Goal: Task Accomplishment & Management: Manage account settings

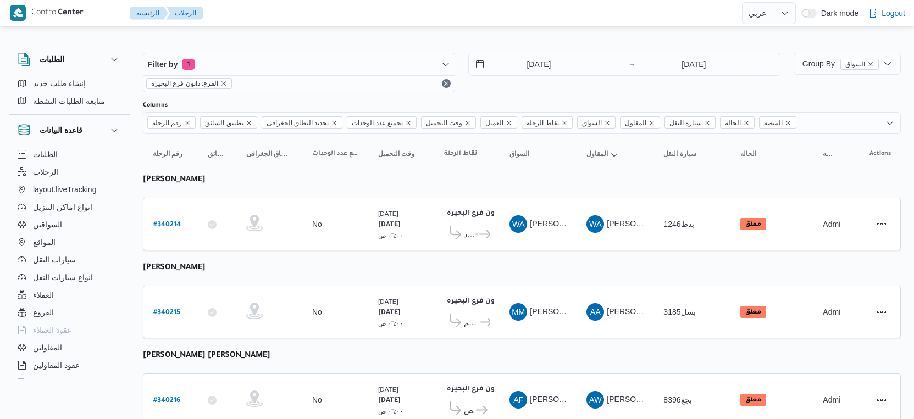
select select "ar"
click at [784, 20] on select "English عربي" at bounding box center [769, 13] width 54 height 22
click at [648, 220] on div "WA وليد احمد محمود المسيري" at bounding box center [615, 224] width 66 height 26
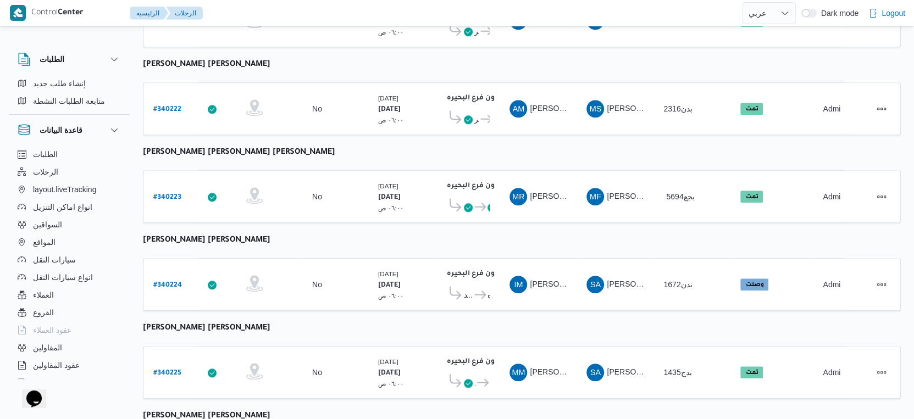
scroll to position [897, 0]
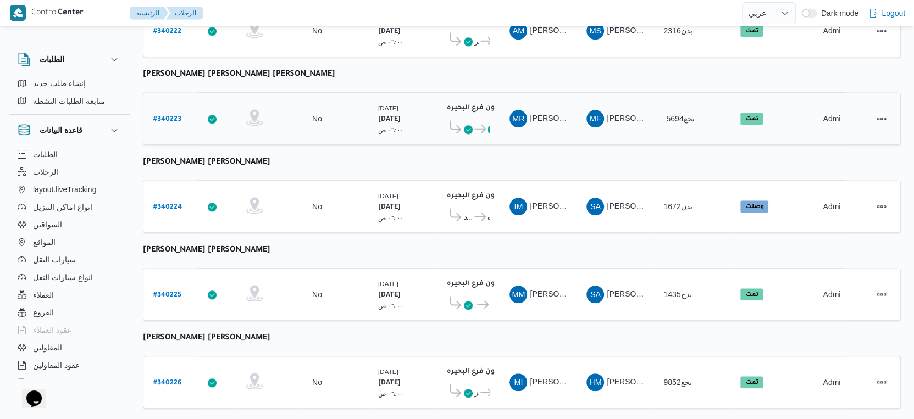
click at [171, 116] on b "# 340223" at bounding box center [167, 120] width 28 height 8
select select "ar"
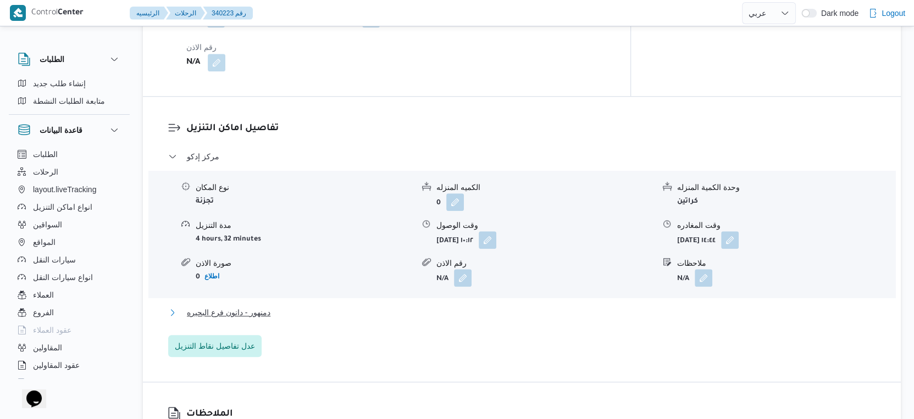
click at [321, 306] on button "دمنهور - دانون فرع البحيره" at bounding box center [522, 312] width 708 height 13
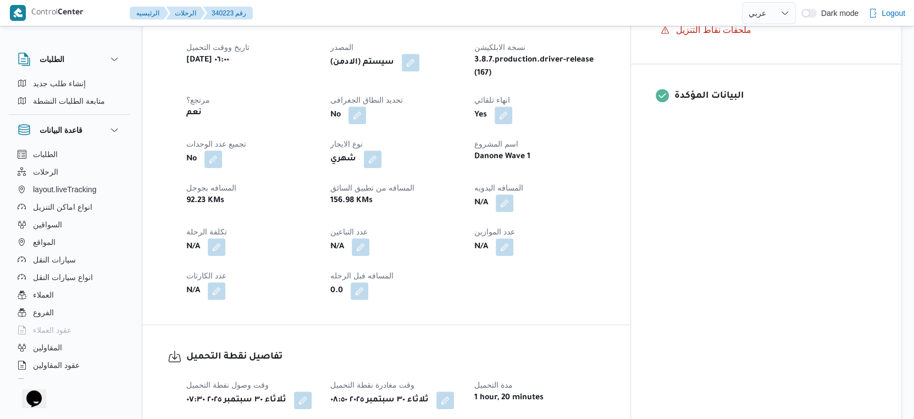
scroll to position [428, 0]
click at [513, 195] on button "button" at bounding box center [505, 204] width 18 height 18
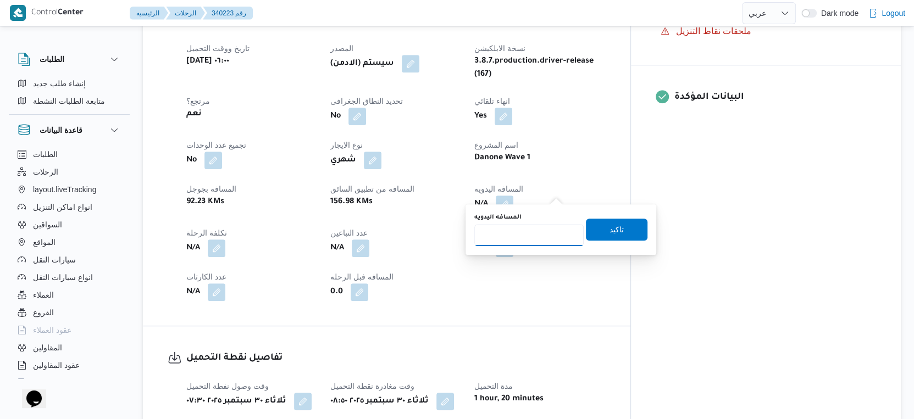
click at [502, 237] on input "المسافه اليدويه" at bounding box center [528, 235] width 109 height 22
type input "151"
click at [626, 229] on span "تاكيد" at bounding box center [617, 229] width 62 height 22
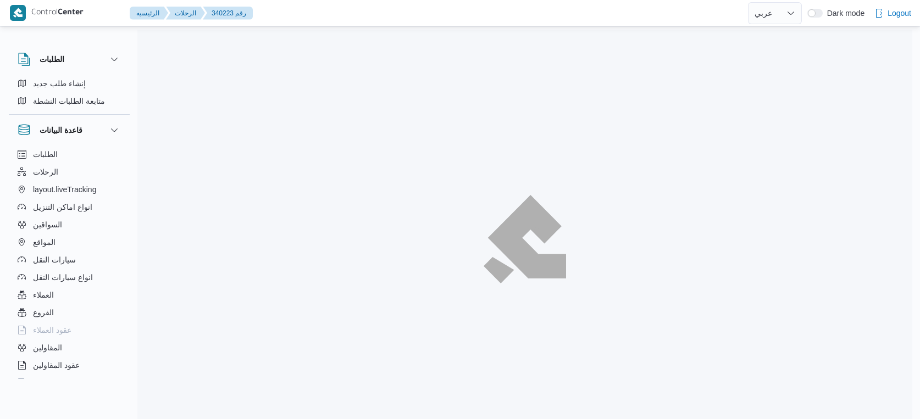
select select "ar"
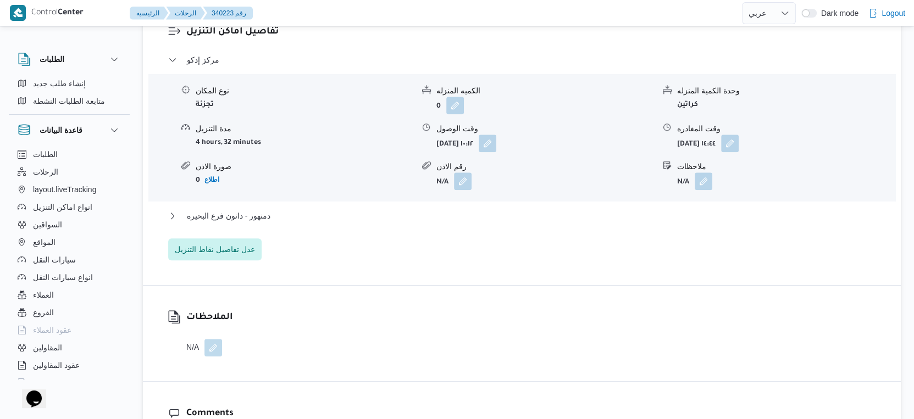
scroll to position [977, 0]
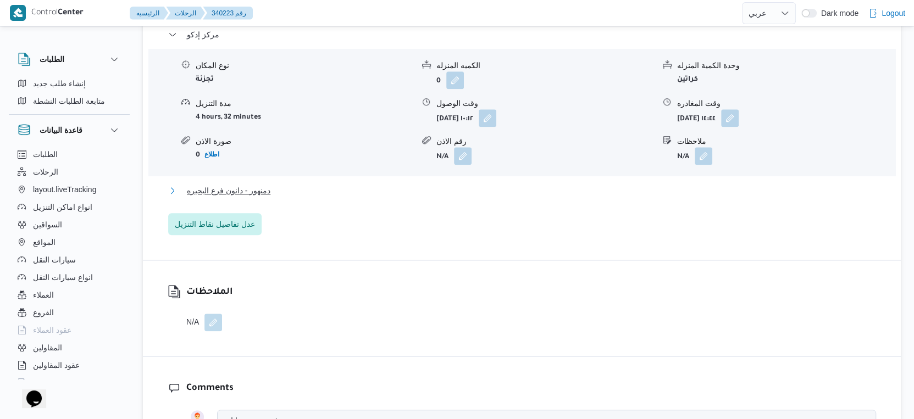
click at [265, 184] on span "دمنهور - دانون فرع البحيره" at bounding box center [229, 190] width 84 height 13
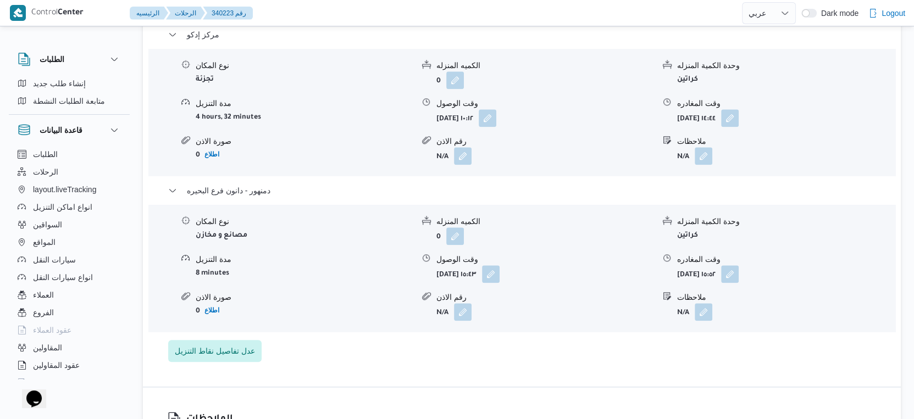
click at [330, 254] on div "مدة التنزيل" at bounding box center [305, 260] width 218 height 12
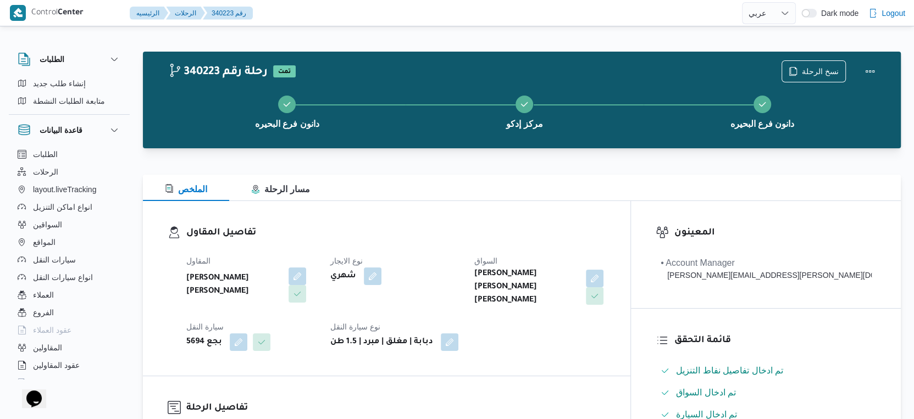
scroll to position [366, 0]
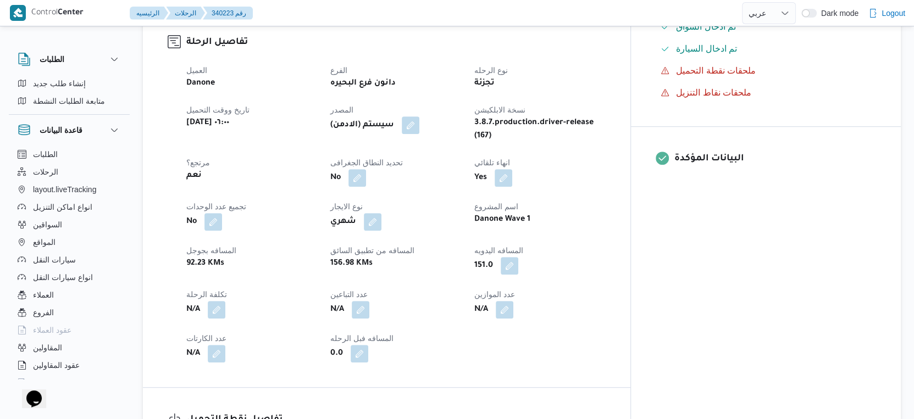
select select "ar"
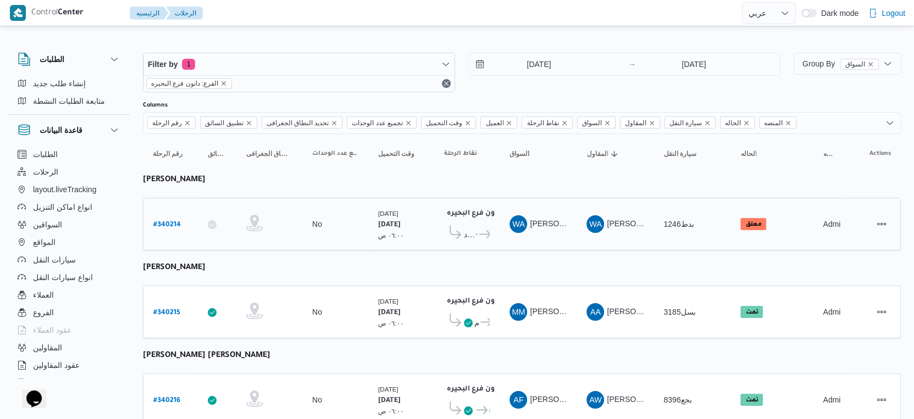
click at [174, 222] on b "# 340214" at bounding box center [166, 226] width 27 height 8
select select "ar"
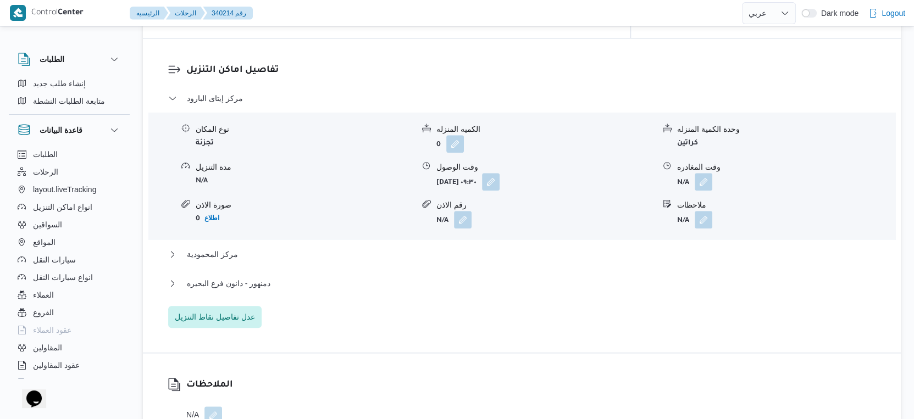
scroll to position [1038, 0]
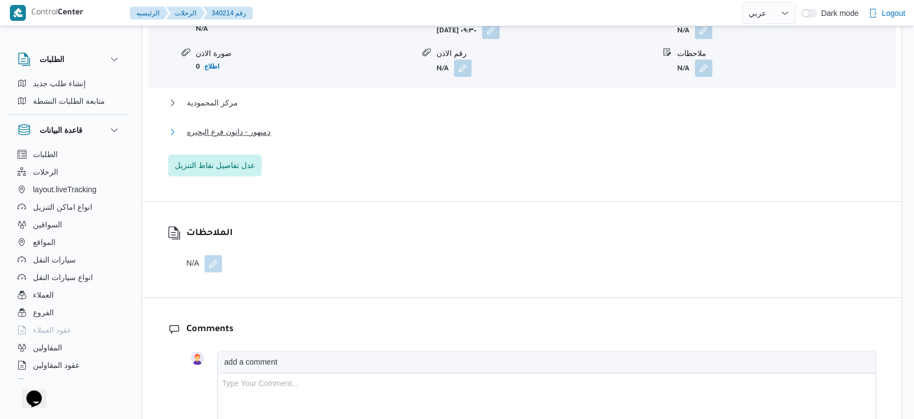
click at [264, 133] on span "دمنهور - دانون فرع البحيره" at bounding box center [229, 131] width 84 height 13
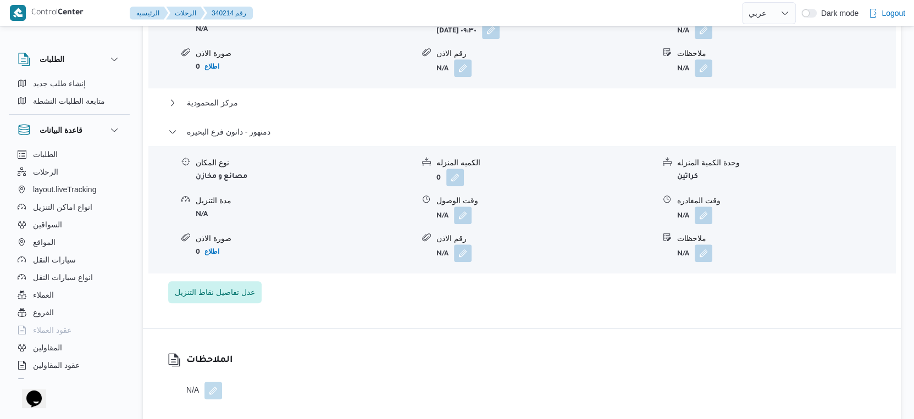
click at [247, 95] on div "مركز إيتاى البارود نوع المكان تجزئة الكميه المنزله 0 وحدة الكمية المنزله كراتين…" at bounding box center [522, 121] width 708 height 363
click at [263, 107] on button "مركز المحمودية" at bounding box center [522, 102] width 708 height 13
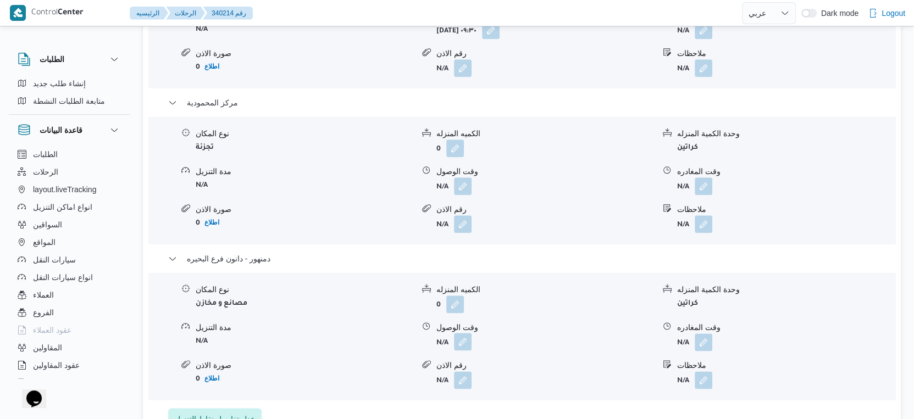
click at [460, 348] on button "button" at bounding box center [463, 342] width 18 height 18
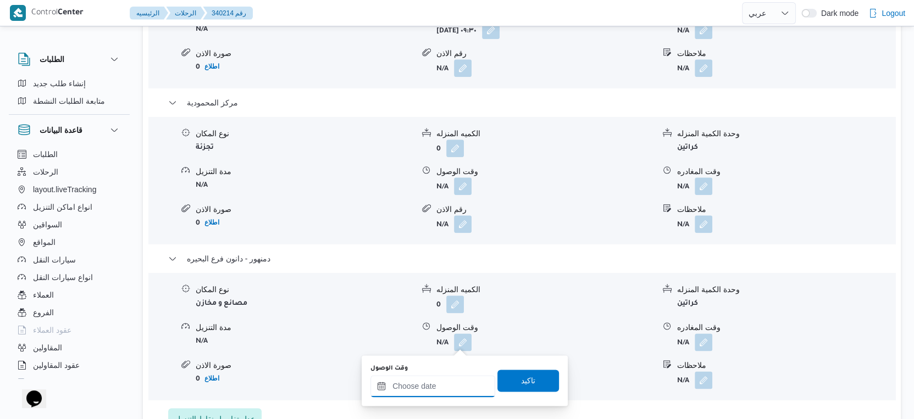
click at [448, 383] on input "وقت الوصول" at bounding box center [432, 386] width 125 height 22
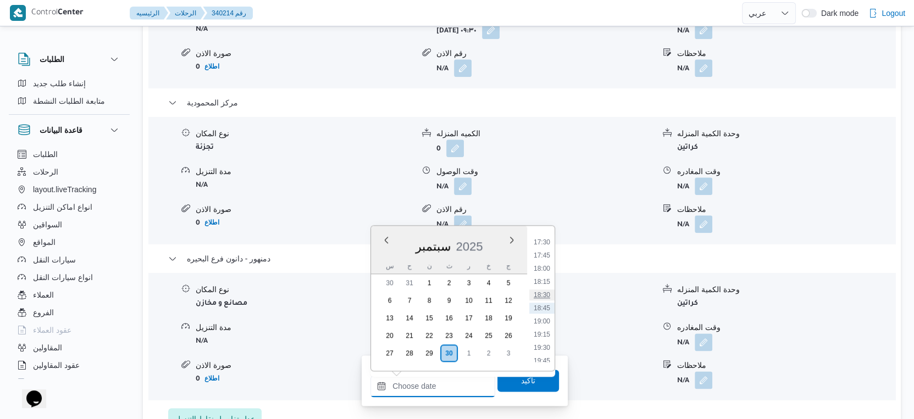
scroll to position [861, 0]
click at [543, 261] on li "16:45" at bounding box center [541, 263] width 25 height 11
type input "٣٠/٠٩/٢٠٢٥ ١٦:٤٥"
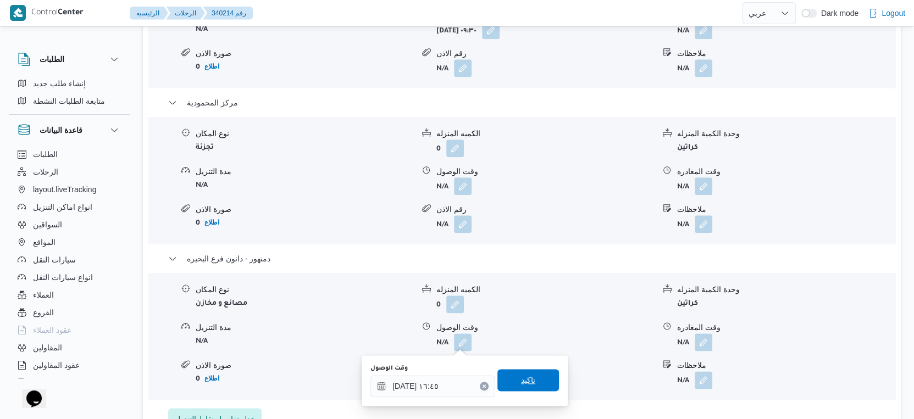
click at [532, 375] on span "تاكيد" at bounding box center [528, 380] width 62 height 22
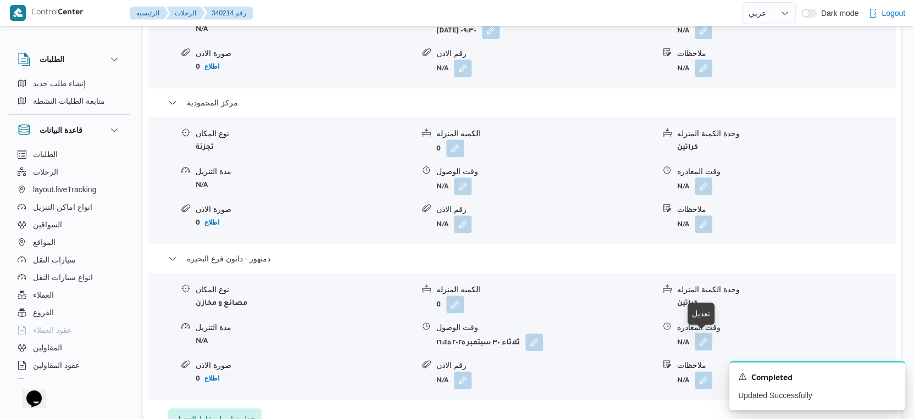
scroll to position [1160, 0]
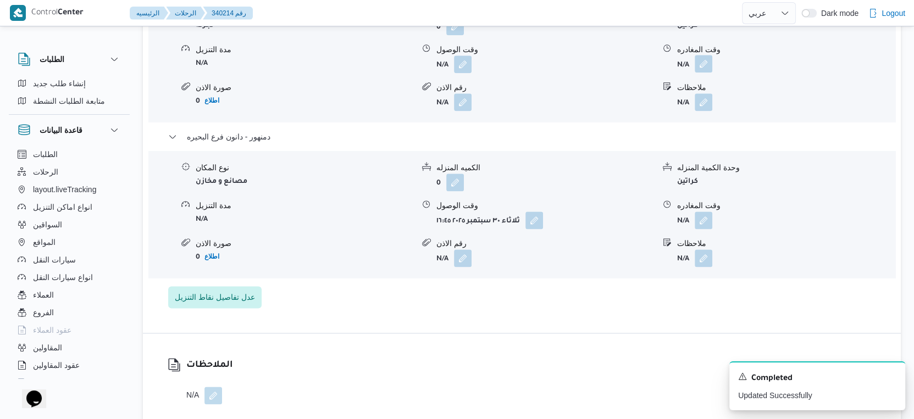
click at [704, 62] on button "button" at bounding box center [704, 64] width 18 height 18
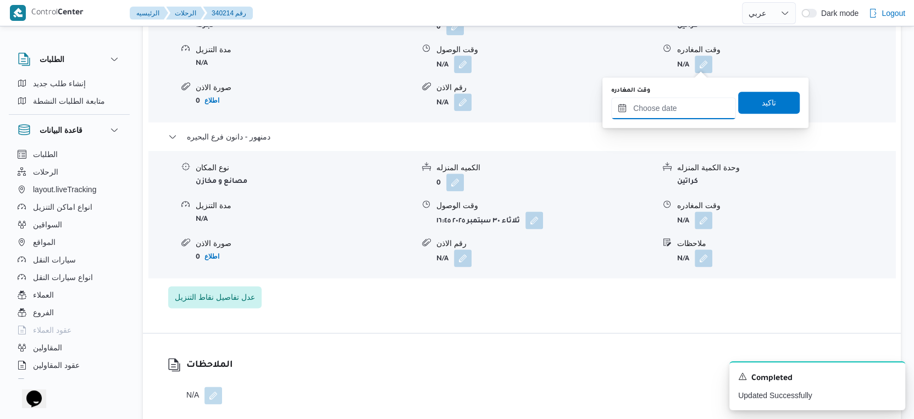
click at [688, 101] on input "وقت المغادره" at bounding box center [673, 108] width 125 height 22
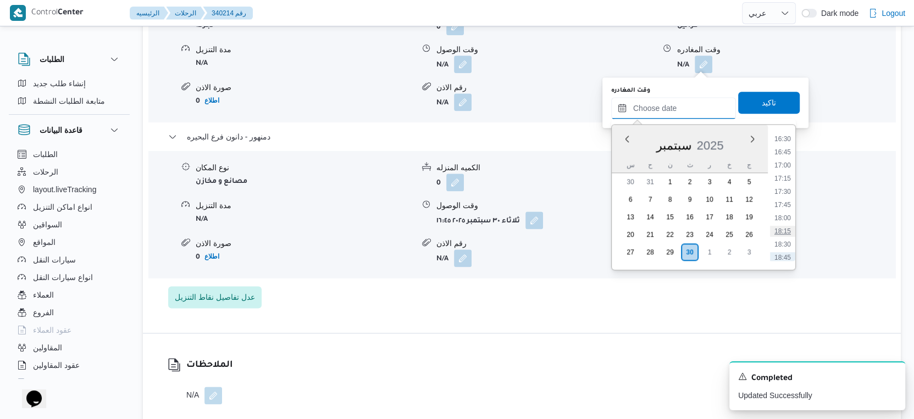
scroll to position [799, 0]
click at [785, 179] on li "16:00" at bounding box center [782, 184] width 25 height 11
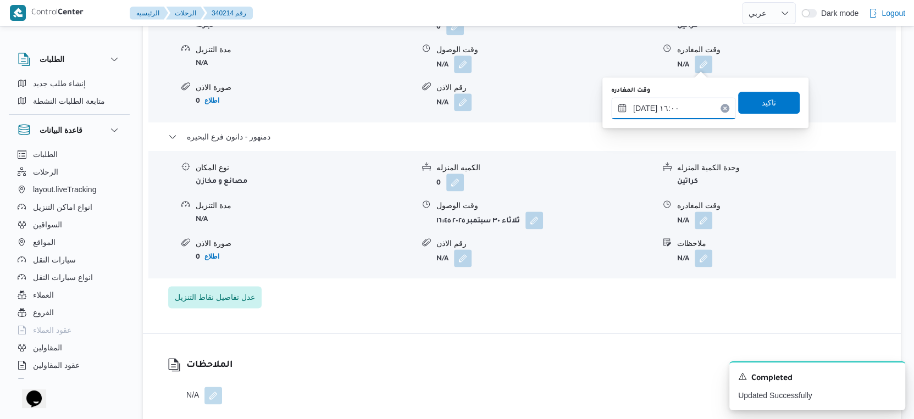
type input "٣٠/٠٩/٢٠٢٥ ١٦:٠٠"
click at [762, 98] on span "تاكيد" at bounding box center [769, 102] width 14 height 13
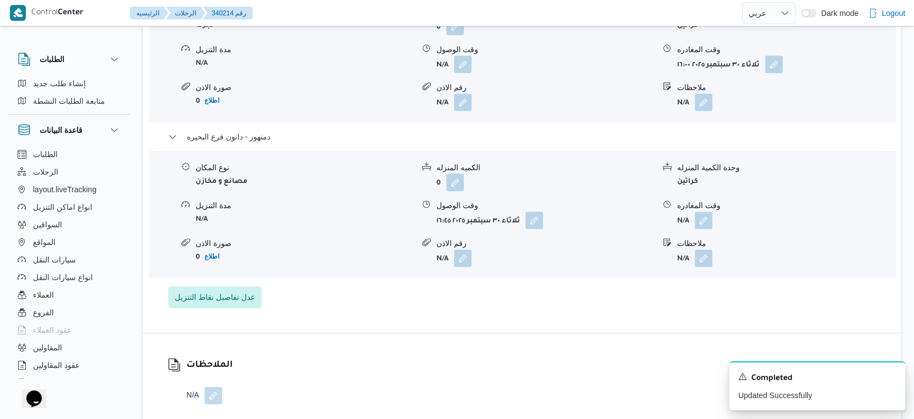
click at [689, 218] on b "N/A" at bounding box center [683, 222] width 12 height 8
click at [697, 218] on button "button" at bounding box center [704, 220] width 18 height 18
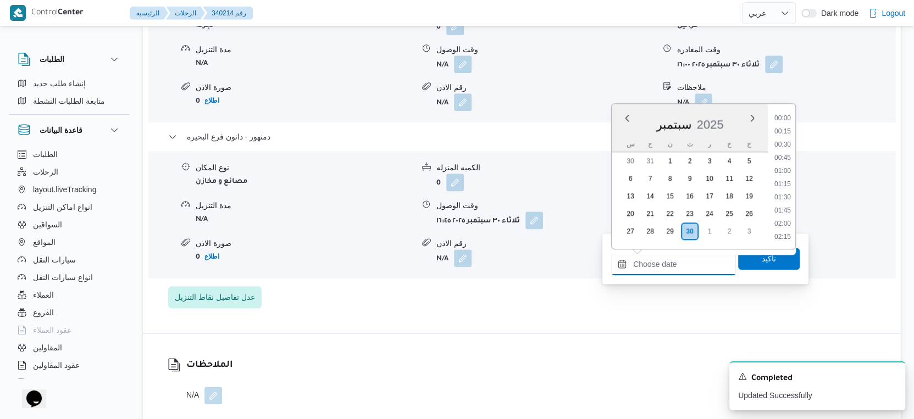
click at [687, 259] on input "وقت المغادره" at bounding box center [673, 264] width 125 height 22
click at [783, 185] on li "16:30" at bounding box center [782, 189] width 25 height 11
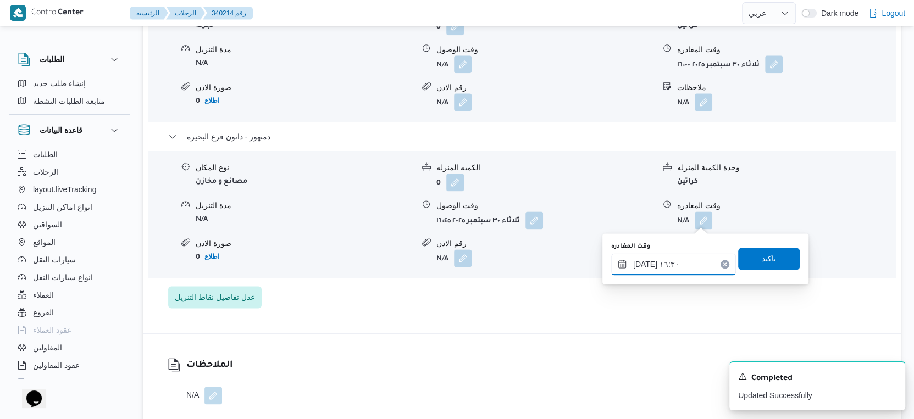
click at [644, 263] on input "٣٠/٠٩/٢٠٢٥ ١٦:٣٠" at bounding box center [673, 264] width 125 height 22
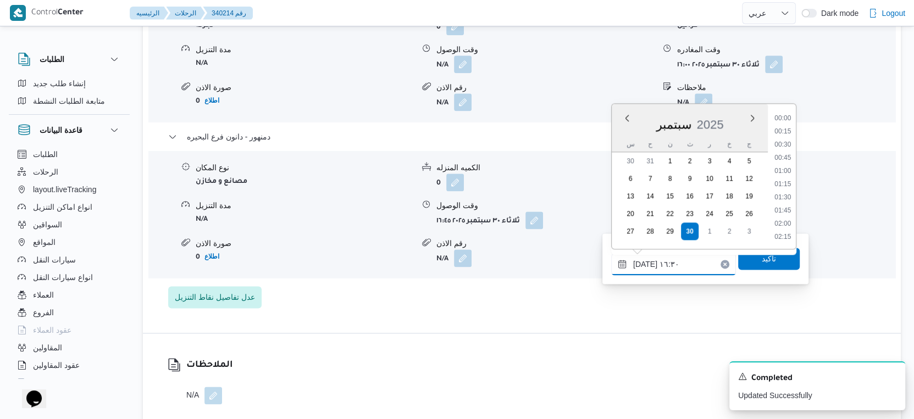
click at [644, 263] on input "٣٠/٠٩/٢٠٢٥ ١٦:٣٠" at bounding box center [673, 264] width 125 height 22
type input "٣٠/٠٩/٢٠٢٥ ١٦:٥٠"
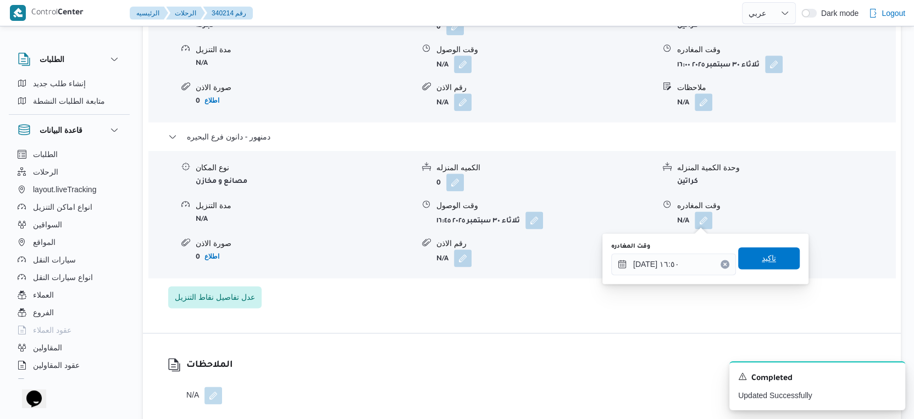
click at [762, 259] on span "تاكيد" at bounding box center [769, 258] width 14 height 13
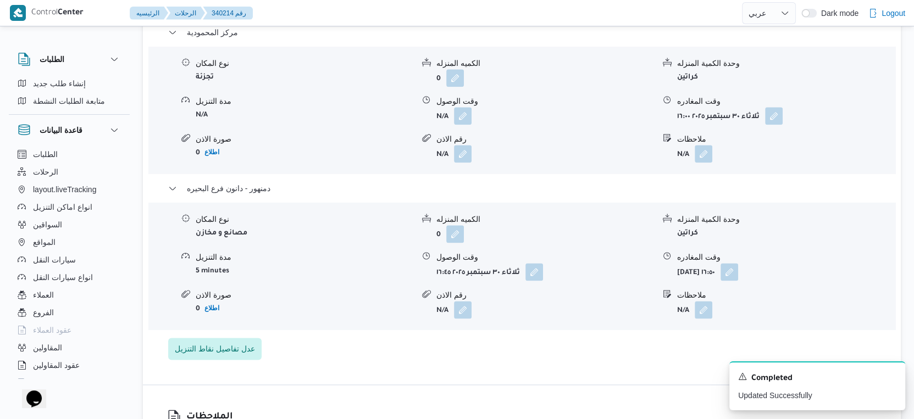
scroll to position [1038, 0]
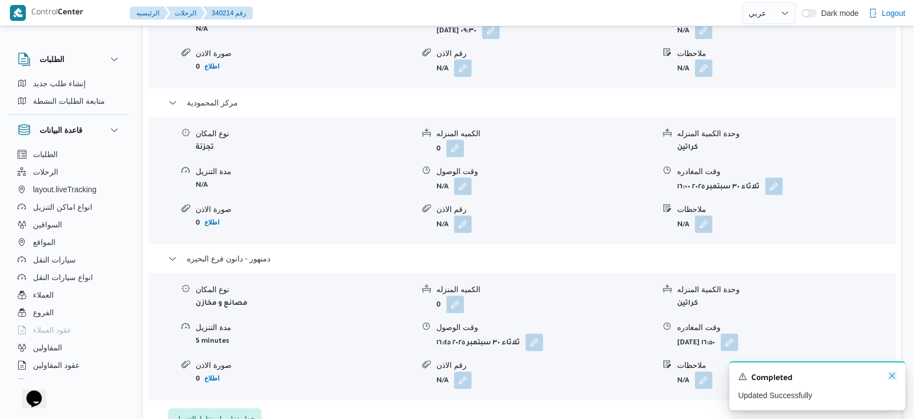
click at [894, 375] on icon "Dismiss toast" at bounding box center [892, 376] width 9 height 9
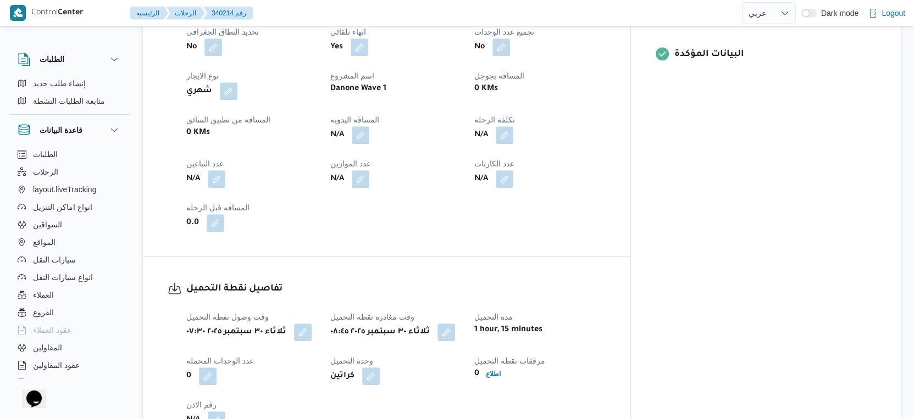
scroll to position [366, 0]
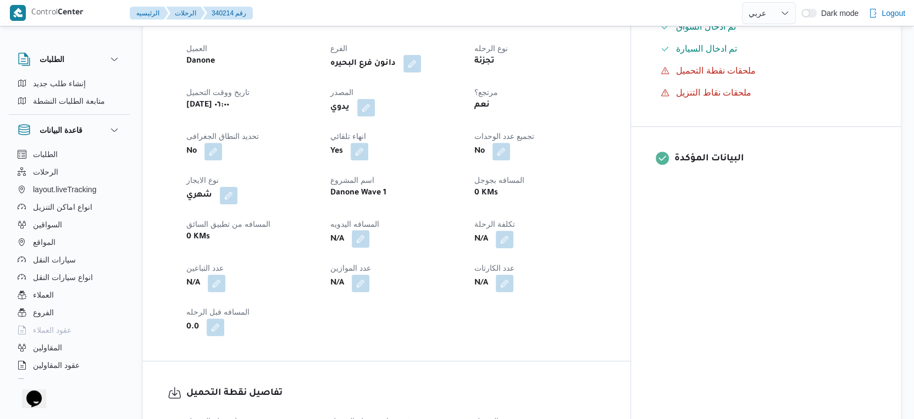
click at [369, 237] on button "button" at bounding box center [361, 239] width 18 height 18
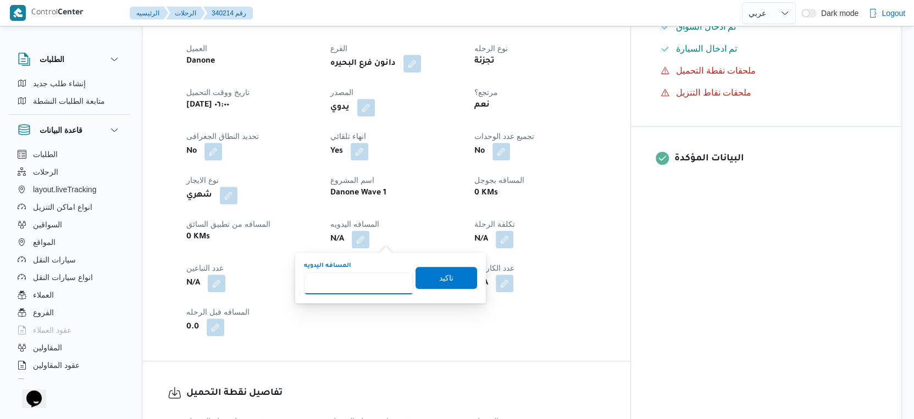
click at [367, 273] on input "المسافه اليدويه" at bounding box center [358, 284] width 109 height 22
type input "112"
click at [445, 268] on span "تاكيد" at bounding box center [447, 278] width 62 height 22
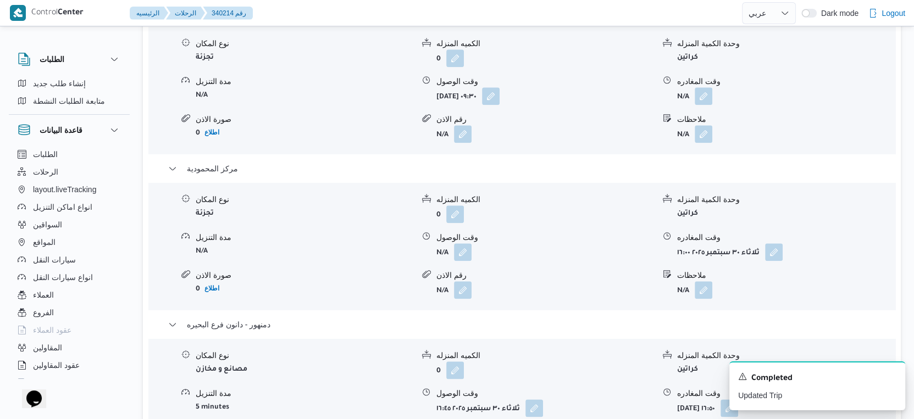
scroll to position [977, 0]
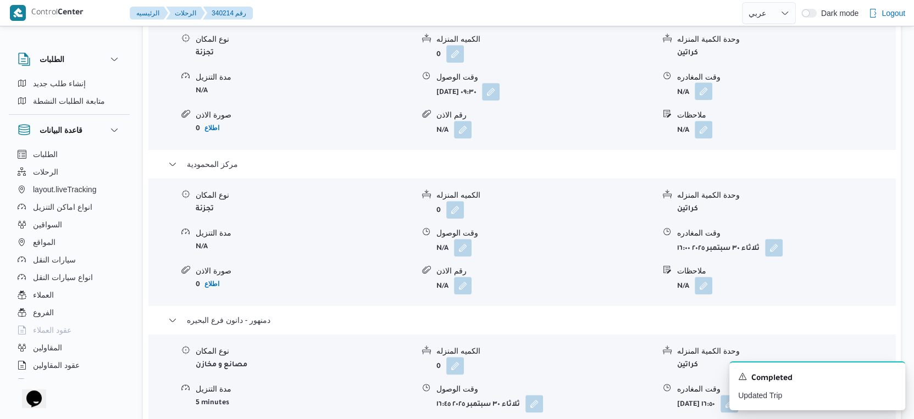
click at [700, 99] on button "button" at bounding box center [704, 91] width 18 height 18
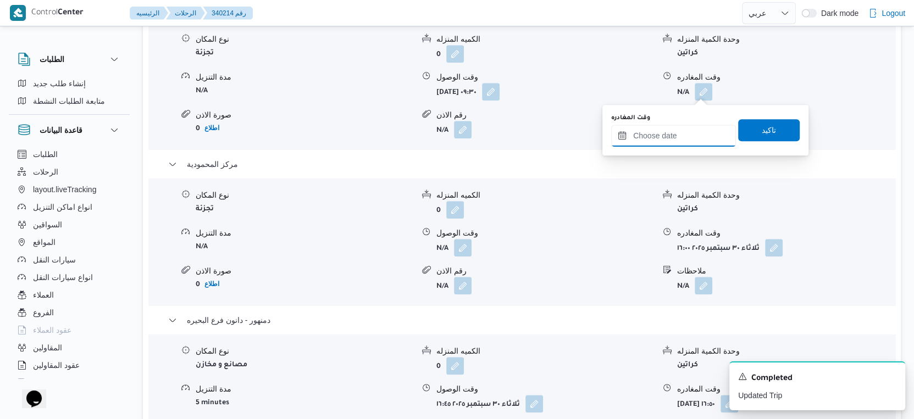
click at [688, 128] on input "وقت المغادره" at bounding box center [673, 136] width 125 height 22
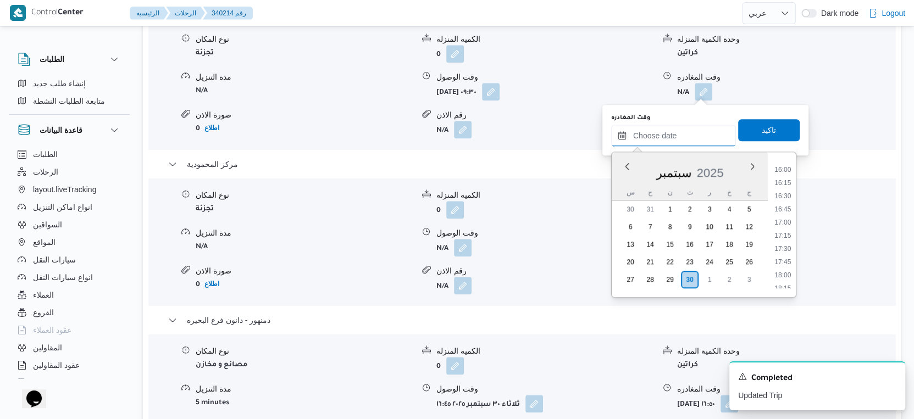
scroll to position [690, 0]
click at [788, 189] on li "13:30" at bounding box center [782, 189] width 25 height 11
type input "٣٠/٠٩/٢٠٢٥ ١٣:٣٠"
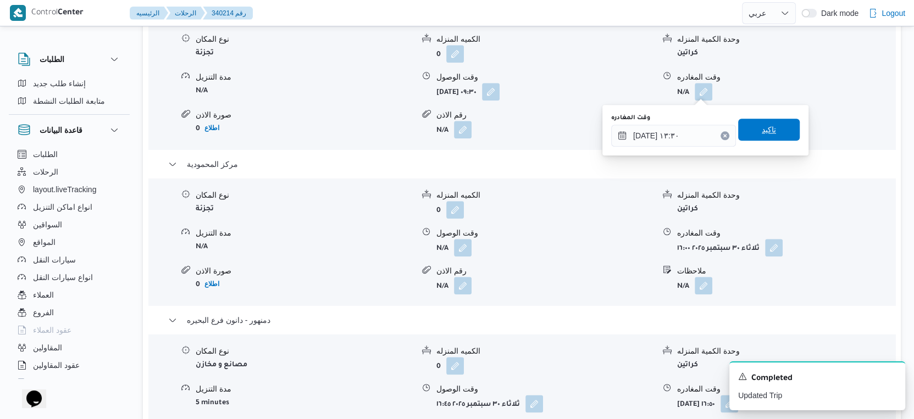
click at [762, 129] on span "تاكيد" at bounding box center [769, 129] width 14 height 13
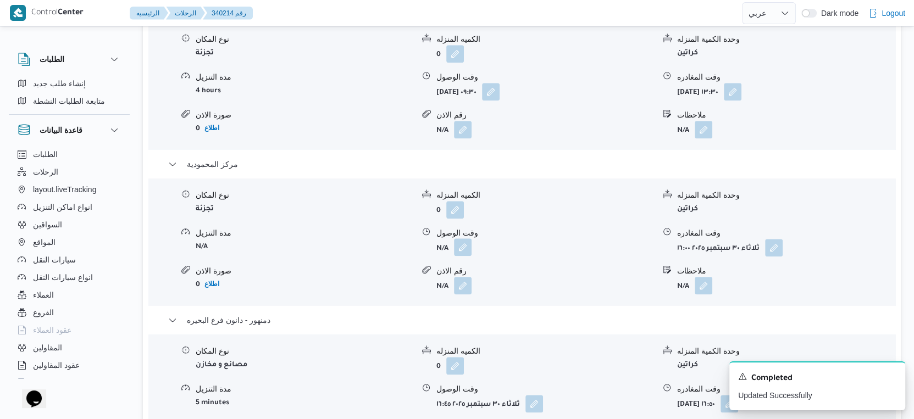
click at [464, 244] on button "button" at bounding box center [463, 248] width 18 height 18
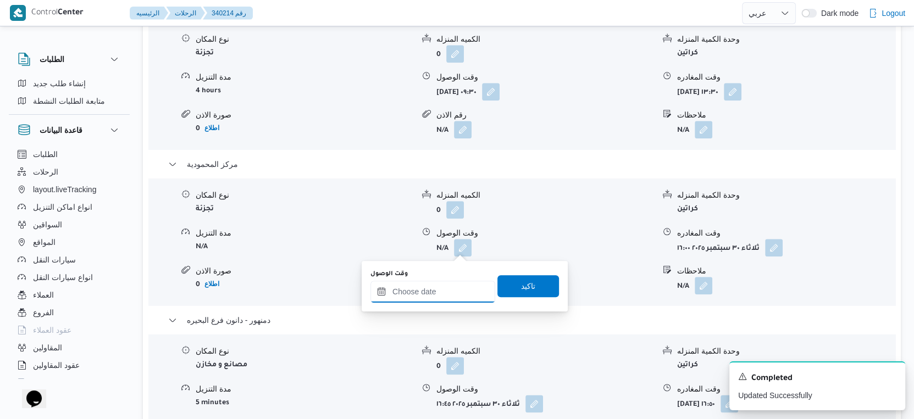
click at [447, 287] on input "وقت الوصول" at bounding box center [432, 292] width 125 height 22
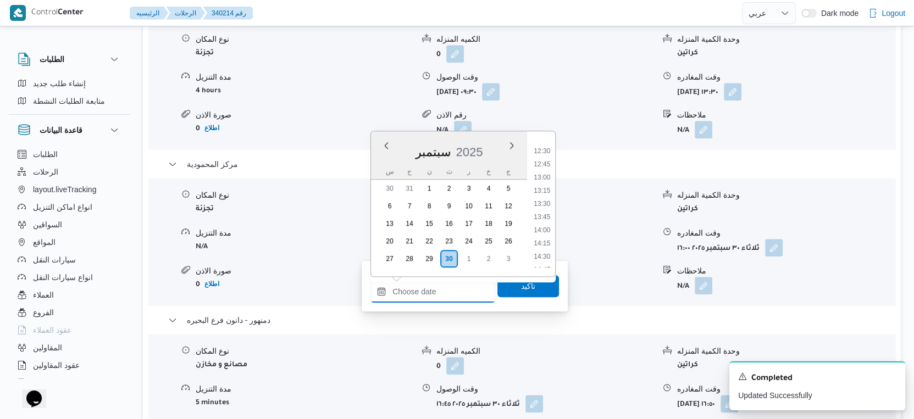
scroll to position [629, 0]
click at [543, 250] on li "14:00" at bounding box center [541, 255] width 25 height 11
type input "٣٠/٠٩/٢٠٢٥ ١٤:٠٠"
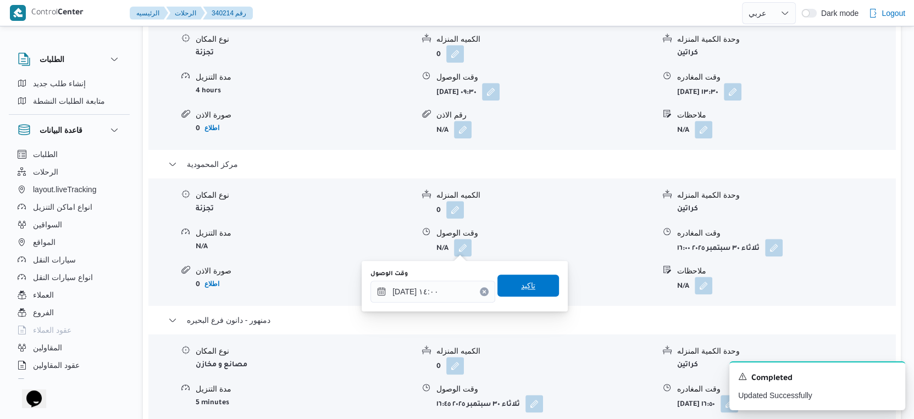
click at [540, 285] on span "تاكيد" at bounding box center [528, 286] width 62 height 22
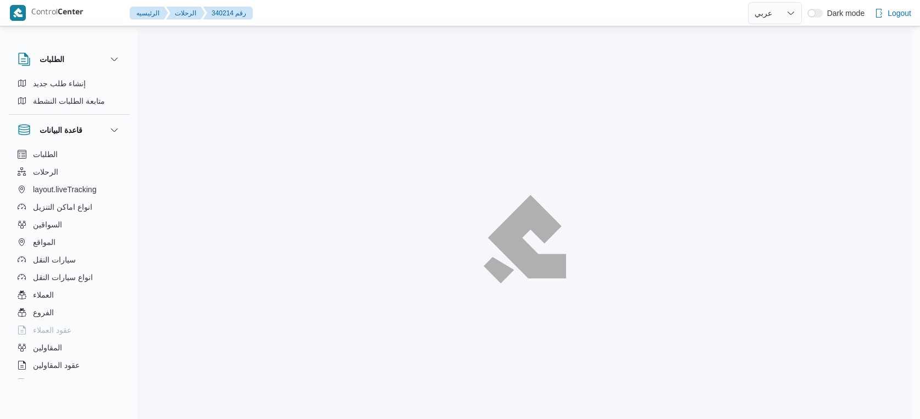
select select "ar"
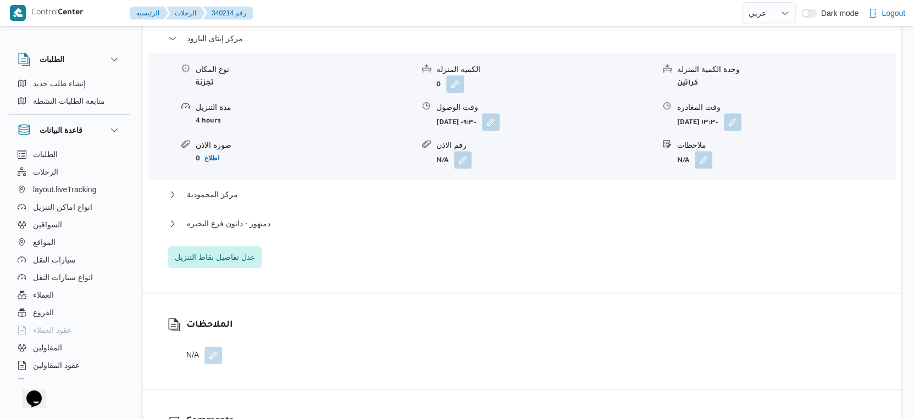
scroll to position [977, 0]
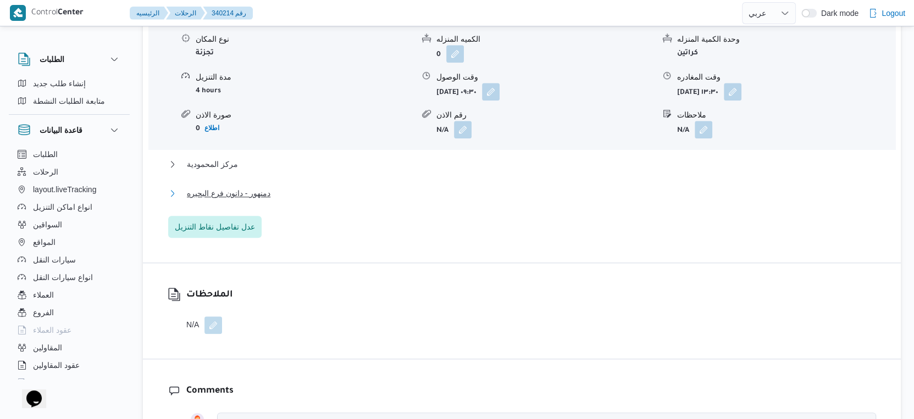
click at [269, 190] on span "دمنهور - دانون فرع البحيره" at bounding box center [229, 193] width 84 height 13
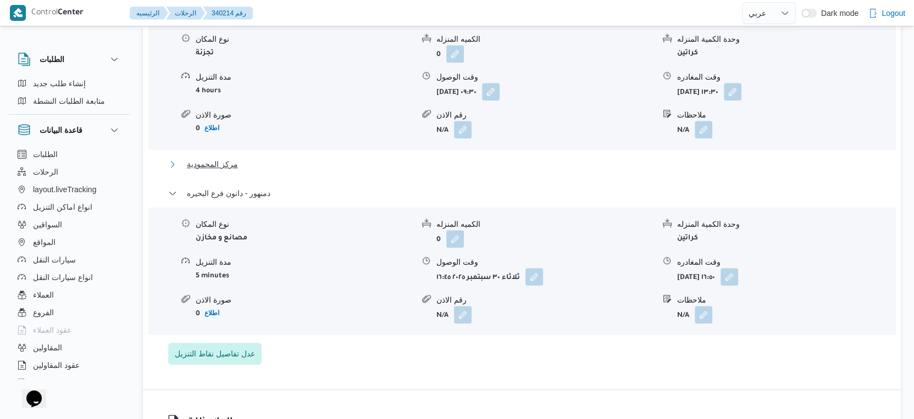
click at [239, 162] on button "مركز المحمودية" at bounding box center [522, 164] width 708 height 13
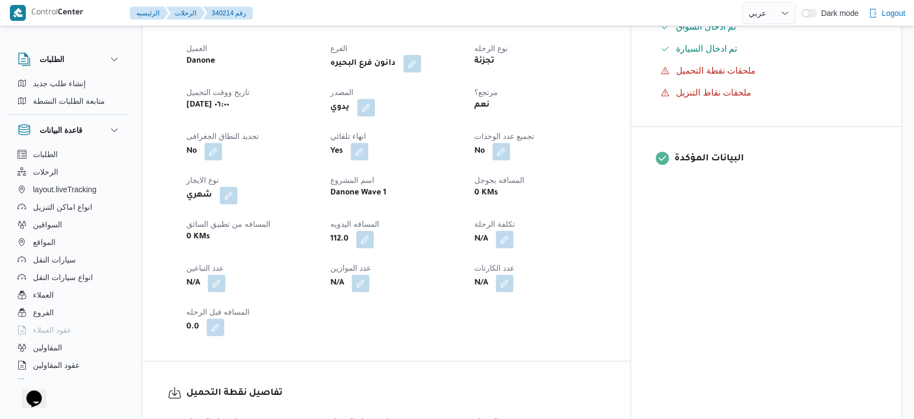
scroll to position [0, 0]
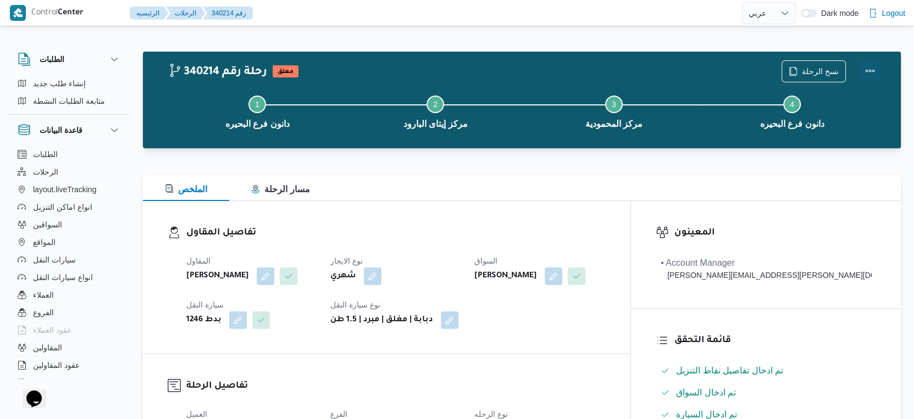
click at [870, 69] on button "Actions" at bounding box center [870, 71] width 22 height 22
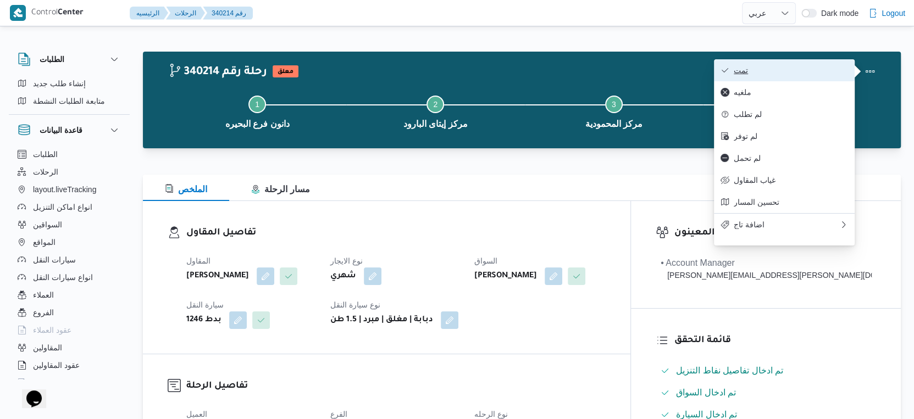
click at [806, 67] on span "تمت" at bounding box center [791, 70] width 114 height 9
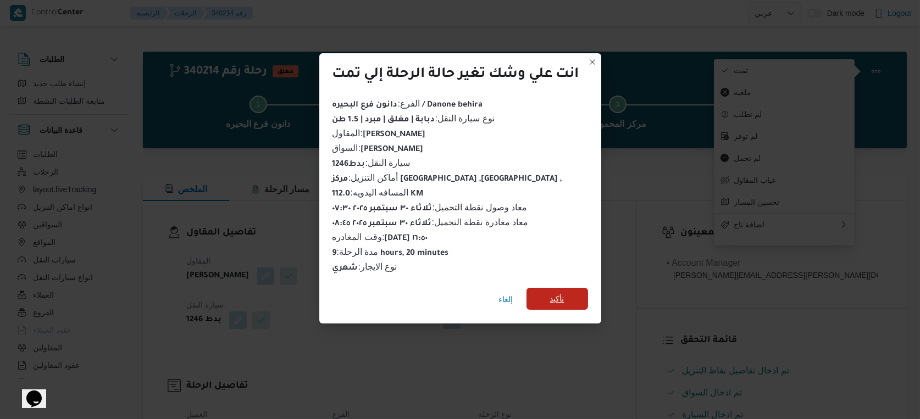
click at [572, 295] on span "تأكيد" at bounding box center [558, 299] width 62 height 22
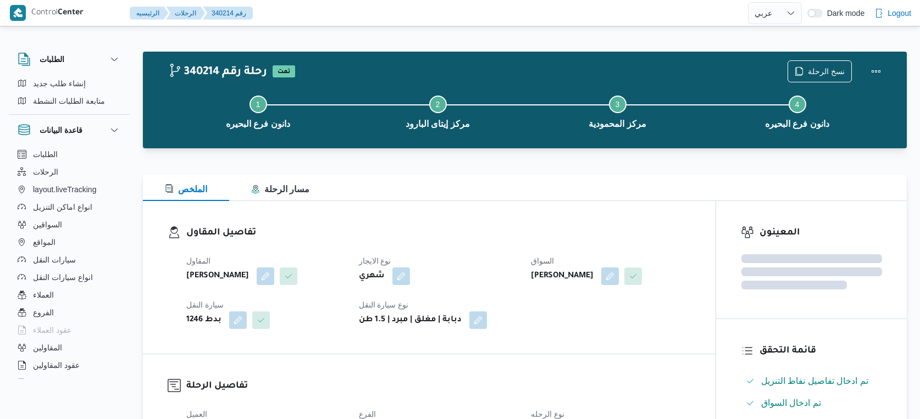
select select "ar"
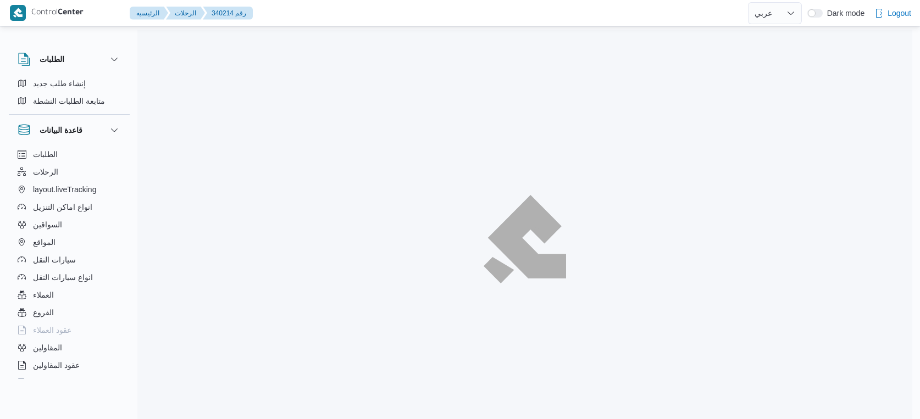
select select "ar"
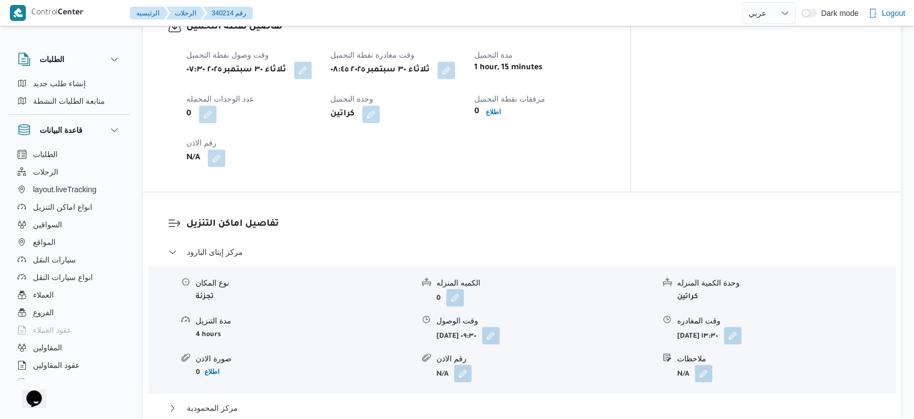
scroll to position [855, 0]
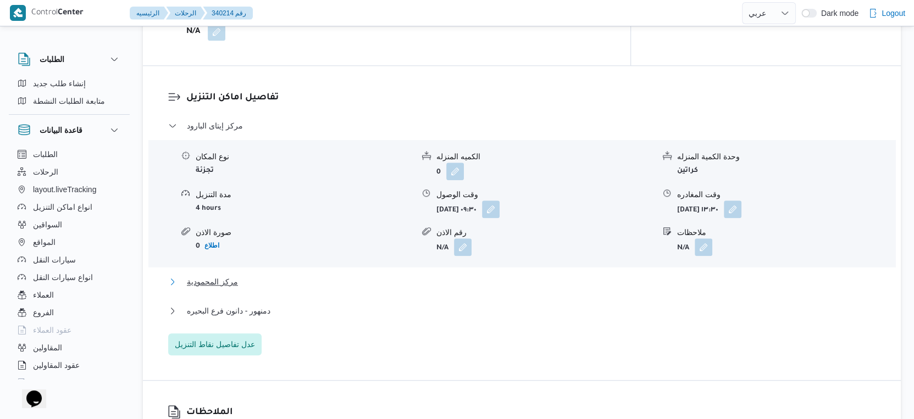
click at [252, 282] on button "مركز المحمودية" at bounding box center [522, 281] width 708 height 13
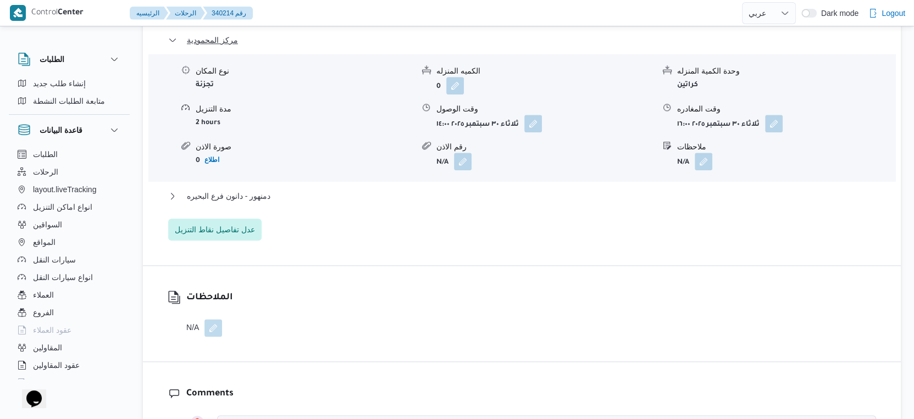
scroll to position [1099, 0]
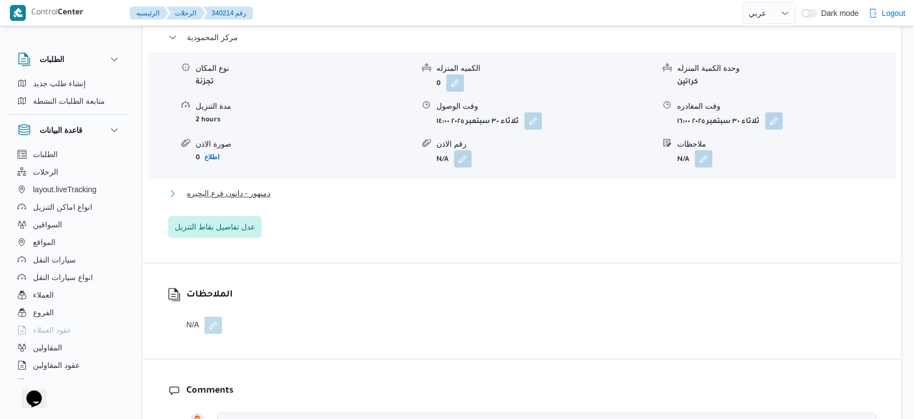
click at [267, 195] on span "دمنهور - دانون فرع البحيره" at bounding box center [229, 193] width 84 height 13
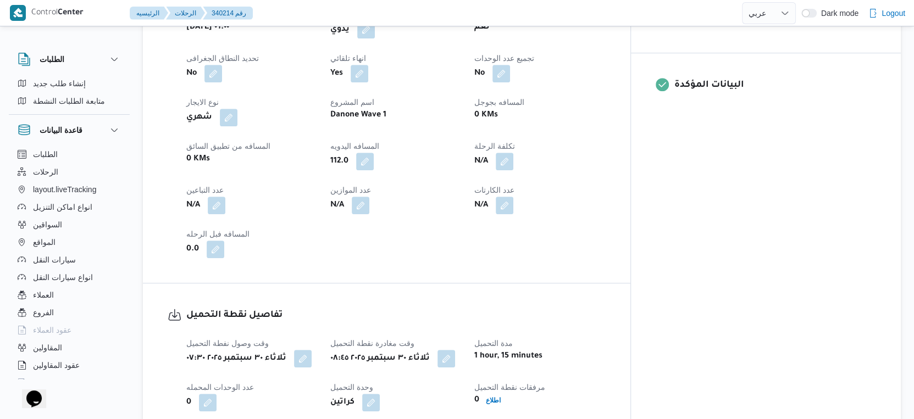
scroll to position [305, 0]
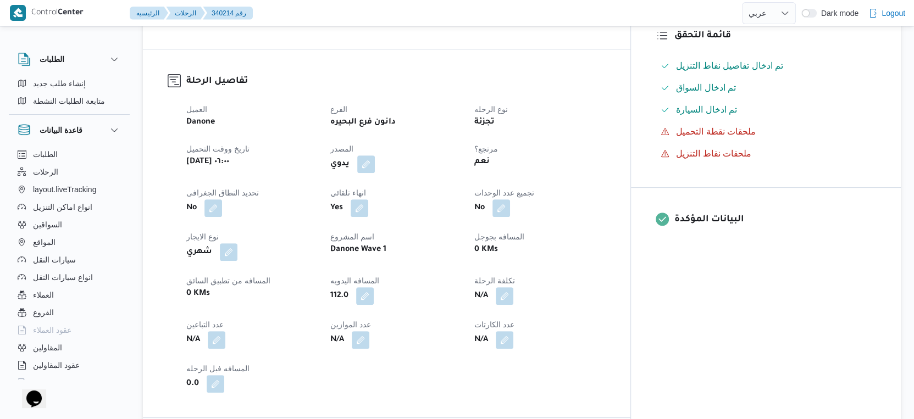
select select "ar"
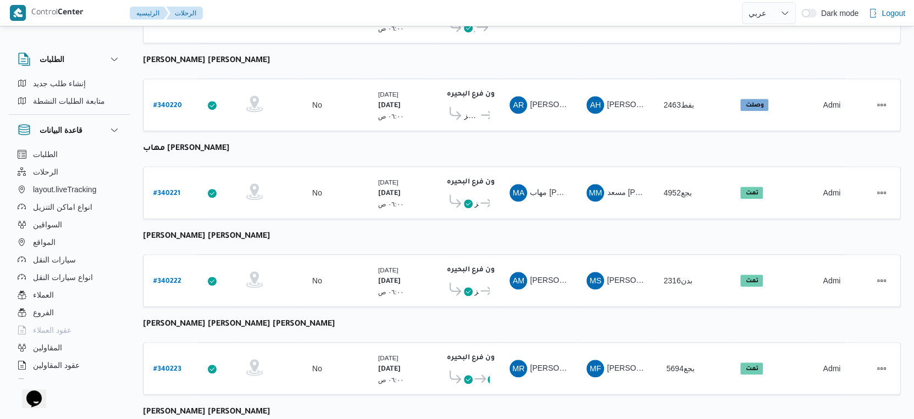
scroll to position [550, 0]
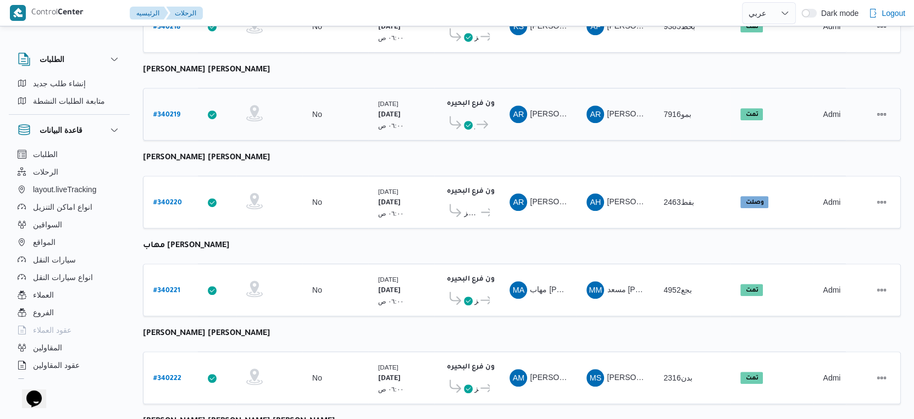
click at [168, 112] on b "# 340219" at bounding box center [166, 116] width 27 height 8
select select "ar"
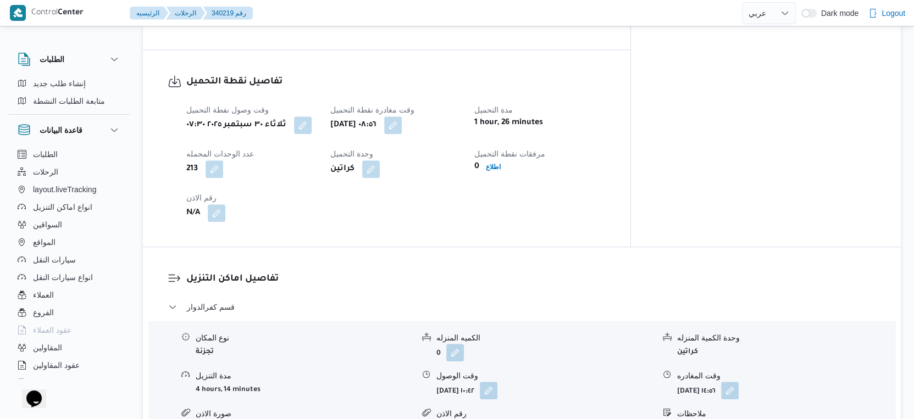
scroll to position [855, 0]
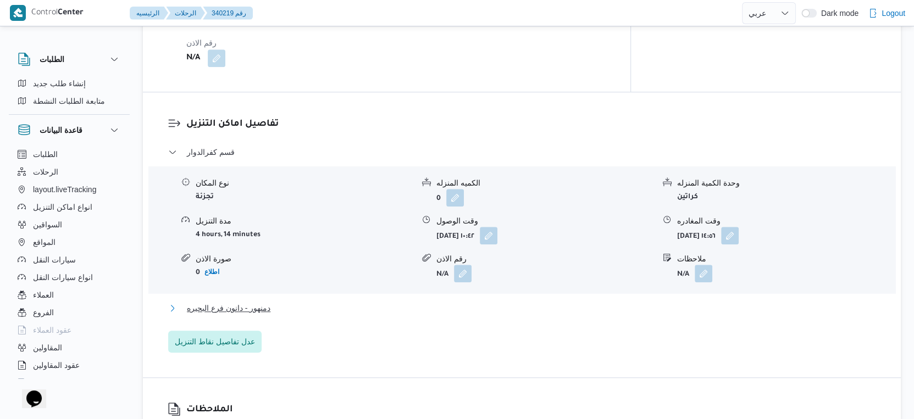
click at [281, 302] on button "دمنهور - دانون فرع البحيره" at bounding box center [522, 308] width 708 height 13
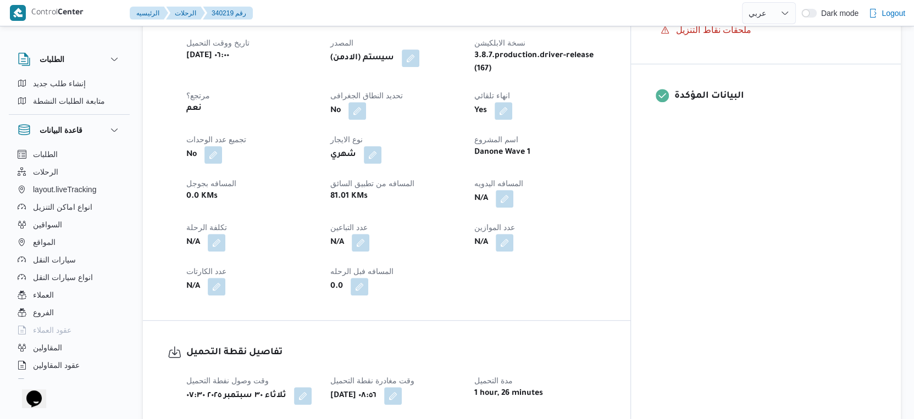
scroll to position [488, 0]
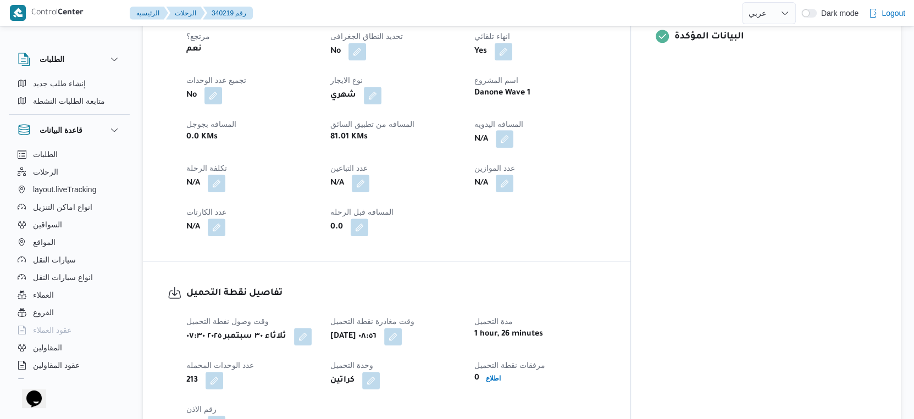
click at [513, 130] on button "button" at bounding box center [505, 139] width 18 height 18
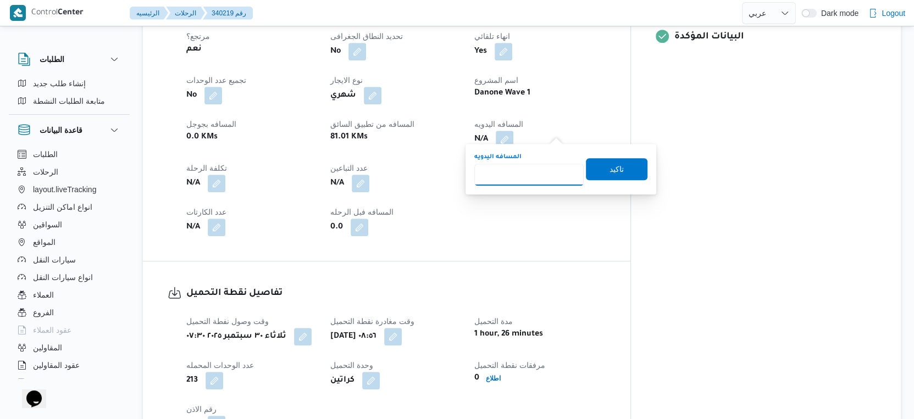
click at [525, 178] on input "المسافه اليدويه" at bounding box center [528, 175] width 109 height 22
type input "104"
click at [632, 178] on span "تاكيد" at bounding box center [617, 169] width 62 height 22
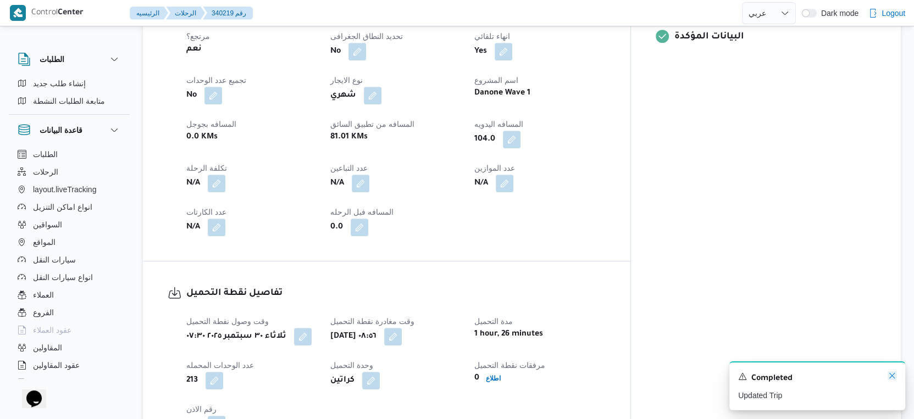
click at [894, 376] on icon "Dismiss toast" at bounding box center [892, 376] width 9 height 9
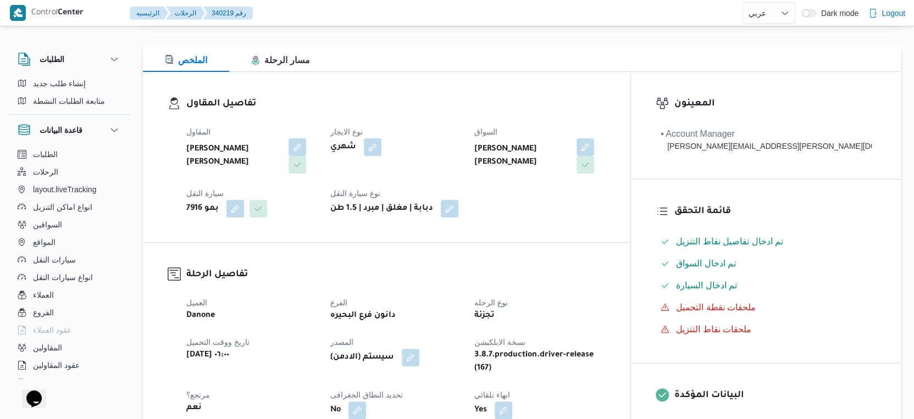
scroll to position [366, 0]
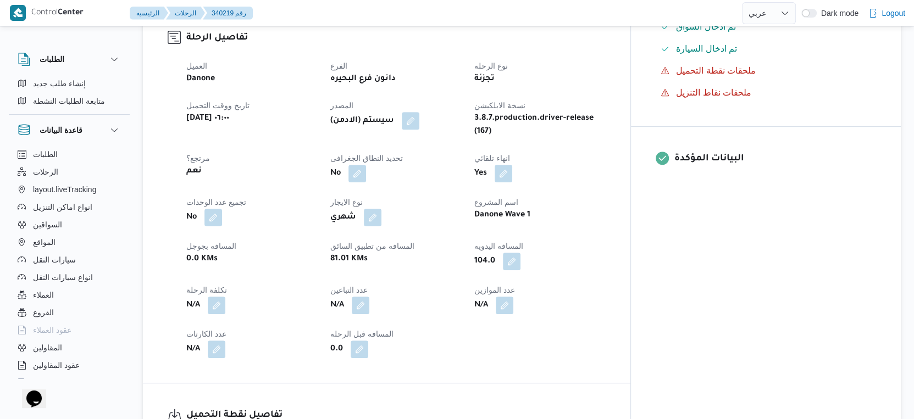
select select "ar"
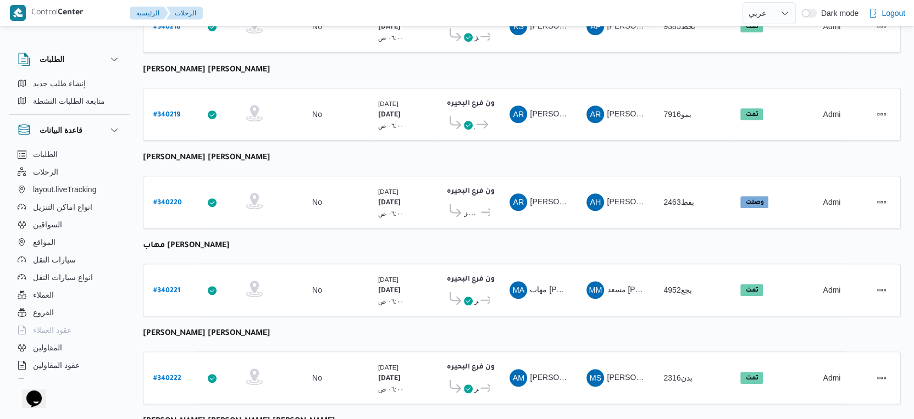
scroll to position [725, 0]
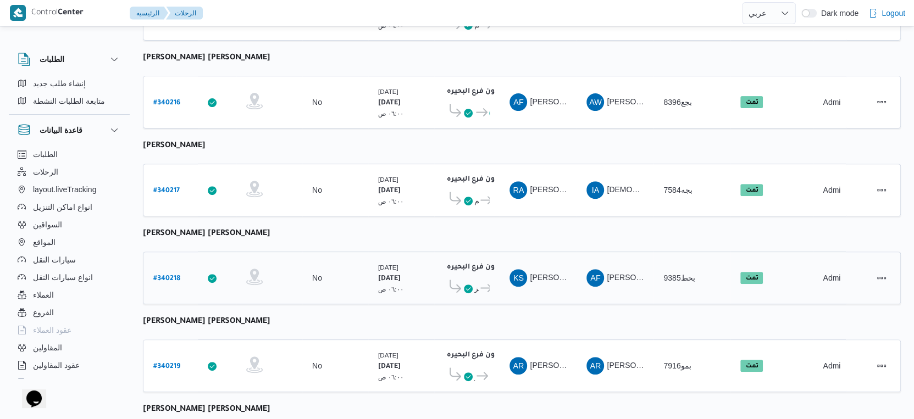
click at [165, 275] on b "# 340218" at bounding box center [166, 279] width 27 height 8
select select "ar"
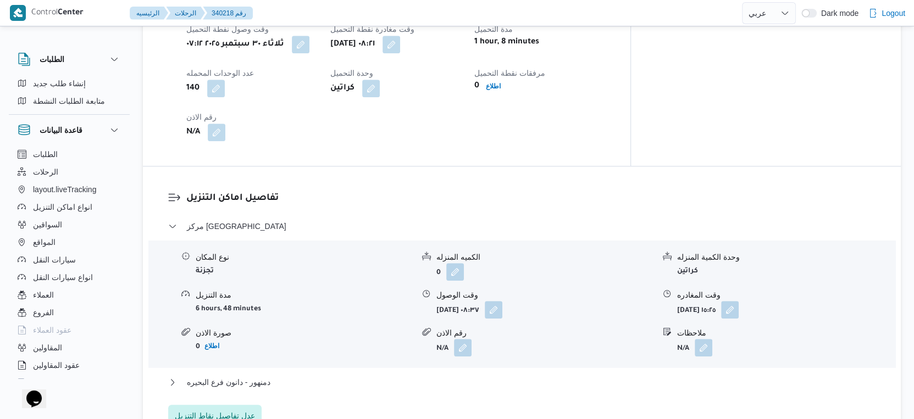
scroll to position [909, 0]
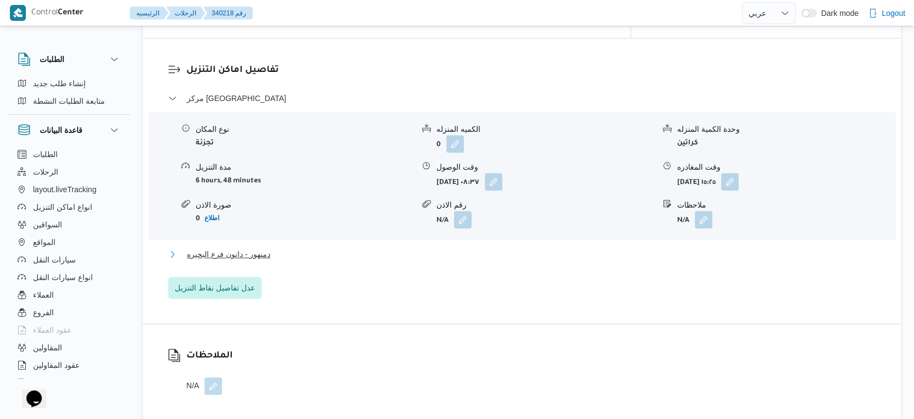
click at [275, 248] on button "دمنهور - دانون فرع البحيره" at bounding box center [522, 254] width 708 height 13
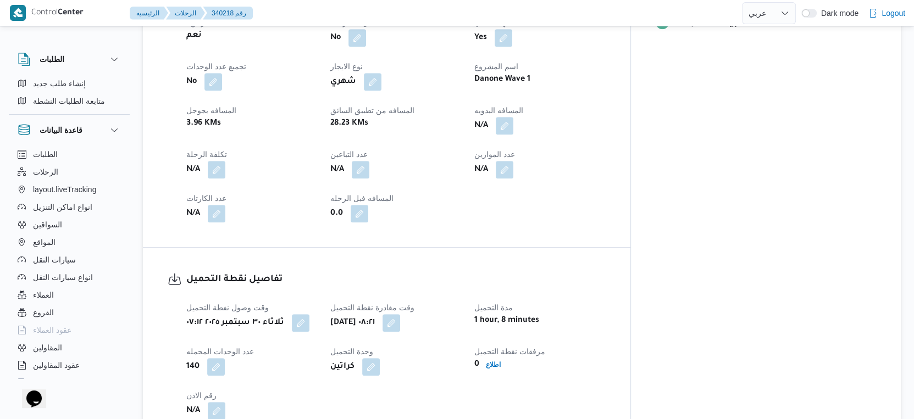
scroll to position [480, 0]
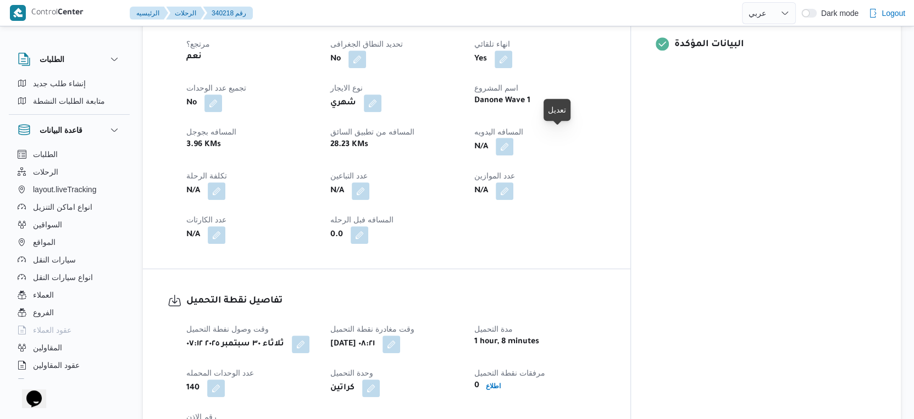
click at [513, 138] on button "button" at bounding box center [505, 147] width 18 height 18
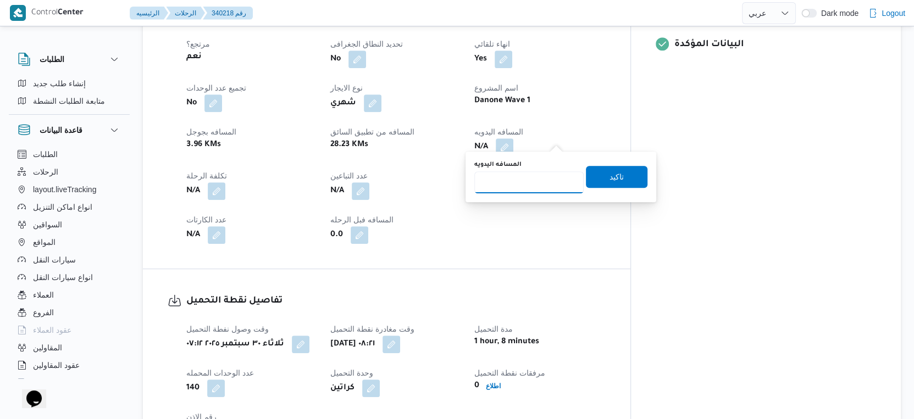
click at [519, 174] on input "المسافه اليدويه" at bounding box center [528, 182] width 109 height 22
type input "27"
click at [594, 174] on span "تاكيد" at bounding box center [617, 176] width 62 height 22
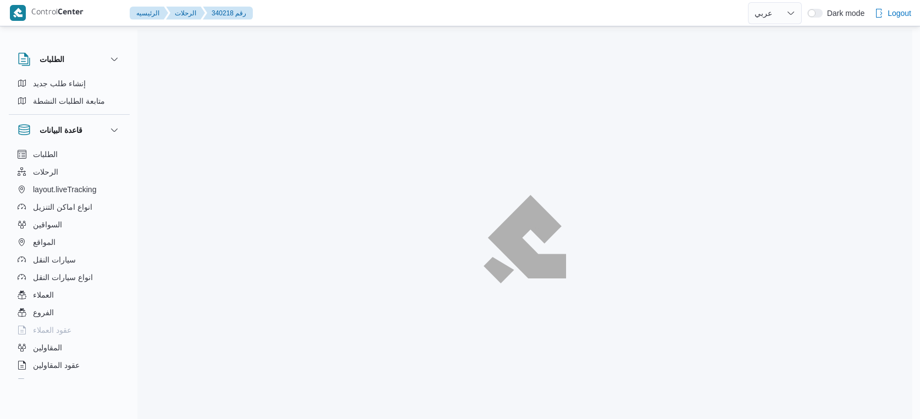
select select "ar"
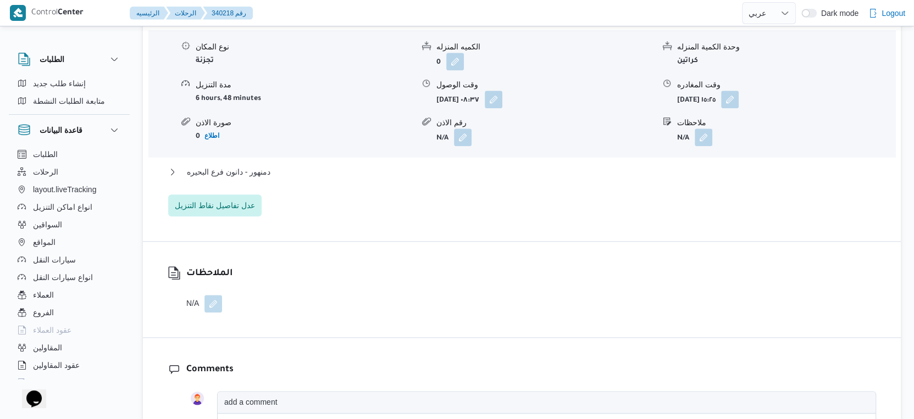
scroll to position [1006, 0]
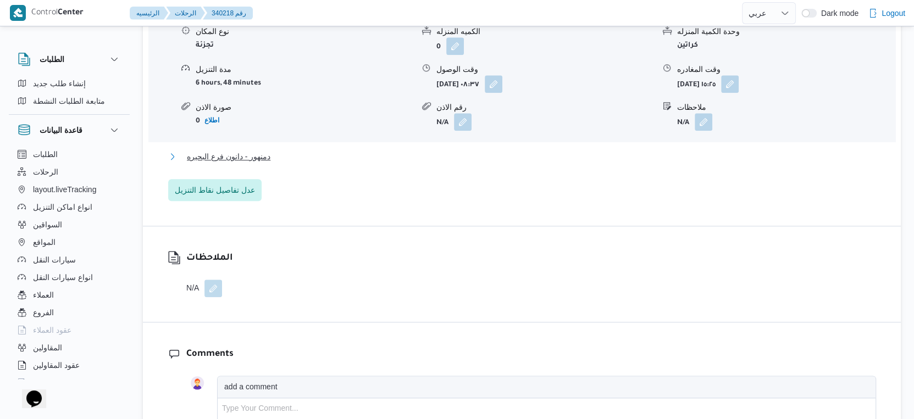
click at [273, 150] on button "دمنهور - دانون فرع البحيره" at bounding box center [522, 156] width 708 height 13
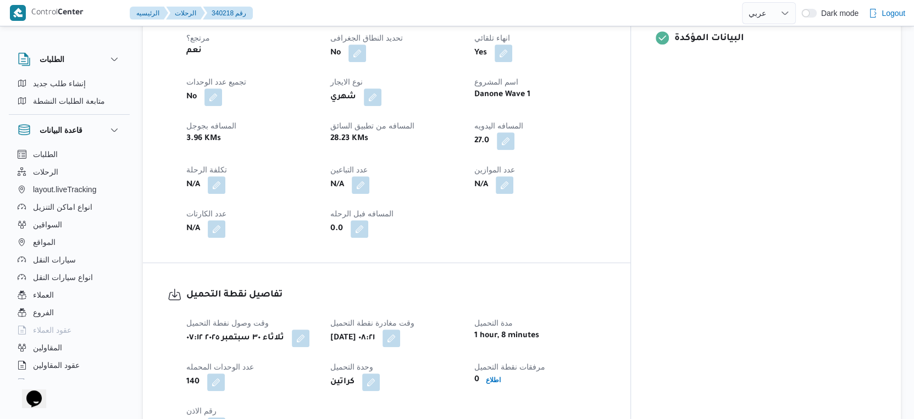
scroll to position [305, 0]
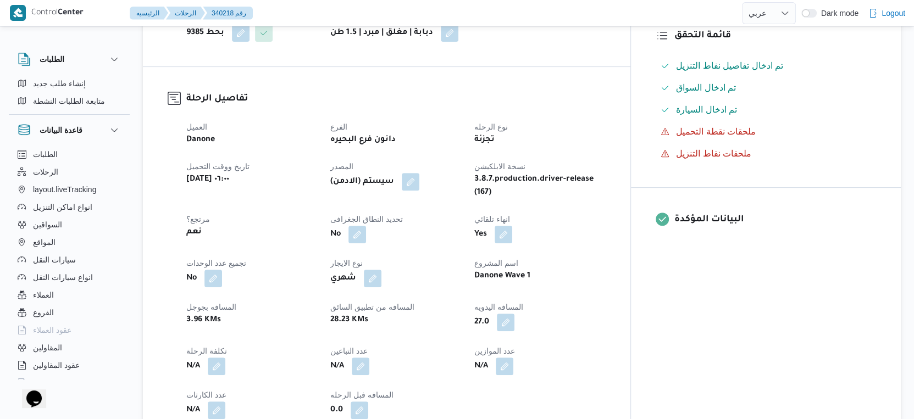
select select "ar"
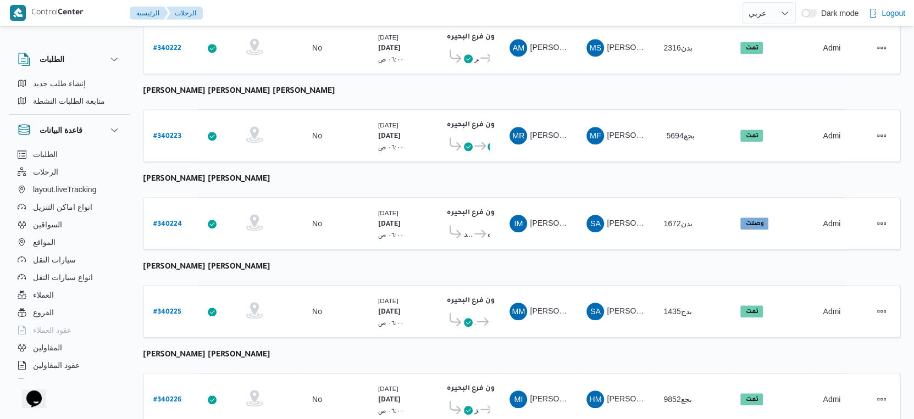
scroll to position [897, 0]
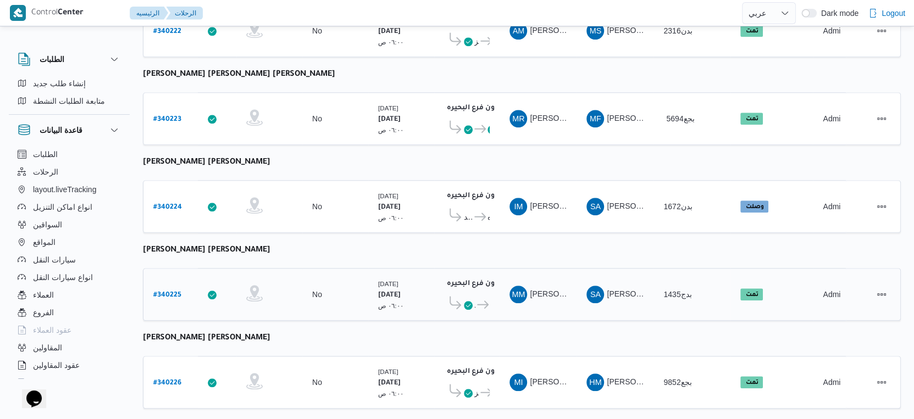
click at [165, 292] on b "# 340225" at bounding box center [167, 296] width 28 height 8
select select "ar"
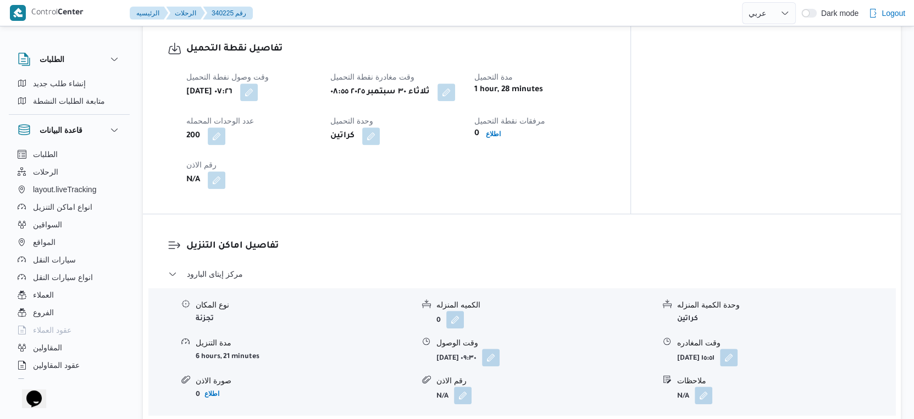
scroll to position [916, 0]
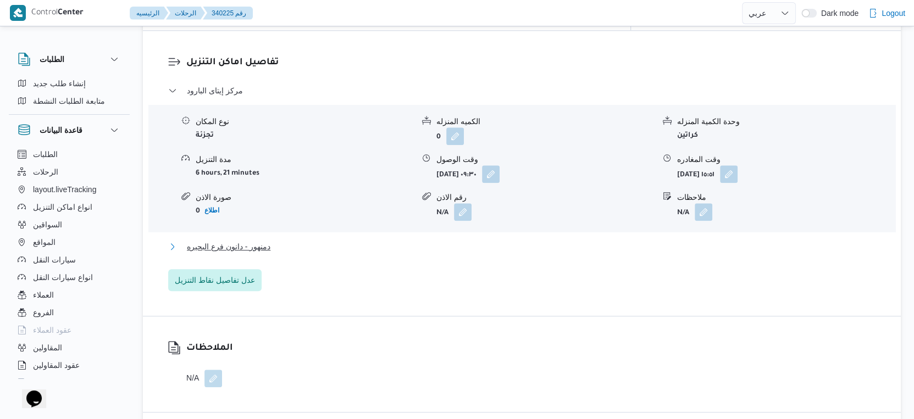
click at [302, 240] on button "دمنهور - دانون فرع البحيره" at bounding box center [522, 246] width 708 height 13
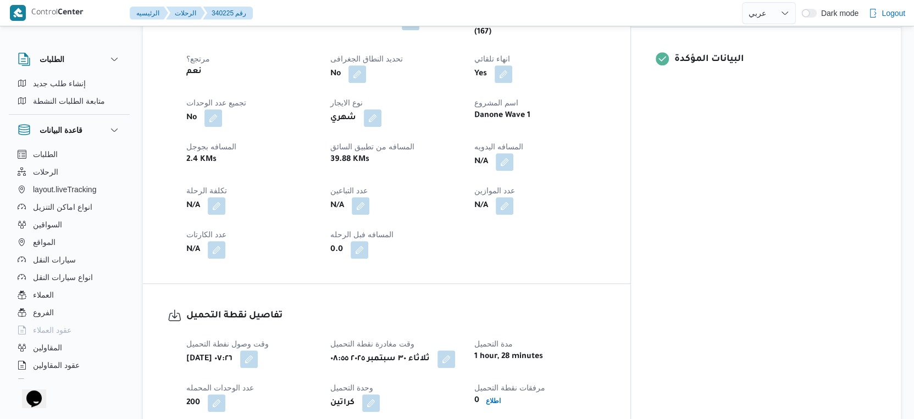
scroll to position [366, 0]
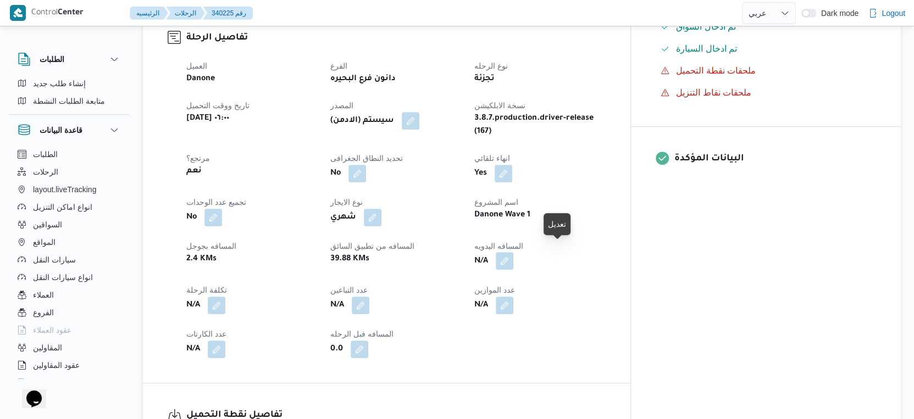
click at [513, 255] on button "button" at bounding box center [505, 261] width 18 height 18
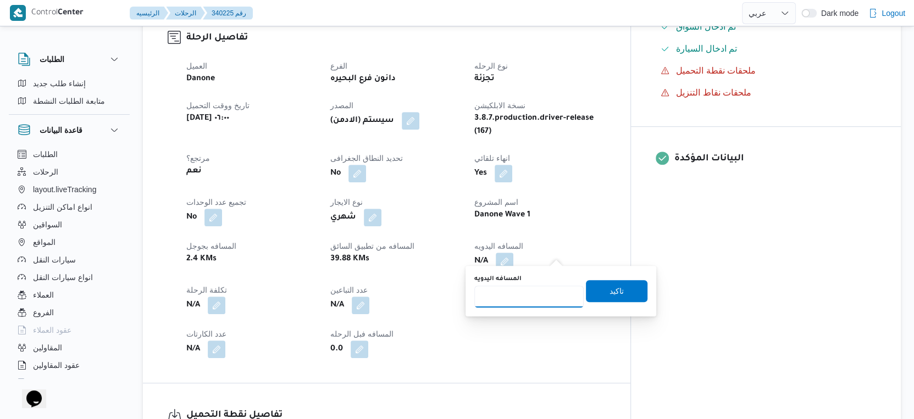
click at [522, 303] on input "المسافه اليدويه" at bounding box center [528, 297] width 109 height 22
type input "63"
click at [610, 296] on span "تاكيد" at bounding box center [617, 290] width 14 height 13
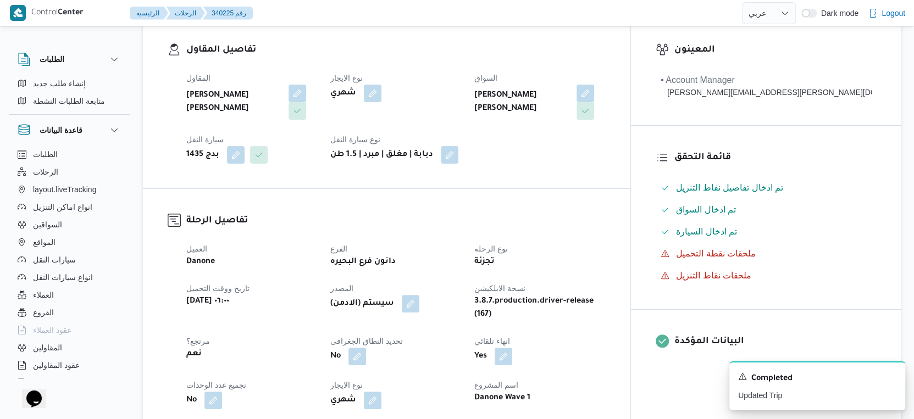
scroll to position [305, 0]
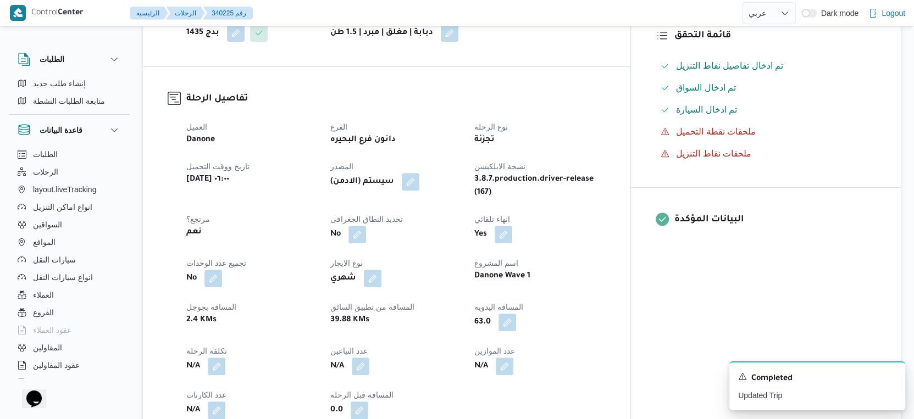
select select "ar"
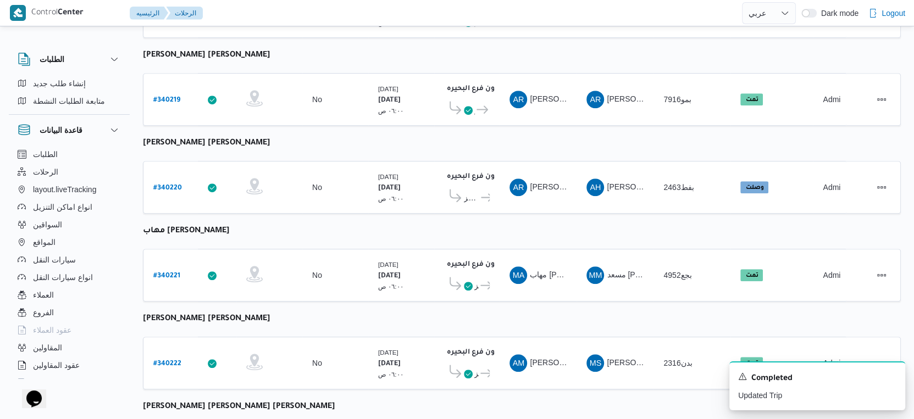
scroll to position [740, 0]
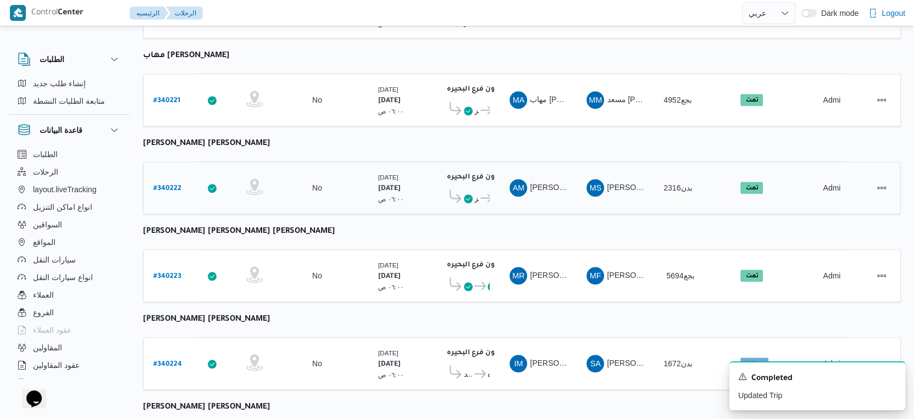
click at [169, 185] on b "# 340222" at bounding box center [167, 189] width 28 height 8
select select "ar"
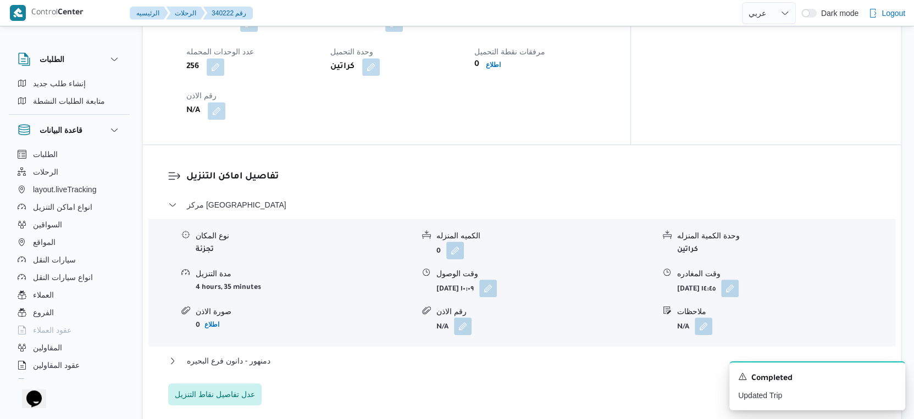
scroll to position [923, 0]
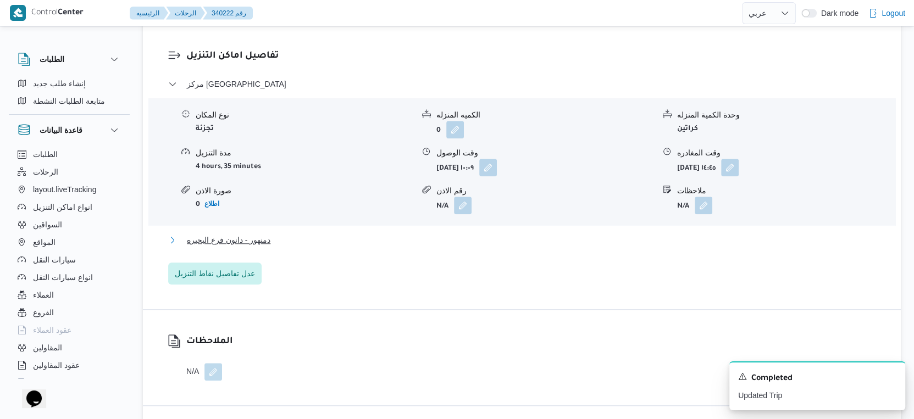
click at [295, 236] on button "دمنهور - دانون فرع البحيره" at bounding box center [522, 240] width 708 height 13
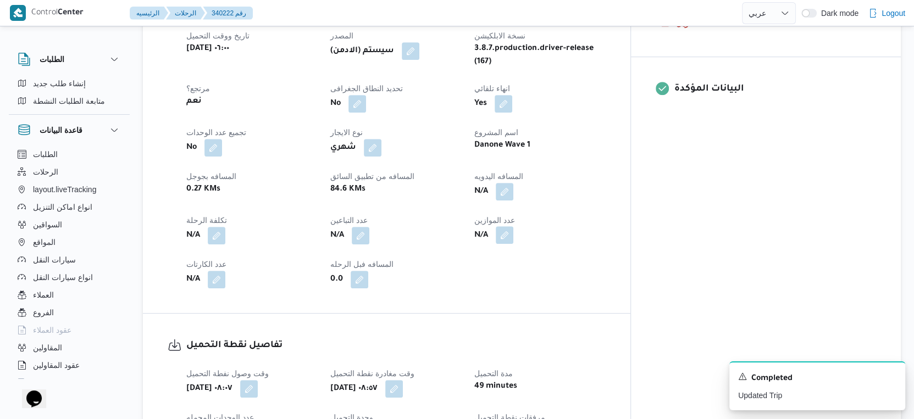
scroll to position [434, 0]
click at [513, 184] on button "button" at bounding box center [505, 193] width 18 height 18
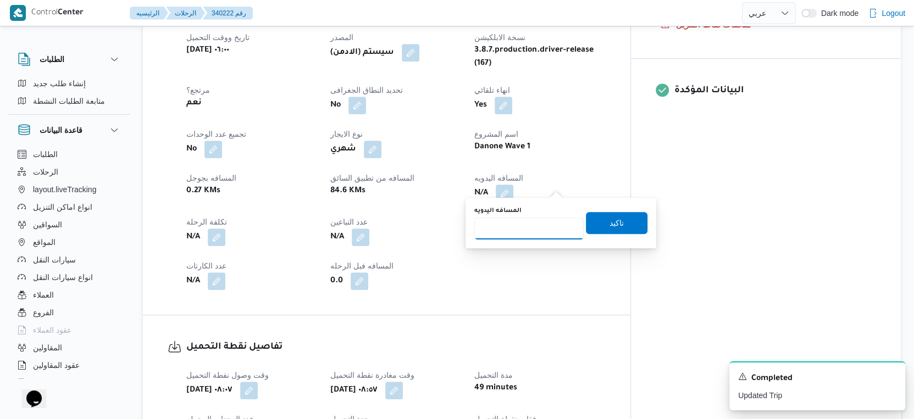
click at [526, 225] on input "المسافه اليدويه" at bounding box center [528, 229] width 109 height 22
type input "103"
click at [633, 231] on span "تاكيد" at bounding box center [617, 223] width 62 height 22
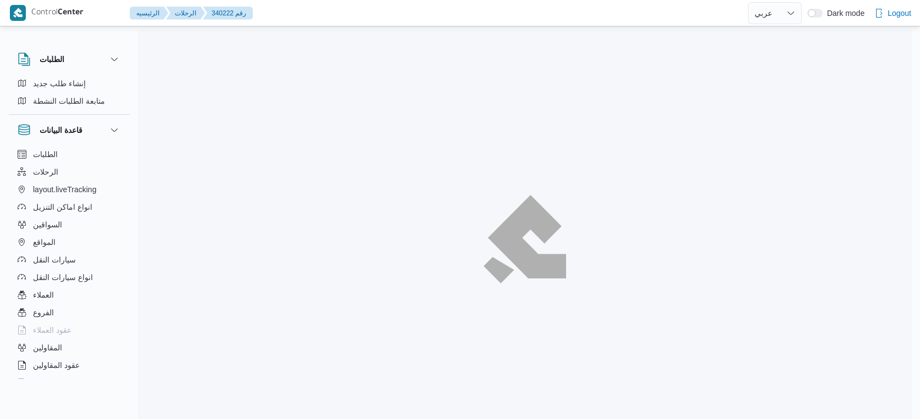
select select "ar"
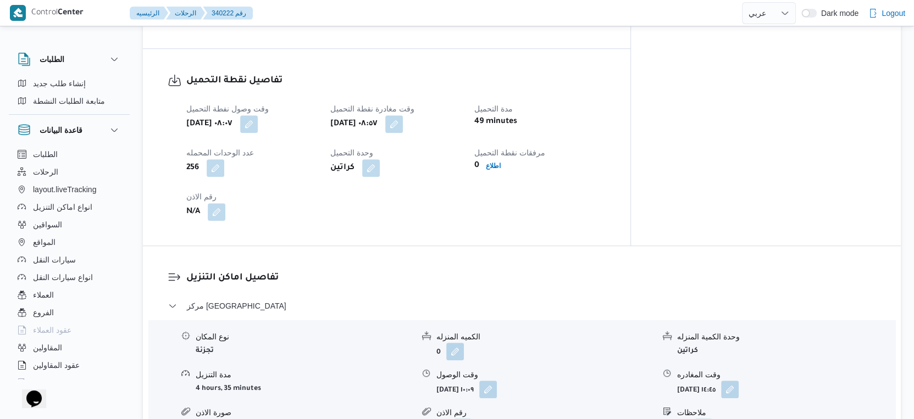
scroll to position [701, 0]
click at [258, 115] on span at bounding box center [246, 124] width 23 height 18
click at [258, 114] on button "button" at bounding box center [249, 123] width 18 height 18
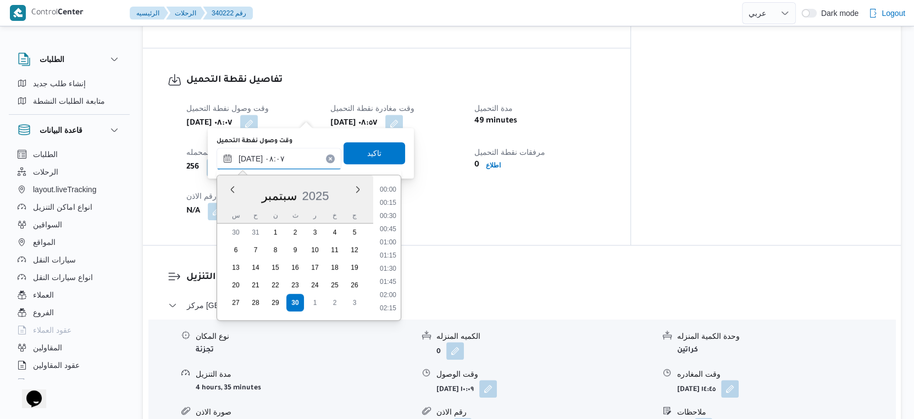
click at [279, 153] on input "[DATE] ٠٨:٠٧" at bounding box center [279, 159] width 125 height 22
click at [388, 220] on li "07:15" at bounding box center [387, 217] width 25 height 11
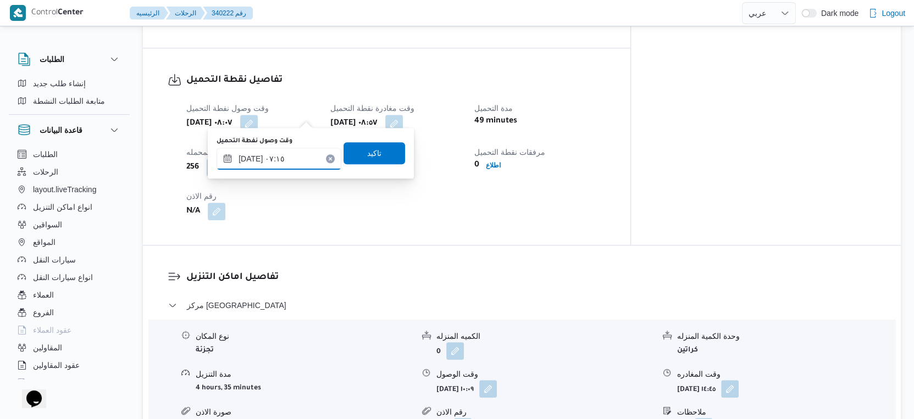
click at [250, 158] on input "[DATE] ٠٧:١٥" at bounding box center [279, 159] width 125 height 22
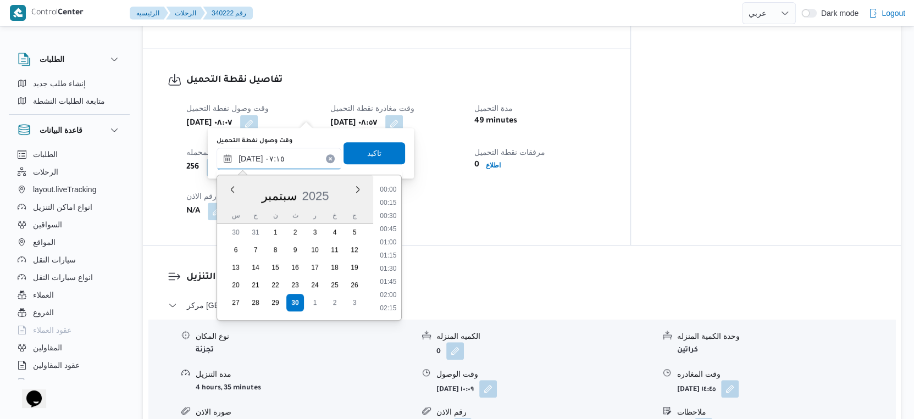
click at [250, 158] on input "[DATE] ٠٧:١٥" at bounding box center [279, 159] width 125 height 22
type input "[DATE] ٠٧:١٧"
click at [376, 148] on span "تاكيد" at bounding box center [375, 153] width 62 height 22
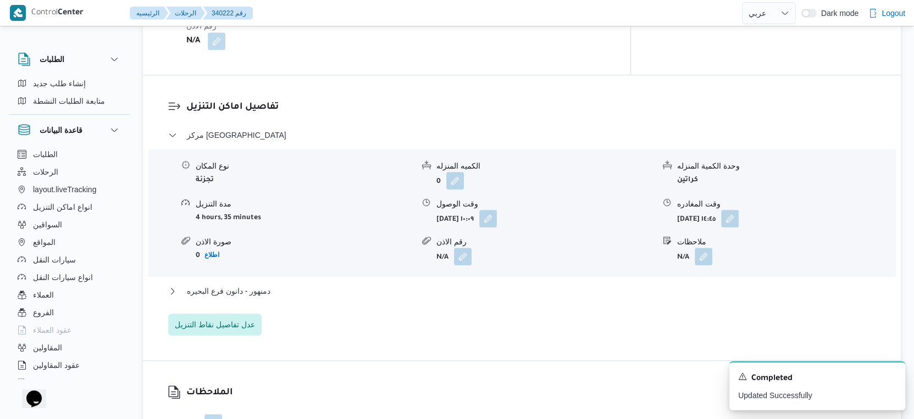
scroll to position [884, 0]
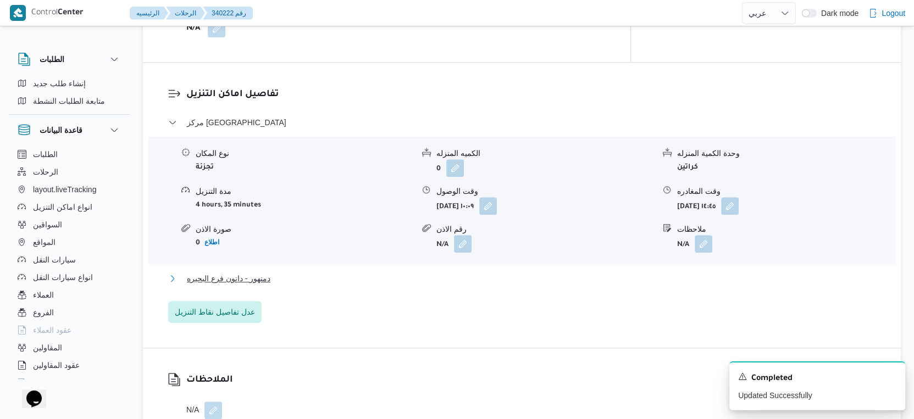
click at [294, 272] on button "دمنهور - دانون فرع البحيره" at bounding box center [522, 278] width 708 height 13
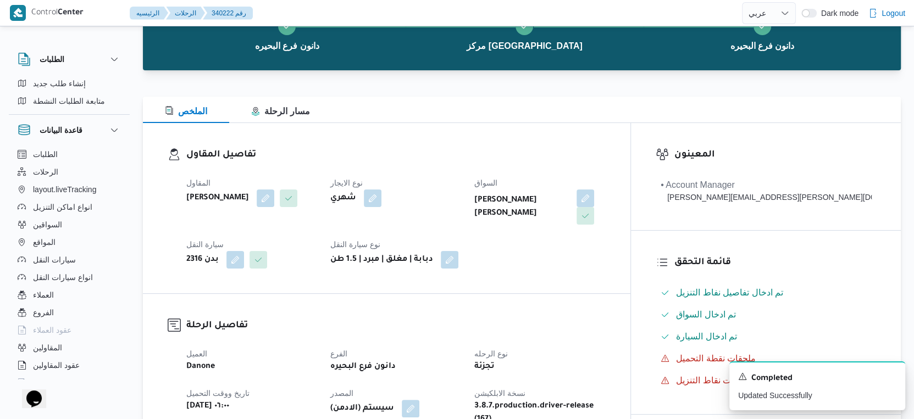
scroll to position [305, 0]
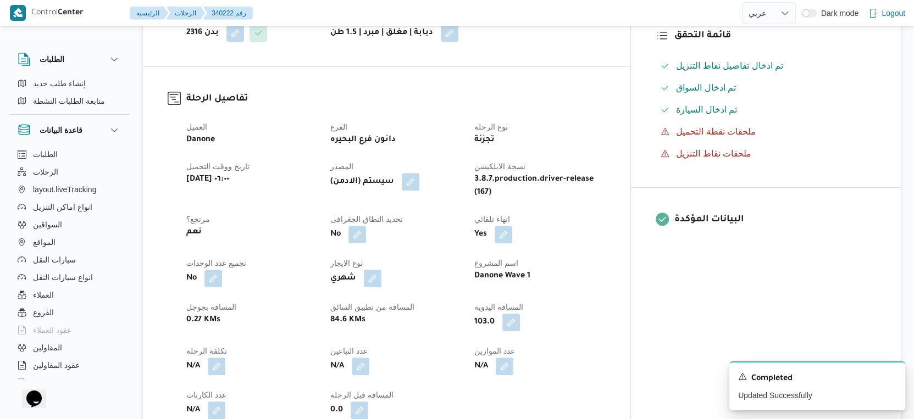
select select "ar"
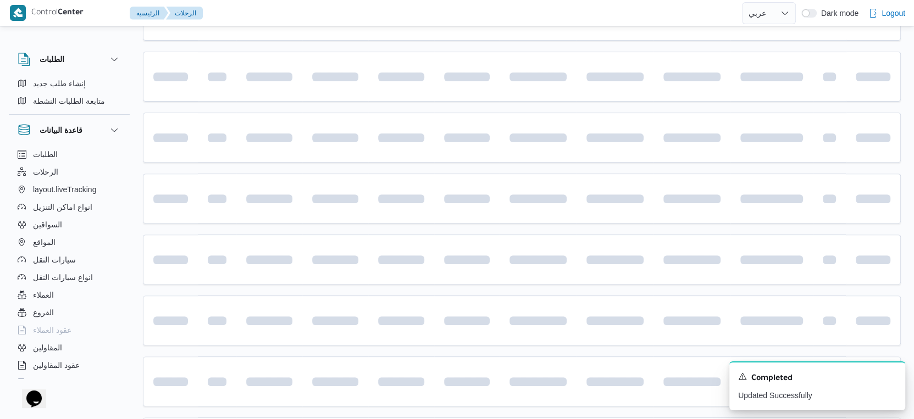
scroll to position [740, 0]
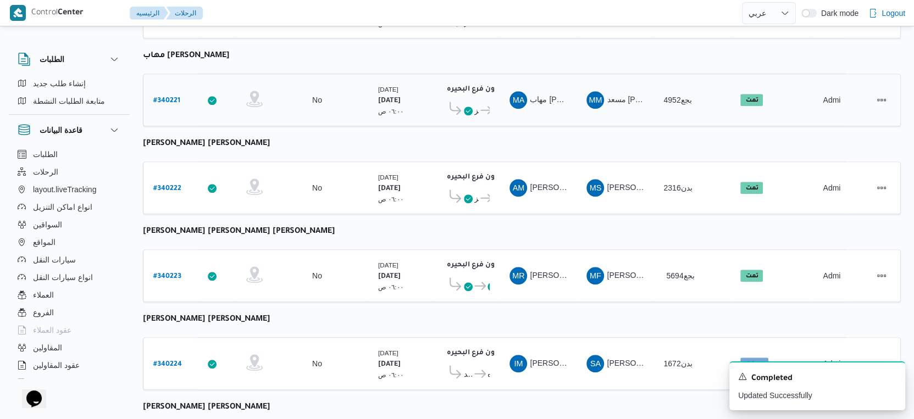
click at [164, 97] on b "# 340221" at bounding box center [166, 101] width 27 height 8
select select "ar"
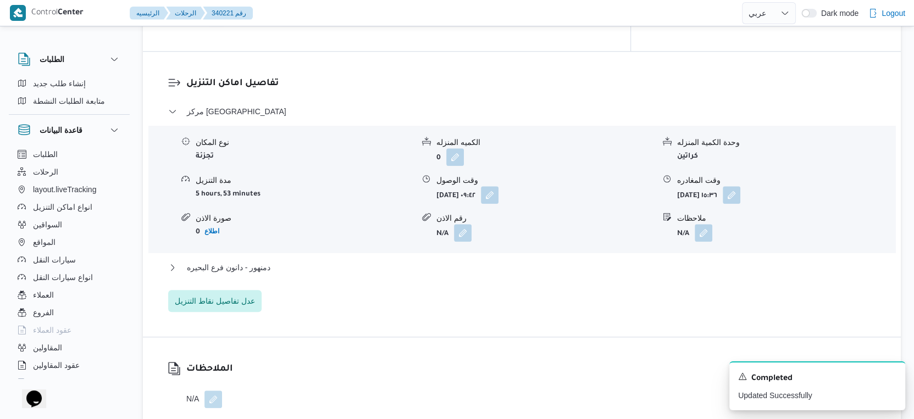
scroll to position [984, 0]
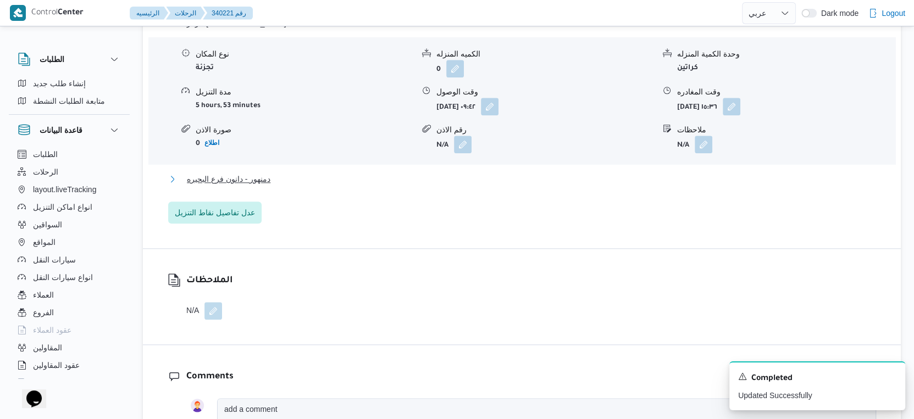
click at [265, 173] on span "دمنهور - دانون فرع البحيره" at bounding box center [229, 179] width 84 height 13
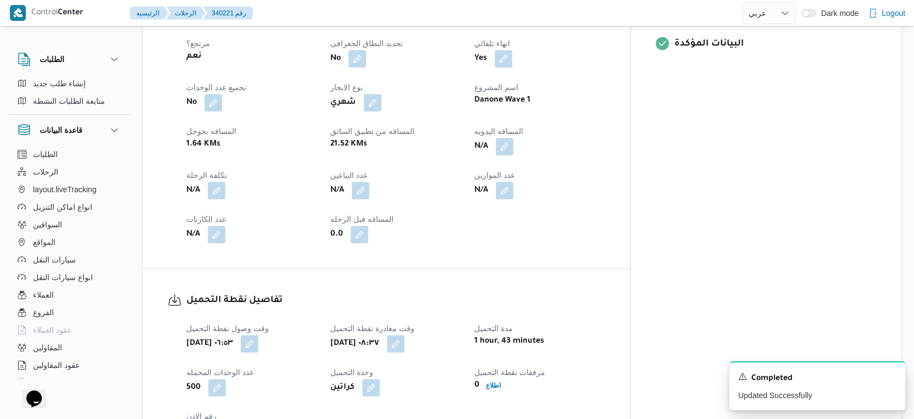
scroll to position [434, 0]
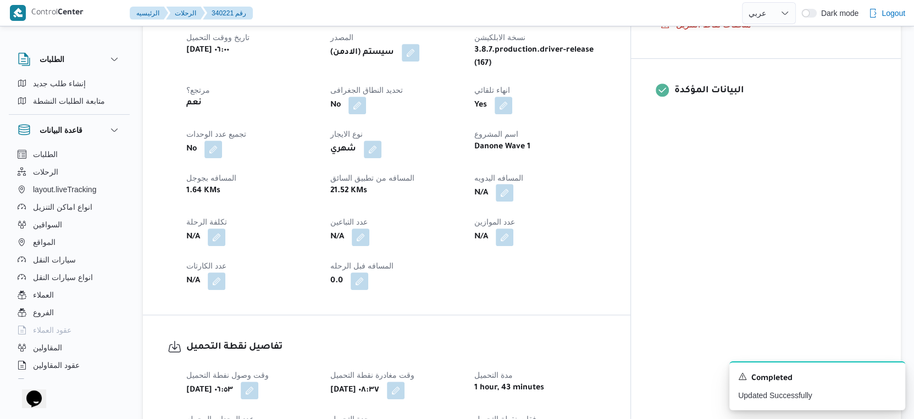
click at [513, 184] on button "button" at bounding box center [505, 193] width 18 height 18
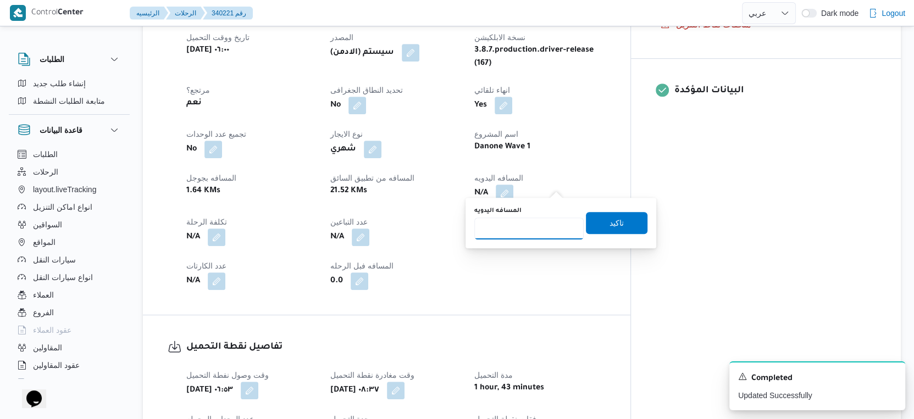
click at [515, 228] on input "المسافه اليدويه" at bounding box center [528, 229] width 109 height 22
type input "25"
click at [610, 217] on span "تاكيد" at bounding box center [617, 222] width 14 height 13
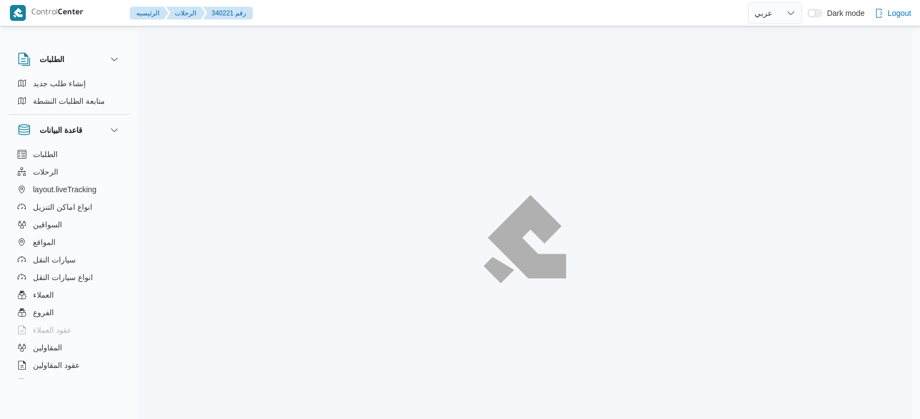
select select "ar"
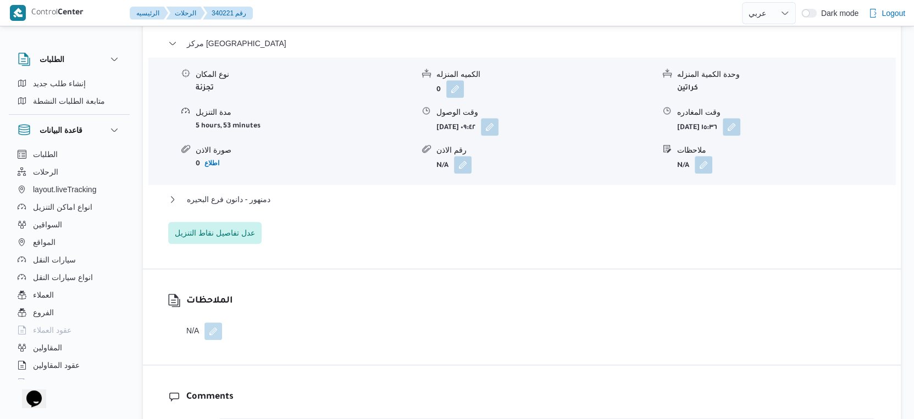
scroll to position [977, 0]
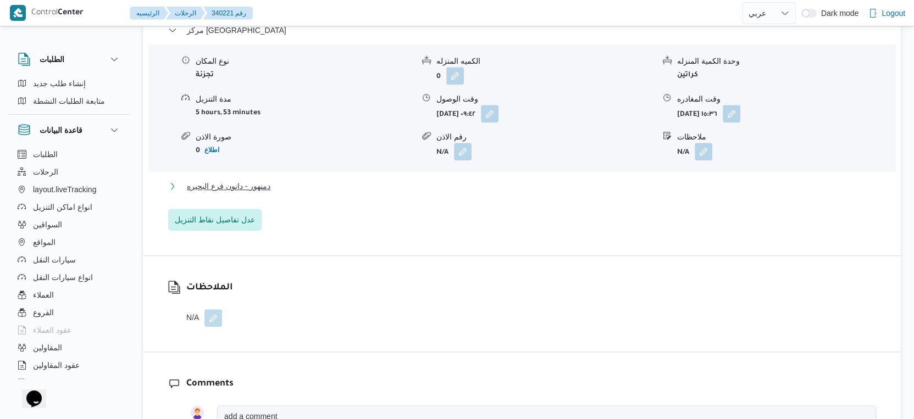
click at [283, 180] on button "دمنهور - دانون فرع البحيره" at bounding box center [522, 186] width 708 height 13
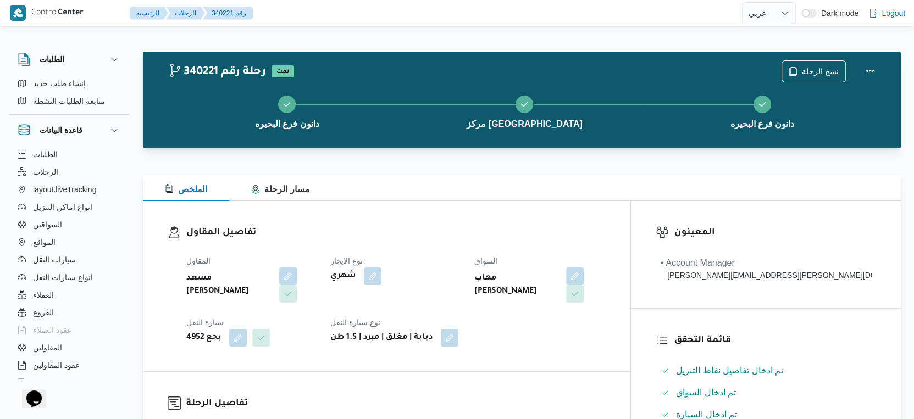
scroll to position [366, 0]
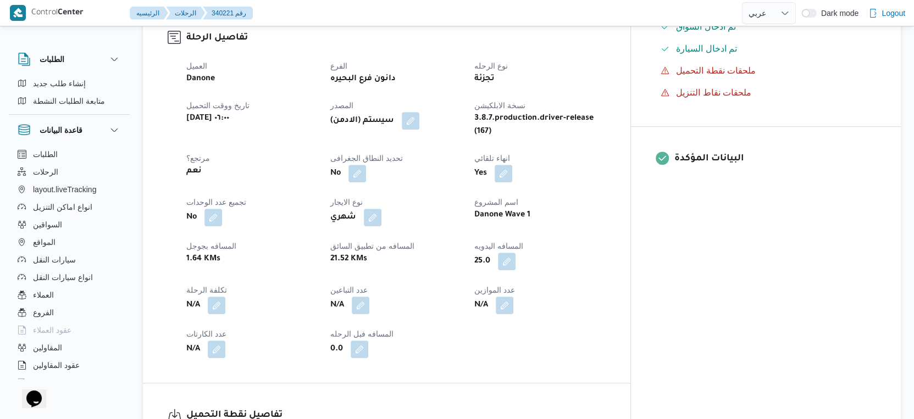
select select "ar"
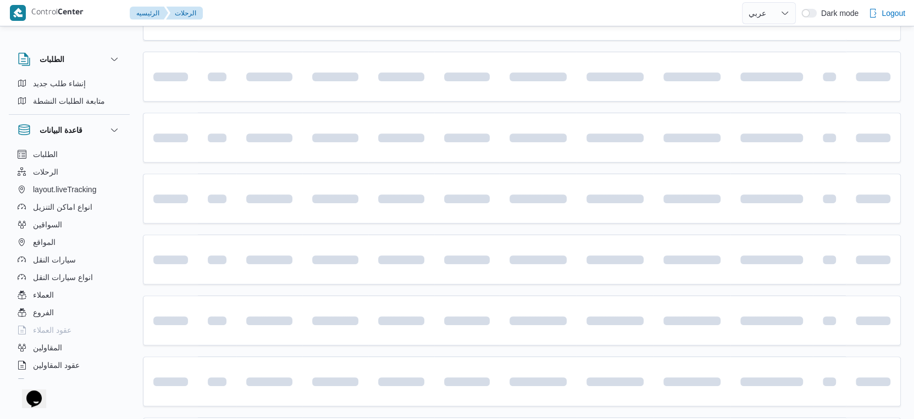
scroll to position [740, 0]
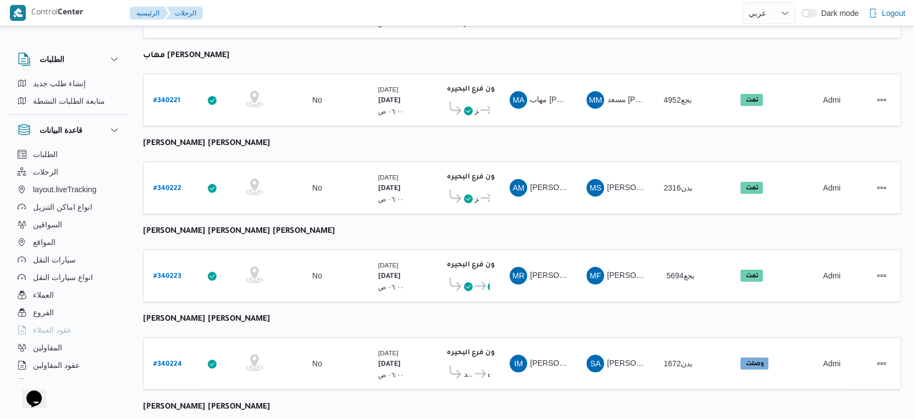
select select "ar"
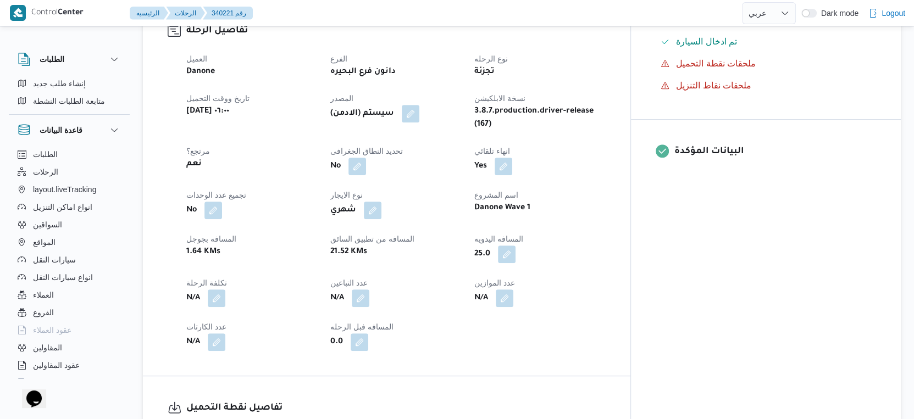
scroll to position [251, 0]
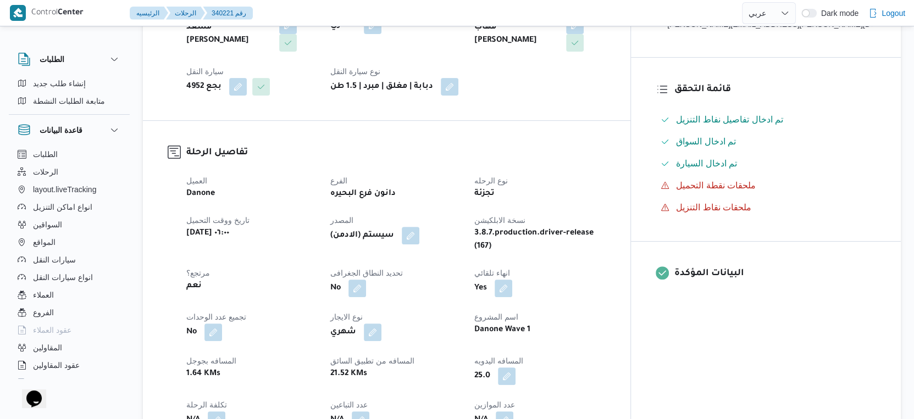
select select "ar"
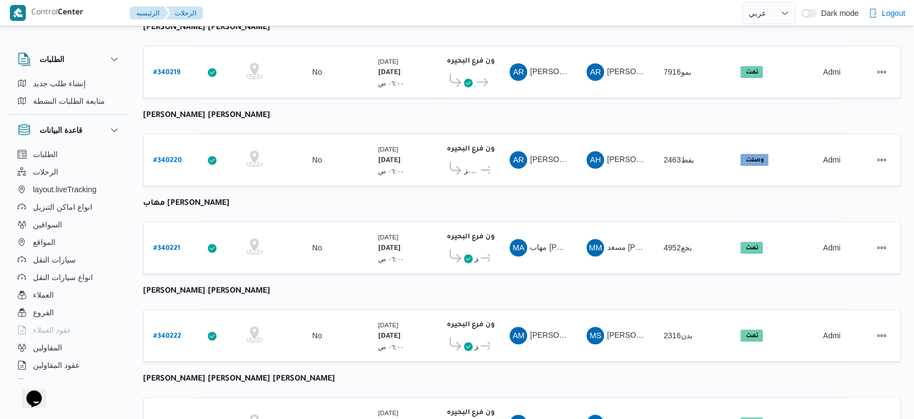
scroll to position [469, 0]
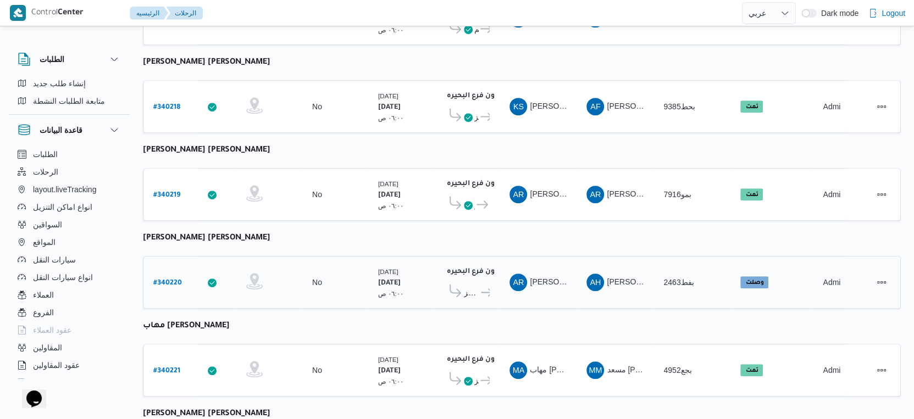
click at [173, 280] on b "# 340220" at bounding box center [167, 284] width 29 height 8
select select "ar"
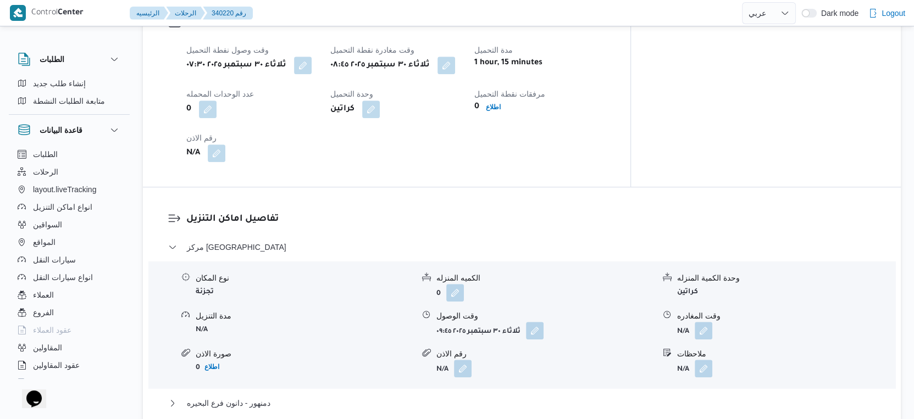
scroll to position [733, 0]
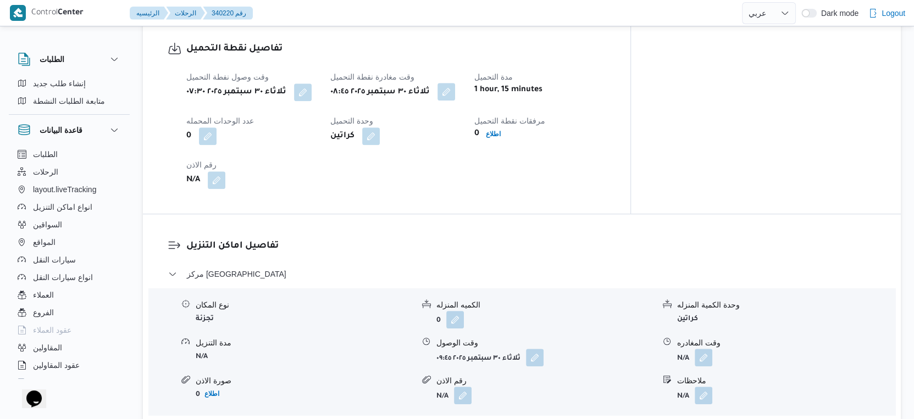
click at [455, 83] on button "button" at bounding box center [447, 92] width 18 height 18
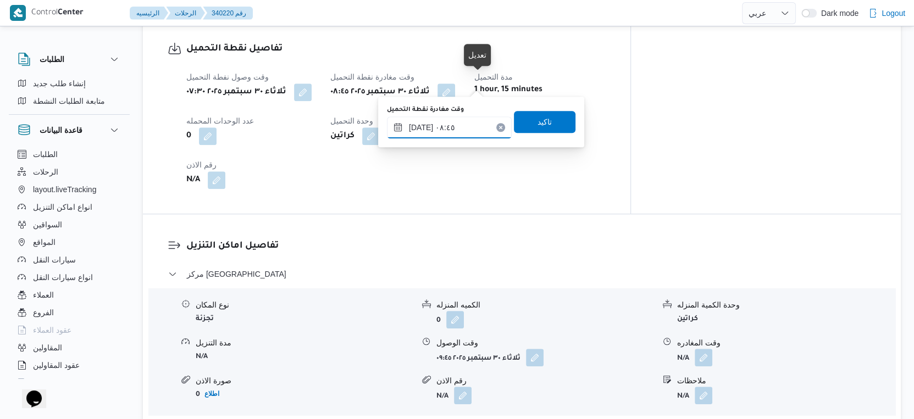
click at [468, 119] on input "٣٠/٠٩/٢٠٢٥ ٠٨:٤٥" at bounding box center [449, 128] width 125 height 22
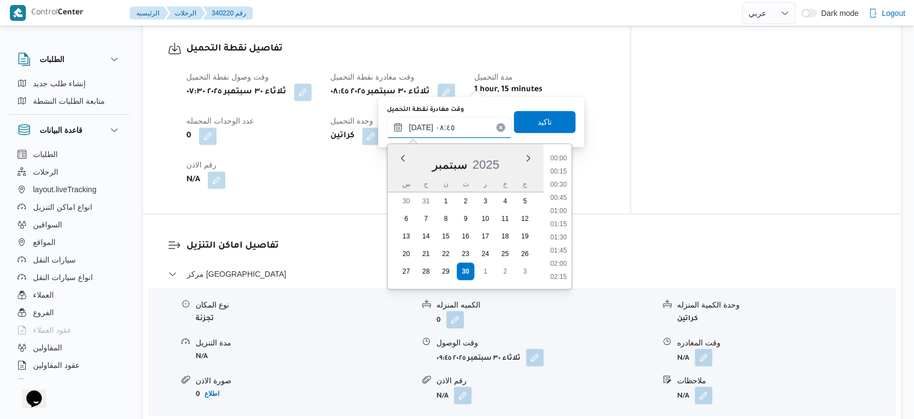
scroll to position [395, 0]
click at [558, 212] on li "08:30" at bounding box center [558, 212] width 25 height 11
type input "٣٠/٠٩/٢٠٢٥ ٠٨:٣٠"
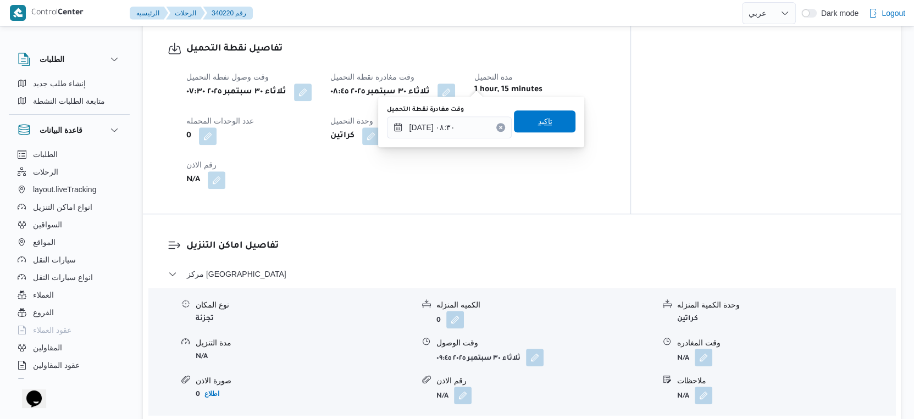
click at [538, 117] on span "تاكيد" at bounding box center [545, 121] width 14 height 13
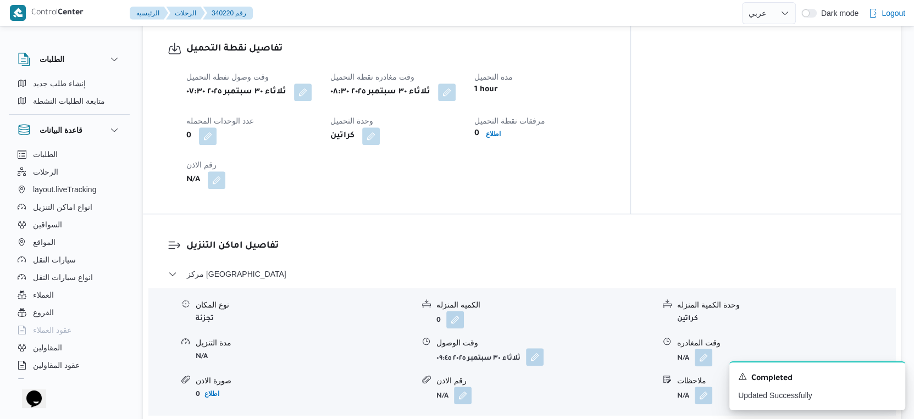
click at [538, 348] on button "button" at bounding box center [535, 357] width 18 height 18
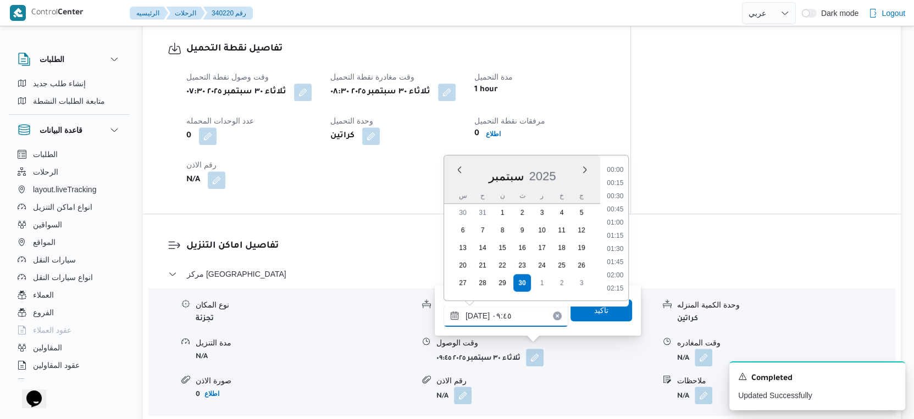
click at [507, 323] on input "٣٠/٠٩/٢٠٢٥ ٠٩:٤٥" at bounding box center [506, 316] width 125 height 22
click at [616, 181] on li "08:45" at bounding box center [614, 184] width 25 height 11
type input "٣٠/٠٩/٢٠٢٥ ٠٨:٤٥"
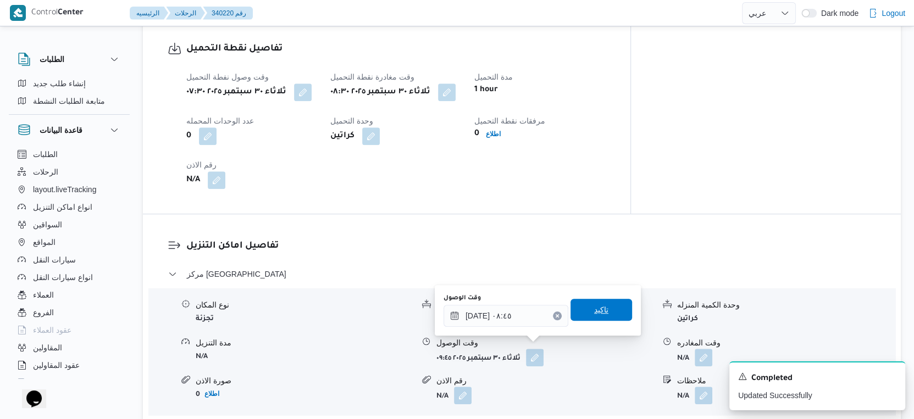
click at [614, 312] on span "تاكيد" at bounding box center [602, 310] width 62 height 22
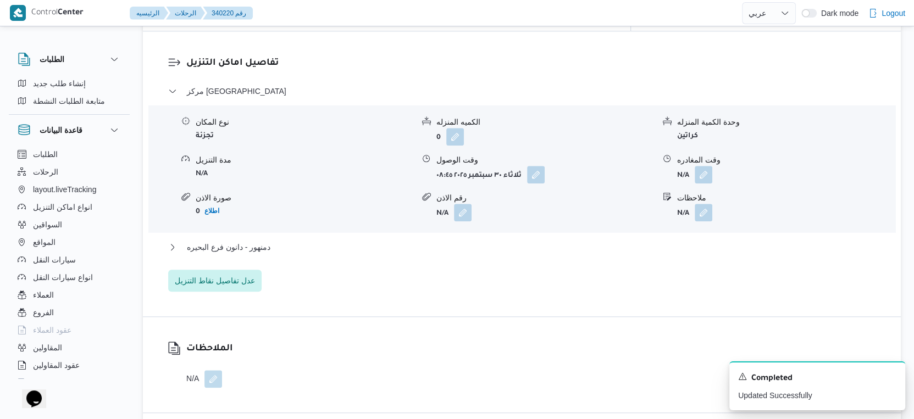
scroll to position [916, 0]
click at [304, 240] on button "دمنهور - دانون فرع البحيره" at bounding box center [522, 246] width 708 height 13
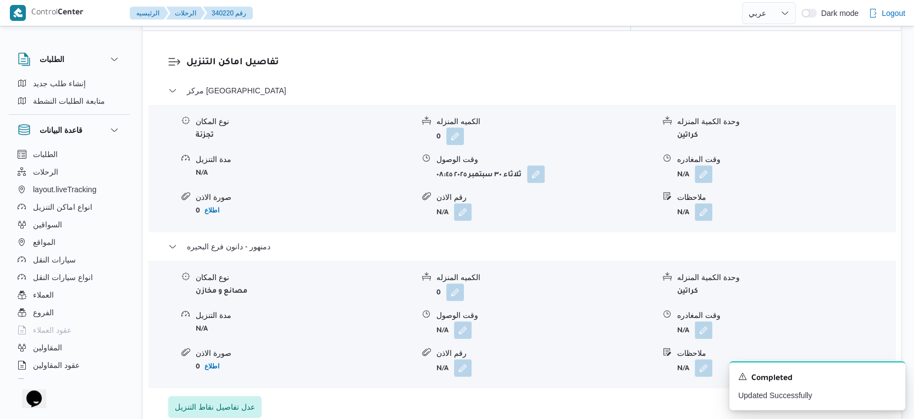
scroll to position [977, 0]
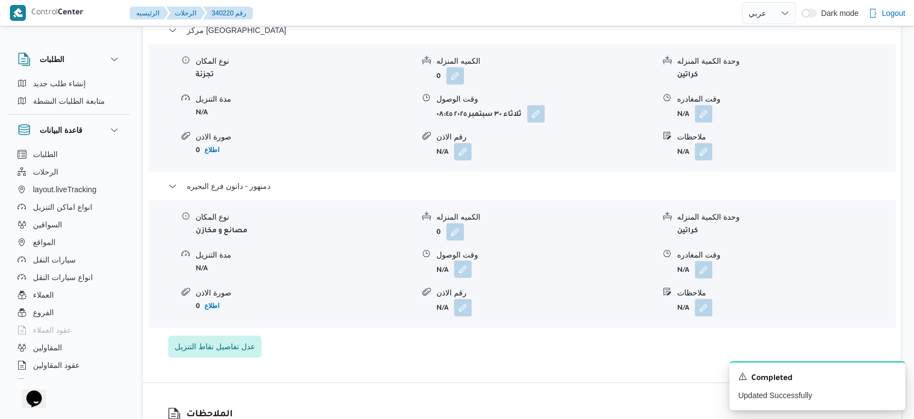
click at [465, 261] on button "button" at bounding box center [463, 270] width 18 height 18
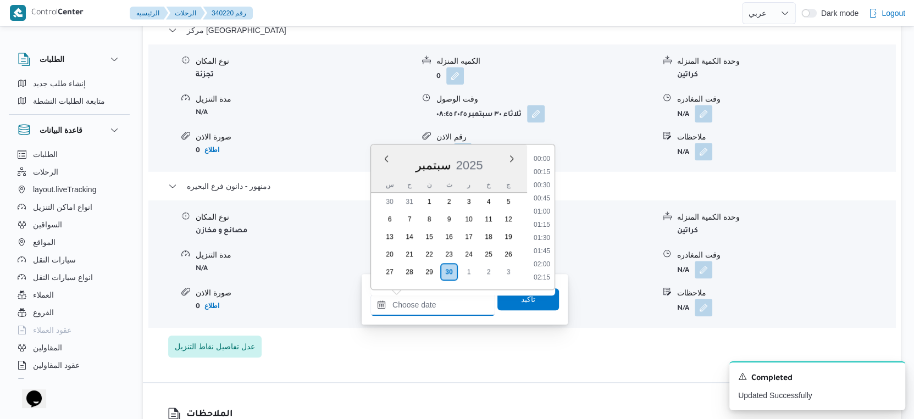
drag, startPoint x: 442, startPoint y: 302, endPoint x: 538, endPoint y: 281, distance: 97.4
click at [442, 302] on input "وقت الوصول" at bounding box center [432, 305] width 125 height 22
drag, startPoint x: 545, startPoint y: 184, endPoint x: 536, endPoint y: 243, distance: 59.4
click at [545, 184] on li "14:45" at bounding box center [541, 185] width 25 height 11
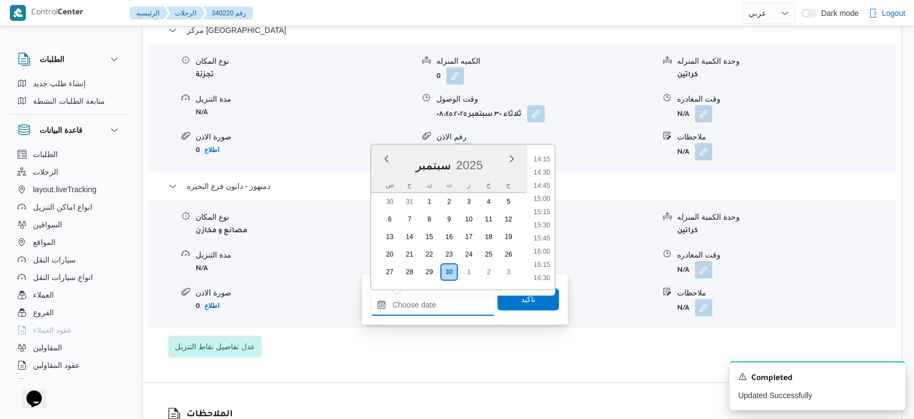
type input "٣٠/٠٩/٢٠٢٥ ١٤:٤٥"
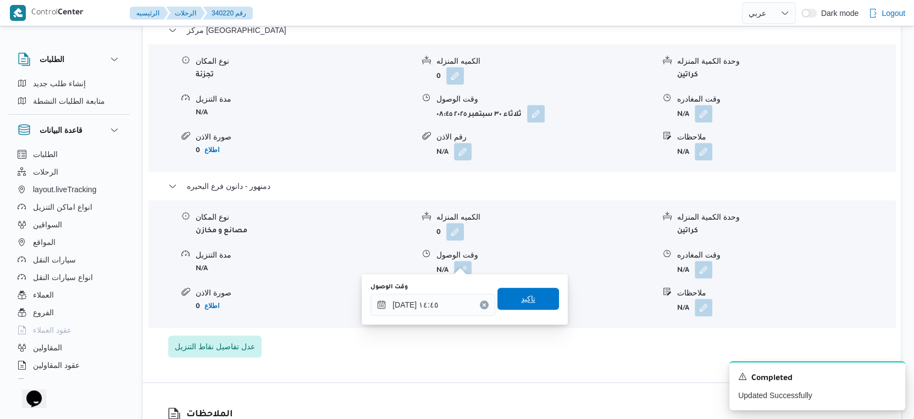
click at [534, 290] on span "تاكيد" at bounding box center [528, 299] width 62 height 22
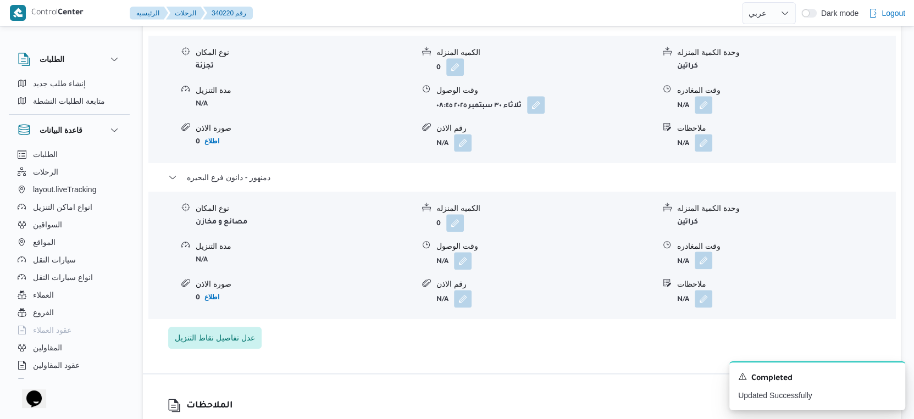
click at [710, 258] on button "button" at bounding box center [704, 261] width 18 height 18
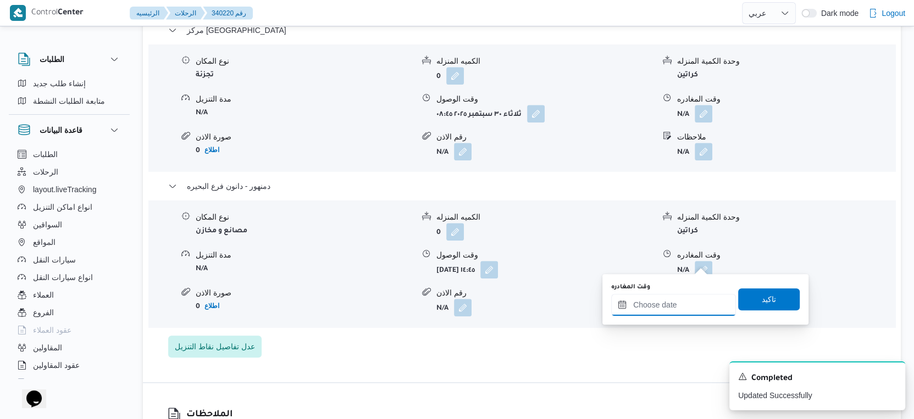
click at [695, 306] on input "وقت المغادره" at bounding box center [673, 305] width 125 height 22
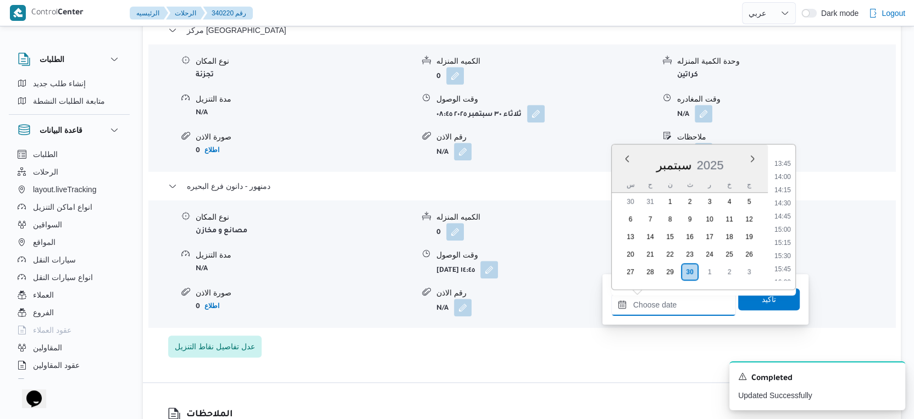
scroll to position [690, 0]
click at [784, 258] on li "15:00" at bounding box center [782, 260] width 25 height 11
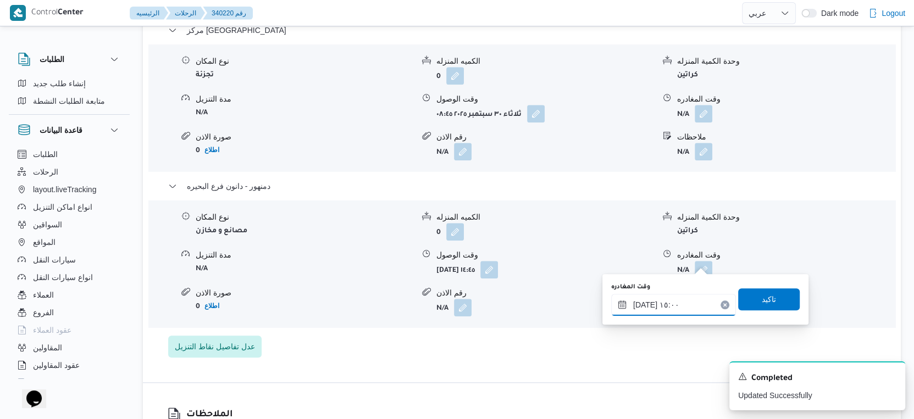
type input "٣٠/٠٩/٢٠٢٥ ١٥:٠٠"
click at [771, 303] on span "تاكيد" at bounding box center [769, 299] width 62 height 22
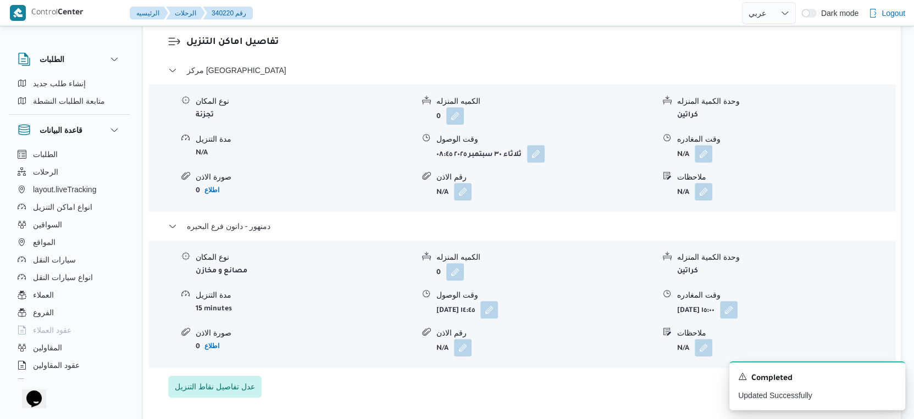
scroll to position [916, 0]
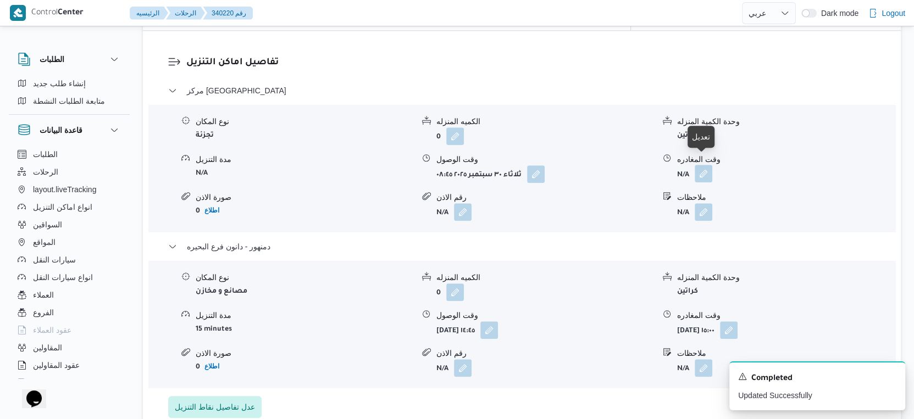
click at [706, 165] on button "button" at bounding box center [704, 174] width 18 height 18
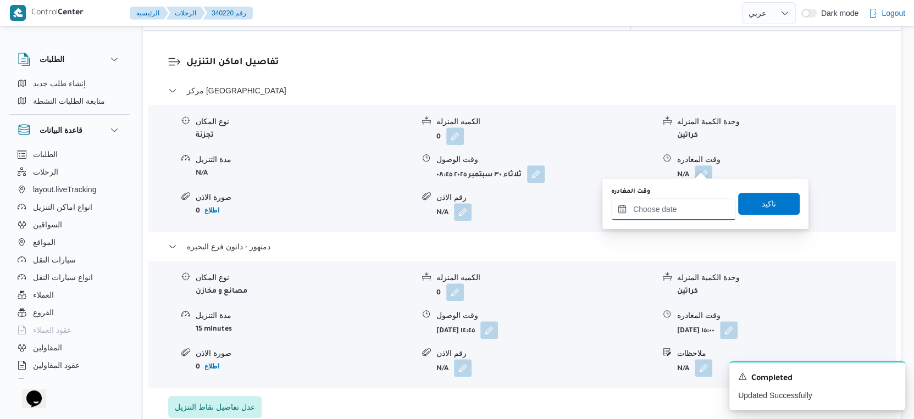
click at [665, 209] on input "وقت المغادره" at bounding box center [673, 209] width 125 height 22
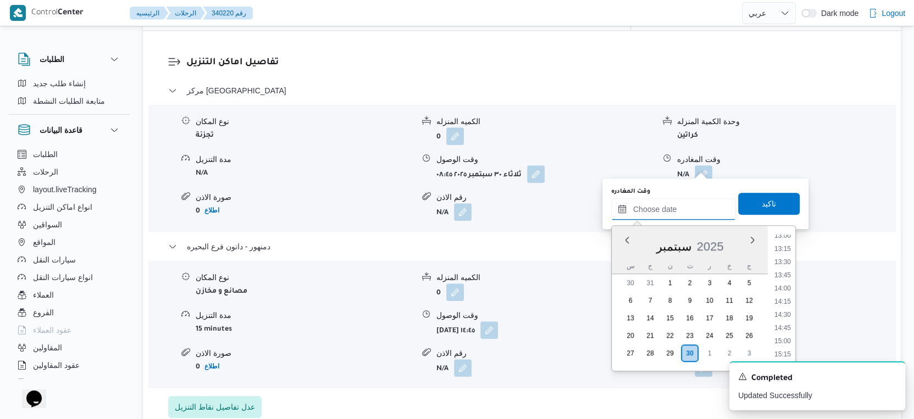
scroll to position [690, 0]
click at [787, 313] on li "14:30" at bounding box center [782, 315] width 25 height 11
type input "٣٠/٠٩/٢٠٢٥ ١٤:٣٠"
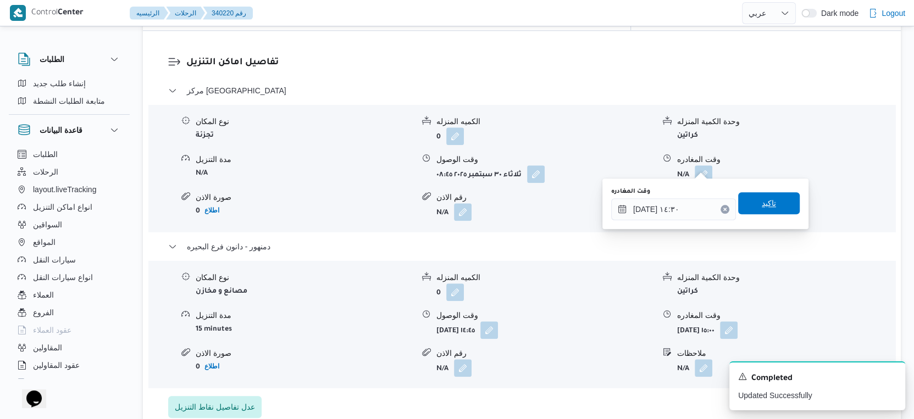
click at [770, 204] on span "تاكيد" at bounding box center [769, 203] width 62 height 22
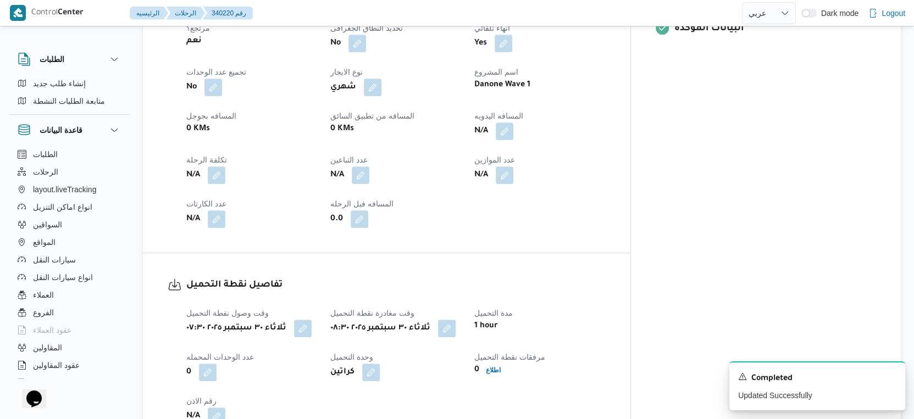
scroll to position [428, 0]
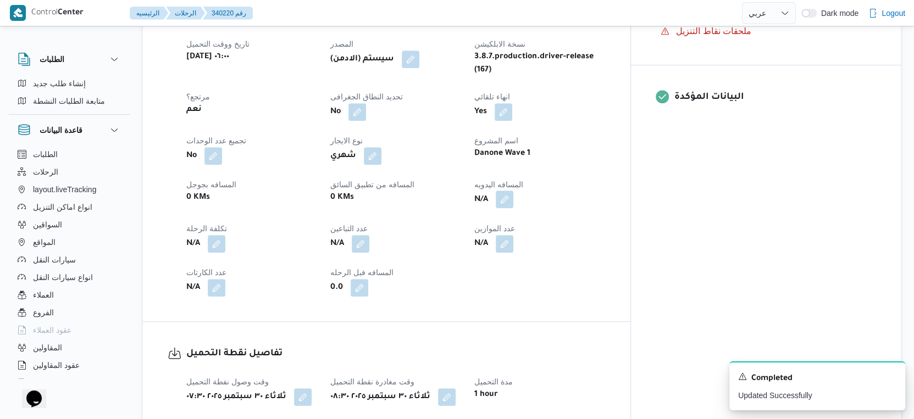
click at [513, 192] on button "button" at bounding box center [505, 200] width 18 height 18
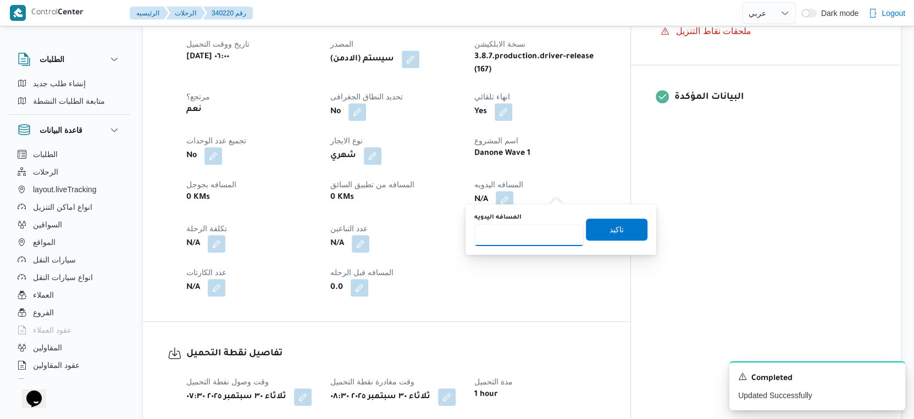
click at [506, 235] on input "المسافه اليدويه" at bounding box center [528, 235] width 109 height 22
type input "27"
click at [610, 233] on span "تاكيد" at bounding box center [617, 229] width 14 height 13
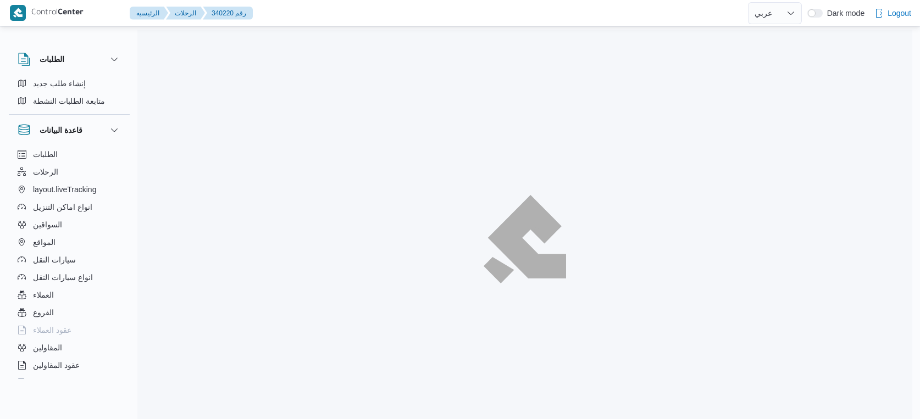
select select "ar"
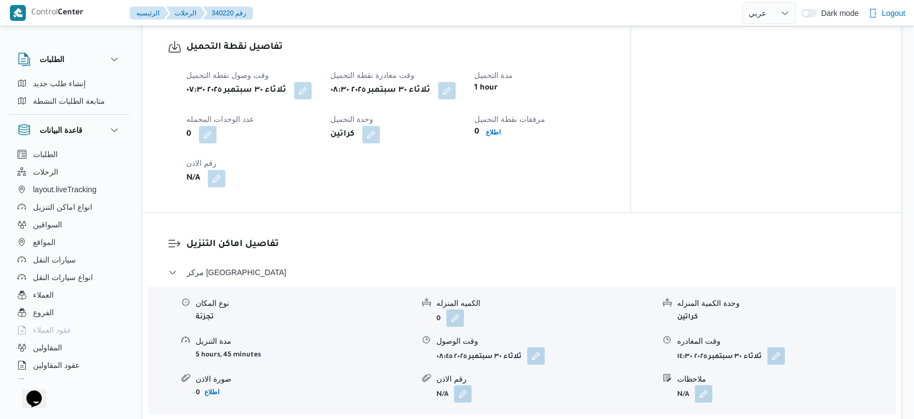
scroll to position [762, 0]
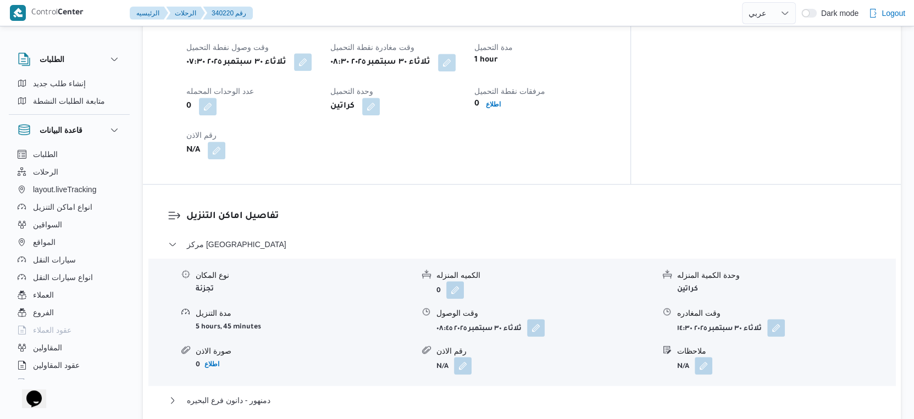
click at [312, 58] on button "button" at bounding box center [303, 62] width 18 height 18
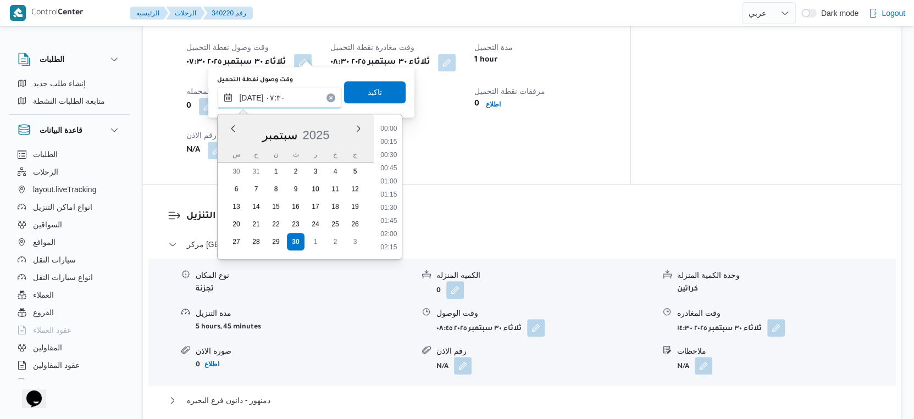
click at [250, 97] on input "[DATE] ٠٧:٣٠" at bounding box center [279, 98] width 125 height 22
type input "[DATE] ٠٧:١٨"
click at [369, 92] on span "تاكيد" at bounding box center [375, 91] width 14 height 13
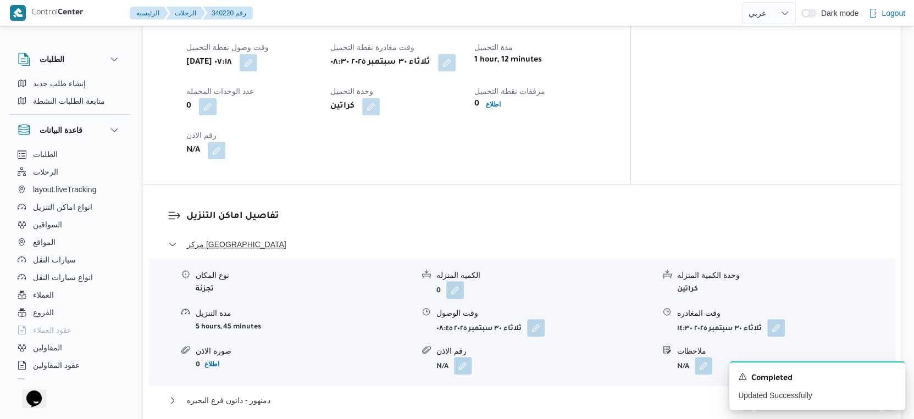
scroll to position [884, 0]
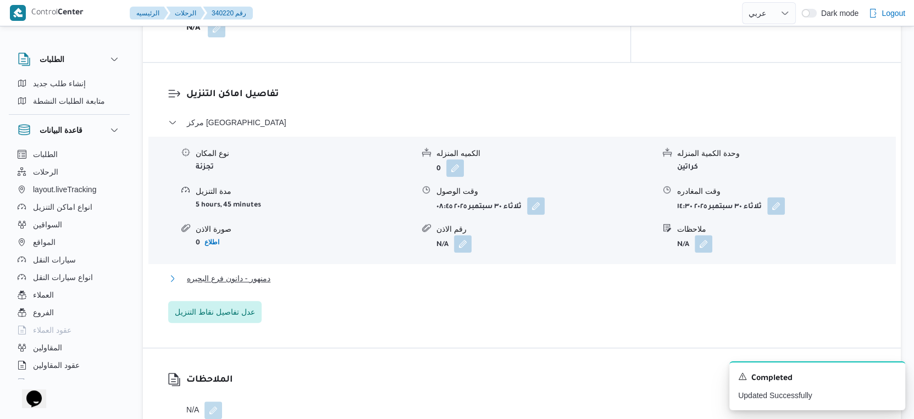
click at [288, 272] on button "دمنهور - دانون فرع البحيره" at bounding box center [522, 278] width 708 height 13
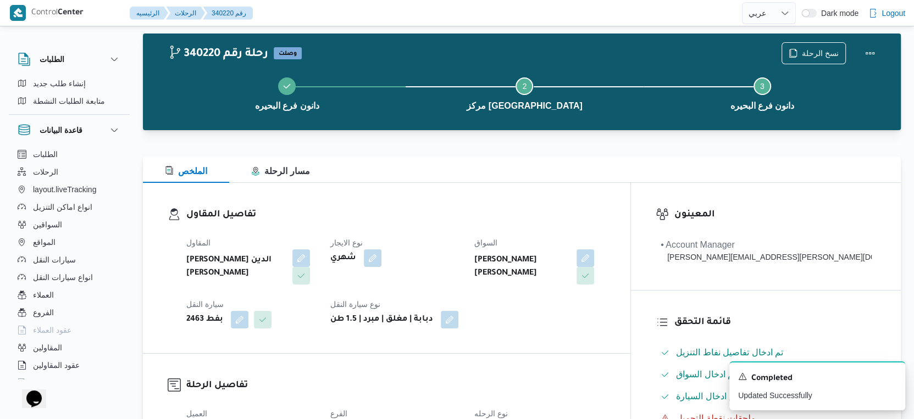
scroll to position [0, 0]
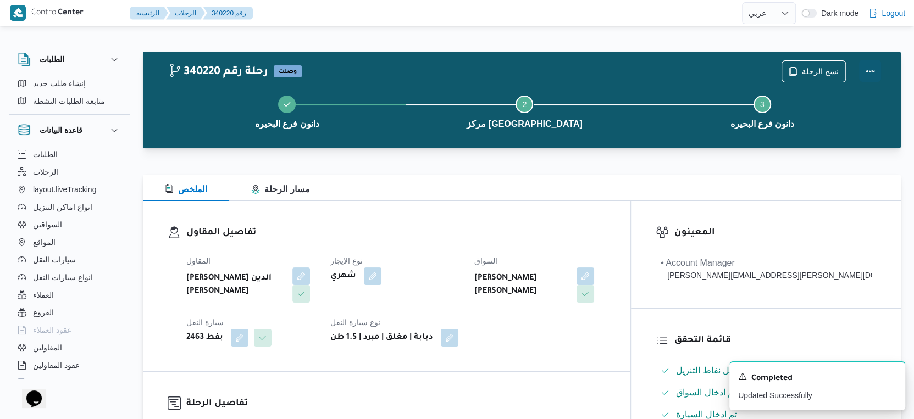
click at [868, 70] on button "Actions" at bounding box center [870, 71] width 22 height 22
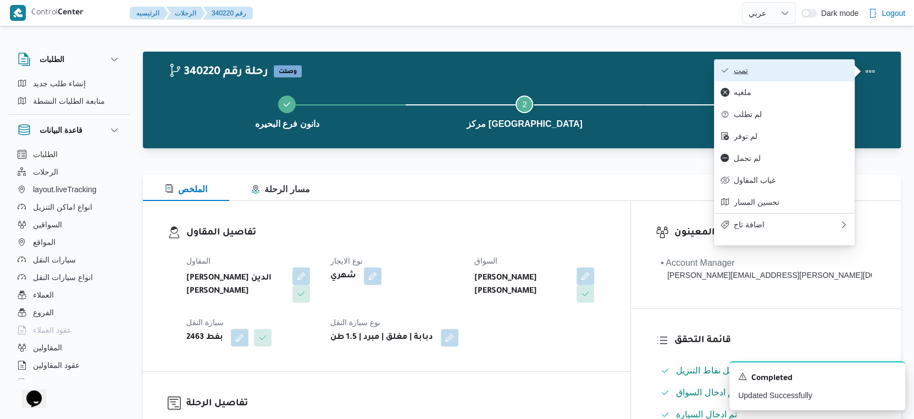
click at [768, 68] on span "تمت" at bounding box center [791, 70] width 114 height 9
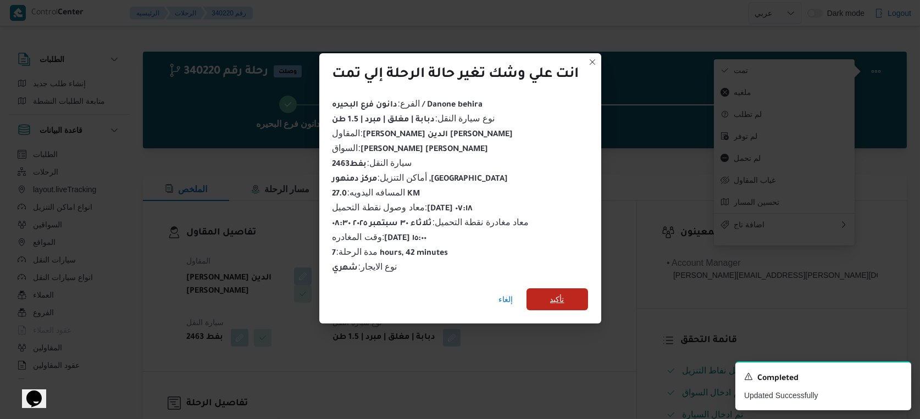
click at [543, 289] on span "تأكيد" at bounding box center [558, 300] width 62 height 22
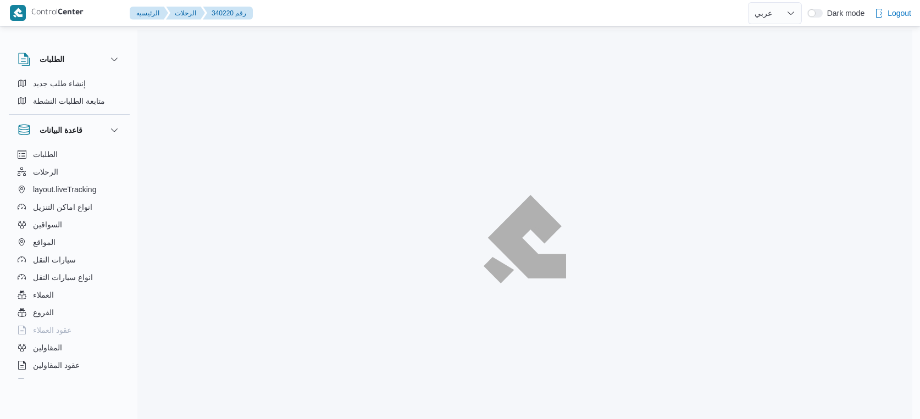
select select "ar"
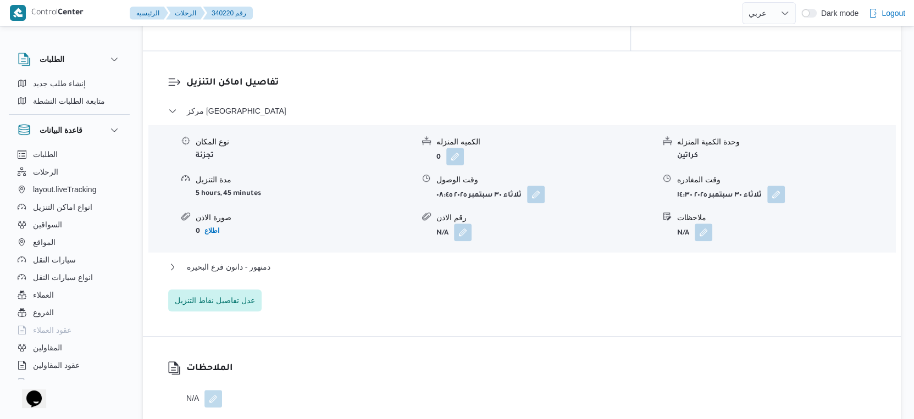
scroll to position [977, 0]
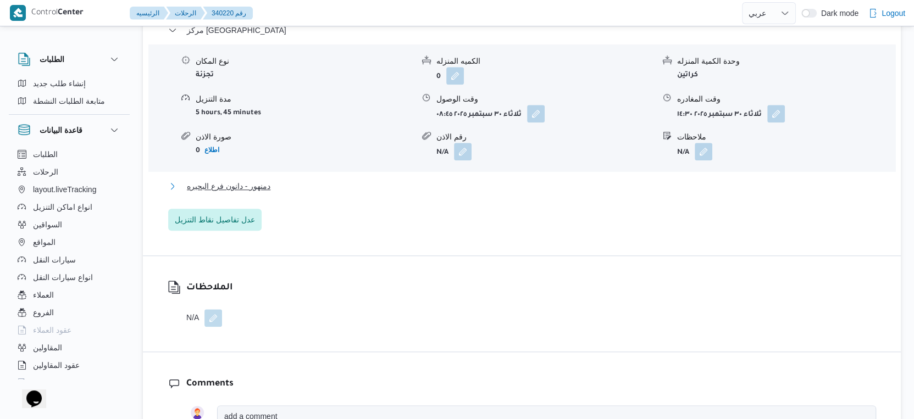
click at [283, 180] on button "دمنهور - دانون فرع البحيره" at bounding box center [522, 186] width 708 height 13
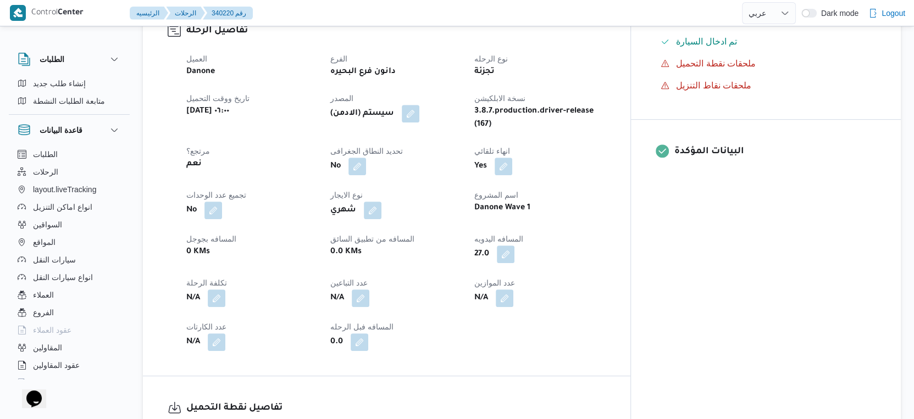
scroll to position [366, 0]
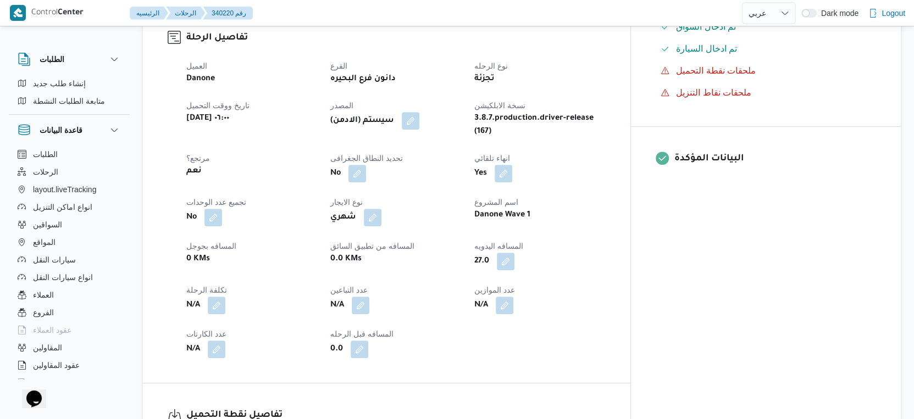
select select "ar"
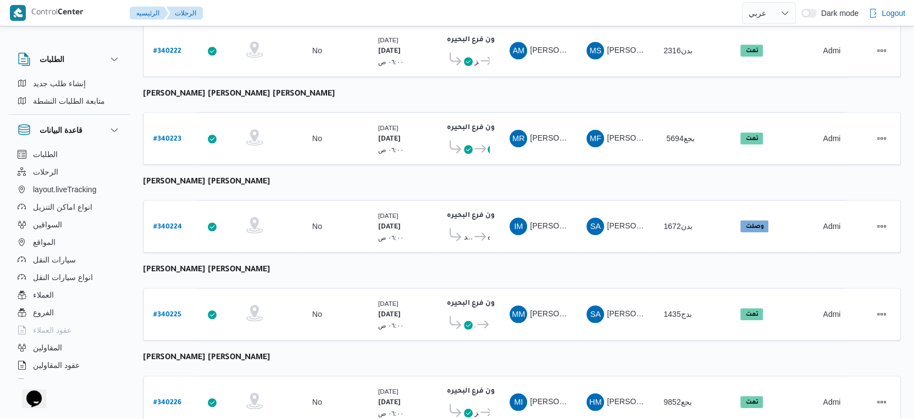
scroll to position [897, 0]
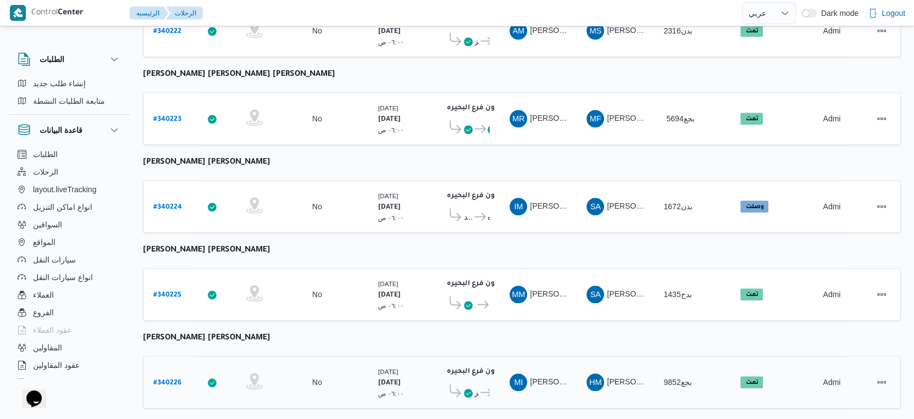
click at [169, 380] on b "# 340226" at bounding box center [167, 384] width 28 height 8
select select "ar"
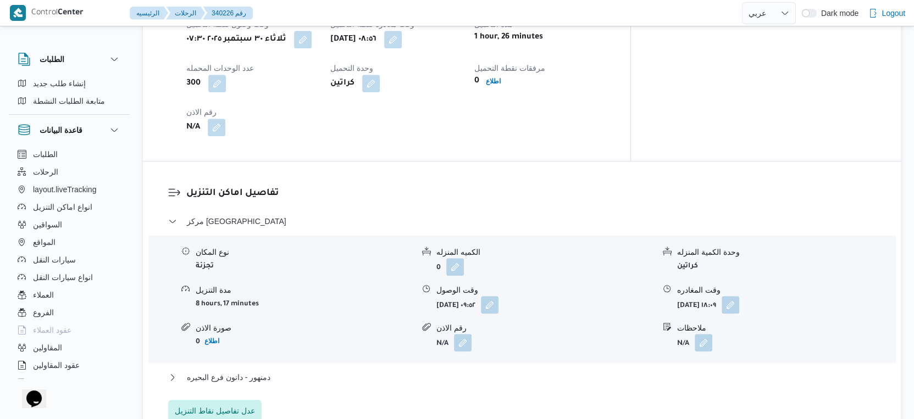
scroll to position [855, 0]
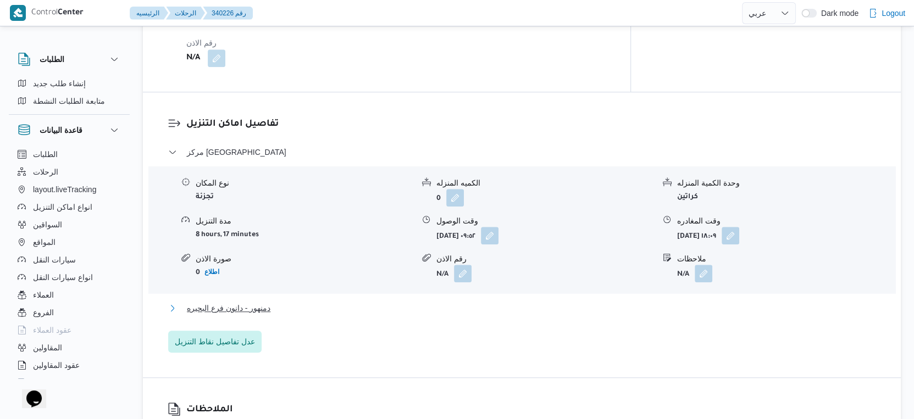
click at [289, 302] on button "دمنهور - دانون فرع البحيره" at bounding box center [522, 308] width 708 height 13
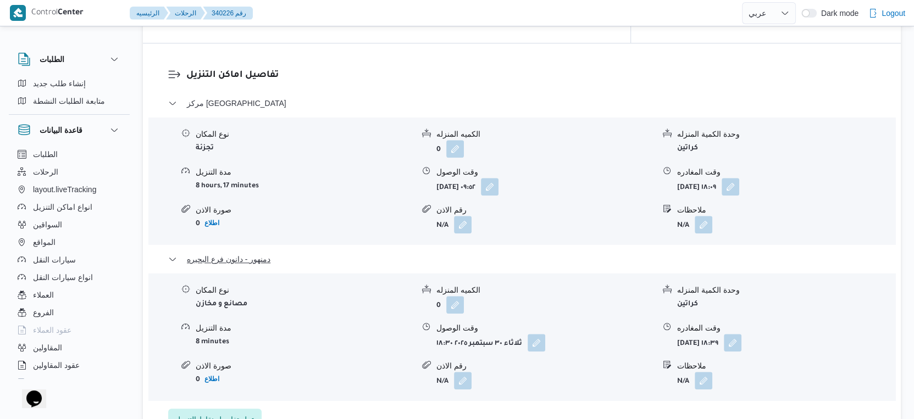
scroll to position [977, 0]
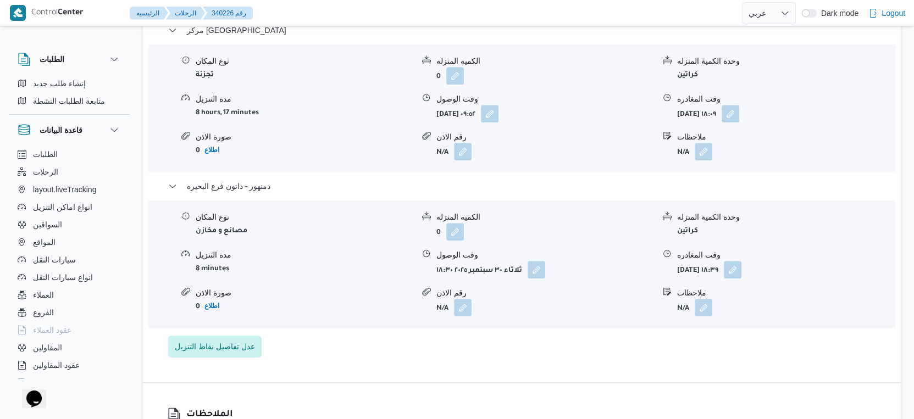
click at [337, 287] on div "صورة الاذن" at bounding box center [305, 293] width 218 height 12
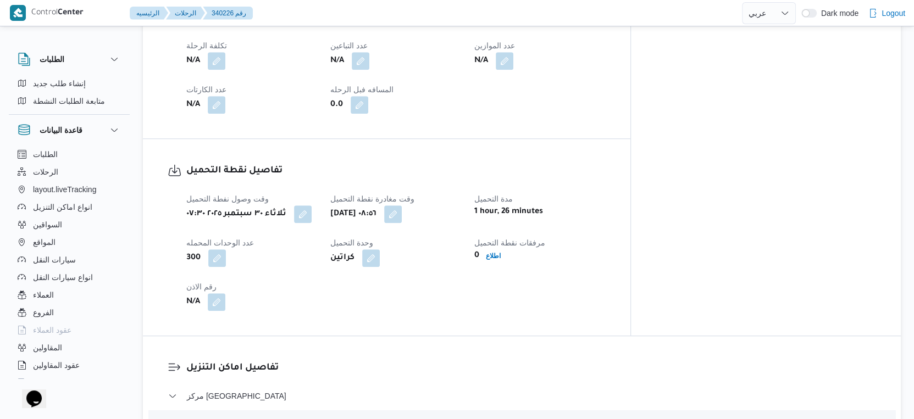
scroll to position [428, 0]
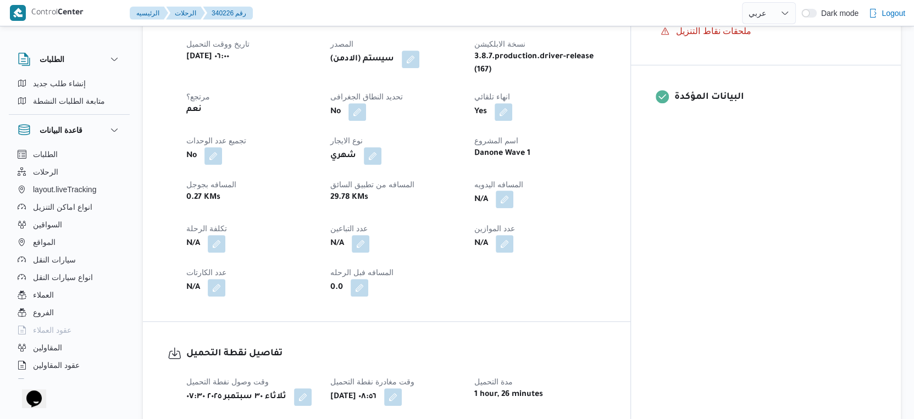
click at [513, 191] on button "button" at bounding box center [505, 200] width 18 height 18
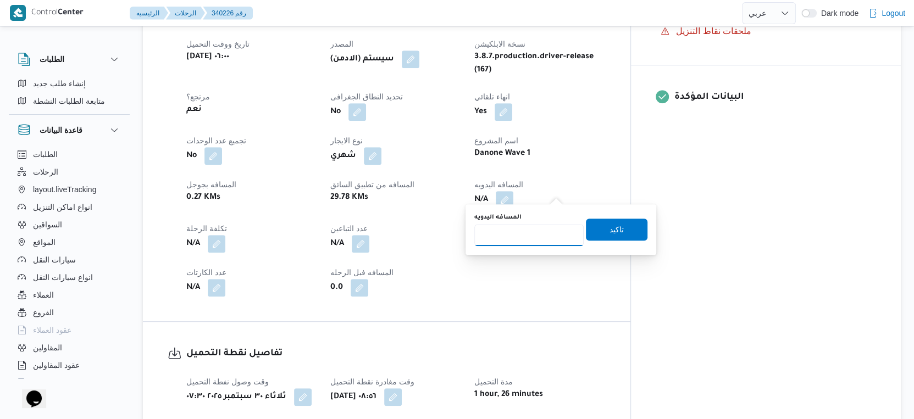
click at [528, 234] on input "المسافه اليدويه" at bounding box center [528, 235] width 109 height 22
type input "32"
click at [624, 230] on span "تاكيد" at bounding box center [617, 229] width 62 height 22
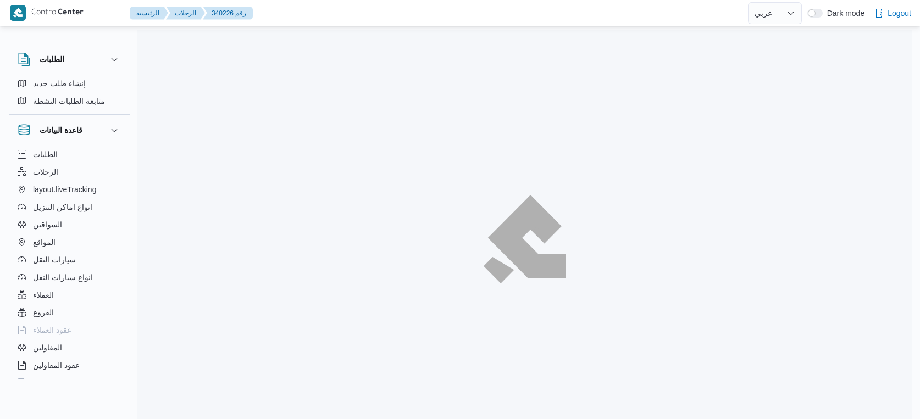
select select "ar"
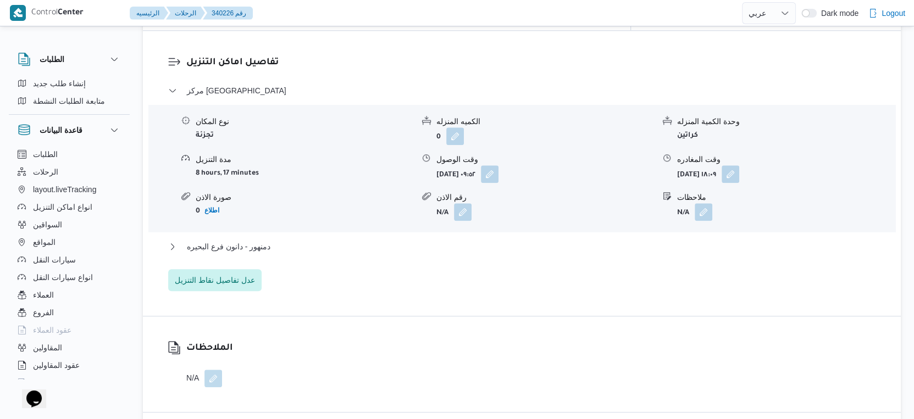
scroll to position [672, 0]
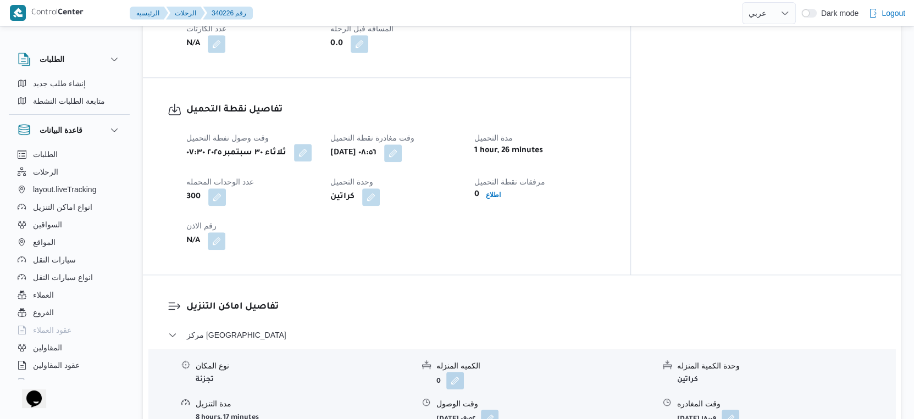
click at [307, 147] on button "button" at bounding box center [303, 153] width 18 height 18
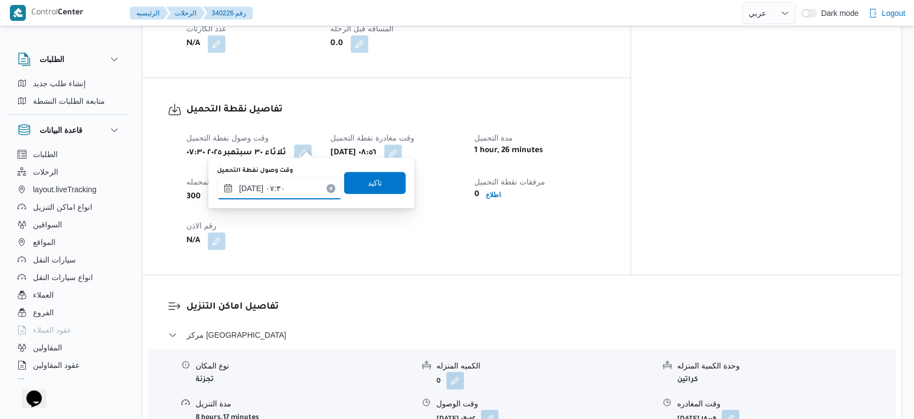
click at [279, 196] on input "[DATE] ٠٧:٣٠" at bounding box center [279, 189] width 125 height 22
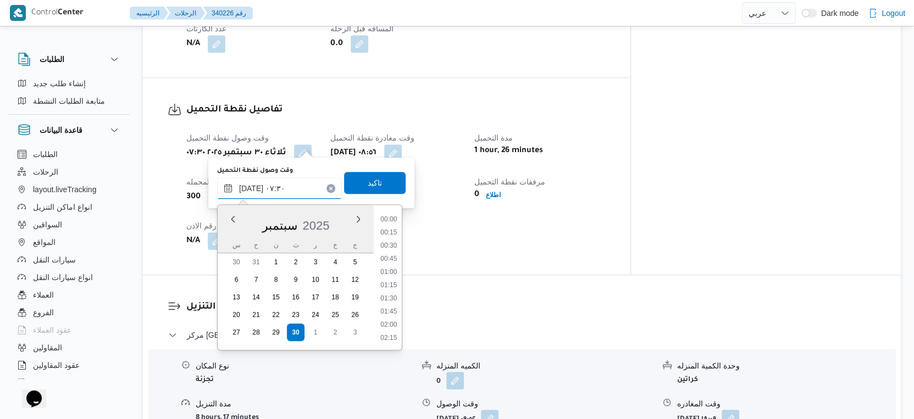
scroll to position [328, 0]
click at [395, 275] on li "07:15" at bounding box center [389, 273] width 25 height 11
type input "[DATE] ٠٧:١٥"
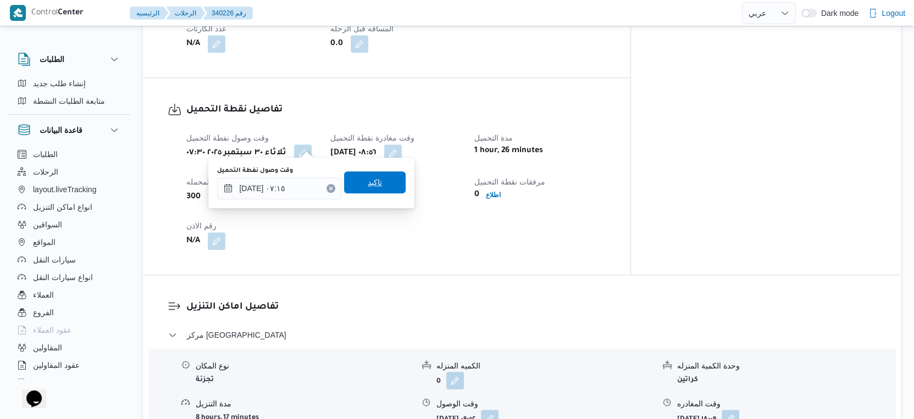
click at [378, 190] on span "تاكيد" at bounding box center [375, 182] width 62 height 22
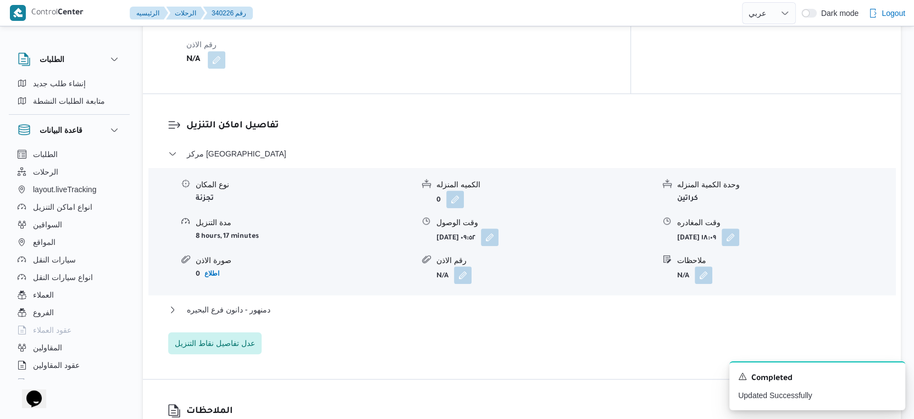
scroll to position [855, 0]
click at [280, 302] on button "دمنهور - دانون فرع البحيره" at bounding box center [522, 308] width 708 height 13
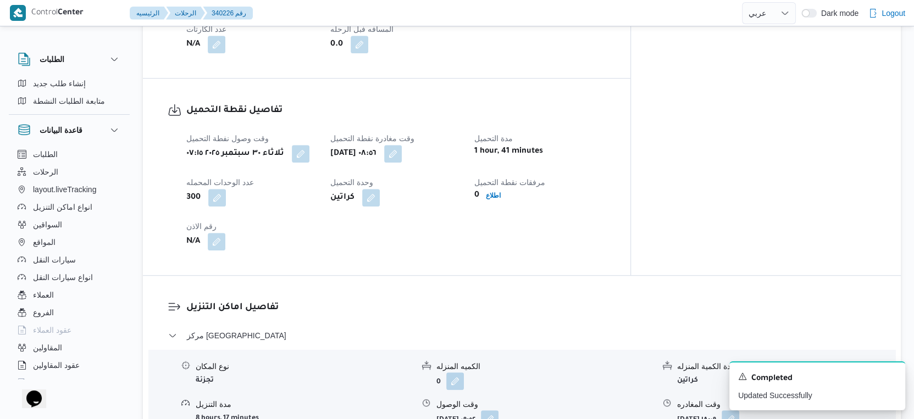
scroll to position [672, 0]
click at [894, 374] on icon "Dismiss toast" at bounding box center [892, 376] width 9 height 9
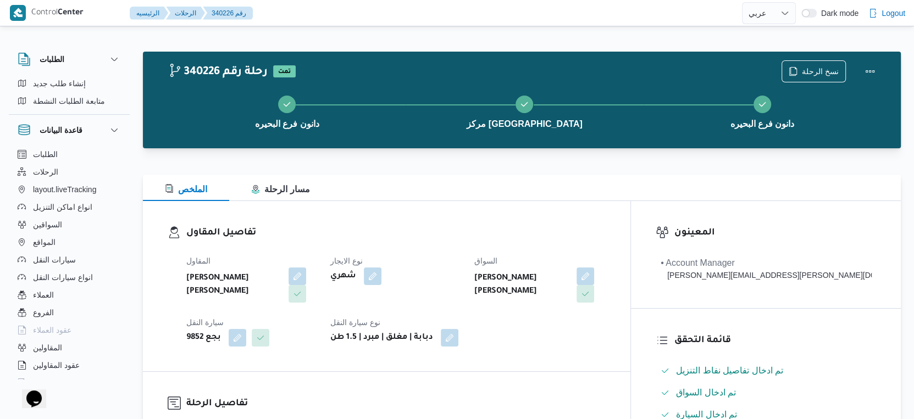
scroll to position [305, 0]
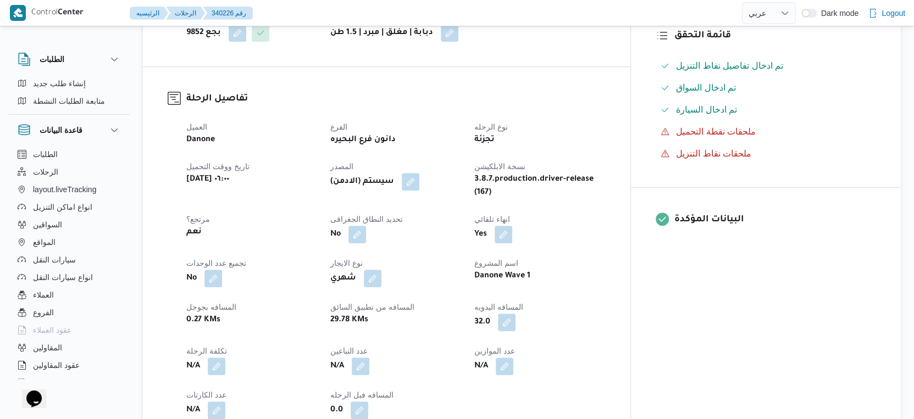
select select "ar"
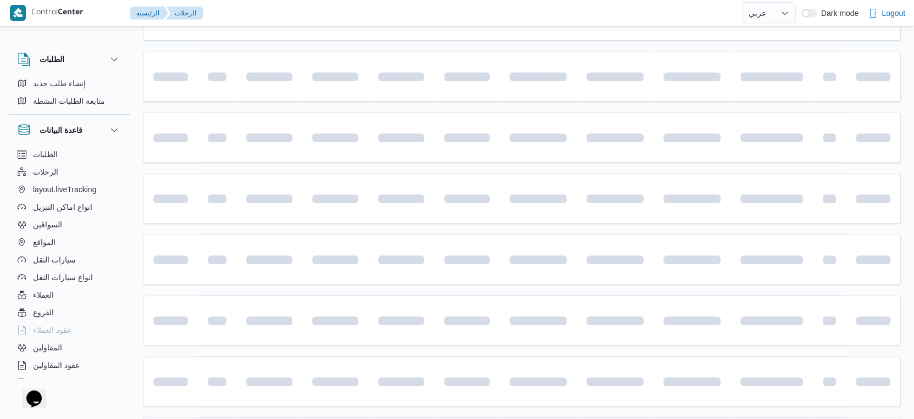
scroll to position [897, 0]
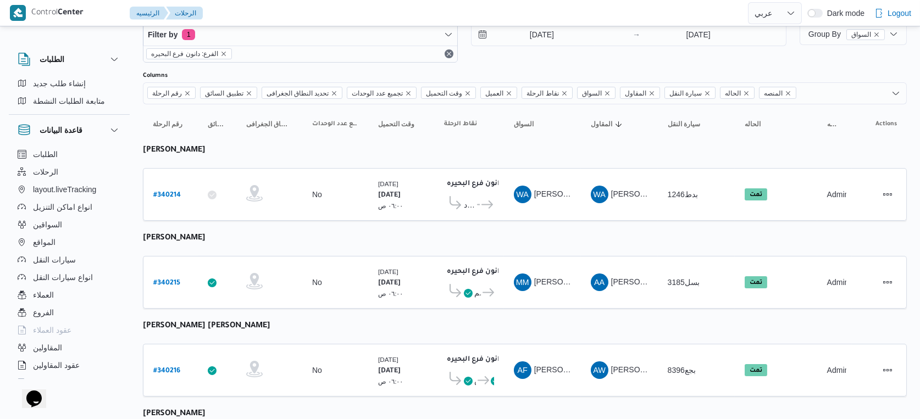
select select "ar"
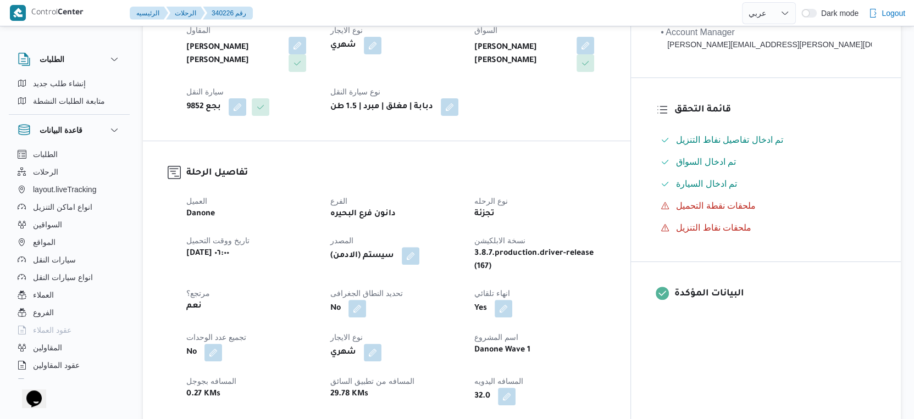
scroll to position [225, 0]
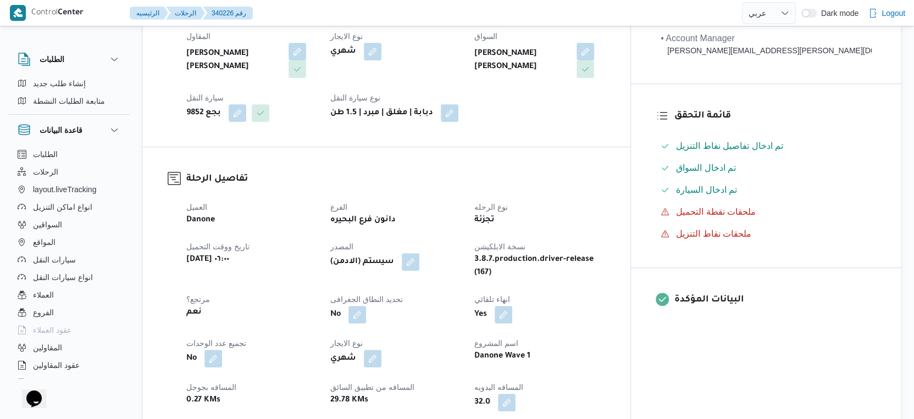
select select "ar"
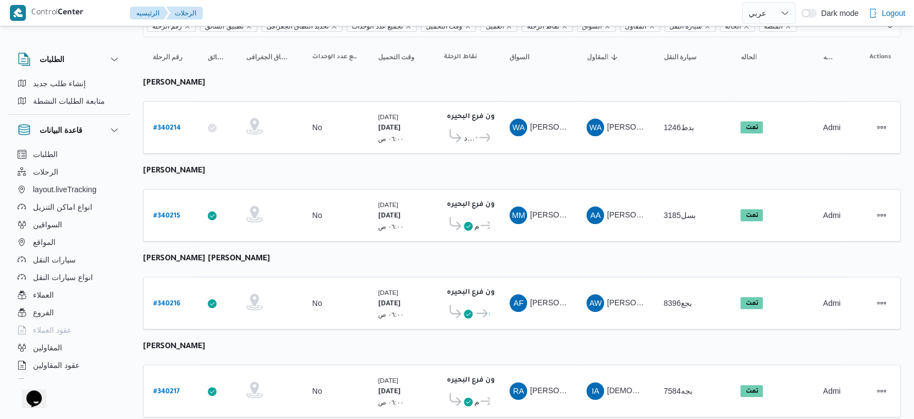
scroll to position [68, 0]
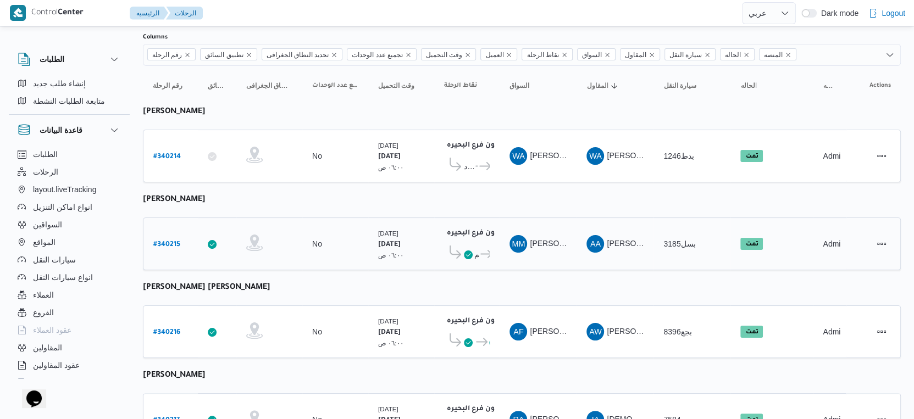
click at [164, 241] on b "# 340215" at bounding box center [166, 245] width 27 height 8
select select "ar"
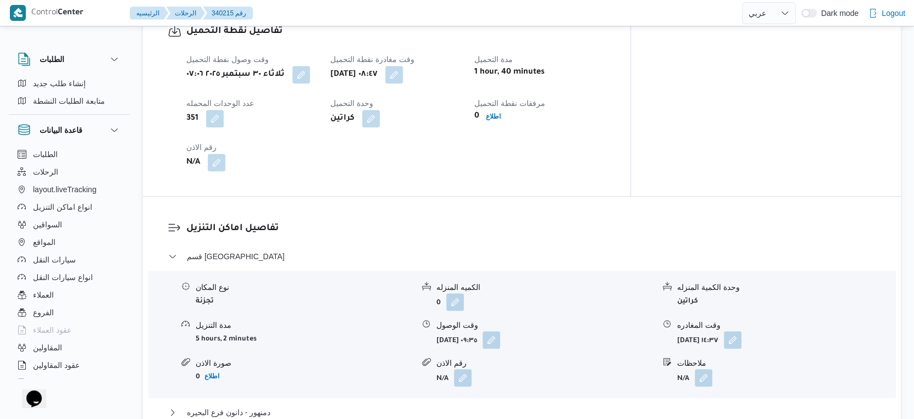
scroll to position [977, 0]
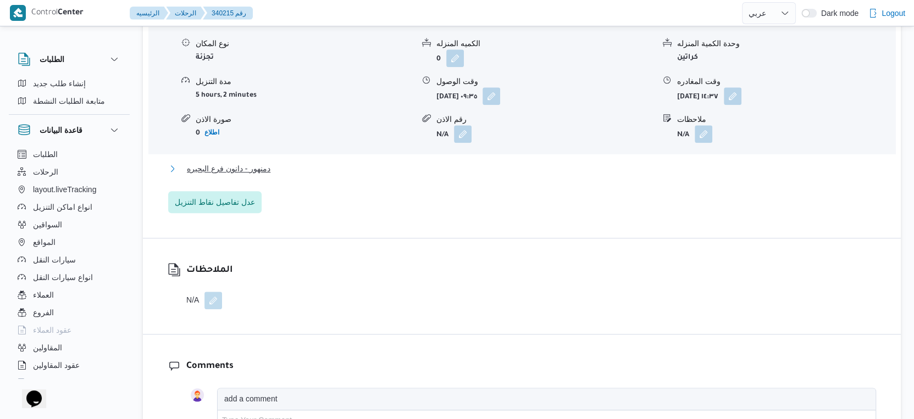
click at [292, 173] on button "دمنهور - دانون فرع البحيره" at bounding box center [522, 168] width 708 height 13
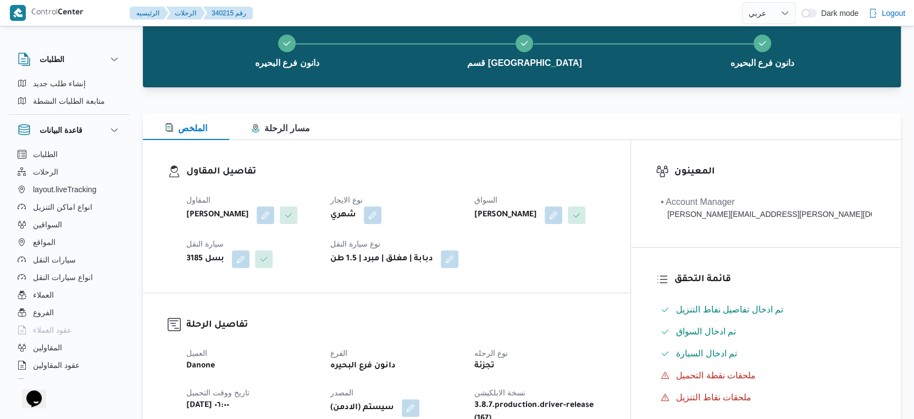
scroll to position [428, 0]
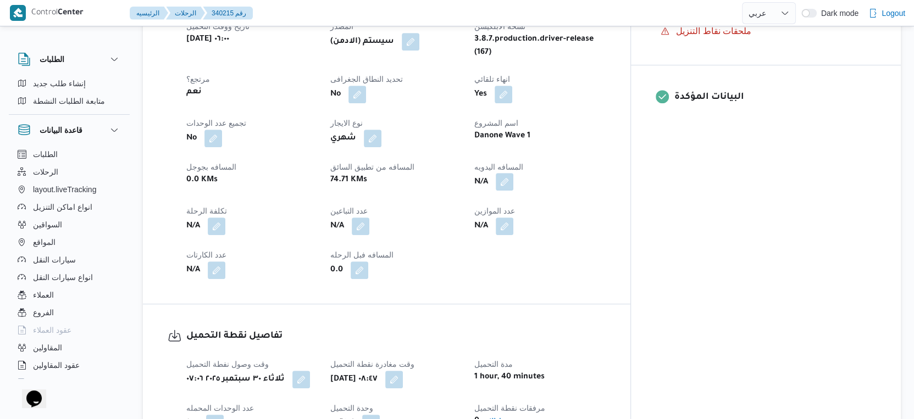
click at [513, 191] on button "button" at bounding box center [505, 182] width 18 height 18
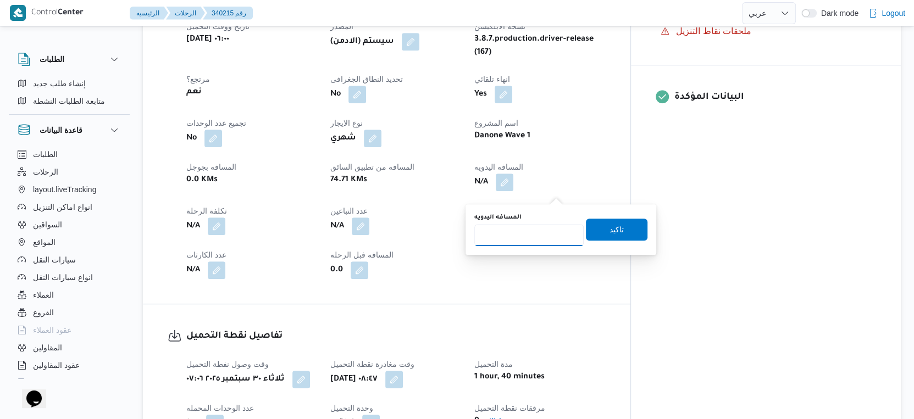
click at [526, 237] on input "المسافه اليدويه" at bounding box center [528, 235] width 109 height 22
type input "106"
click at [615, 231] on span "تاكيد" at bounding box center [617, 229] width 62 height 22
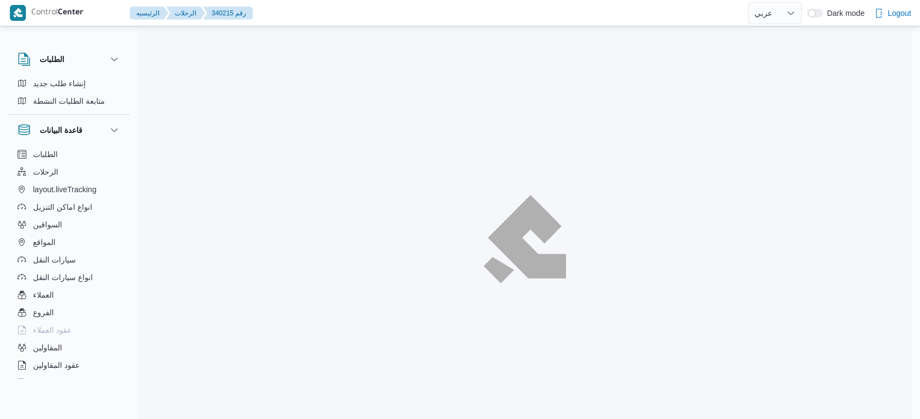
select select "ar"
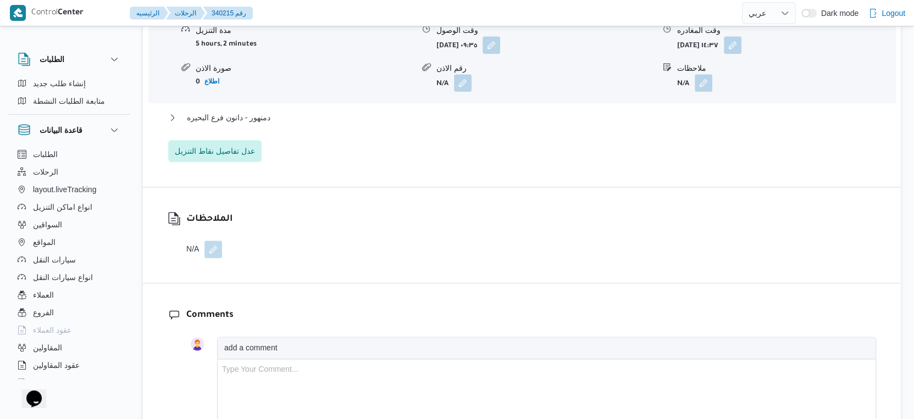
scroll to position [977, 0]
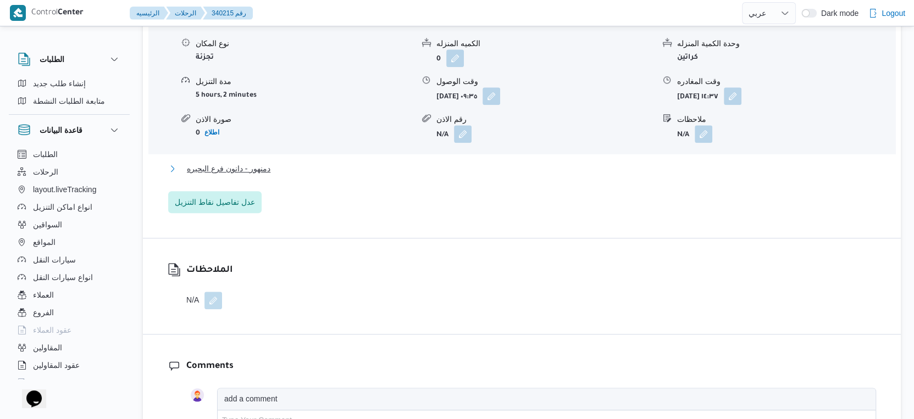
click at [259, 175] on span "دمنهور - دانون فرع البحيره" at bounding box center [229, 168] width 84 height 13
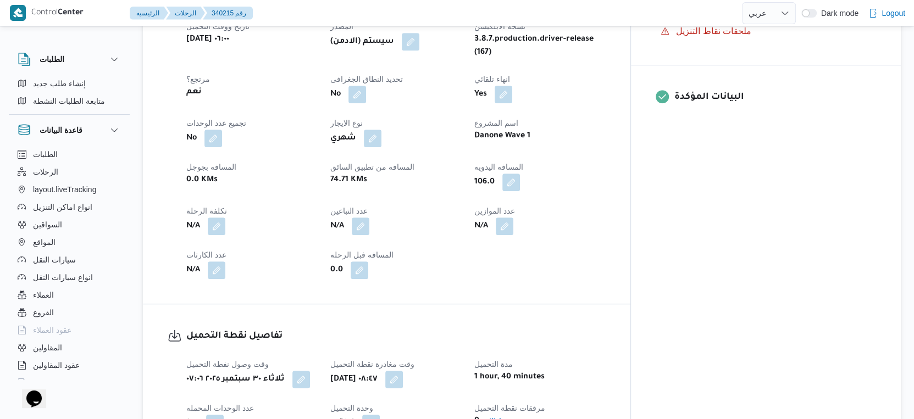
scroll to position [305, 0]
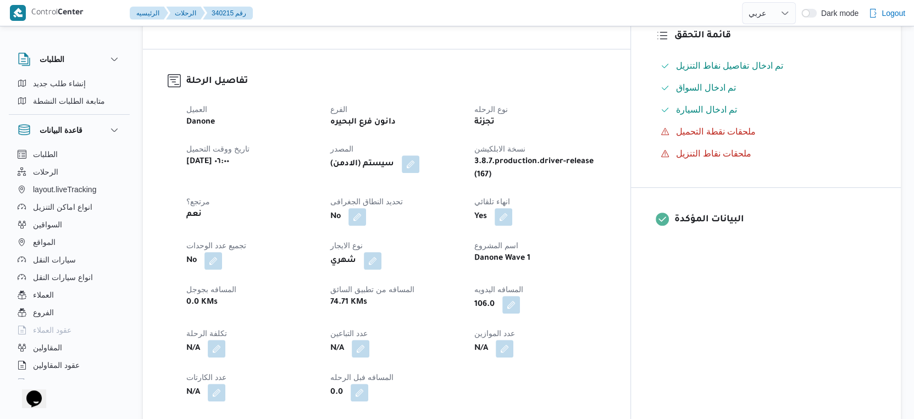
select select "ar"
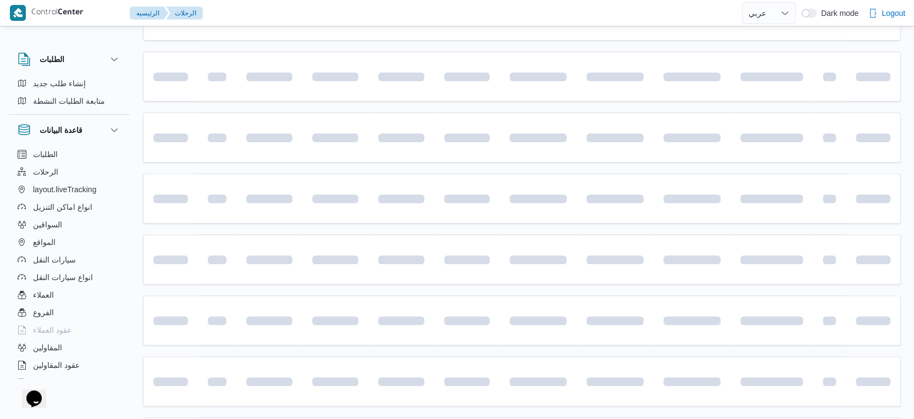
scroll to position [68, 0]
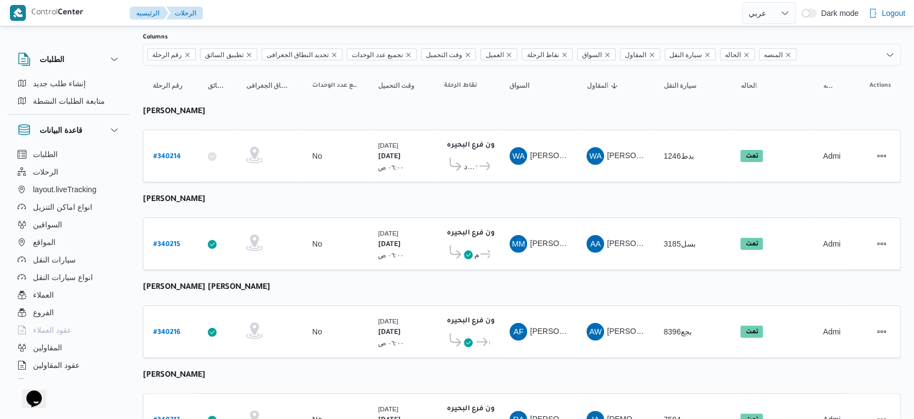
select select "ar"
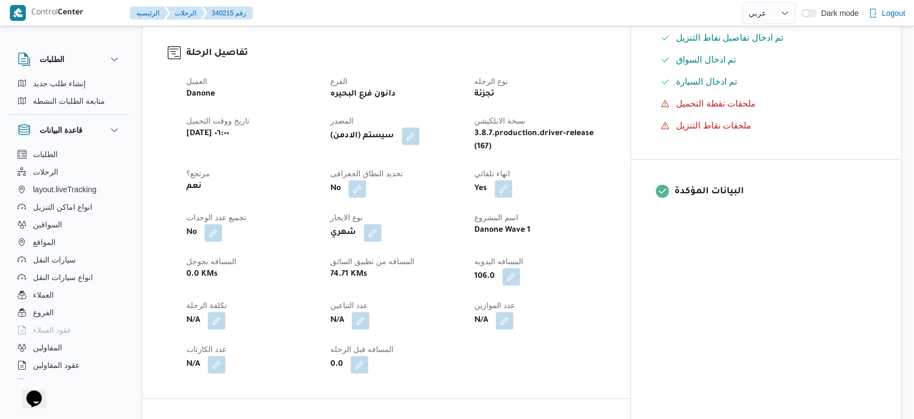
scroll to position [313, 0]
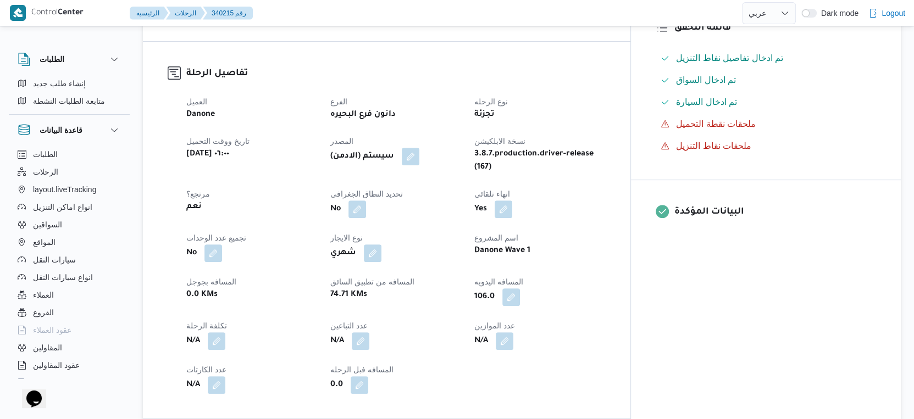
select select "ar"
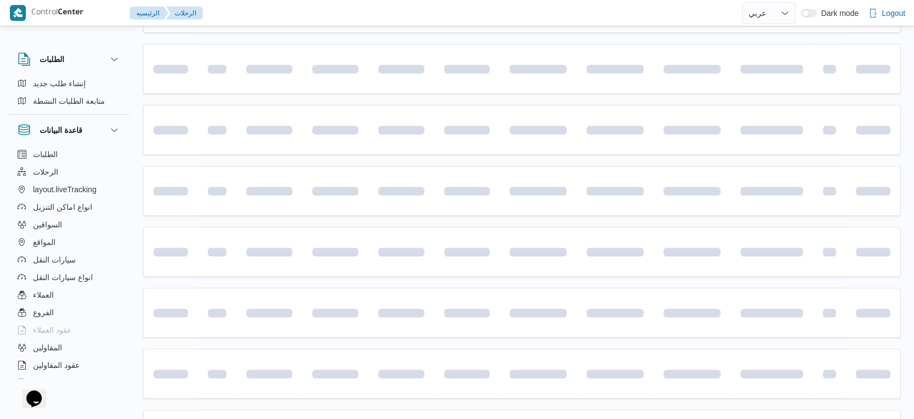
scroll to position [68, 0]
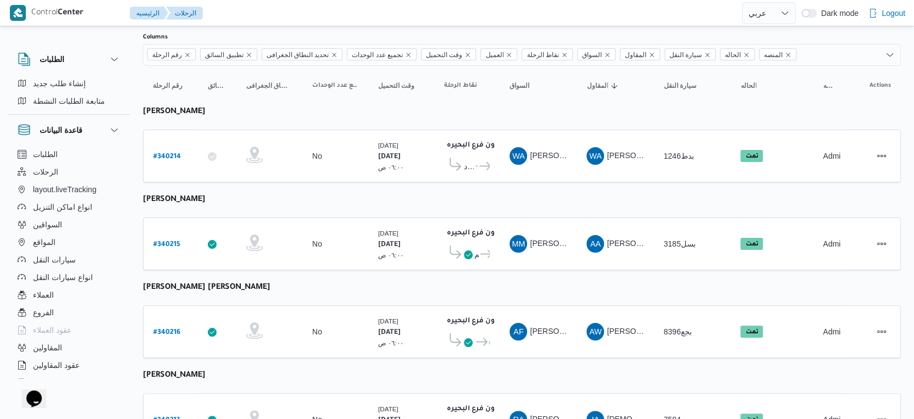
select select "ar"
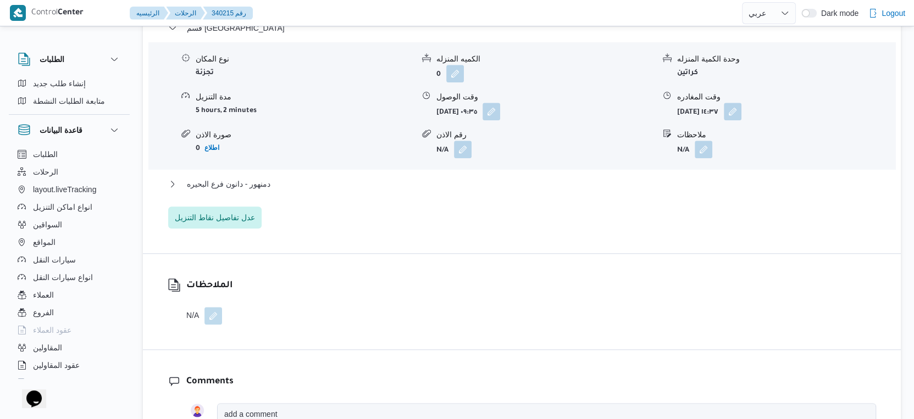
scroll to position [977, 0]
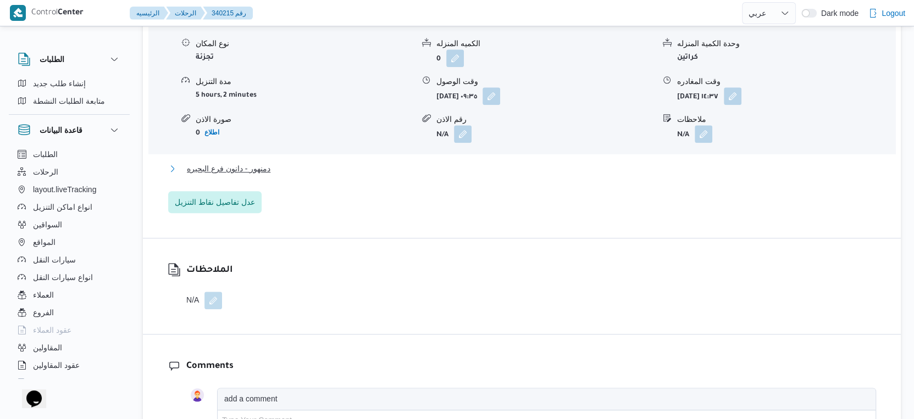
click at [270, 175] on button "دمنهور - دانون فرع البحيره" at bounding box center [522, 168] width 708 height 13
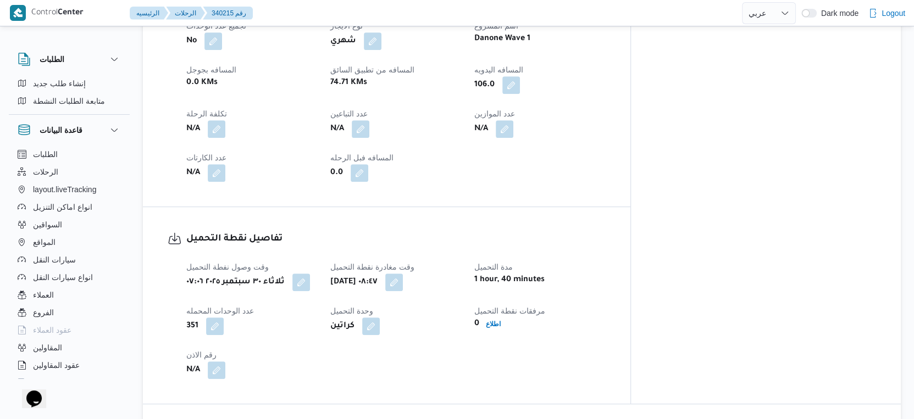
scroll to position [366, 0]
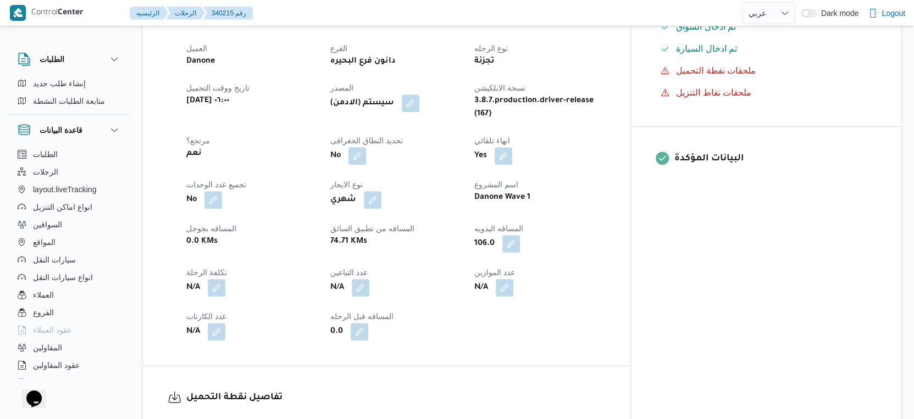
select select "ar"
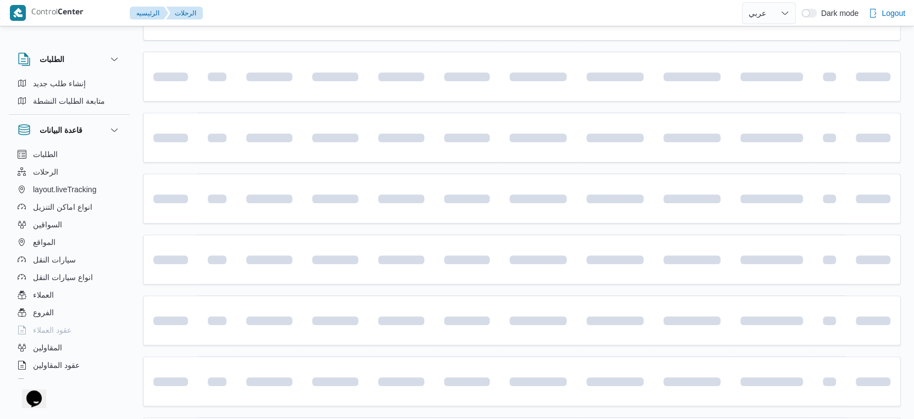
scroll to position [68, 0]
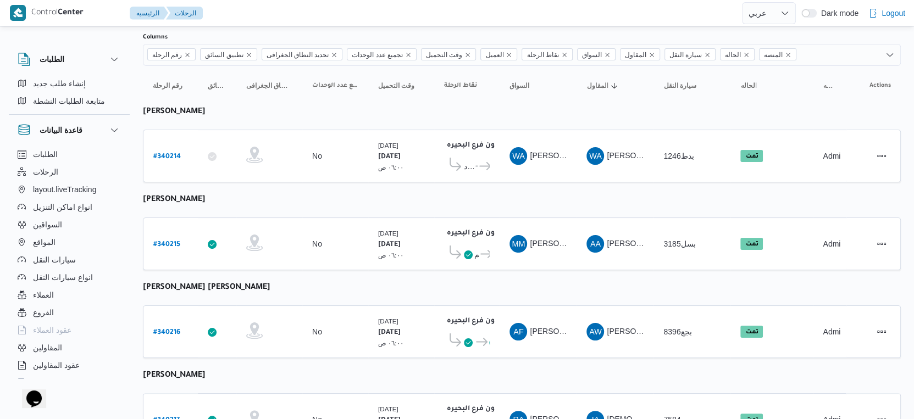
select select "ar"
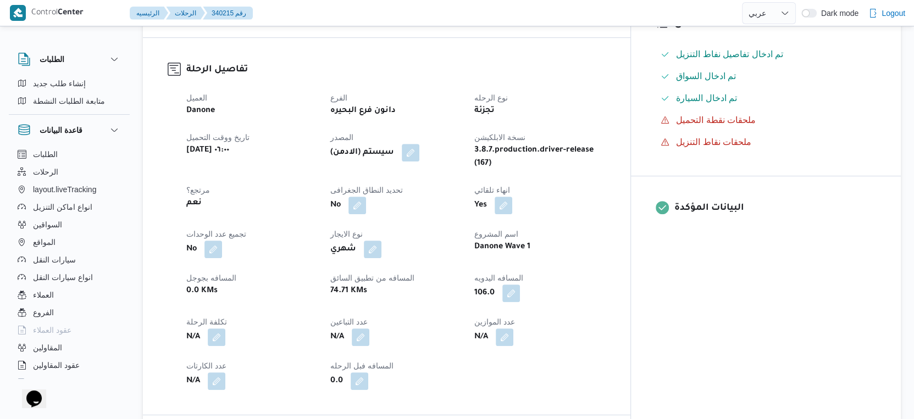
scroll to position [252, 0]
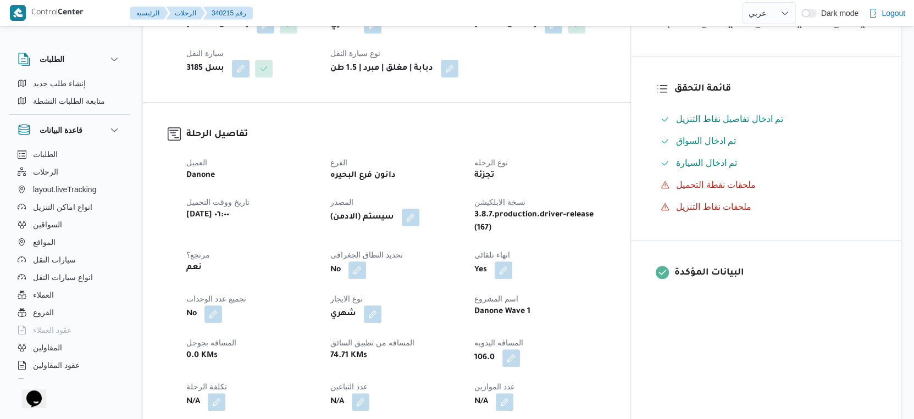
select select "ar"
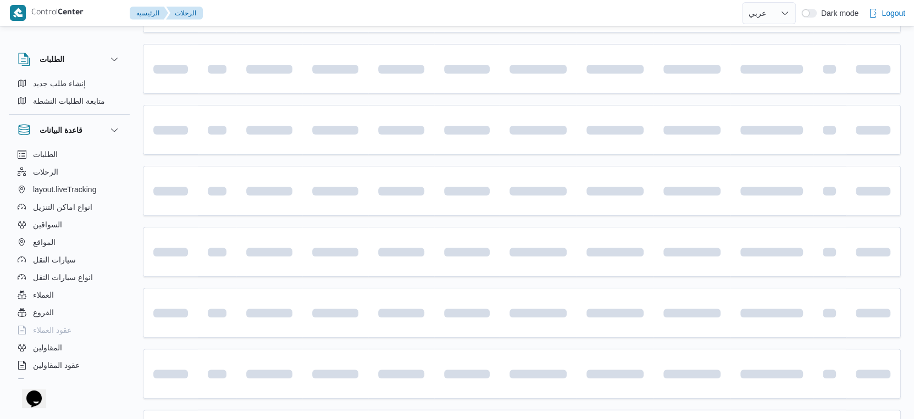
scroll to position [68, 0]
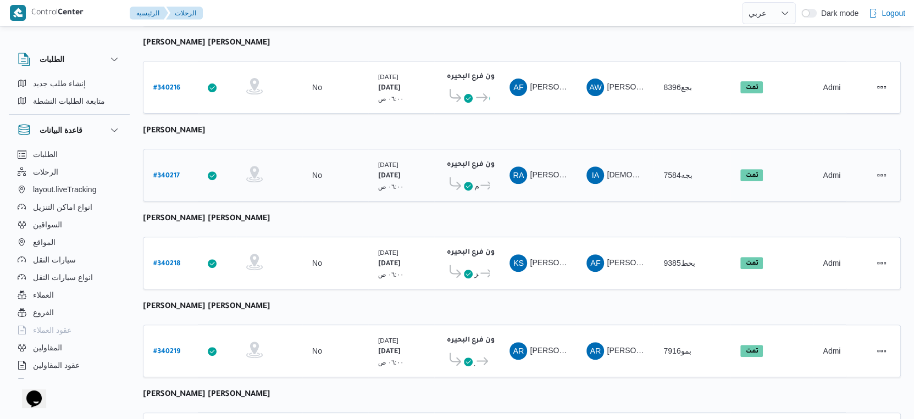
click at [163, 173] on b "# 340217" at bounding box center [166, 177] width 26 height 8
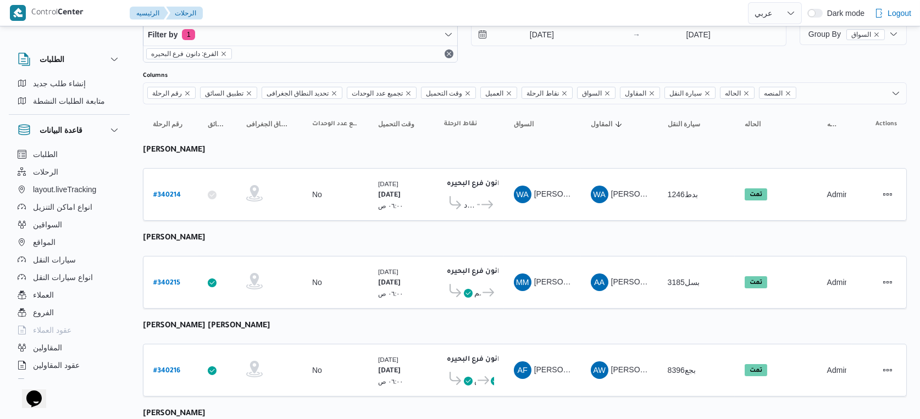
select select "ar"
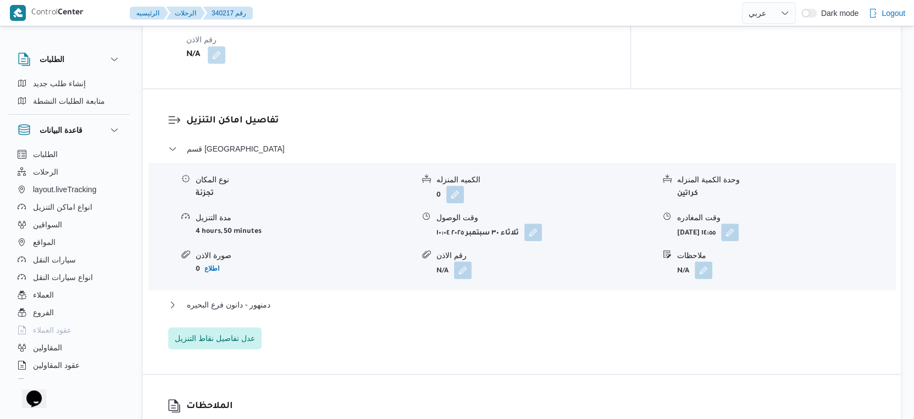
scroll to position [862, 0]
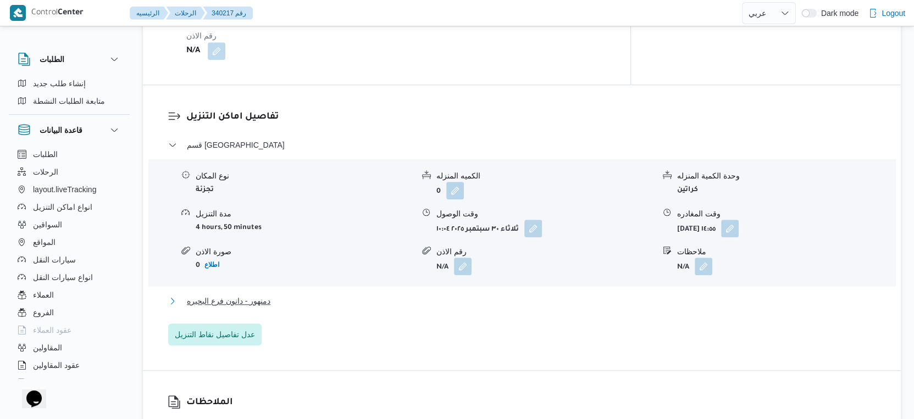
click at [269, 295] on span "دمنهور - دانون فرع البحيره" at bounding box center [229, 301] width 84 height 13
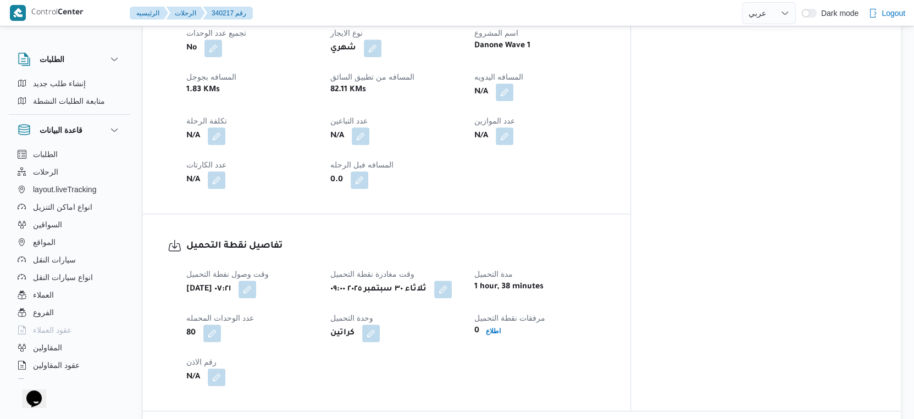
scroll to position [373, 0]
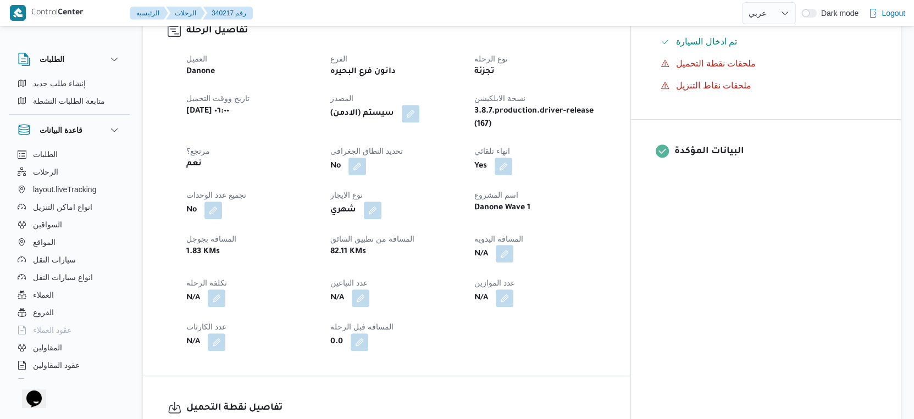
click at [513, 245] on button "button" at bounding box center [505, 254] width 18 height 18
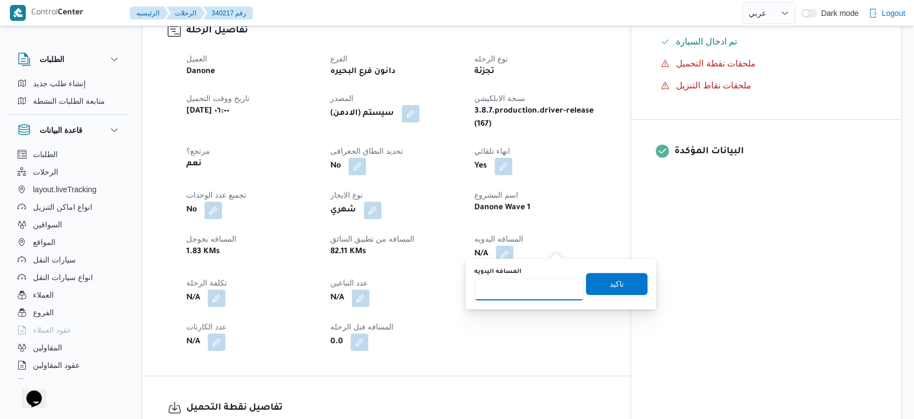
click at [520, 287] on input "المسافه اليدويه" at bounding box center [528, 290] width 109 height 22
type input "117"
click at [633, 288] on span "تاكيد" at bounding box center [617, 284] width 62 height 22
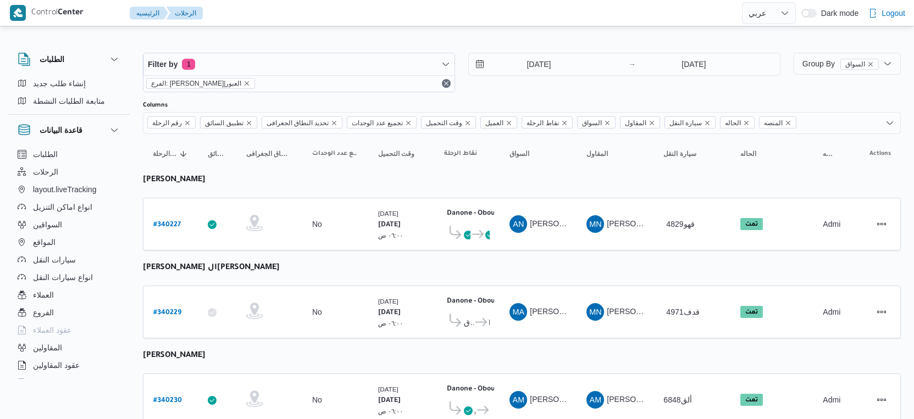
select select "ar"
click at [170, 222] on b "# 340227" at bounding box center [166, 226] width 27 height 8
select select "ar"
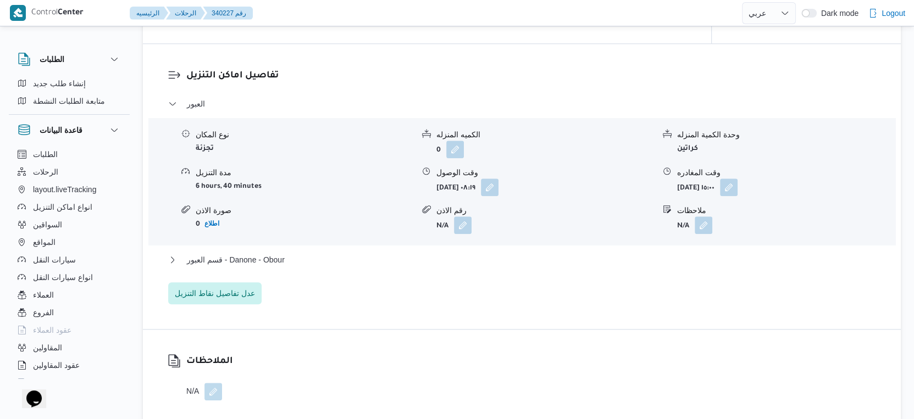
scroll to position [977, 0]
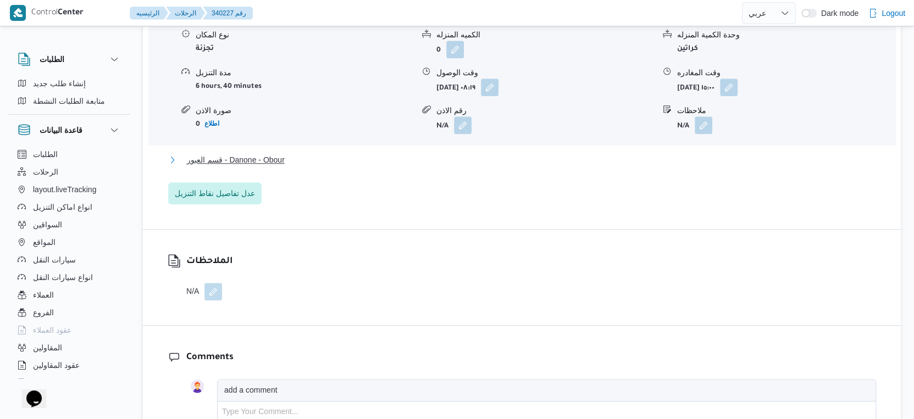
click at [288, 167] on button "قسم العبور - Danone - Obour" at bounding box center [522, 159] width 708 height 13
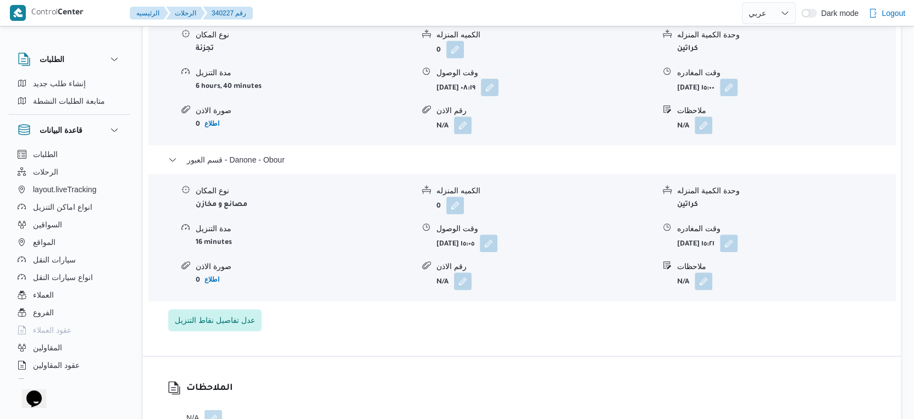
select select "ar"
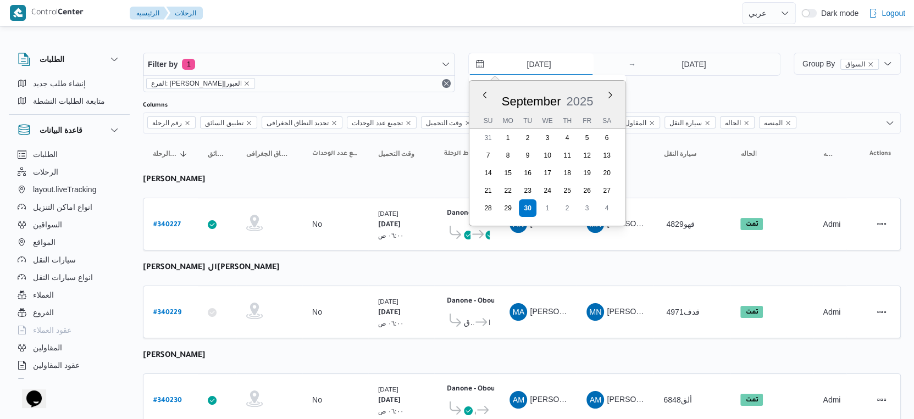
click at [566, 63] on input "[DATE]" at bounding box center [531, 64] width 125 height 22
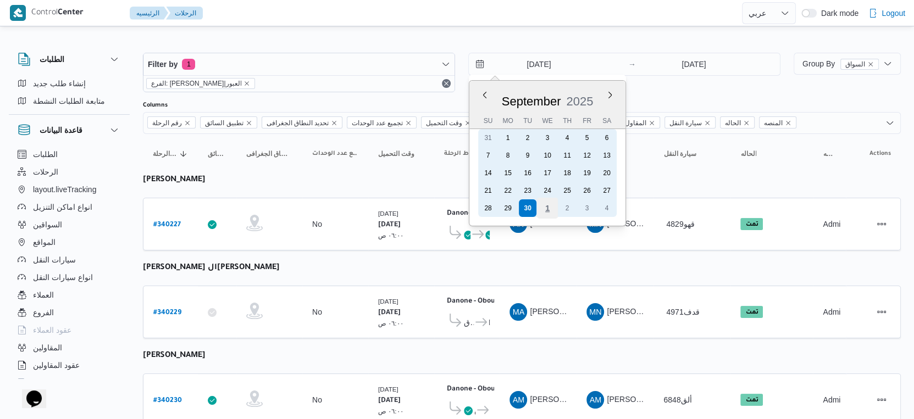
click at [543, 207] on div "1" at bounding box center [547, 208] width 21 height 21
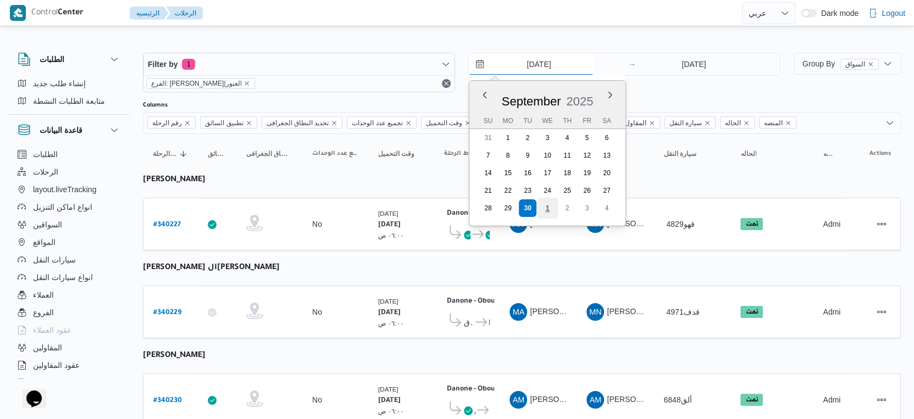
type input "1/10/2025"
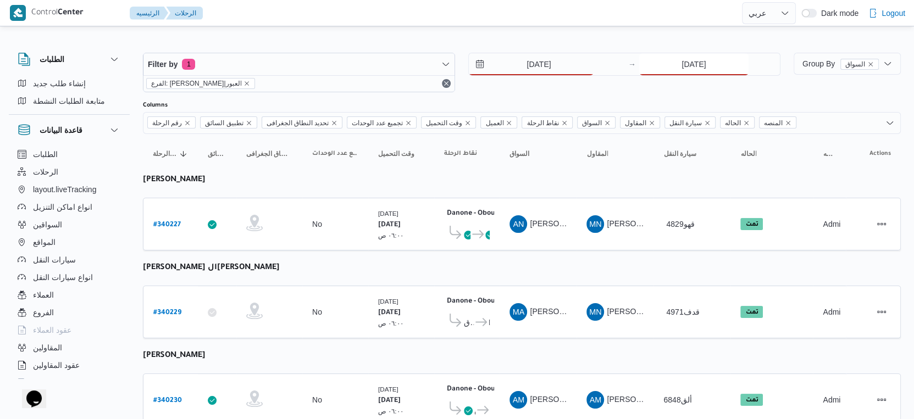
click at [703, 64] on input "[DATE]" at bounding box center [693, 64] width 109 height 22
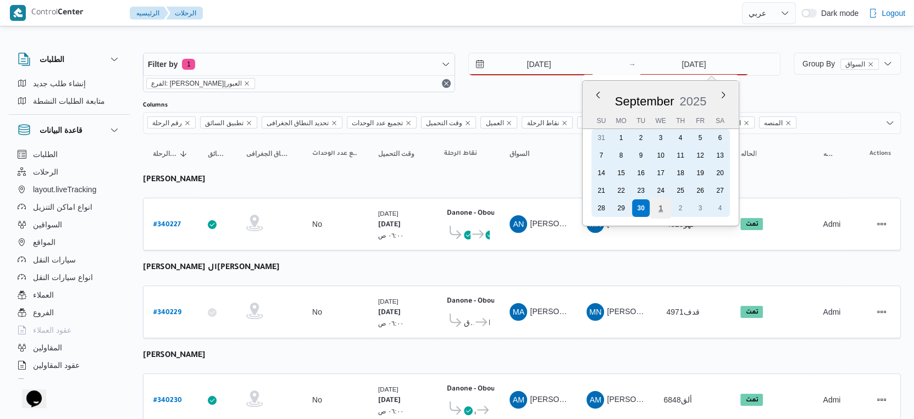
click at [657, 206] on div "1" at bounding box center [660, 208] width 21 height 21
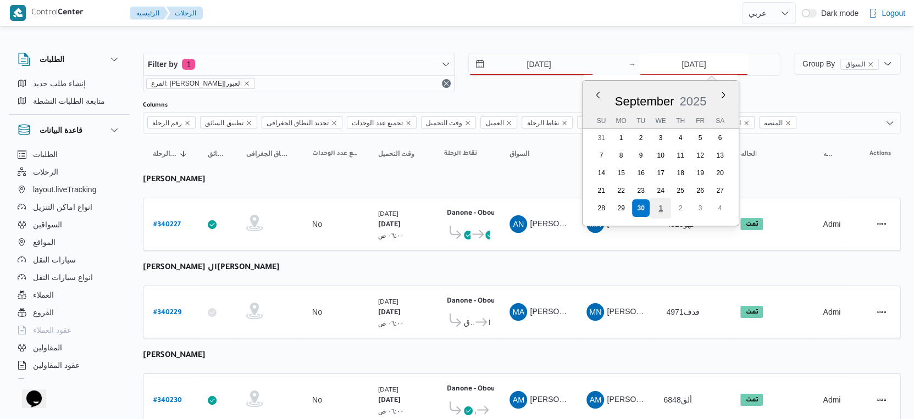
type input "1/10/2025"
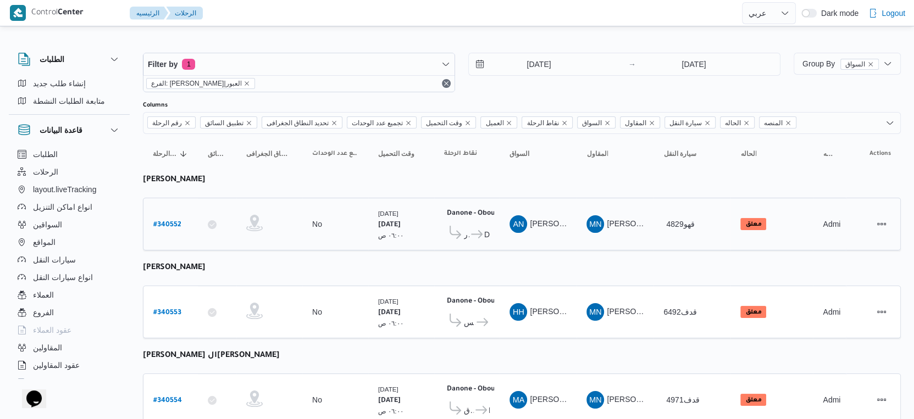
click at [466, 246] on td "نقاط الرحلة Danone - Obour ٠٧:٤٨ م العبور Danone - Obour" at bounding box center [466, 224] width 65 height 53
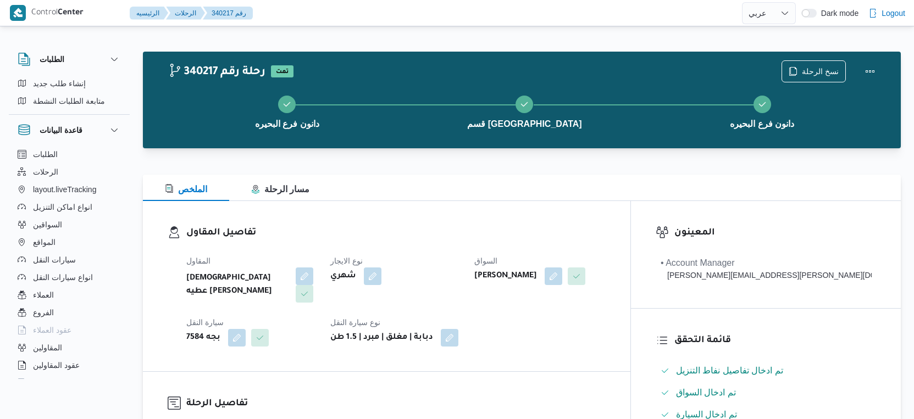
select select "ar"
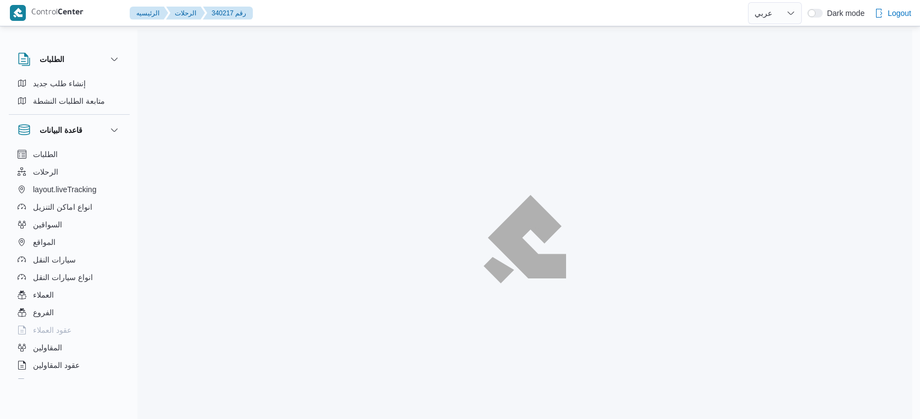
select select "ar"
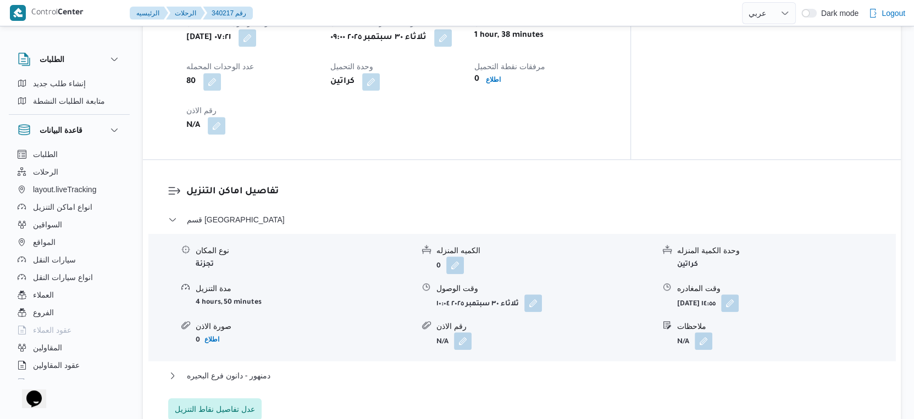
scroll to position [916, 0]
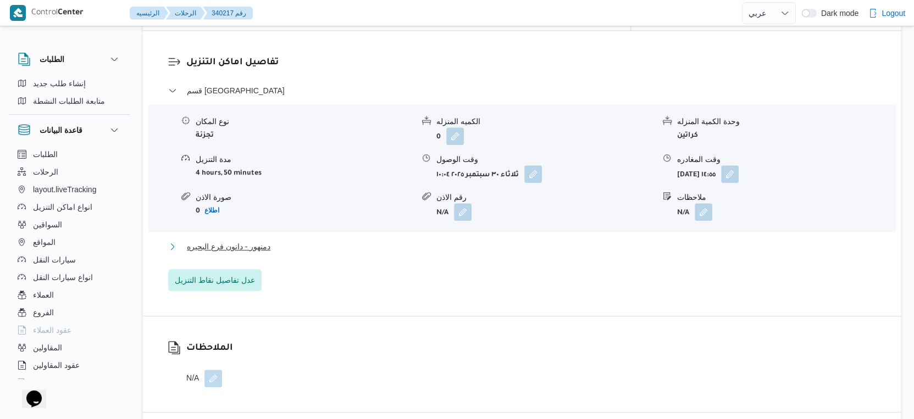
click at [274, 240] on button "دمنهور - دانون فرع البحيره" at bounding box center [522, 246] width 708 height 13
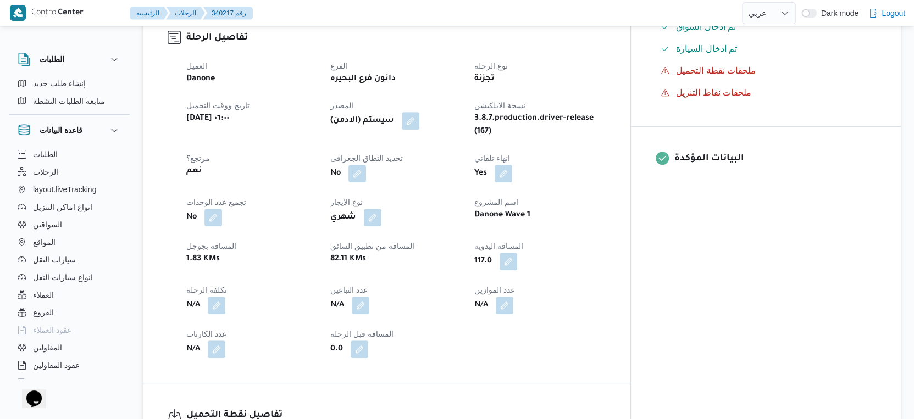
scroll to position [305, 0]
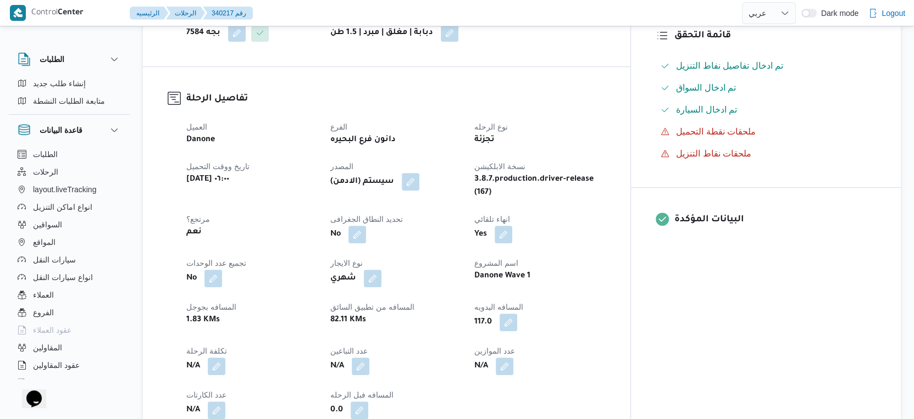
select select "ar"
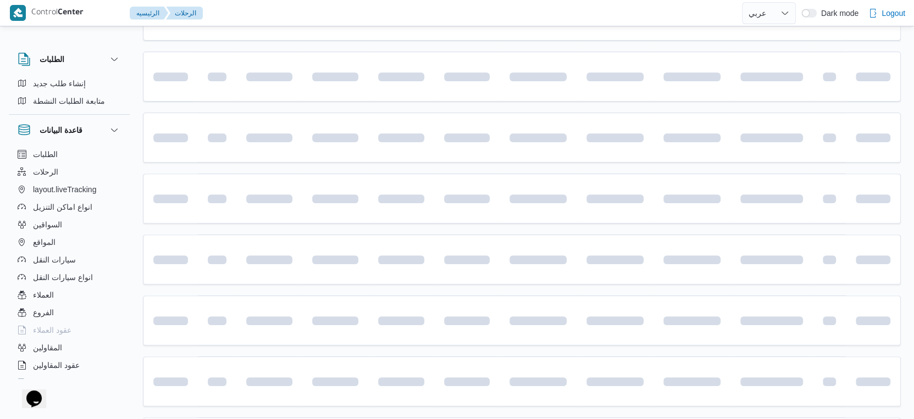
scroll to position [313, 0]
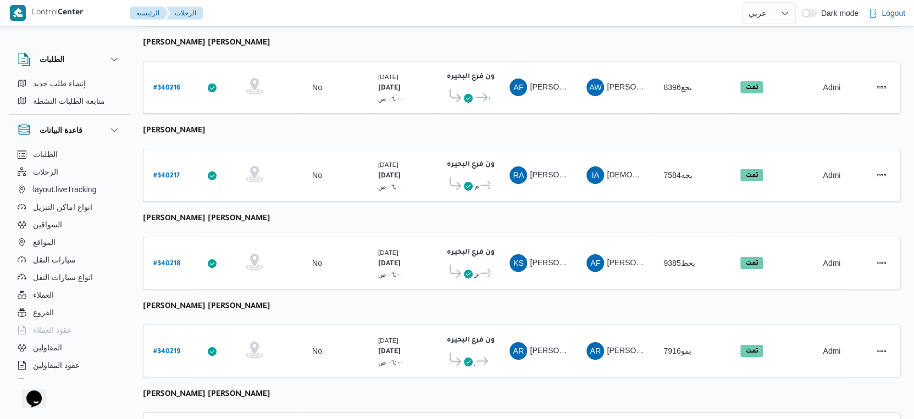
select select "ar"
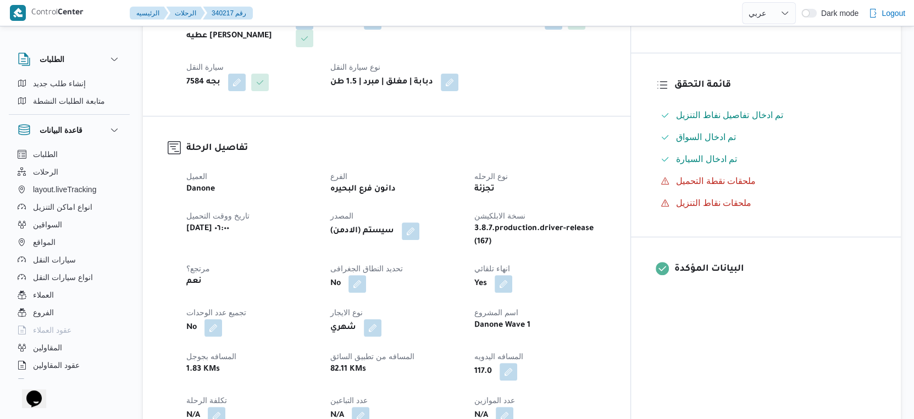
scroll to position [251, 0]
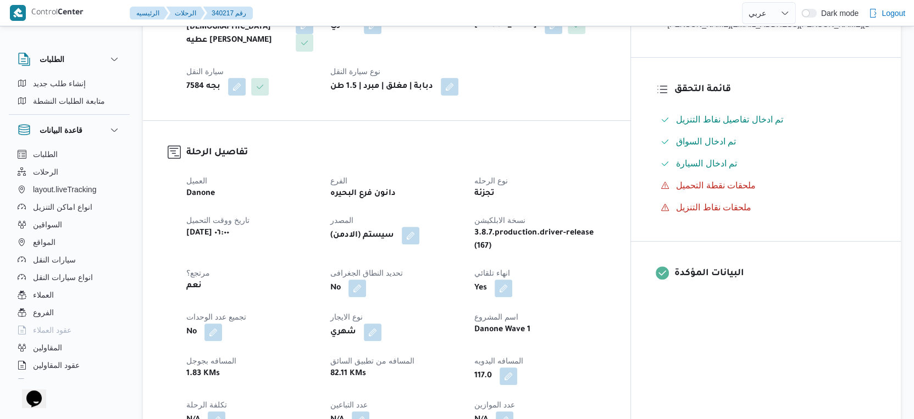
select select "ar"
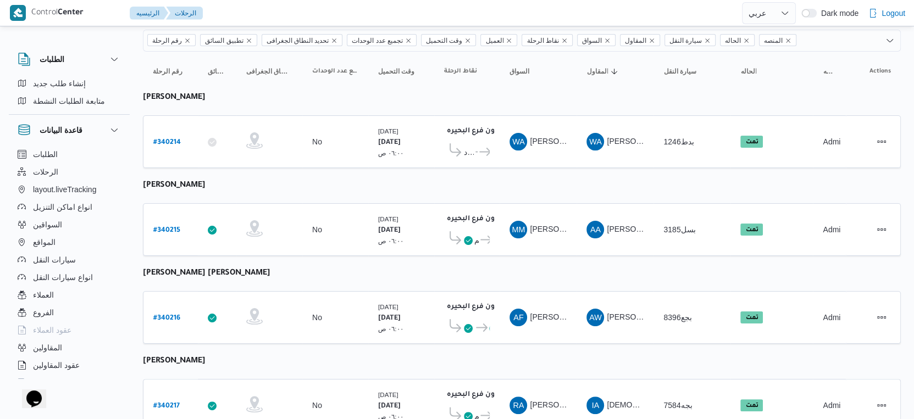
scroll to position [81, 0]
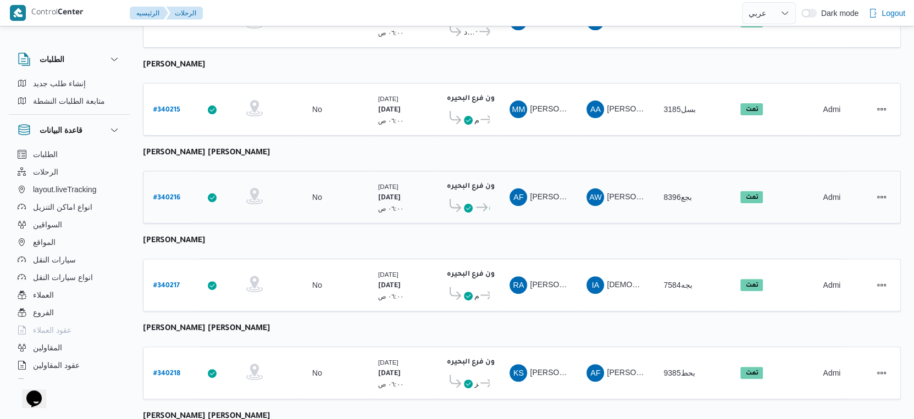
click at [171, 195] on b "# 340216" at bounding box center [166, 199] width 27 height 8
select select "ar"
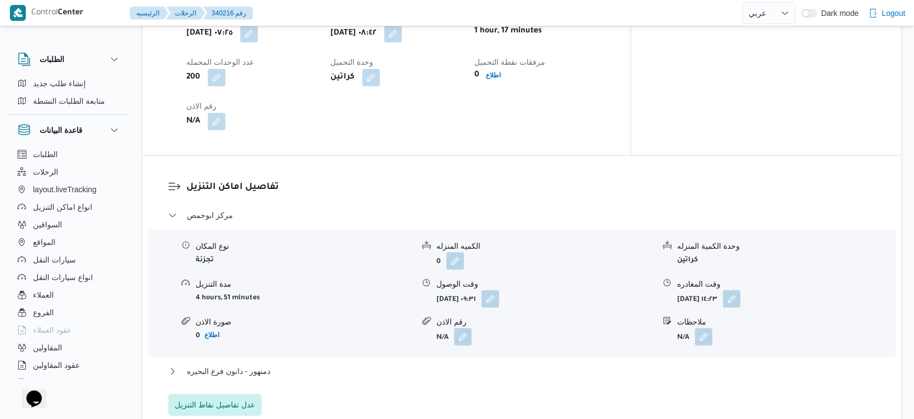
scroll to position [855, 0]
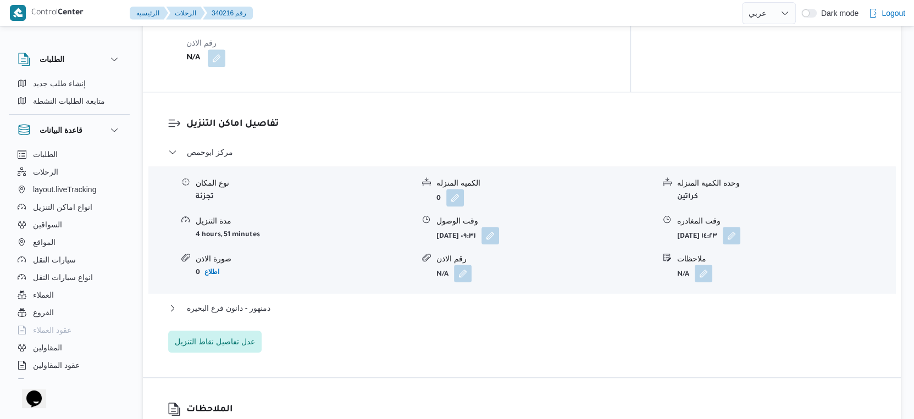
click at [272, 273] on div "مركز ابوحمص نوع المكان تجزئة الكميه المنزله 0 وحدة الكمية المنزله كراتين مدة ال…" at bounding box center [522, 249] width 708 height 207
click at [279, 302] on button "دمنهور - دانون فرع البحيره" at bounding box center [522, 308] width 708 height 13
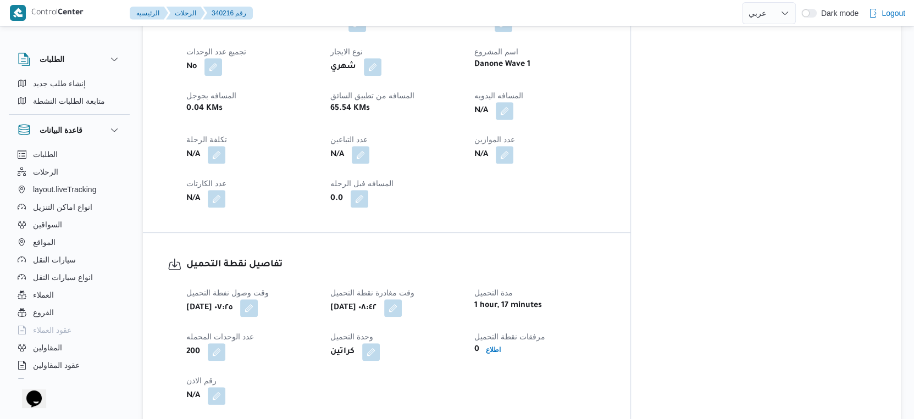
scroll to position [488, 0]
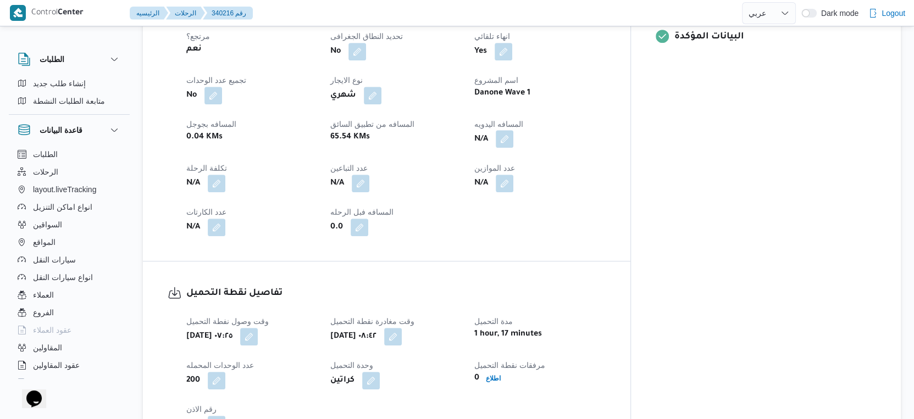
click at [513, 130] on button "button" at bounding box center [505, 139] width 18 height 18
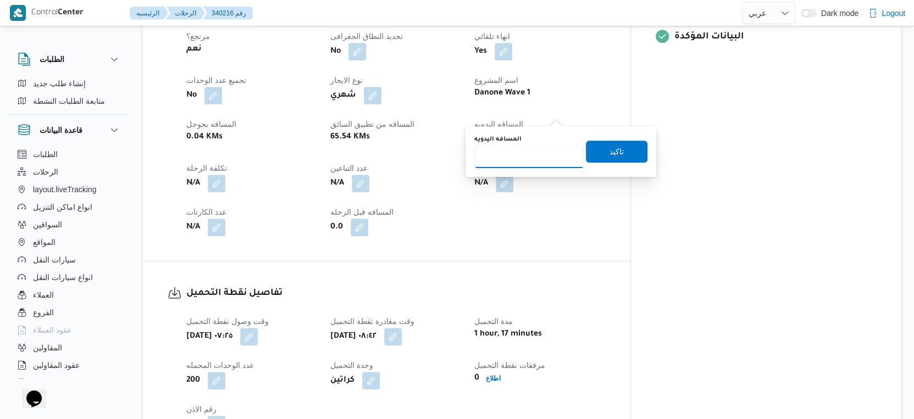
click at [523, 159] on input "المسافه اليدويه" at bounding box center [528, 157] width 109 height 22
type input "87"
click at [620, 149] on span "تاكيد" at bounding box center [617, 151] width 62 height 22
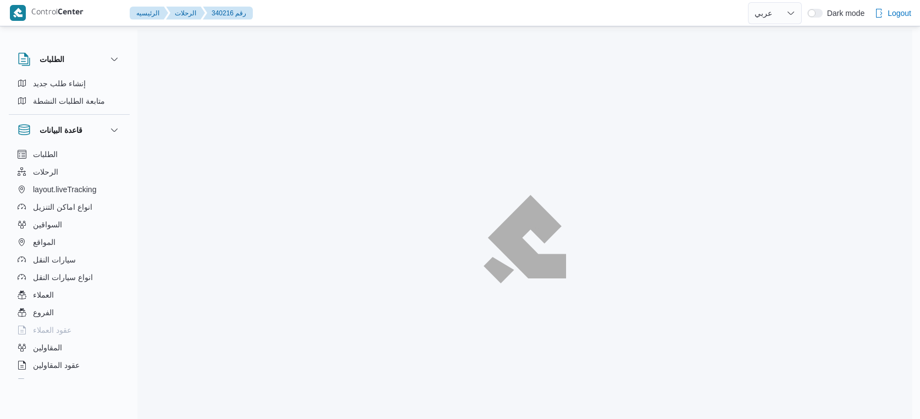
select select "ar"
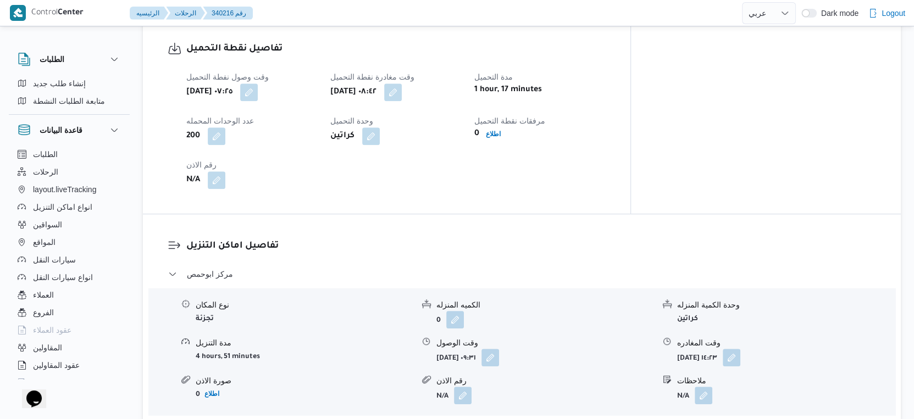
scroll to position [916, 0]
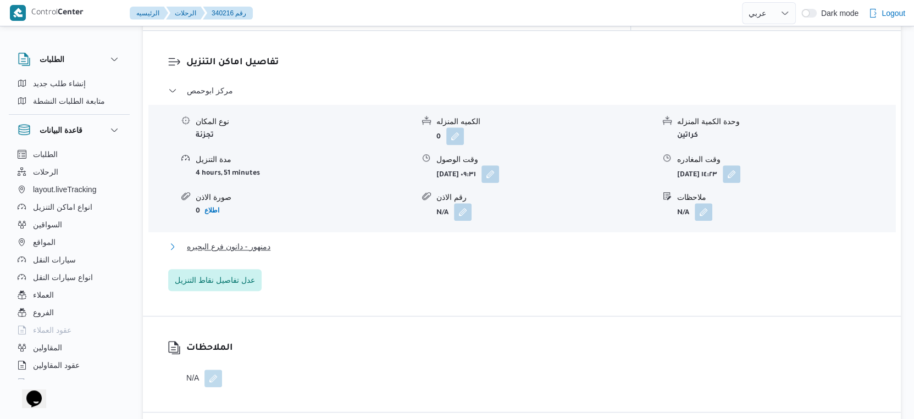
click at [281, 240] on button "دمنهور - دانون فرع البحيره" at bounding box center [522, 246] width 708 height 13
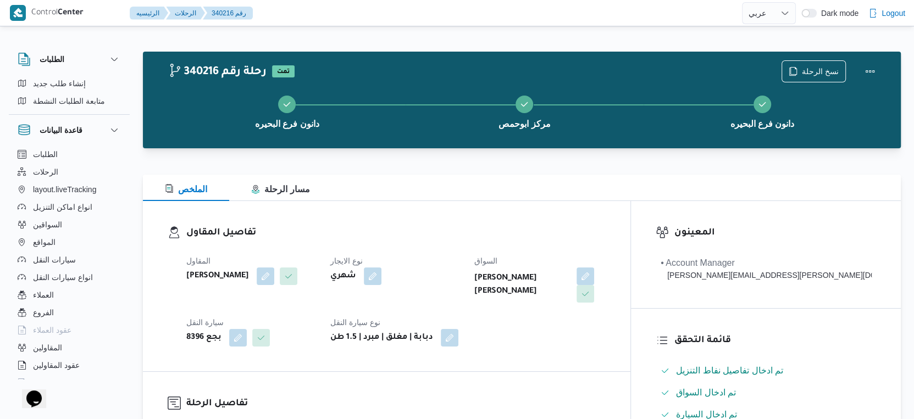
scroll to position [305, 0]
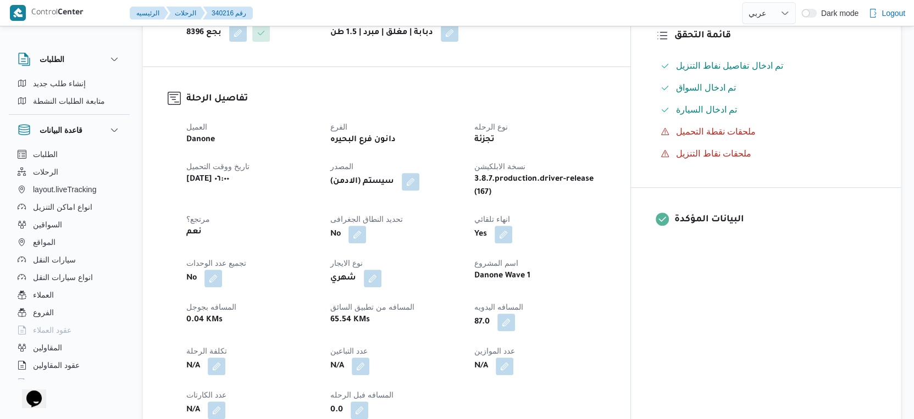
select select "ar"
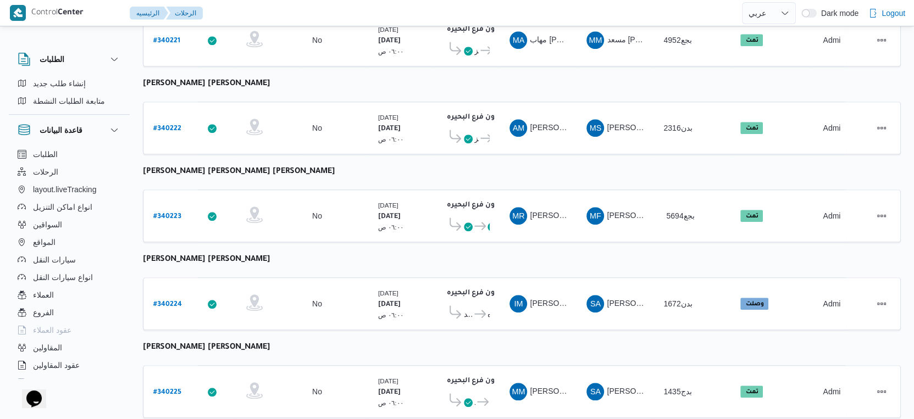
scroll to position [897, 0]
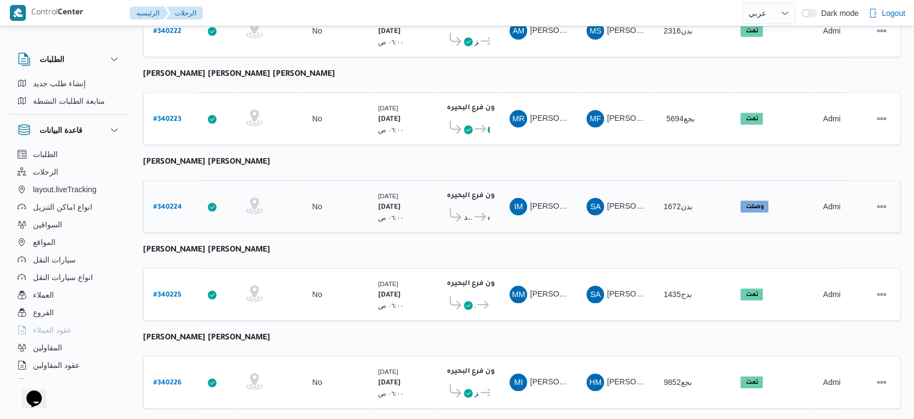
click at [169, 204] on b "# 340224" at bounding box center [167, 208] width 29 height 8
select select "ar"
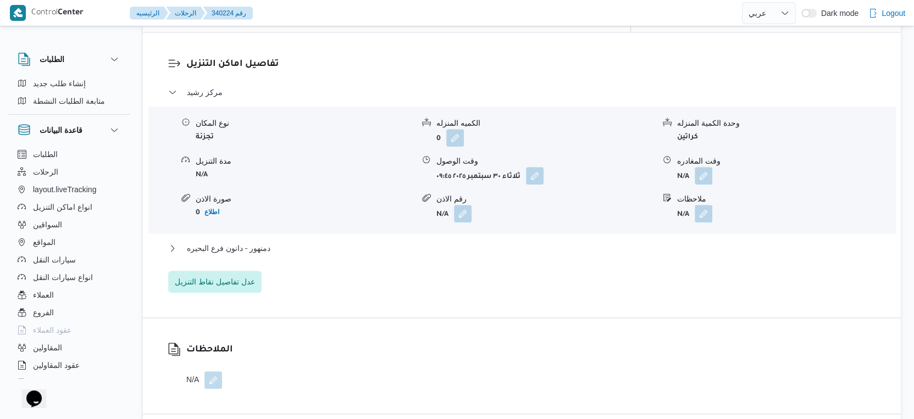
scroll to position [916, 0]
click at [278, 240] on button "دمنهور - دانون فرع البحيره" at bounding box center [522, 246] width 708 height 13
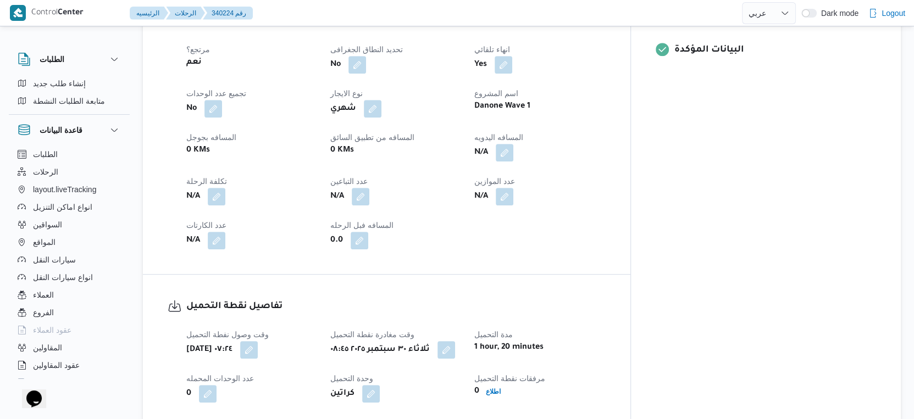
scroll to position [305, 0]
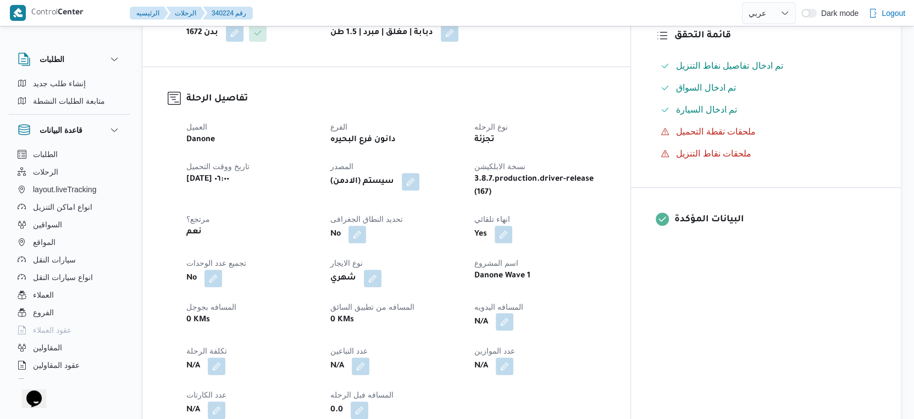
click at [513, 315] on button "button" at bounding box center [505, 322] width 18 height 18
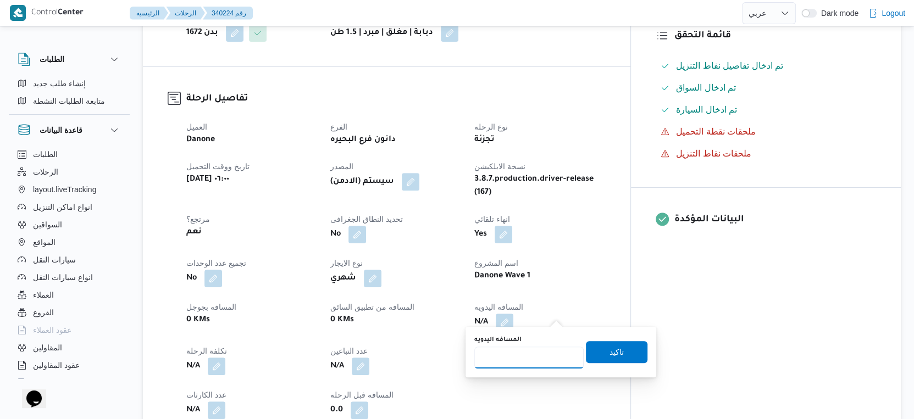
click at [510, 360] on input "المسافه اليدويه" at bounding box center [528, 358] width 109 height 22
type input "164"
click at [610, 351] on span "تاكيد" at bounding box center [617, 351] width 14 height 13
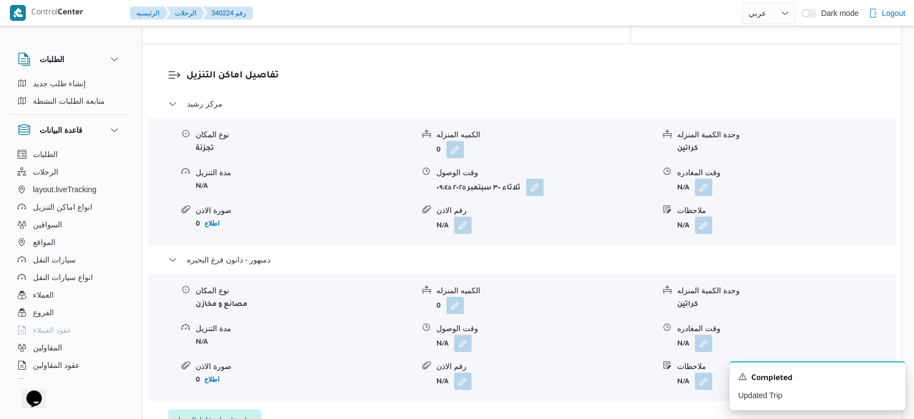
scroll to position [977, 0]
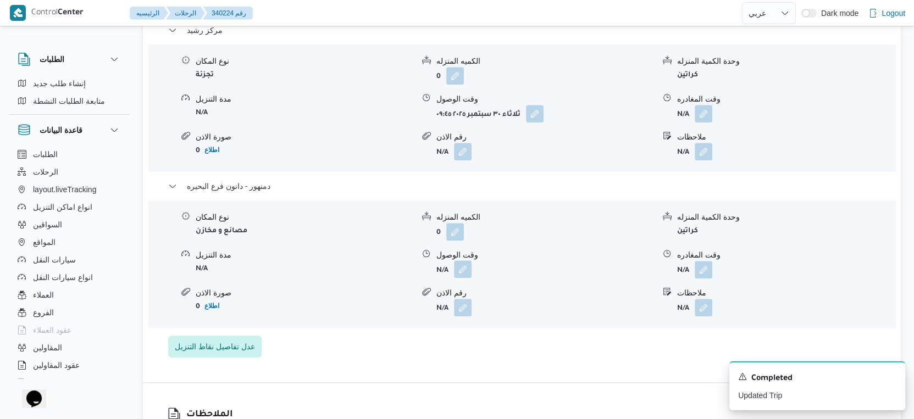
click at [466, 261] on button "button" at bounding box center [463, 270] width 18 height 18
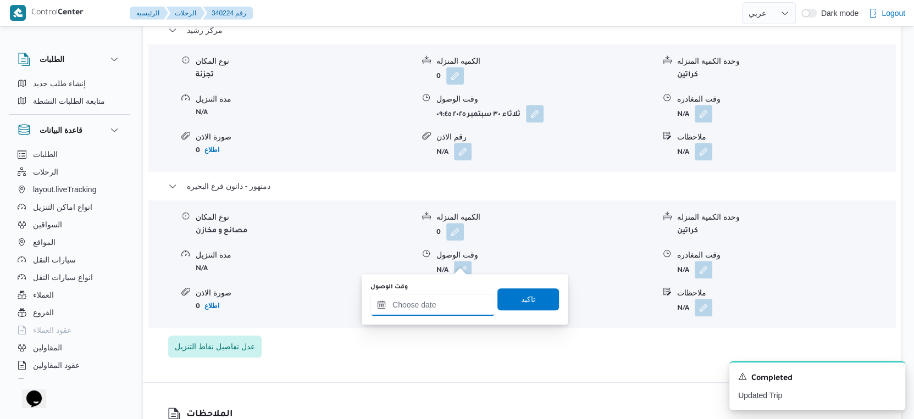
drag, startPoint x: 460, startPoint y: 265, endPoint x: 480, endPoint y: 295, distance: 36.3
click at [449, 298] on input "وقت الوصول" at bounding box center [432, 305] width 125 height 22
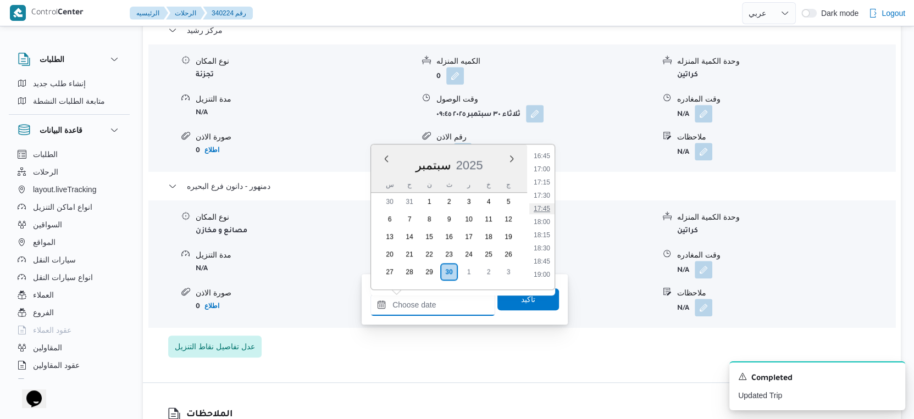
scroll to position [826, 0]
click at [544, 204] on li "16:30" at bounding box center [541, 203] width 25 height 11
type input "٣٠/٠٩/٢٠٢٥ ١٦:٣٠"
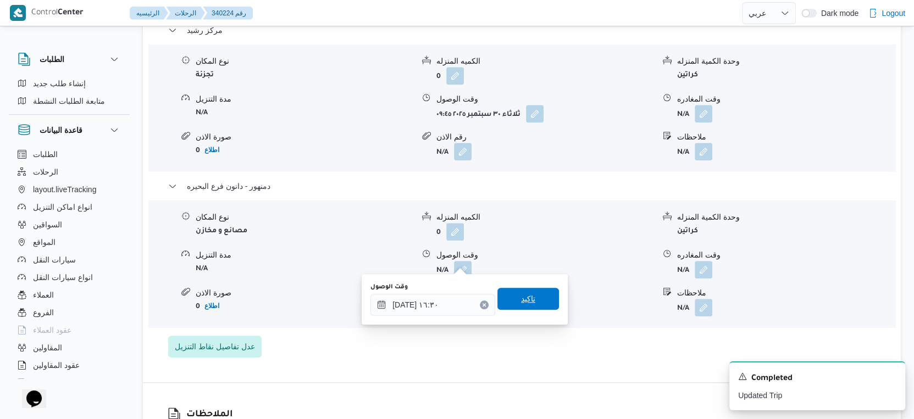
click at [526, 298] on span "تاكيد" at bounding box center [528, 298] width 14 height 13
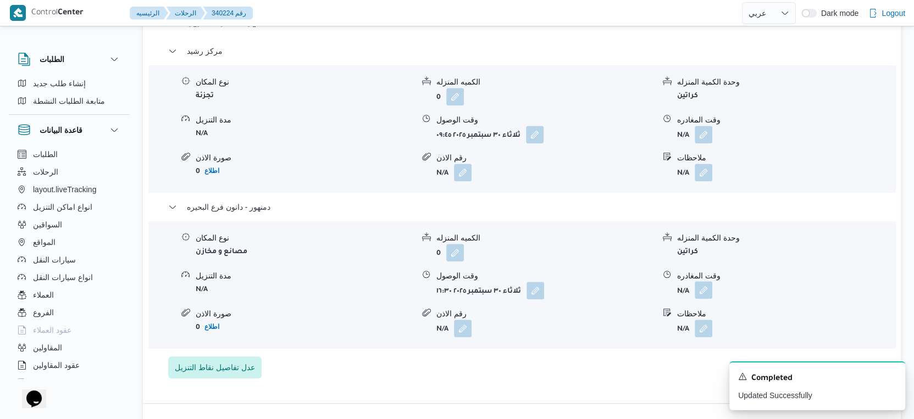
scroll to position [977, 0]
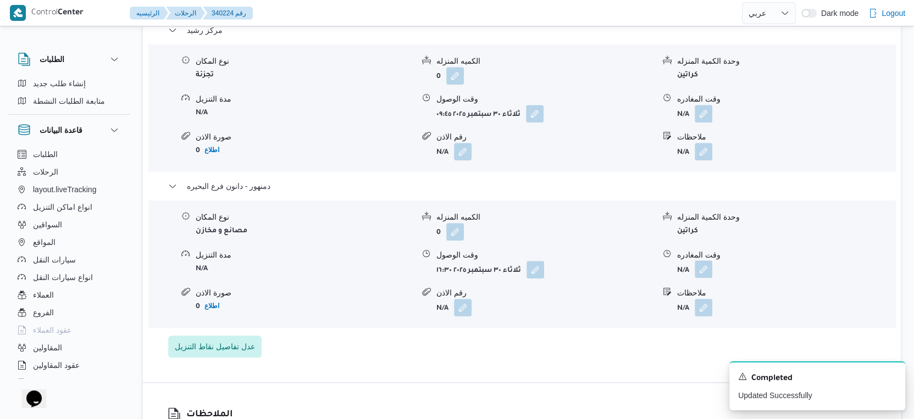
click at [704, 266] on button "button" at bounding box center [704, 270] width 18 height 18
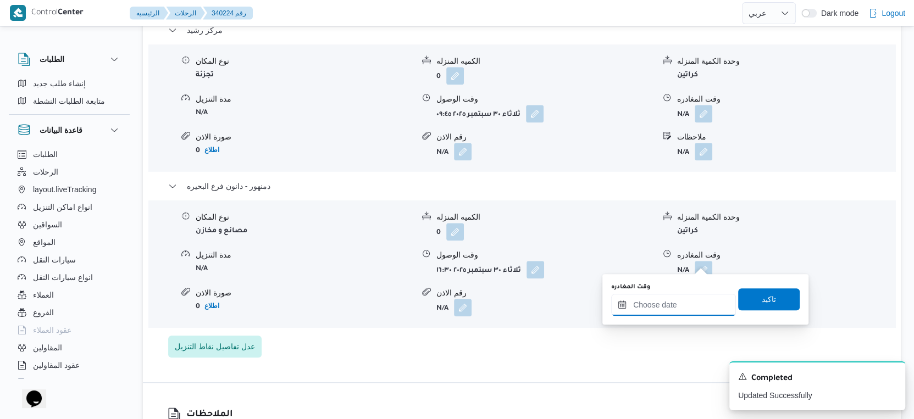
click at [688, 311] on input "وقت المغادره" at bounding box center [673, 305] width 125 height 22
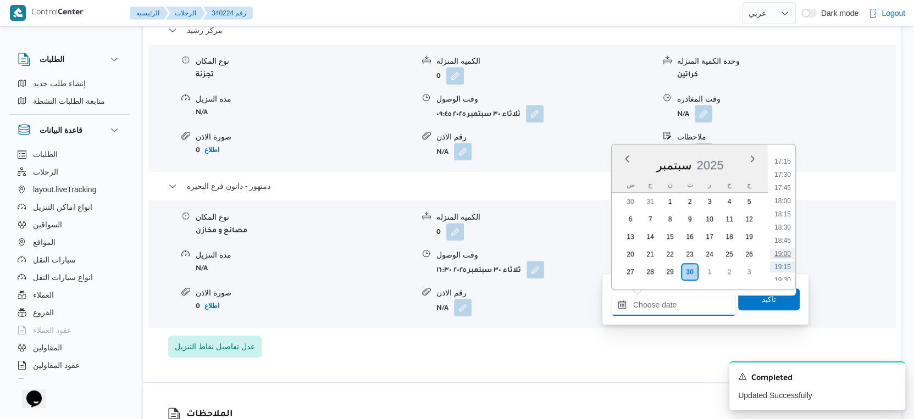
scroll to position [826, 0]
click at [785, 199] on li "16:30" at bounding box center [782, 203] width 25 height 11
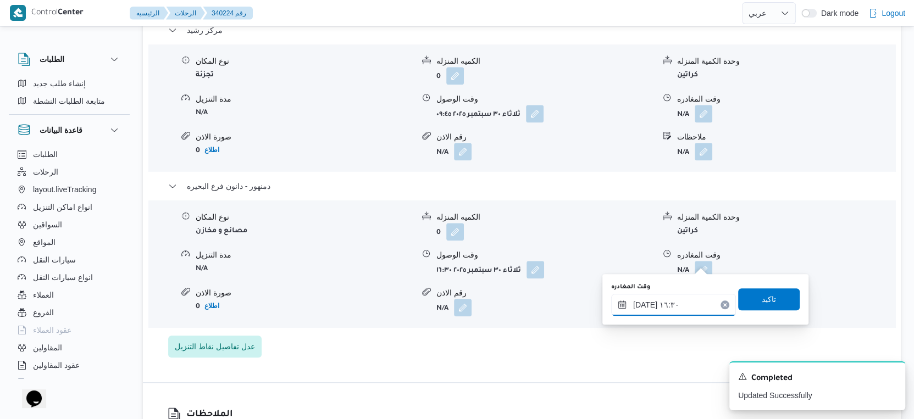
click at [641, 303] on input "٣٠/٠٩/٢٠٢٥ ١٦:٣٠" at bounding box center [673, 305] width 125 height 22
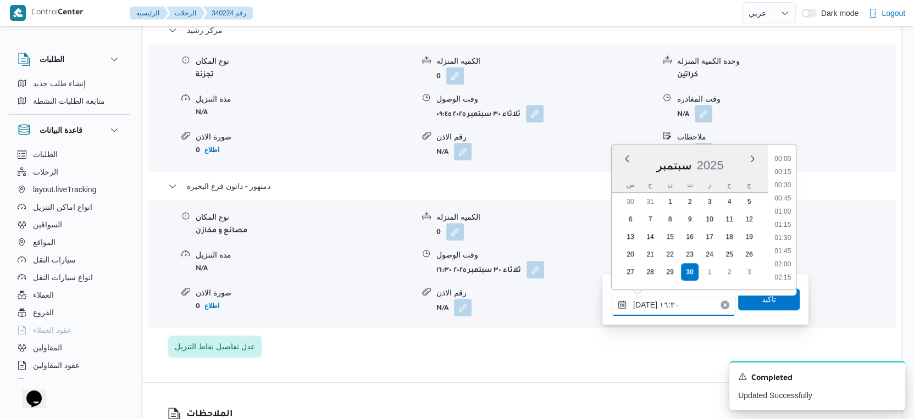
click at [641, 303] on input "٣٠/٠٩/٢٠٢٥ ١٦:٣٠" at bounding box center [673, 305] width 125 height 22
type input "٣٠/٠٩/٢٠٢٥ ١٦:٤٠"
click at [750, 303] on span "تاكيد" at bounding box center [769, 299] width 62 height 22
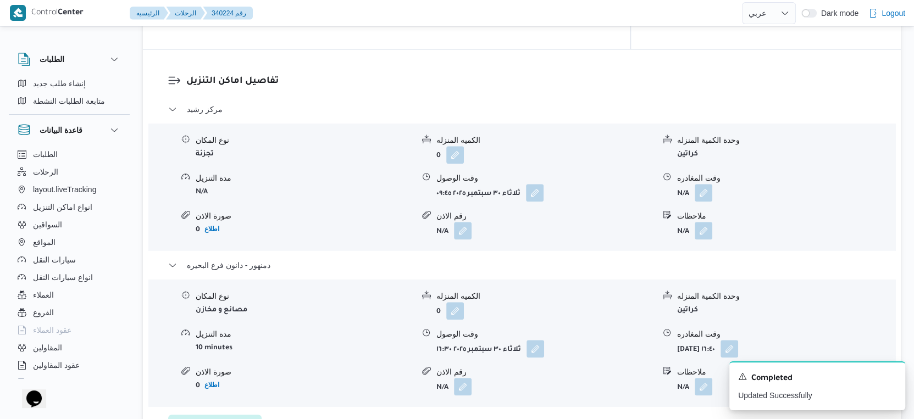
scroll to position [916, 0]
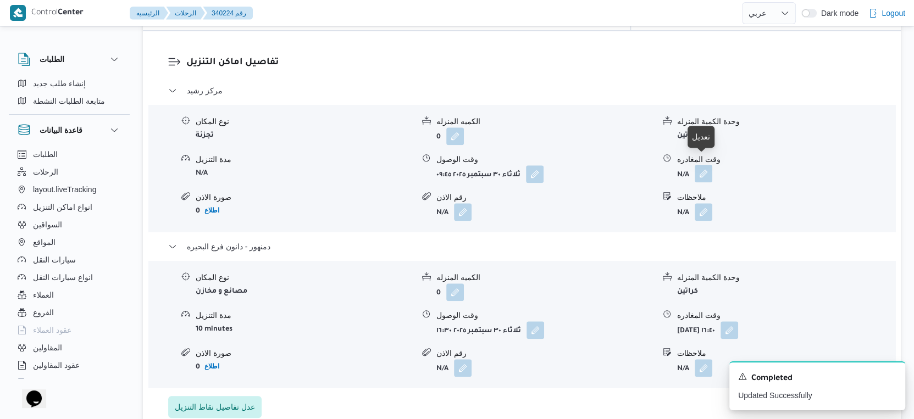
click at [705, 165] on button "button" at bounding box center [704, 174] width 18 height 18
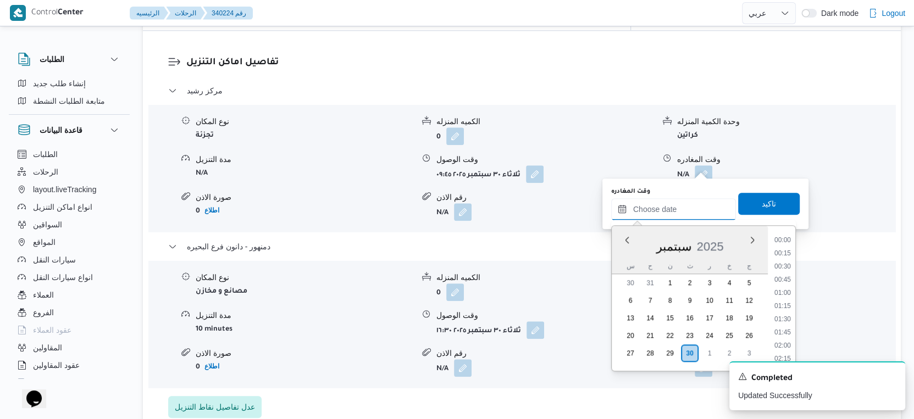
drag, startPoint x: 680, startPoint y: 212, endPoint x: 693, endPoint y: 214, distance: 13.4
click at [680, 212] on input "وقت المغادره" at bounding box center [673, 209] width 125 height 22
drag, startPoint x: 782, startPoint y: 290, endPoint x: 783, endPoint y: 278, distance: 12.1
click at [782, 290] on li "15:30" at bounding box center [782, 293] width 25 height 11
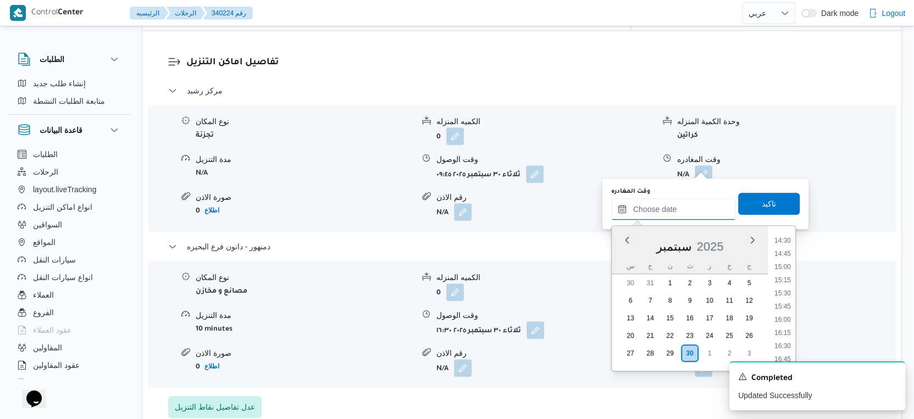
type input "٣٠/٠٩/٢٠٢٥ ١٥:٣٠"
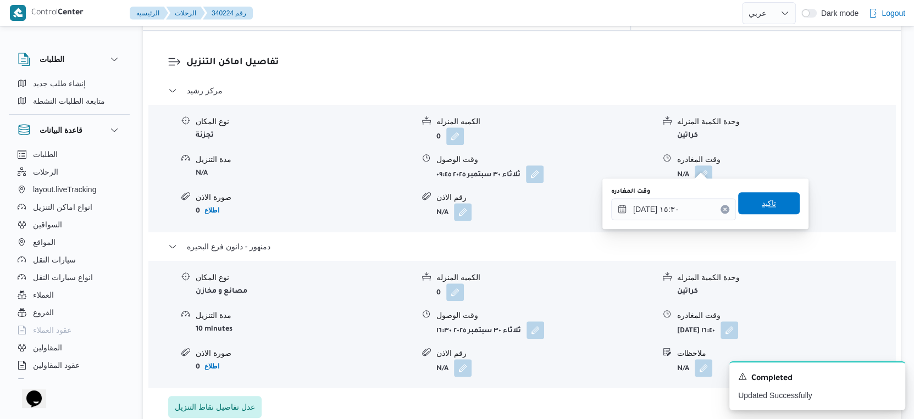
click at [774, 200] on span "تاكيد" at bounding box center [769, 203] width 62 height 22
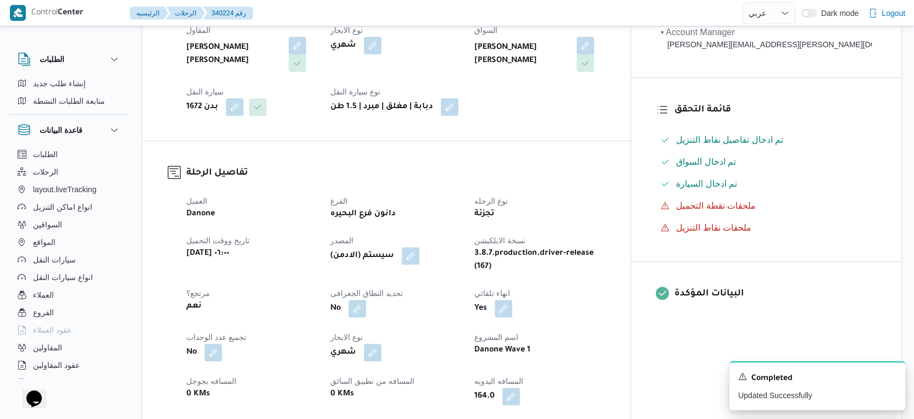
scroll to position [0, 0]
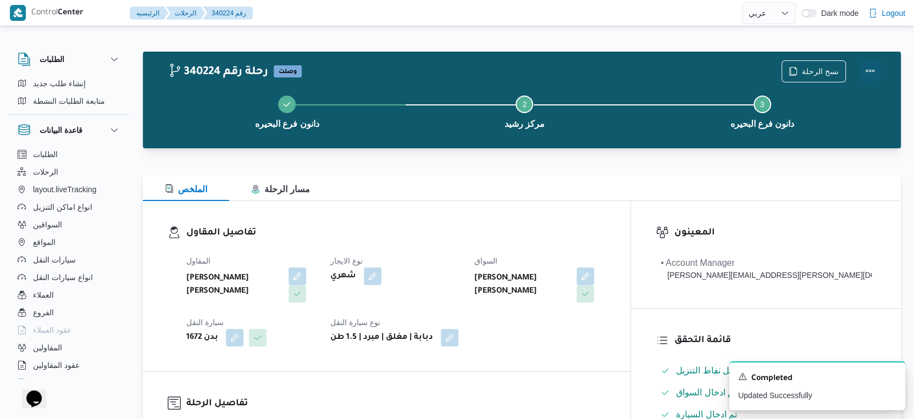
click at [869, 67] on button "Actions" at bounding box center [870, 71] width 22 height 22
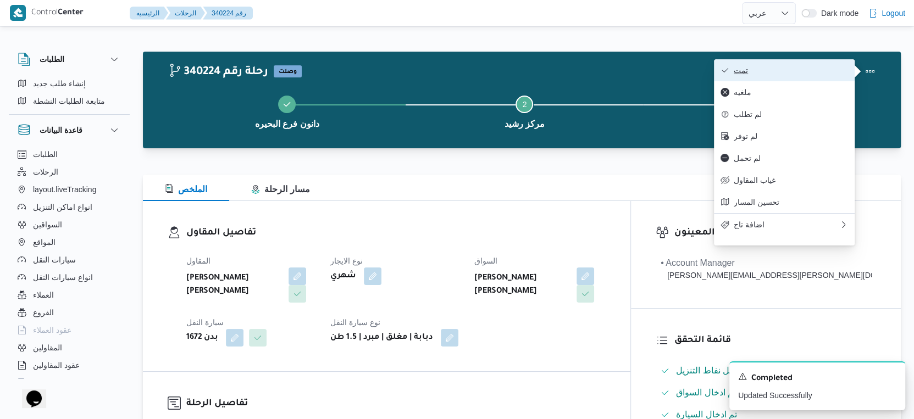
click at [790, 71] on span "تمت" at bounding box center [791, 70] width 114 height 9
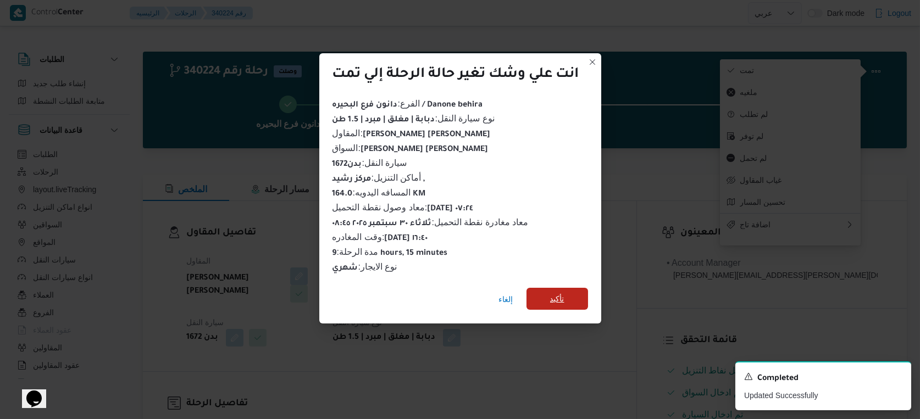
click at [575, 295] on span "تأكيد" at bounding box center [558, 299] width 62 height 22
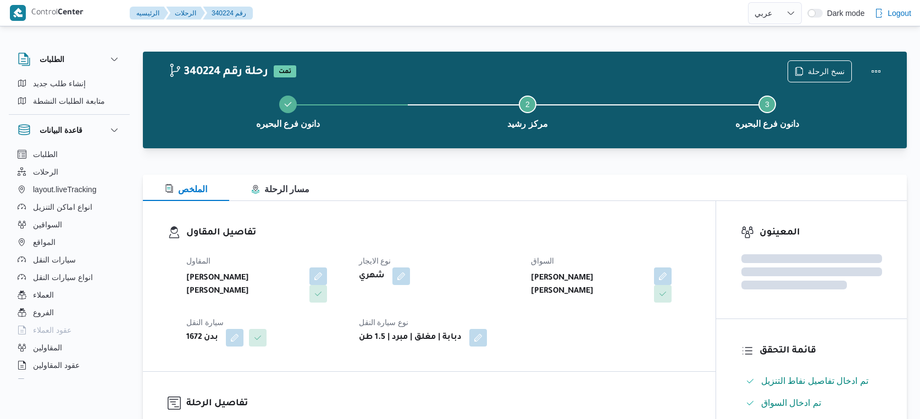
select select "ar"
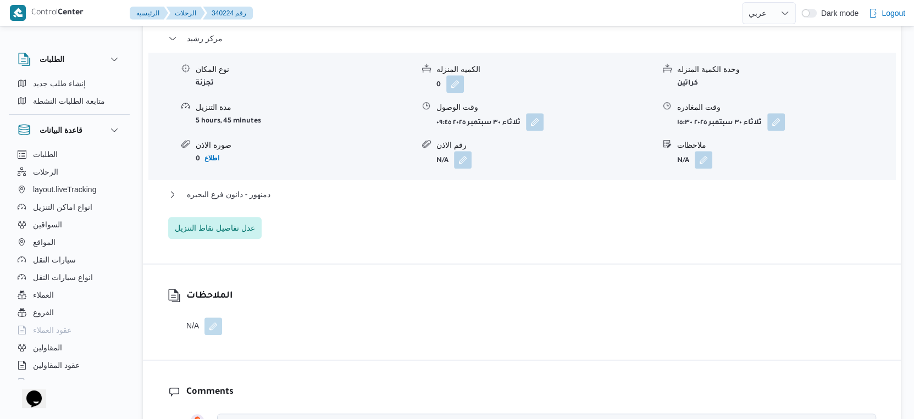
scroll to position [977, 0]
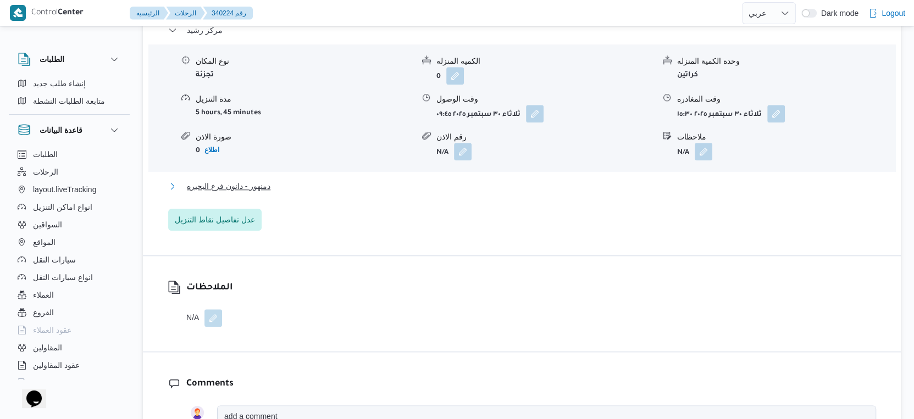
click at [259, 180] on span "دمنهور - دانون فرع البحيره" at bounding box center [229, 186] width 84 height 13
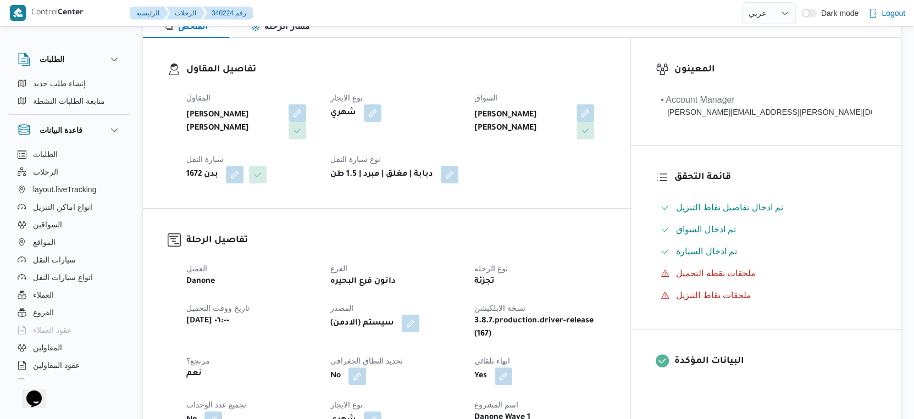
scroll to position [305, 0]
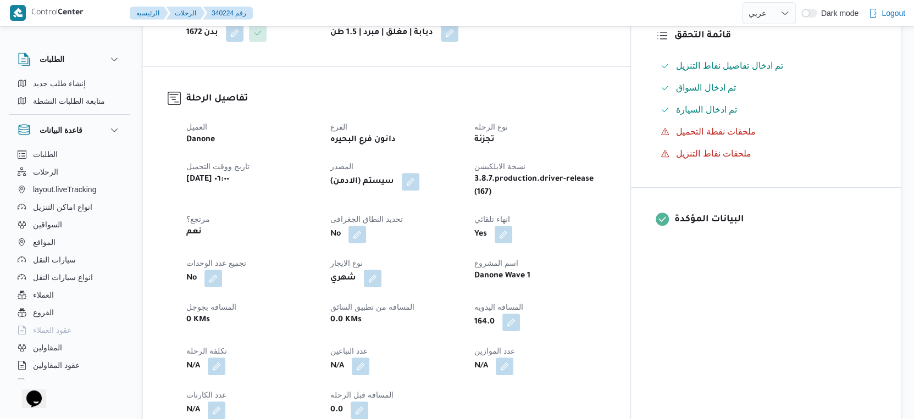
select select "ar"
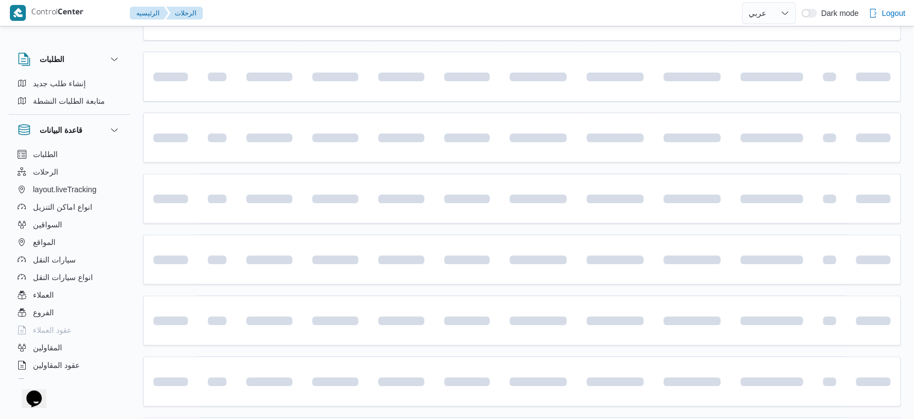
scroll to position [897, 0]
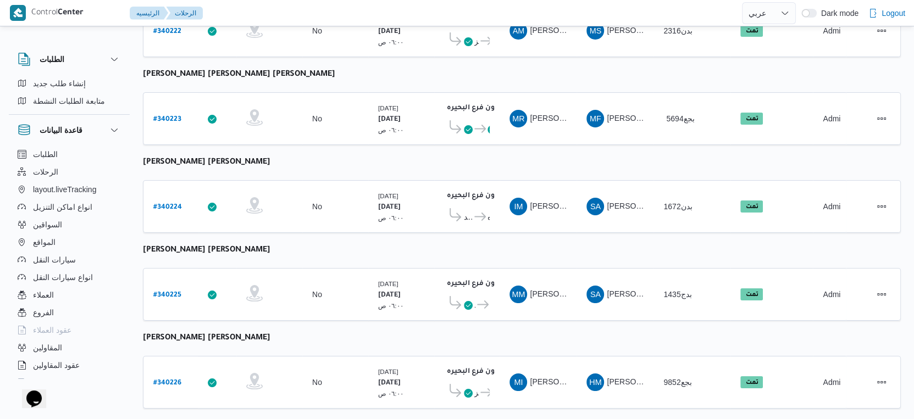
select select "ar"
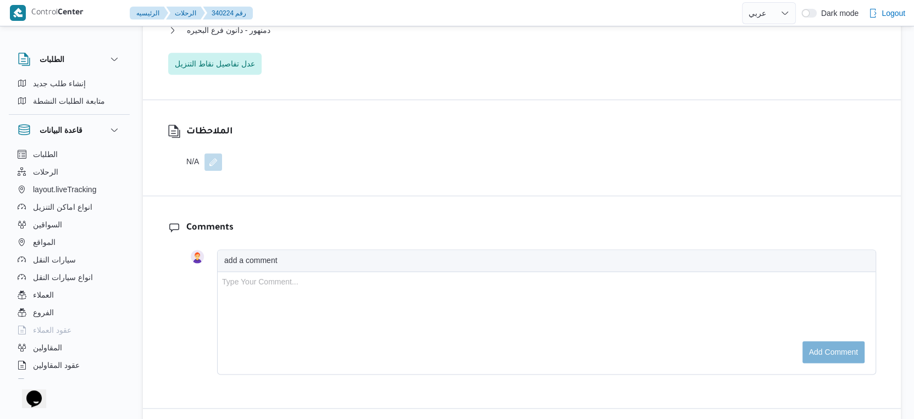
scroll to position [1019, 0]
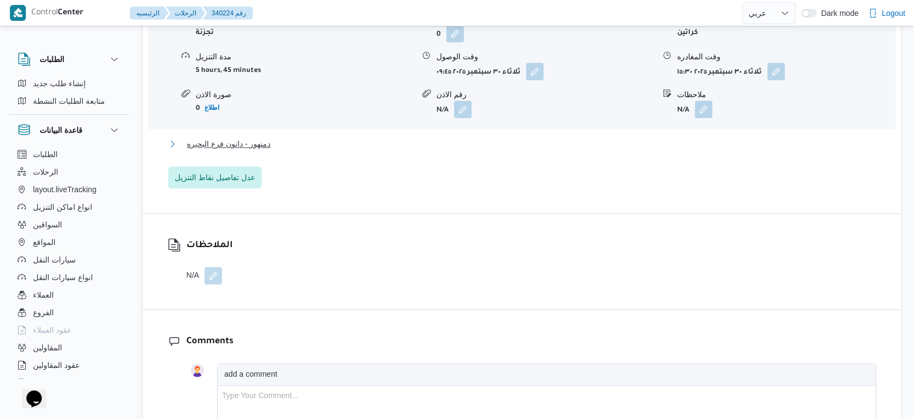
click at [262, 137] on span "دمنهور - دانون فرع البحيره" at bounding box center [229, 143] width 84 height 13
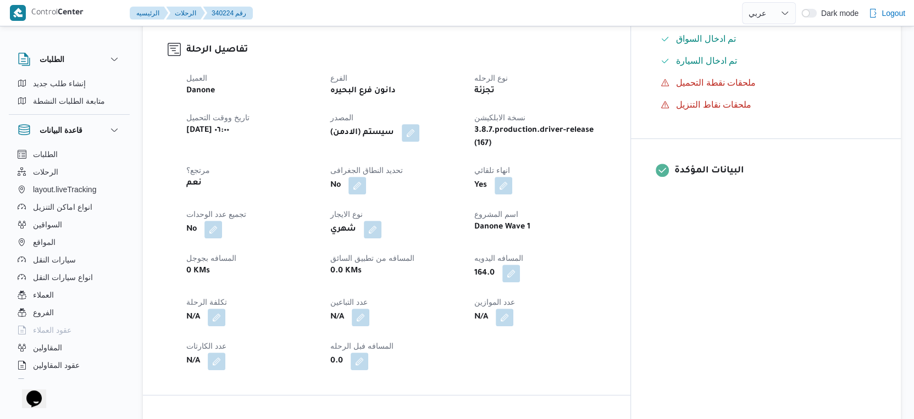
scroll to position [286, 0]
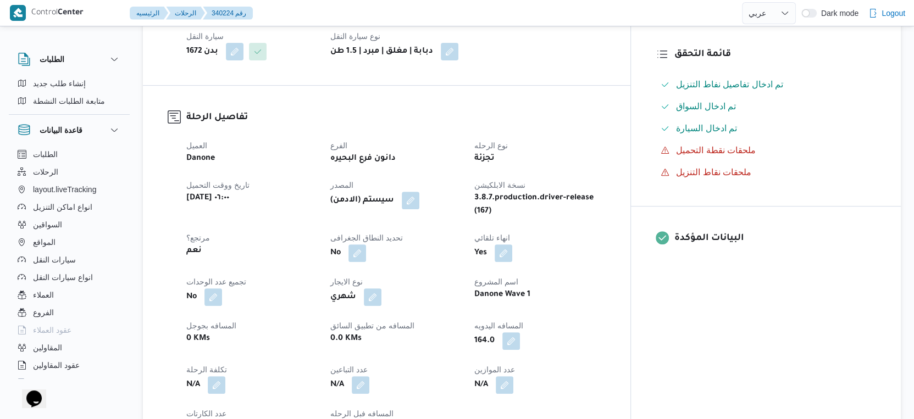
select select "ar"
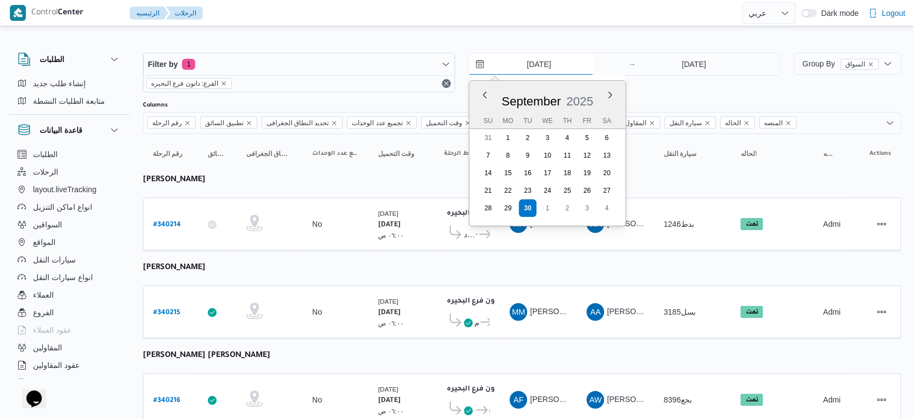
click at [547, 59] on input "[DATE]" at bounding box center [531, 64] width 125 height 22
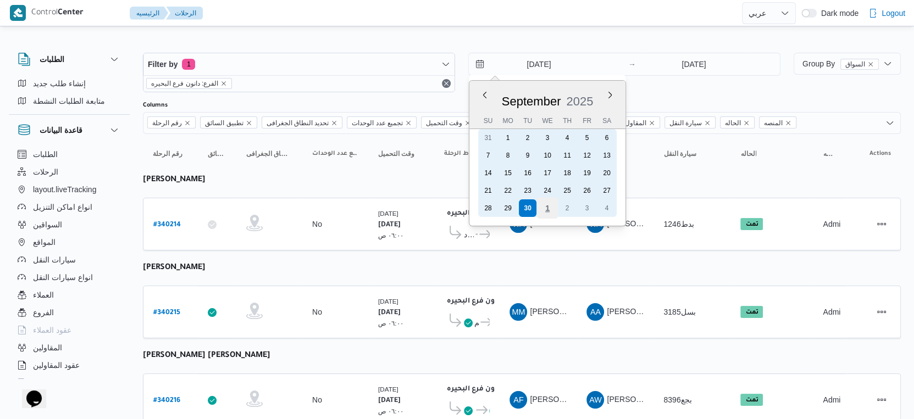
click at [550, 212] on div "1" at bounding box center [547, 208] width 21 height 21
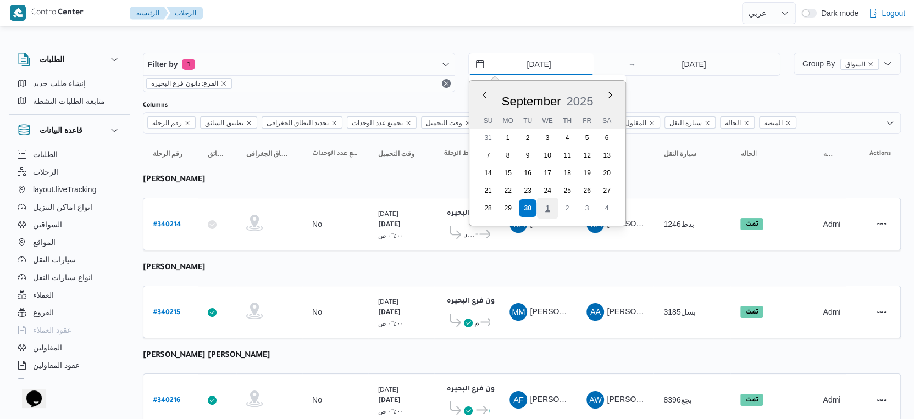
type input "1/10/2025"
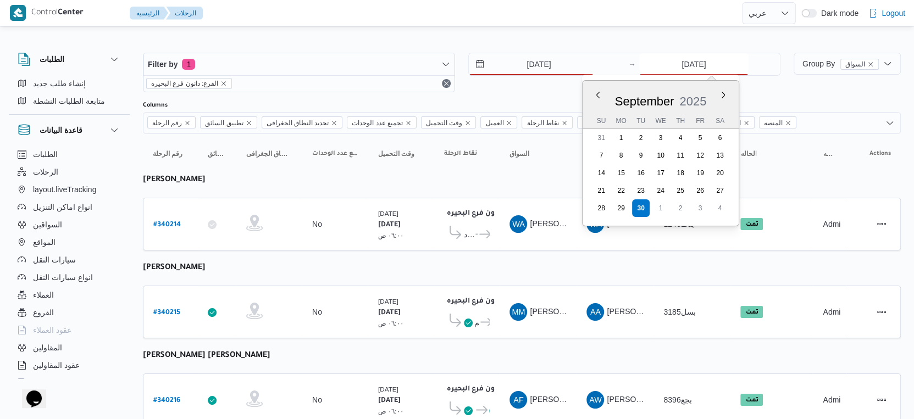
click at [695, 62] on input "[DATE]" at bounding box center [693, 64] width 109 height 22
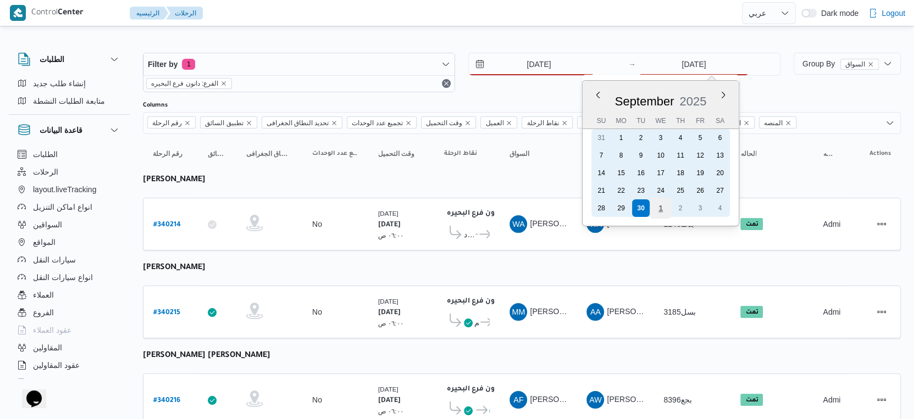
click at [660, 212] on div "1" at bounding box center [660, 208] width 21 height 21
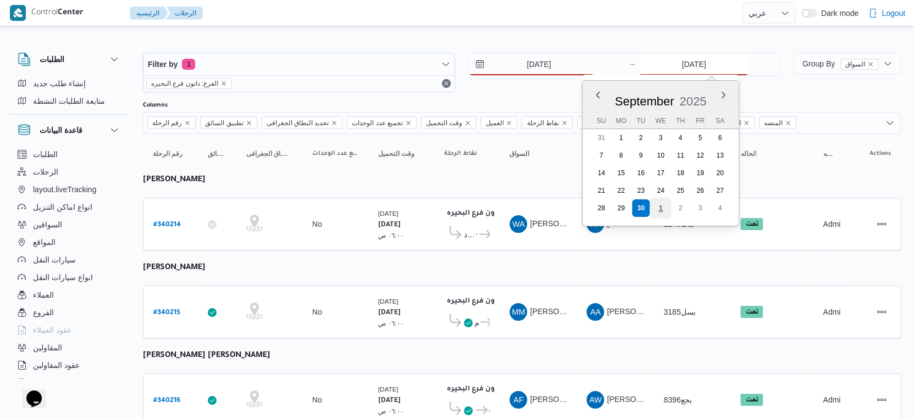
type input "[DATE]"
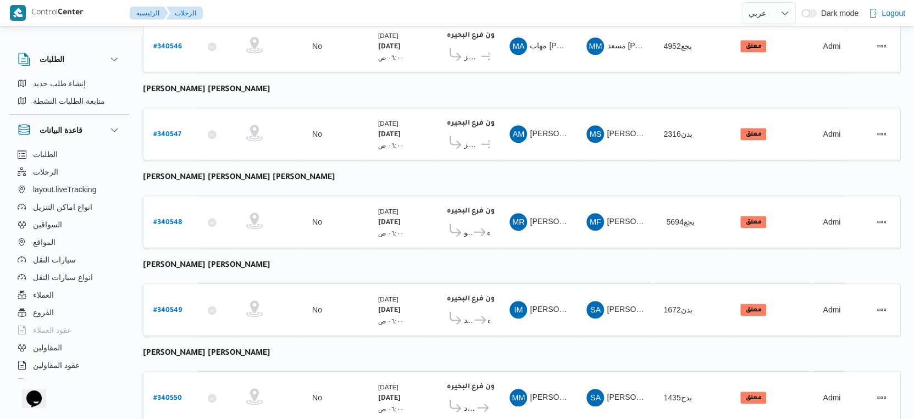
scroll to position [897, 0]
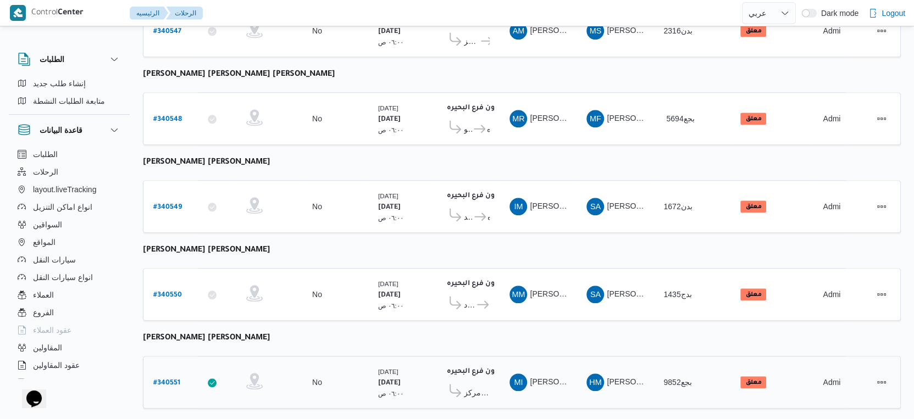
click at [162, 380] on b "# 340551" at bounding box center [166, 384] width 27 height 8
select select "ar"
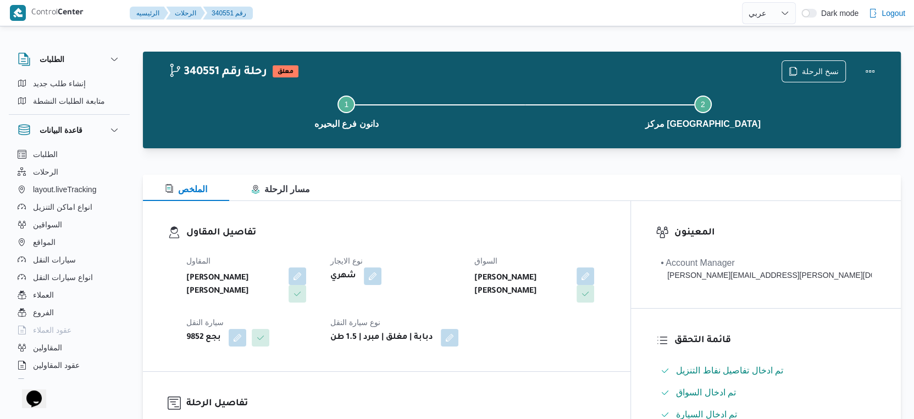
scroll to position [305, 0]
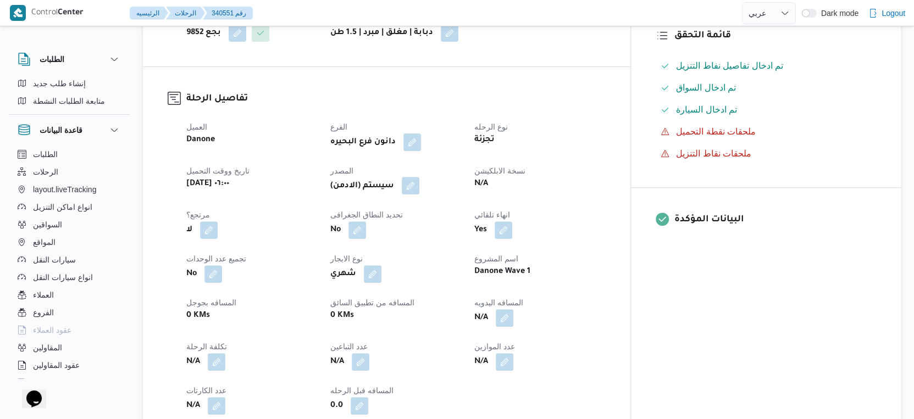
click at [419, 186] on button "button" at bounding box center [411, 186] width 18 height 18
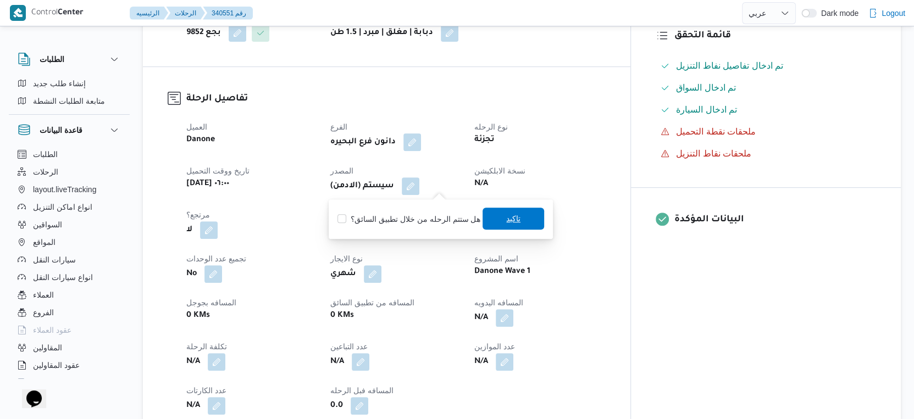
click at [500, 222] on span "تاكيد" at bounding box center [514, 219] width 62 height 22
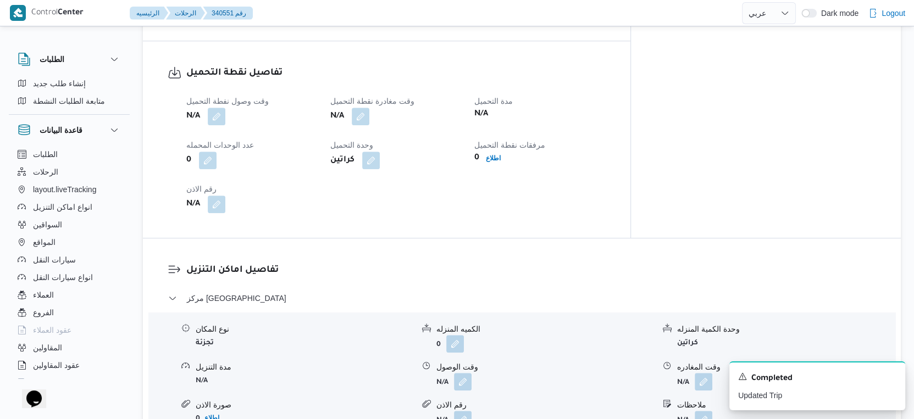
scroll to position [611, 0]
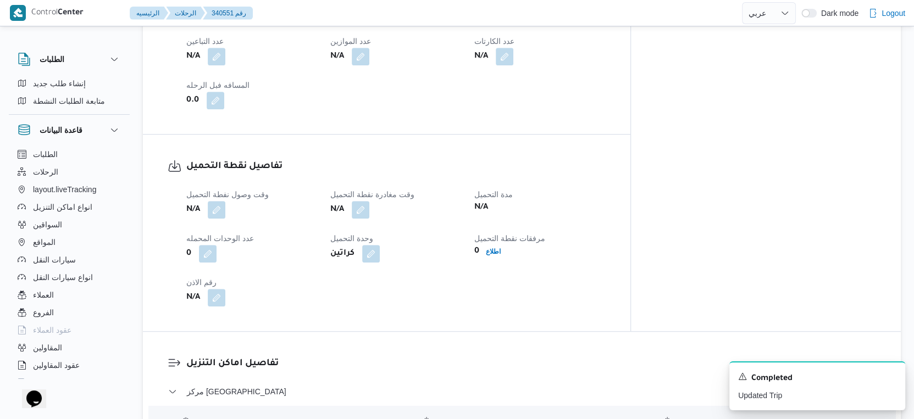
select select "ar"
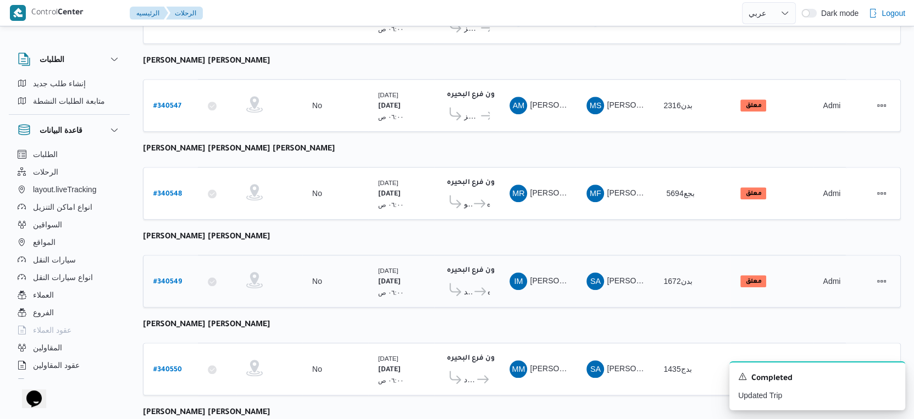
scroll to position [897, 0]
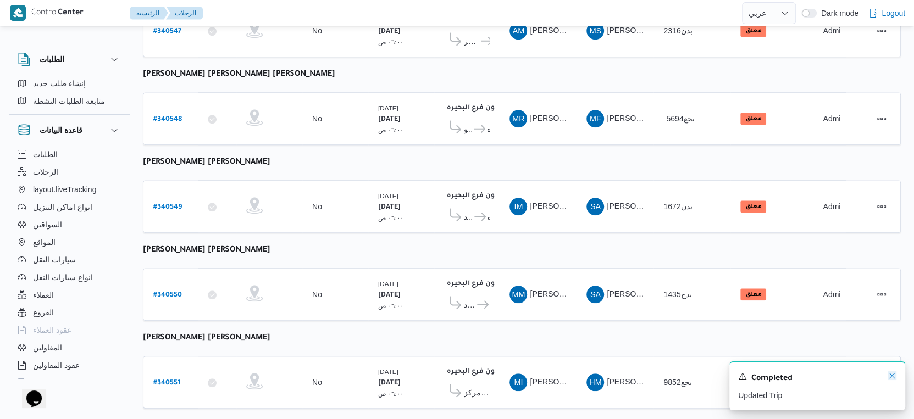
click at [892, 375] on icon "Dismiss toast" at bounding box center [892, 376] width 9 height 9
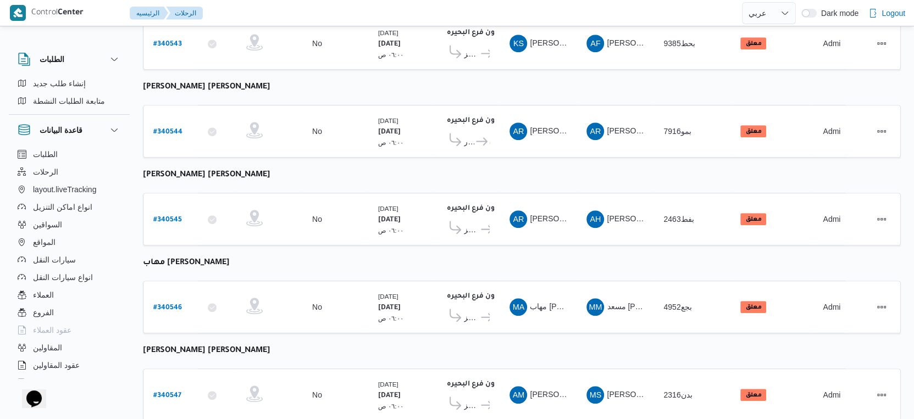
scroll to position [530, 0]
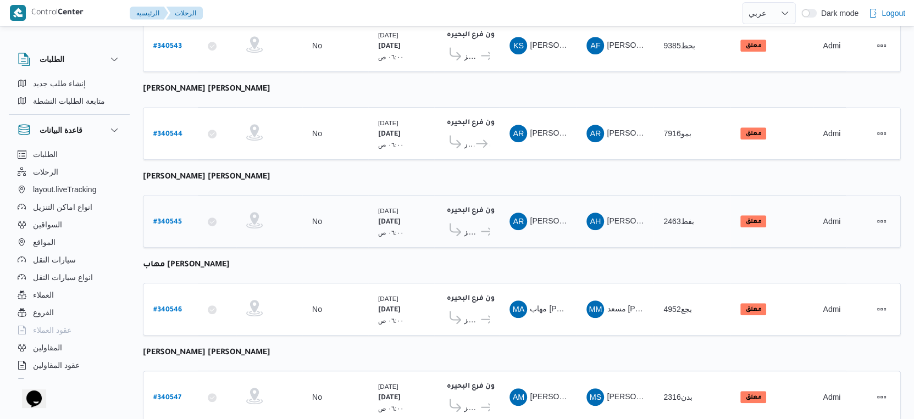
click at [174, 219] on b "# 340545" at bounding box center [167, 223] width 29 height 8
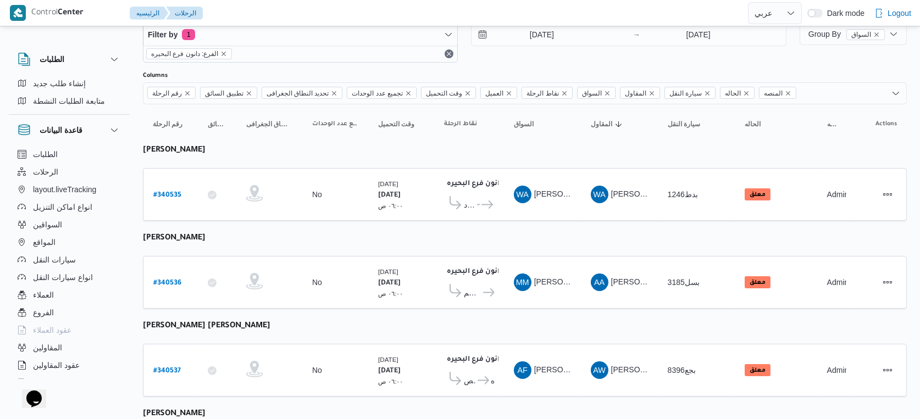
select select "ar"
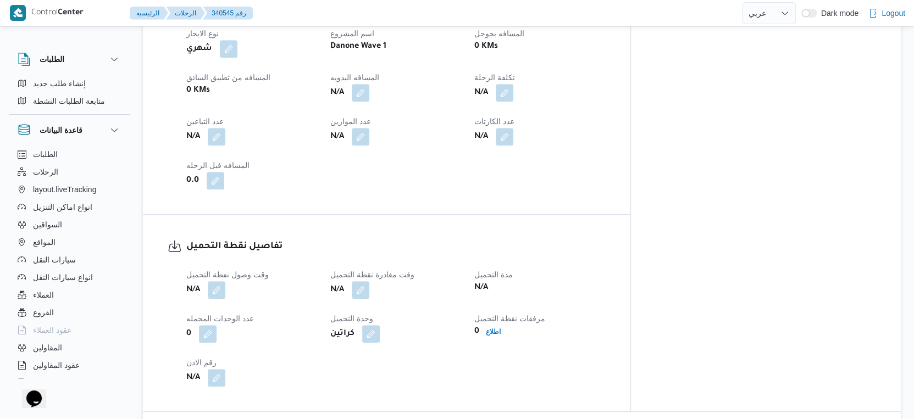
scroll to position [836, 0]
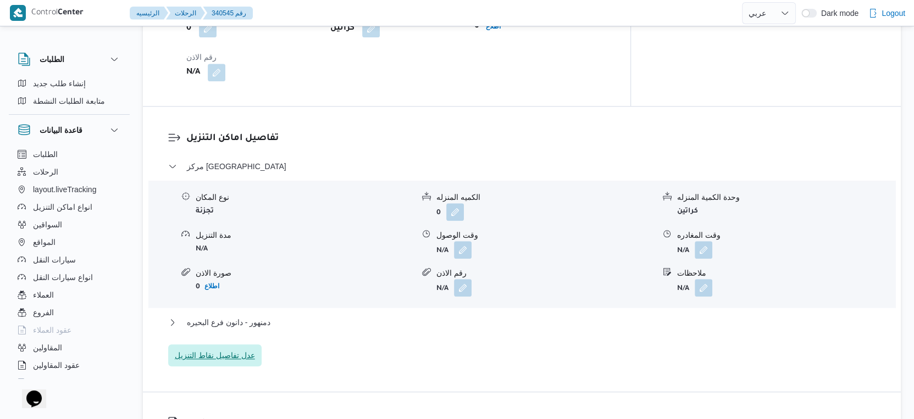
click at [240, 355] on span "عدل تفاصيل نقاط التنزيل" at bounding box center [215, 355] width 80 height 13
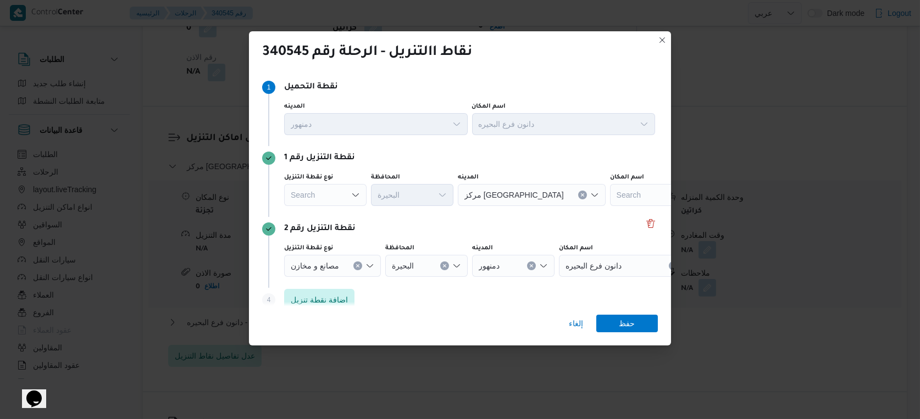
click at [331, 195] on div "Search" at bounding box center [325, 195] width 82 height 22
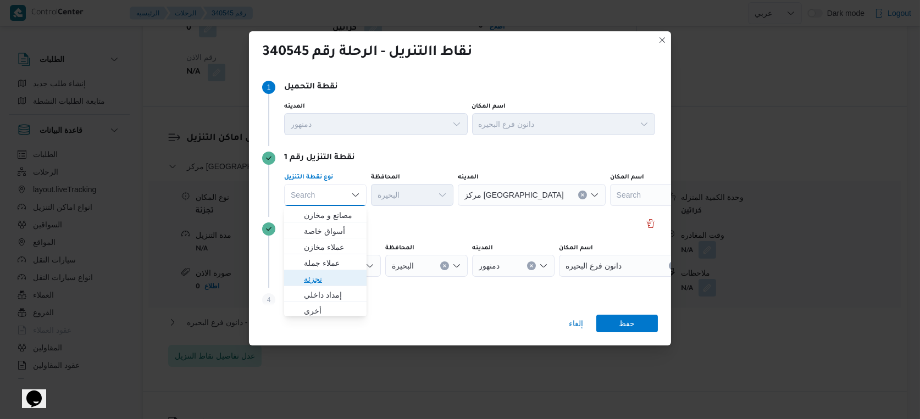
click at [331, 279] on span "تجزئة" at bounding box center [332, 279] width 56 height 13
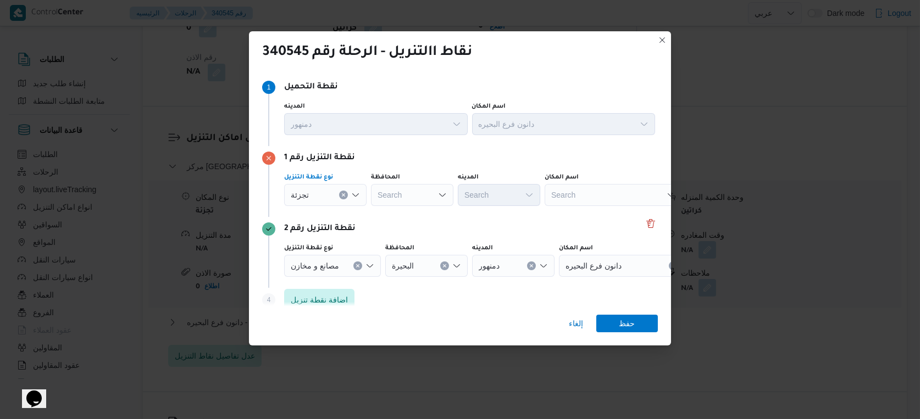
click at [419, 200] on div "Search" at bounding box center [412, 195] width 82 height 22
type input "البحير"
click at [419, 199] on div "البحير البحير" at bounding box center [412, 195] width 82 height 22
click at [412, 213] on mark "البحير" at bounding box center [423, 215] width 64 height 9
click at [510, 187] on div "Search" at bounding box center [499, 195] width 82 height 22
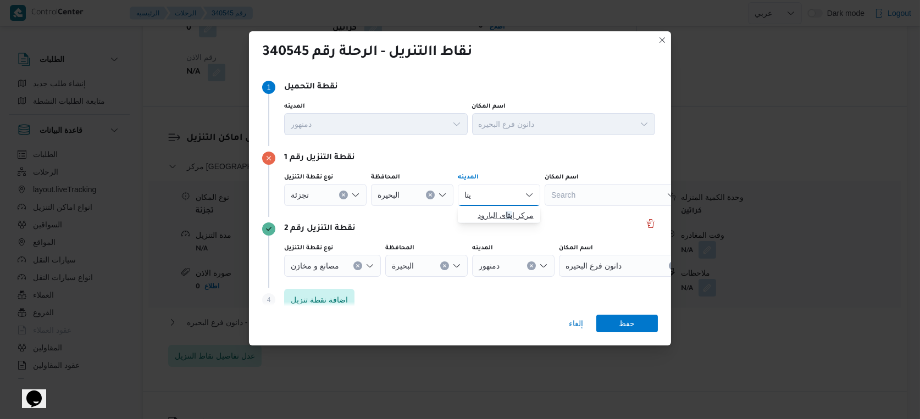
type input "يتا"
click at [499, 210] on span "مركز إ يتا ى البارود" at bounding box center [506, 215] width 56 height 13
click at [626, 323] on span "حفظ" at bounding box center [627, 323] width 16 height 18
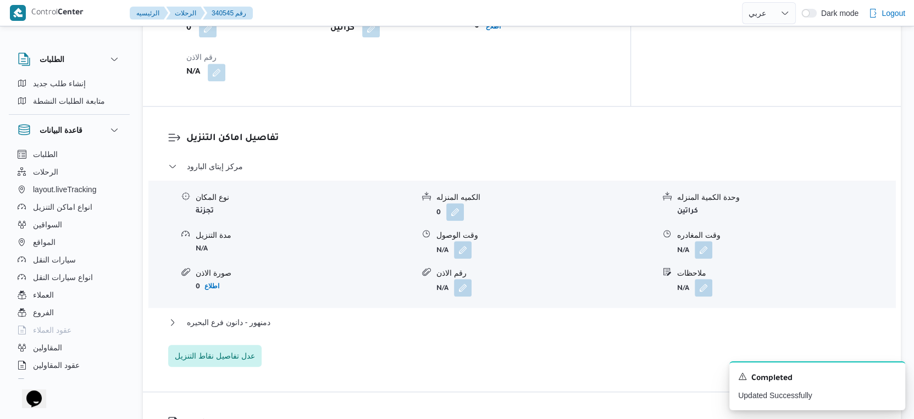
select select "ar"
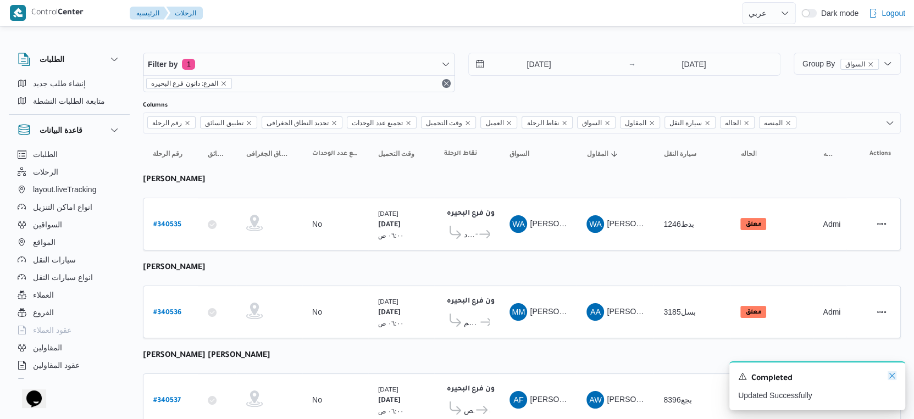
click at [892, 376] on icon "Dismiss toast" at bounding box center [892, 376] width 9 height 9
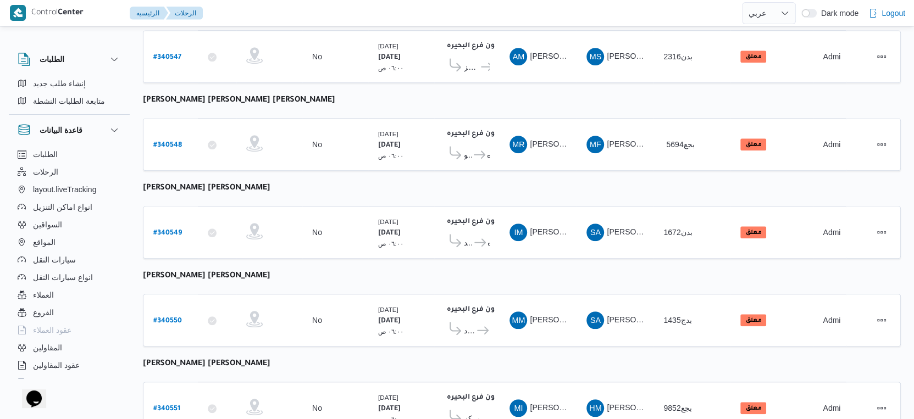
scroll to position [897, 0]
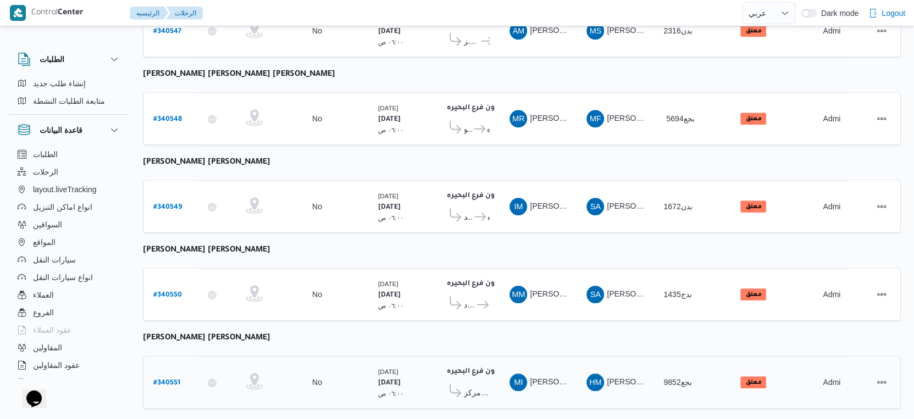
click at [486, 384] on span "مركز دمنهور" at bounding box center [467, 392] width 46 height 17
click at [483, 386] on span "مركز دمنهور" at bounding box center [477, 392] width 26 height 13
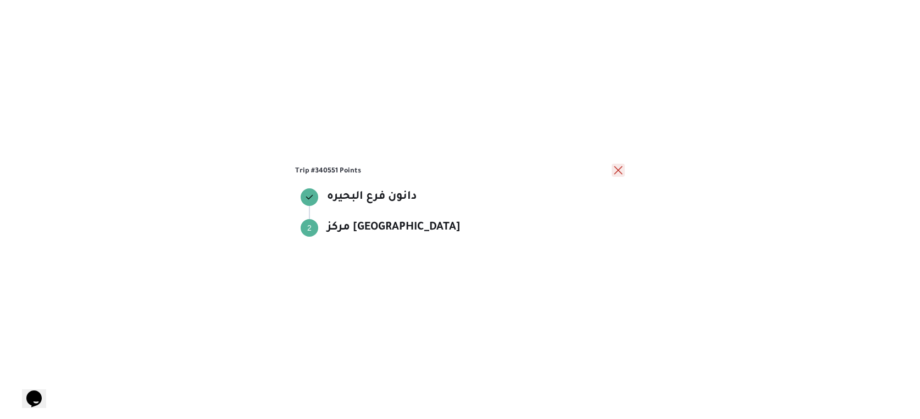
click at [619, 170] on button "close" at bounding box center [618, 170] width 13 height 13
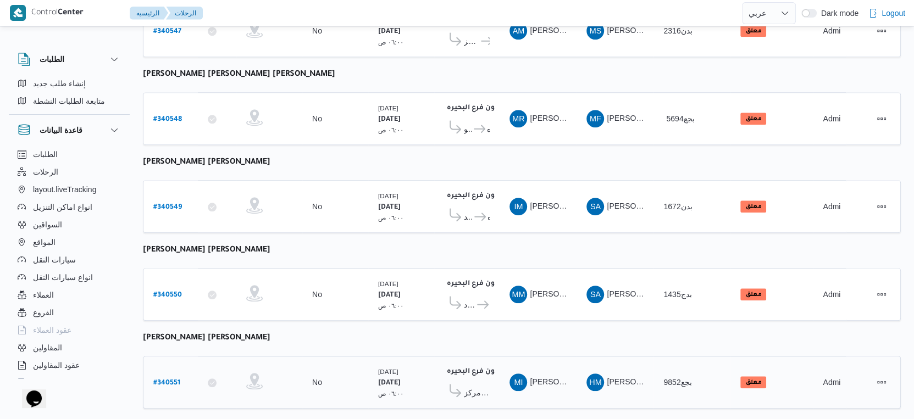
click at [175, 380] on b "# 340551" at bounding box center [166, 384] width 27 height 8
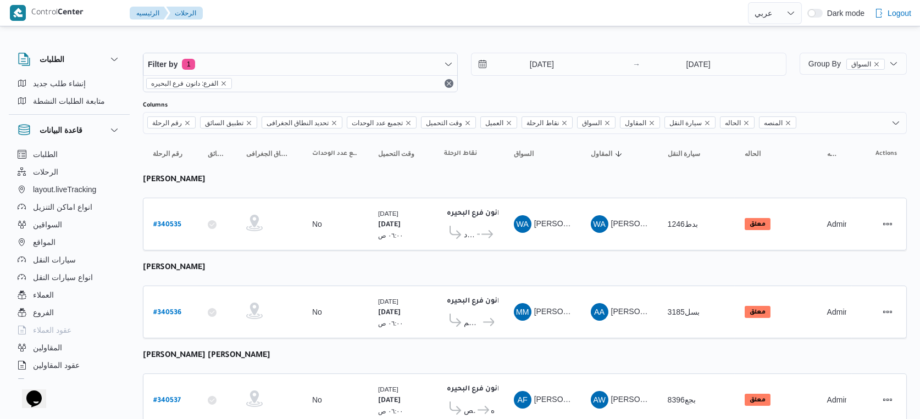
select select "ar"
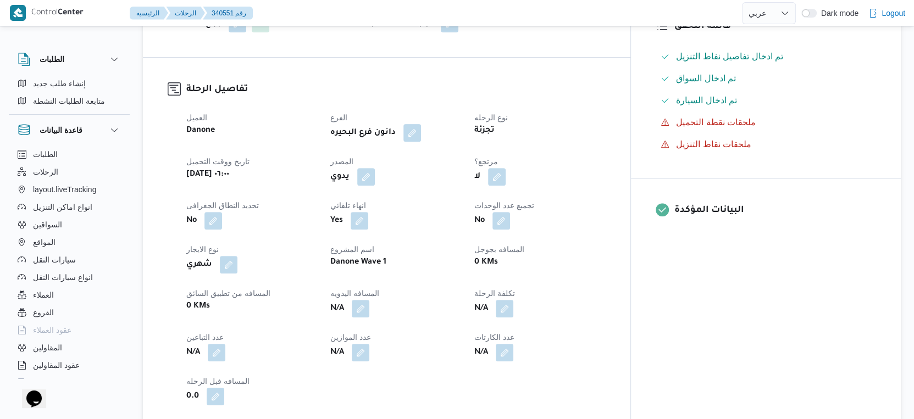
scroll to position [366, 0]
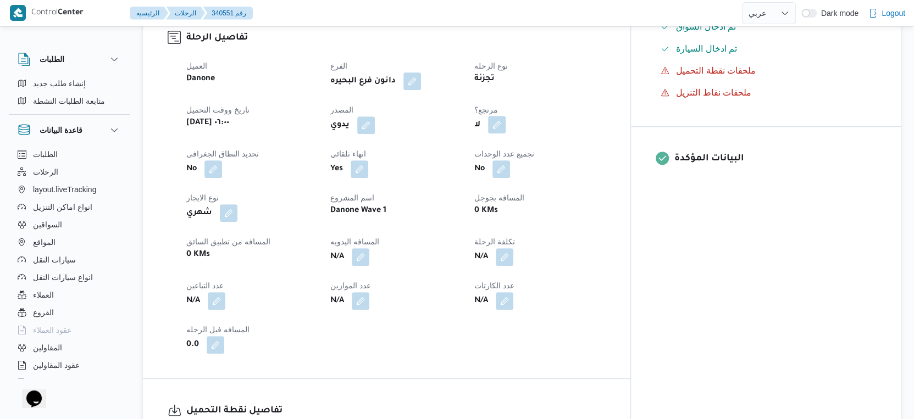
click at [506, 130] on button "button" at bounding box center [497, 125] width 18 height 18
click at [529, 150] on div "هل هناك مرتجع؟ تاكيد" at bounding box center [548, 158] width 132 height 24
click at [529, 154] on label "هل هناك مرتجع؟" at bounding box center [516, 158] width 66 height 13
checkbox input "true"
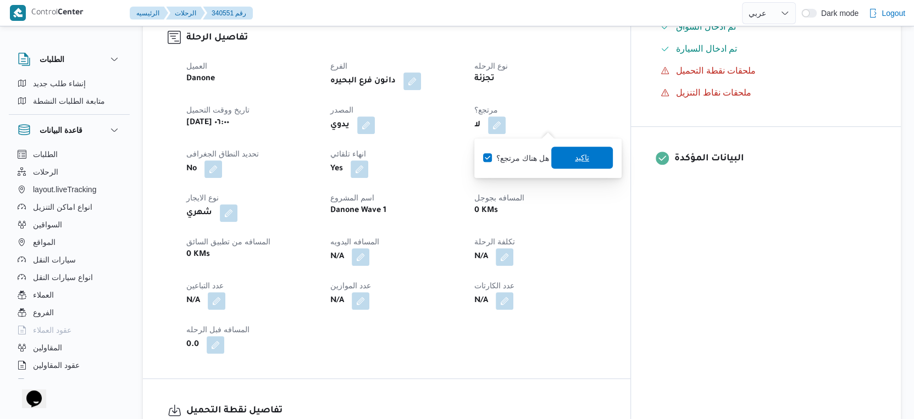
click at [565, 156] on span "تاكيد" at bounding box center [582, 158] width 62 height 22
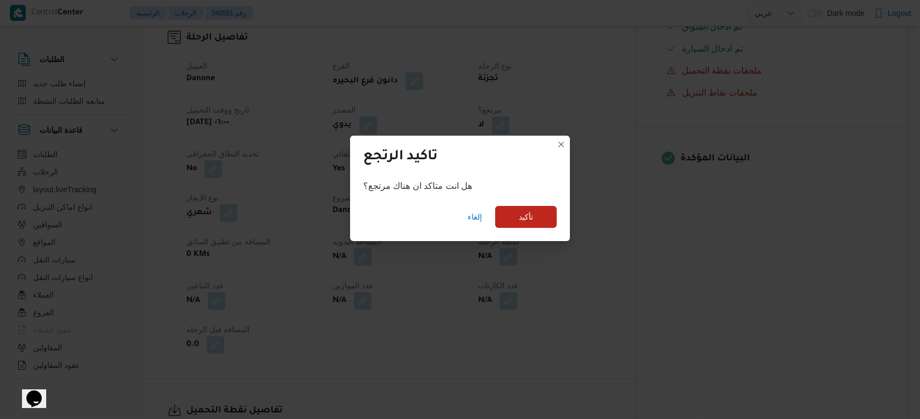
click at [528, 229] on div "إلغاء تأكيد" at bounding box center [460, 219] width 220 height 44
click at [527, 219] on span "تأكيد" at bounding box center [526, 216] width 14 height 13
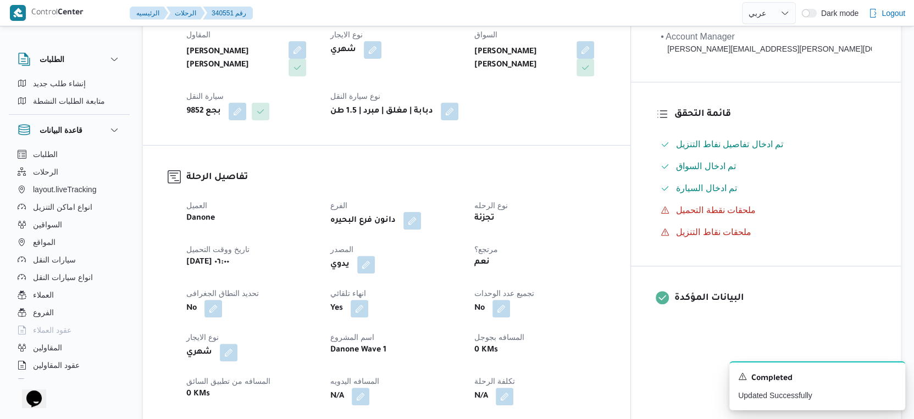
scroll to position [122, 0]
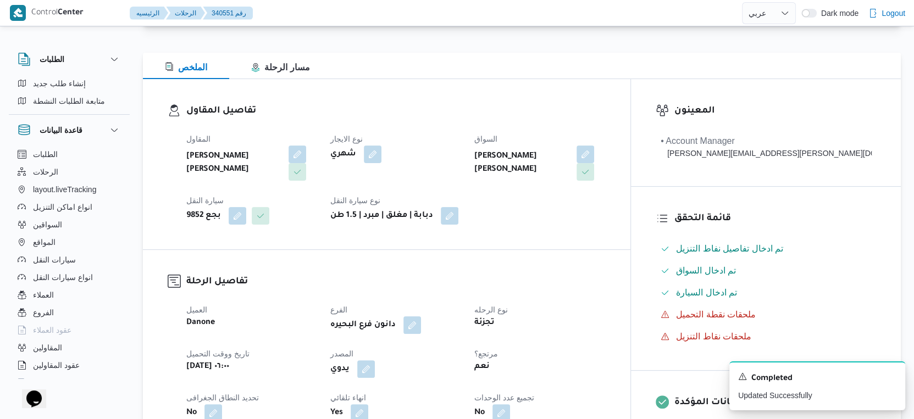
select select "ar"
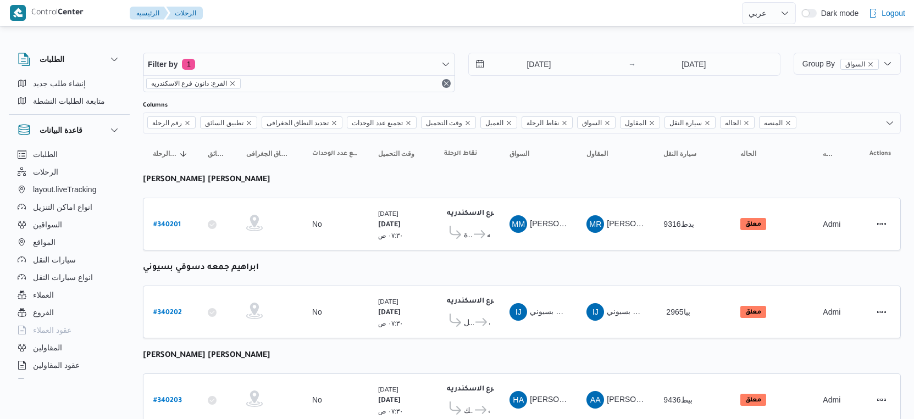
select select "ar"
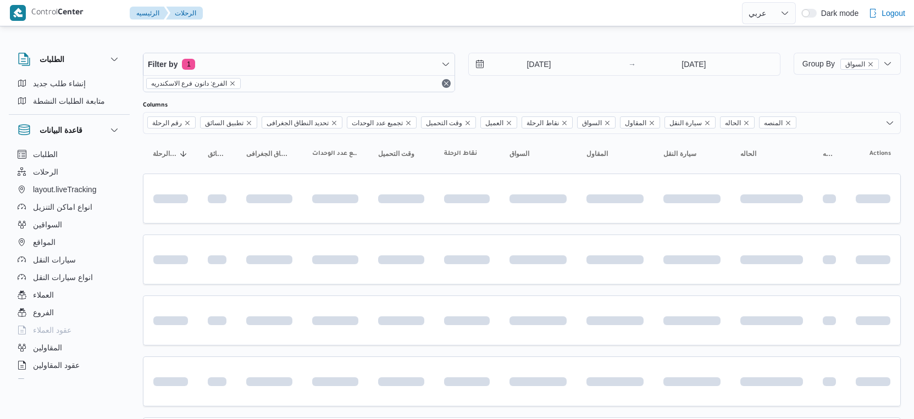
select select "ar"
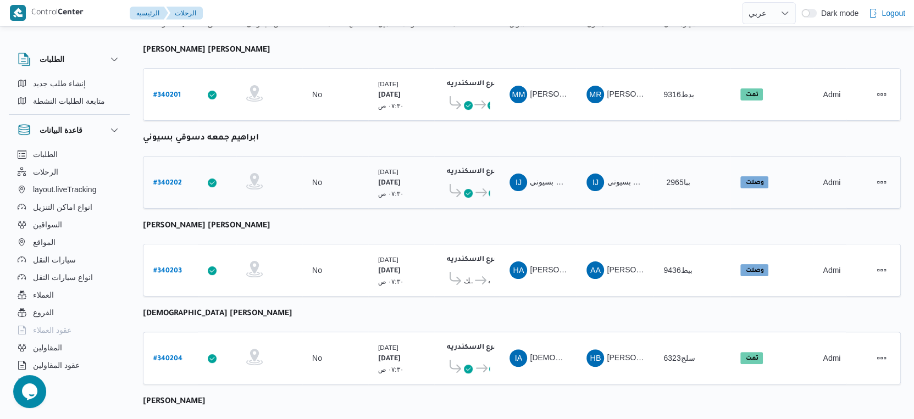
scroll to position [366, 0]
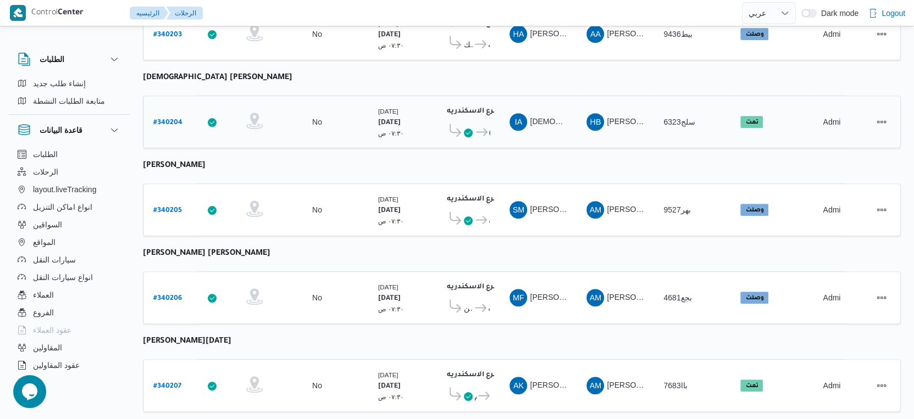
click at [168, 119] on b "# 340204" at bounding box center [167, 123] width 29 height 8
select select "ar"
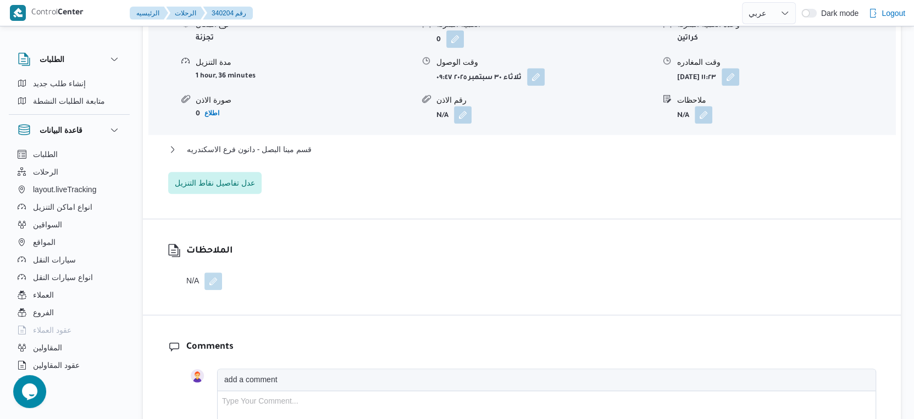
scroll to position [1038, 0]
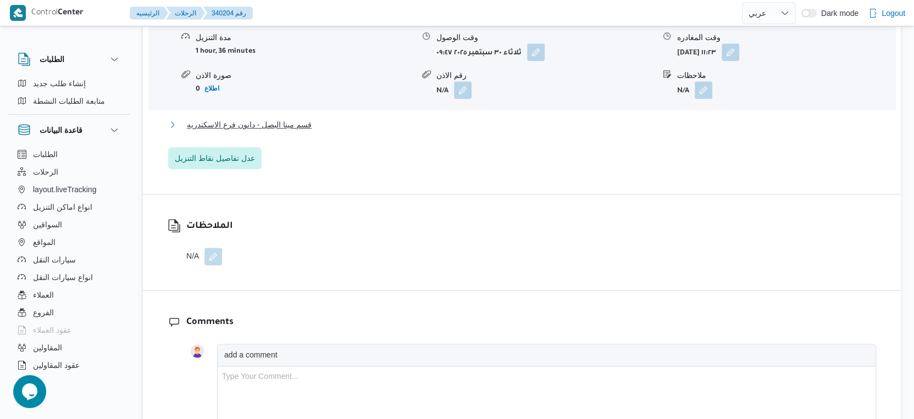
click at [286, 118] on span "قسم مينا البصل - دانون فرع الاسكندريه" at bounding box center [249, 124] width 125 height 13
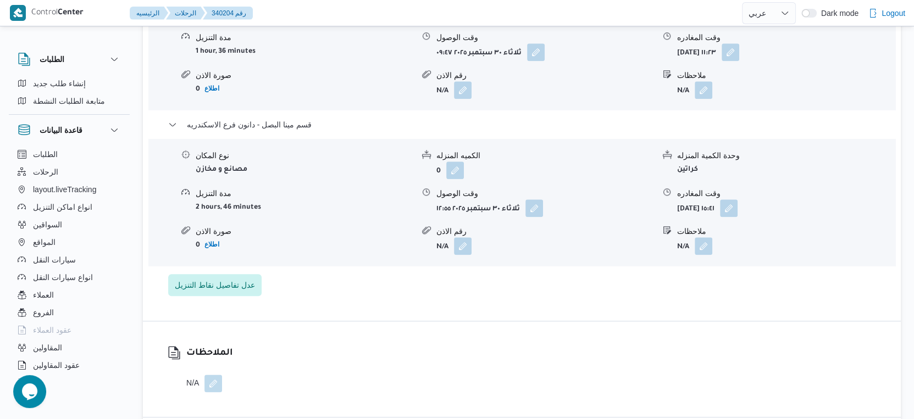
scroll to position [977, 0]
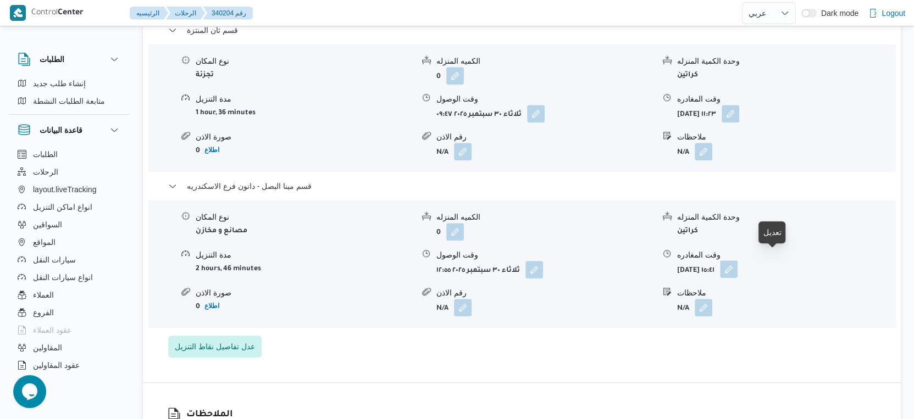
click at [738, 261] on button "button" at bounding box center [729, 270] width 18 height 18
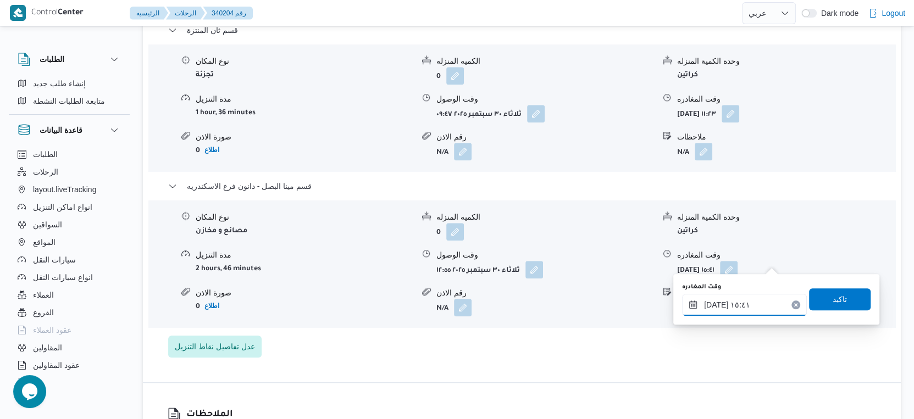
click at [741, 303] on input "٣٠/٠٩/٢٠٢٥ ١٥:٤١" at bounding box center [744, 305] width 125 height 22
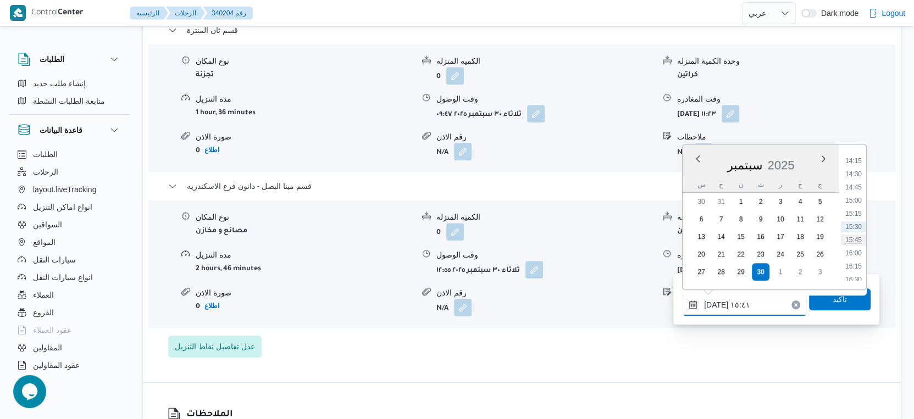
scroll to position [811, 0]
click at [856, 232] on li "16:45" at bounding box center [853, 231] width 25 height 11
type input "٣٠/٠٩/٢٠٢٥ ١٦:٤٥"
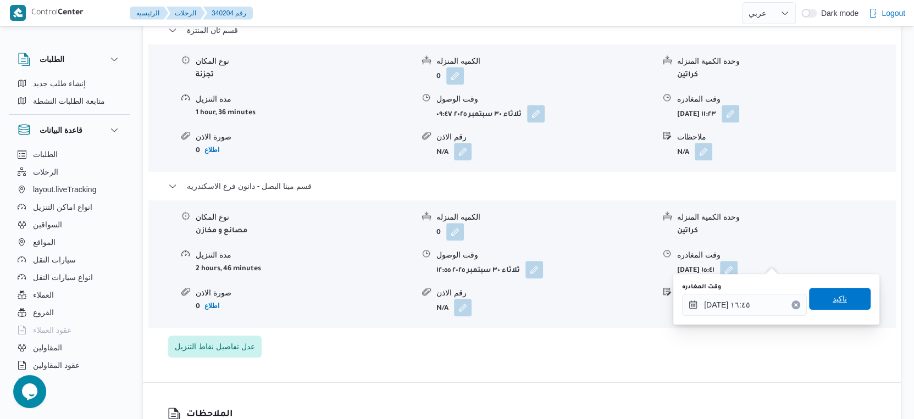
click at [849, 300] on span "تاكيد" at bounding box center [840, 299] width 62 height 22
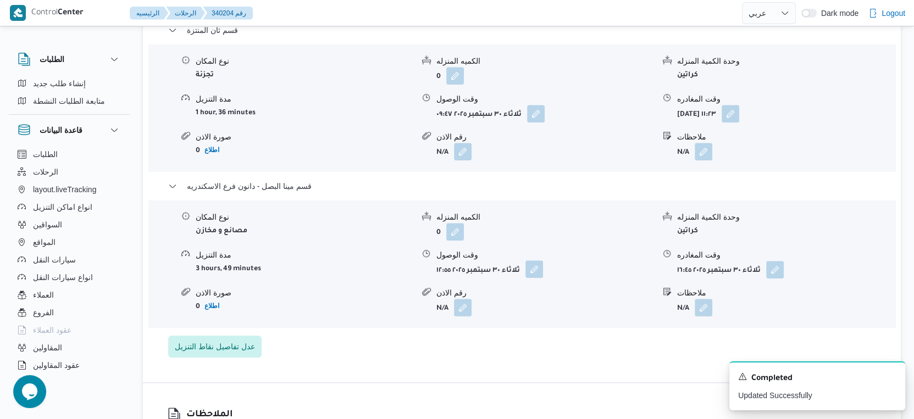
click at [536, 261] on button "button" at bounding box center [534, 270] width 18 height 18
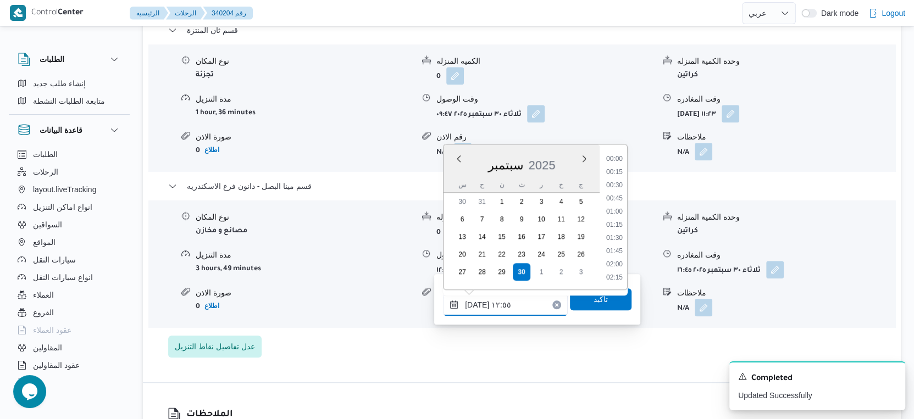
click at [525, 308] on input "٣٠/٠٩/٢٠٢٥ ١٢:٥٥" at bounding box center [505, 305] width 125 height 22
click at [617, 179] on li "16:30" at bounding box center [614, 180] width 25 height 11
type input "٣٠/٠٩/٢٠٢٥ ١٦:٣٠"
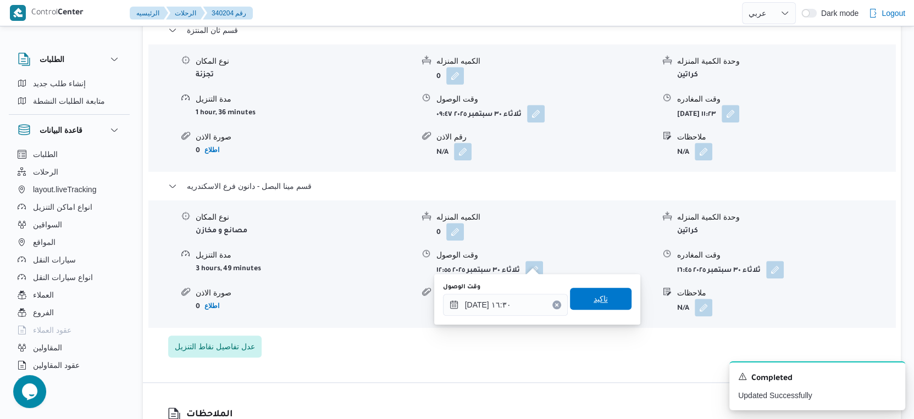
click at [601, 295] on span "تاكيد" at bounding box center [601, 299] width 62 height 22
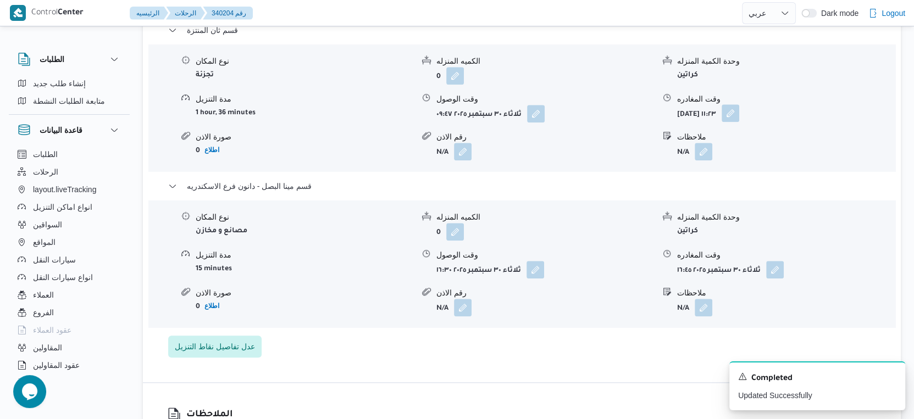
click at [739, 104] on button "button" at bounding box center [731, 113] width 18 height 18
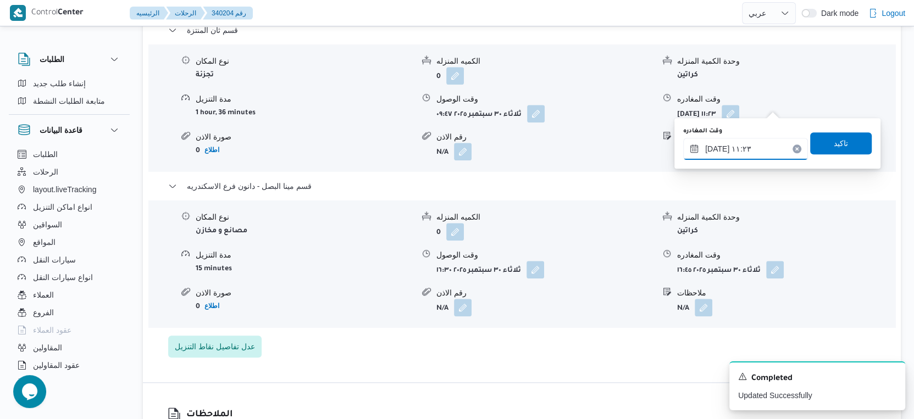
click at [760, 141] on input "٣٠/٠٩/٢٠٢٥ ١١:٢٣" at bounding box center [745, 149] width 125 height 22
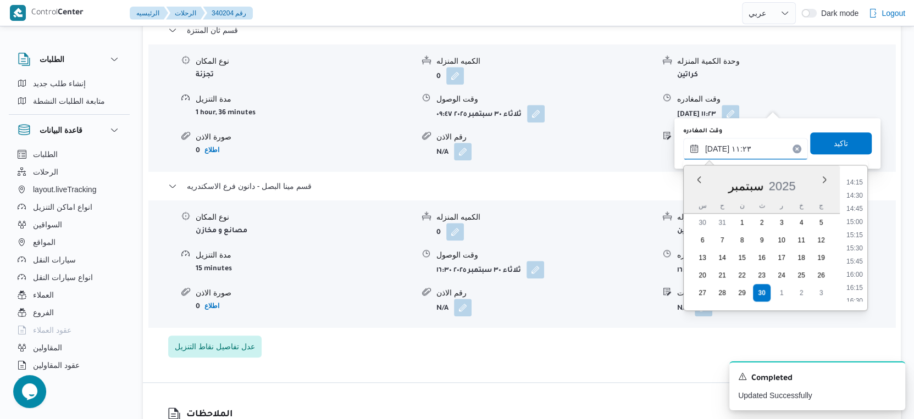
scroll to position [770, 0]
click at [853, 253] on li "16:00" at bounding box center [854, 253] width 25 height 11
type input "٣٠/٠٩/٢٠٢٥ ١٦:٠٠"
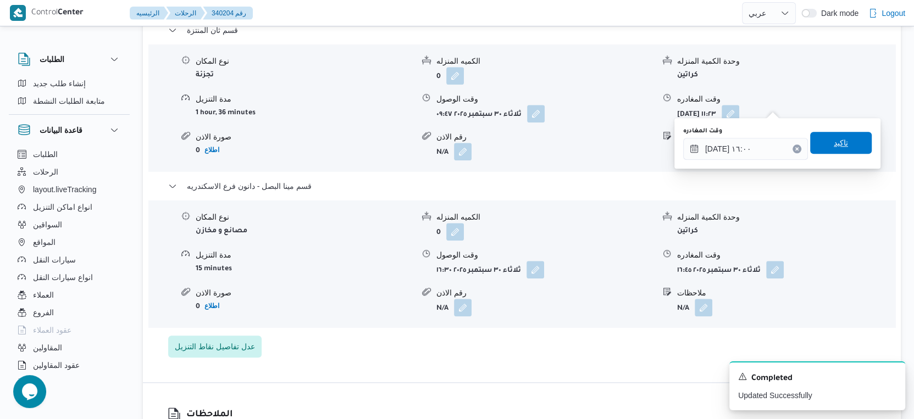
click at [850, 135] on span "تاكيد" at bounding box center [841, 143] width 62 height 22
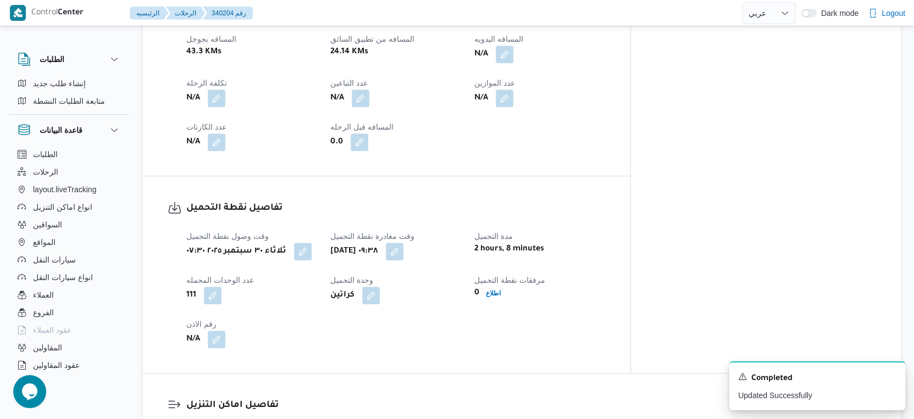
scroll to position [366, 0]
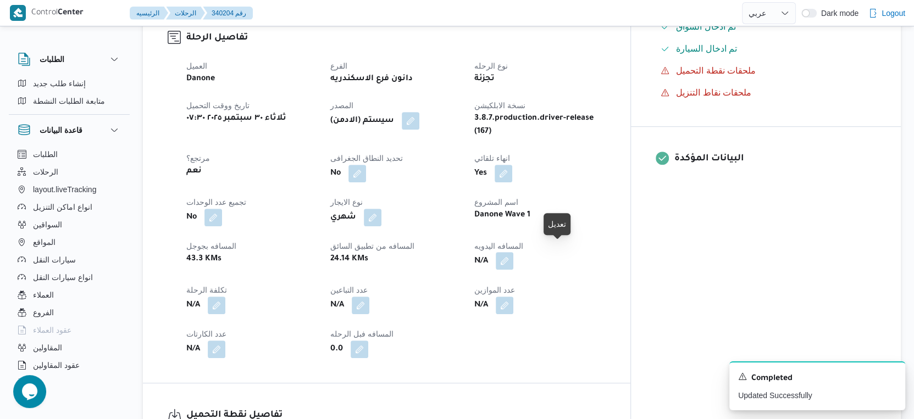
click at [513, 252] on button "button" at bounding box center [505, 261] width 18 height 18
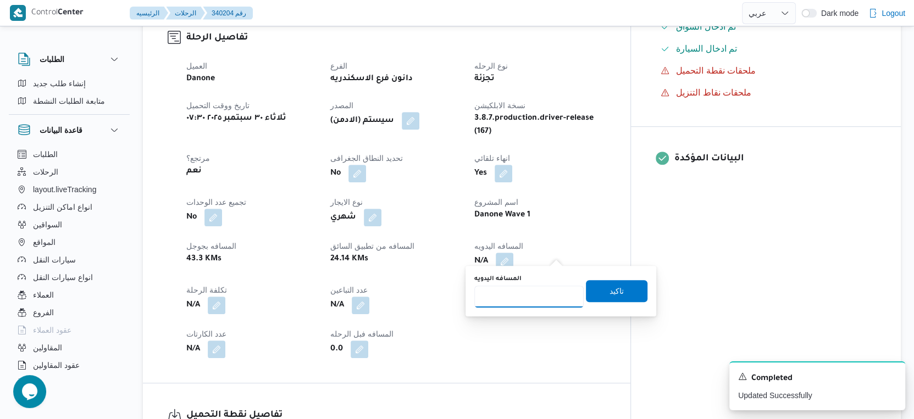
click at [516, 292] on input "المسافه اليدويه" at bounding box center [528, 297] width 109 height 22
type input "82"
click at [615, 293] on span "تاكيد" at bounding box center [617, 290] width 14 height 13
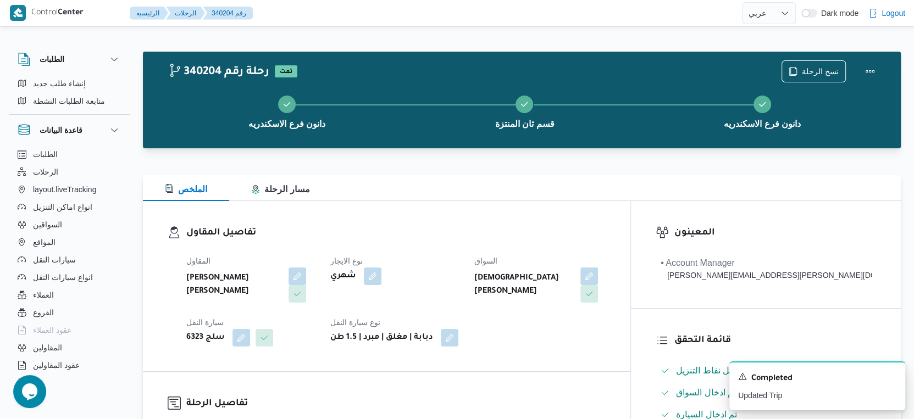
scroll to position [305, 0]
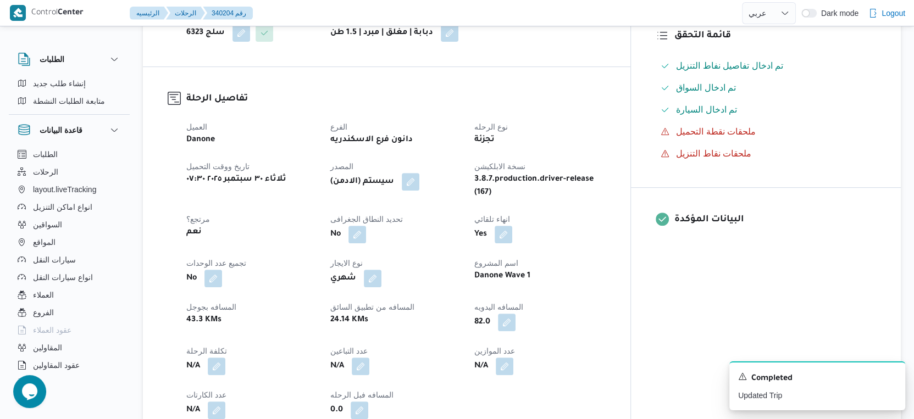
select select "ar"
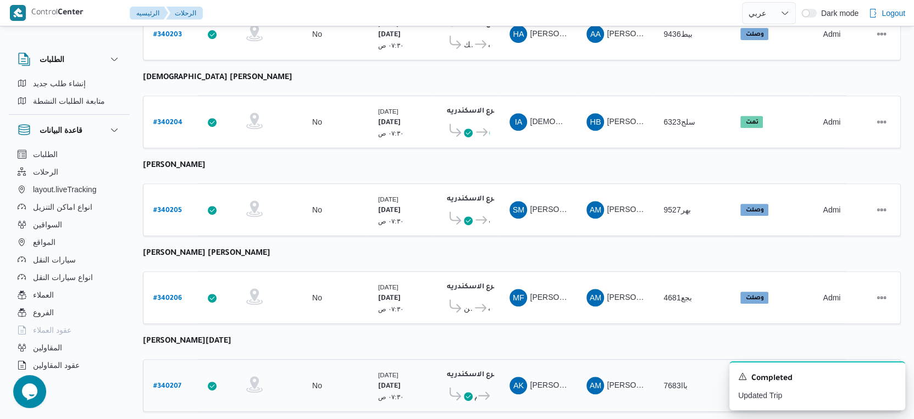
scroll to position [465, 0]
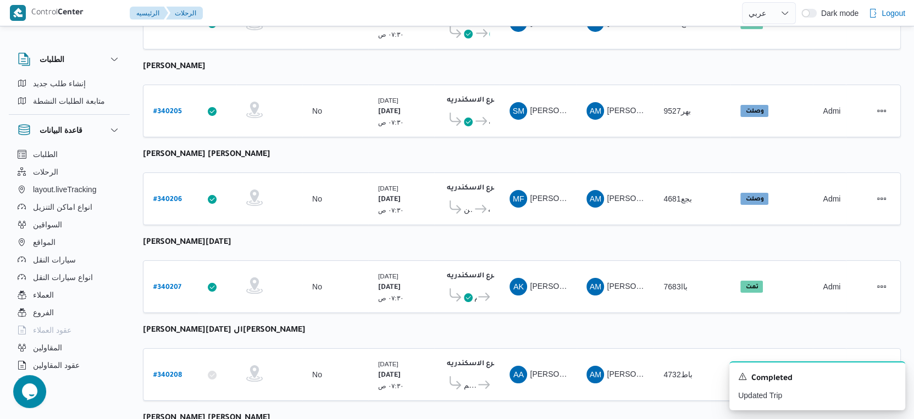
select select "ar"
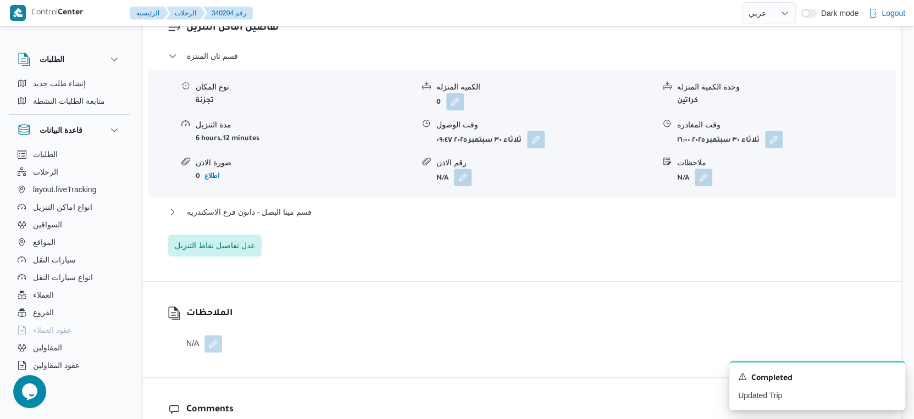
scroll to position [954, 0]
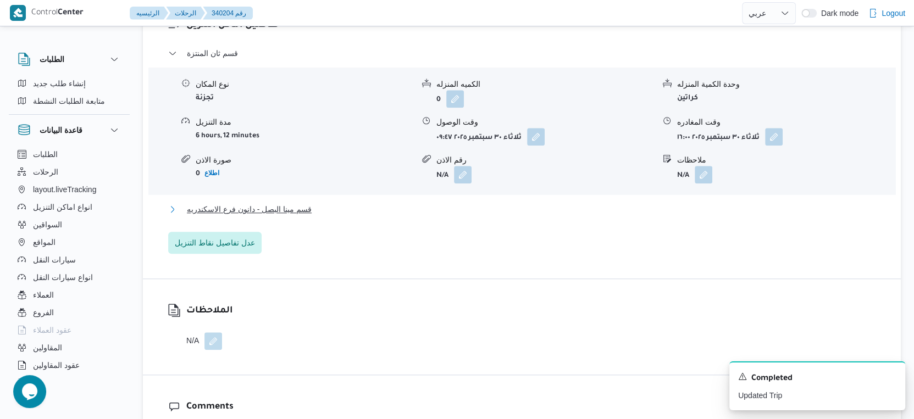
click at [287, 205] on span "قسم مينا البصل - دانون فرع الاسكندريه" at bounding box center [249, 209] width 125 height 13
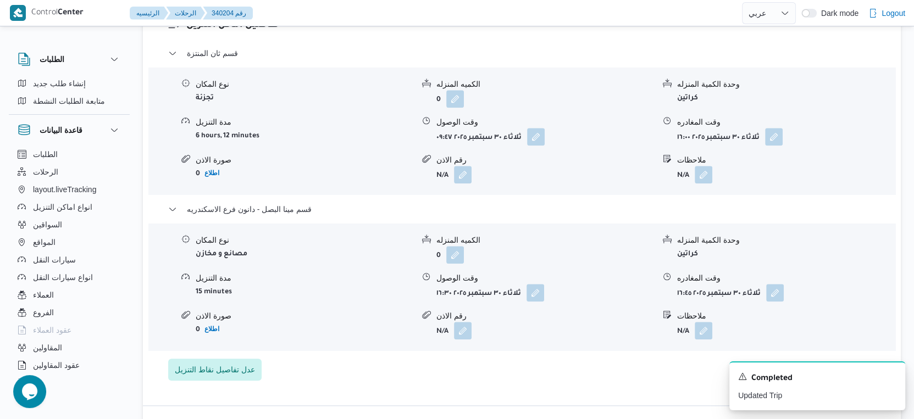
select select "ar"
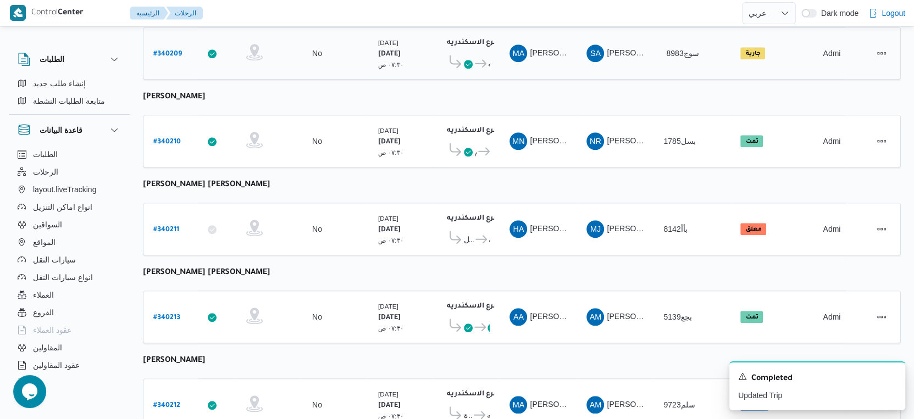
scroll to position [897, 0]
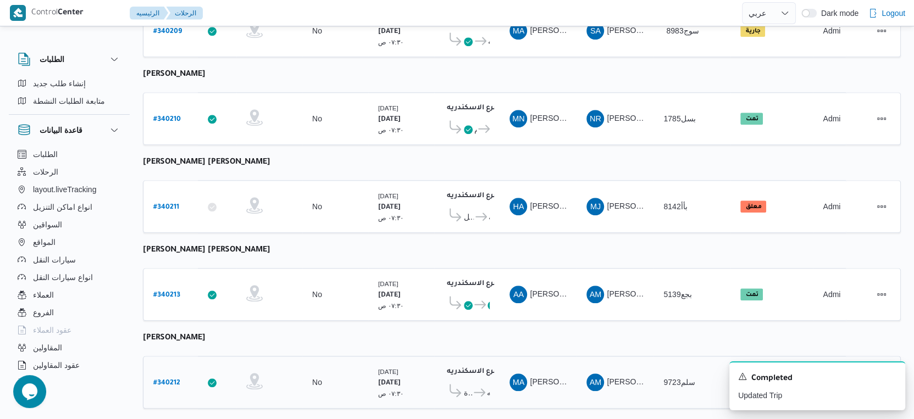
click at [172, 380] on b "# 340212" at bounding box center [166, 384] width 27 height 8
select select "ar"
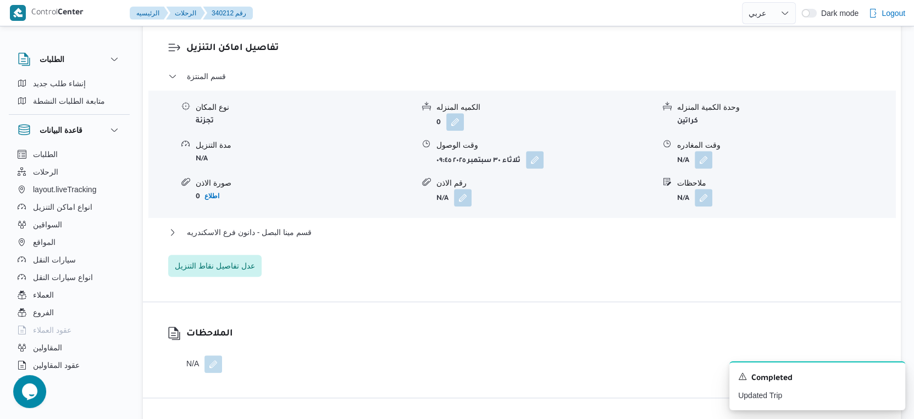
scroll to position [916, 0]
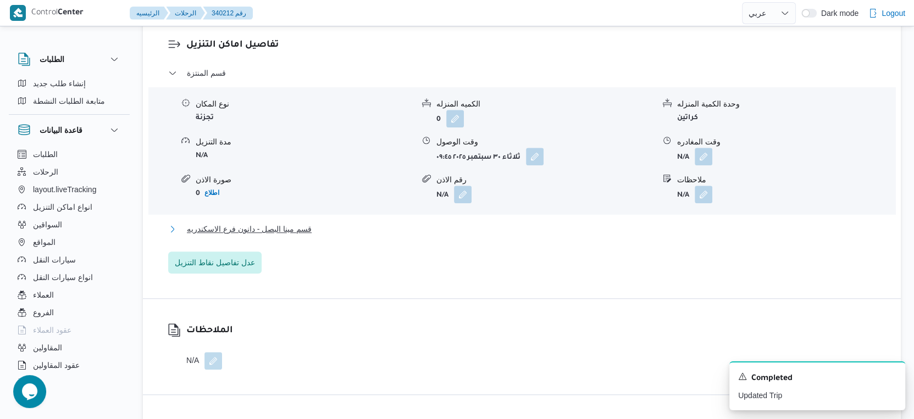
click at [332, 236] on button "قسم مينا البصل - دانون فرع الاسكندريه" at bounding box center [522, 229] width 708 height 13
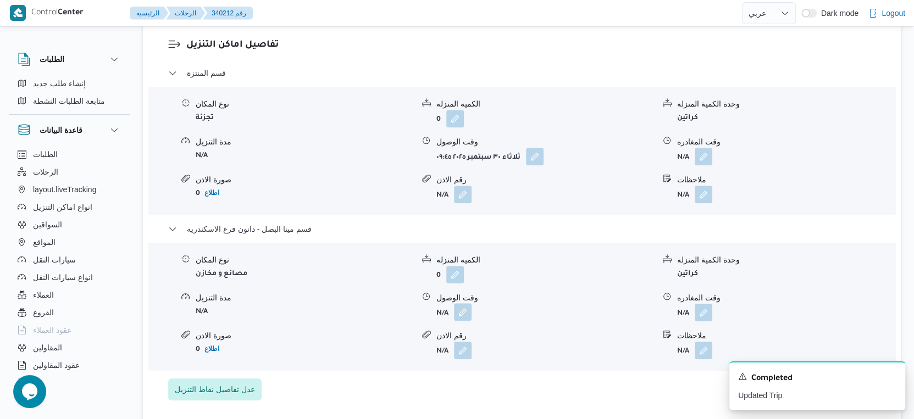
click at [460, 321] on button "button" at bounding box center [463, 312] width 18 height 18
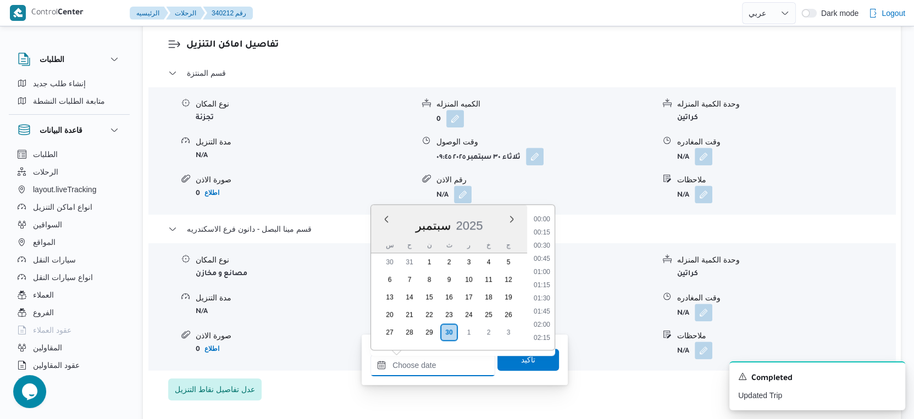
click at [448, 359] on input "وقت الوصول" at bounding box center [432, 366] width 125 height 22
click at [543, 268] on li "18:00" at bounding box center [541, 269] width 25 height 11
type input "٣٠/٠٩/٢٠٢٥ ١٨:٠٠"
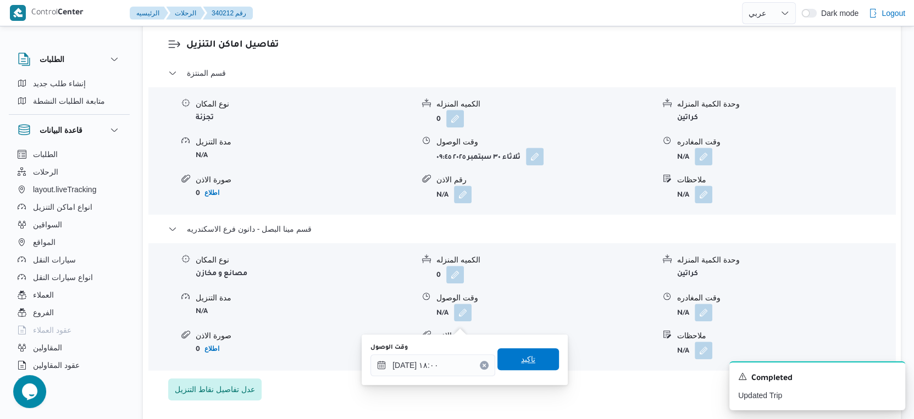
click at [530, 355] on span "تاكيد" at bounding box center [528, 359] width 62 height 22
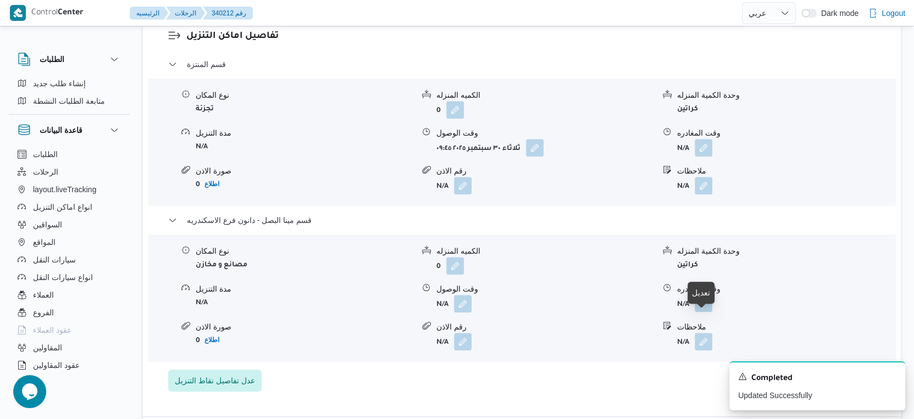
click at [700, 312] on button "button" at bounding box center [704, 304] width 18 height 18
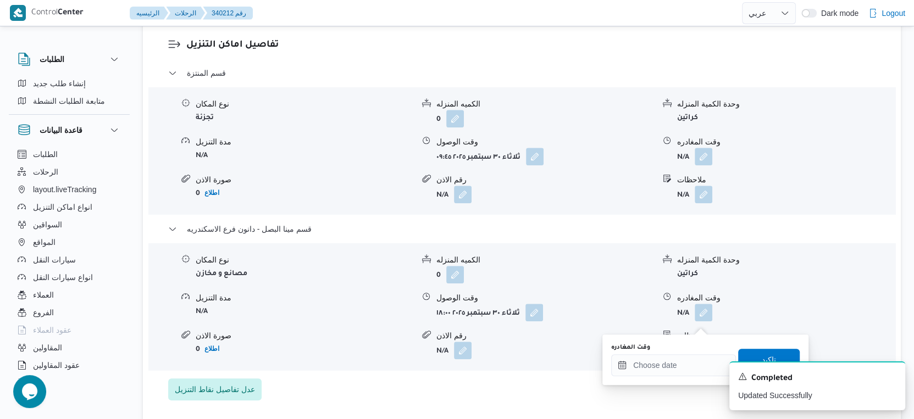
click at [696, 359] on div "A new notification appears Completed Updated Successfully" at bounding box center [804, 386] width 220 height 67
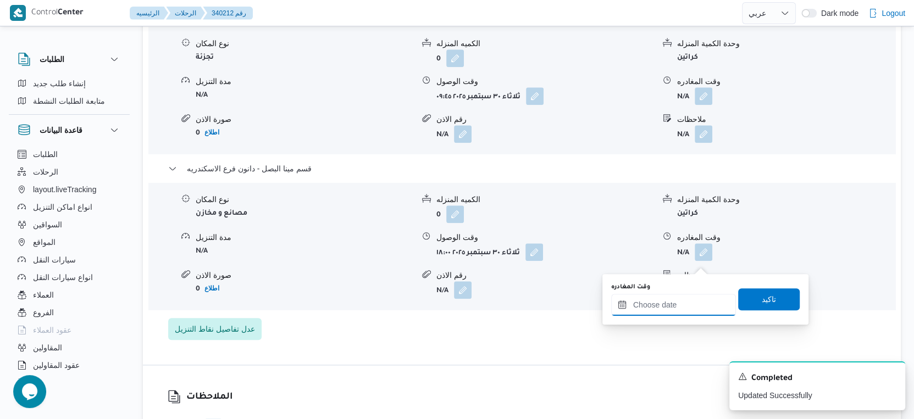
click at [700, 307] on input "وقت المغادره" at bounding box center [673, 305] width 125 height 22
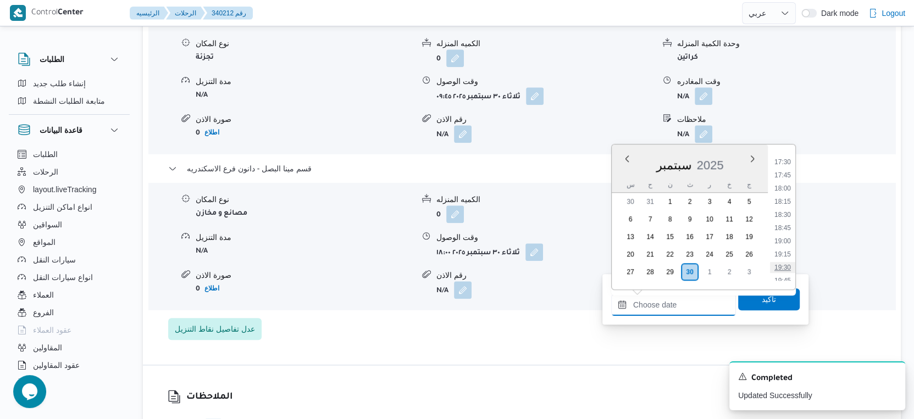
scroll to position [900, 0]
drag, startPoint x: 787, startPoint y: 248, endPoint x: 782, endPoint y: 268, distance: 20.5
click at [787, 248] on li "18:45" at bounding box center [782, 248] width 25 height 11
type input "٣٠/٠٩/٢٠٢٥ ١٨:٤٥"
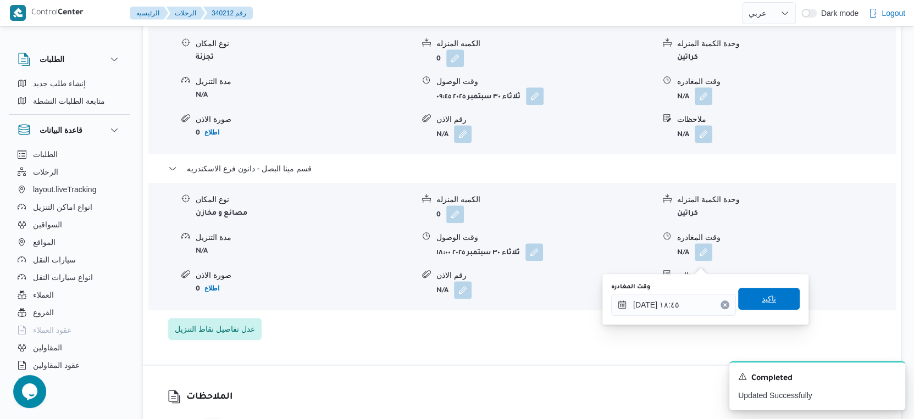
click at [776, 300] on span "تاكيد" at bounding box center [769, 299] width 62 height 22
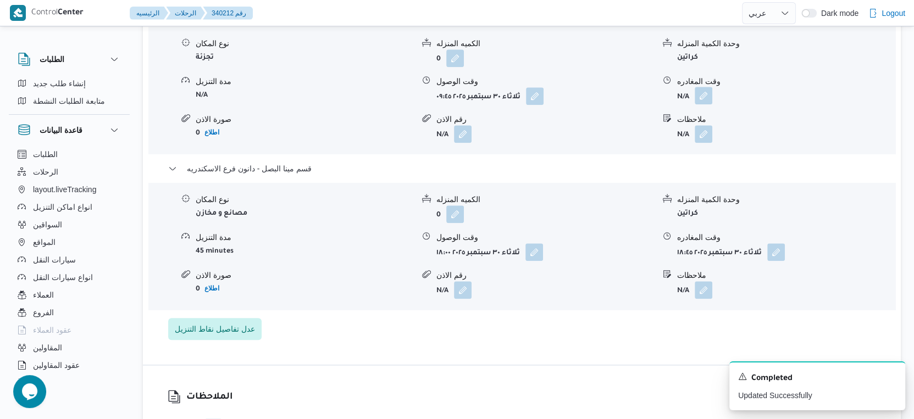
click at [704, 103] on button "button" at bounding box center [704, 96] width 18 height 18
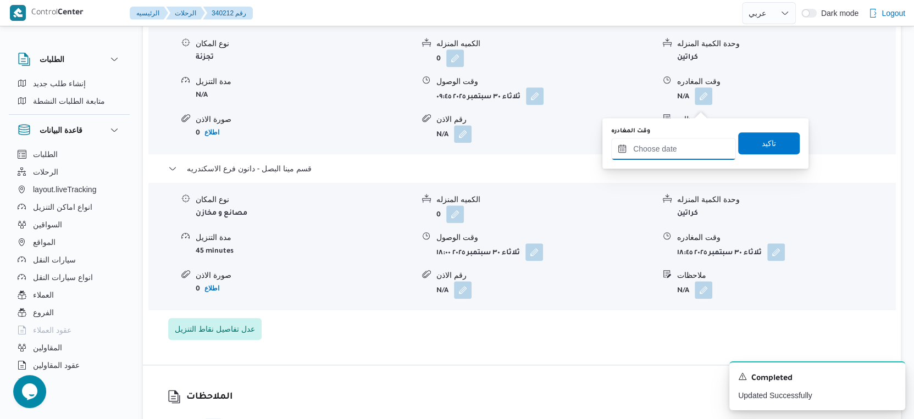
drag, startPoint x: 701, startPoint y: 112, endPoint x: 695, endPoint y: 142, distance: 30.4
click at [695, 142] on input "وقت المغادره" at bounding box center [673, 149] width 125 height 22
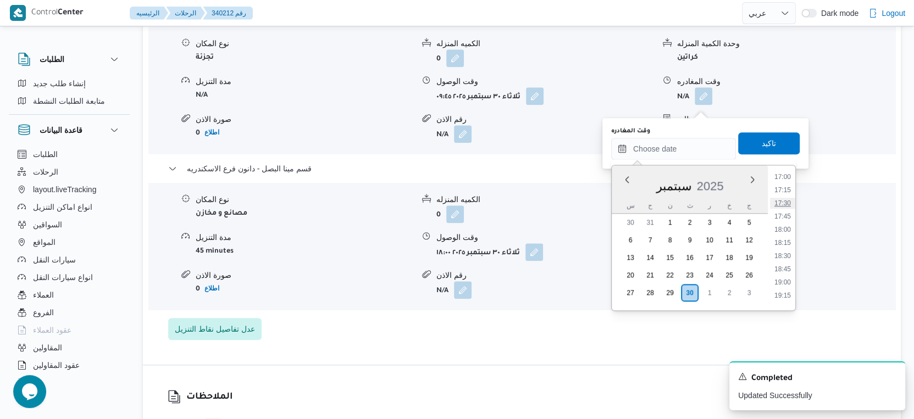
click at [786, 204] on li "17:30" at bounding box center [782, 203] width 25 height 11
type input "٣٠/٠٩/٢٠٢٥ ١٧:٣٠"
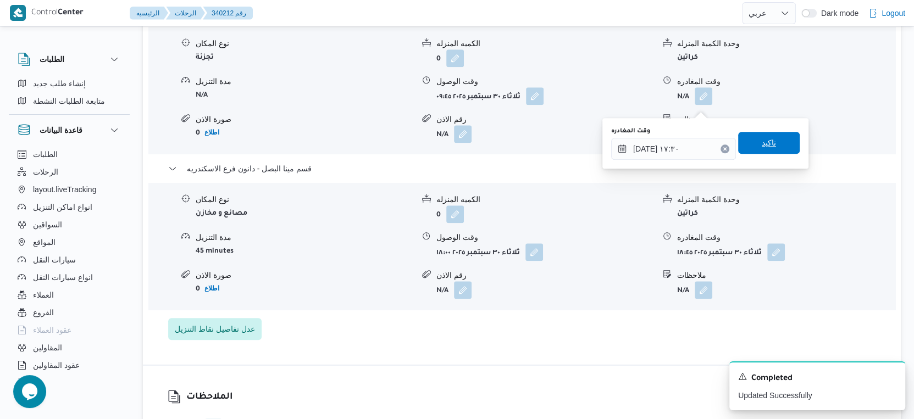
click at [761, 135] on span "تاكيد" at bounding box center [769, 143] width 62 height 22
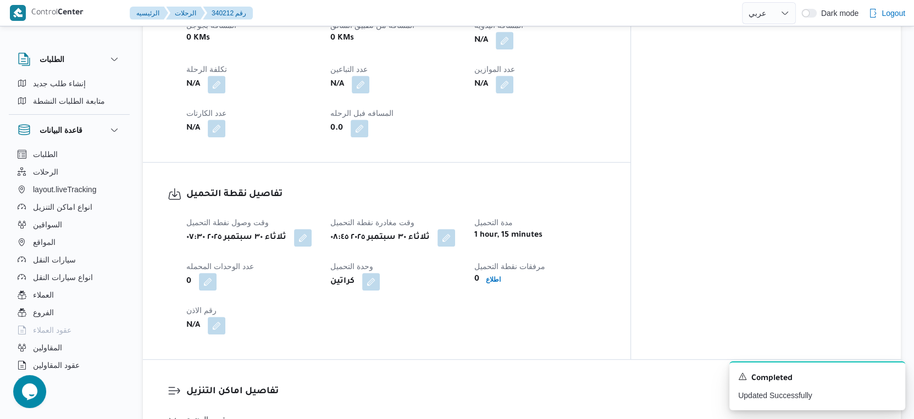
scroll to position [488, 0]
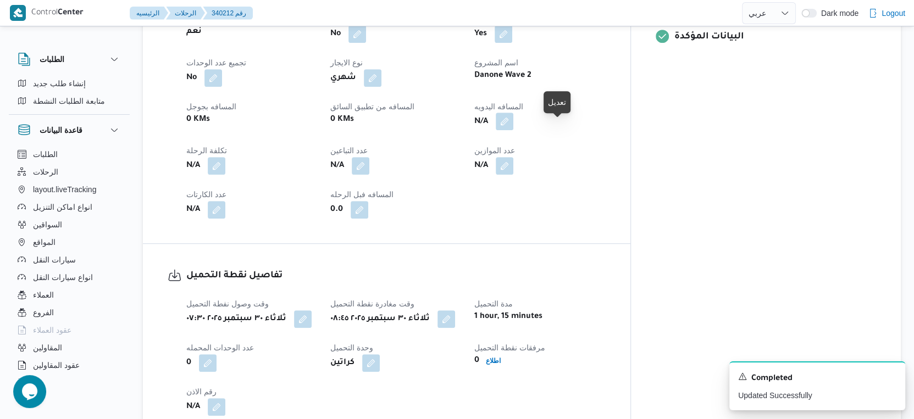
click at [513, 126] on button "button" at bounding box center [505, 122] width 18 height 18
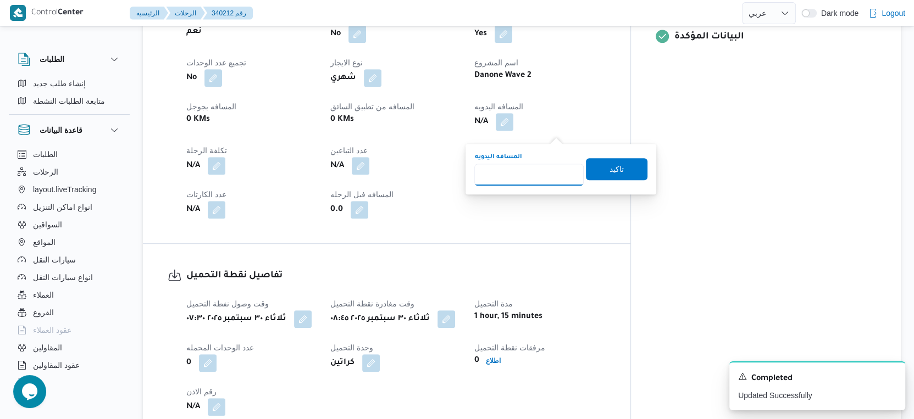
click at [523, 170] on input "المسافه اليدويه" at bounding box center [528, 175] width 109 height 22
type input "61"
click at [619, 164] on span "تاكيد" at bounding box center [617, 169] width 62 height 22
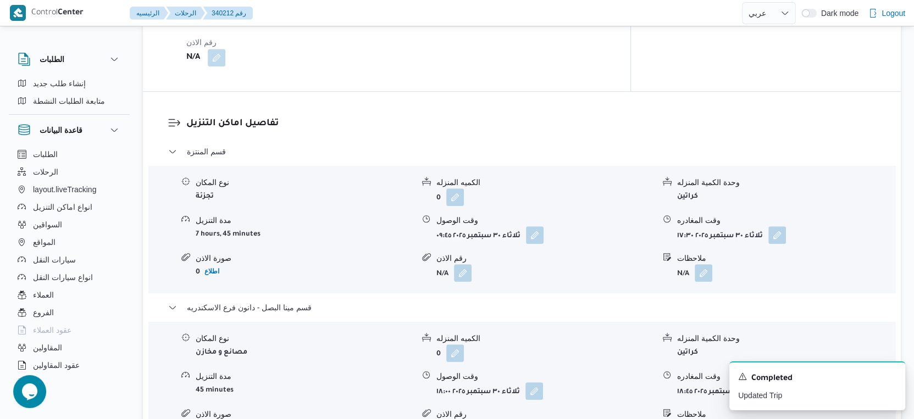
scroll to position [733, 0]
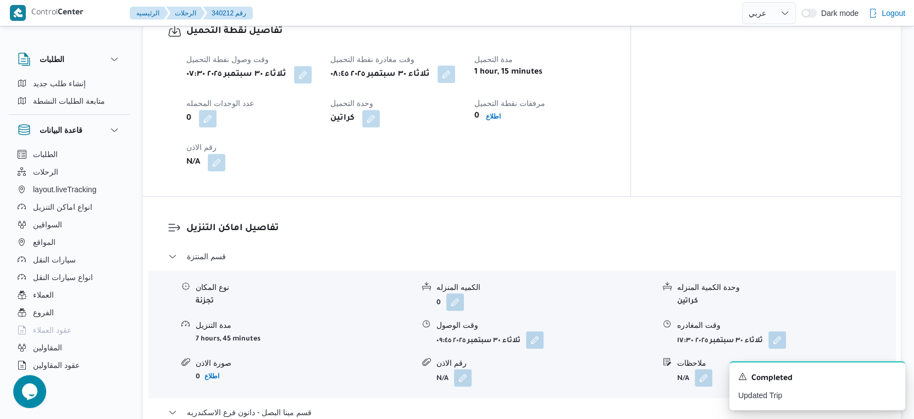
click at [455, 83] on button "button" at bounding box center [447, 74] width 18 height 18
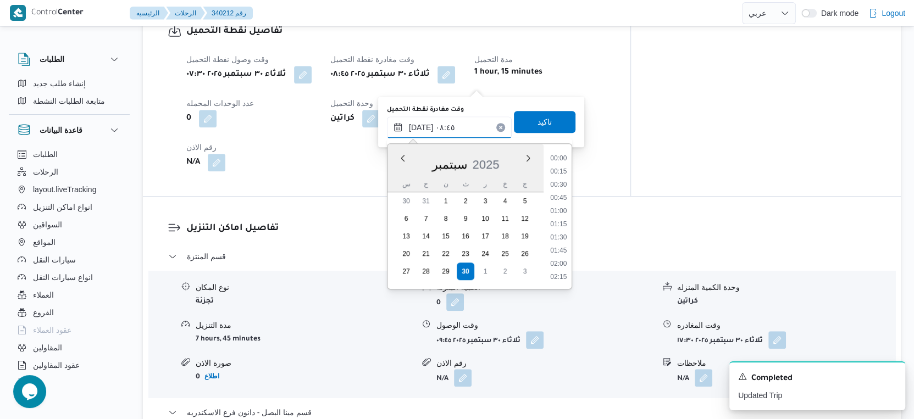
click at [454, 132] on input "٣٠/٠٩/٢٠٢٥ ٠٨:٤٥" at bounding box center [449, 128] width 125 height 22
click at [560, 250] on li "09:15" at bounding box center [558, 251] width 25 height 11
type input "[DATE] ٠٩:١٥"
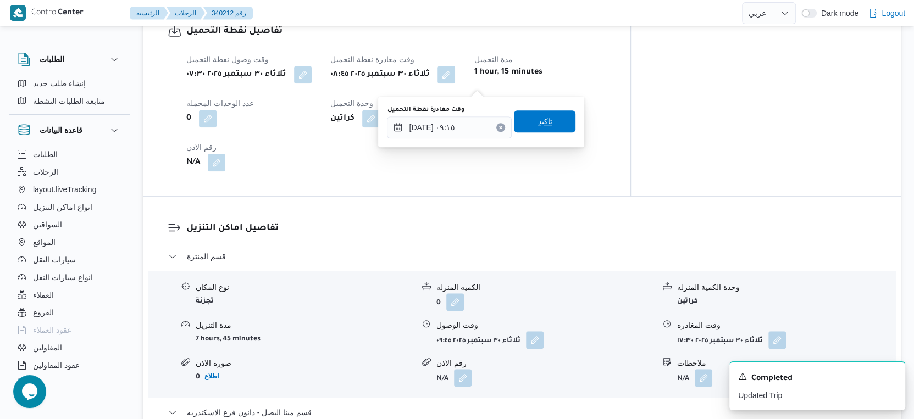
click at [564, 121] on span "تاكيد" at bounding box center [545, 121] width 62 height 22
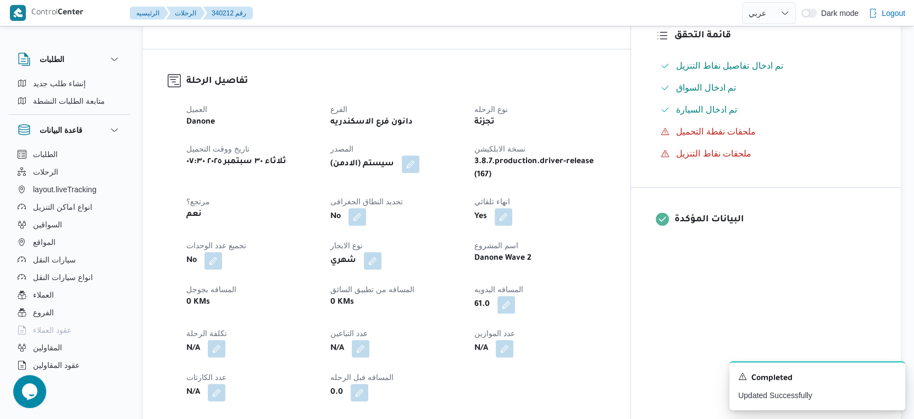
scroll to position [0, 0]
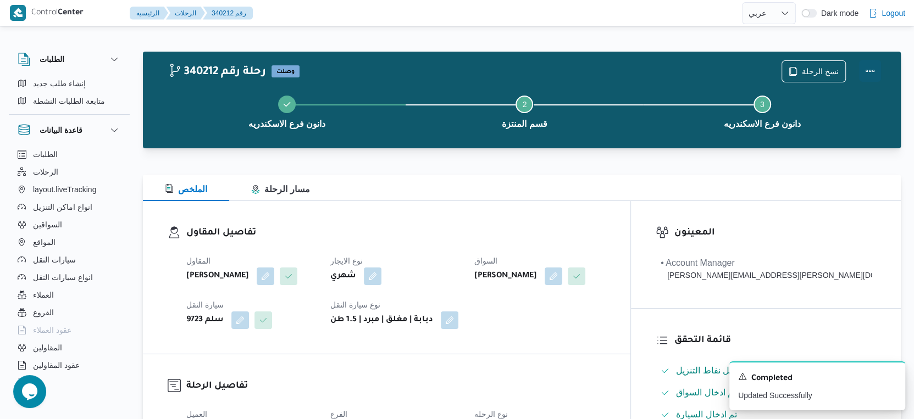
click at [871, 69] on button "Actions" at bounding box center [870, 71] width 22 height 22
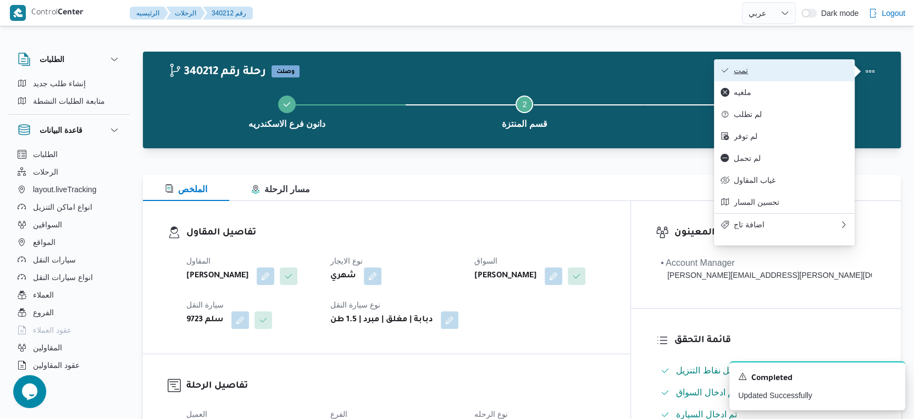
click at [807, 74] on span "تمت" at bounding box center [791, 70] width 114 height 9
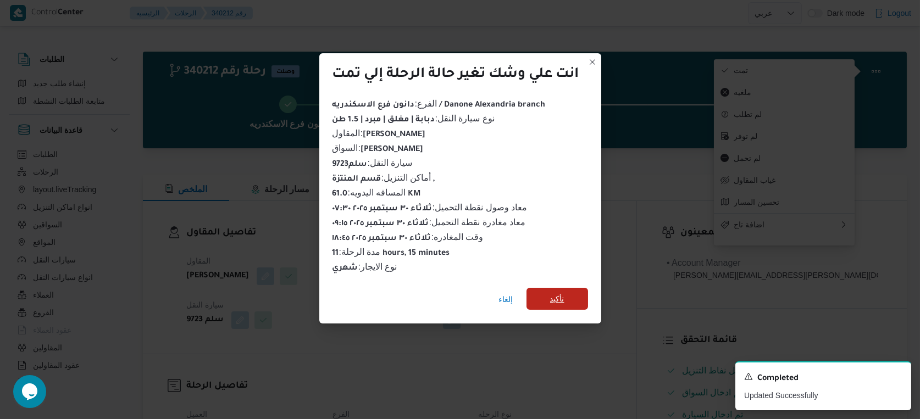
click at [565, 297] on span "تأكيد" at bounding box center [557, 298] width 14 height 13
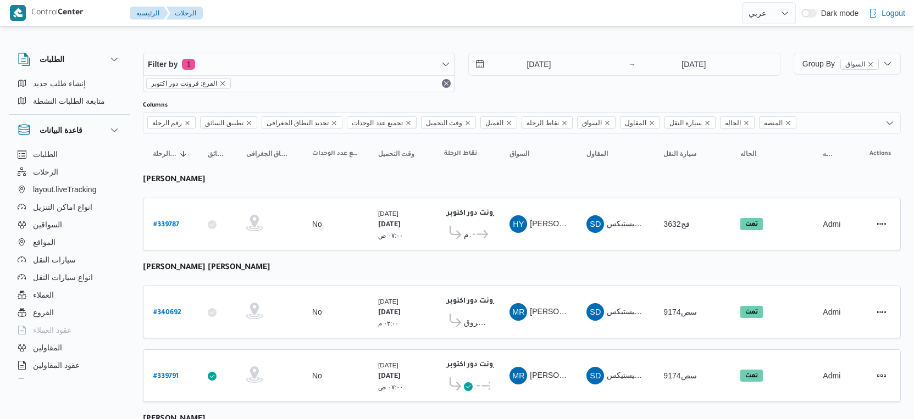
select select "ar"
click at [531, 59] on input "[DATE]" at bounding box center [531, 64] width 125 height 22
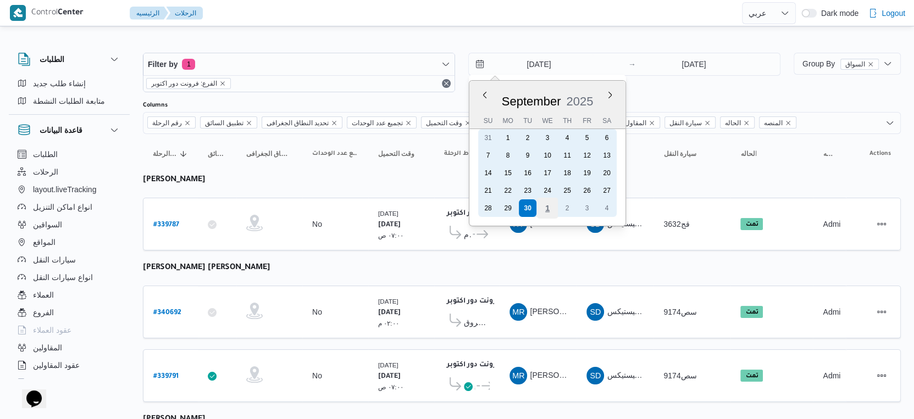
click at [549, 205] on div "1" at bounding box center [547, 208] width 21 height 21
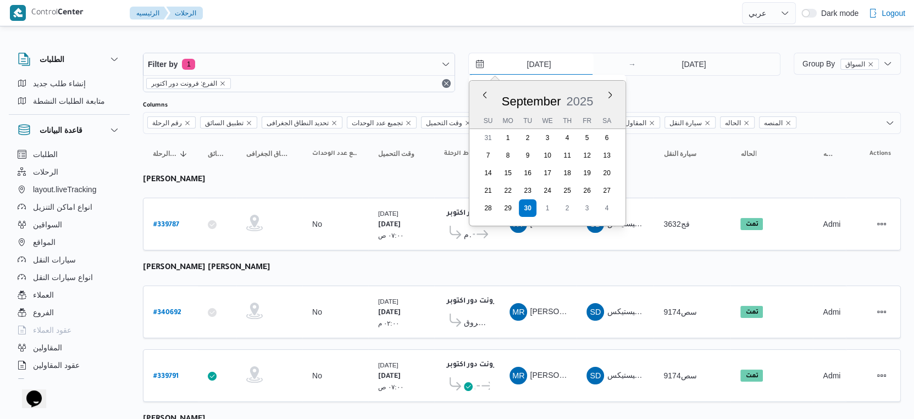
type input "[DATE]"
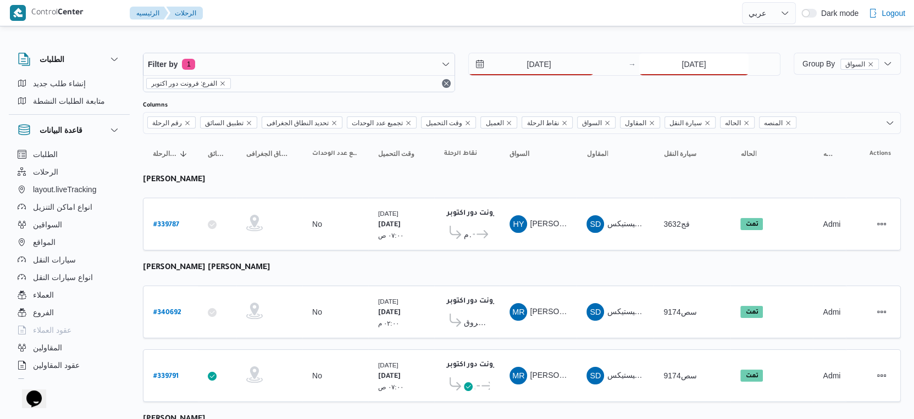
click at [704, 64] on input "[DATE]" at bounding box center [693, 64] width 109 height 22
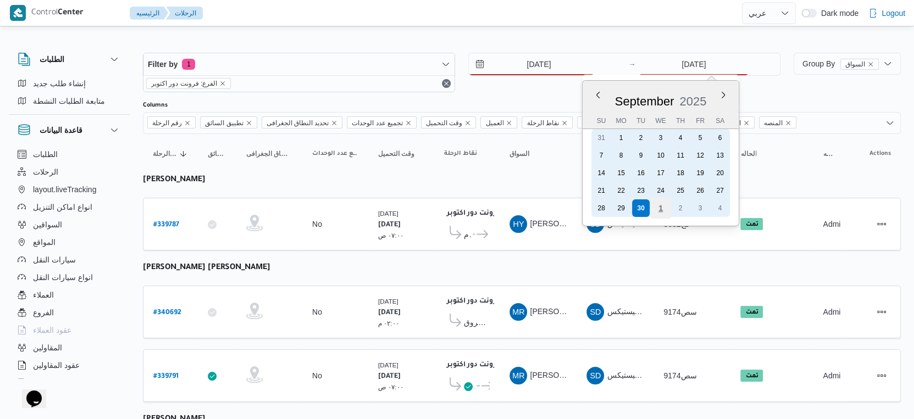
click at [662, 209] on div "1" at bounding box center [660, 208] width 21 height 21
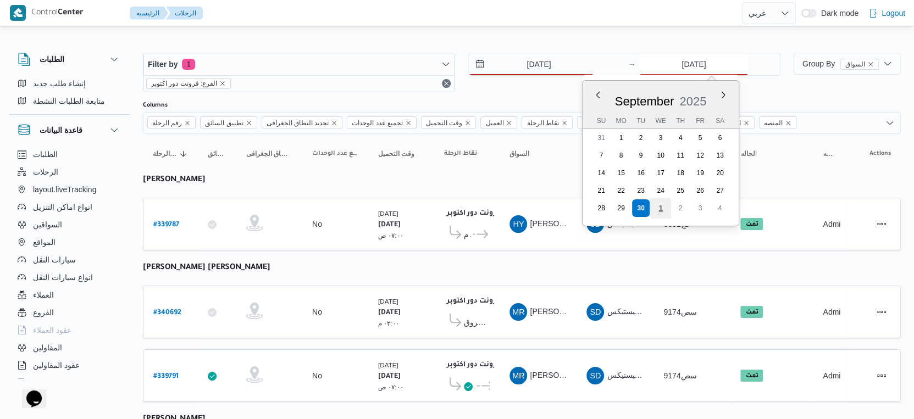
type input "[DATE]"
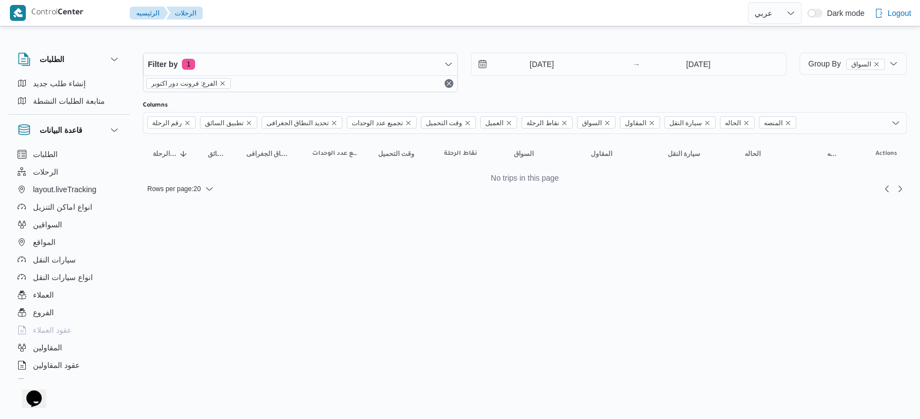
click at [404, 303] on html "Control Center الرئيسيه الرحلات English عربي Dark mode Logout الطلبات إنشاء طلب…" at bounding box center [460, 209] width 920 height 419
select select "ar"
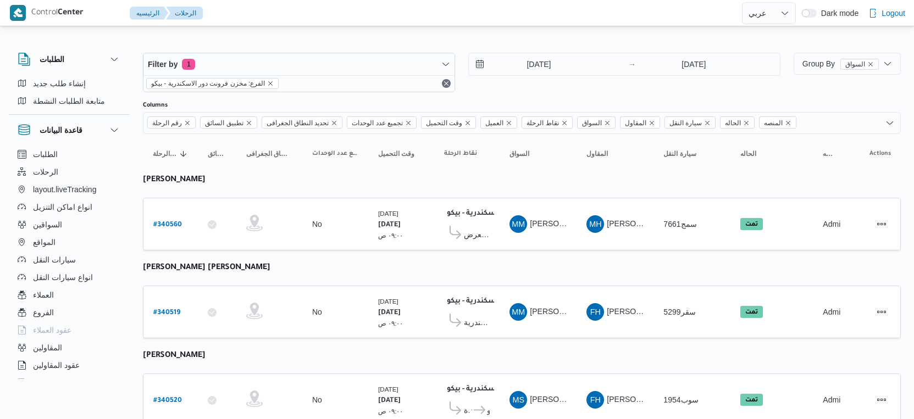
select select "ar"
click at [537, 64] on input "[DATE]" at bounding box center [531, 64] width 125 height 22
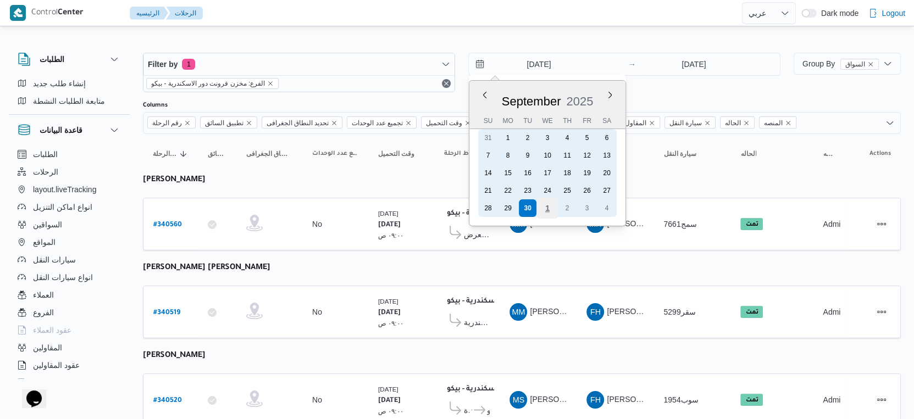
click at [547, 208] on div "1" at bounding box center [547, 208] width 21 height 21
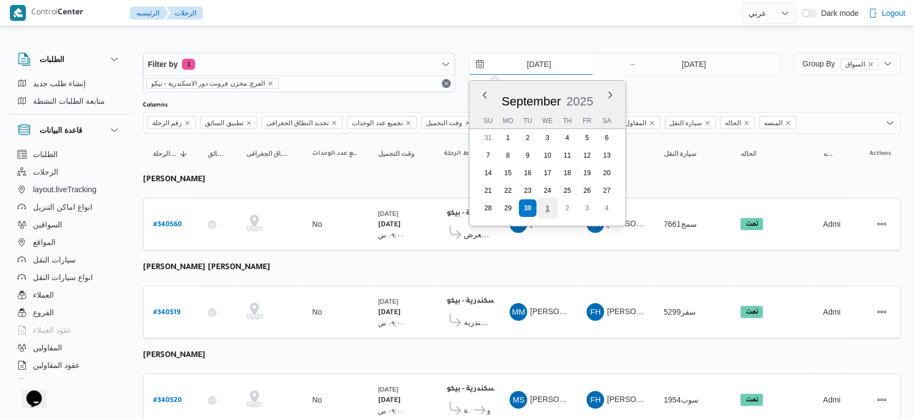
type input "[DATE]"
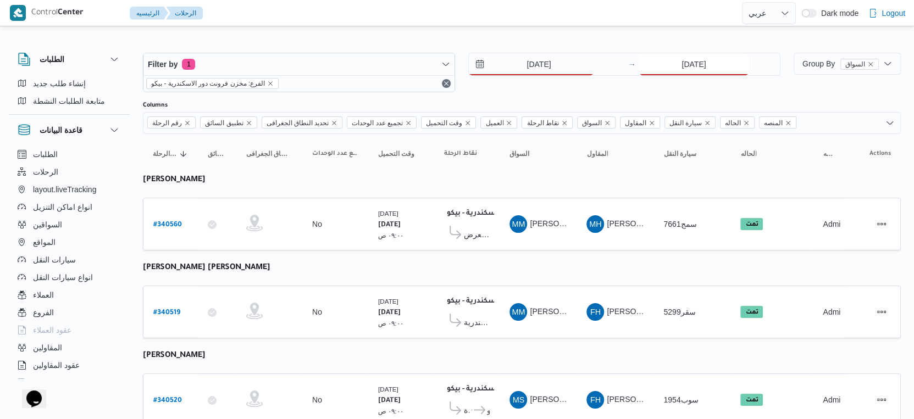
click at [701, 70] on input "[DATE]" at bounding box center [693, 64] width 109 height 22
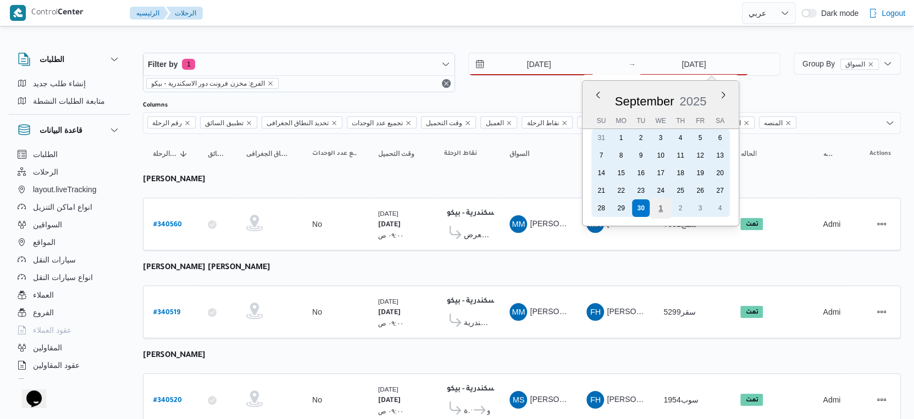
click at [657, 205] on div "1" at bounding box center [660, 208] width 21 height 21
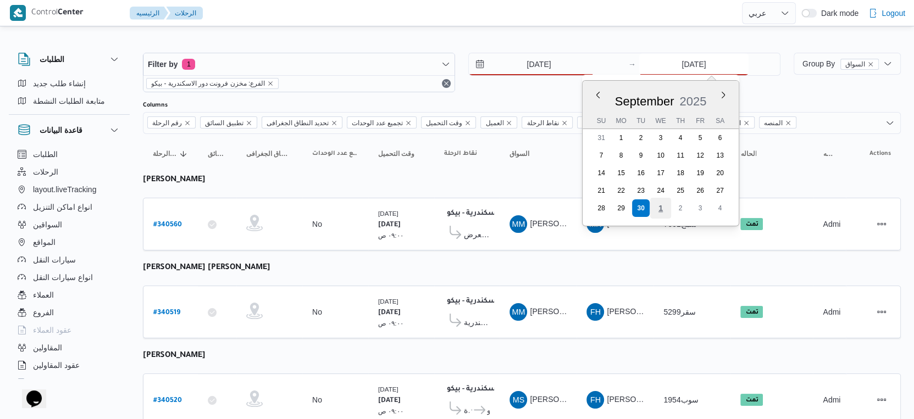
type input "[DATE]"
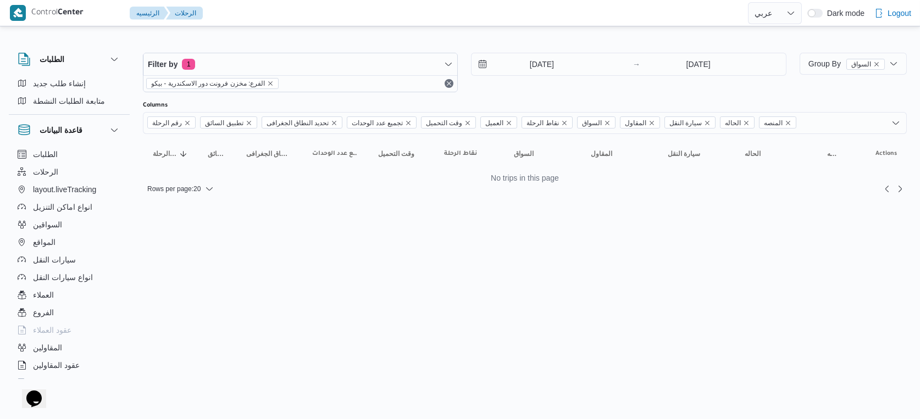
click at [555, 262] on html "Control Center الرئيسيه الرحلات English عربي Dark mode Logout الطلبات إنشاء طلب…" at bounding box center [460, 209] width 920 height 419
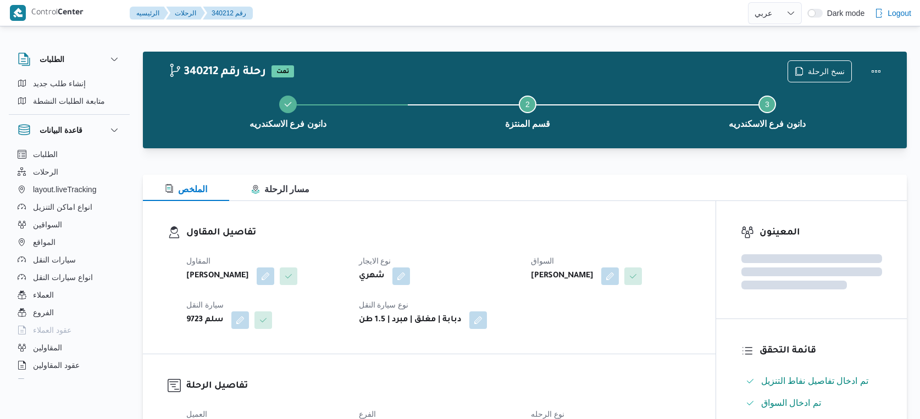
select select "ar"
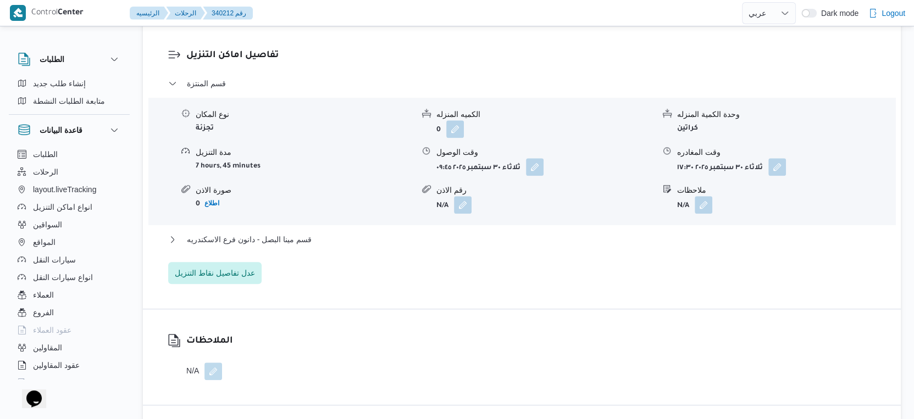
scroll to position [916, 0]
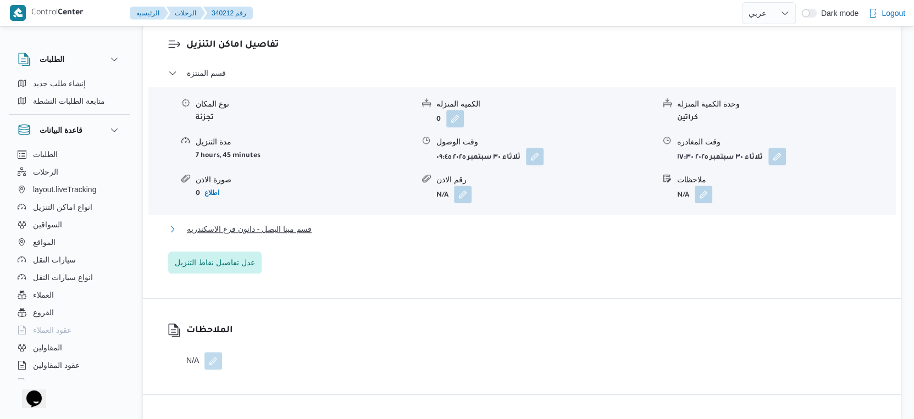
click at [337, 236] on button "قسم مينا البصل - دانون فرع الاسكندريه" at bounding box center [522, 229] width 708 height 13
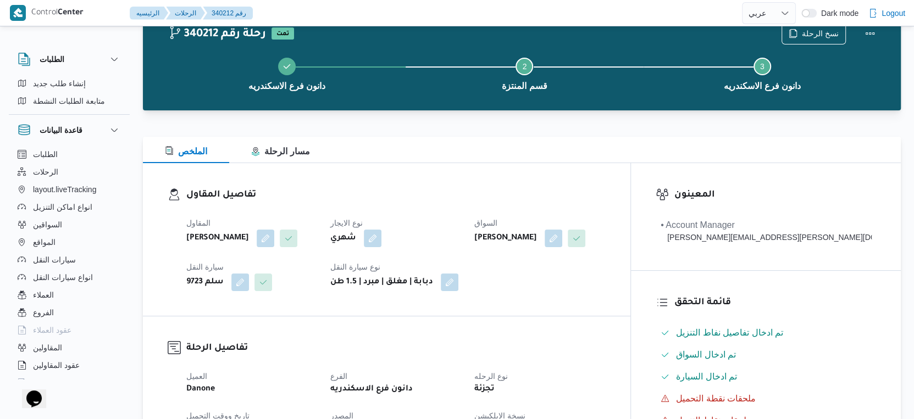
scroll to position [0, 0]
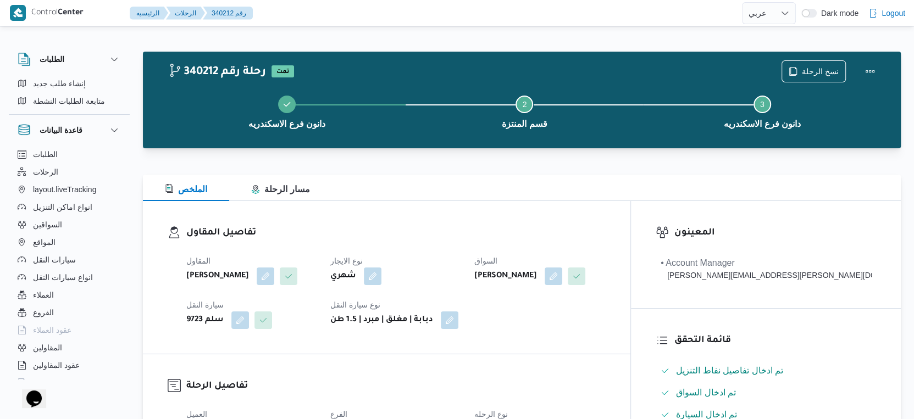
select select "ar"
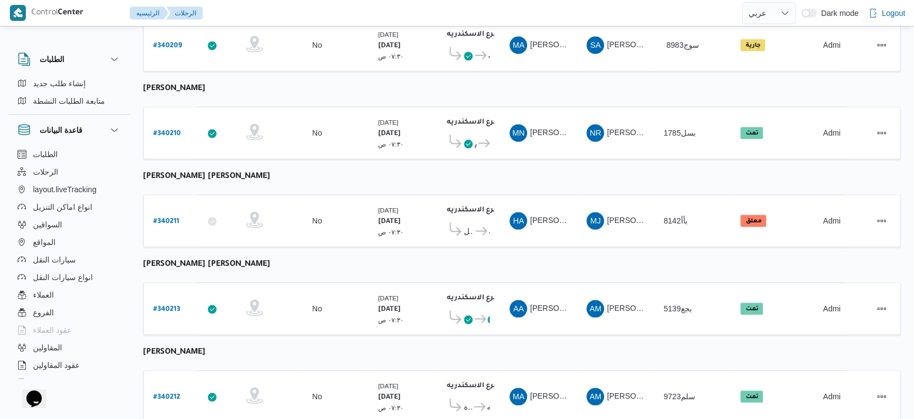
scroll to position [897, 0]
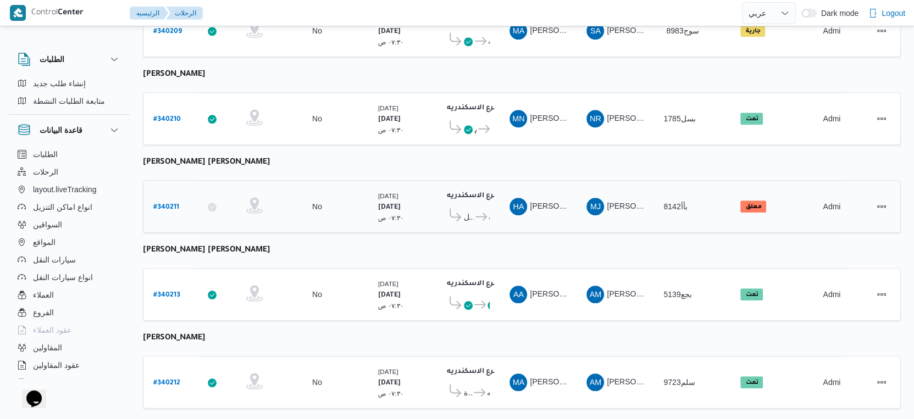
click at [170, 204] on b "# 340211" at bounding box center [166, 208] width 26 height 8
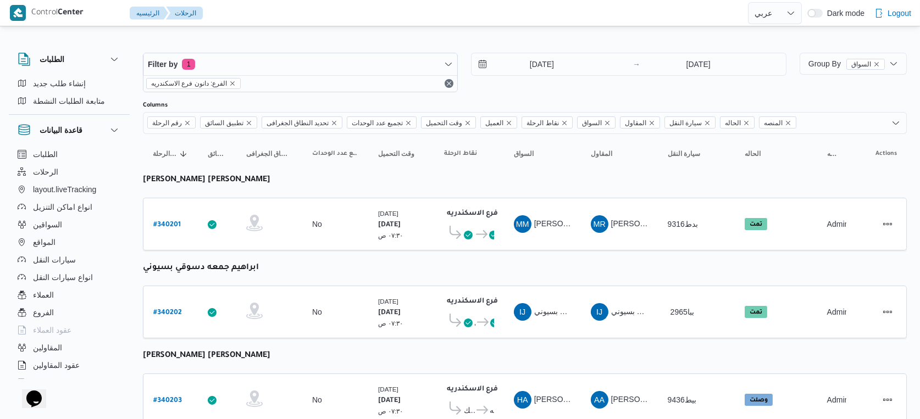
select select "ar"
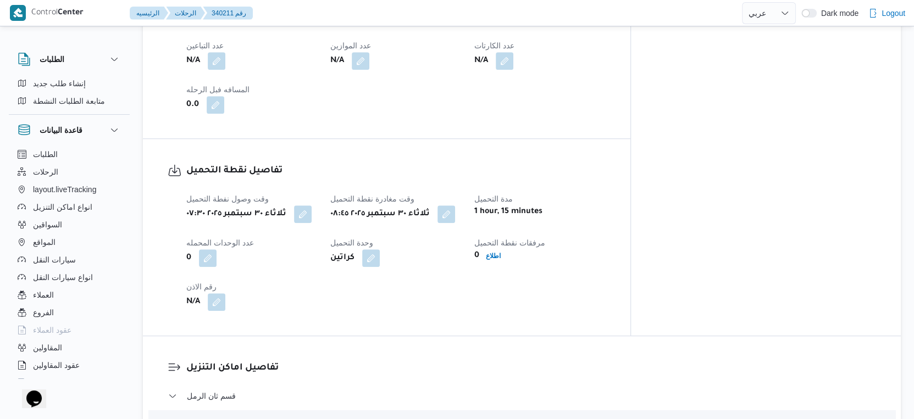
scroll to position [611, 0]
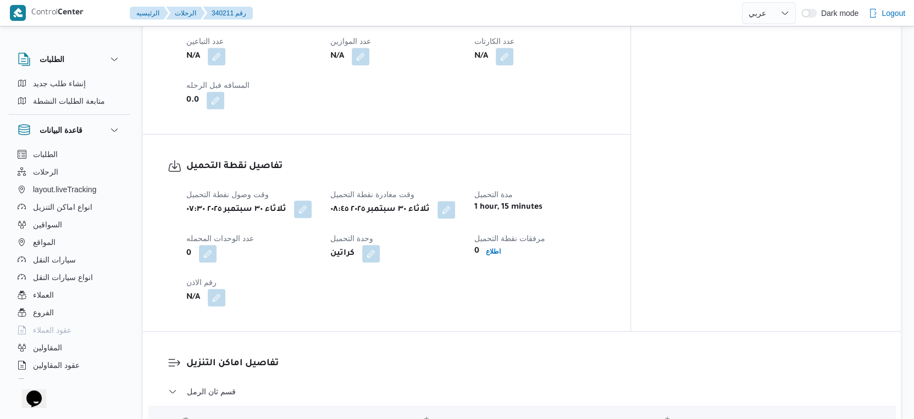
click at [308, 211] on button "button" at bounding box center [303, 210] width 18 height 18
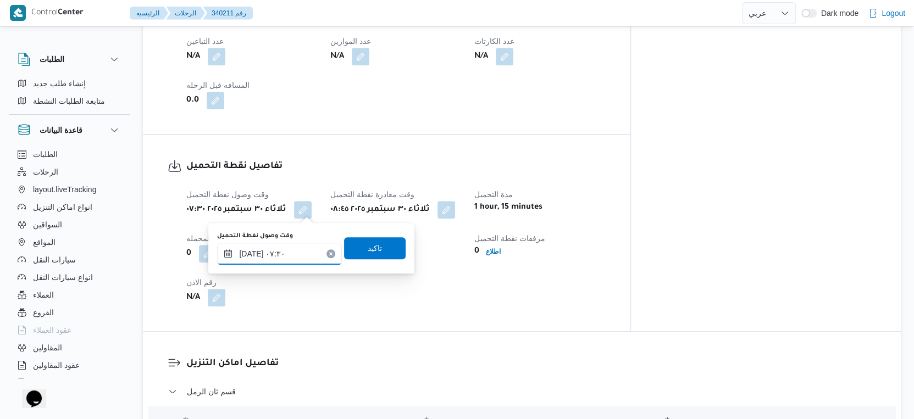
click at [253, 251] on input "[DATE] ٠٧:٣٠" at bounding box center [279, 254] width 125 height 22
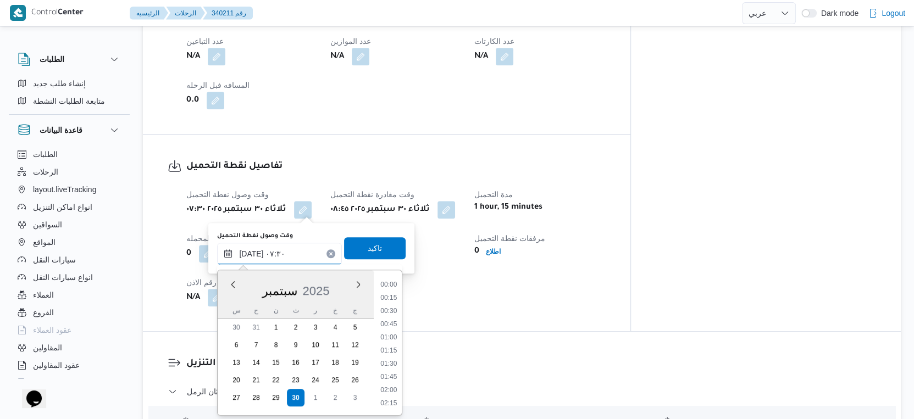
click at [253, 251] on input "[DATE] ٠٧:٣٠" at bounding box center [279, 254] width 125 height 22
type input "[DATE] ٠٧:١٧"
click at [368, 245] on span "تاكيد" at bounding box center [375, 247] width 14 height 13
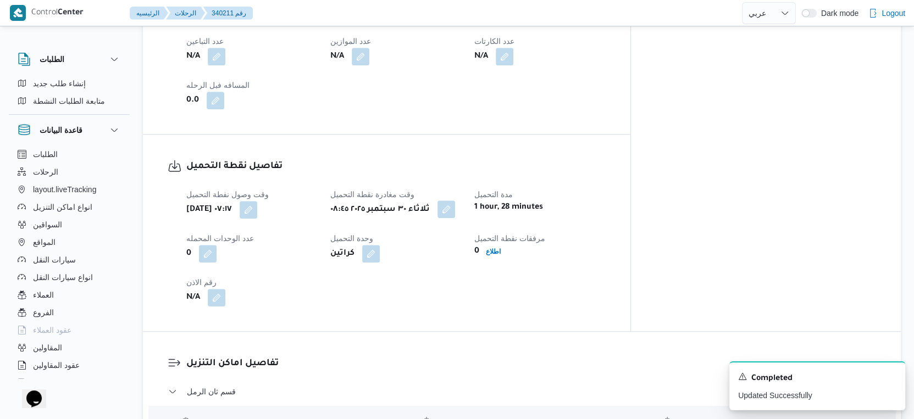
click at [455, 213] on button "button" at bounding box center [447, 210] width 18 height 18
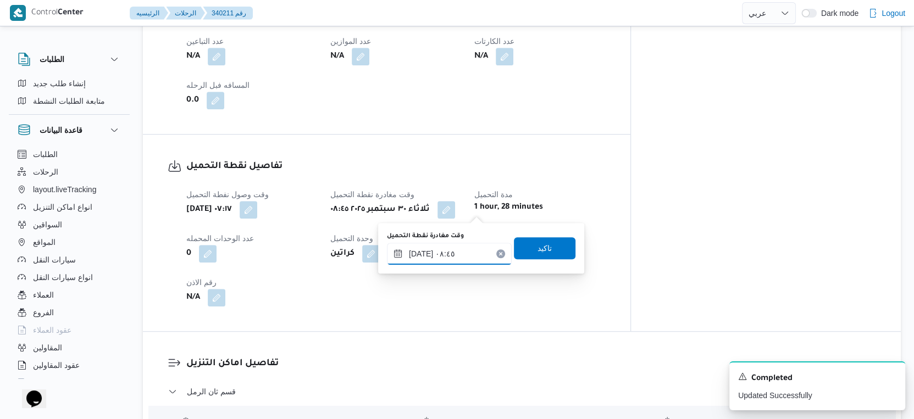
click at [468, 248] on input "[DATE] ٠٨:٤٥" at bounding box center [449, 254] width 125 height 22
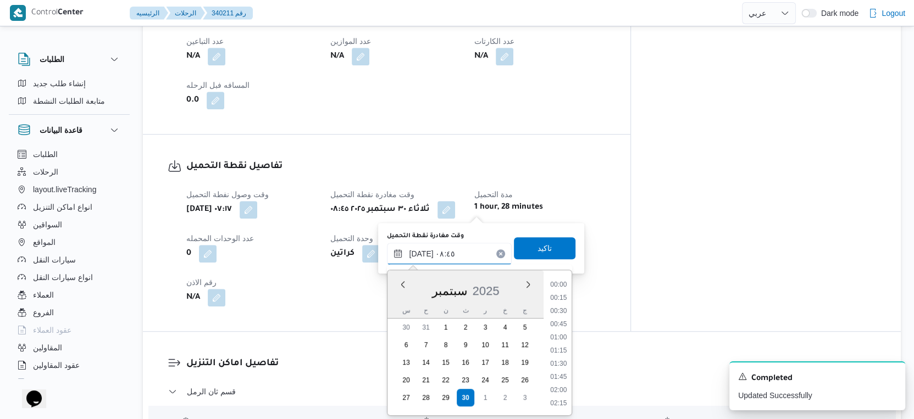
scroll to position [395, 0]
click at [565, 378] on li "09:15" at bounding box center [558, 378] width 25 height 11
type input "[DATE] ٠٩:١٥"
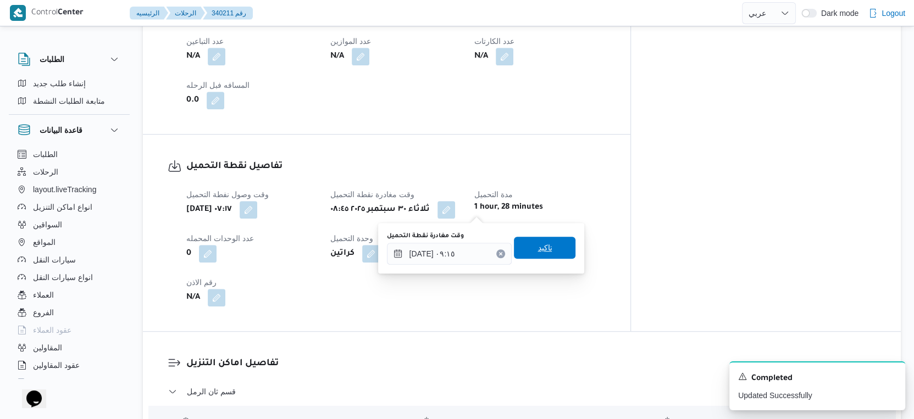
click at [544, 248] on span "تاكيد" at bounding box center [545, 248] width 62 height 22
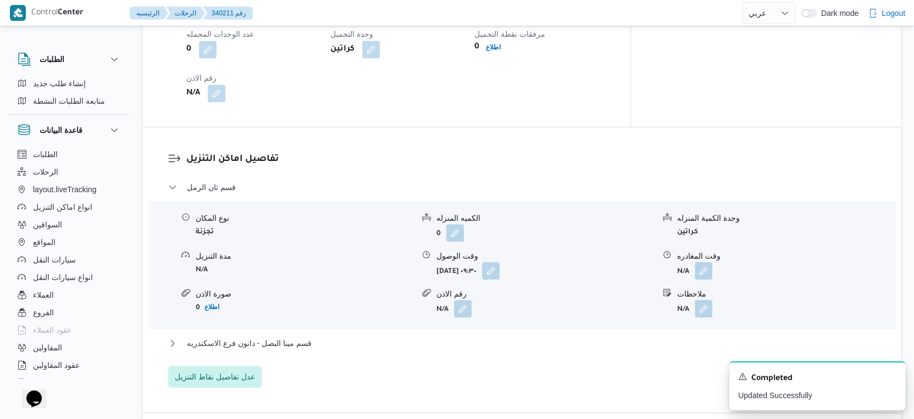
scroll to position [794, 0]
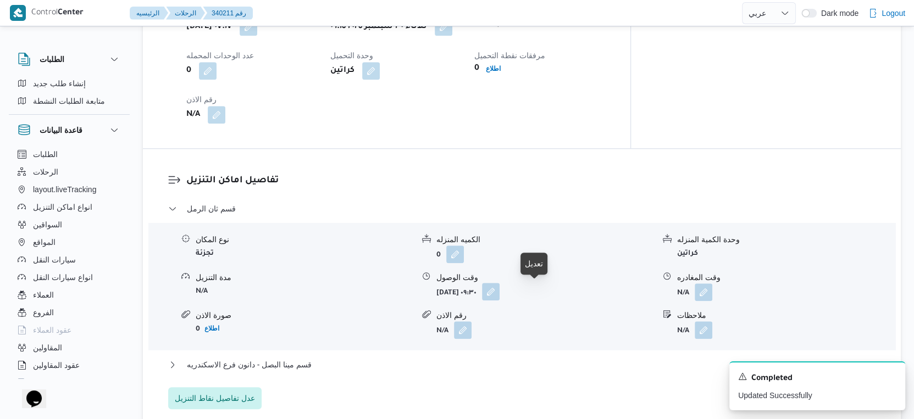
click at [500, 294] on button "button" at bounding box center [491, 292] width 18 height 18
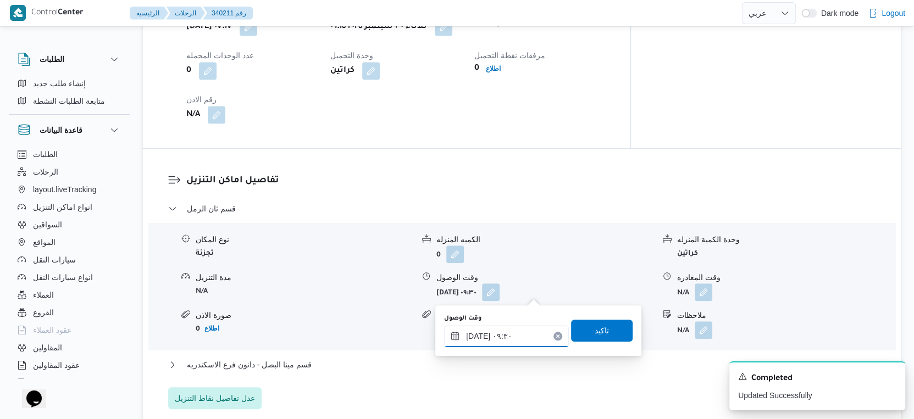
click at [510, 331] on input "٣٠/٠٩/٢٠٢٥ ٠٩:٣٠" at bounding box center [506, 336] width 125 height 22
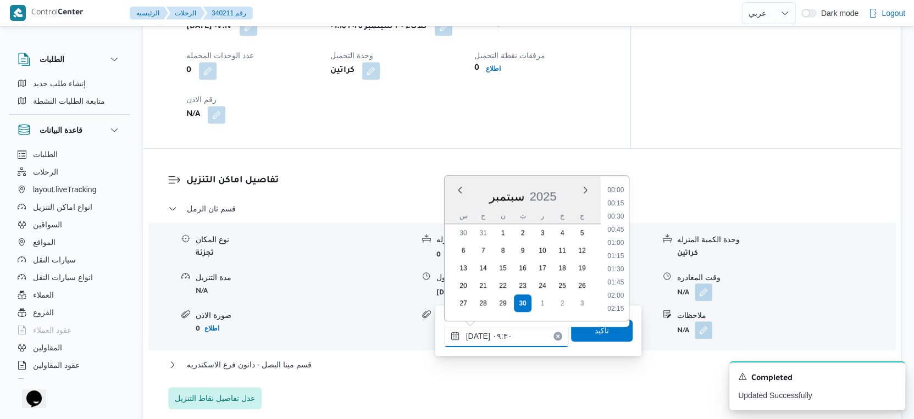
scroll to position [434, 0]
click at [615, 267] on li "09:45" at bounding box center [615, 270] width 25 height 11
type input "٣٠/٠٩/٢٠٢٥ ٠٩:٤٥"
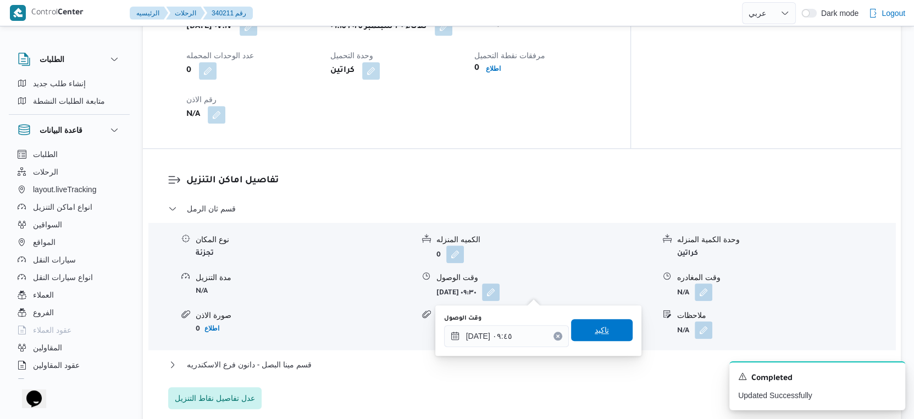
click at [601, 322] on span "تاكيد" at bounding box center [602, 330] width 62 height 22
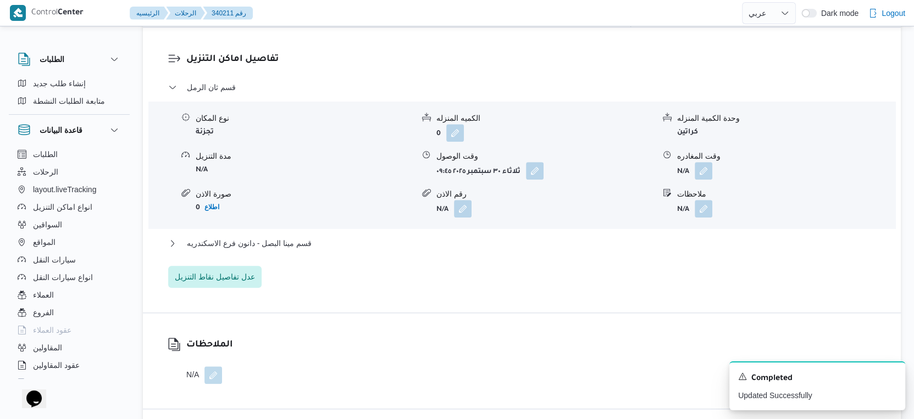
scroll to position [916, 0]
click at [317, 245] on button "قسم مينا البصل - دانون فرع الاسكندريه" at bounding box center [522, 242] width 708 height 13
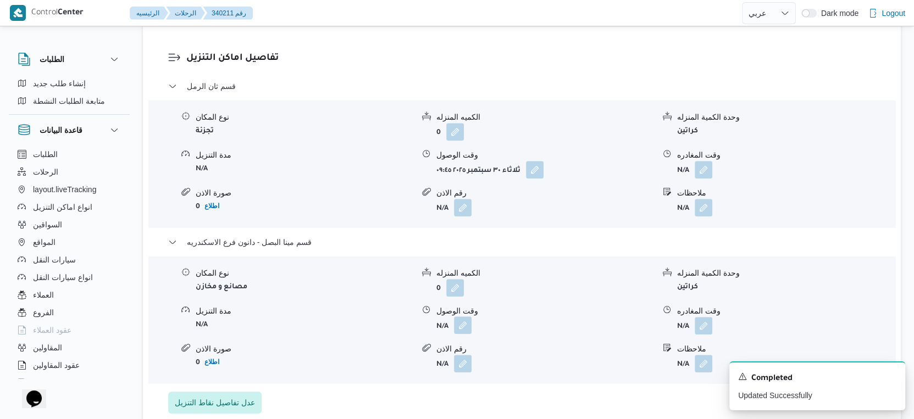
click at [458, 325] on button "button" at bounding box center [463, 326] width 18 height 18
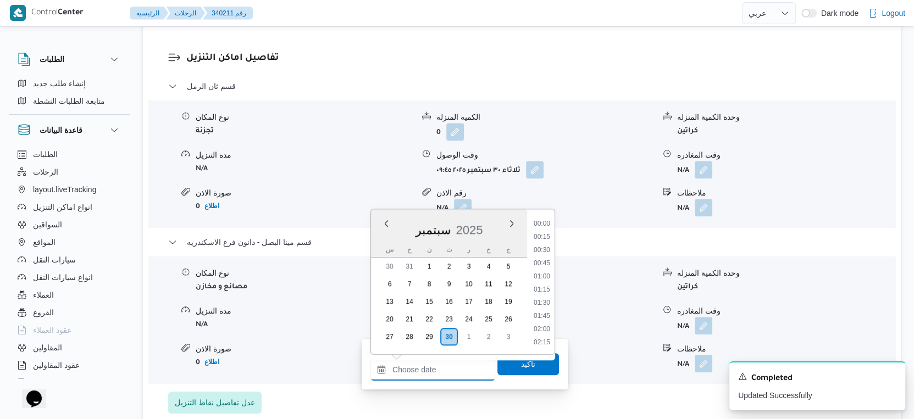
drag, startPoint x: 441, startPoint y: 369, endPoint x: 458, endPoint y: 360, distance: 18.7
click at [441, 369] on input "وقت الوصول" at bounding box center [432, 370] width 125 height 22
click at [543, 267] on li "17:00" at bounding box center [541, 268] width 25 height 11
type input "٣٠/٠٩/٢٠٢٥ ١٧:٠٠"
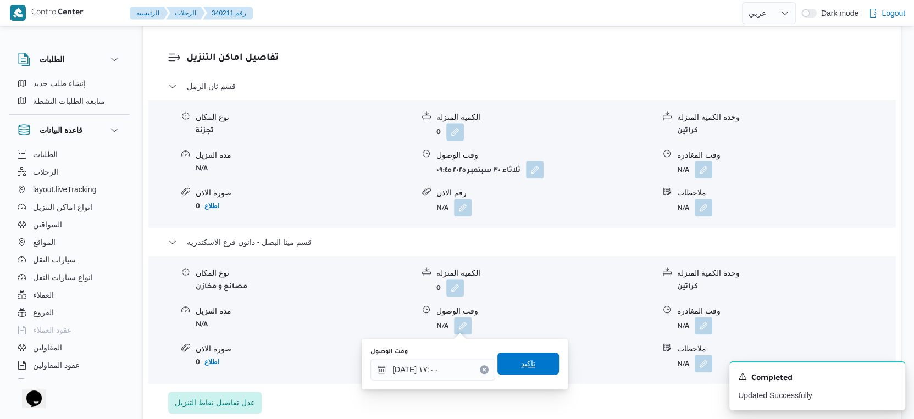
click at [528, 363] on span "تاكيد" at bounding box center [528, 364] width 62 height 22
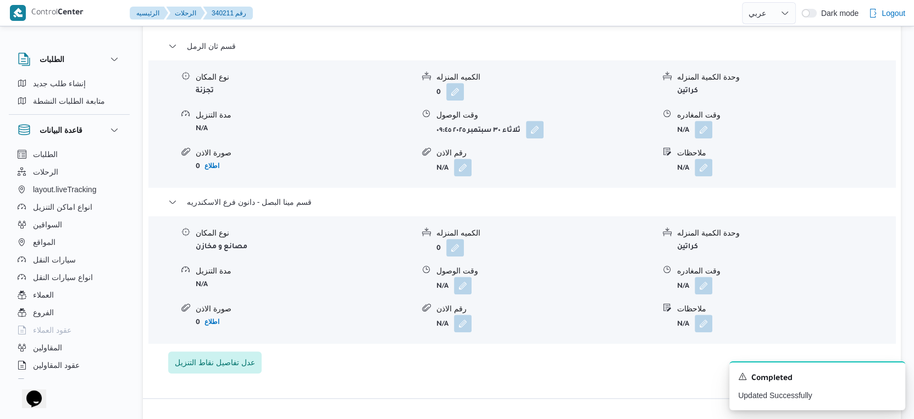
scroll to position [977, 0]
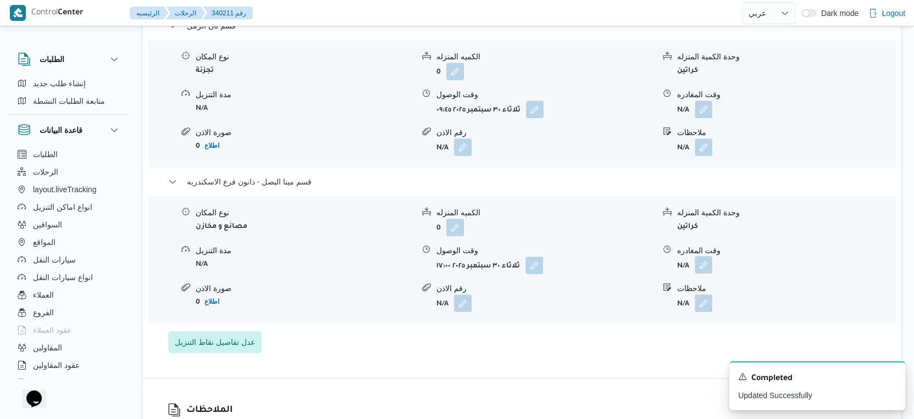
click at [703, 272] on button "button" at bounding box center [704, 265] width 18 height 18
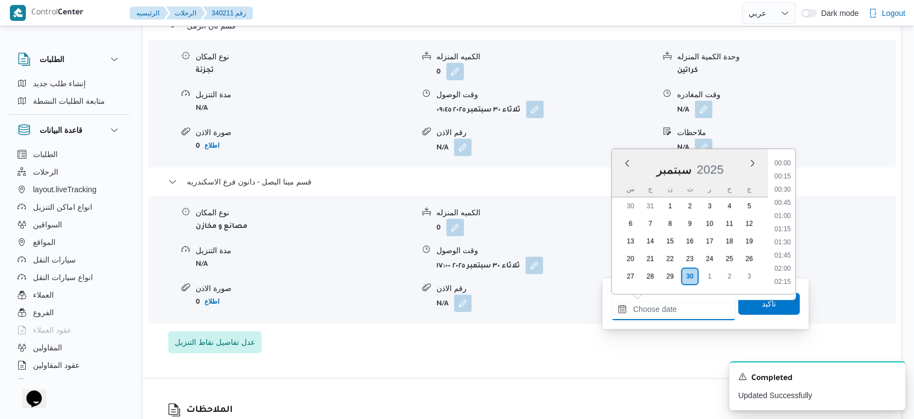
drag, startPoint x: 694, startPoint y: 308, endPoint x: 707, endPoint y: 301, distance: 14.5
click at [694, 308] on input "وقت المغادره" at bounding box center [673, 309] width 125 height 22
click at [787, 281] on li "17:15" at bounding box center [782, 282] width 25 height 11
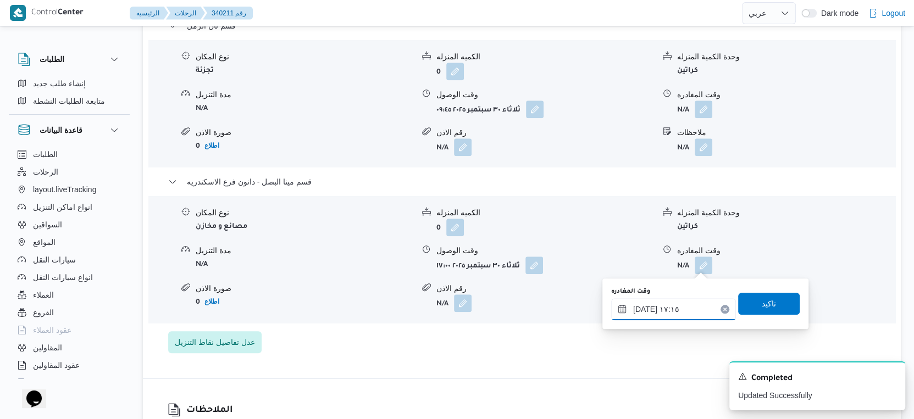
click at [644, 308] on input "٣٠/٠٩/٢٠٢٥ ١٧:١٥" at bounding box center [673, 309] width 125 height 22
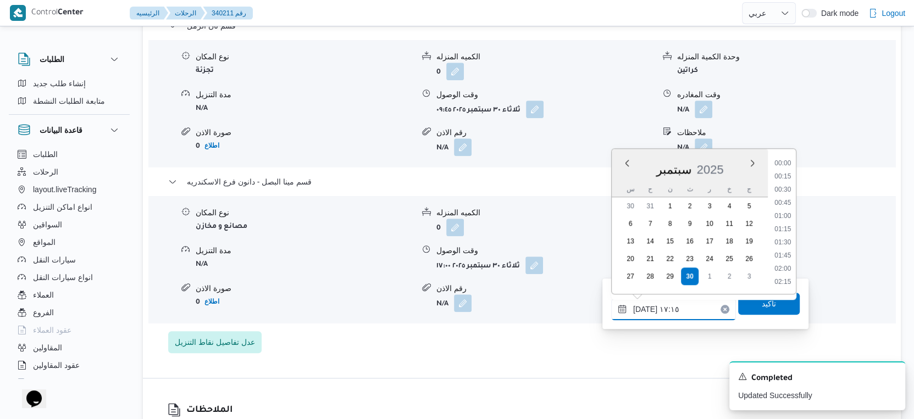
click at [644, 308] on input "٣٠/٠٩/٢٠٢٥ ١٧:١٥" at bounding box center [673, 309] width 125 height 22
type input "٣٠/٠٩/٢٠٢٥ ١٧:٢٠"
click at [762, 303] on span "تاكيد" at bounding box center [769, 303] width 14 height 13
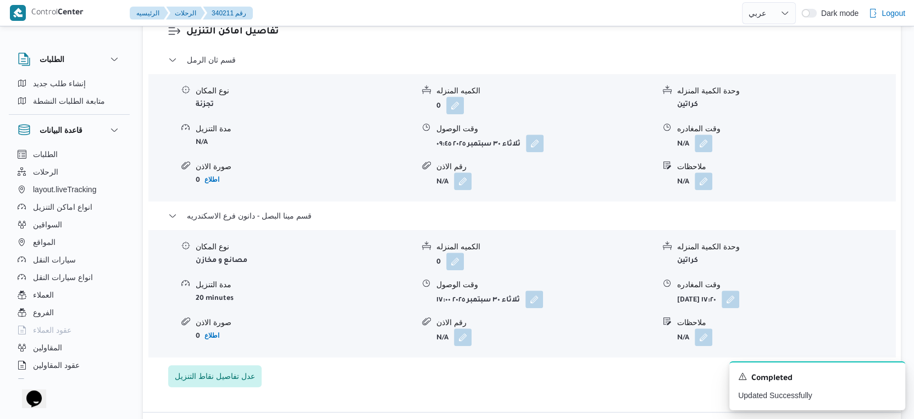
scroll to position [916, 0]
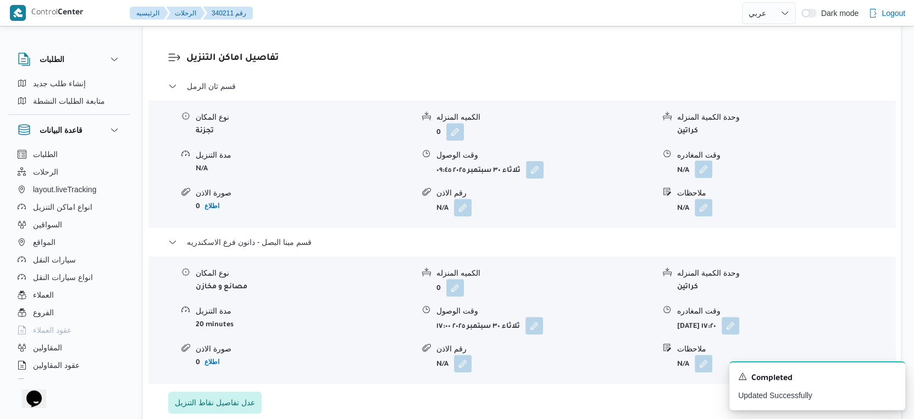
click at [701, 171] on button "button" at bounding box center [704, 170] width 18 height 18
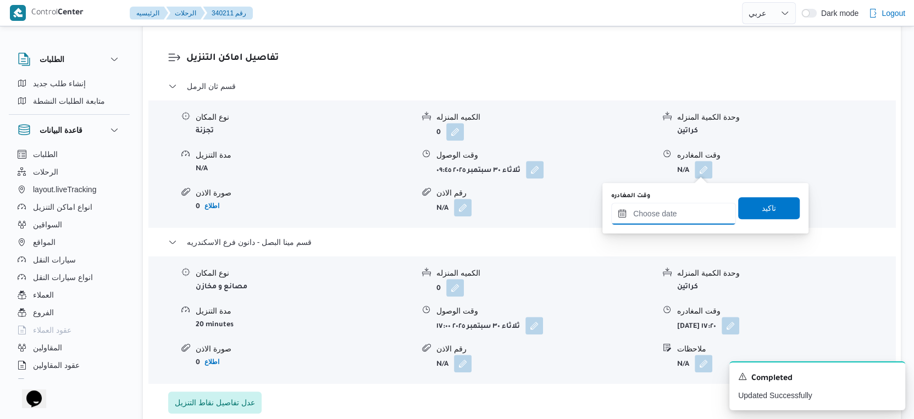
click at [687, 216] on input "وقت المغادره" at bounding box center [673, 214] width 125 height 22
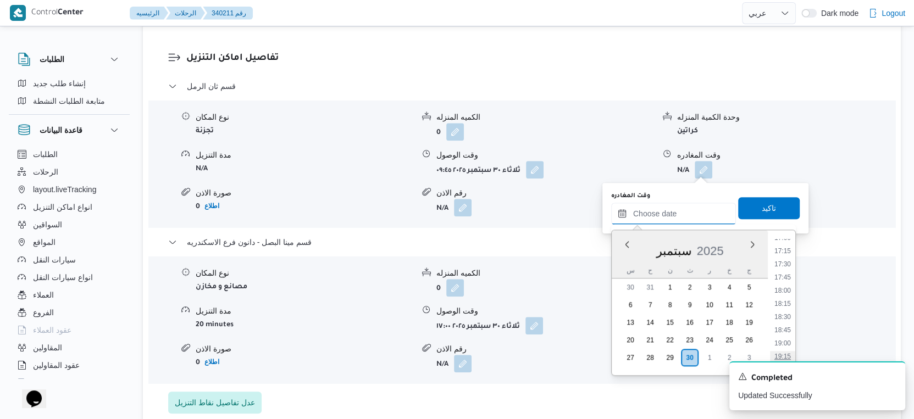
scroll to position [852, 0]
click at [784, 263] on li "16:30" at bounding box center [782, 263] width 25 height 11
type input "٣٠/٠٩/٢٠٢٥ ١٦:٣٠"
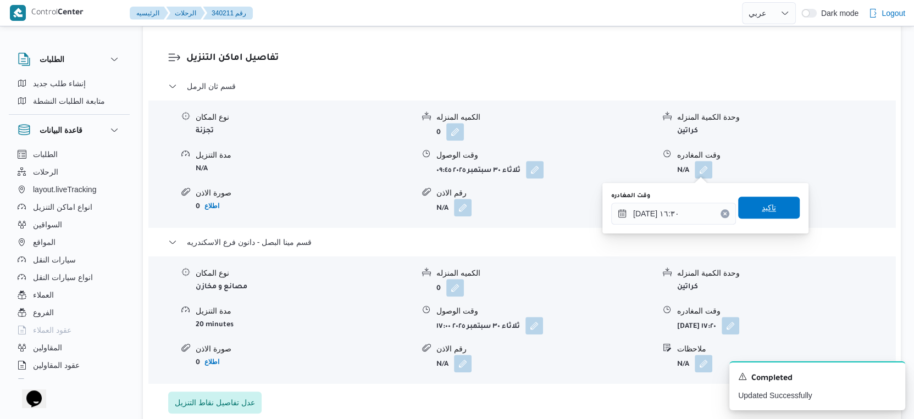
click at [771, 212] on span "تاكيد" at bounding box center [769, 208] width 62 height 22
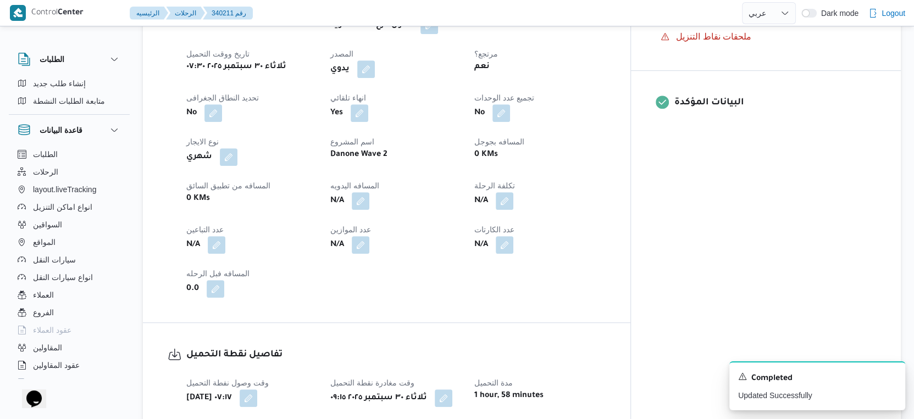
scroll to position [305, 0]
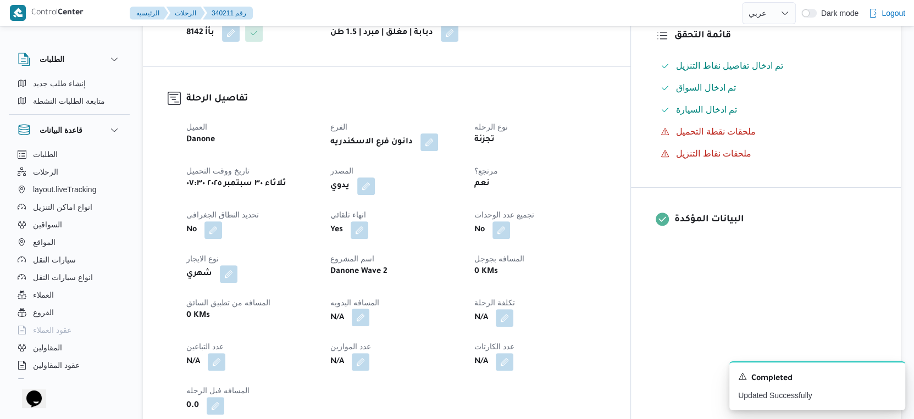
click at [369, 321] on button "button" at bounding box center [361, 318] width 18 height 18
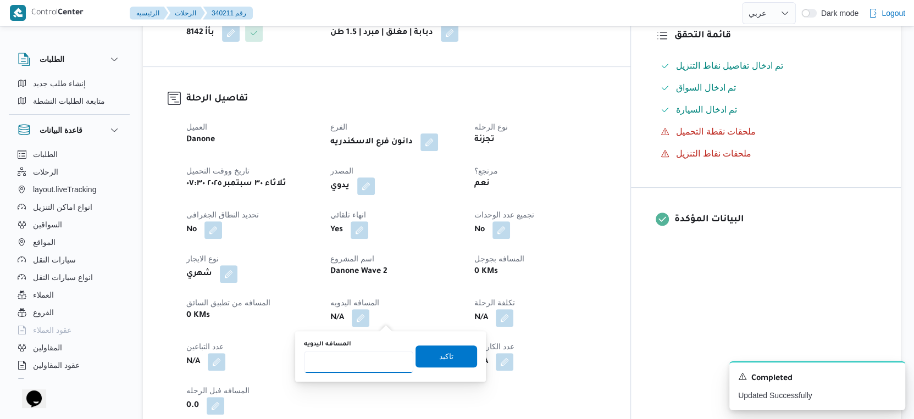
click at [350, 358] on input "المسافه اليدويه" at bounding box center [358, 362] width 109 height 22
type input "60"
click at [439, 355] on span "تاكيد" at bounding box center [446, 356] width 14 height 13
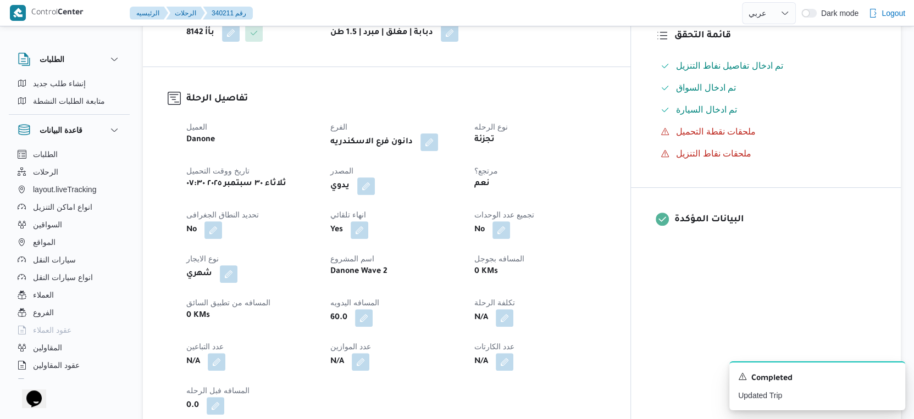
scroll to position [0, 0]
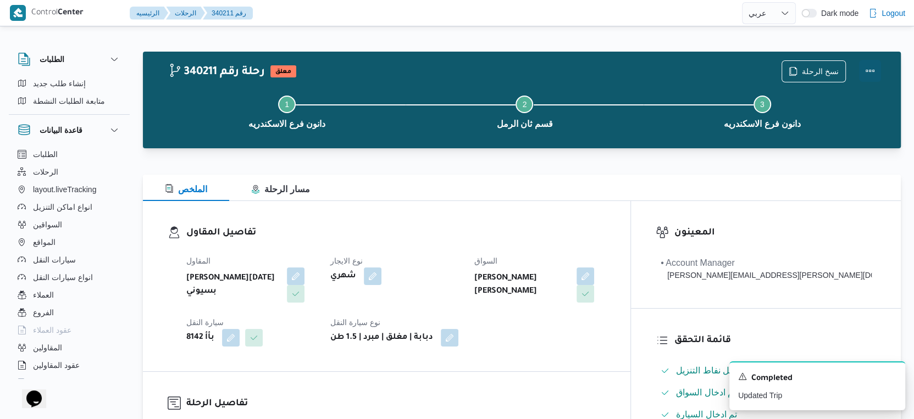
click at [879, 69] on button "Actions" at bounding box center [870, 71] width 22 height 22
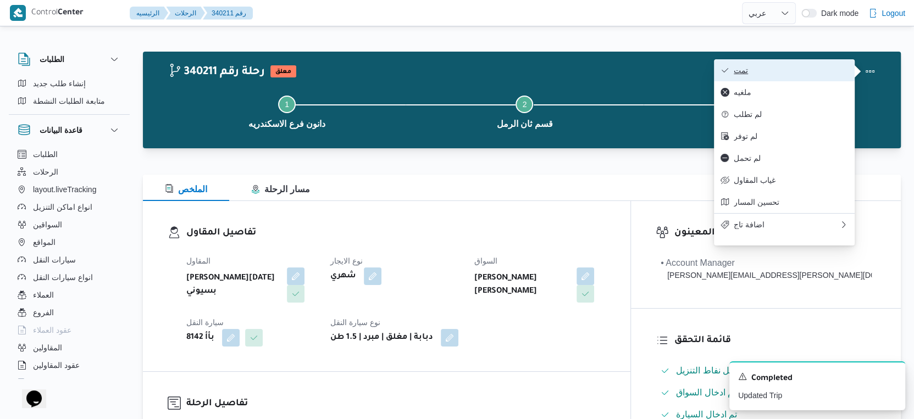
click at [799, 67] on span "تمت" at bounding box center [791, 70] width 114 height 9
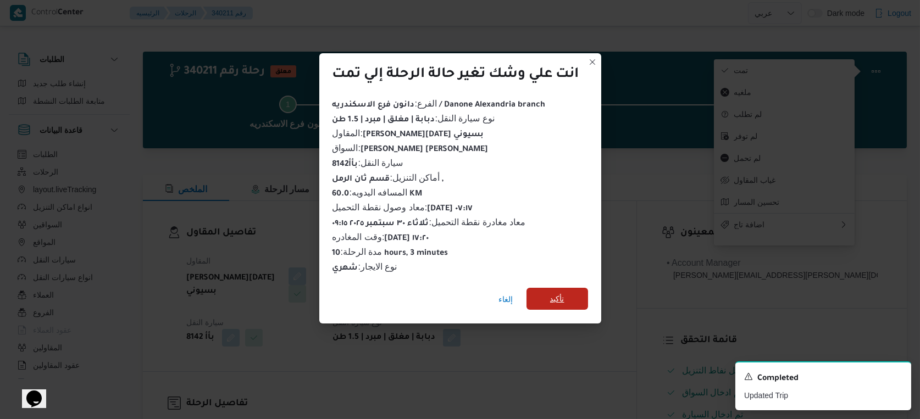
click at [554, 292] on span "تأكيد" at bounding box center [557, 298] width 14 height 13
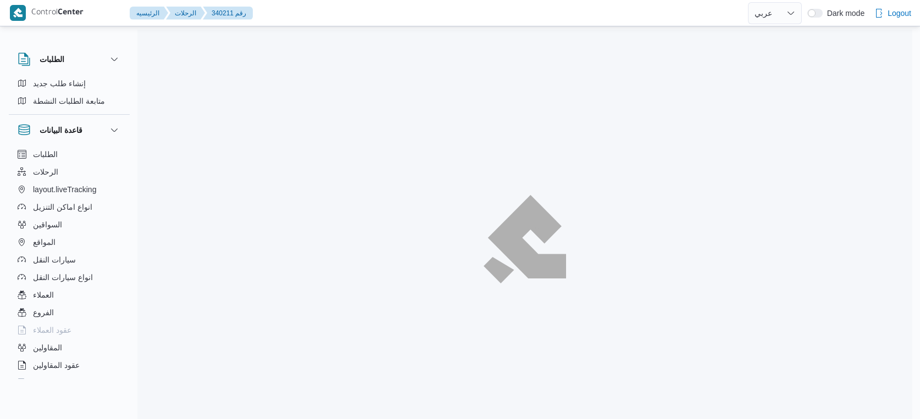
select select "ar"
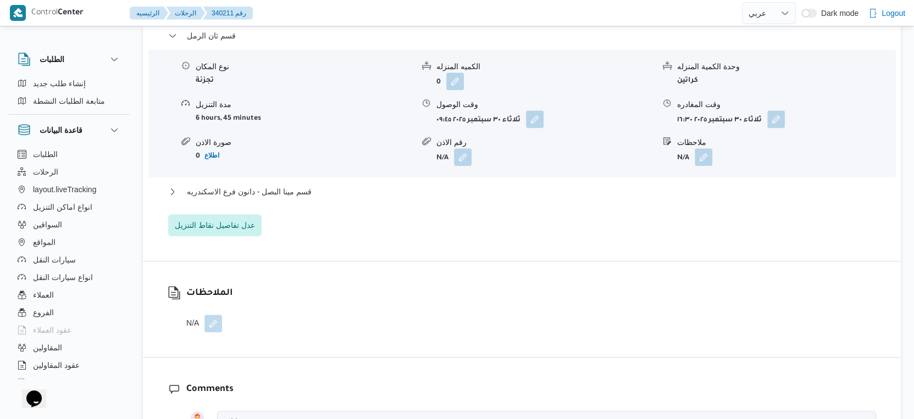
scroll to position [977, 0]
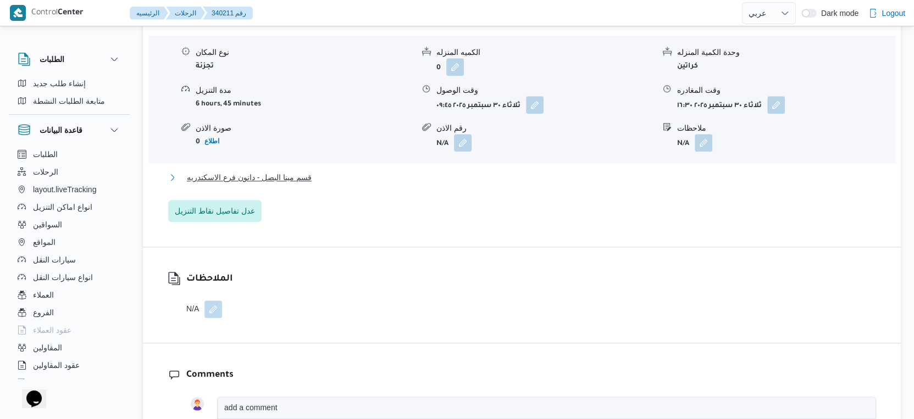
click at [317, 171] on button "قسم مينا البصل - دانون فرع الاسكندريه" at bounding box center [522, 177] width 708 height 13
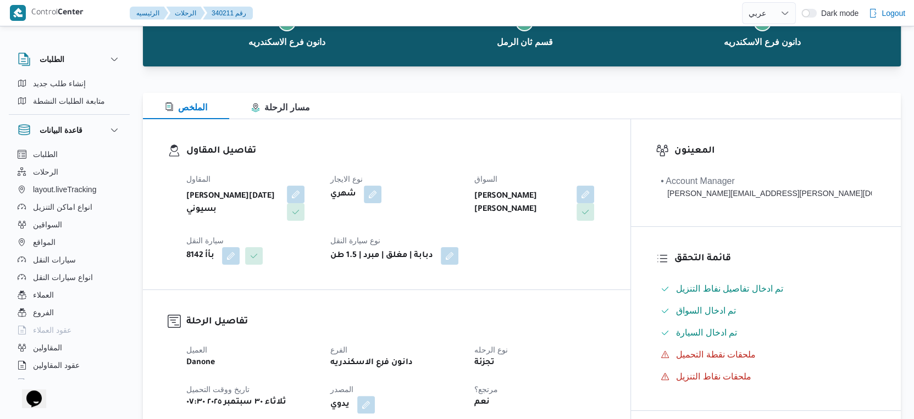
scroll to position [305, 0]
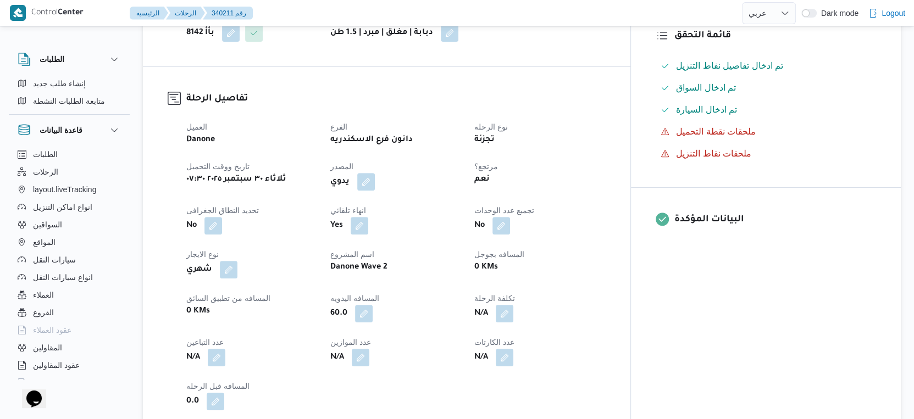
select select "ar"
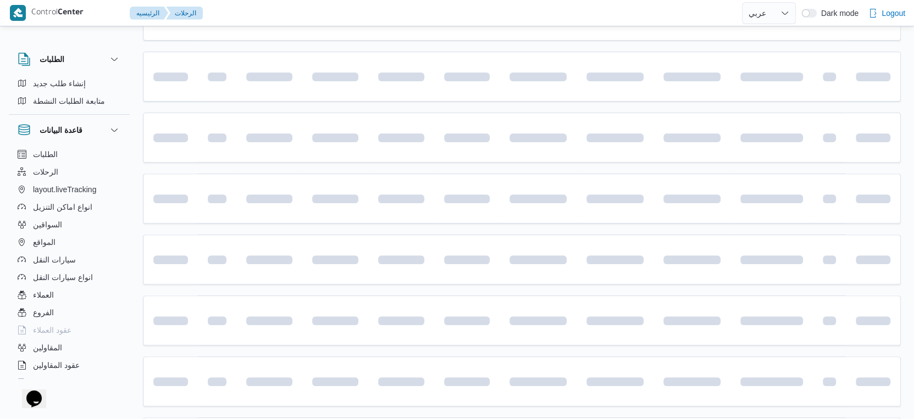
scroll to position [897, 0]
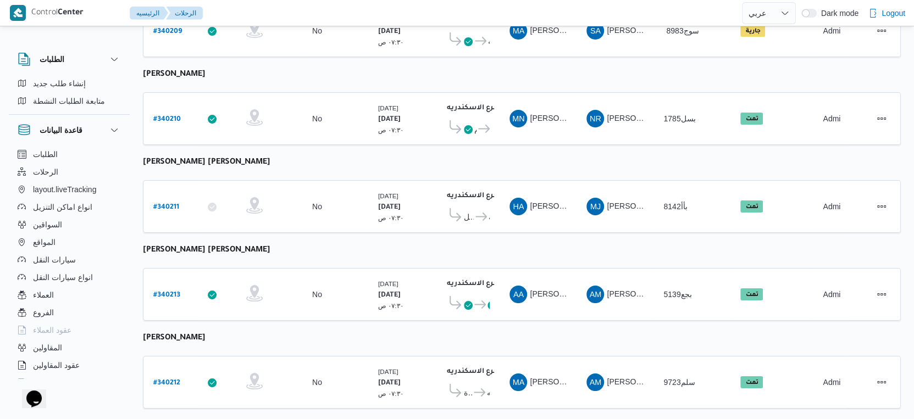
select select "ar"
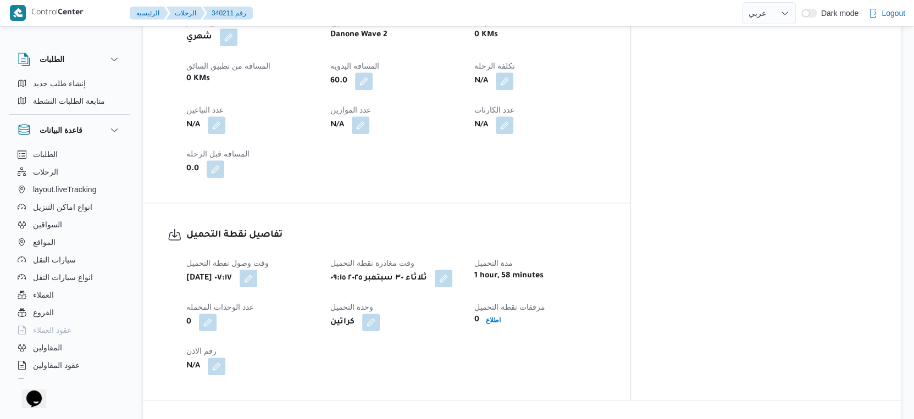
scroll to position [408, 0]
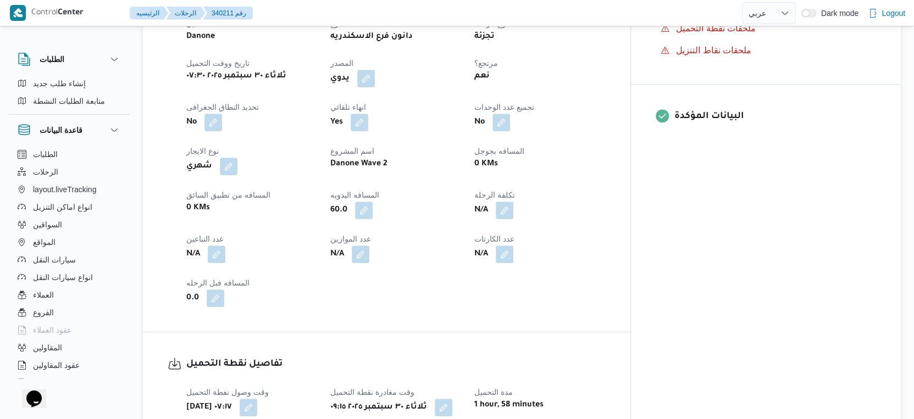
select select "ar"
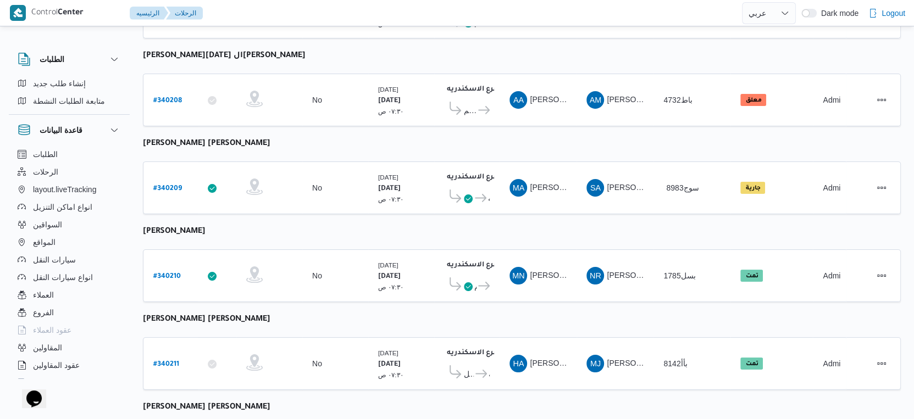
select select "ar"
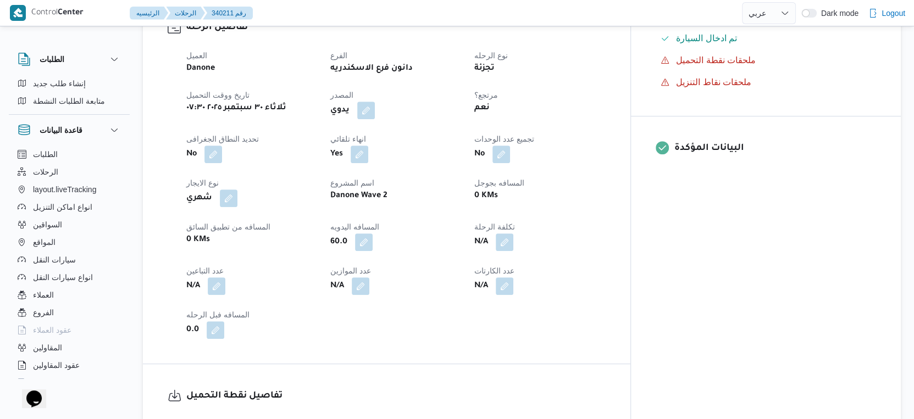
scroll to position [373, 0]
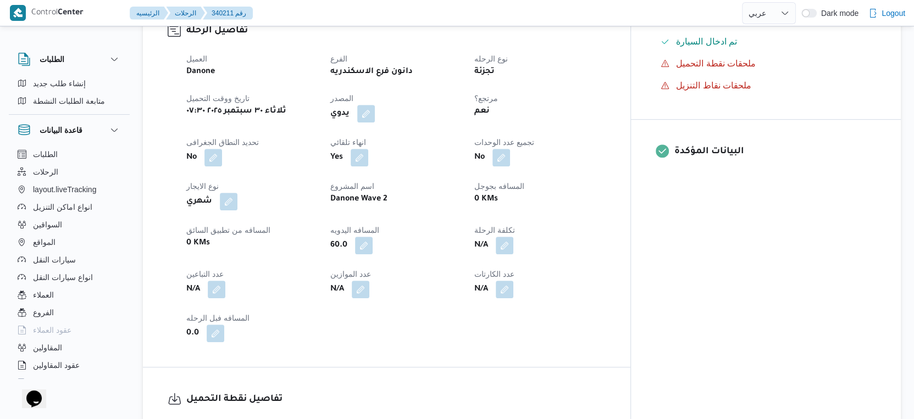
select select "ar"
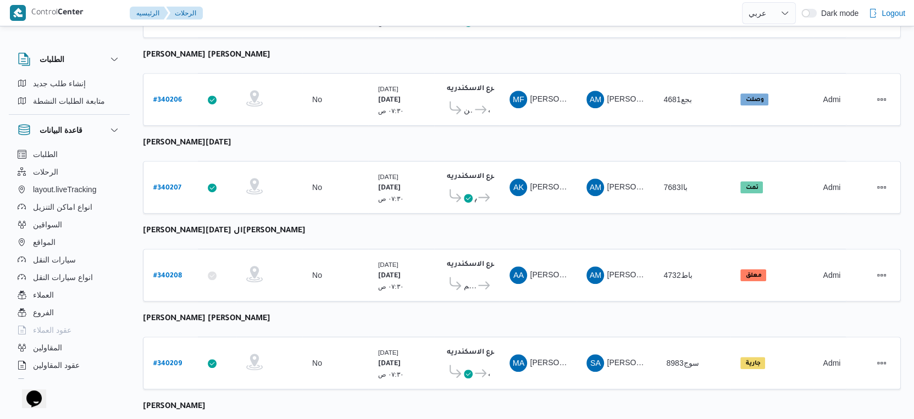
scroll to position [740, 0]
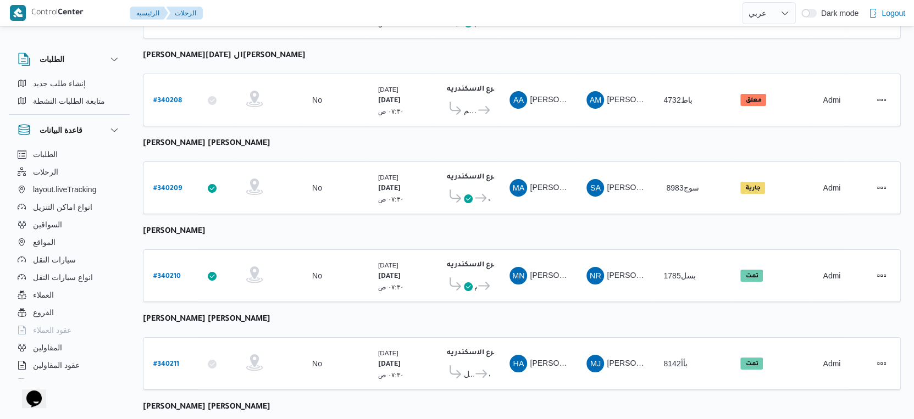
select select "ar"
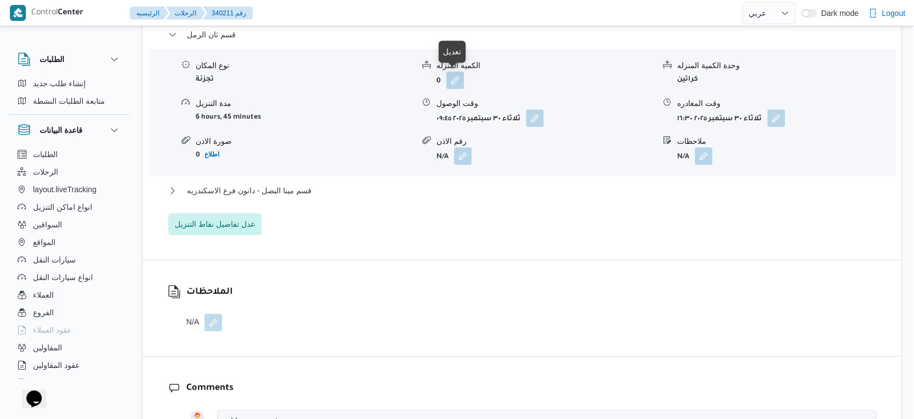
scroll to position [977, 0]
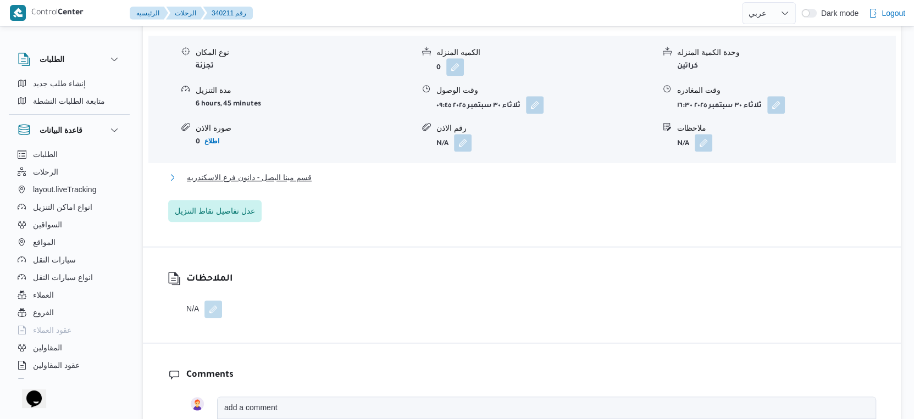
click at [279, 176] on span "قسم مينا البصل - دانون فرع الاسكندريه" at bounding box center [249, 177] width 125 height 13
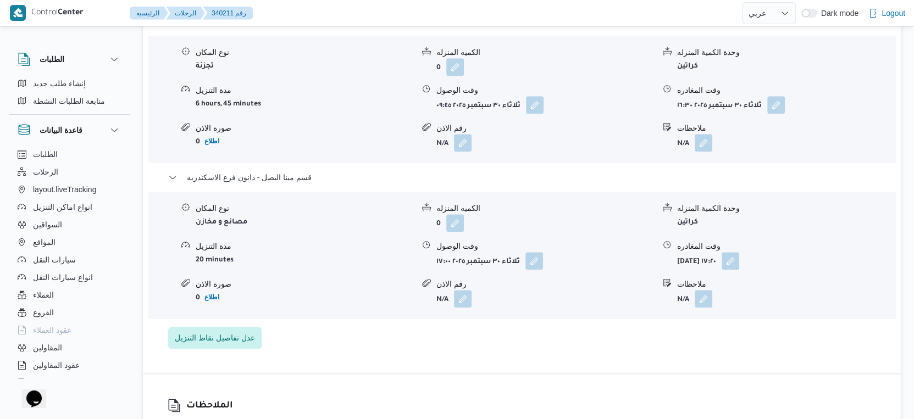
select select "ar"
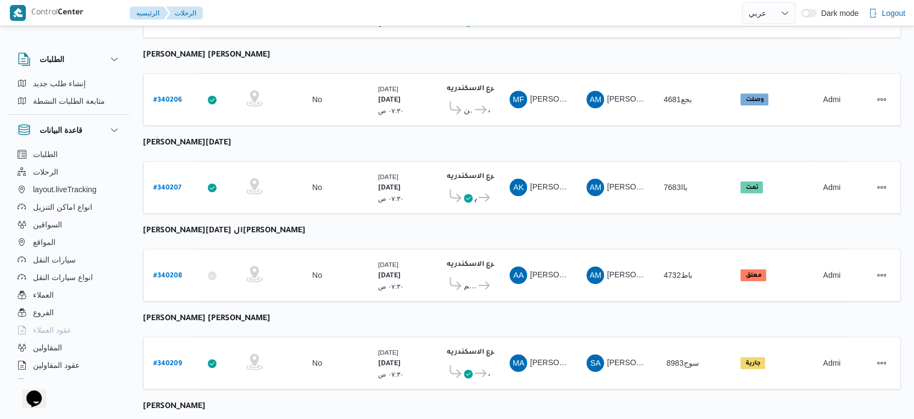
scroll to position [897, 0]
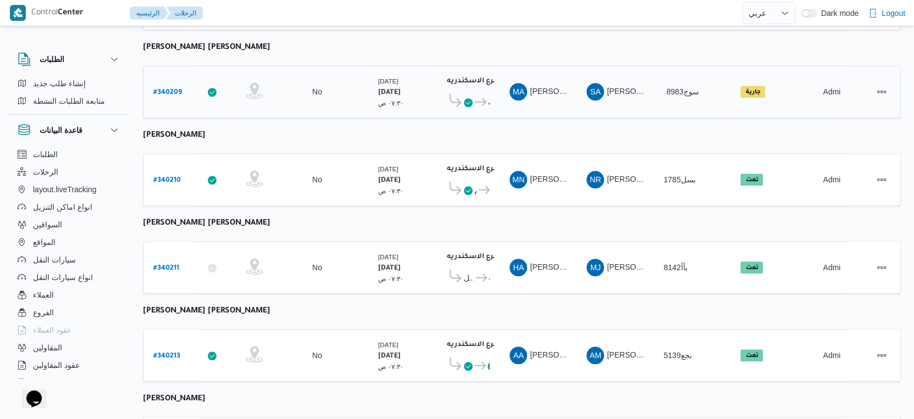
click at [173, 89] on b "# 340209" at bounding box center [167, 93] width 29 height 8
select select "ar"
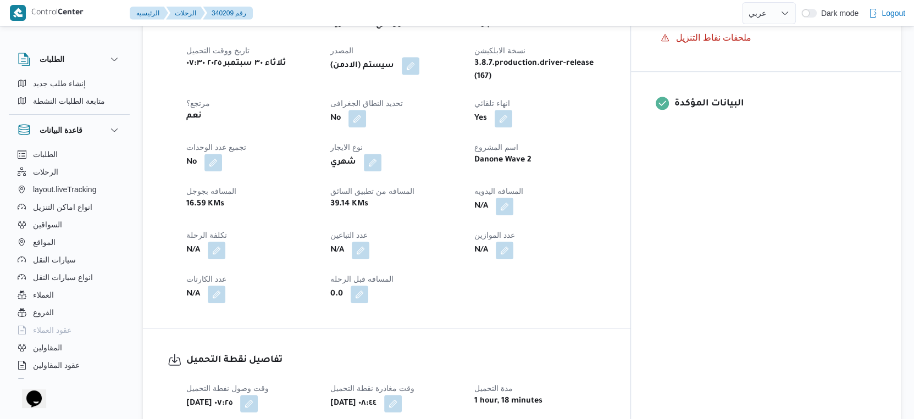
scroll to position [347, 0]
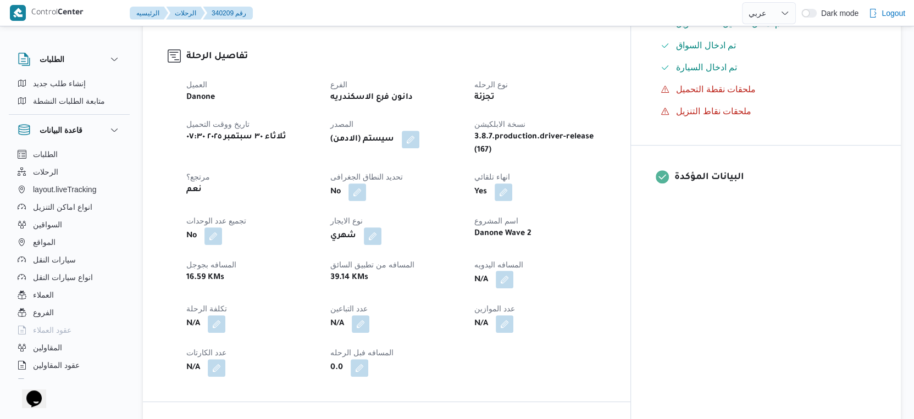
click at [513, 271] on button "button" at bounding box center [505, 280] width 18 height 18
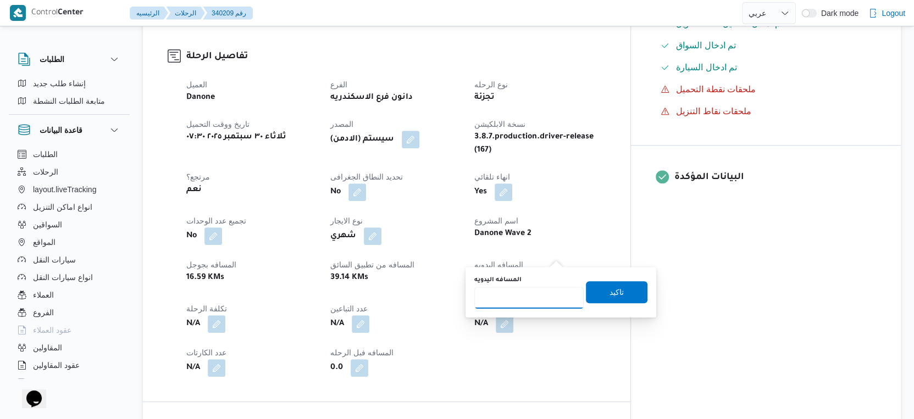
click at [526, 301] on input "المسافه اليدويه" at bounding box center [528, 298] width 109 height 22
type input "39"
click at [618, 289] on span "تاكيد" at bounding box center [617, 292] width 62 height 22
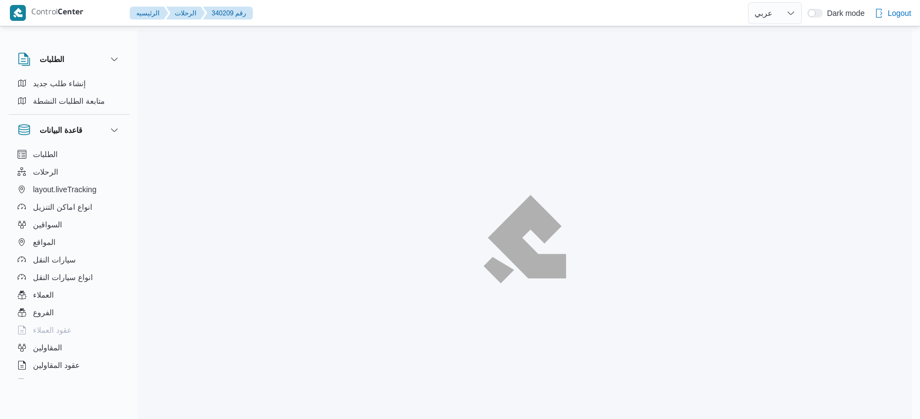
select select "ar"
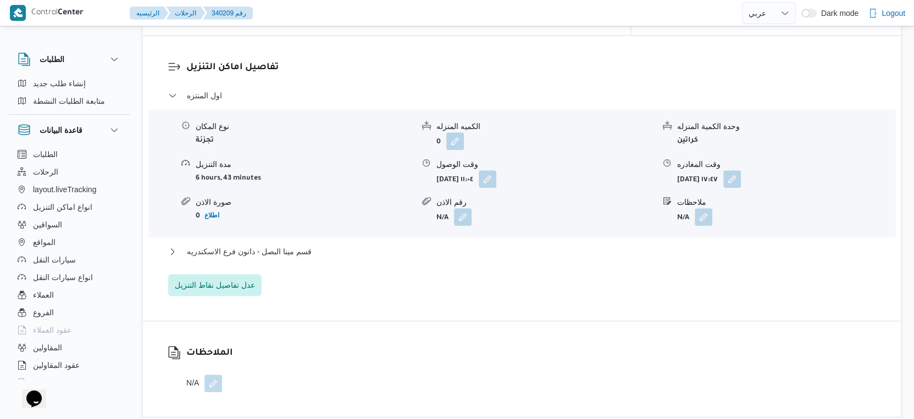
scroll to position [916, 0]
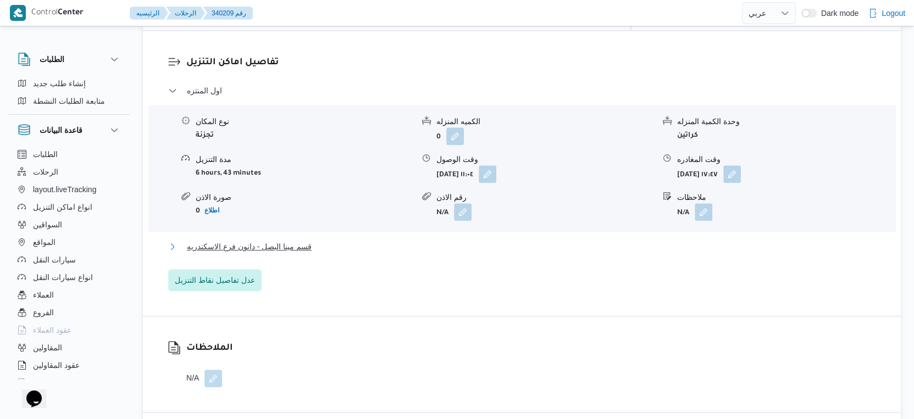
click at [320, 240] on button "قسم مينا البصل - دانون فرع الاسكندريه" at bounding box center [522, 246] width 708 height 13
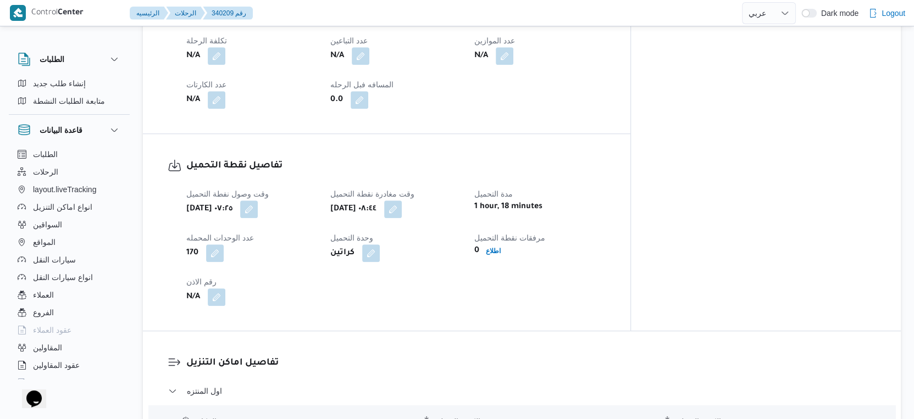
scroll to position [611, 0]
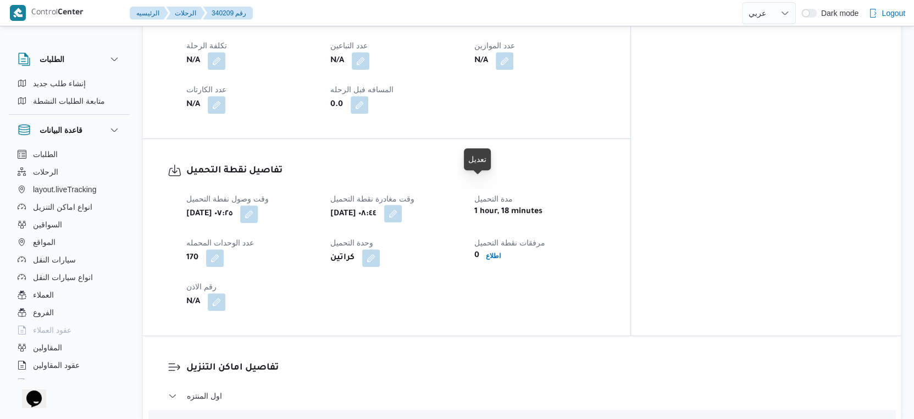
click at [402, 205] on button "button" at bounding box center [393, 214] width 18 height 18
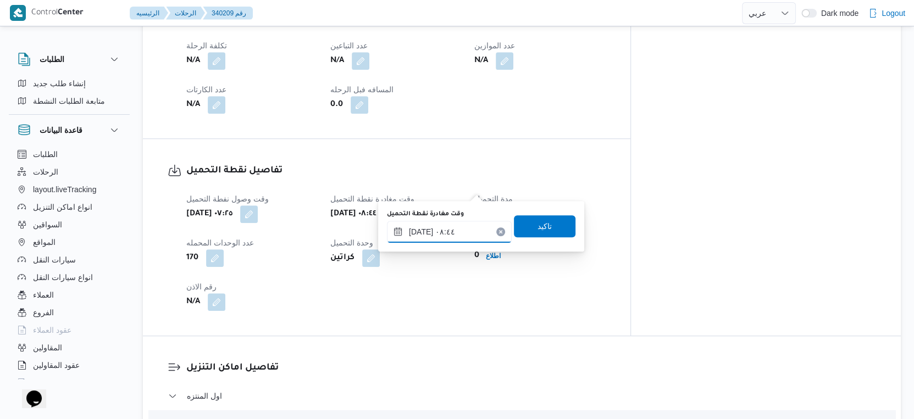
click at [451, 228] on input "[DATE] ٠٨:٤٤" at bounding box center [449, 232] width 125 height 22
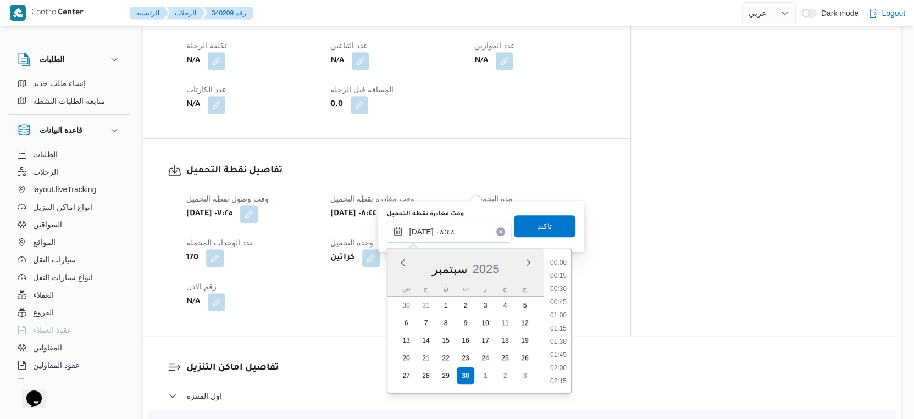
scroll to position [381, 0]
click at [562, 367] on li "09:15" at bounding box center [558, 369] width 25 height 11
type input "[DATE] ٠٩:١٥"
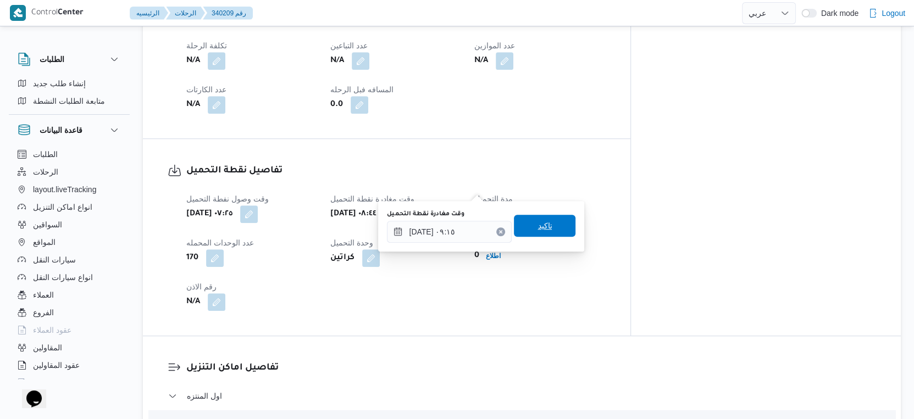
click at [548, 222] on span "تاكيد" at bounding box center [545, 226] width 62 height 22
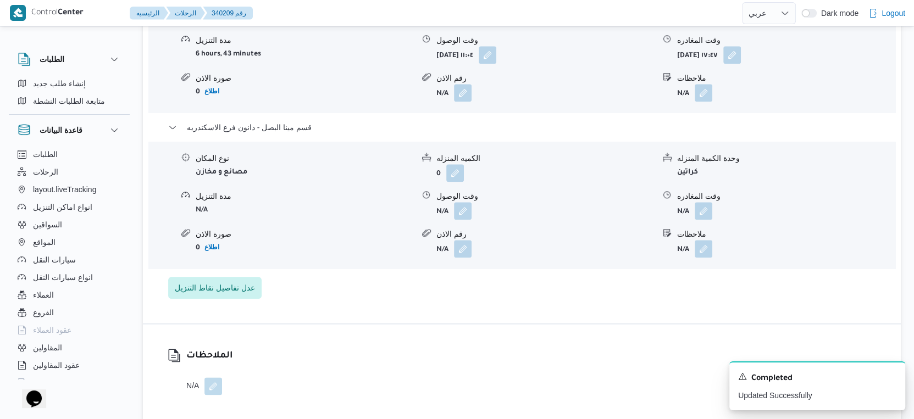
scroll to position [1038, 0]
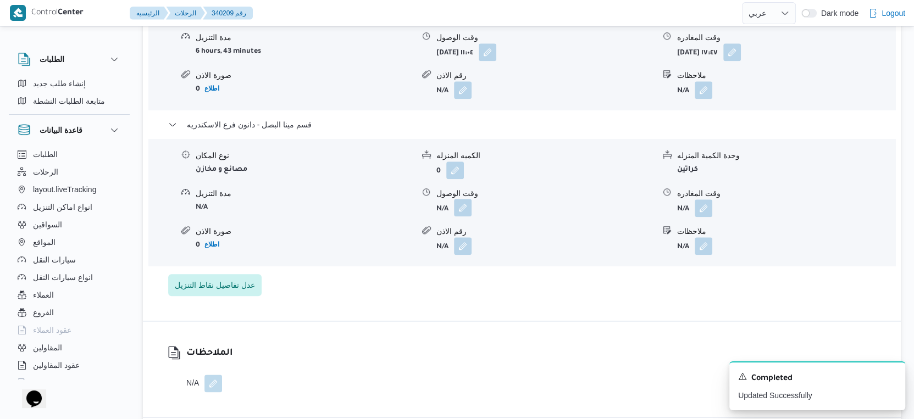
click at [458, 199] on button "button" at bounding box center [463, 208] width 18 height 18
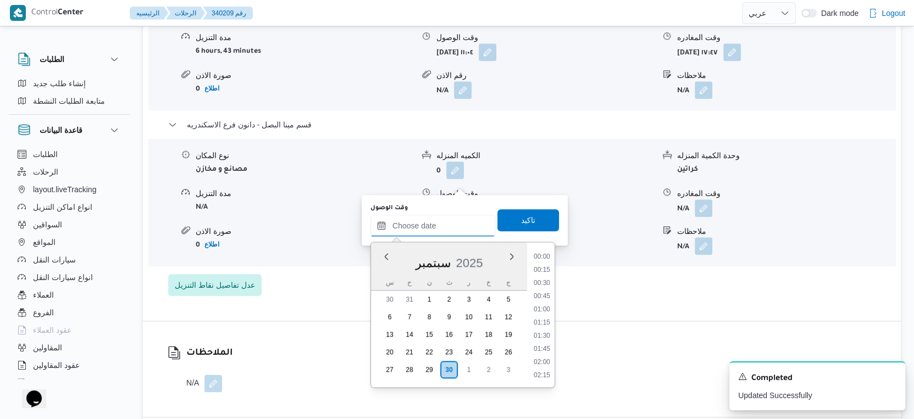
drag, startPoint x: 447, startPoint y: 219, endPoint x: 458, endPoint y: 234, distance: 18.4
click at [447, 219] on input "وقت الوصول" at bounding box center [432, 226] width 125 height 22
click at [541, 314] on li "18:30" at bounding box center [541, 319] width 25 height 11
type input "٣٠/٠٩/٢٠٢٥ ١٨:٣٠"
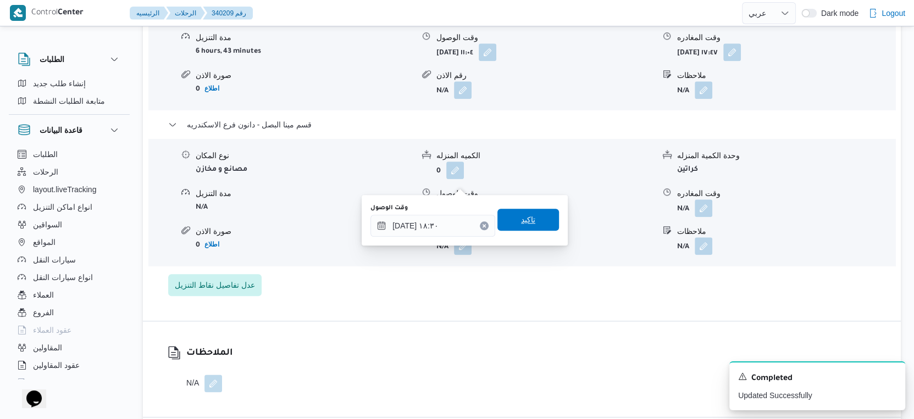
click at [538, 223] on span "تاكيد" at bounding box center [528, 220] width 62 height 22
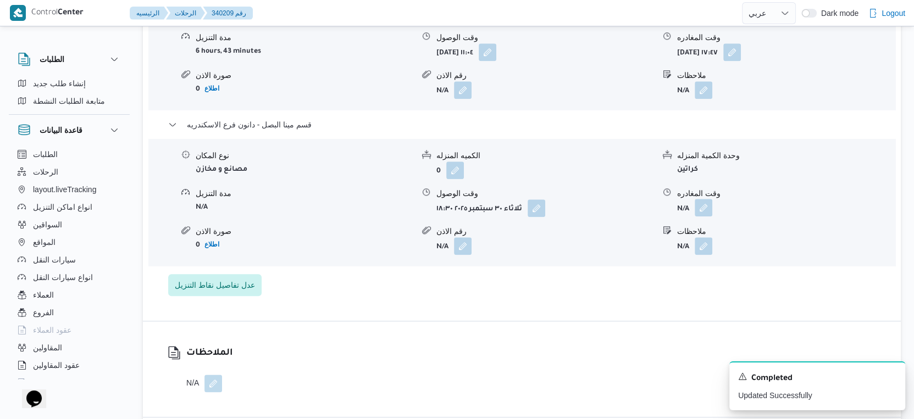
click at [707, 199] on button "button" at bounding box center [704, 208] width 18 height 18
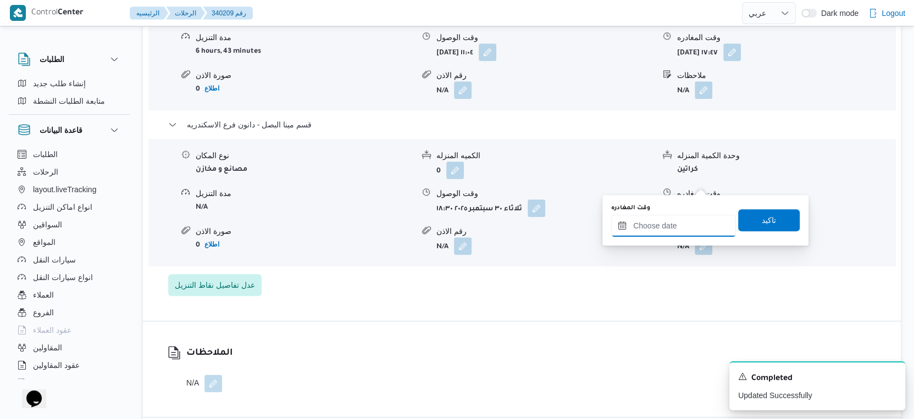
click at [693, 215] on input "وقت المغادره" at bounding box center [673, 226] width 125 height 22
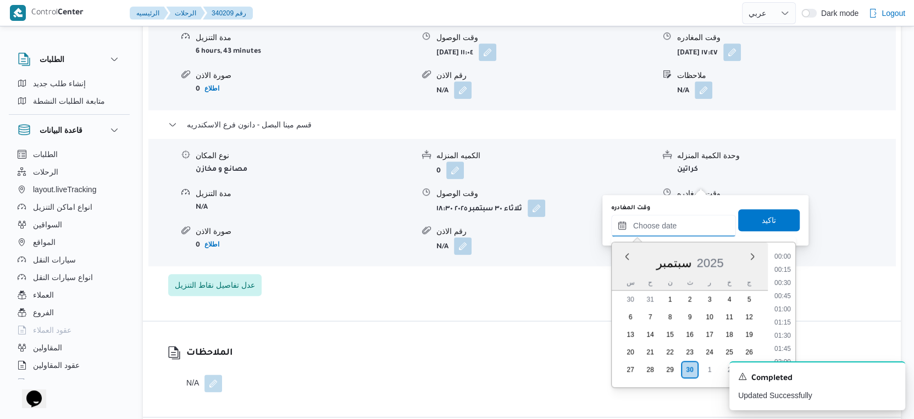
scroll to position [974, 0]
click at [791, 280] on li "19:00" at bounding box center [782, 285] width 25 height 11
type input "٣٠/٠٩/٢٠٢٥ ١٩:٠٠"
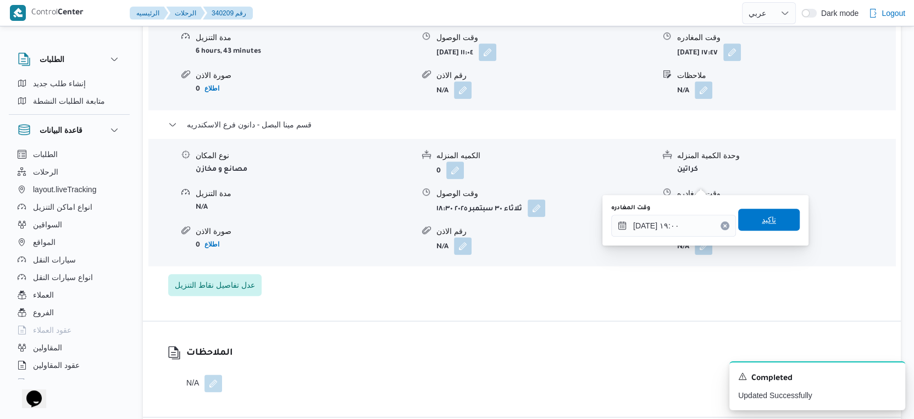
click at [770, 219] on span "تاكيد" at bounding box center [769, 220] width 62 height 22
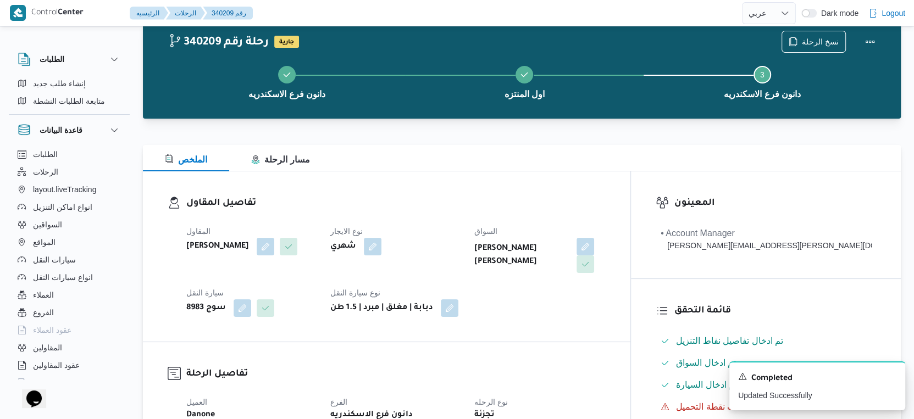
scroll to position [0, 0]
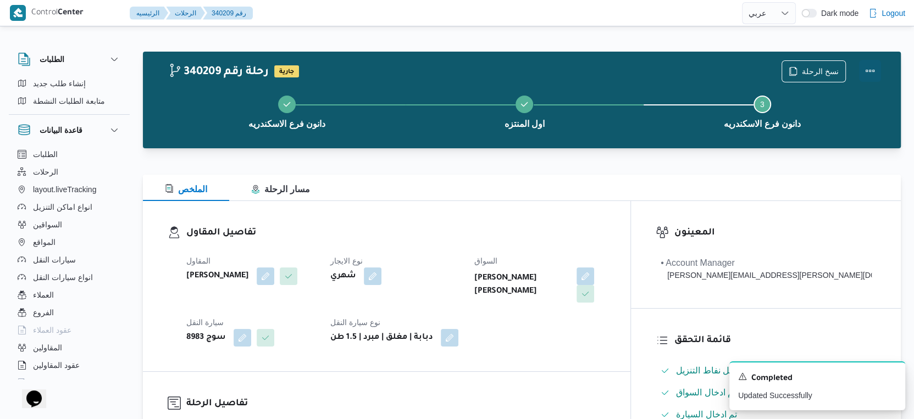
click at [872, 69] on button "Actions" at bounding box center [870, 71] width 22 height 22
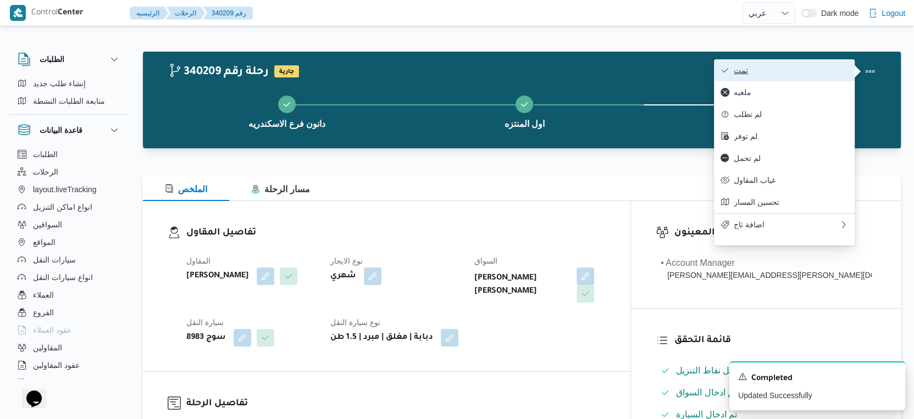
click at [795, 69] on span "تمت" at bounding box center [791, 70] width 114 height 9
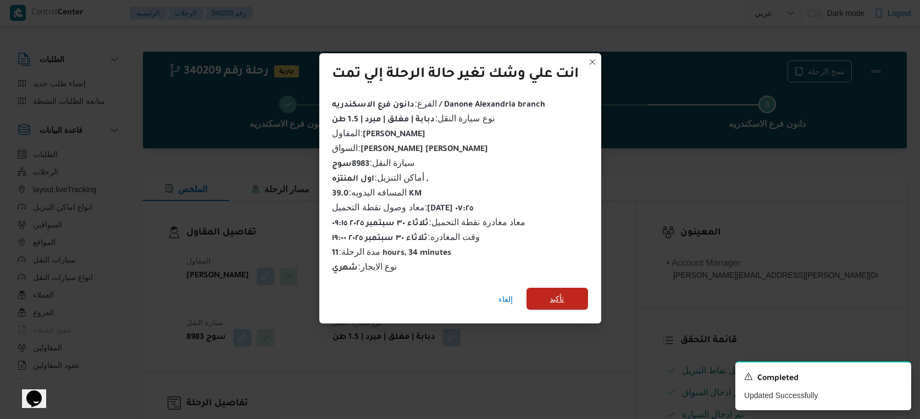
click at [572, 300] on span "تأكيد" at bounding box center [558, 299] width 62 height 22
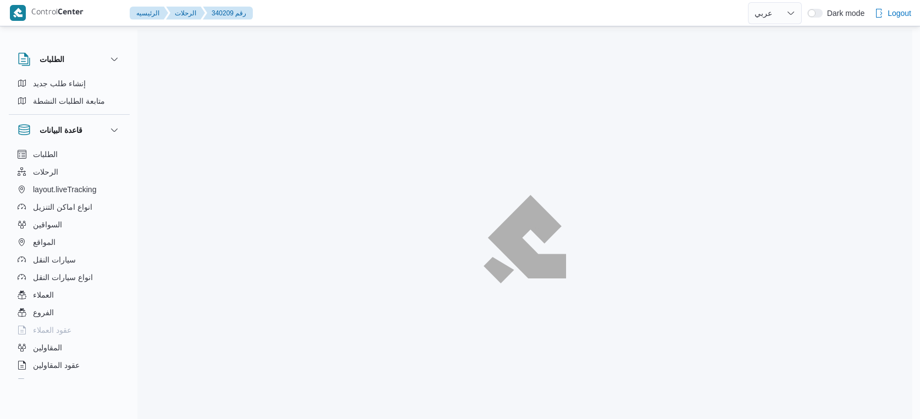
select select "ar"
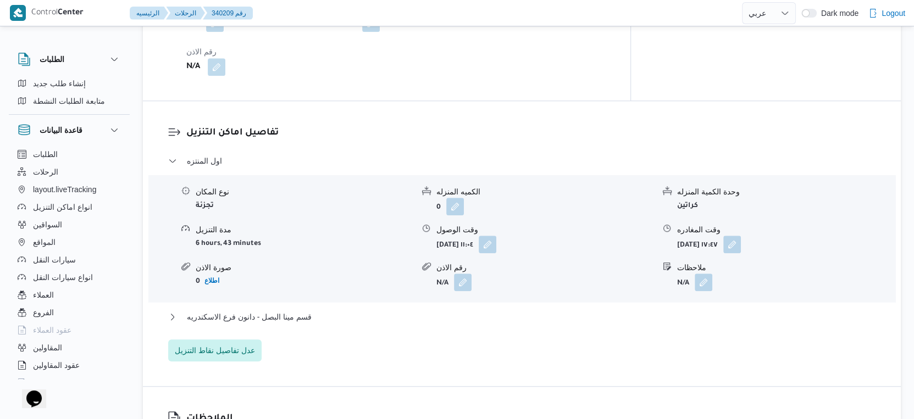
scroll to position [916, 0]
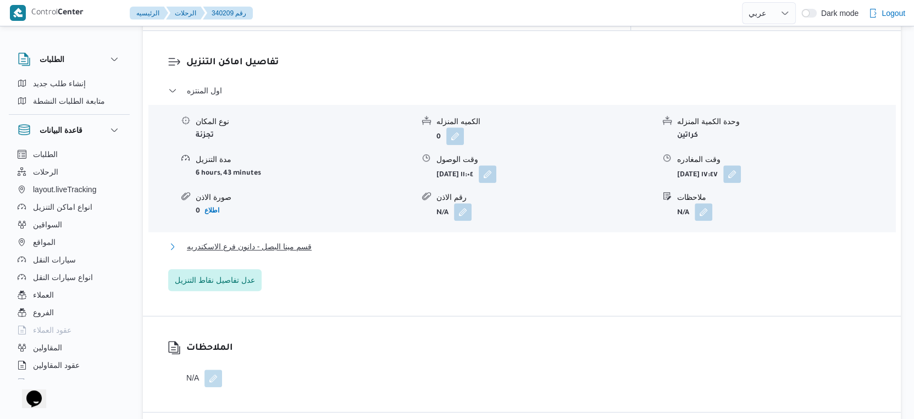
click at [295, 240] on span "قسم مينا البصل - دانون فرع الاسكندريه" at bounding box center [249, 246] width 125 height 13
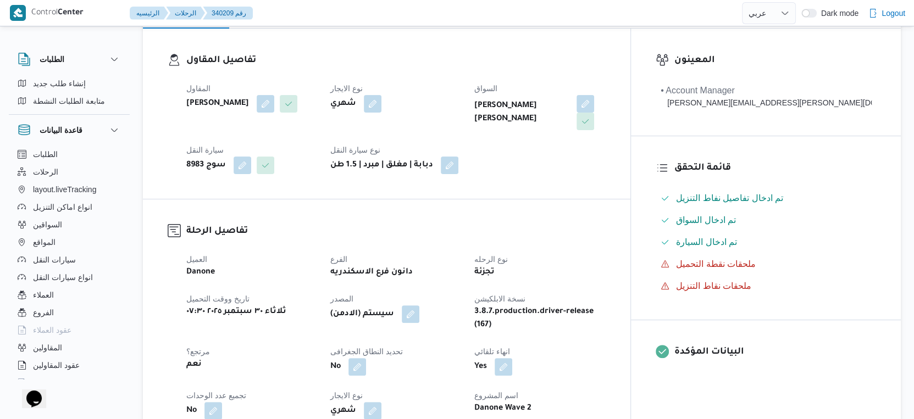
scroll to position [366, 0]
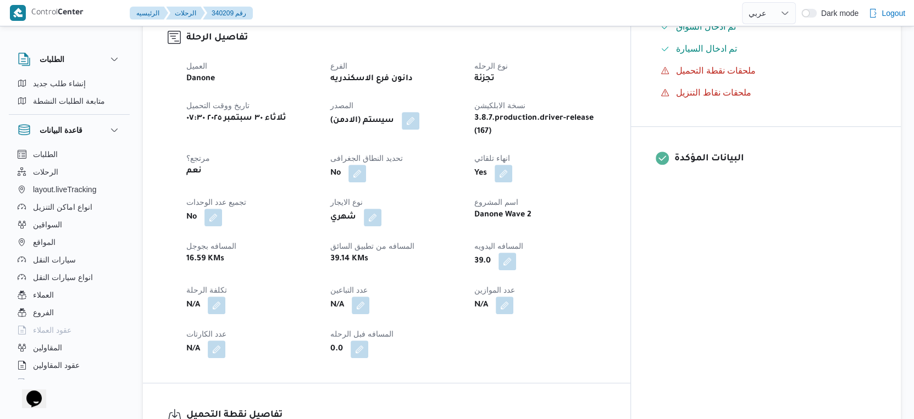
scroll to position [836, 0]
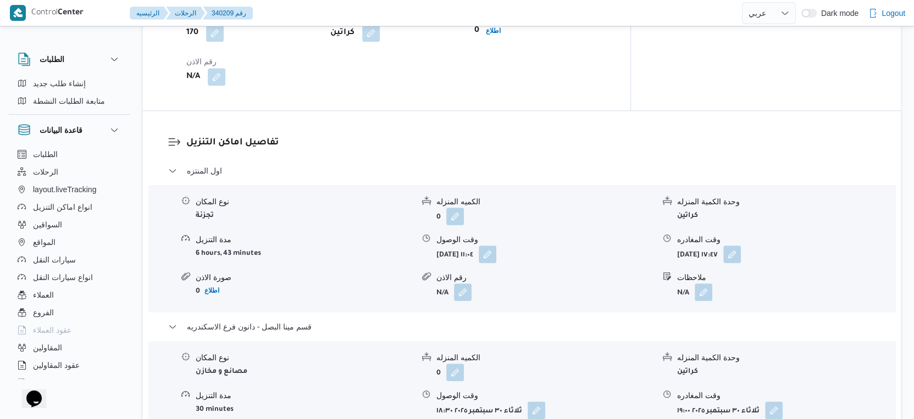
select select "ar"
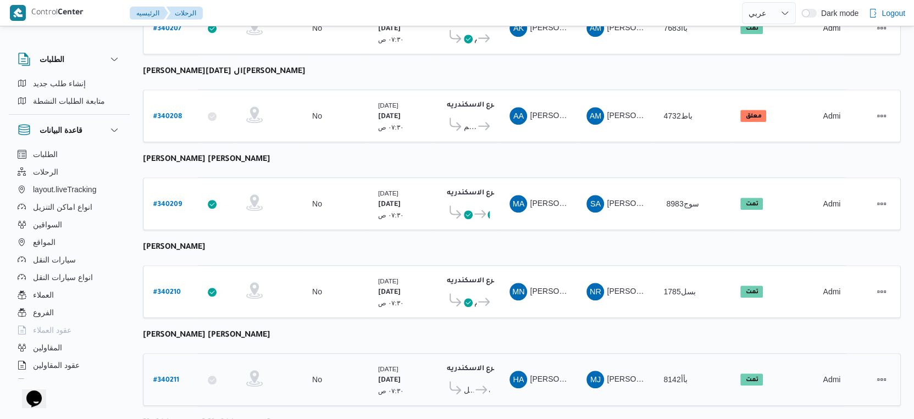
scroll to position [530, 0]
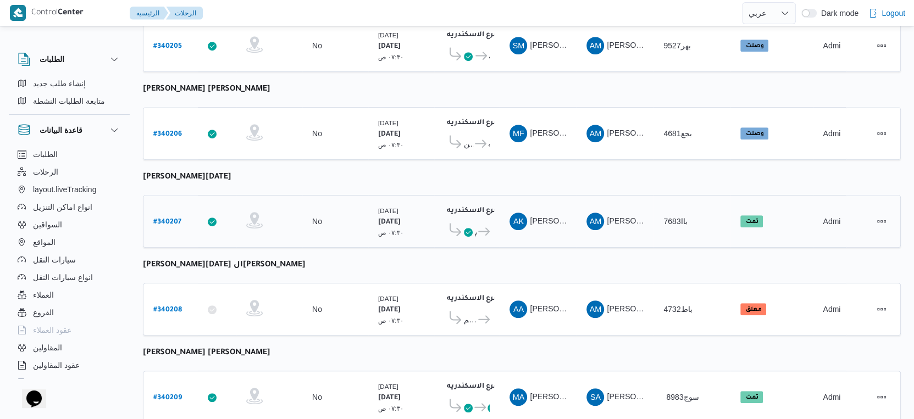
click at [165, 214] on link "# 340207" at bounding box center [167, 221] width 28 height 15
select select "ar"
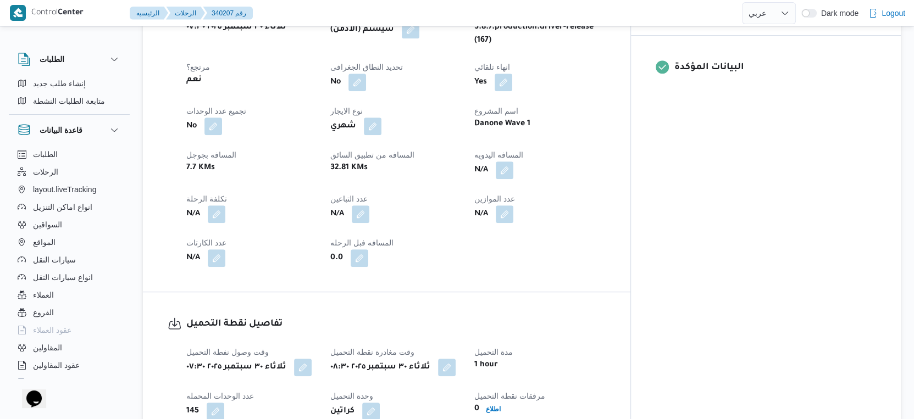
scroll to position [366, 0]
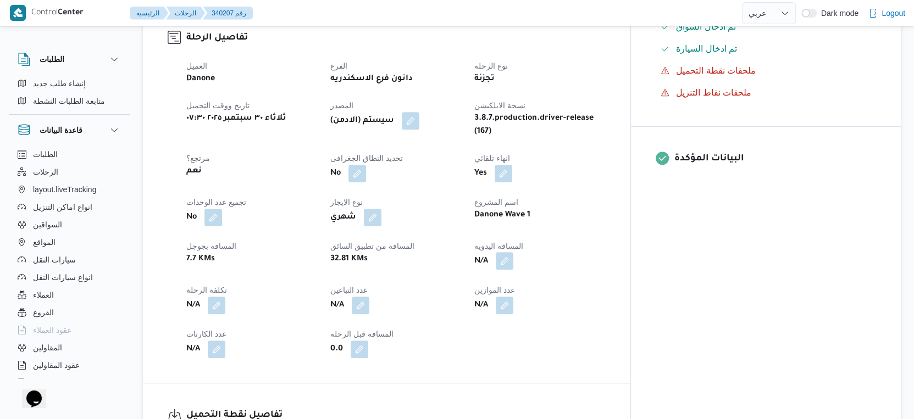
click at [513, 254] on button "button" at bounding box center [505, 261] width 18 height 18
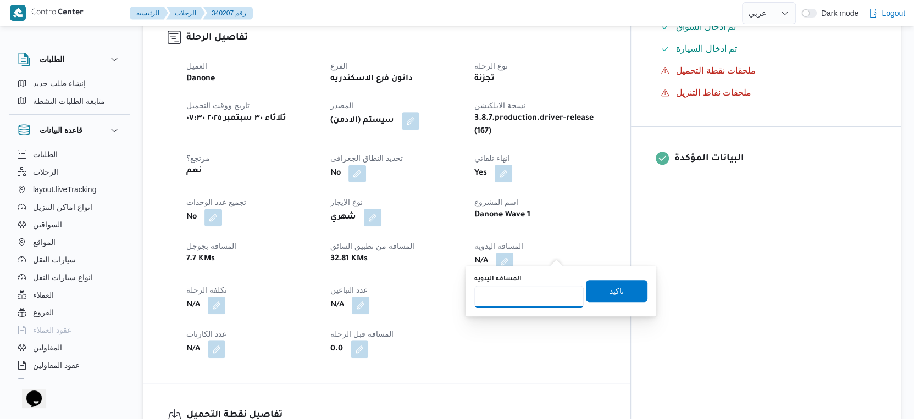
click at [518, 293] on input "المسافه اليدويه" at bounding box center [528, 297] width 109 height 22
type input "42"
click at [610, 289] on span "تاكيد" at bounding box center [617, 290] width 14 height 13
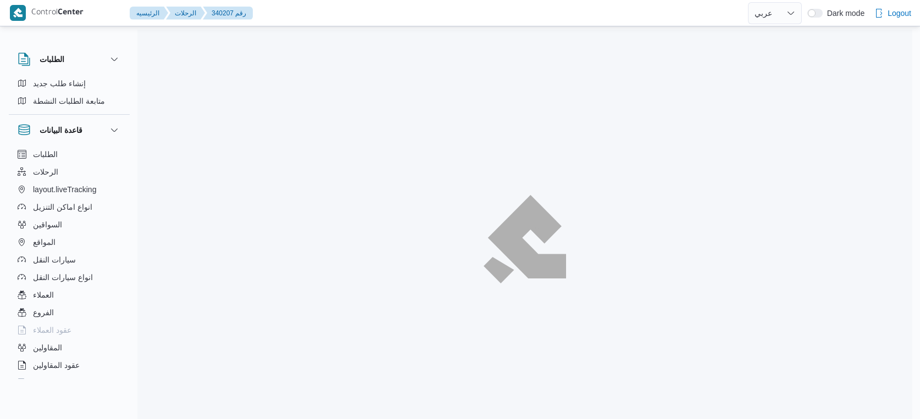
select select "ar"
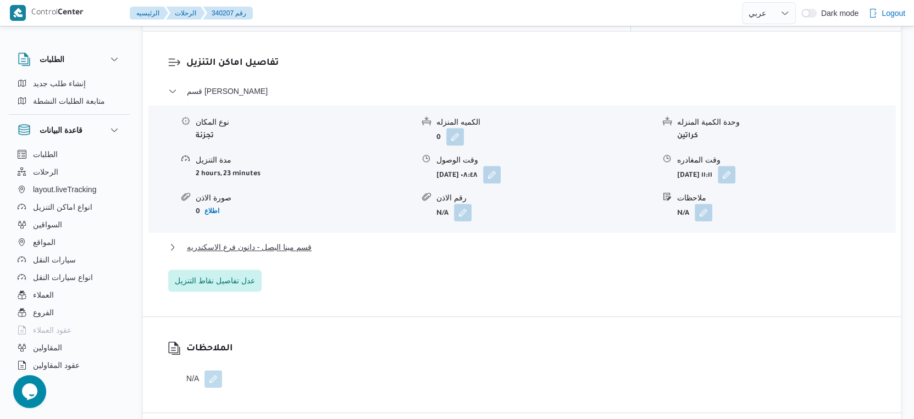
scroll to position [916, 0]
click at [326, 240] on button "قسم مينا البصل - دانون فرع الاسكندريه" at bounding box center [522, 246] width 708 height 13
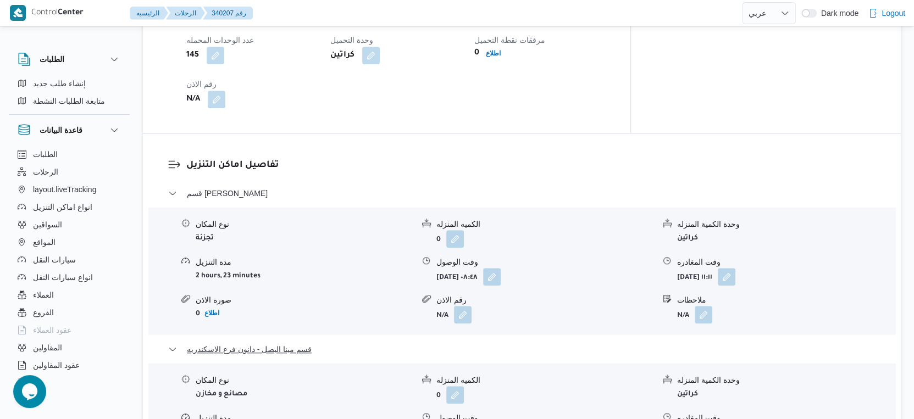
scroll to position [672, 0]
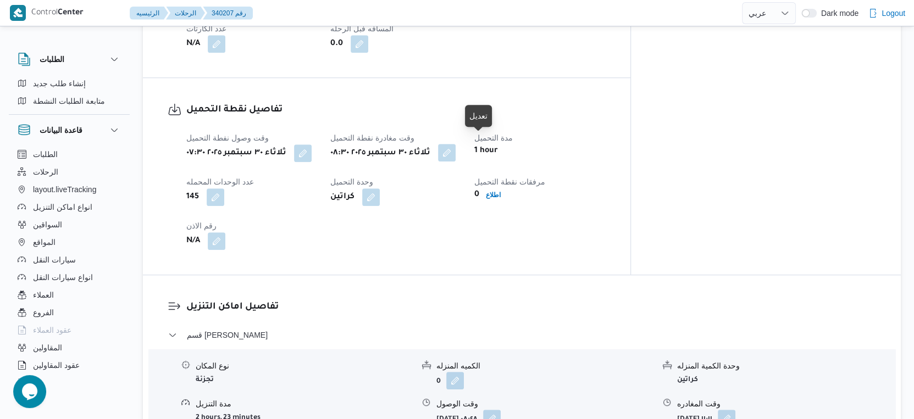
click at [456, 144] on button "button" at bounding box center [447, 153] width 18 height 18
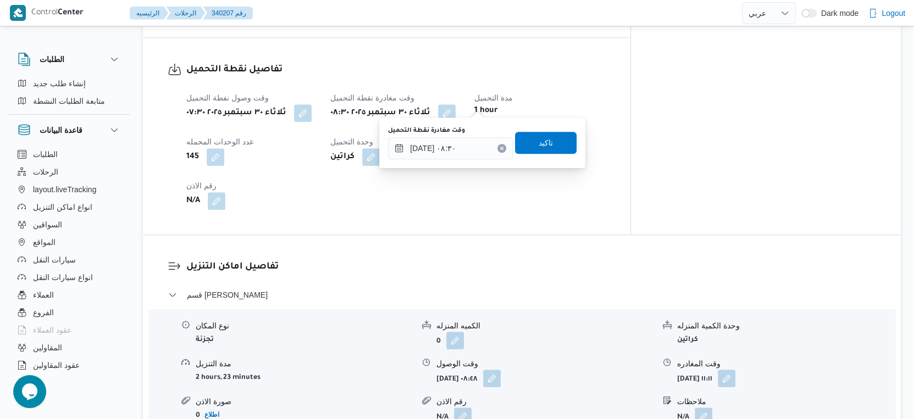
scroll to position [733, 0]
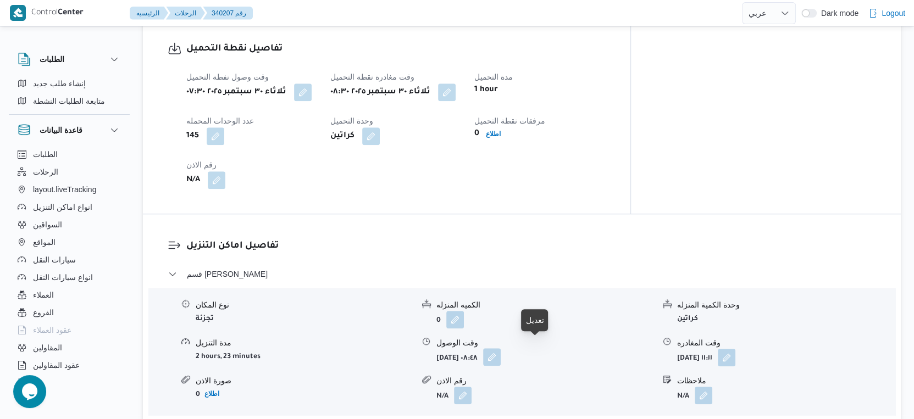
click at [501, 353] on button "button" at bounding box center [492, 357] width 18 height 18
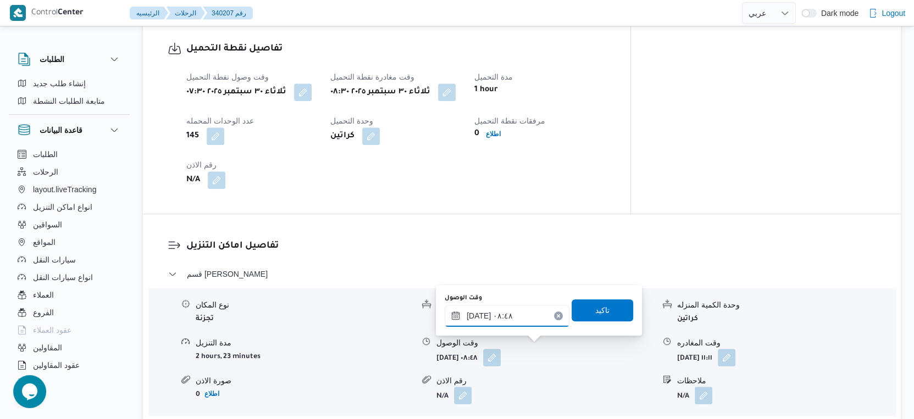
click at [508, 311] on input "٣٠/٠٩/٢٠٢٥ ٠٨:٤٨" at bounding box center [507, 316] width 125 height 22
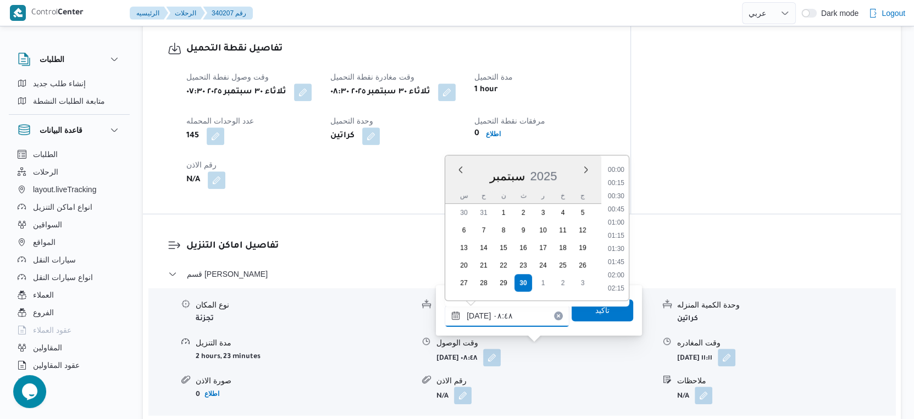
scroll to position [395, 0]
click at [617, 284] on li "09:45" at bounding box center [616, 289] width 25 height 11
type input "٣٠/٠٩/٢٠٢٥ ٠٩:٤٥"
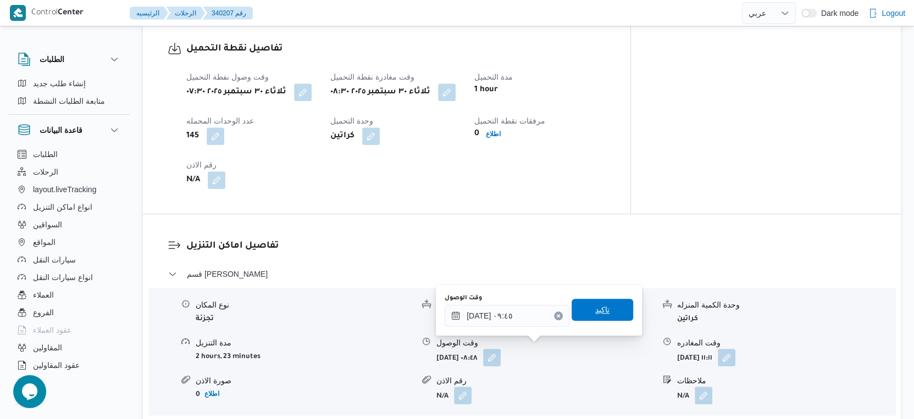
click at [607, 312] on span "تاكيد" at bounding box center [603, 310] width 62 height 22
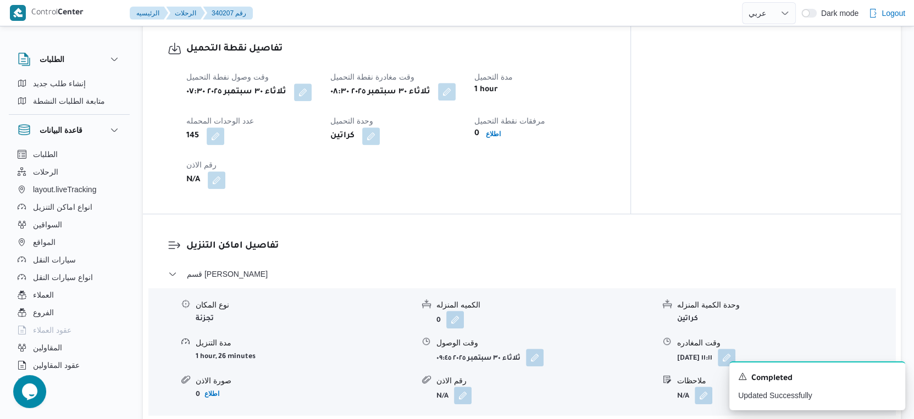
click at [456, 83] on button "button" at bounding box center [447, 92] width 18 height 18
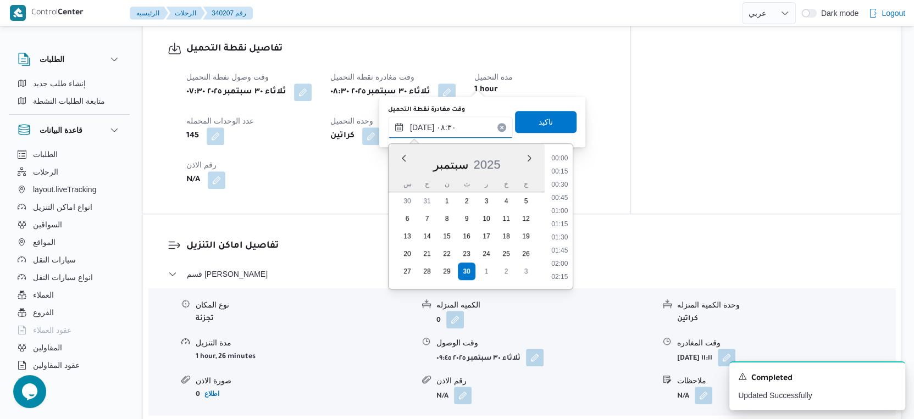
click at [458, 121] on input "٣٠/٠٩/٢٠٢٥ ٠٨:٣٠" at bounding box center [450, 128] width 125 height 22
click at [563, 269] on li "09:15" at bounding box center [559, 265] width 25 height 11
type input "[DATE] ٠٩:١٥"
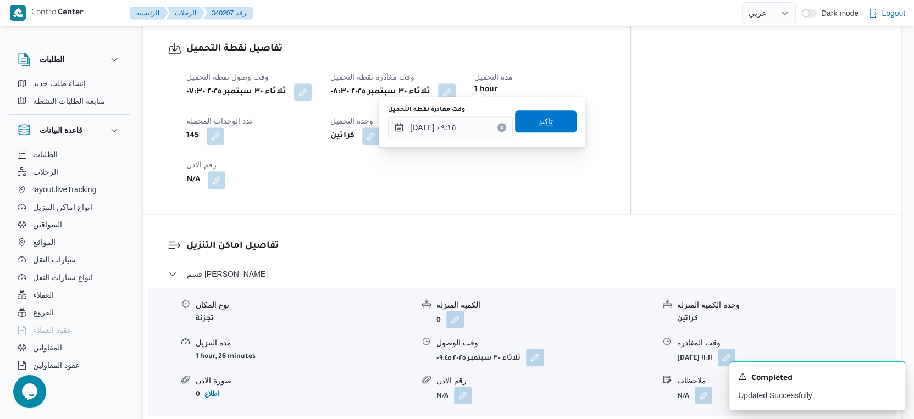
click at [519, 128] on span "تاكيد" at bounding box center [546, 121] width 62 height 22
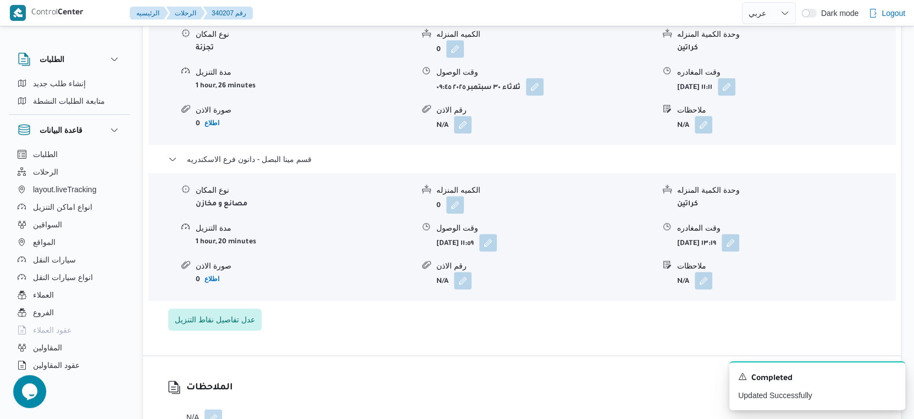
scroll to position [977, 0]
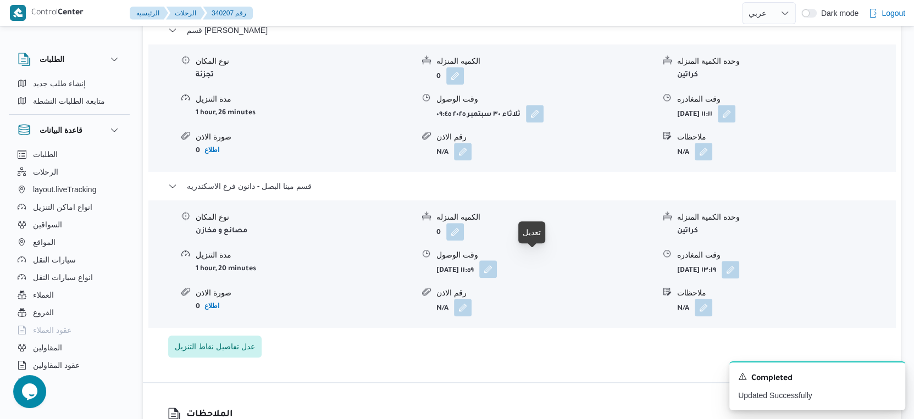
click at [497, 261] on button "button" at bounding box center [488, 270] width 18 height 18
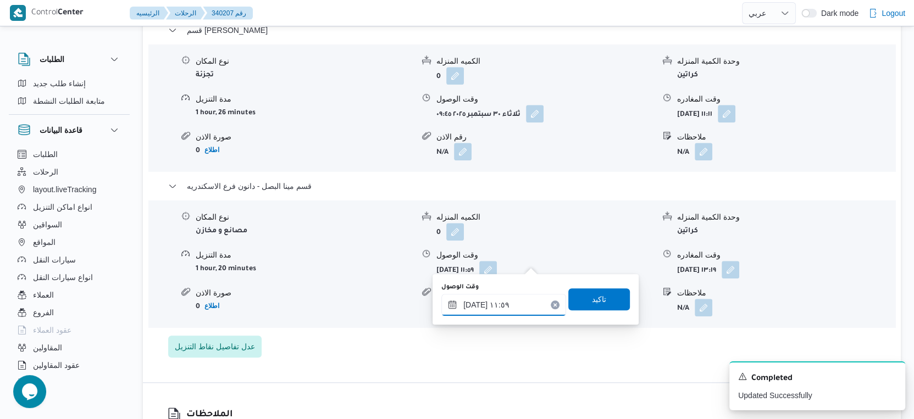
click at [503, 300] on input "٣٠/٠٩/٢٠٢٥ ١١:٥٩" at bounding box center [503, 305] width 125 height 22
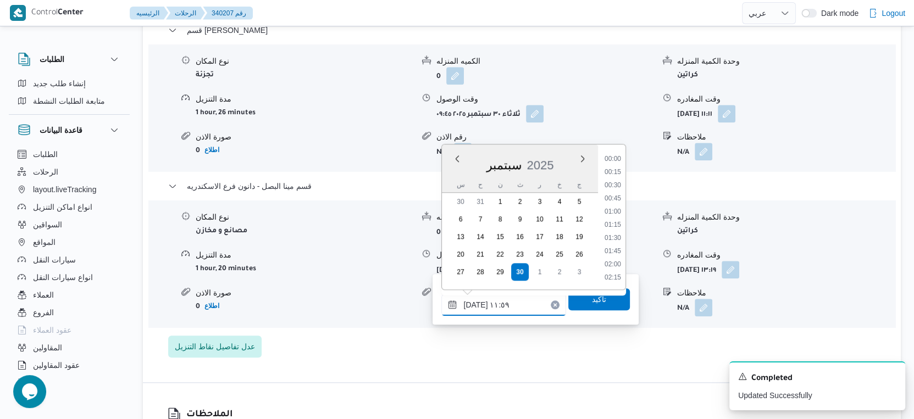
scroll to position [552, 0]
click at [739, 261] on button "button" at bounding box center [731, 270] width 18 height 18
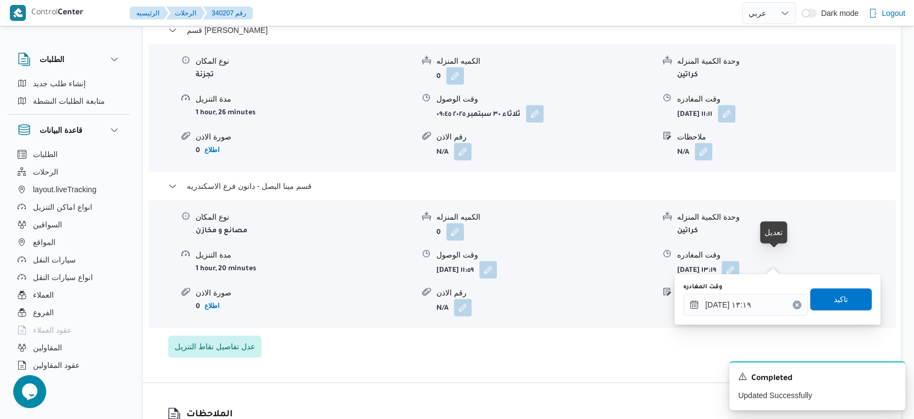
scroll to position [0, 0]
click at [755, 301] on input "٣٠/٠٩/٢٠٢٥ ١٣:١٩" at bounding box center [745, 305] width 125 height 22
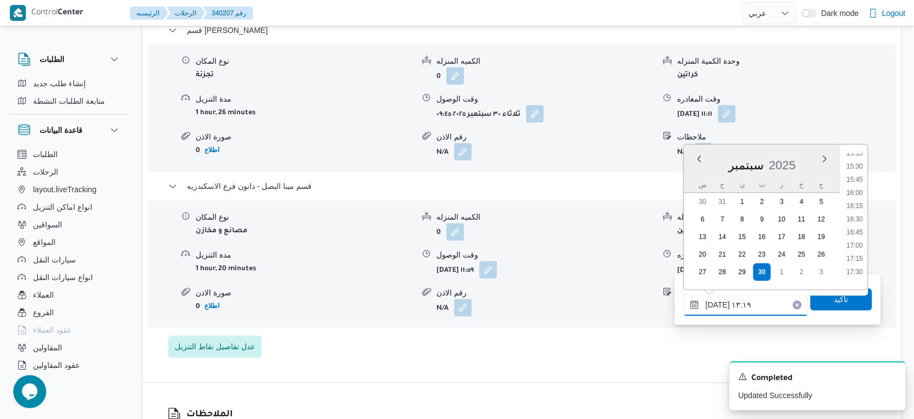
scroll to position [815, 0]
click at [855, 217] on li "16:30" at bounding box center [854, 214] width 25 height 11
type input "٣٠/٠٩/٢٠٢٥ ١٦:٣٠"
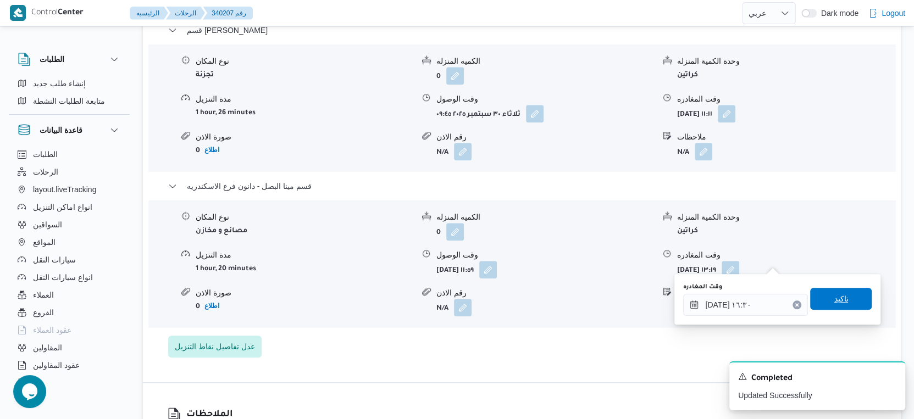
click at [846, 293] on span "تاكيد" at bounding box center [841, 299] width 62 height 22
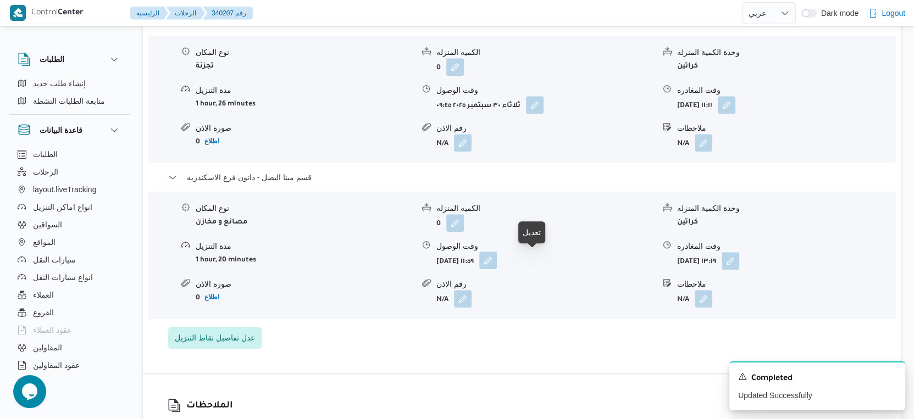
click at [497, 258] on button "button" at bounding box center [488, 261] width 18 height 18
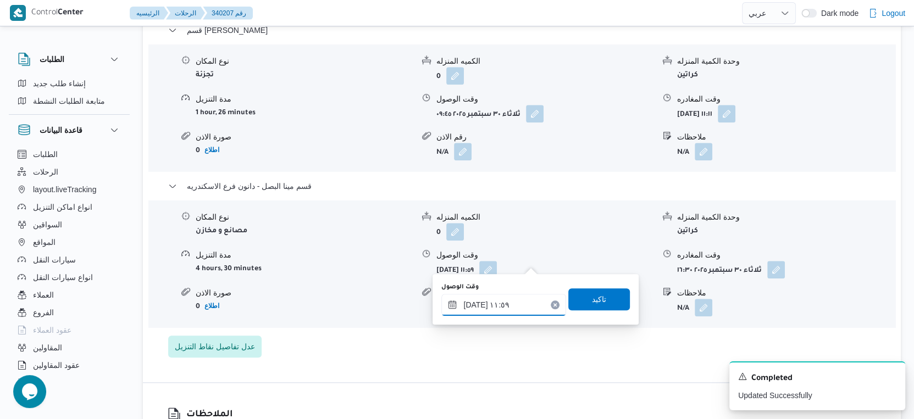
click at [496, 306] on input "٣٠/٠٩/٢٠٢٥ ١١:٥٩" at bounding box center [503, 305] width 125 height 22
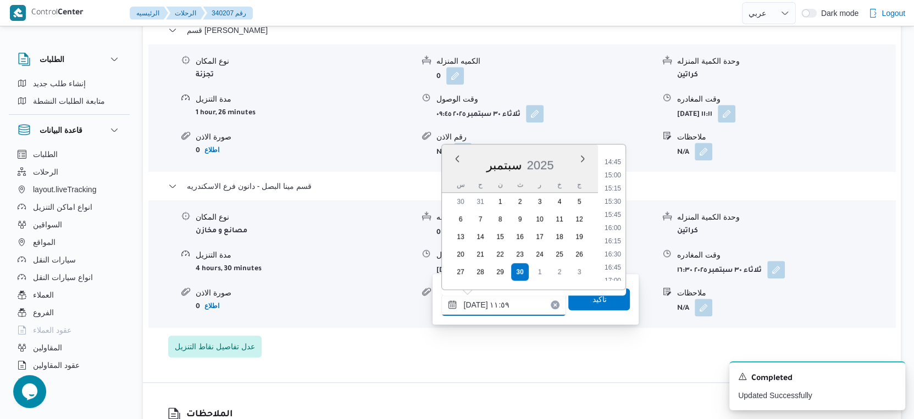
scroll to position [796, 0]
click at [616, 208] on li "16:00" at bounding box center [612, 206] width 25 height 11
type input "٣٠/٠٩/٢٠٢٥ ١٦:٠٠"
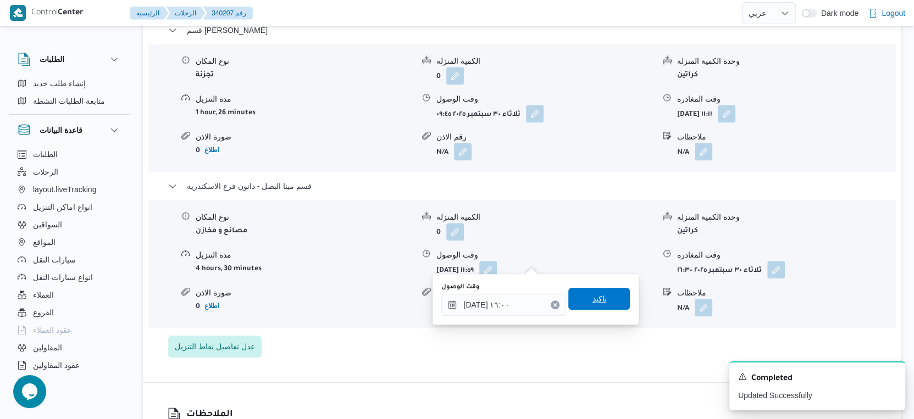
click at [599, 296] on span "تاكيد" at bounding box center [599, 299] width 62 height 22
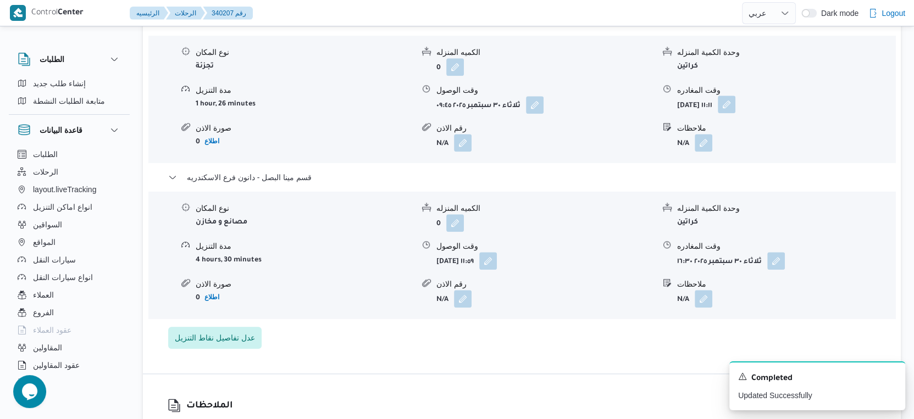
click at [735, 106] on button "button" at bounding box center [727, 105] width 18 height 18
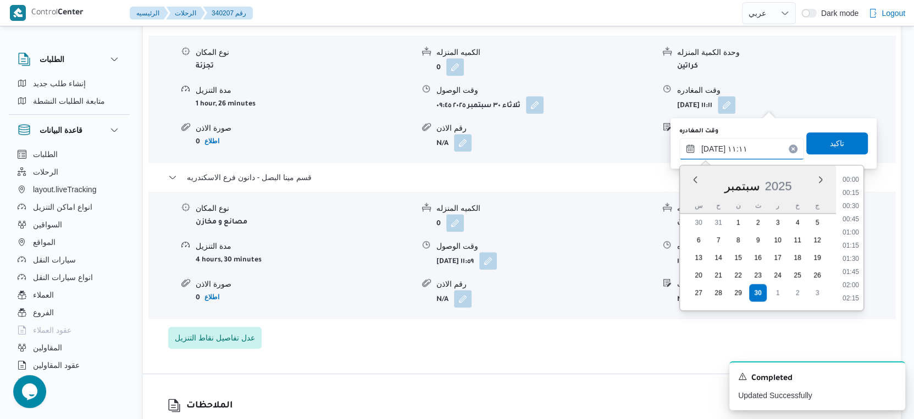
click at [738, 144] on input "٣٠/٠٩/٢٠٢٥ ١١:١١" at bounding box center [741, 149] width 125 height 22
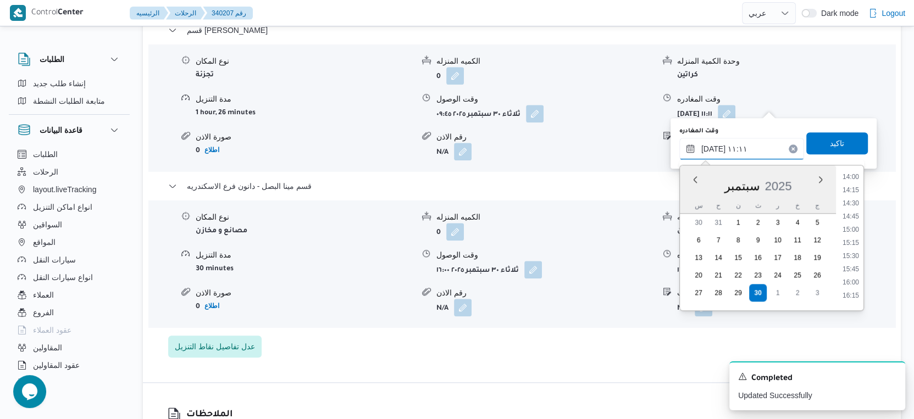
scroll to position [757, 0]
click at [848, 236] on li "15:30" at bounding box center [850, 240] width 25 height 11
type input "٣٠/٠٩/٢٠٢٥ ١٥:٣٠"
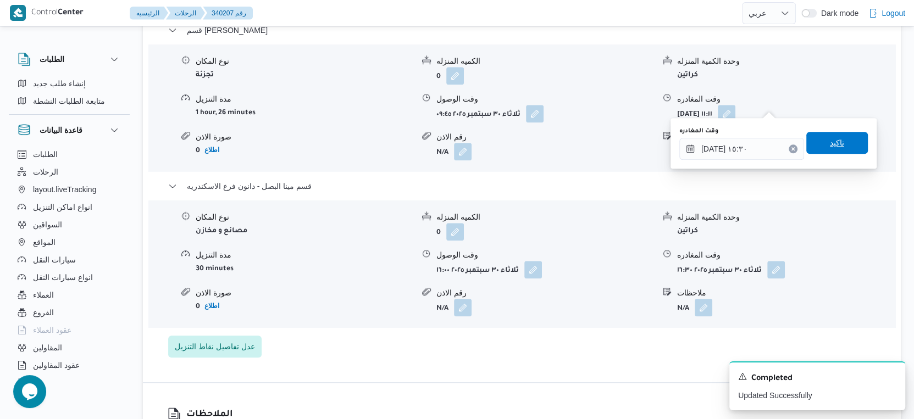
click at [842, 141] on span "تاكيد" at bounding box center [837, 143] width 62 height 22
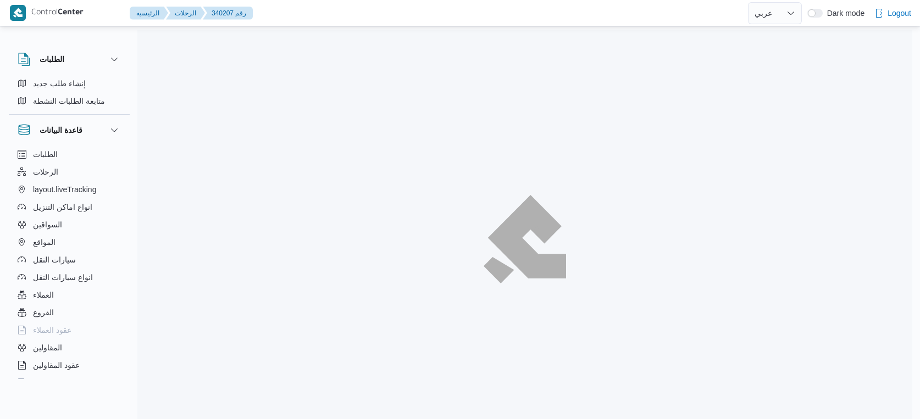
select select "ar"
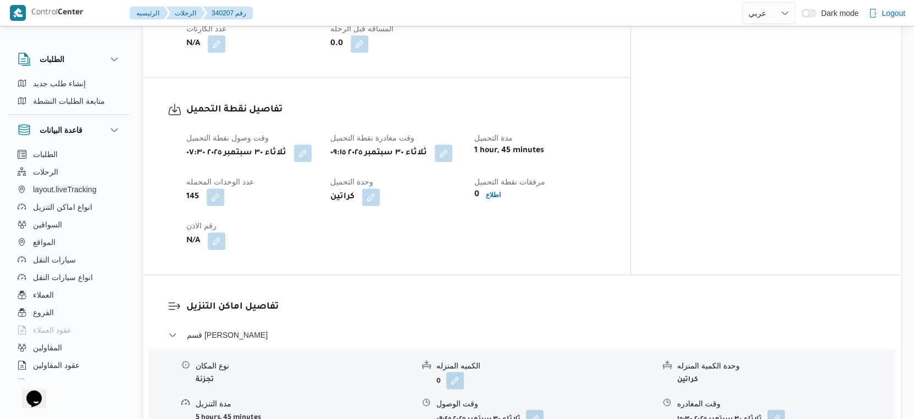
scroll to position [916, 0]
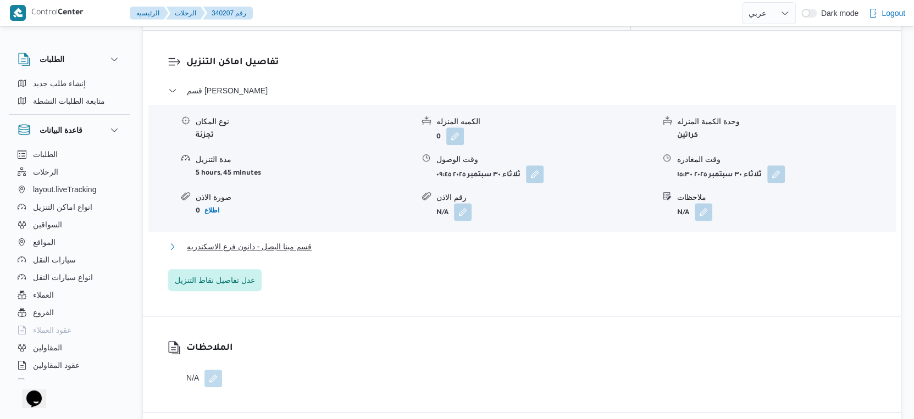
click at [316, 240] on button "قسم مينا البصل - دانون فرع الاسكندريه" at bounding box center [522, 246] width 708 height 13
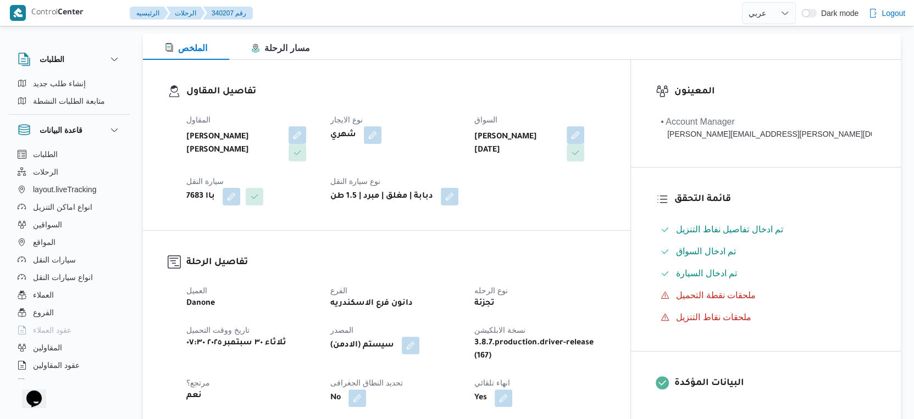
scroll to position [305, 0]
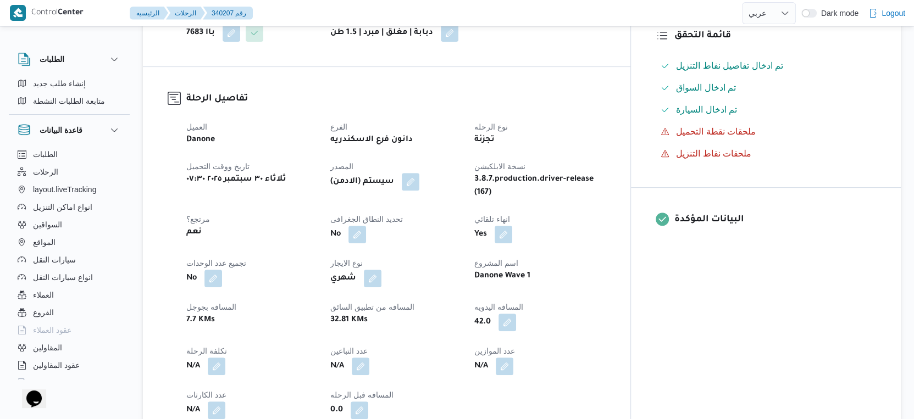
select select "ar"
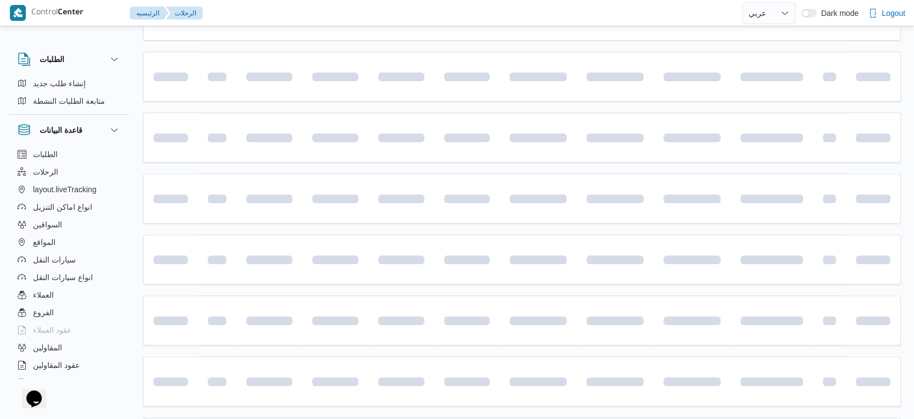
scroll to position [530, 0]
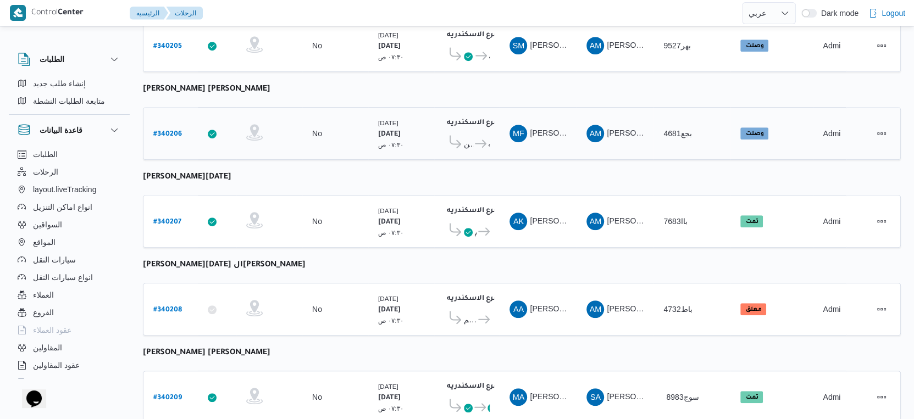
click at [173, 131] on b "# 340206" at bounding box center [167, 135] width 29 height 8
select select "ar"
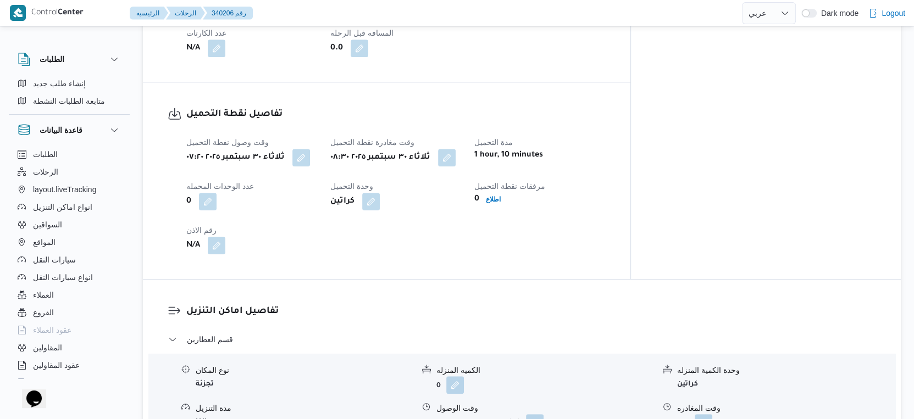
scroll to position [733, 0]
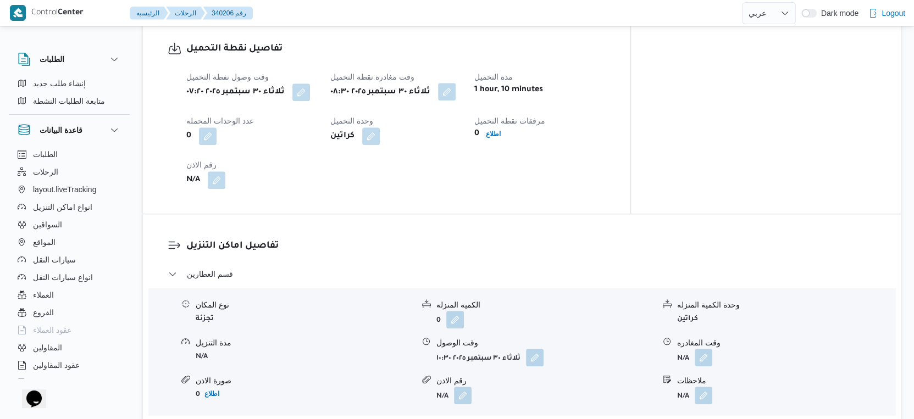
click at [456, 83] on button "button" at bounding box center [447, 92] width 18 height 18
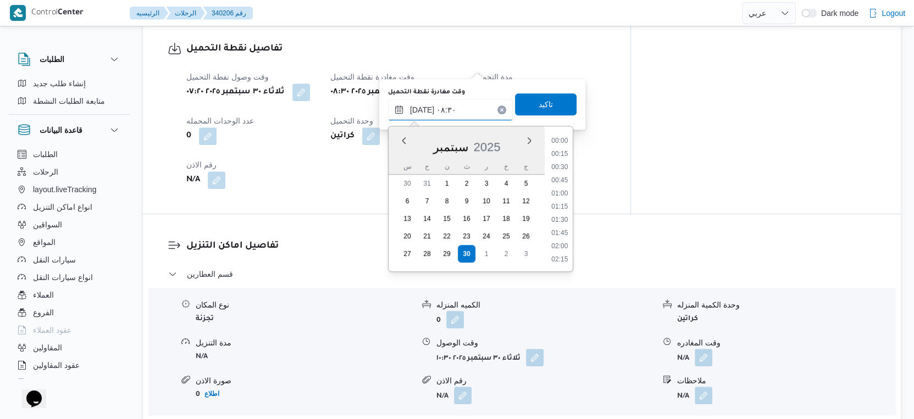
click at [463, 107] on input "٣٠/٠٩/٢٠٢٥ ٠٨:٣٠" at bounding box center [450, 110] width 125 height 22
click at [562, 247] on li "09:15" at bounding box center [559, 247] width 25 height 11
type input "٣٠/٠٩/٢٠٢٥ ٠٩:١٥"
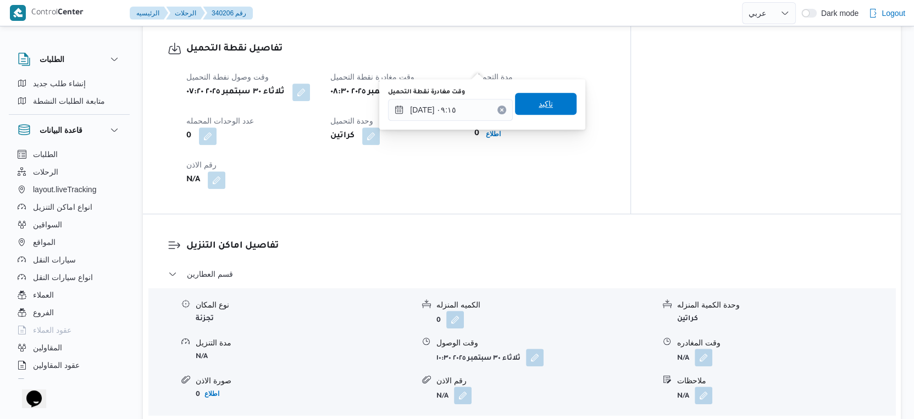
click at [541, 99] on span "تاكيد" at bounding box center [546, 103] width 14 height 13
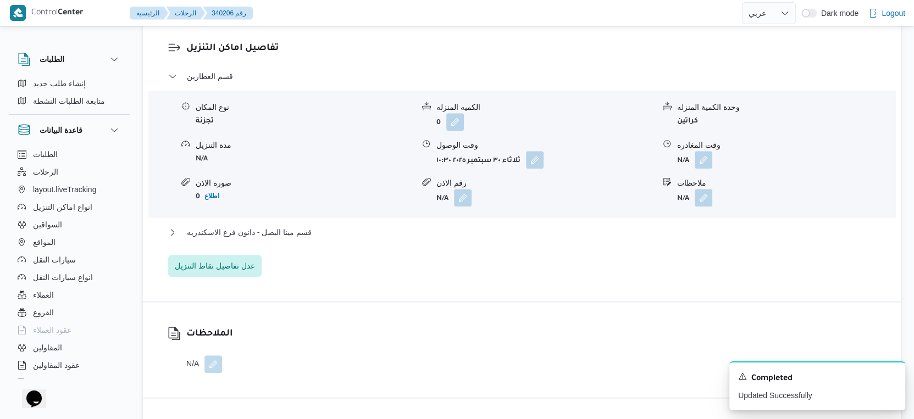
scroll to position [977, 0]
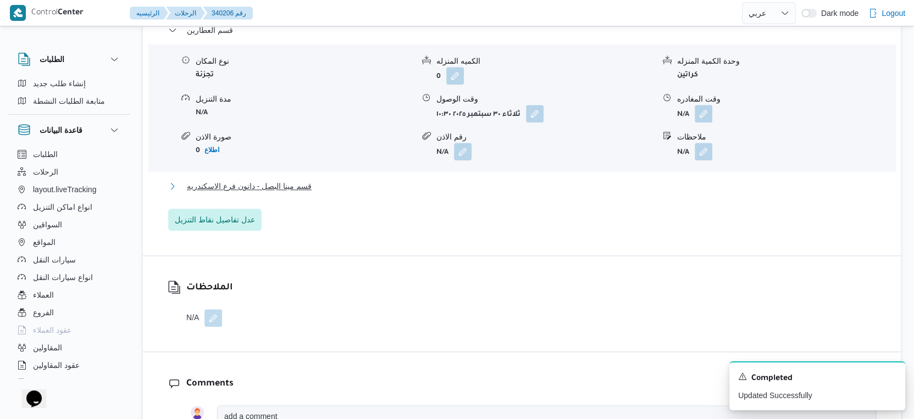
click at [325, 180] on button "قسم مينا البصل - دانون فرع الاسكندريه" at bounding box center [522, 186] width 708 height 13
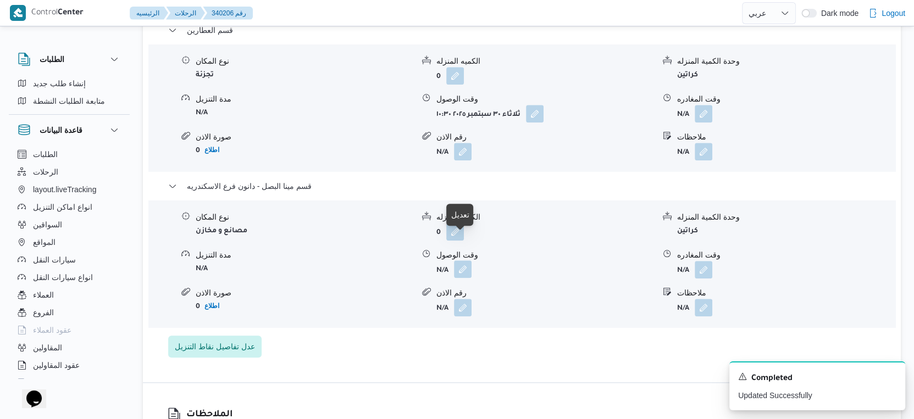
click at [464, 261] on button "button" at bounding box center [463, 270] width 18 height 18
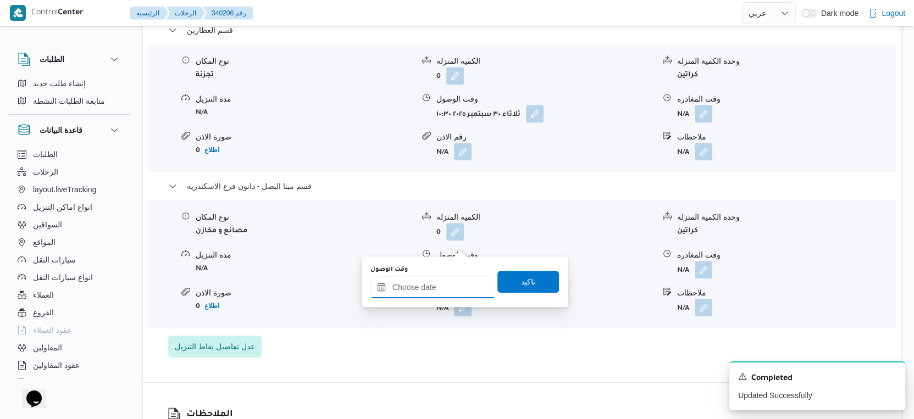
drag, startPoint x: 462, startPoint y: 252, endPoint x: 469, endPoint y: 277, distance: 26.4
click at [444, 286] on input "وقت الوصول" at bounding box center [432, 287] width 125 height 22
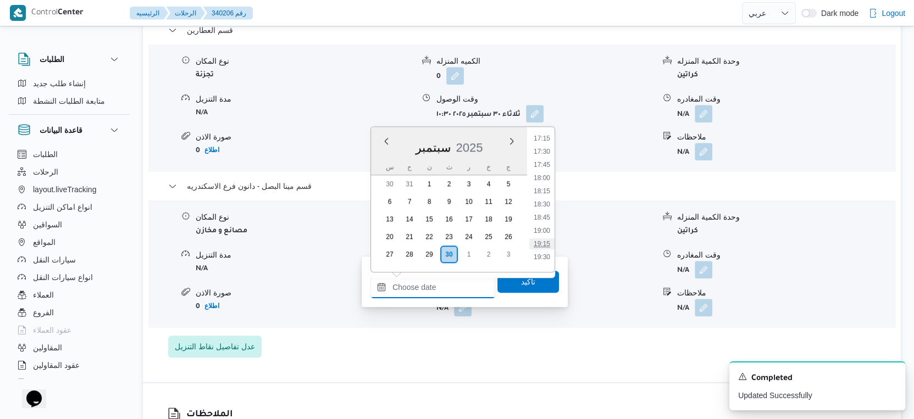
scroll to position [913, 0]
drag, startPoint x: 546, startPoint y: 217, endPoint x: 539, endPoint y: 241, distance: 24.9
click at [546, 217] on li "18:45" at bounding box center [541, 217] width 25 height 11
type input "٣٠/٠٩/٢٠٢٥ ١٨:٤٥"
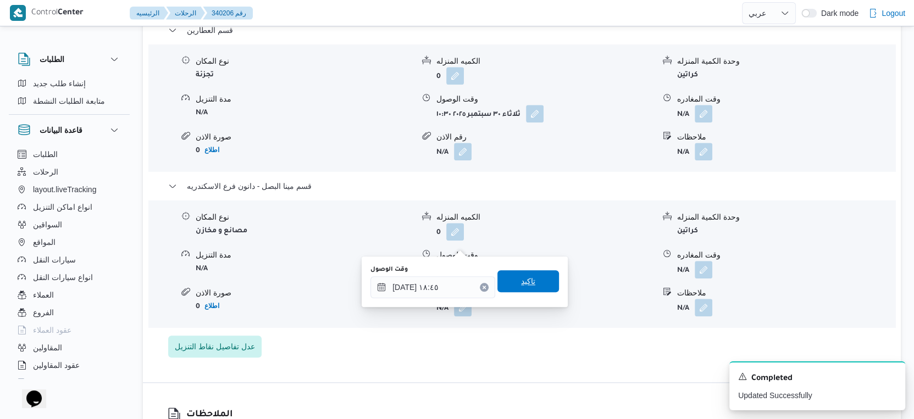
click at [532, 282] on span "تاكيد" at bounding box center [528, 281] width 62 height 22
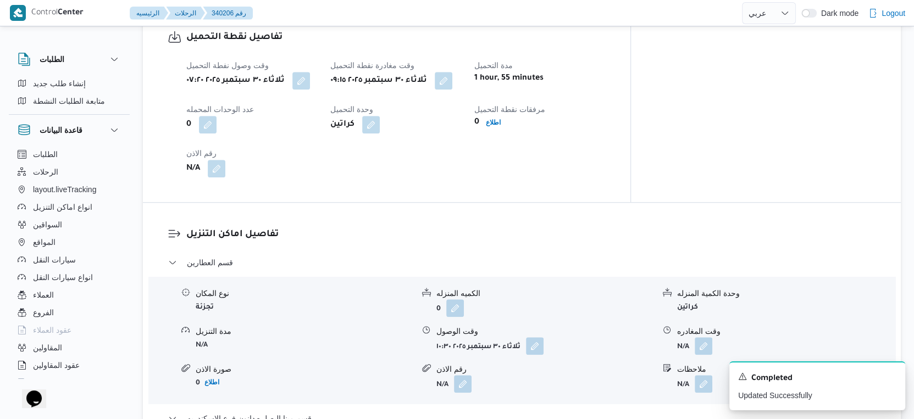
scroll to position [715, 0]
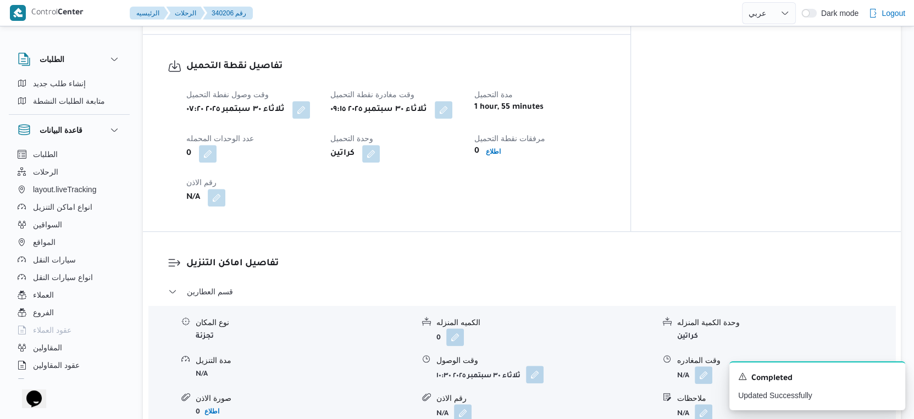
click at [536, 366] on button "button" at bounding box center [535, 375] width 18 height 18
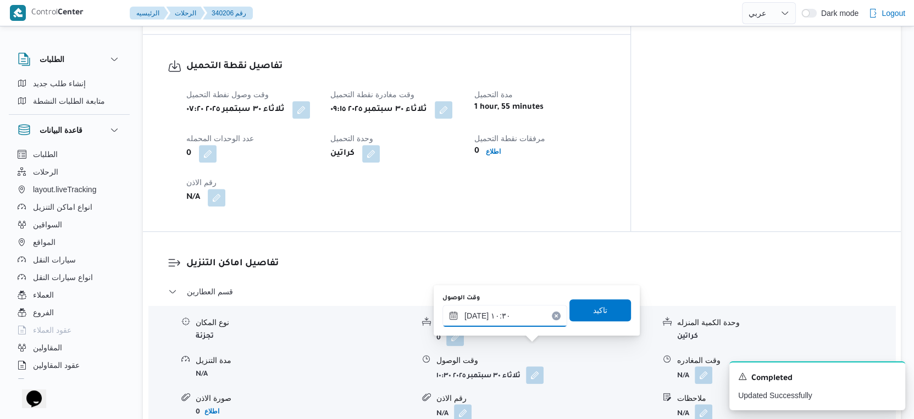
click at [509, 316] on input "٣٠/٠٩/٢٠٢٥ ١٠:٣٠" at bounding box center [504, 316] width 125 height 22
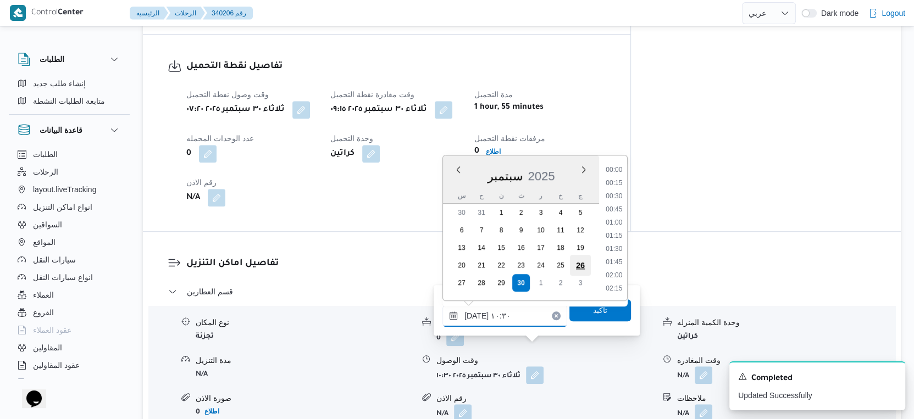
scroll to position [487, 0]
click at [618, 195] on li "09:45" at bounding box center [613, 197] width 25 height 11
type input "٣٠/٠٩/٢٠٢٥ ٠٩:٤٥"
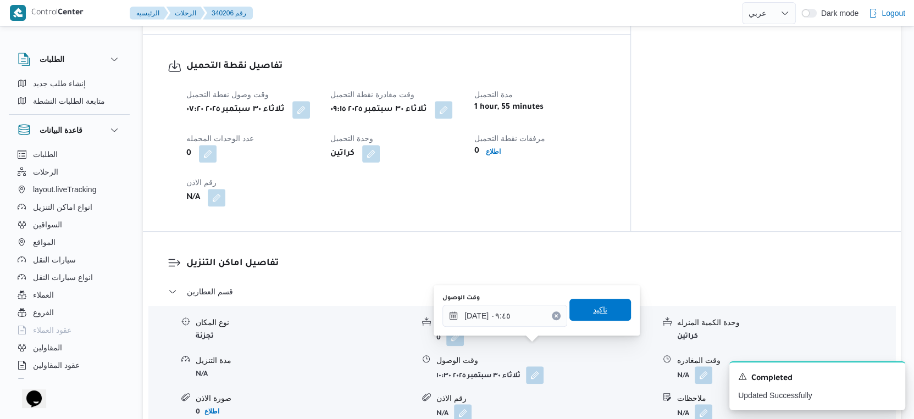
click at [604, 312] on span "تاكيد" at bounding box center [600, 310] width 62 height 22
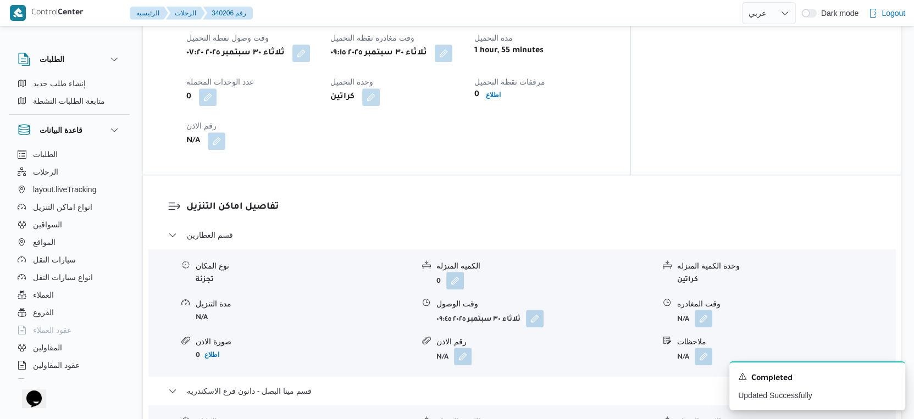
scroll to position [898, 0]
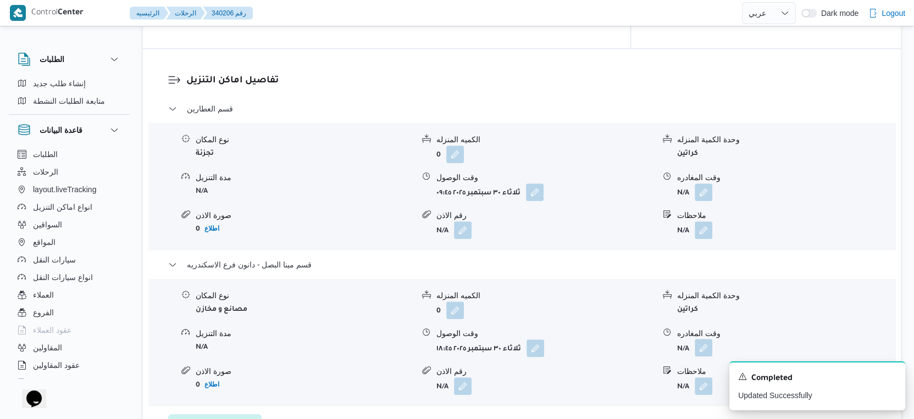
click at [704, 339] on button "button" at bounding box center [704, 348] width 18 height 18
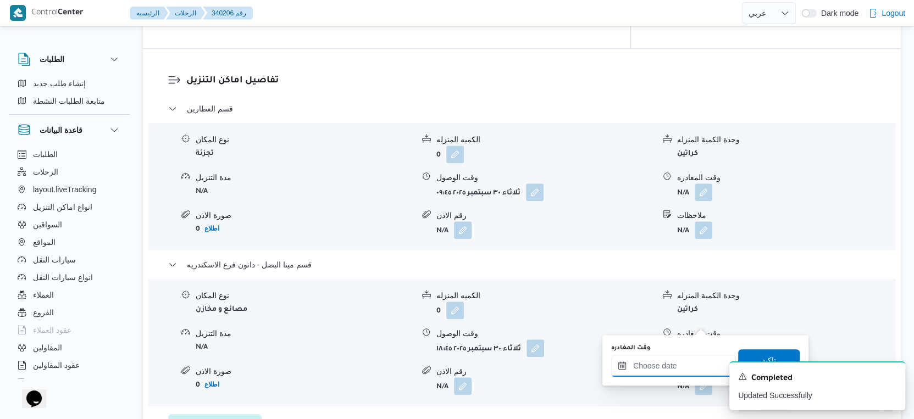
click at [674, 358] on input "وقت المغادره" at bounding box center [673, 366] width 125 height 22
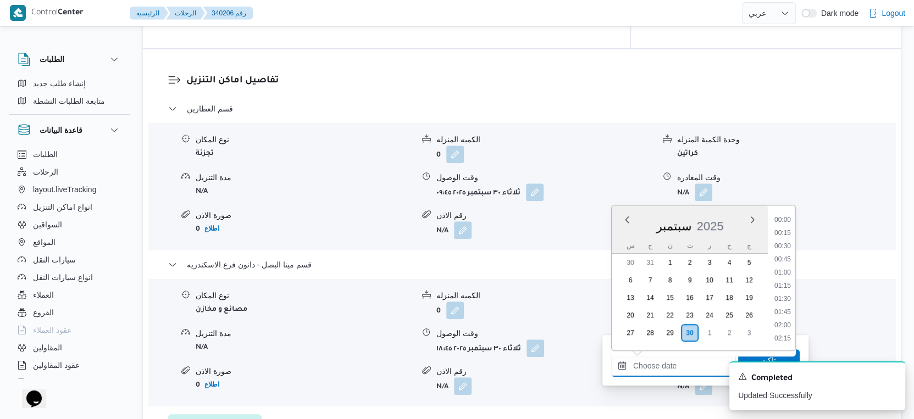
scroll to position [974, 0]
click at [787, 257] on li "19:15" at bounding box center [782, 261] width 25 height 11
type input "٣٠/٠٩/٢٠٢٥ ١٩:١٥"
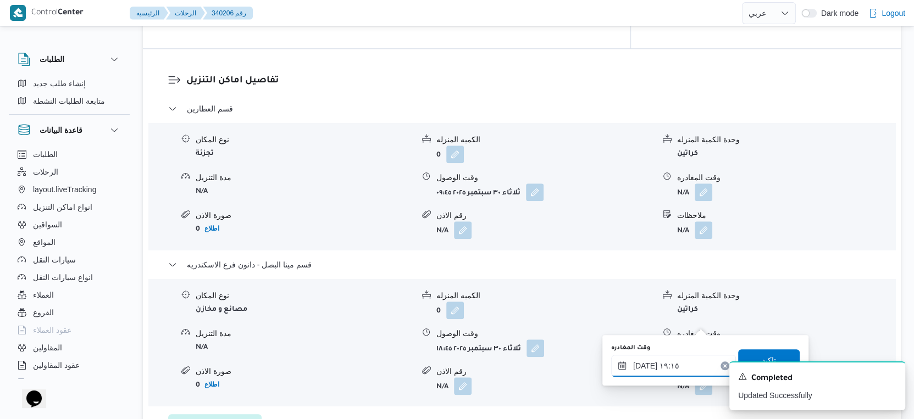
scroll to position [959, 0]
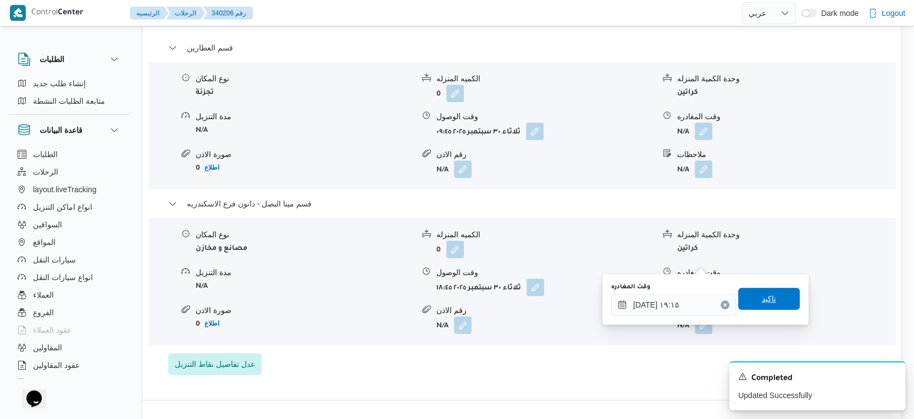
click at [773, 300] on span "تاكيد" at bounding box center [769, 299] width 62 height 22
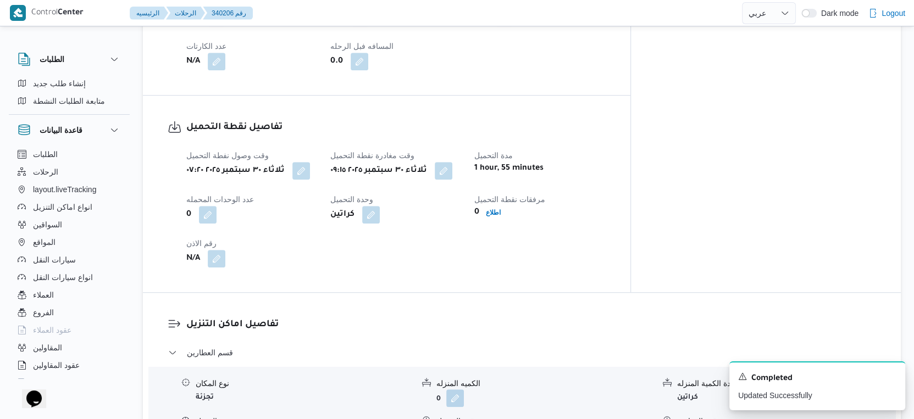
scroll to position [471, 0]
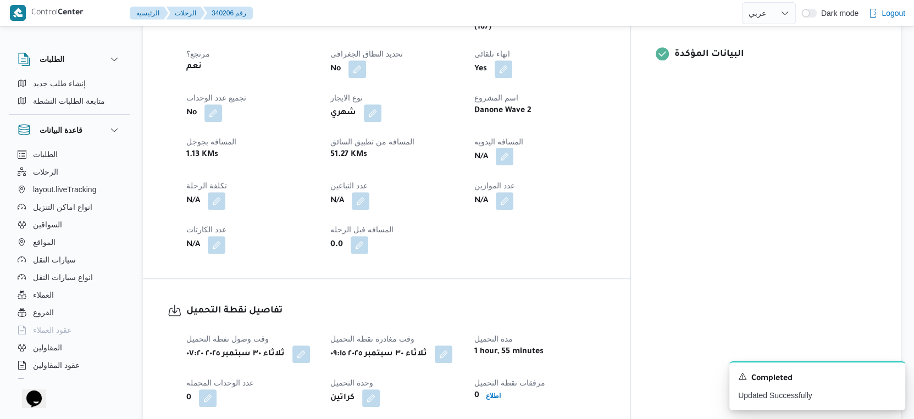
click at [513, 148] on button "button" at bounding box center [505, 157] width 18 height 18
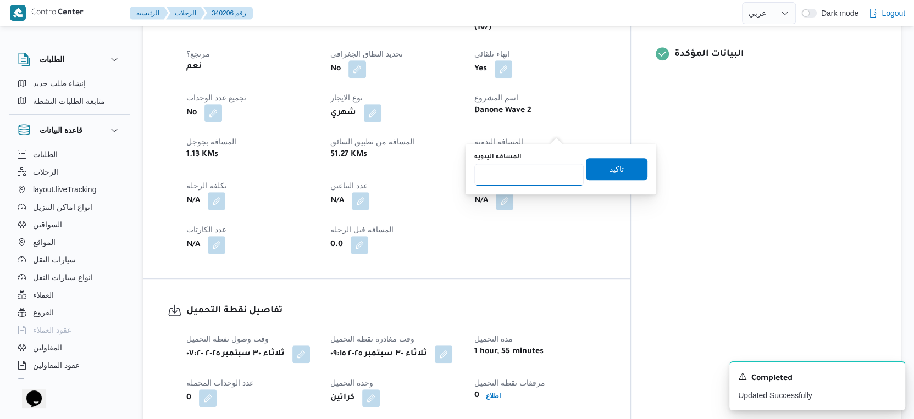
click at [523, 170] on input "المسافه اليدويه" at bounding box center [528, 175] width 109 height 22
type input "34"
click at [625, 161] on span "تاكيد" at bounding box center [617, 169] width 62 height 22
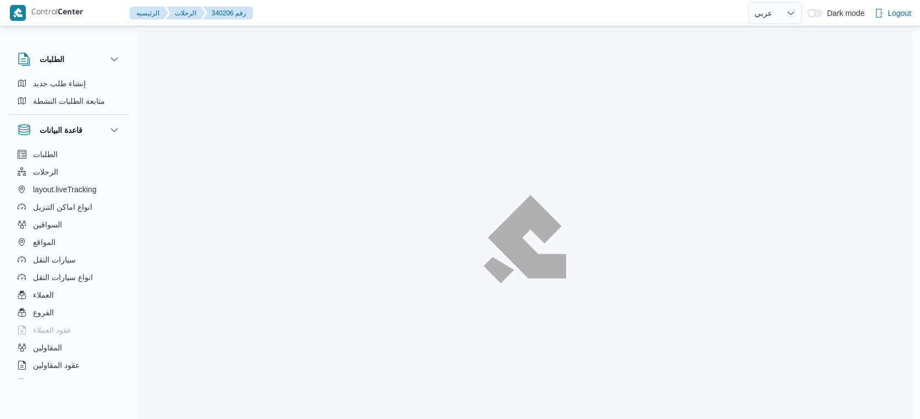
select select "ar"
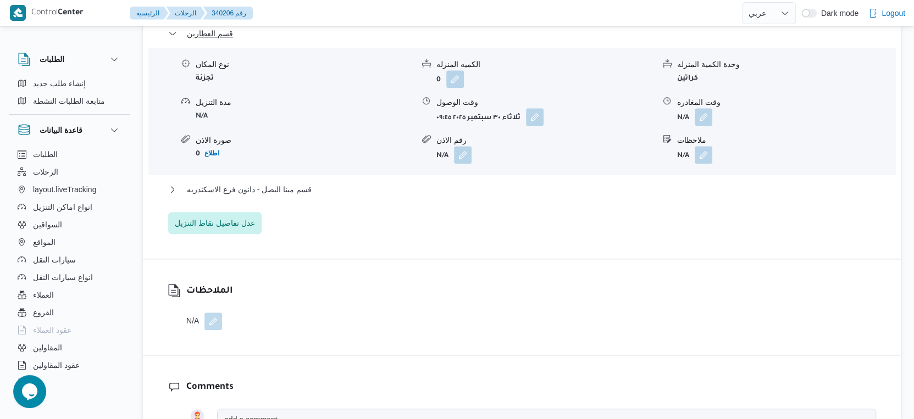
scroll to position [977, 0]
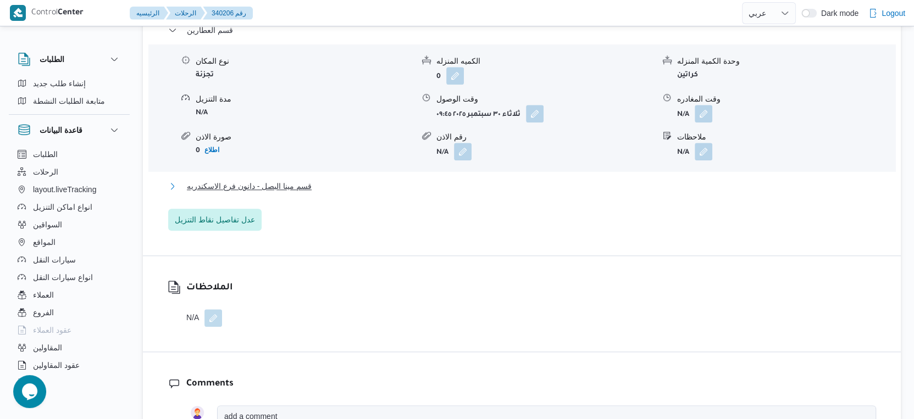
click at [327, 180] on button "قسم مينا البصل - دانون فرع الاسكندريه" at bounding box center [522, 186] width 708 height 13
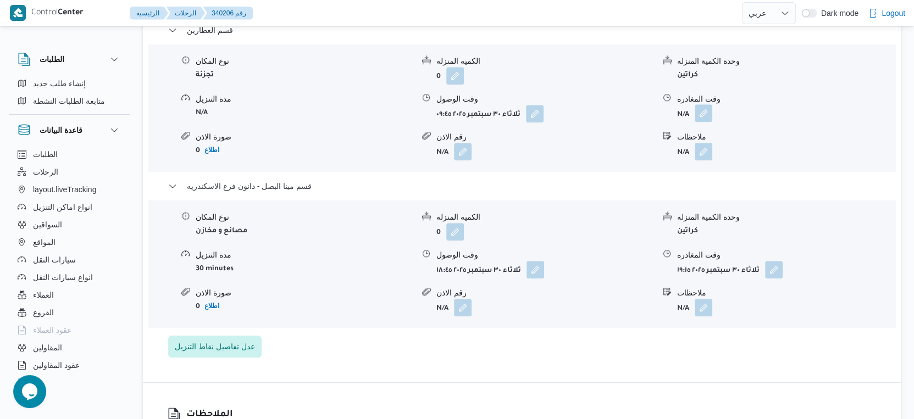
click at [701, 104] on button "button" at bounding box center [704, 113] width 18 height 18
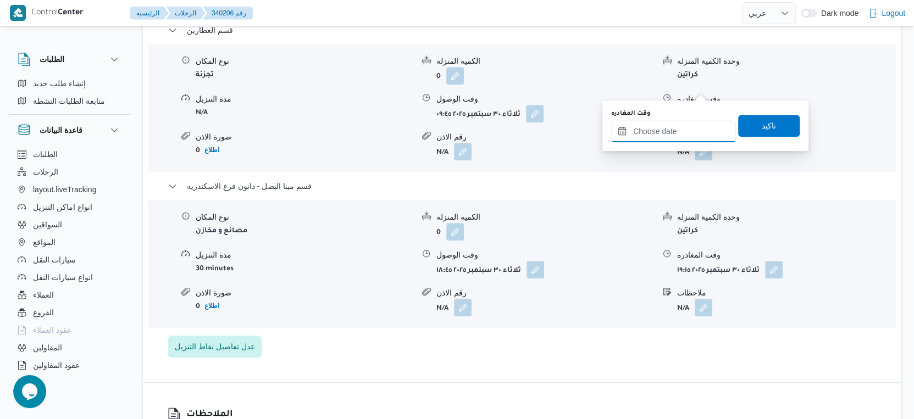
click at [683, 125] on input "وقت المغادره" at bounding box center [673, 131] width 125 height 22
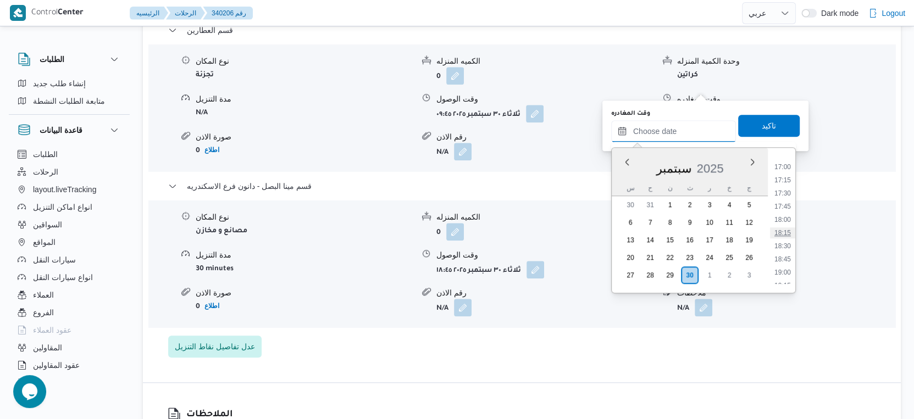
scroll to position [913, 0]
click at [783, 207] on li "18:15" at bounding box center [782, 212] width 25 height 11
type input "[DATE] ١٨:١٥"
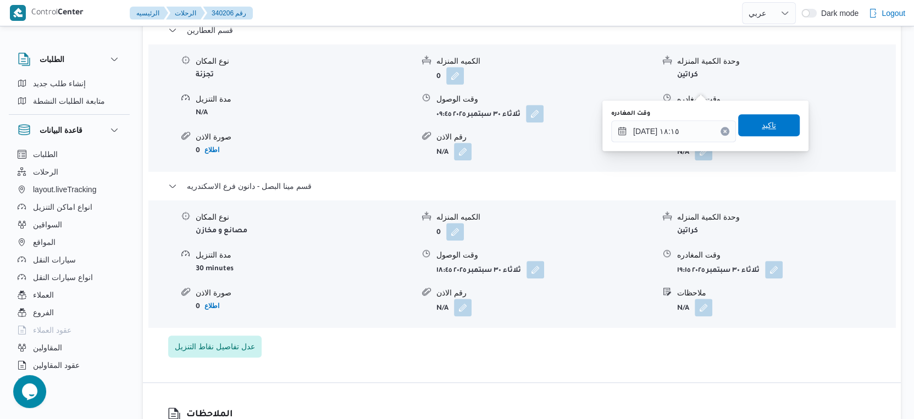
click at [772, 125] on span "تاكيد" at bounding box center [769, 125] width 62 height 22
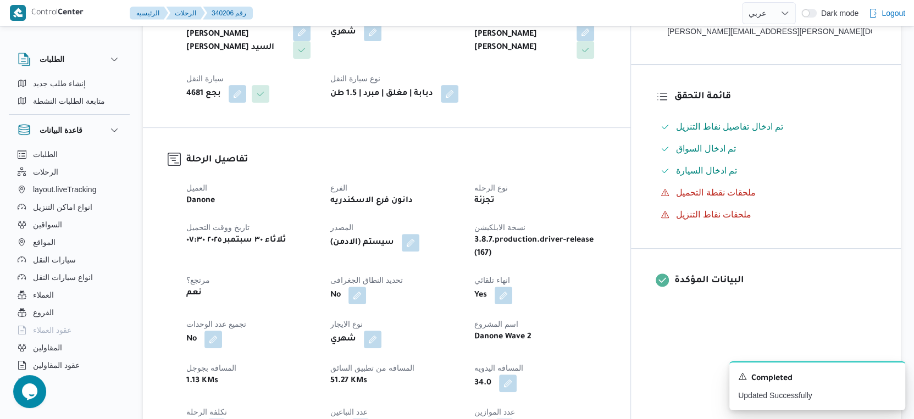
scroll to position [0, 0]
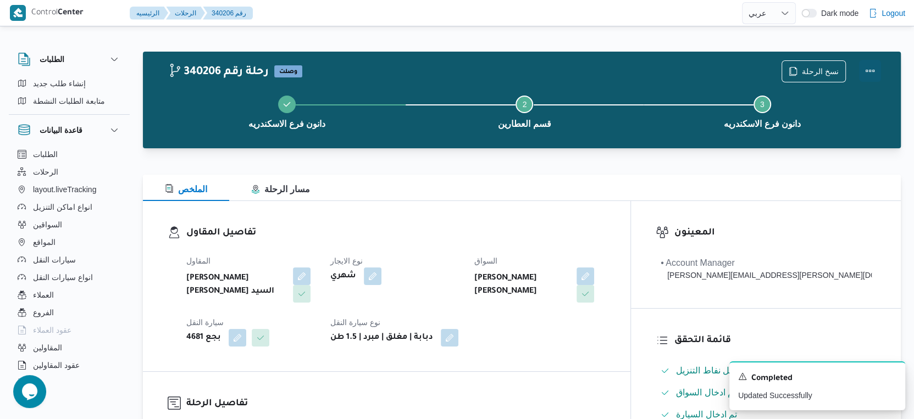
click at [865, 69] on button "Actions" at bounding box center [870, 71] width 22 height 22
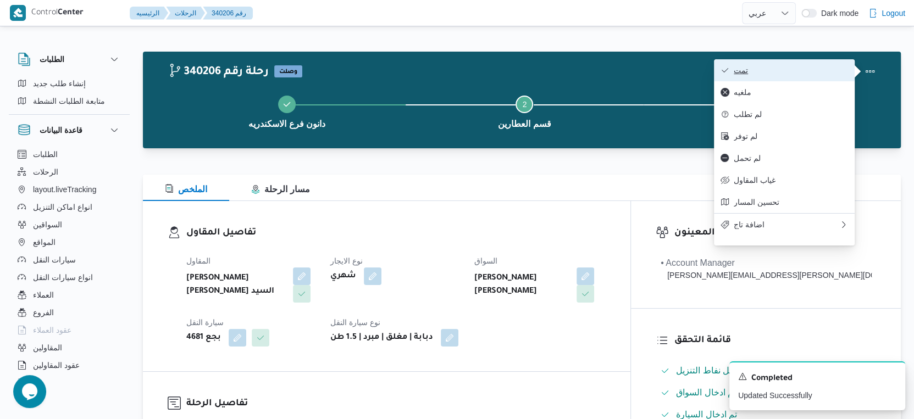
click at [797, 69] on span "تمت" at bounding box center [791, 70] width 114 height 9
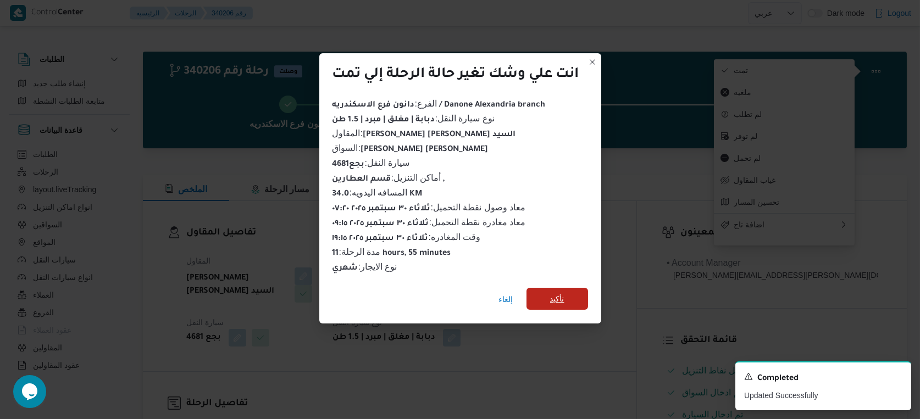
click at [563, 295] on span "تأكيد" at bounding box center [557, 298] width 14 height 13
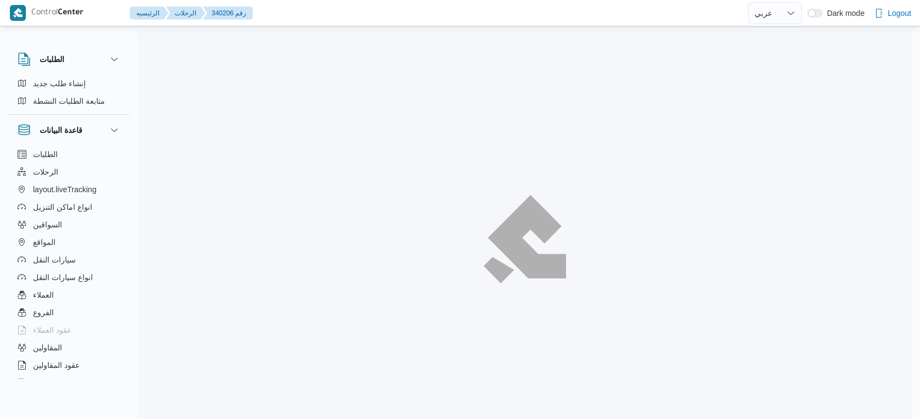
select select "ar"
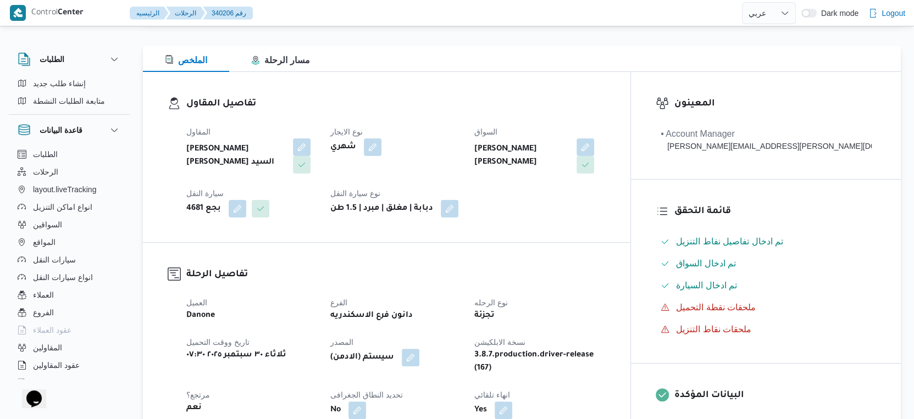
scroll to position [122, 0]
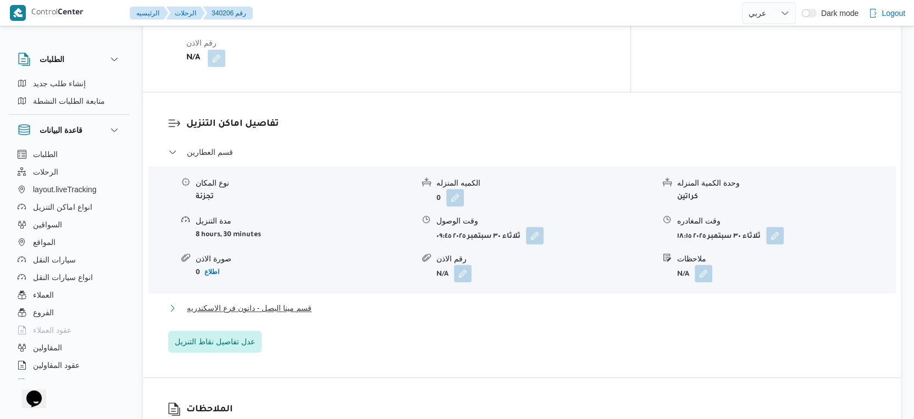
click at [317, 302] on button "قسم مينا البصل - دانون فرع الاسكندريه" at bounding box center [522, 308] width 708 height 13
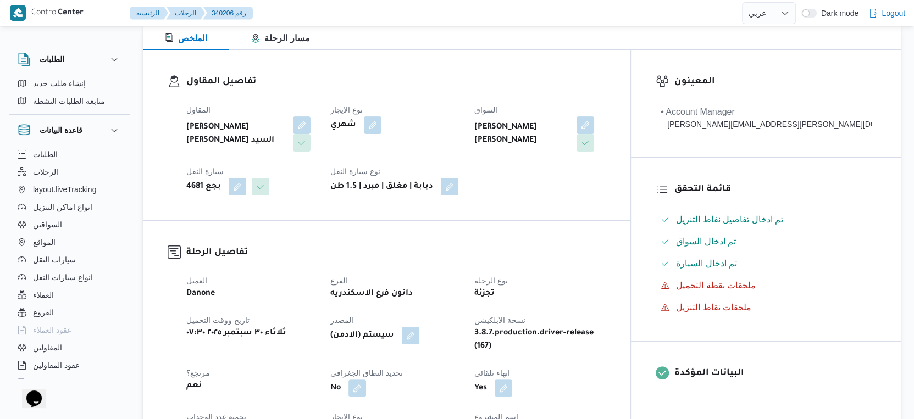
scroll to position [305, 0]
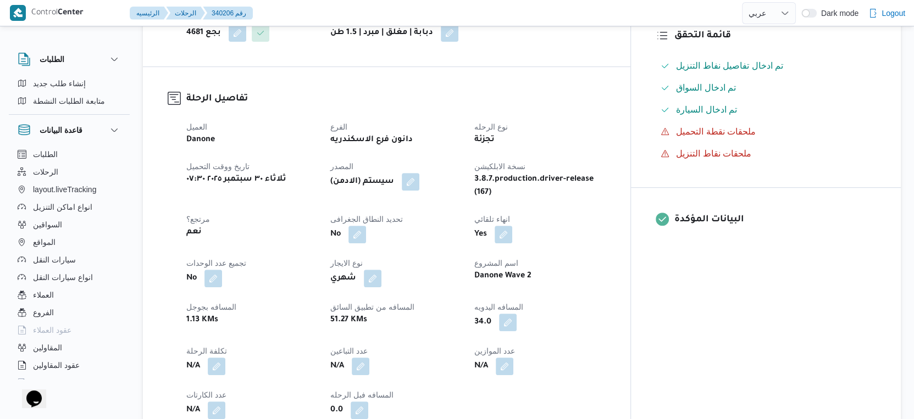
select select "ar"
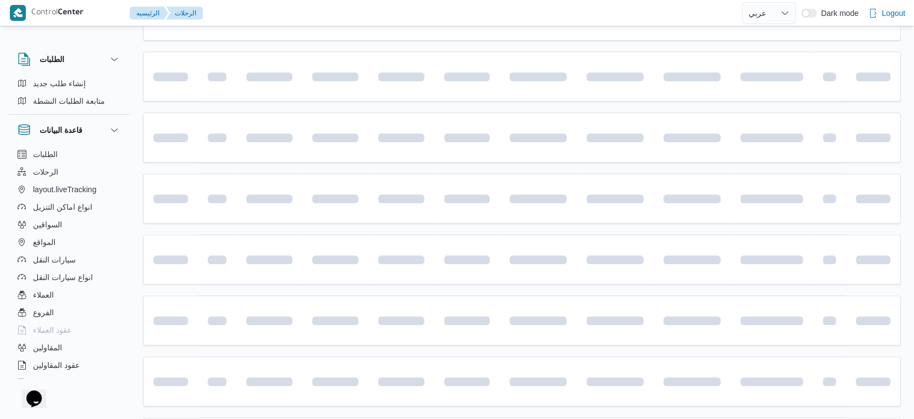
scroll to position [530, 0]
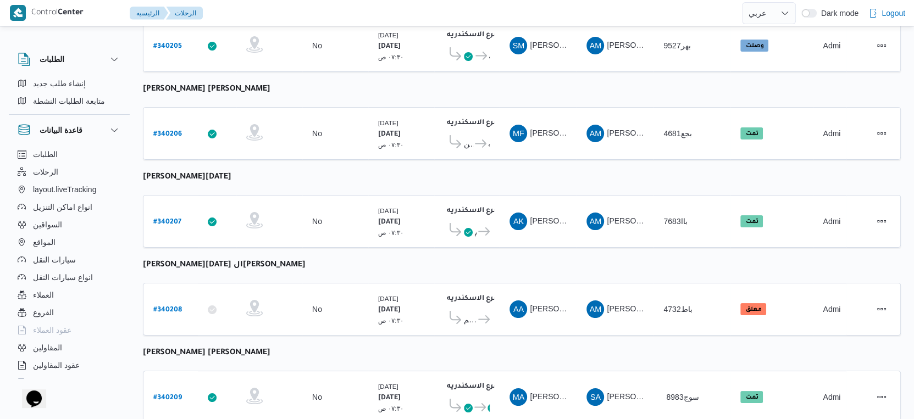
select select "ar"
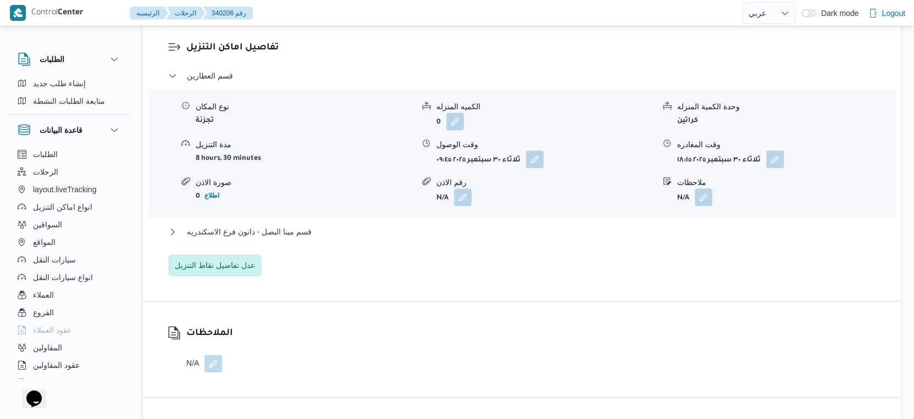
scroll to position [958, 0]
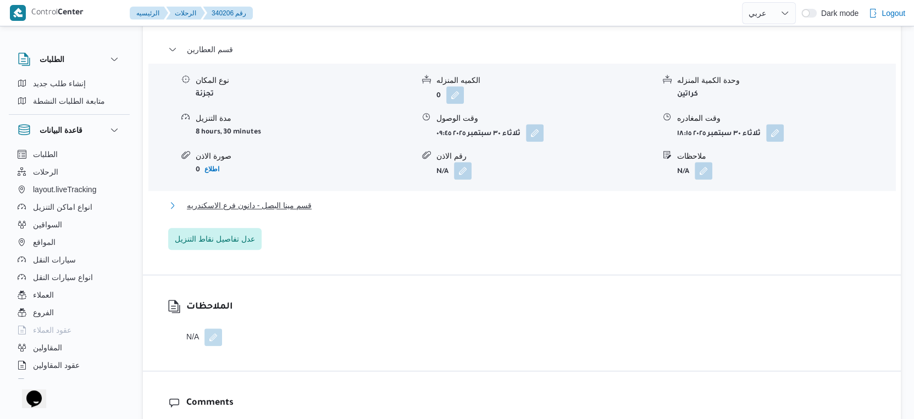
click at [298, 199] on span "قسم مينا البصل - دانون فرع الاسكندريه" at bounding box center [249, 205] width 125 height 13
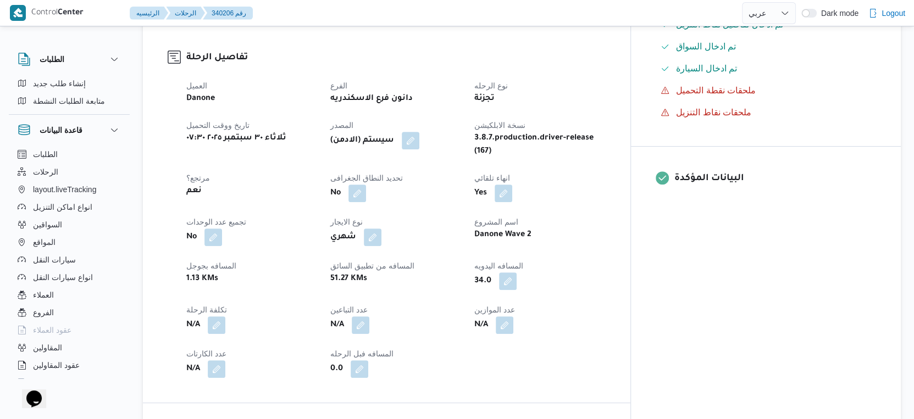
scroll to position [366, 0]
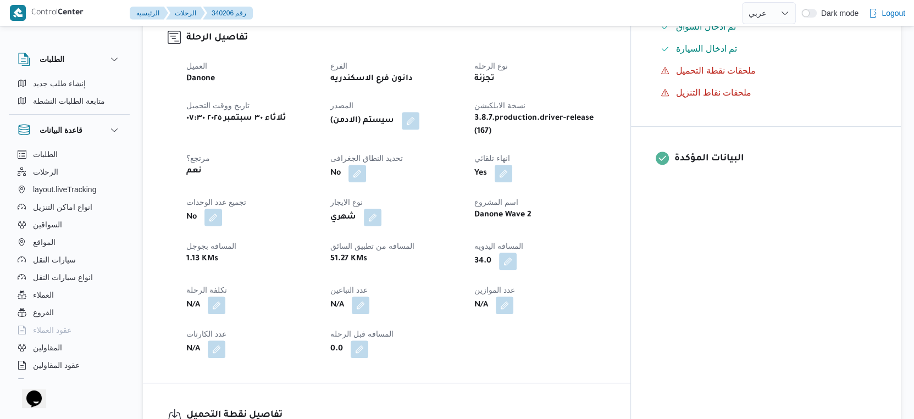
select select "ar"
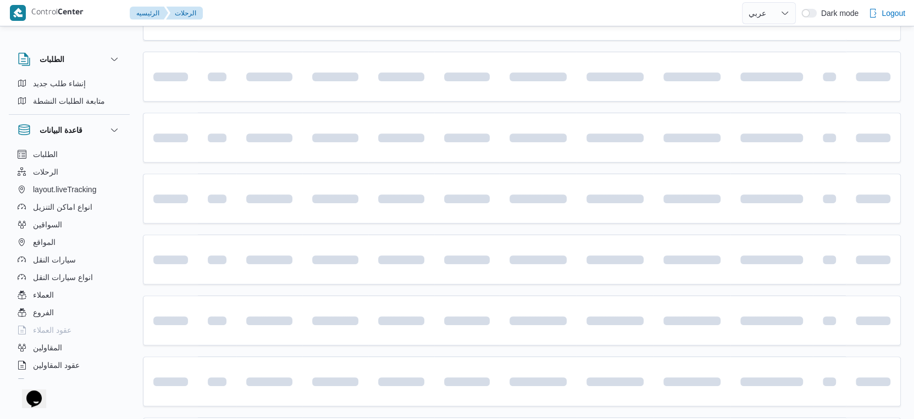
scroll to position [530, 0]
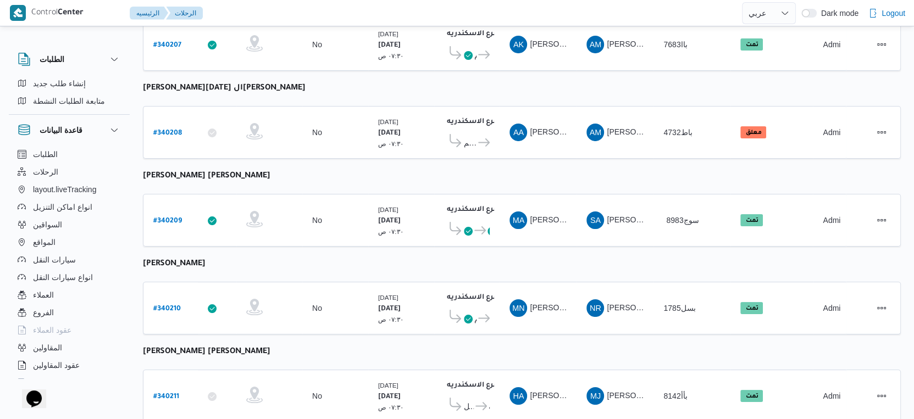
select select "ar"
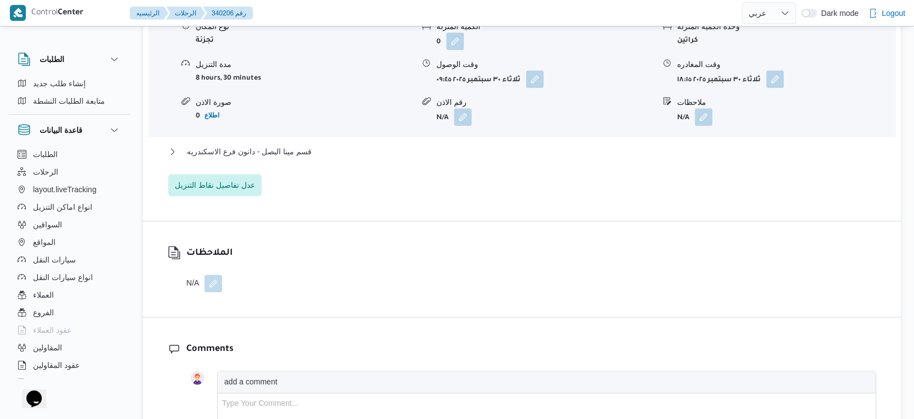
scroll to position [1013, 0]
click at [302, 143] on span "قسم مينا البصل - دانون فرع الاسكندريه" at bounding box center [249, 149] width 125 height 13
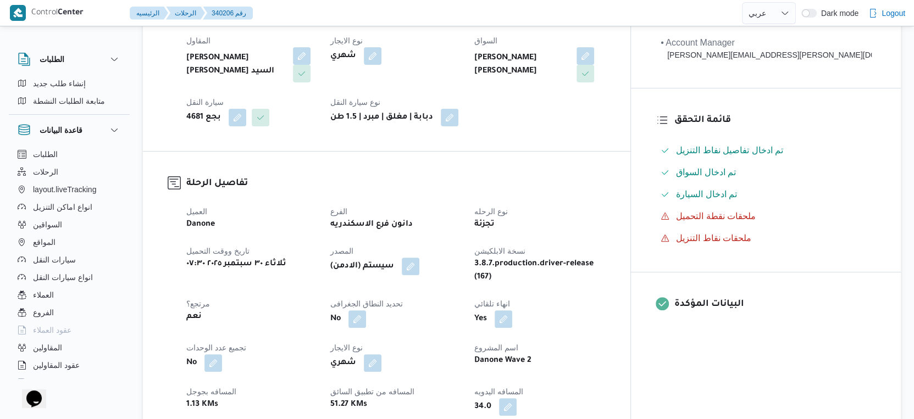
scroll to position [305, 0]
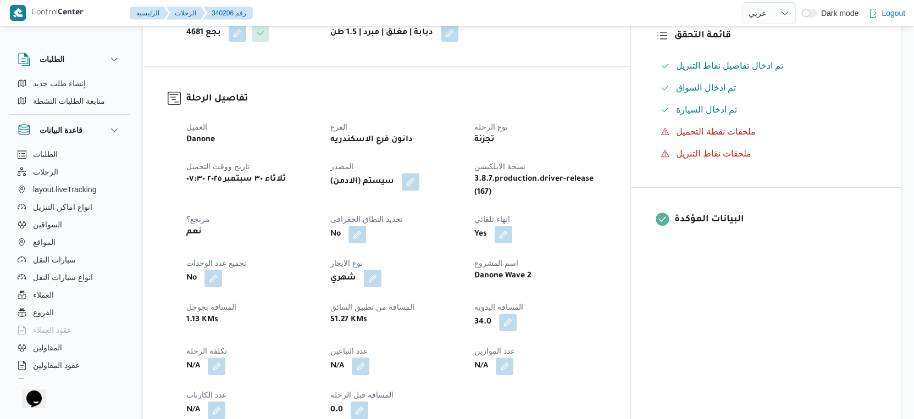
select select "ar"
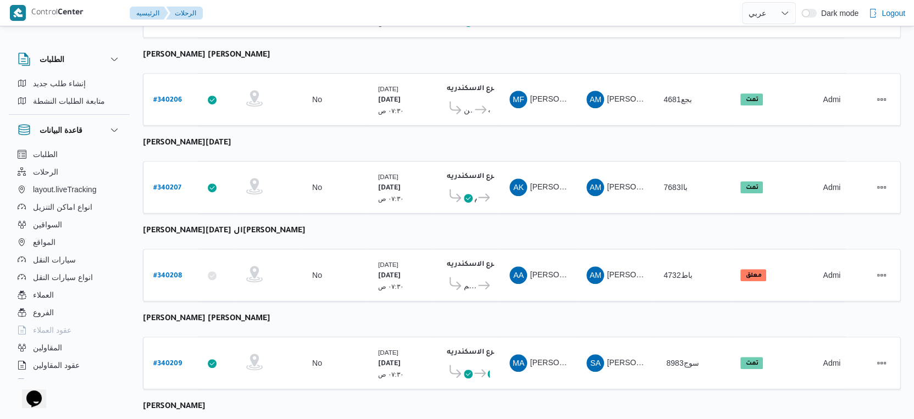
scroll to position [740, 0]
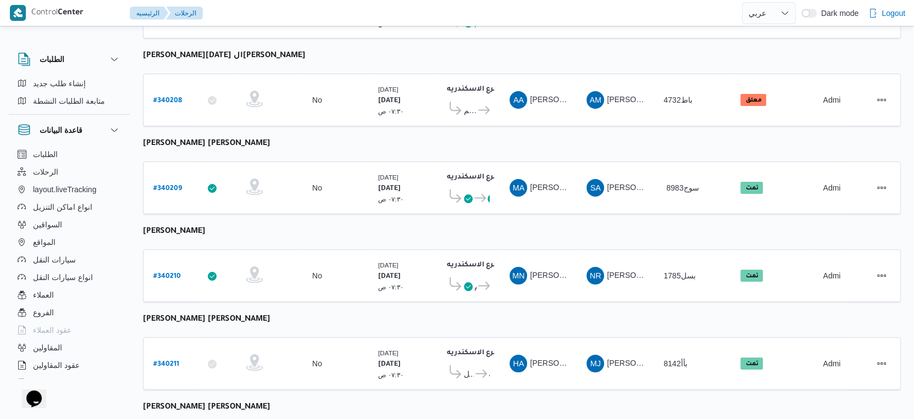
select select "ar"
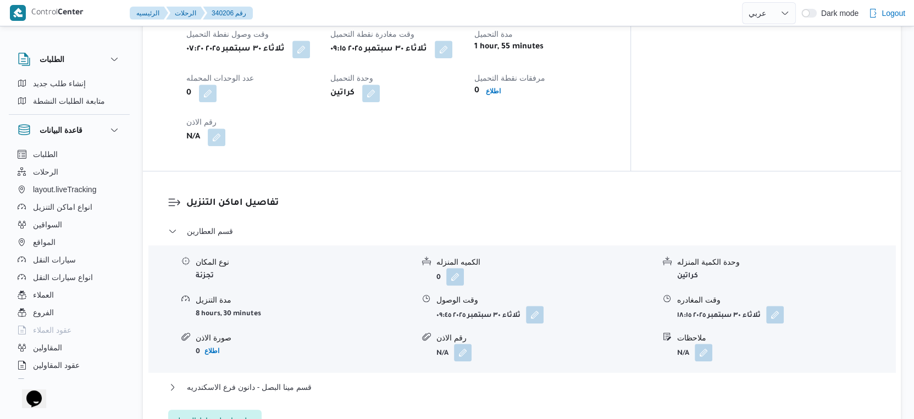
scroll to position [916, 0]
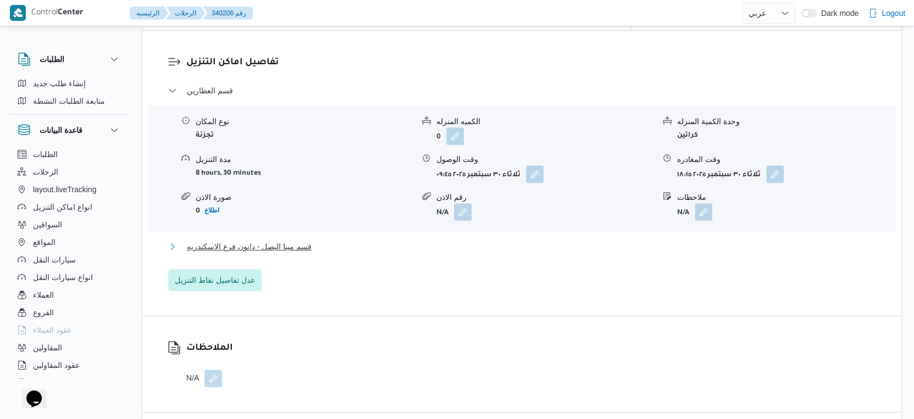
click at [301, 240] on span "قسم مينا البصل - دانون فرع الاسكندريه" at bounding box center [249, 246] width 125 height 13
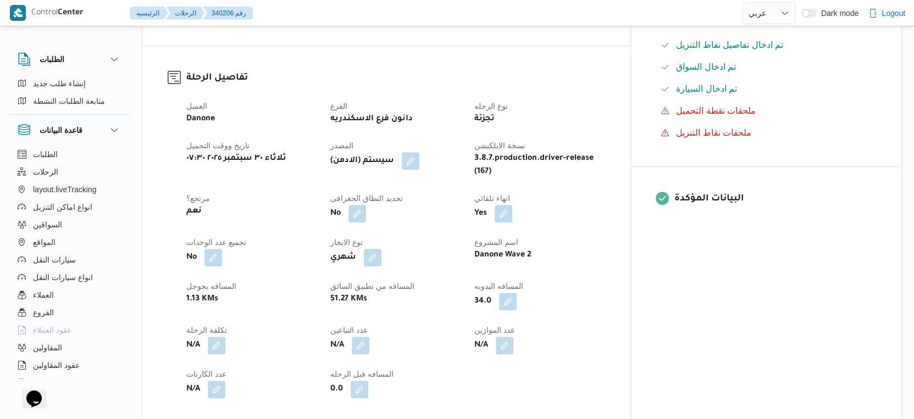
scroll to position [305, 0]
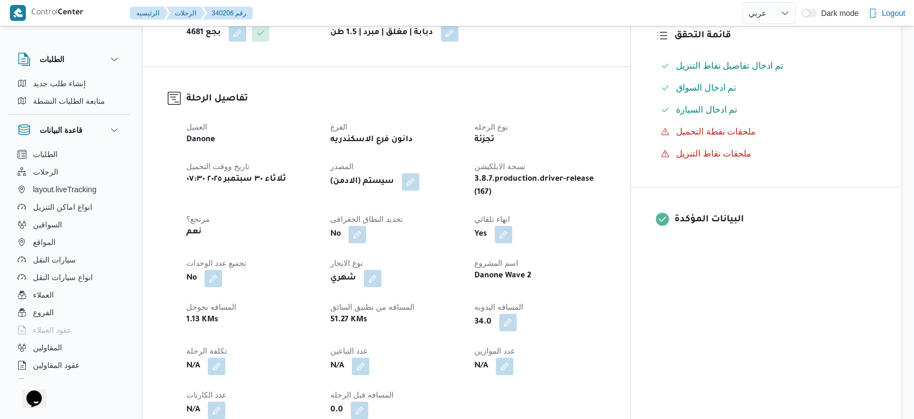
select select "ar"
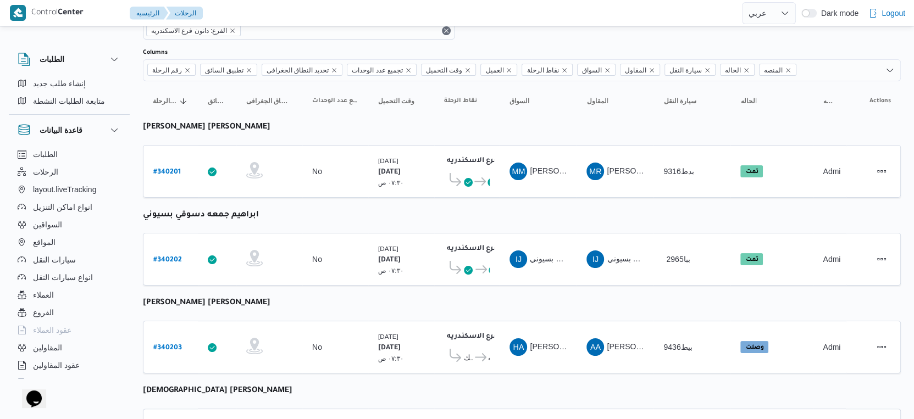
scroll to position [183, 0]
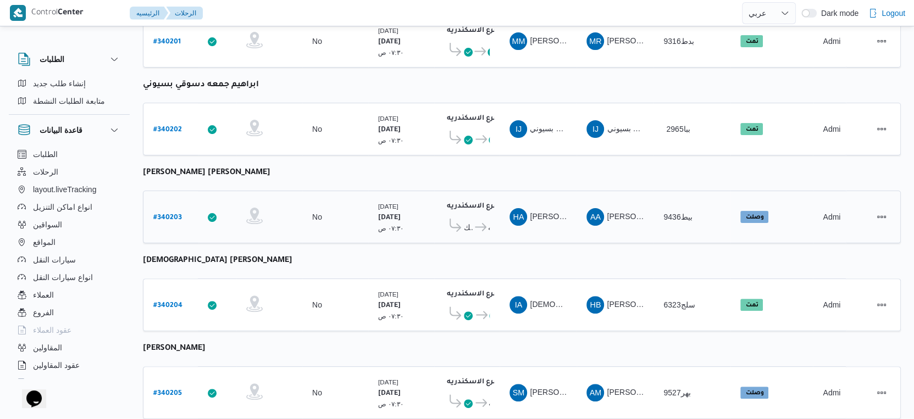
click at [171, 214] on b "# 340203" at bounding box center [167, 218] width 29 height 8
select select "ar"
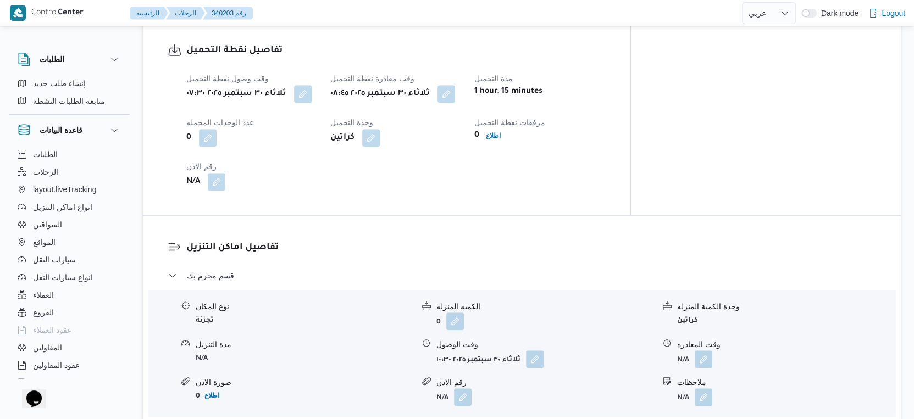
scroll to position [733, 0]
click at [309, 83] on button "button" at bounding box center [303, 92] width 18 height 18
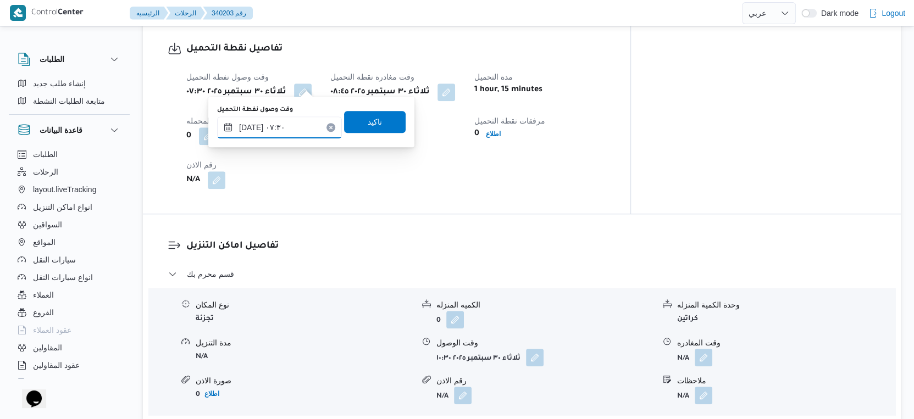
click at [294, 117] on input "٣٠/٠٩/٢٠٢٥ ٠٧:٣٠" at bounding box center [279, 128] width 125 height 22
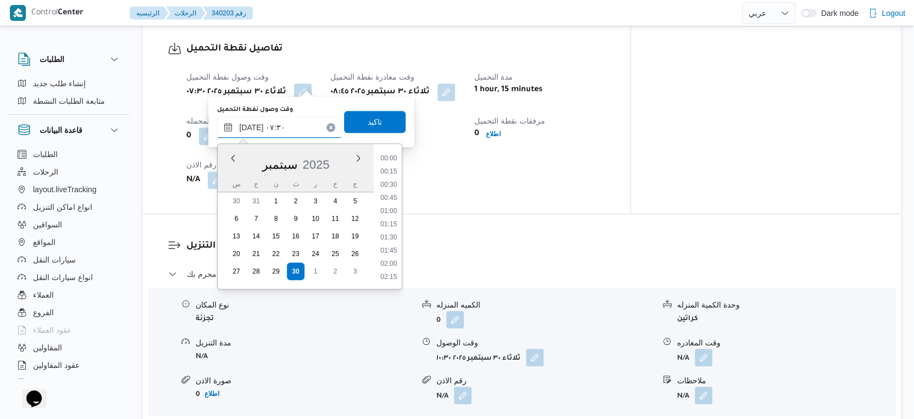
scroll to position [328, 0]
click at [395, 211] on li "07:15" at bounding box center [389, 212] width 25 height 11
type input "٣٠/٠٩/٢٠٢٥ ٠٧:١٥"
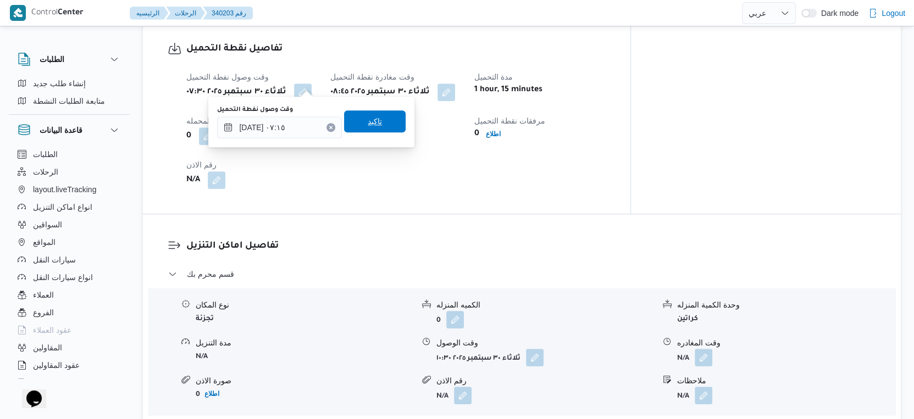
click at [374, 124] on span "تاكيد" at bounding box center [375, 121] width 62 height 22
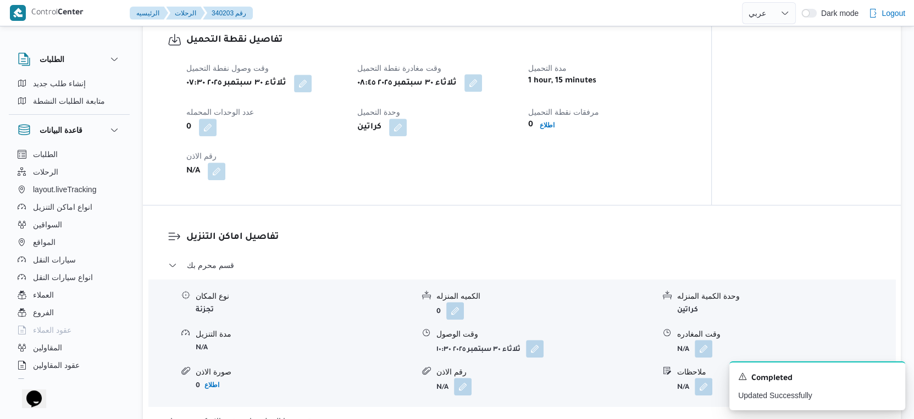
click at [482, 88] on button "button" at bounding box center [473, 83] width 18 height 18
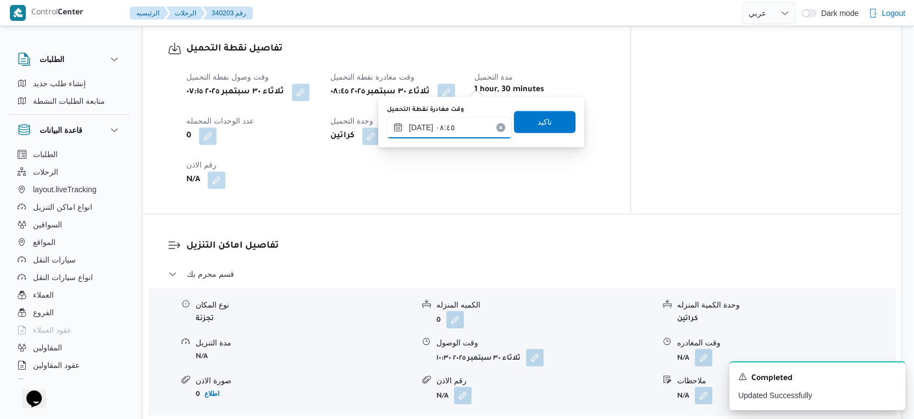
click at [467, 119] on input "٣٠/٠٩/٢٠٢٥ ٠٨:٤٥" at bounding box center [449, 128] width 125 height 22
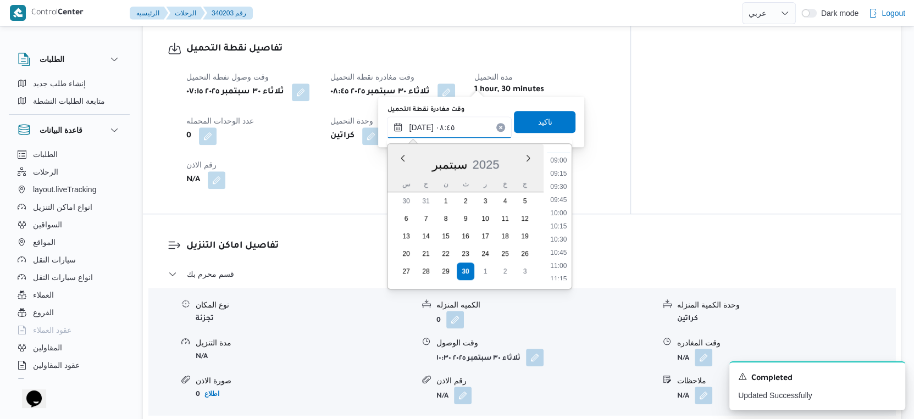
scroll to position [456, 0]
click at [560, 186] on li "09:15" at bounding box center [558, 190] width 25 height 11
type input "٣٠/٠٩/٢٠٢٥ ٠٩:١٥"
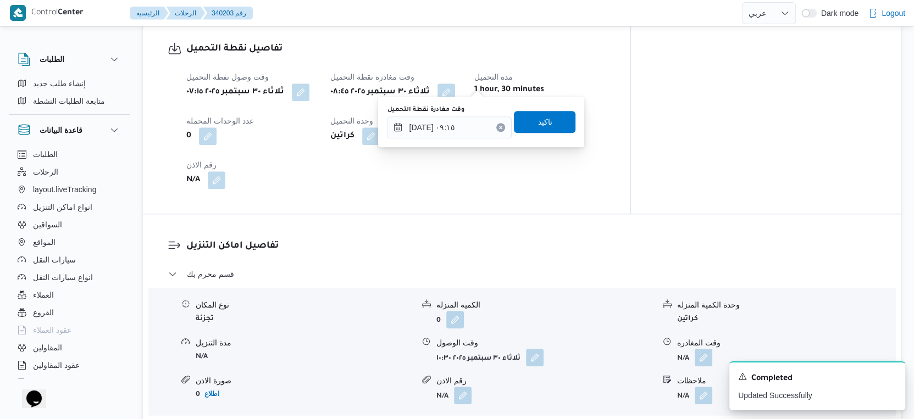
click at [554, 137] on div "وقت مغادرة نقطة التحميل ٣٠/٠٩/٢٠٢٥ ٠٩:١٥ تاكيد" at bounding box center [481, 121] width 191 height 35
click at [549, 128] on span "تاكيد" at bounding box center [545, 121] width 62 height 22
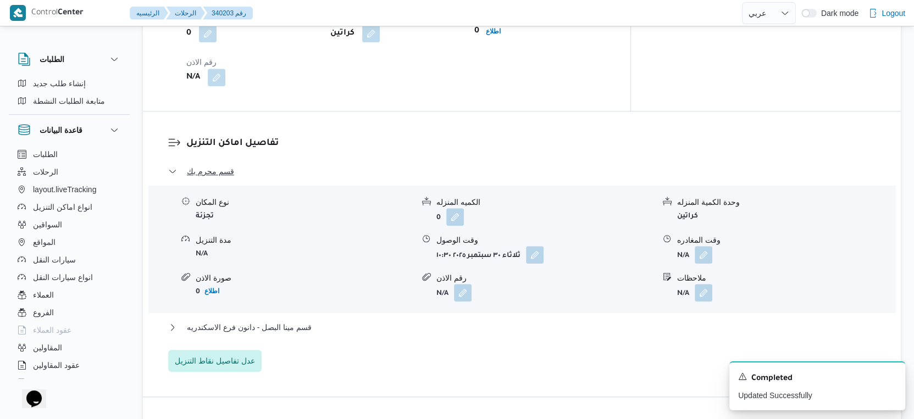
scroll to position [1038, 0]
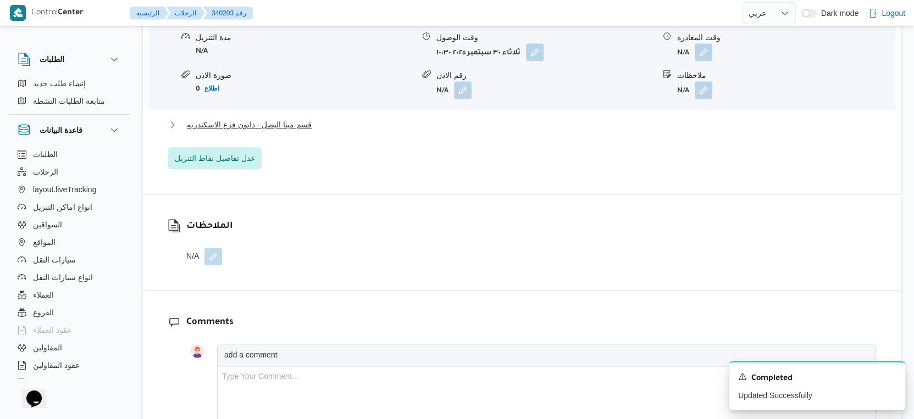
click at [317, 118] on button "قسم مينا البصل - دانون فرع الاسكندريه" at bounding box center [522, 124] width 708 height 13
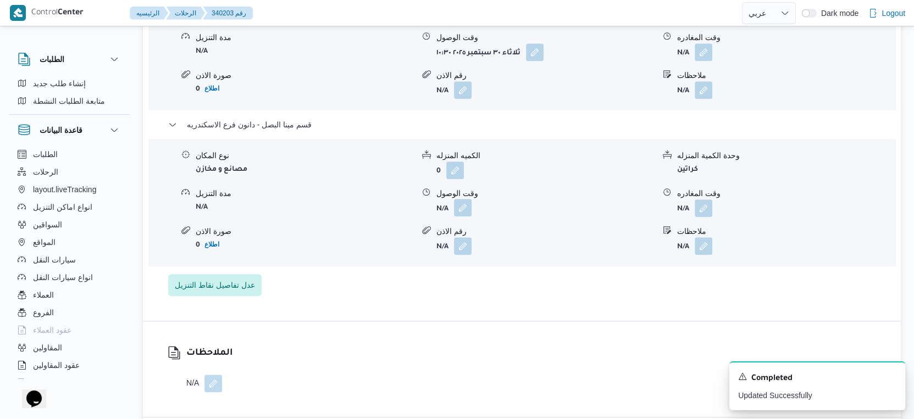
click at [458, 200] on button "button" at bounding box center [463, 208] width 18 height 18
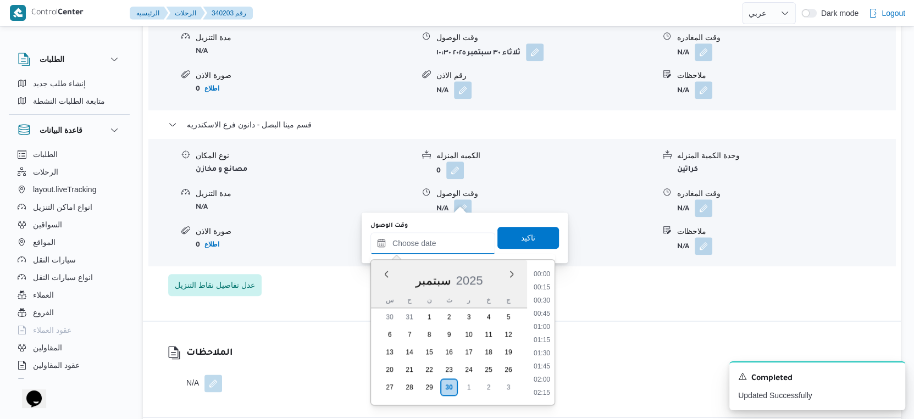
click at [448, 241] on input "وقت الوصول" at bounding box center [432, 244] width 125 height 22
drag, startPoint x: 543, startPoint y: 334, endPoint x: 543, endPoint y: 302, distance: 31.9
click at [543, 334] on li "17:30" at bounding box center [541, 333] width 25 height 11
type input "٣٠/٠٩/٢٠٢٥ ١٧:٣٠"
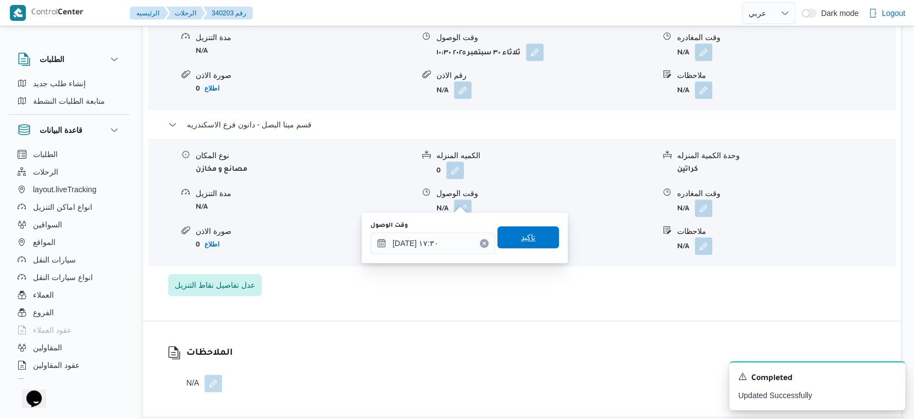
click at [525, 237] on span "تاكيد" at bounding box center [528, 237] width 14 height 13
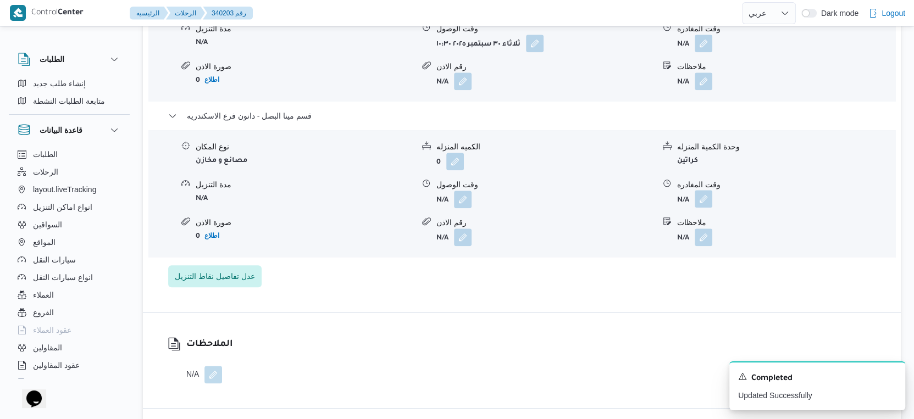
click at [705, 192] on button "button" at bounding box center [704, 199] width 18 height 18
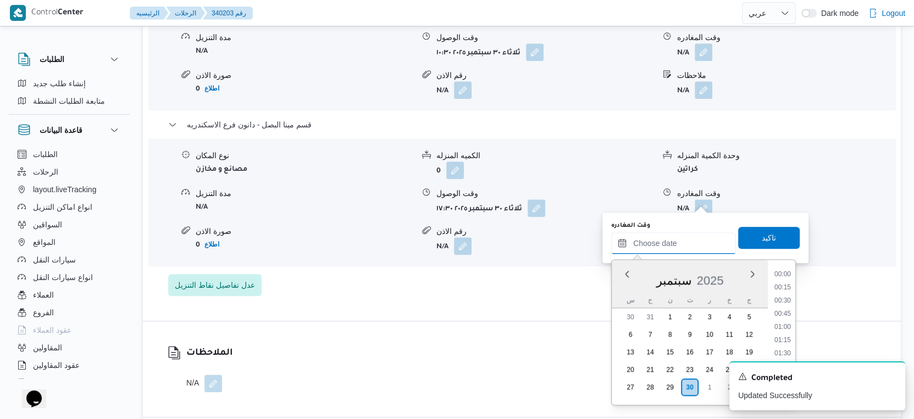
click at [686, 236] on input "وقت المغادره" at bounding box center [673, 244] width 125 height 22
click at [785, 308] on li "18:15" at bounding box center [782, 311] width 25 height 11
type input "٣٠/٠٩/٢٠٢٥ ١٨:١٥"
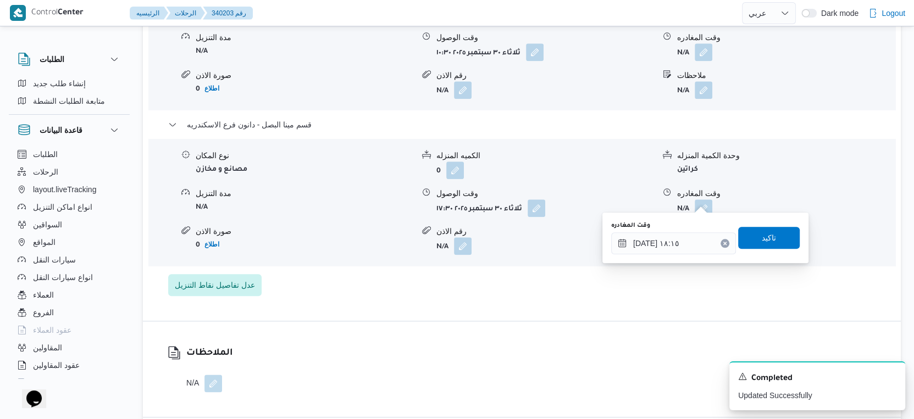
click at [777, 225] on div "وقت المغادره ٣٠/٠٩/٢٠٢٥ ١٨:١٥ تاكيد" at bounding box center [705, 237] width 191 height 35
click at [778, 239] on span "تاكيد" at bounding box center [769, 237] width 62 height 22
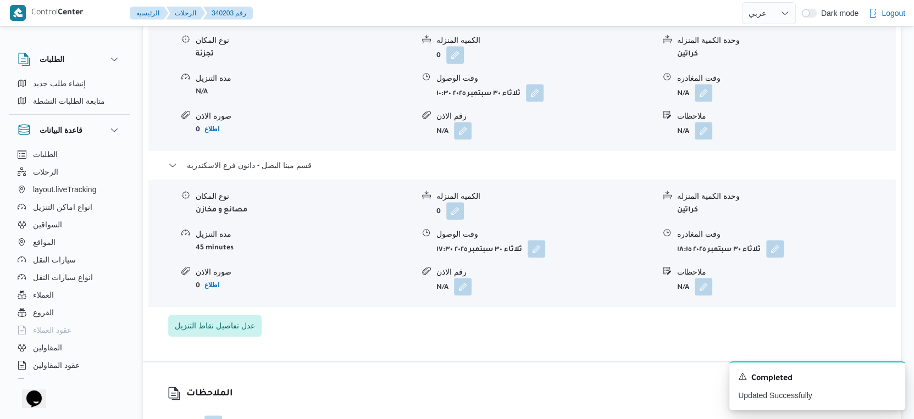
scroll to position [977, 0]
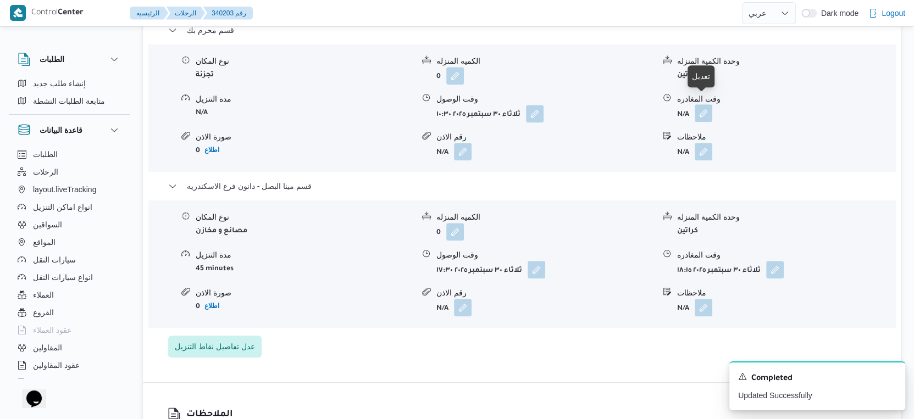
click at [701, 104] on button "button" at bounding box center [704, 113] width 18 height 18
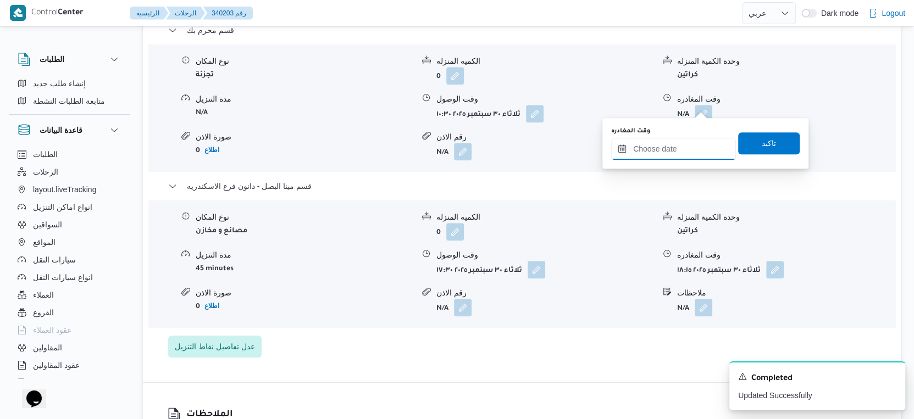
click at [678, 151] on input "وقت المغادره" at bounding box center [673, 149] width 125 height 22
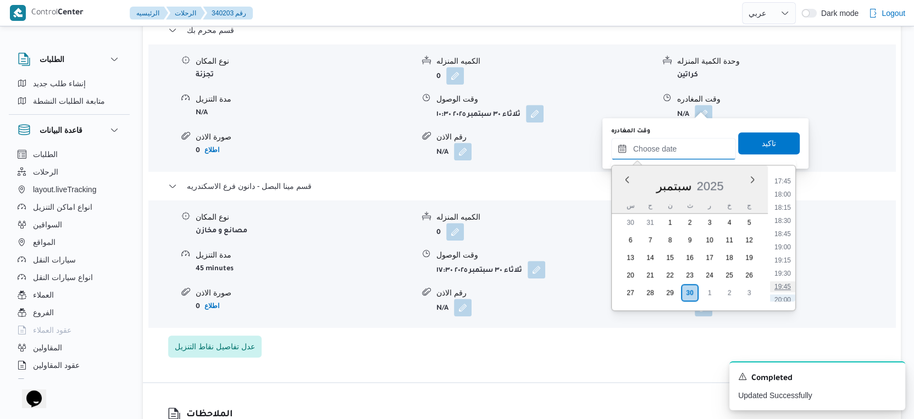
scroll to position [865, 0]
click at [779, 211] on li "17:00" at bounding box center [782, 212] width 25 height 11
type input "٣٠/٠٩/٢٠٢٥ ١٧:٠٠"
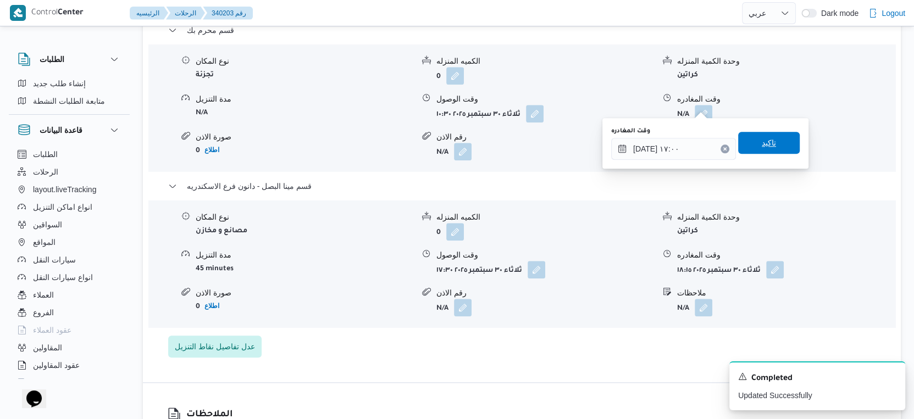
click at [761, 135] on span "تاكيد" at bounding box center [769, 143] width 62 height 22
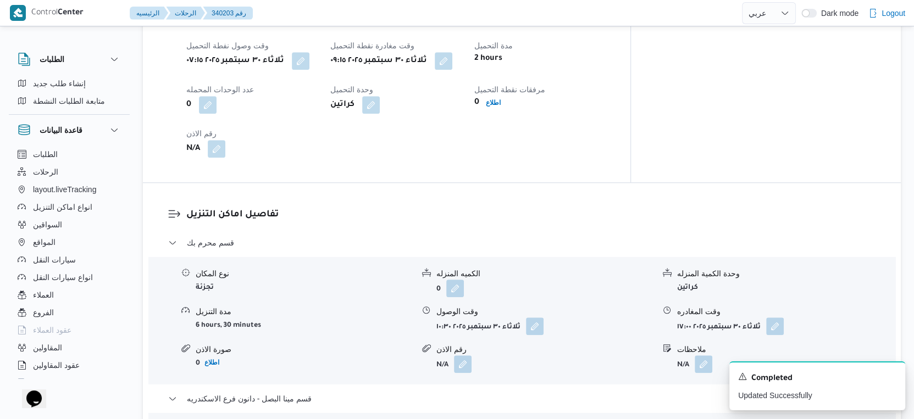
scroll to position [733, 0]
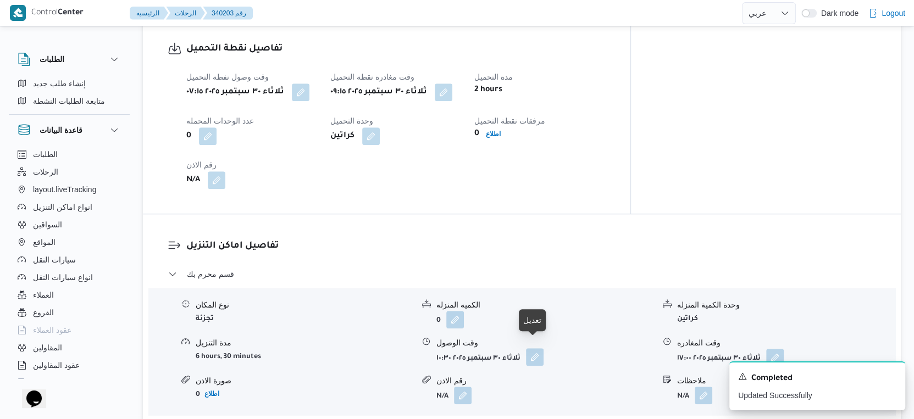
click at [529, 352] on button "button" at bounding box center [535, 357] width 18 height 18
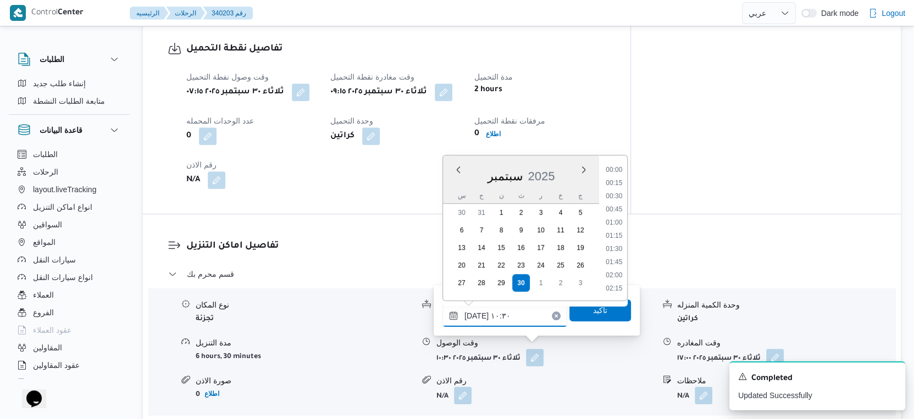
click at [499, 314] on input "٣٠/٠٩/٢٠٢٥ ١٠:٣٠" at bounding box center [504, 316] width 125 height 22
click at [616, 196] on li "09:45" at bounding box center [613, 197] width 25 height 11
type input "[DATE] ٠٩:٤٥"
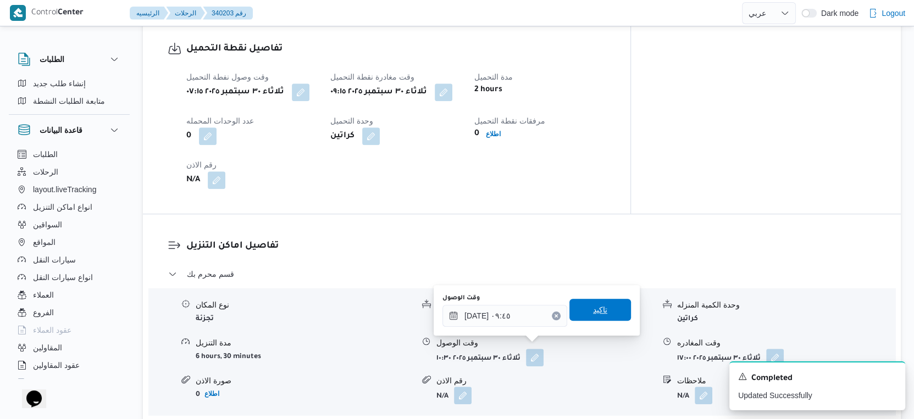
click at [607, 313] on span "تاكيد" at bounding box center [600, 310] width 62 height 22
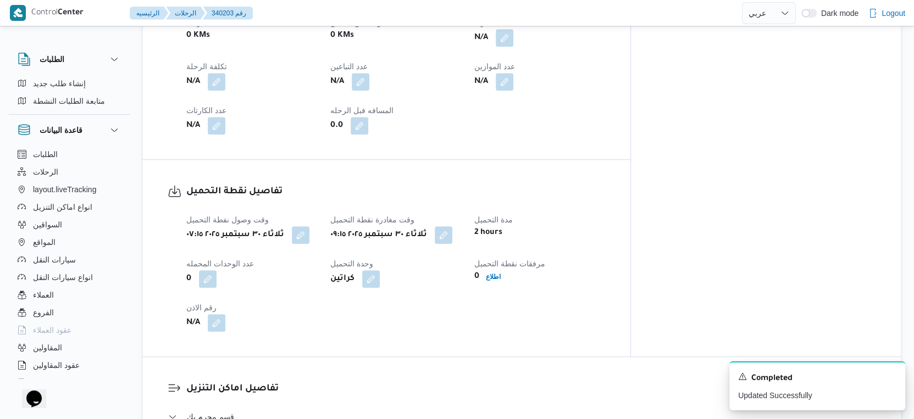
scroll to position [428, 0]
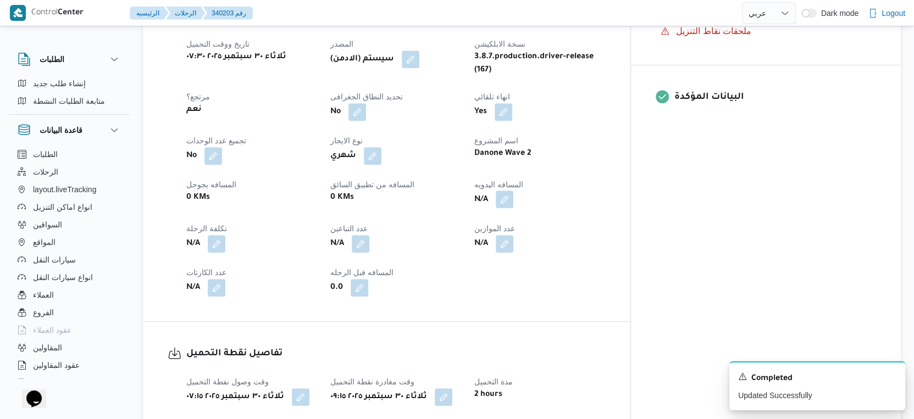
click at [513, 192] on button "button" at bounding box center [505, 200] width 18 height 18
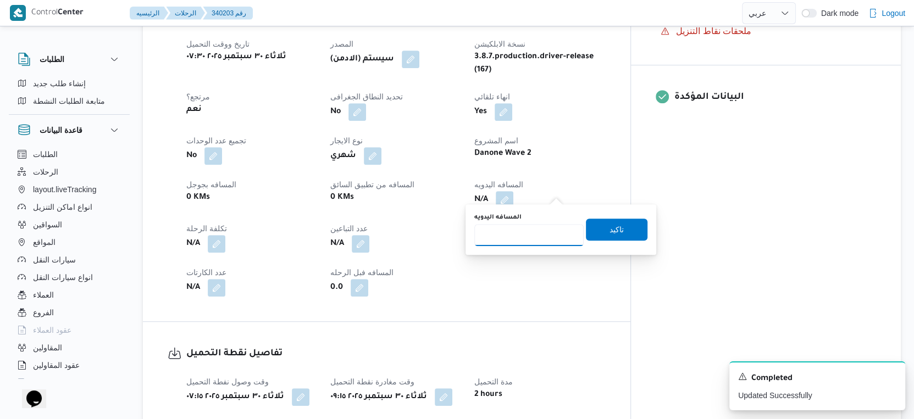
click at [514, 237] on input "المسافه اليدويه" at bounding box center [528, 235] width 109 height 22
type input "18"
click at [612, 225] on span "تاكيد" at bounding box center [617, 229] width 14 height 13
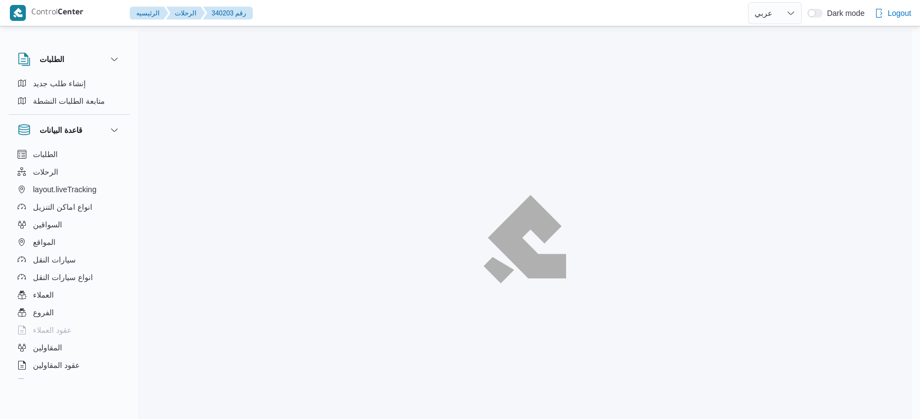
select select "ar"
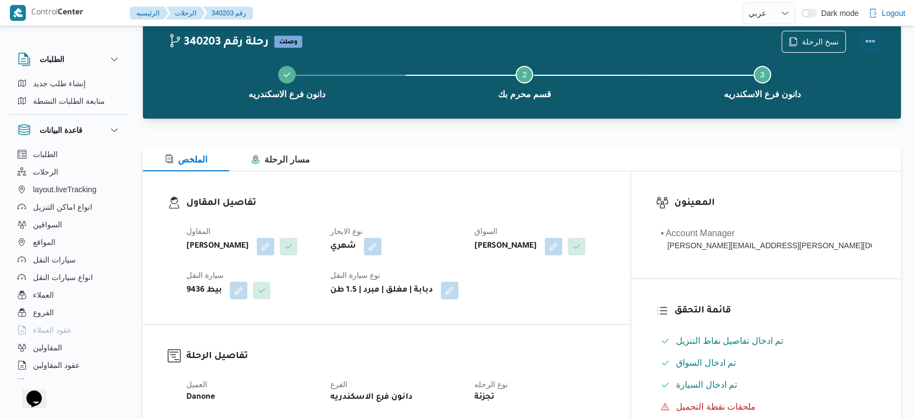
click at [867, 40] on button "Actions" at bounding box center [870, 41] width 22 height 22
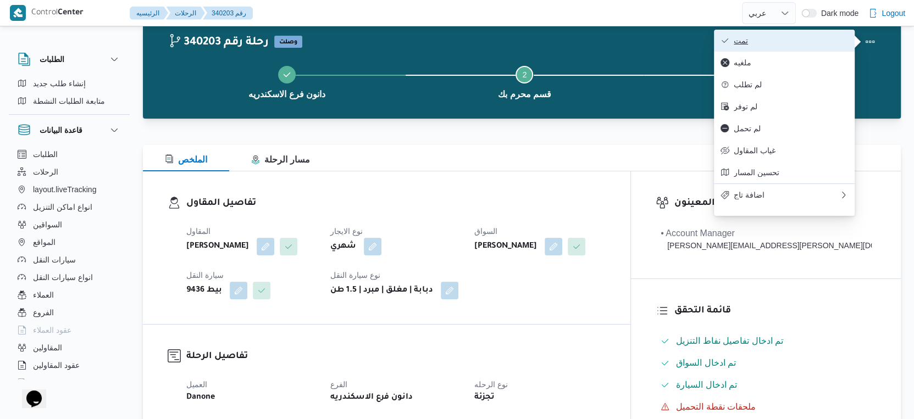
click at [755, 32] on button "تمت" at bounding box center [784, 41] width 141 height 22
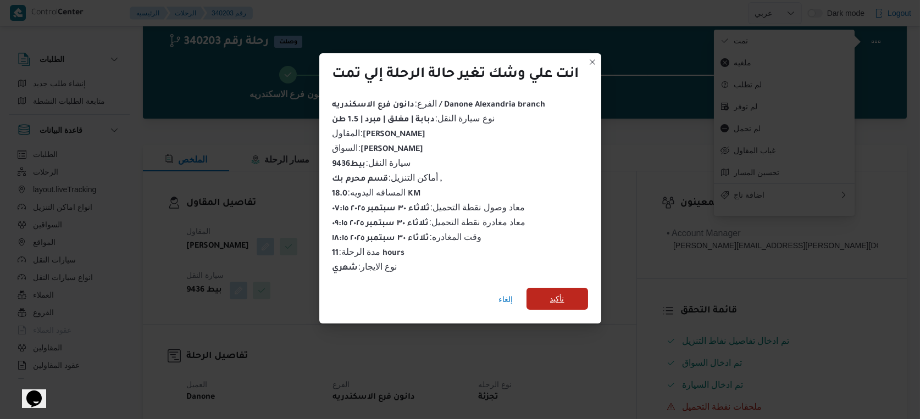
click at [556, 293] on span "تأكيد" at bounding box center [557, 298] width 14 height 13
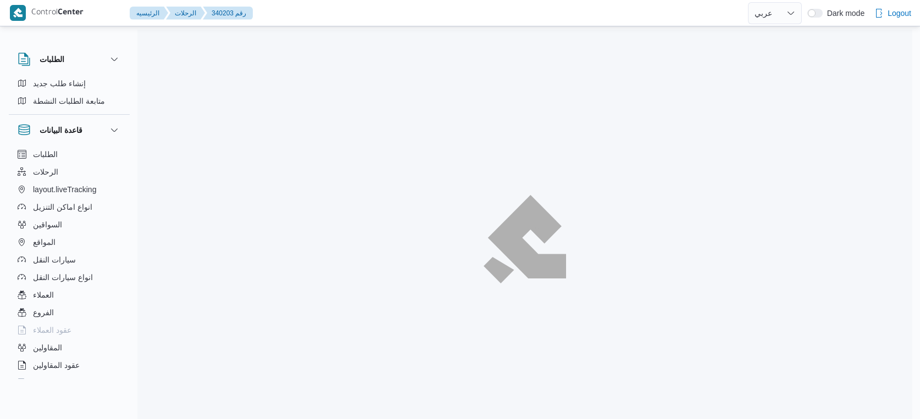
select select "ar"
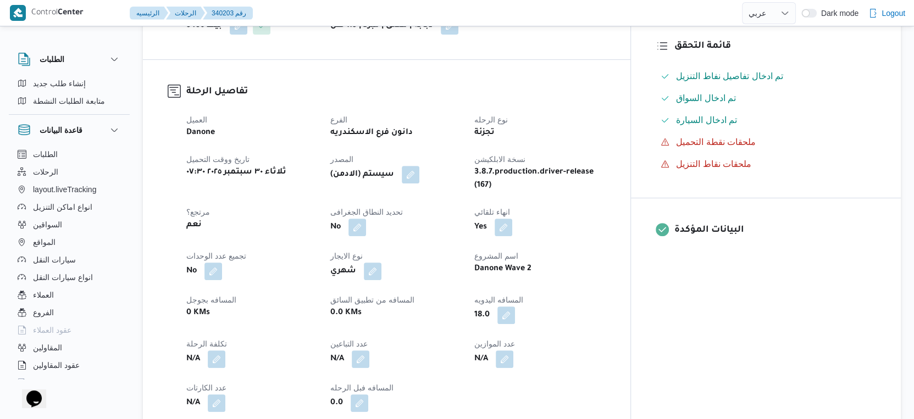
scroll to position [305, 0]
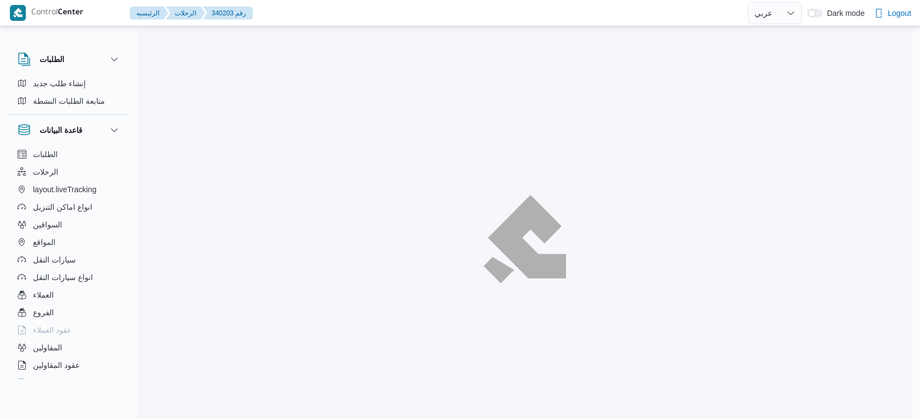
select select "ar"
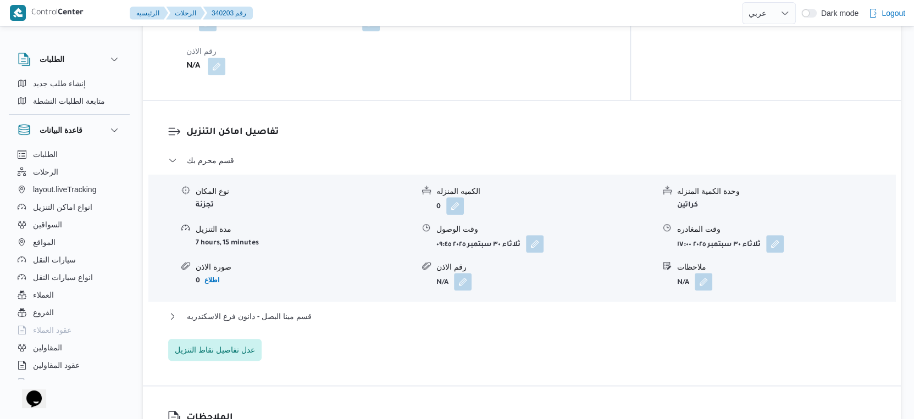
scroll to position [946, 0]
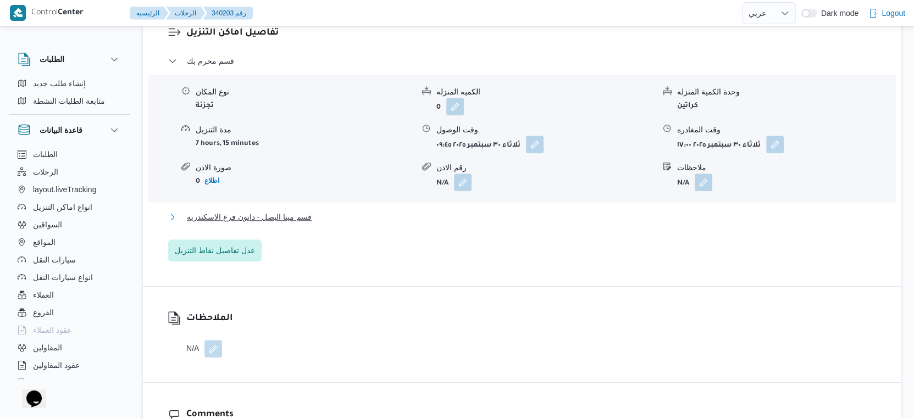
click at [310, 213] on span "قسم مينا البصل - دانون فرع الاسكندريه" at bounding box center [249, 217] width 125 height 13
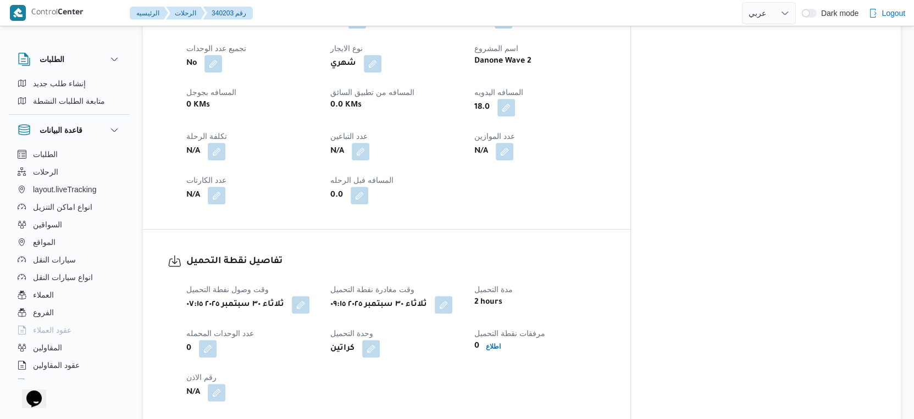
scroll to position [550, 0]
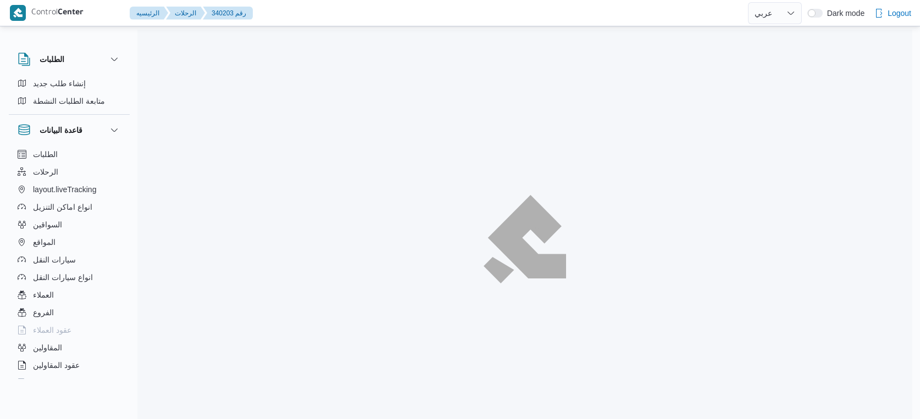
select select "ar"
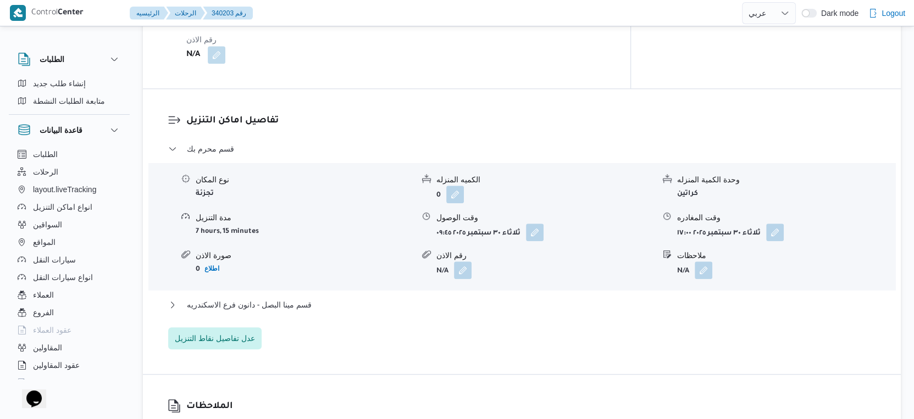
scroll to position [946, 0]
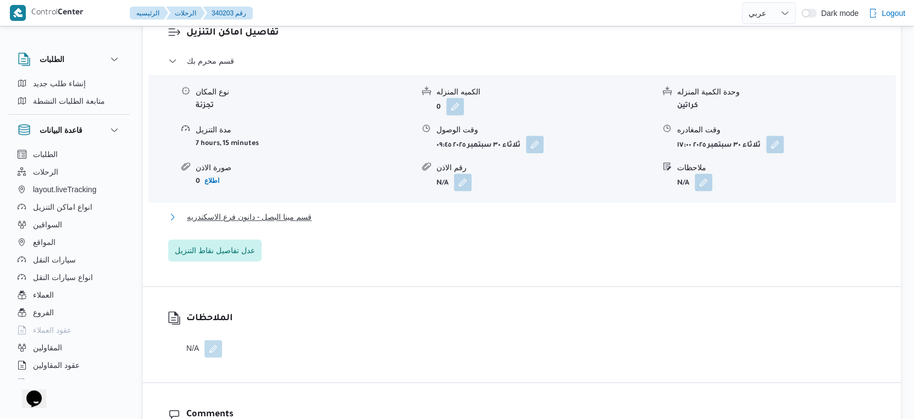
click at [320, 211] on button "قسم مينا البصل - دانون فرع الاسكندريه" at bounding box center [522, 217] width 708 height 13
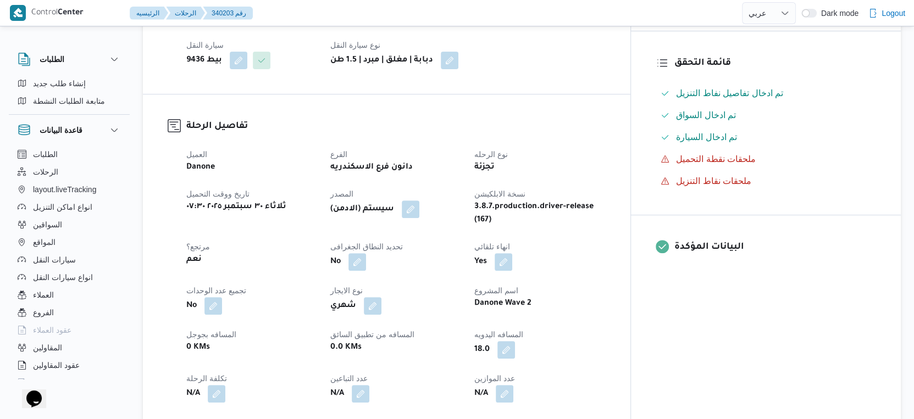
scroll to position [244, 0]
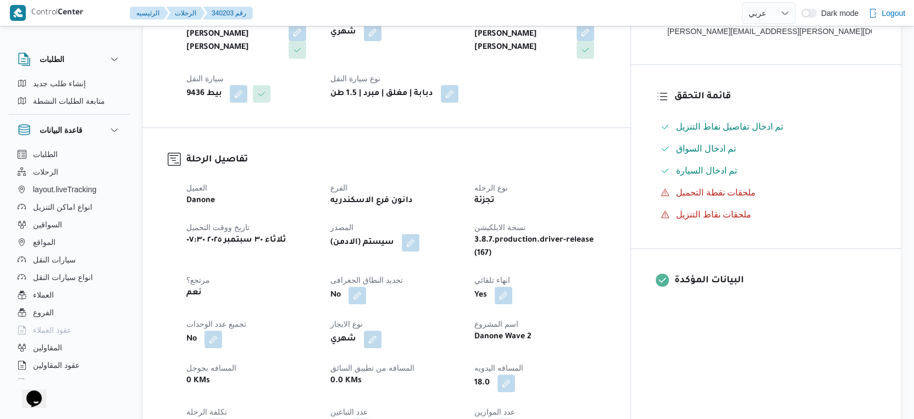
select select "ar"
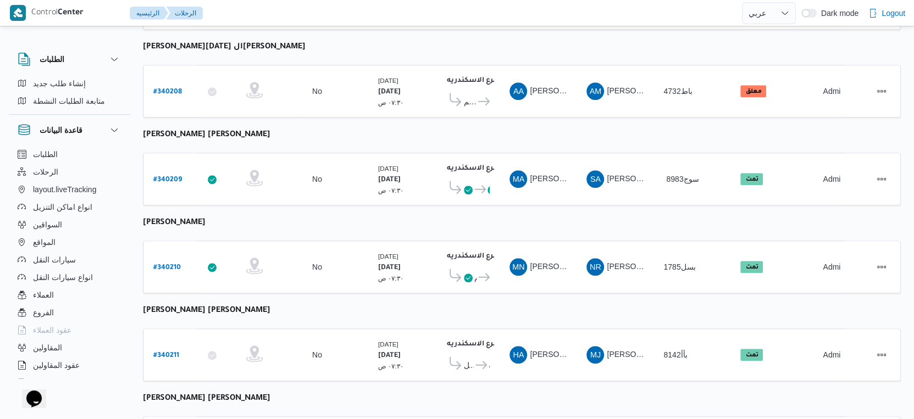
scroll to position [897, 0]
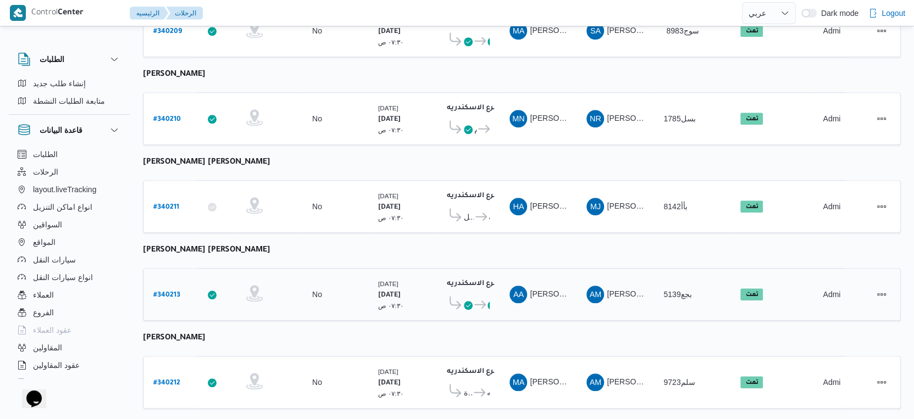
click at [170, 292] on b "# 340213" at bounding box center [166, 296] width 27 height 8
select select "ar"
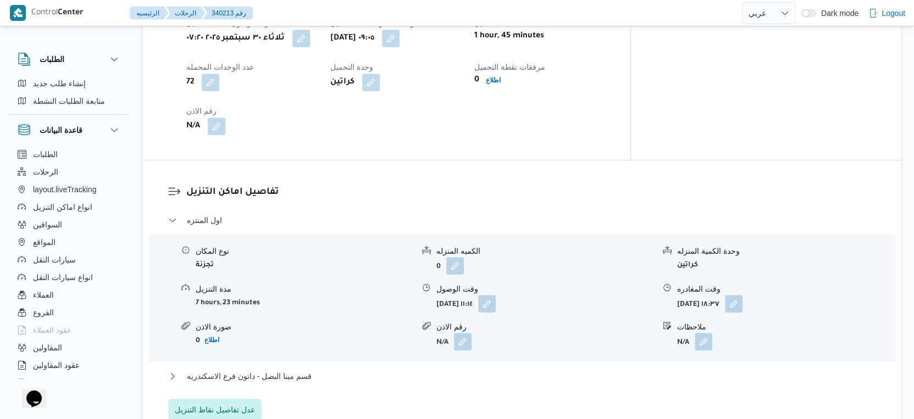
scroll to position [794, 0]
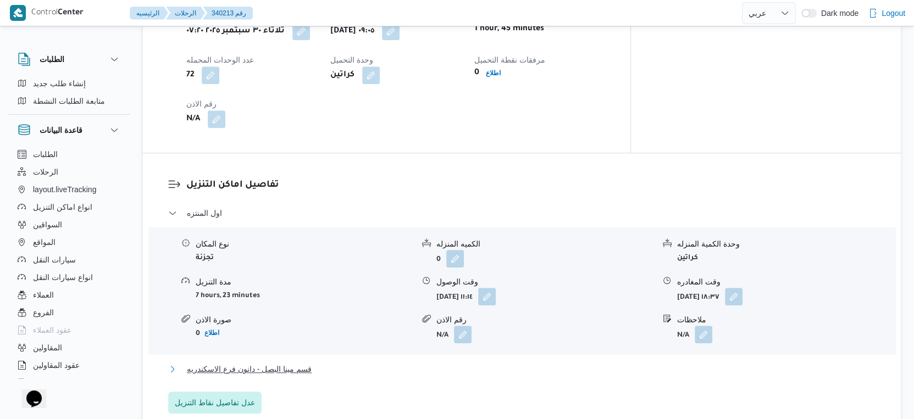
click at [294, 363] on span "قسم مينا البصل - دانون فرع الاسكندريه" at bounding box center [249, 369] width 125 height 13
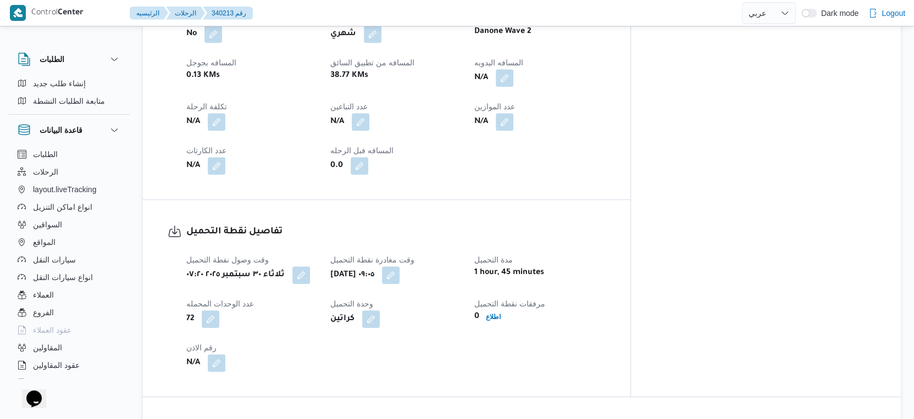
scroll to position [428, 0]
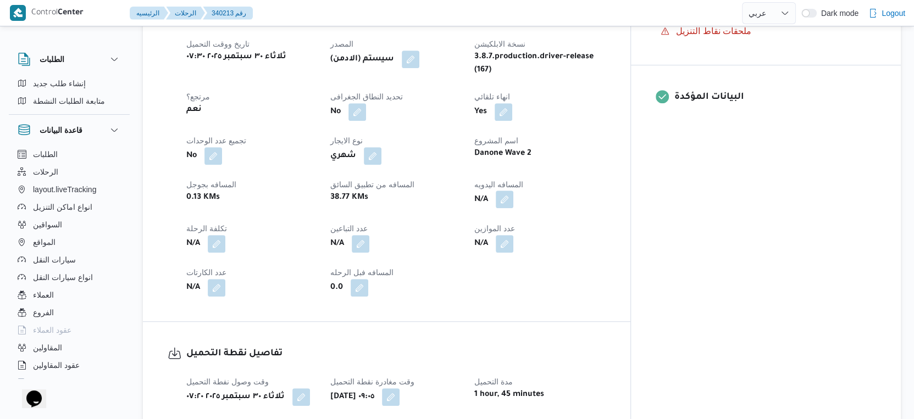
click at [513, 191] on button "button" at bounding box center [505, 200] width 18 height 18
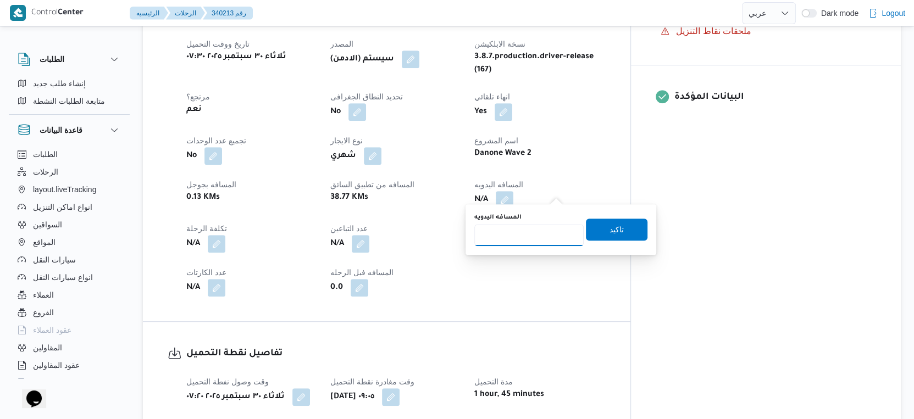
click at [525, 239] on input "المسافه اليدويه" at bounding box center [528, 235] width 109 height 22
type input "57"
click at [627, 228] on span "تاكيد" at bounding box center [617, 229] width 62 height 22
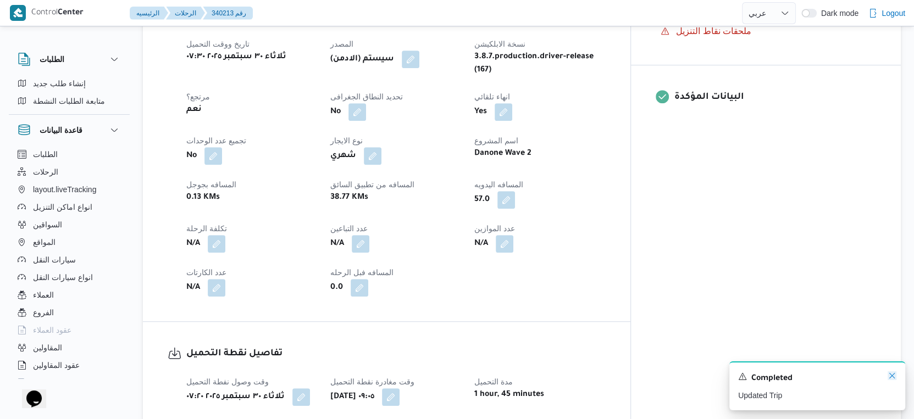
click at [893, 373] on icon "Dismiss toast" at bounding box center [892, 376] width 9 height 9
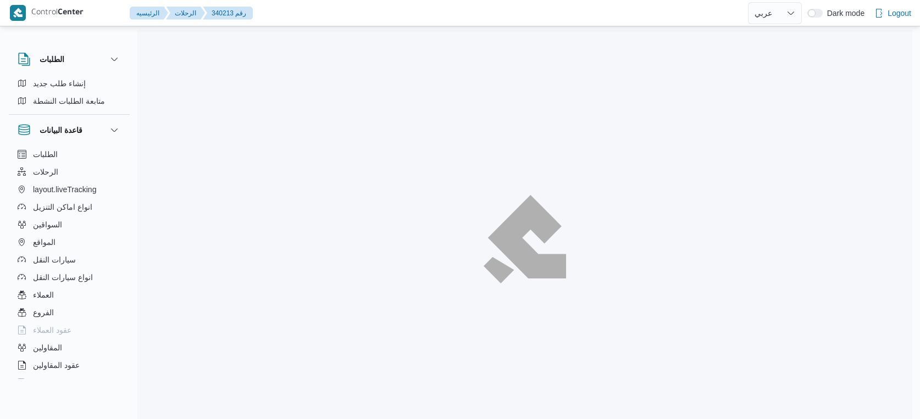
select select "ar"
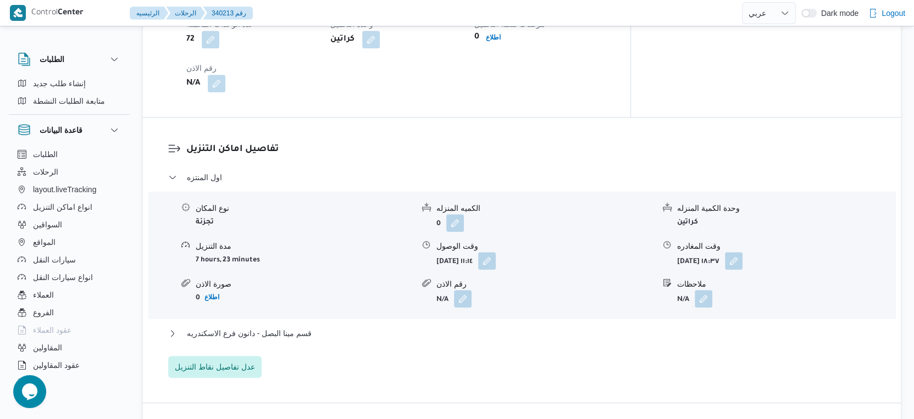
scroll to position [946, 0]
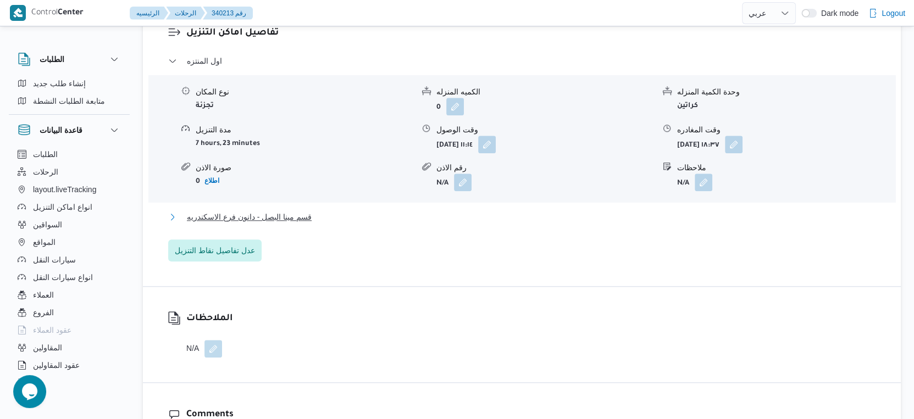
click at [319, 211] on button "قسم مينا البصل - دانون فرع الاسكندريه" at bounding box center [522, 217] width 708 height 13
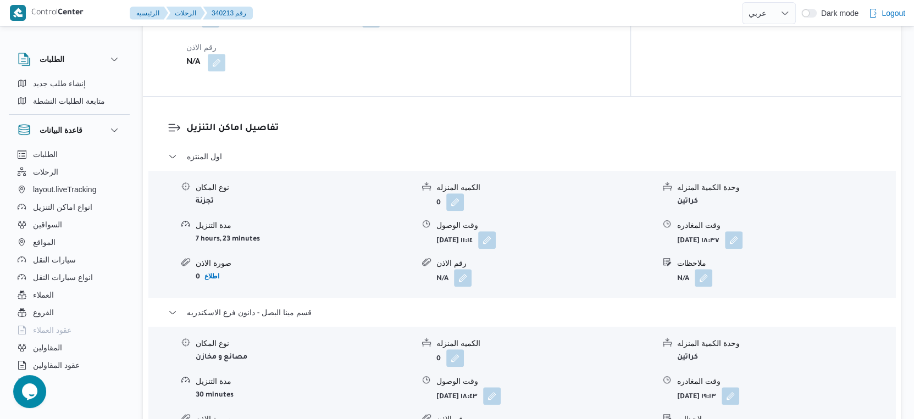
scroll to position [855, 0]
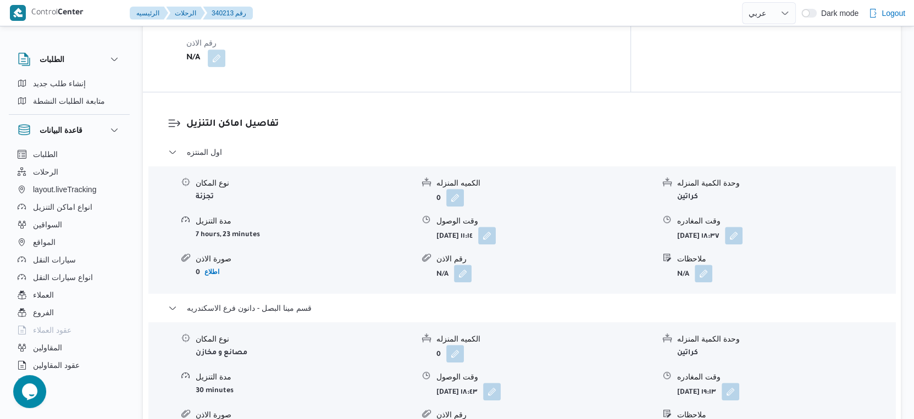
select select "ar"
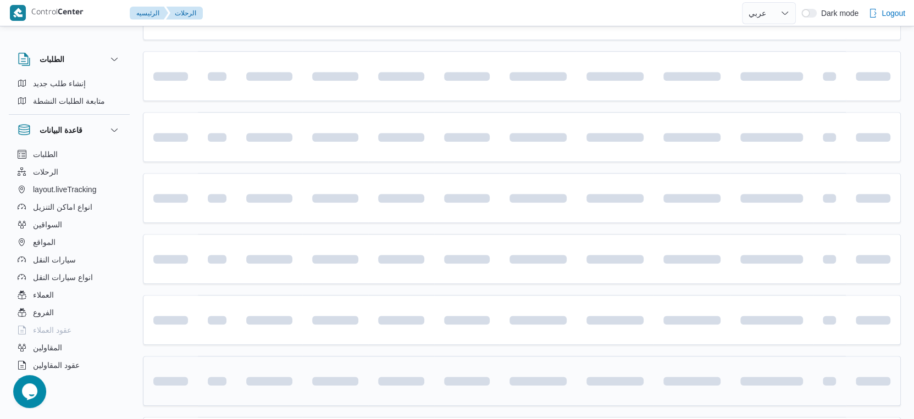
scroll to position [897, 0]
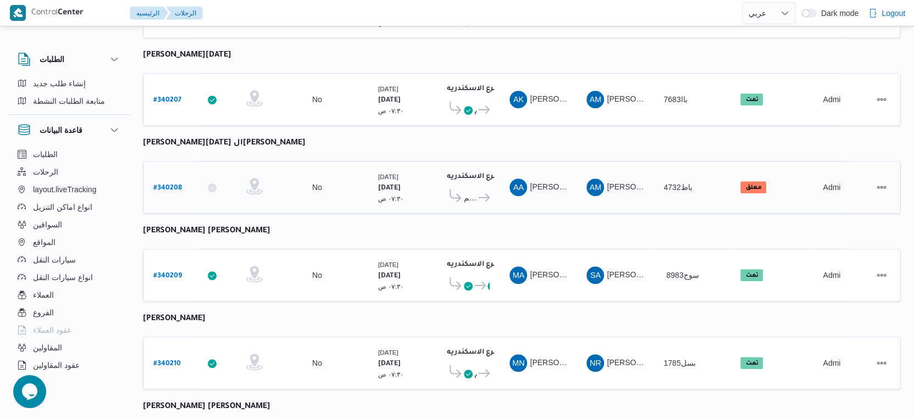
click at [177, 185] on b "# 340208" at bounding box center [167, 189] width 29 height 8
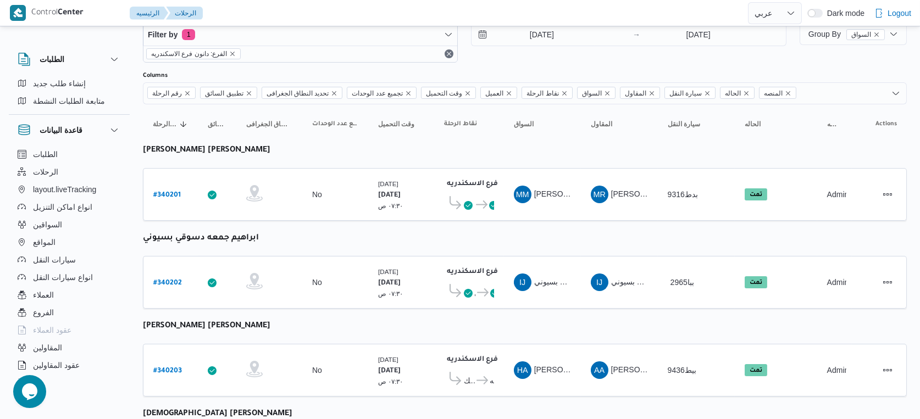
select select "ar"
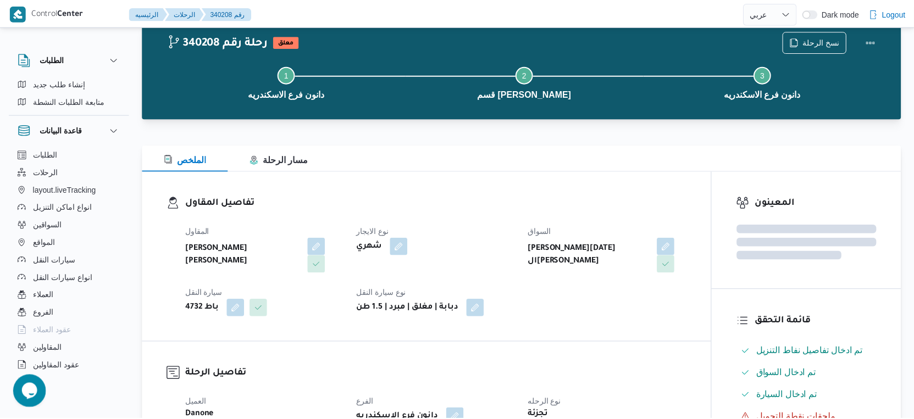
scroll to position [652, 0]
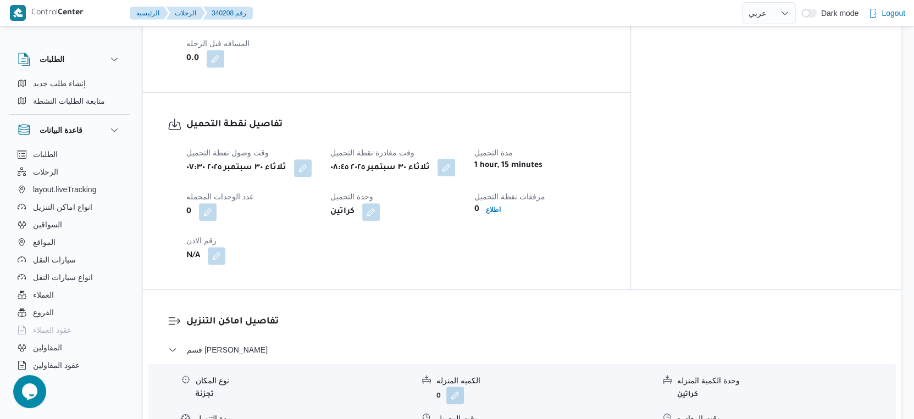
click at [455, 167] on span at bounding box center [443, 168] width 23 height 18
click at [455, 162] on button "button" at bounding box center [447, 168] width 18 height 18
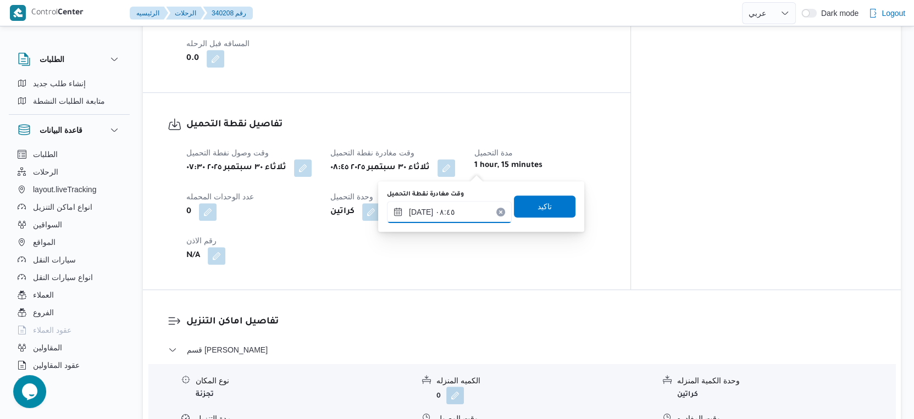
click at [459, 213] on input "٣٠/٠٩/٢٠٢٥ ٠٨:٤٥" at bounding box center [449, 212] width 125 height 22
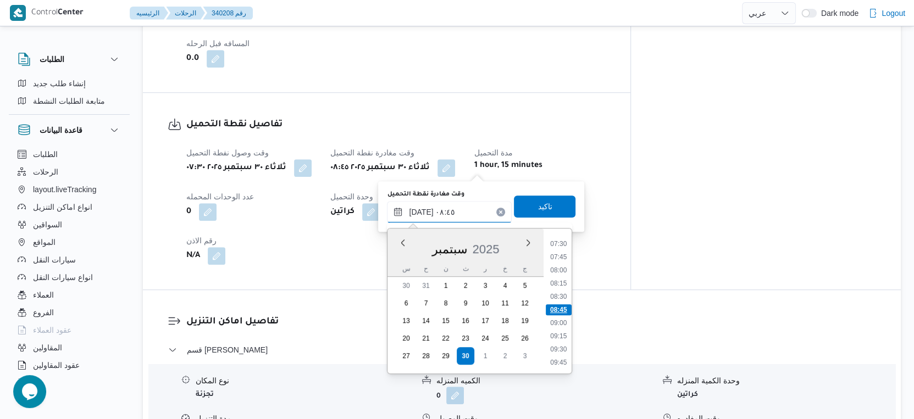
scroll to position [456, 0]
click at [561, 274] on li "09:15" at bounding box center [558, 275] width 25 height 11
type input "٣٠/٠٩/٢٠٢٥ ٠٩:١٥"
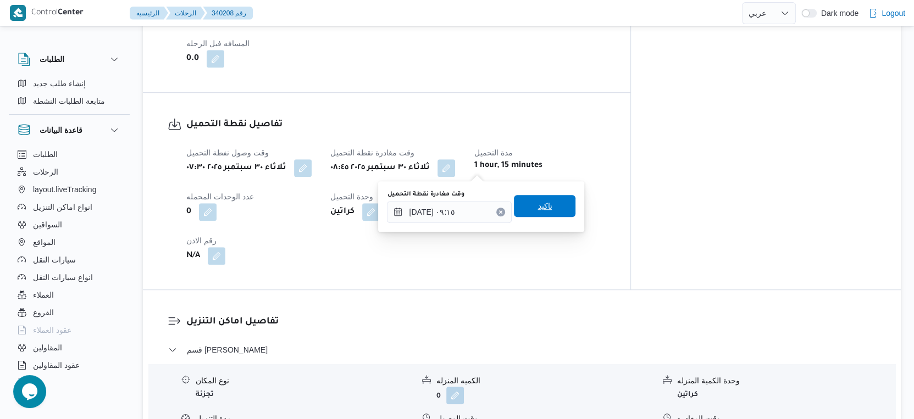
click at [547, 208] on span "تاكيد" at bounding box center [545, 206] width 62 height 22
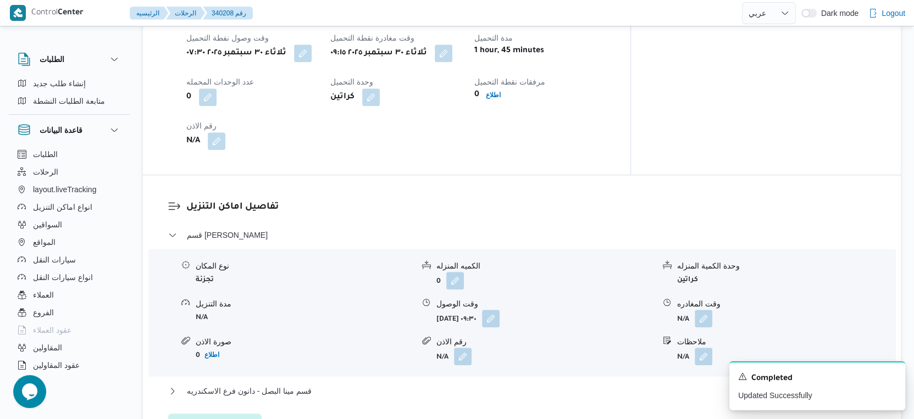
scroll to position [775, 0]
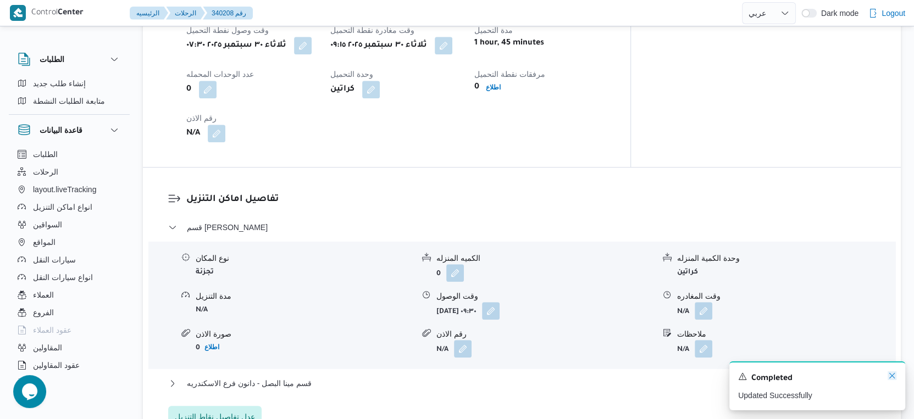
click at [890, 374] on icon "Dismiss toast" at bounding box center [892, 376] width 9 height 9
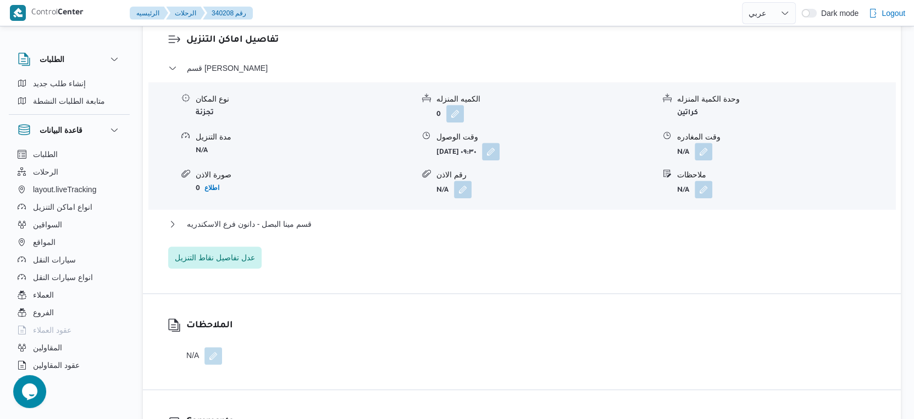
scroll to position [958, 0]
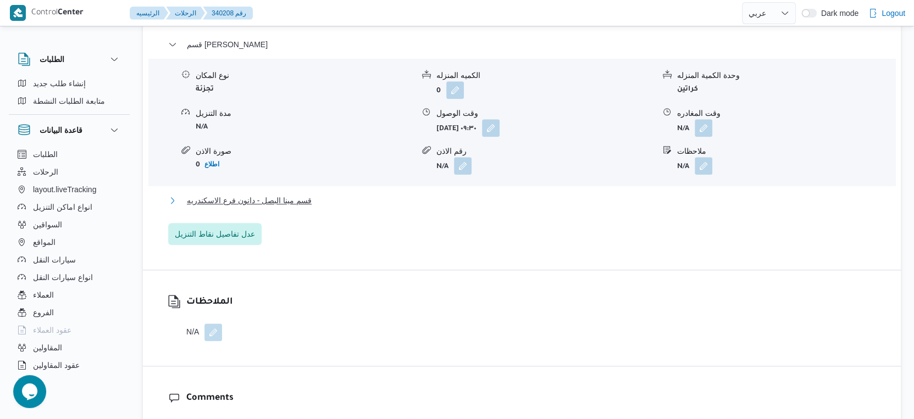
click at [322, 199] on button "قسم مينا البصل - دانون فرع الاسكندريه" at bounding box center [522, 200] width 708 height 13
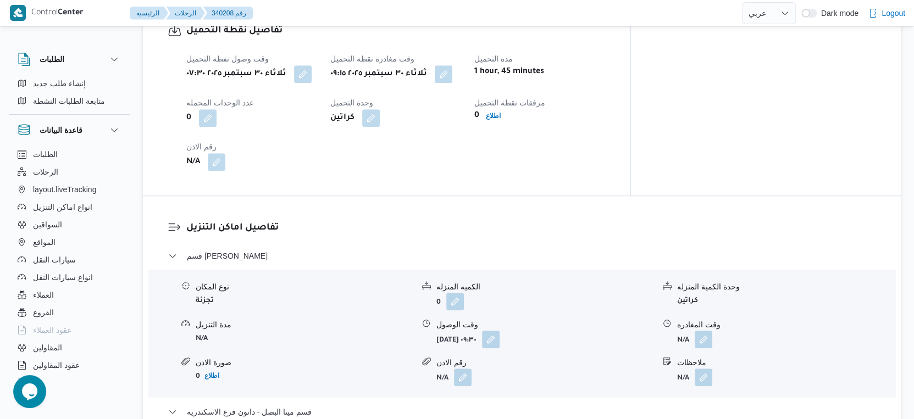
scroll to position [775, 0]
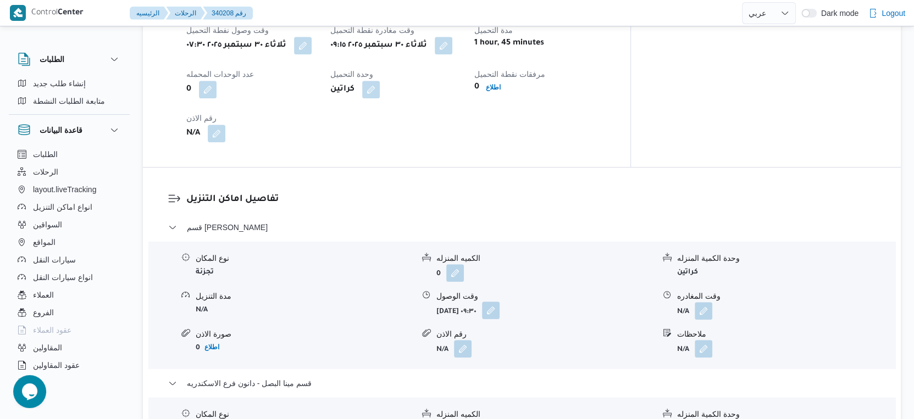
click at [500, 312] on button "button" at bounding box center [491, 311] width 18 height 18
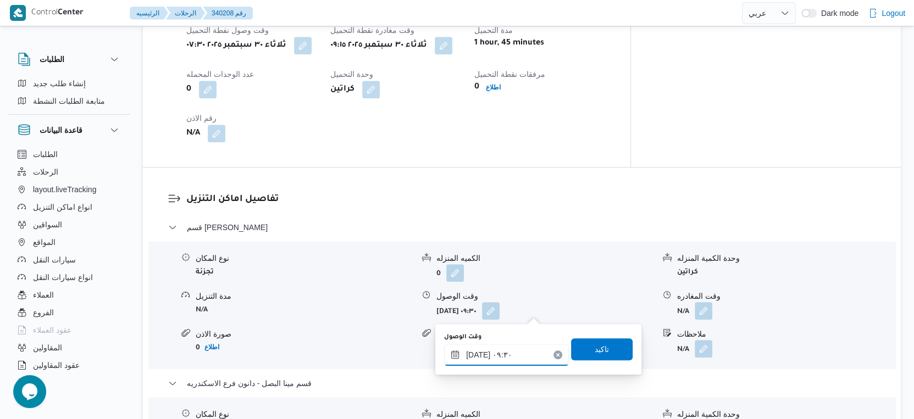
click at [522, 349] on input "٣٠/٠٩/٢٠٢٥ ٠٩:٣٠" at bounding box center [506, 355] width 125 height 22
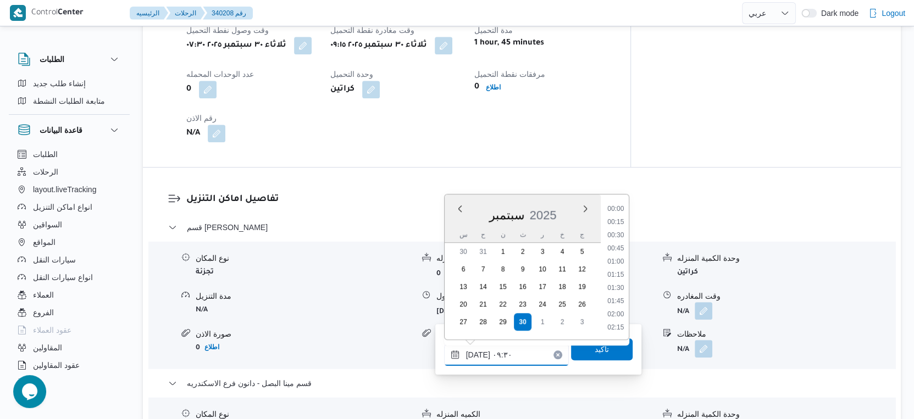
scroll to position [434, 0]
click at [620, 285] on li "09:45" at bounding box center [615, 289] width 25 height 11
type input "[DATE] ٠٩:٤٥"
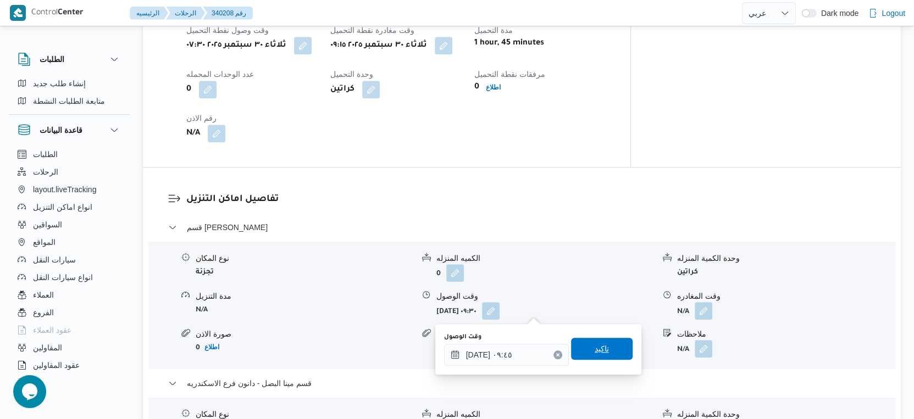
drag, startPoint x: 600, startPoint y: 362, endPoint x: 605, endPoint y: 338, distance: 24.8
click at [601, 358] on div "وقت الوصول ٣٠/٠٩/٢٠٢٥ ٠٩:٤٥ تاكيد" at bounding box center [538, 349] width 191 height 35
click at [605, 337] on div "وقت الوصول ٣٠/٠٩/٢٠٢٥ ٠٩:٤٥ تاكيد" at bounding box center [538, 349] width 191 height 35
click at [605, 343] on span "تاكيد" at bounding box center [602, 349] width 62 height 22
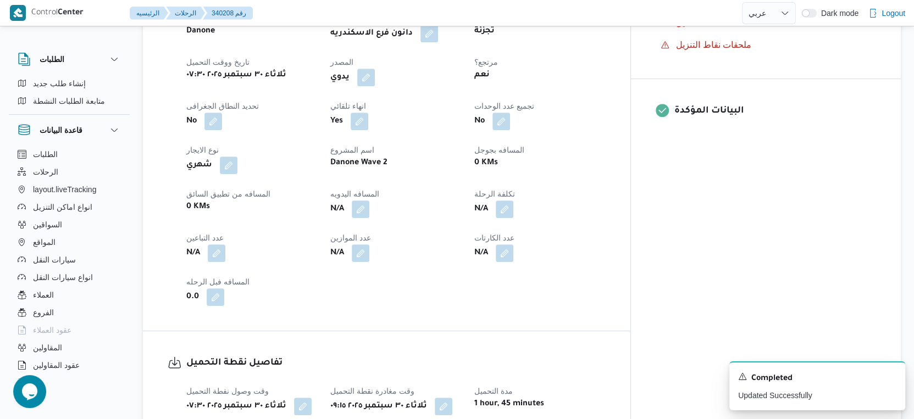
scroll to position [408, 0]
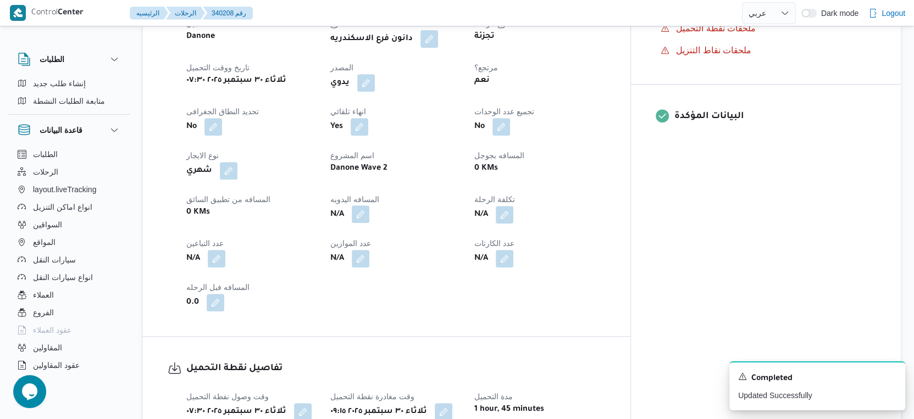
click at [369, 213] on button "button" at bounding box center [361, 215] width 18 height 18
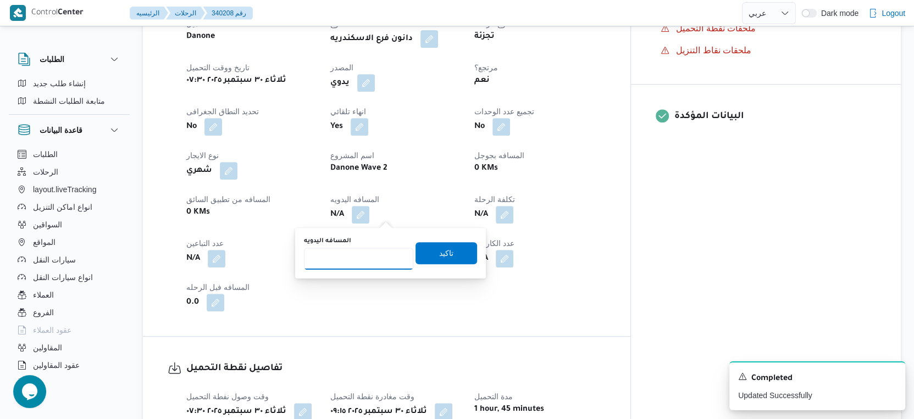
click at [363, 258] on input "المسافه اليدويه" at bounding box center [358, 259] width 109 height 22
type input "34"
click at [439, 247] on span "تاكيد" at bounding box center [446, 252] width 14 height 13
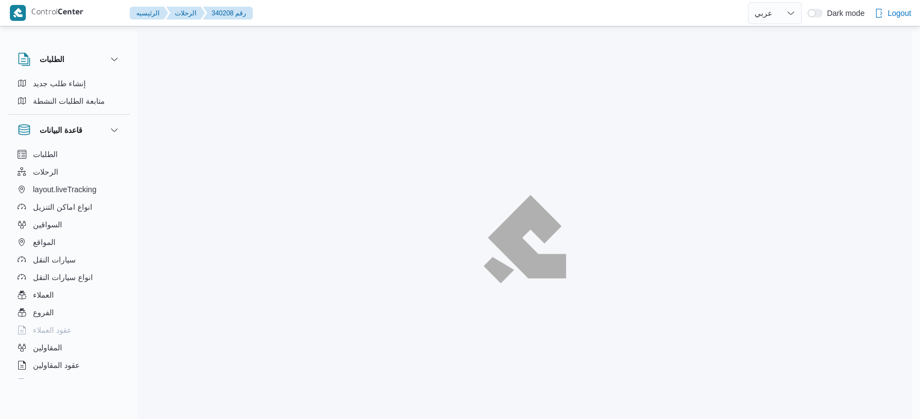
select select "ar"
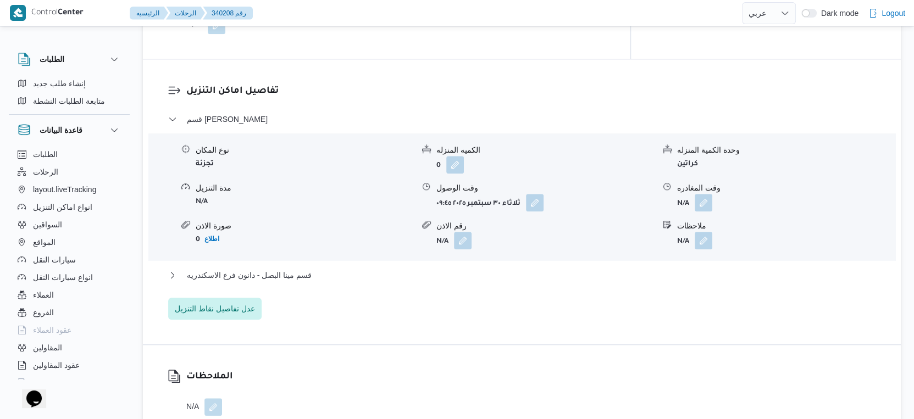
scroll to position [884, 0]
click at [309, 275] on span "قسم مينا البصل - دانون فرع الاسكندريه" at bounding box center [249, 274] width 125 height 13
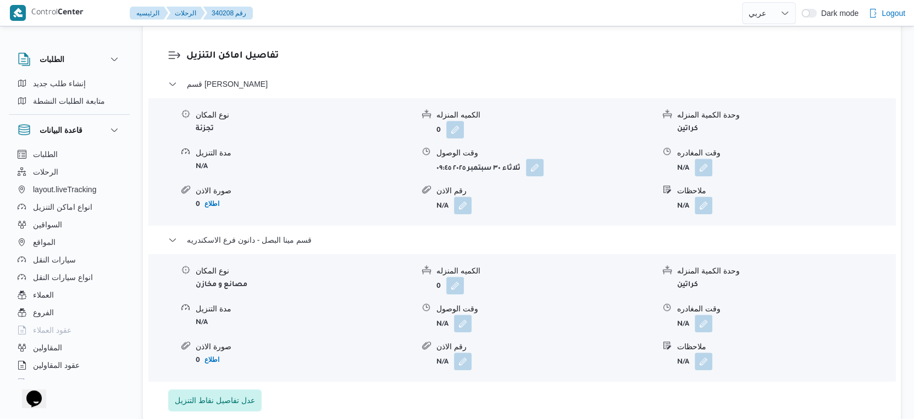
scroll to position [946, 0]
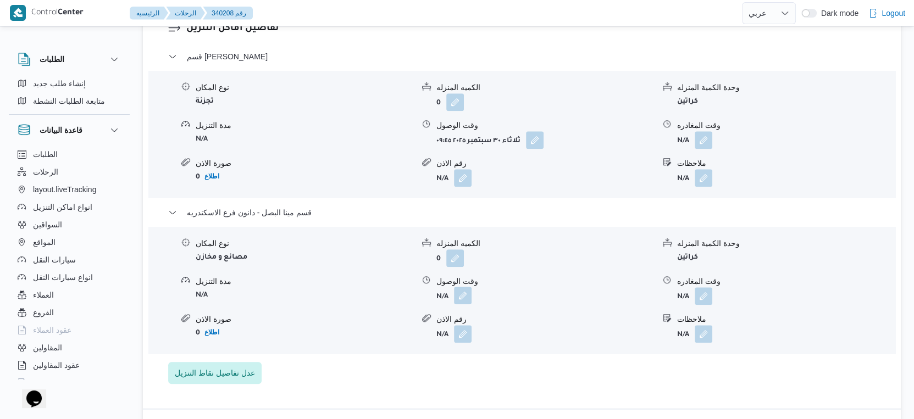
click at [466, 296] on button "button" at bounding box center [463, 296] width 18 height 18
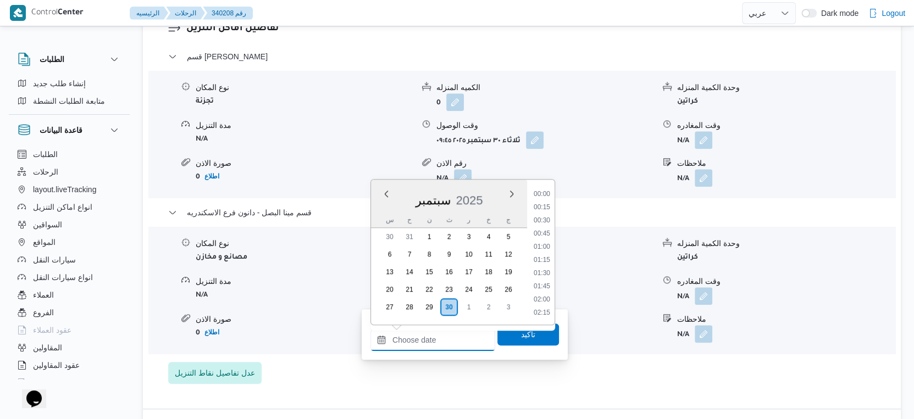
click at [449, 334] on input "وقت الوصول" at bounding box center [432, 340] width 125 height 22
click at [540, 242] on li "18:30" at bounding box center [541, 244] width 25 height 11
type input "[DATE] ١٨:٣٠"
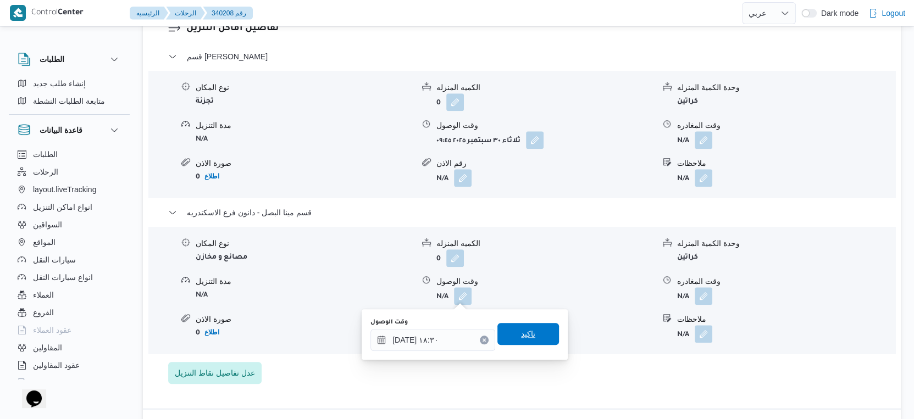
click at [528, 326] on span "تاكيد" at bounding box center [528, 334] width 62 height 22
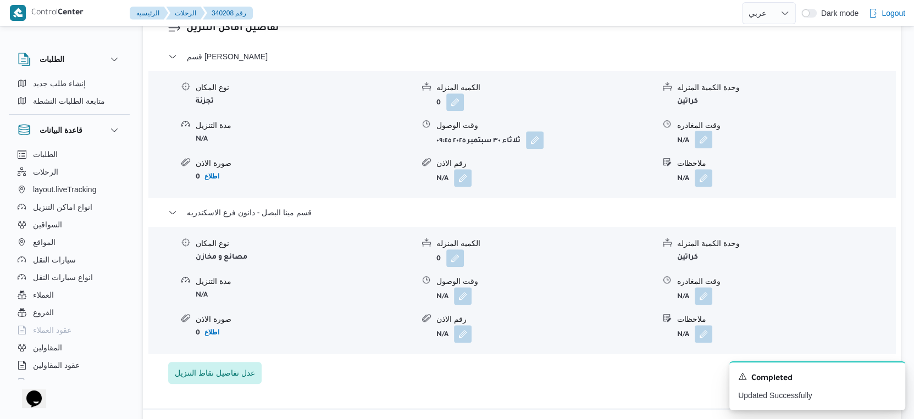
click at [704, 138] on button "button" at bounding box center [704, 140] width 18 height 18
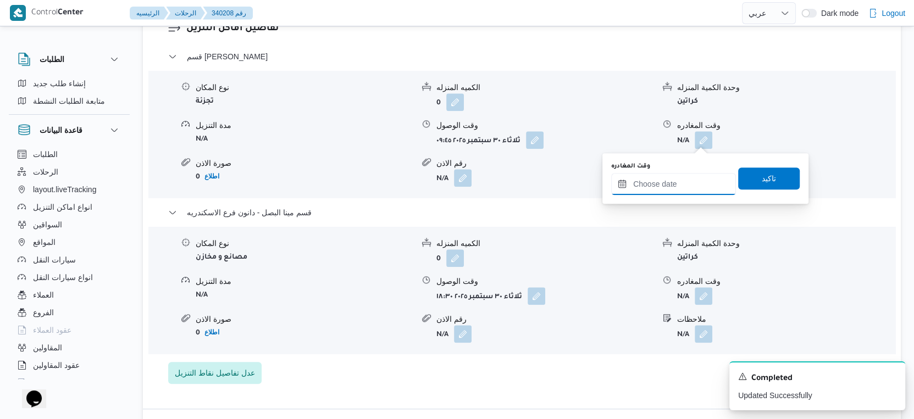
drag, startPoint x: 691, startPoint y: 162, endPoint x: 677, endPoint y: 192, distance: 33.4
click at [677, 192] on input "وقت المغادره" at bounding box center [673, 184] width 125 height 22
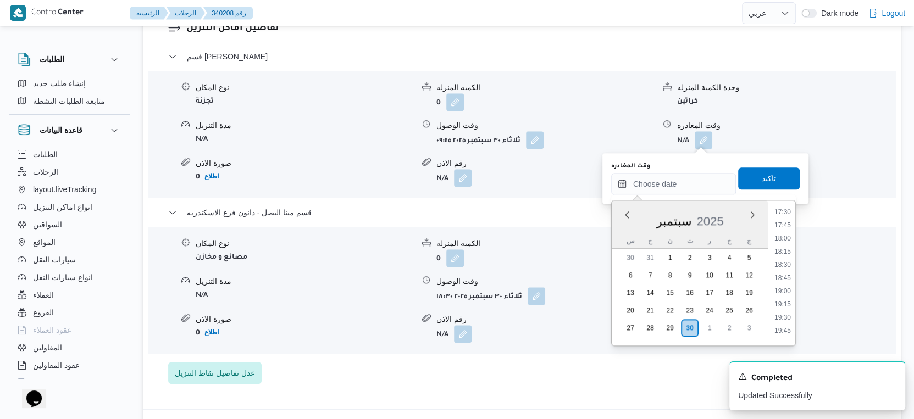
drag, startPoint x: 785, startPoint y: 237, endPoint x: 783, endPoint y: 219, distance: 18.8
click at [785, 237] on li "18:00" at bounding box center [782, 238] width 25 height 11
type input "٣٠/٠٩/٢٠٢٥ ١٨:٠٠"
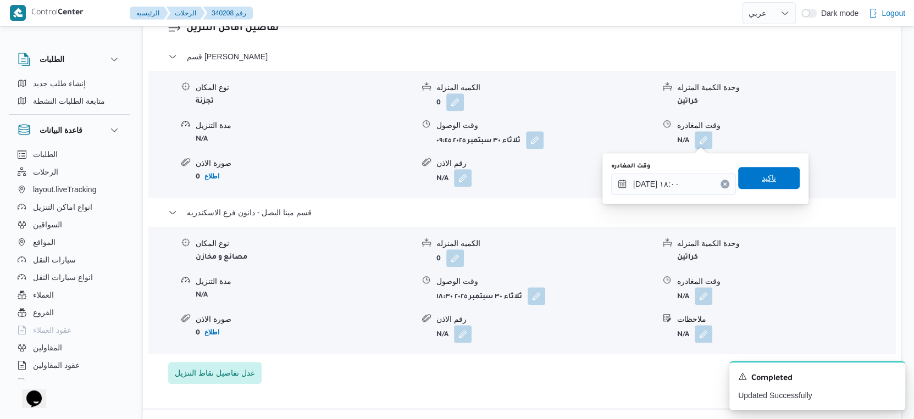
click at [782, 180] on span "تاكيد" at bounding box center [769, 178] width 62 height 22
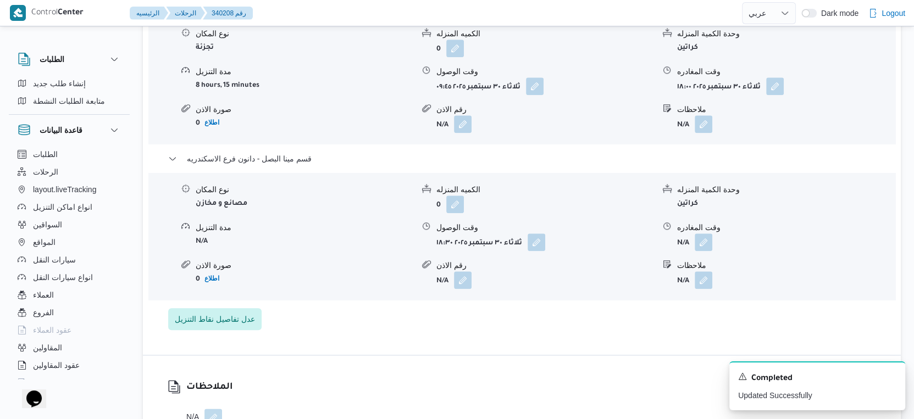
scroll to position [1006, 0]
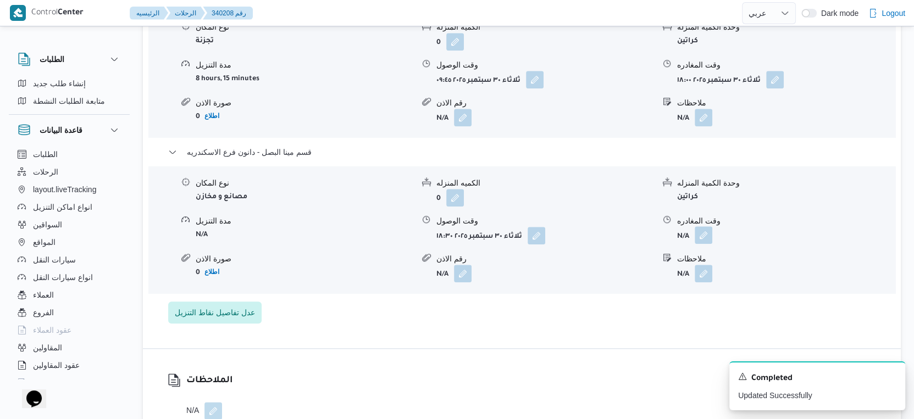
click at [699, 228] on button "button" at bounding box center [704, 235] width 18 height 18
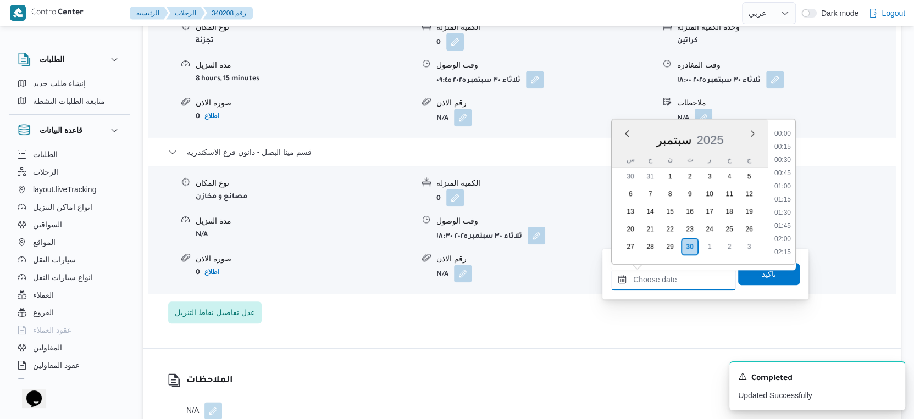
drag, startPoint x: 682, startPoint y: 277, endPoint x: 765, endPoint y: 245, distance: 88.9
click at [682, 277] on input "وقت المغادره" at bounding box center [673, 280] width 125 height 22
drag, startPoint x: 789, startPoint y: 181, endPoint x: 768, endPoint y: 195, distance: 25.2
click at [789, 181] on li "18:30" at bounding box center [782, 183] width 25 height 11
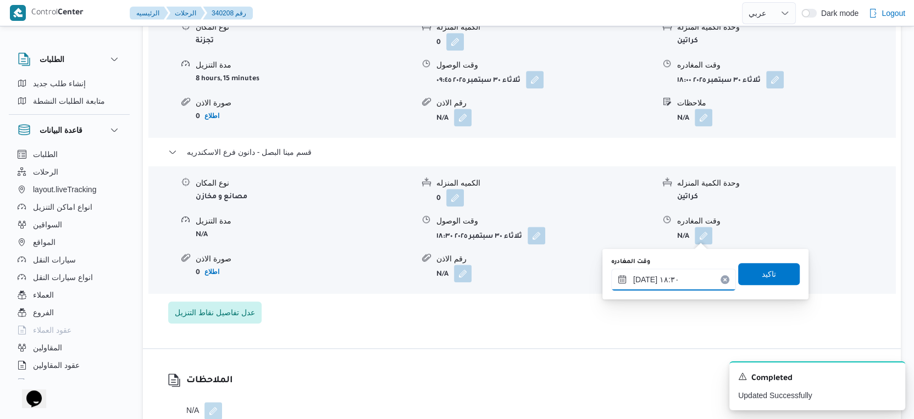
click at [641, 280] on input "٣٠/٠٩/٢٠٢٥ ١٨:٣٠" at bounding box center [673, 280] width 125 height 22
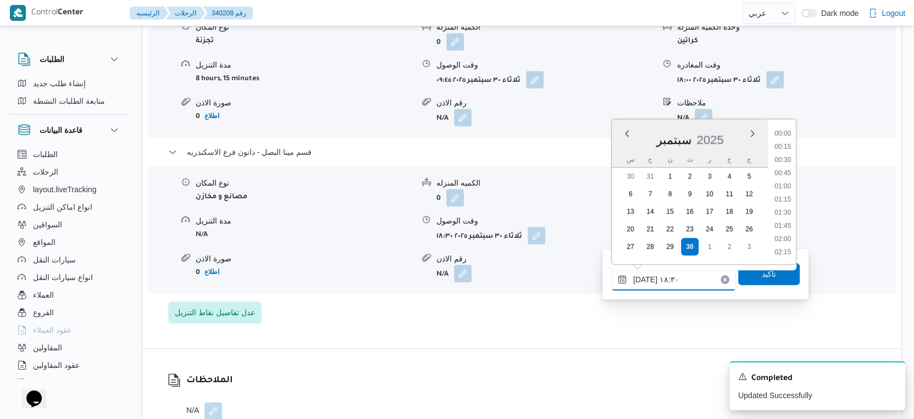
scroll to position [908, 0]
type input "٣٠/٠٩/٢٠٢٥ ١٨:٥٣"
click at [773, 276] on span "تاكيد" at bounding box center [769, 274] width 62 height 22
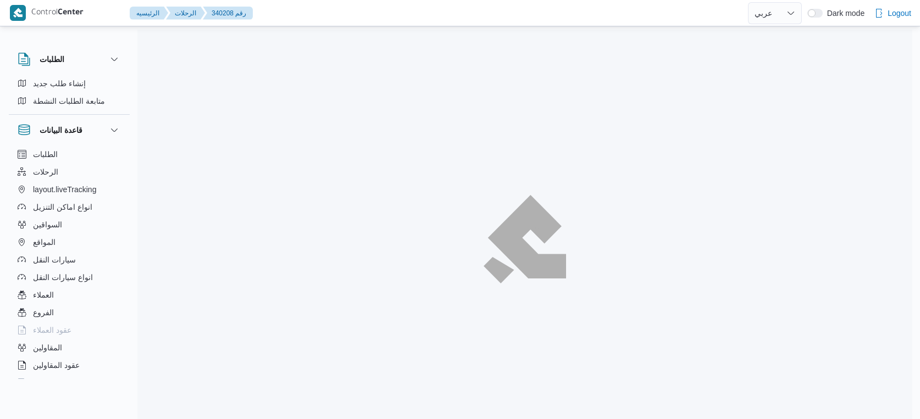
select select "ar"
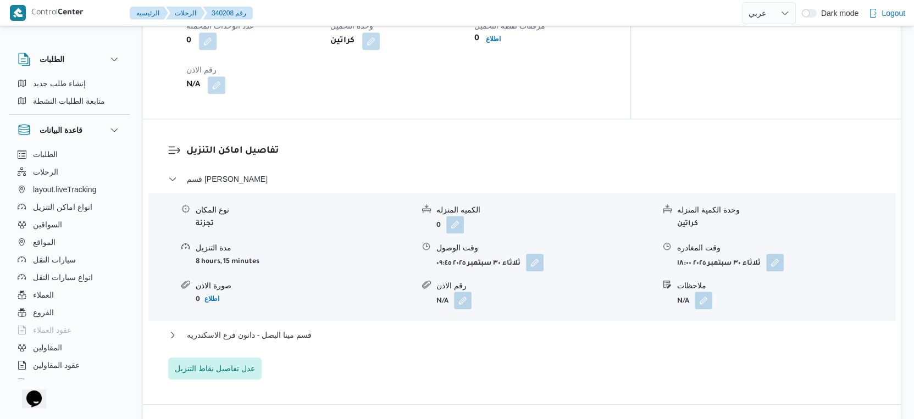
scroll to position [946, 0]
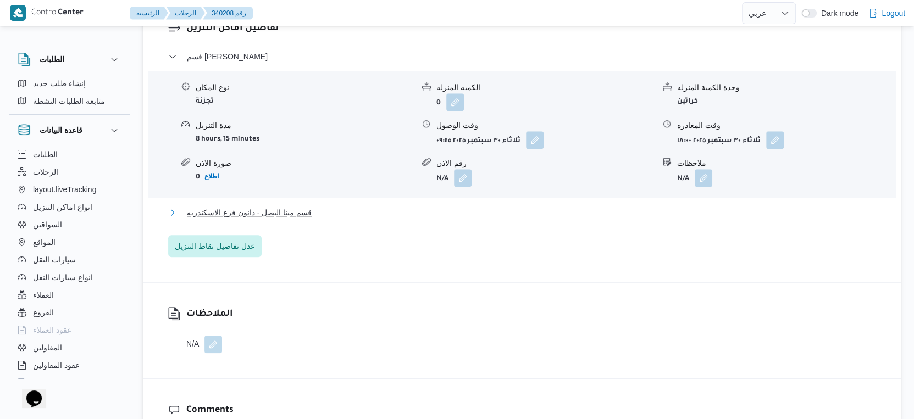
click at [330, 212] on button "قسم مينا البصل - دانون فرع الاسكندريه" at bounding box center [522, 212] width 708 height 13
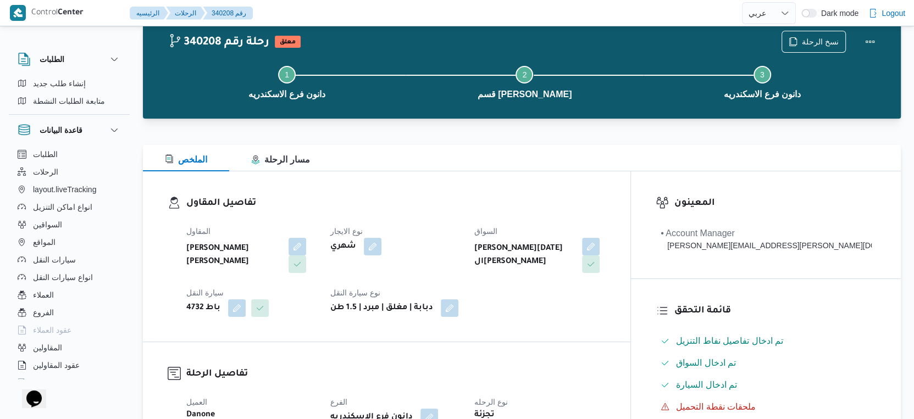
scroll to position [0, 0]
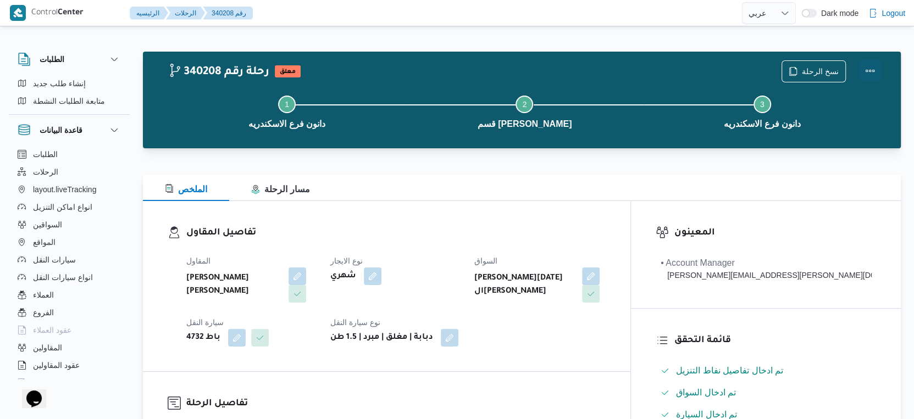
click at [870, 69] on button "Actions" at bounding box center [870, 71] width 22 height 22
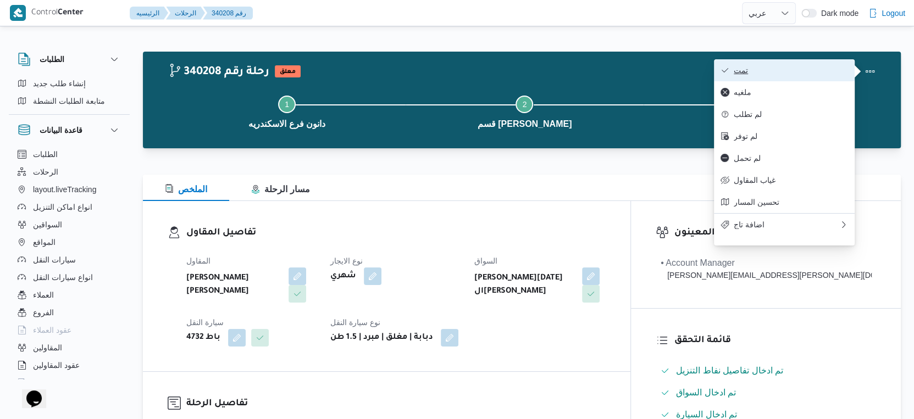
click at [790, 74] on span "تمت" at bounding box center [791, 70] width 114 height 9
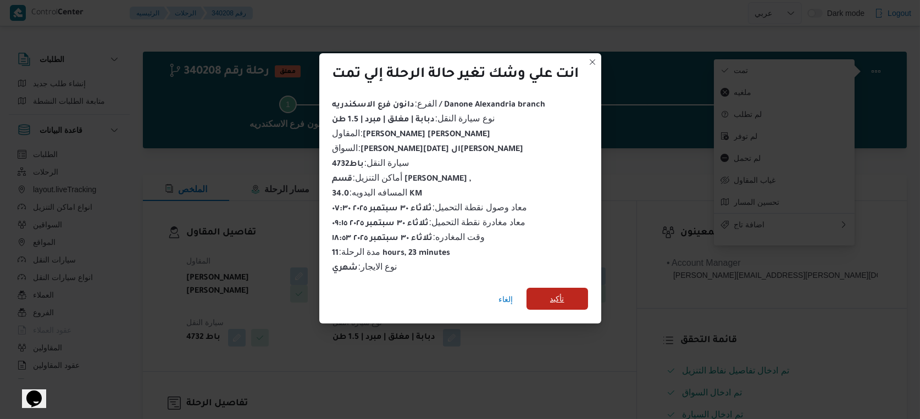
click at [563, 292] on span "تأكيد" at bounding box center [557, 298] width 14 height 13
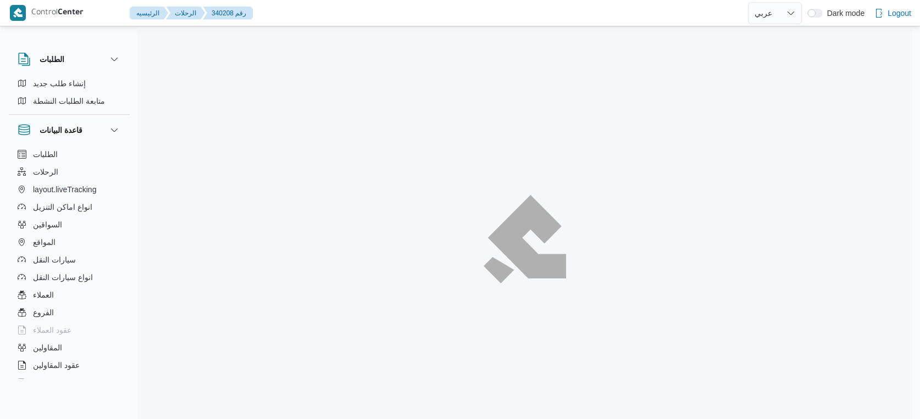
select select "ar"
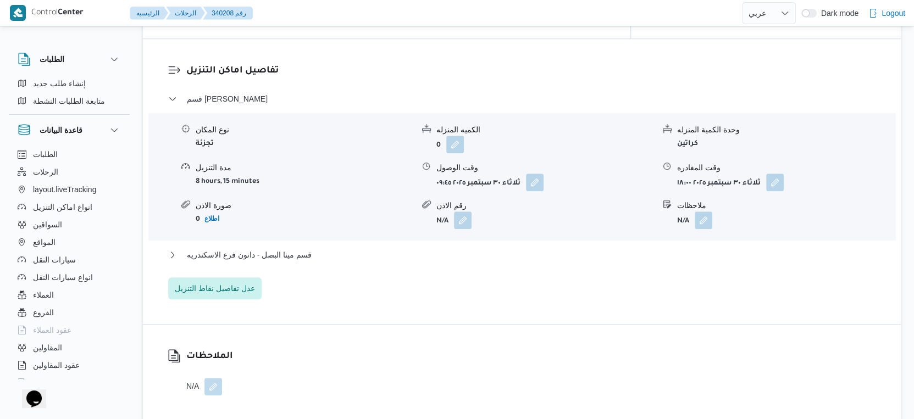
scroll to position [916, 0]
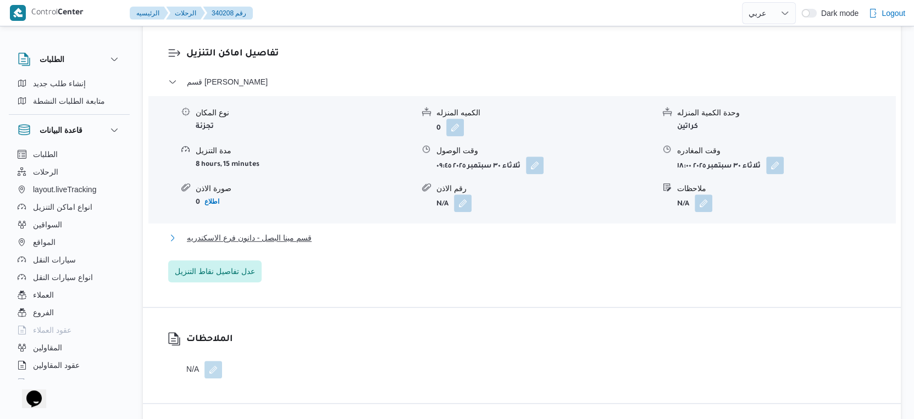
click at [323, 240] on button "قسم مينا البصل - دانون فرع الاسكندريه" at bounding box center [522, 237] width 708 height 13
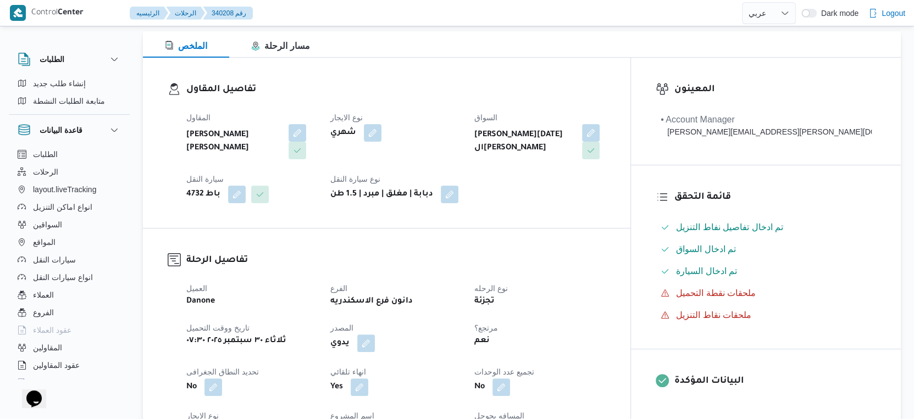
scroll to position [305, 0]
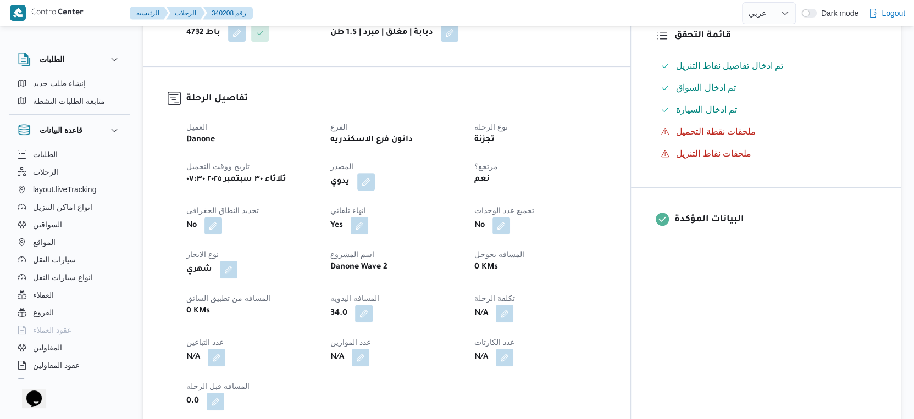
scroll to position [652, 0]
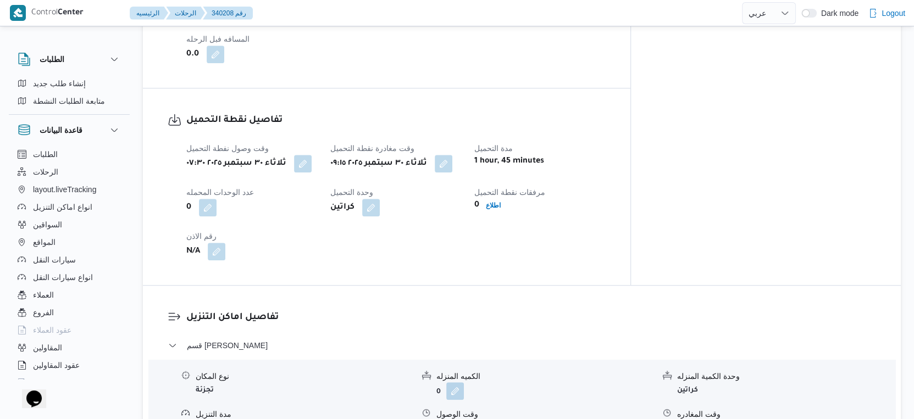
select select "ar"
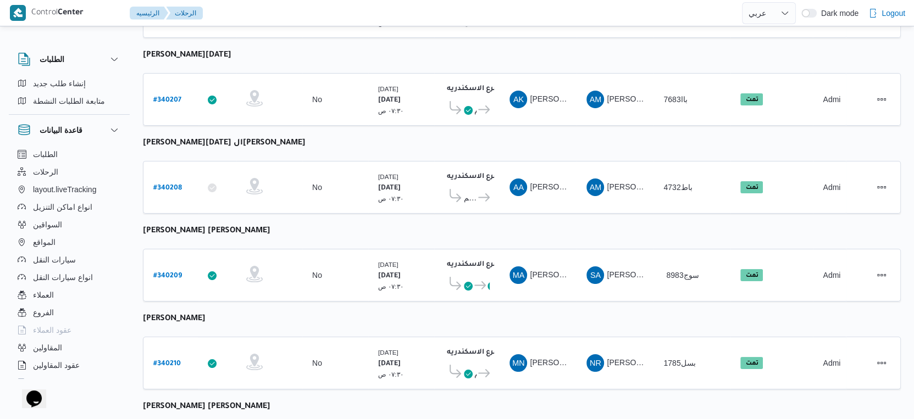
select select "ar"
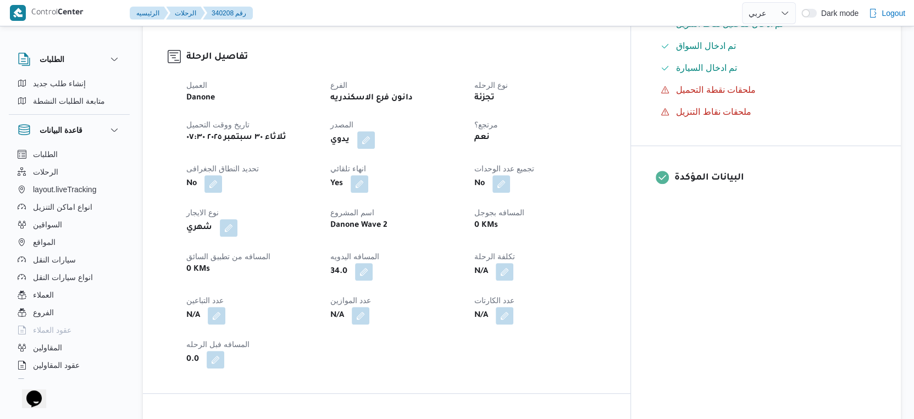
scroll to position [286, 0]
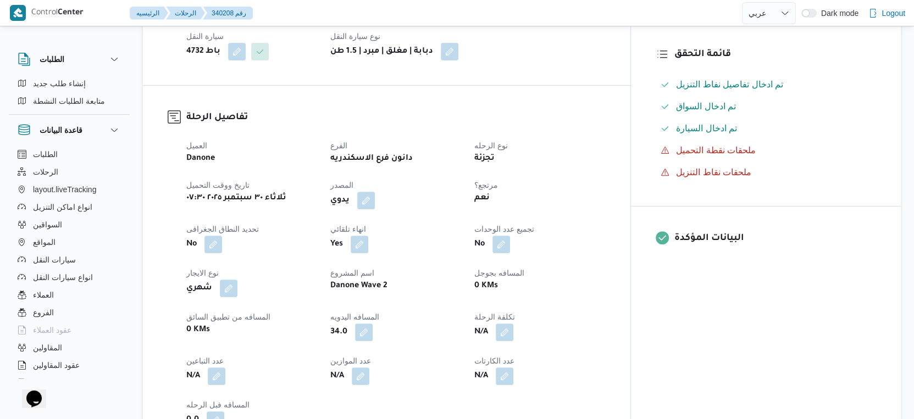
select select "ar"
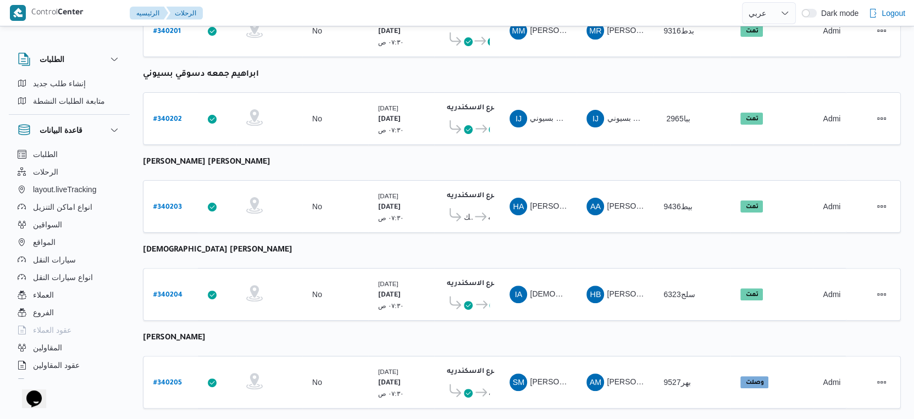
scroll to position [61, 0]
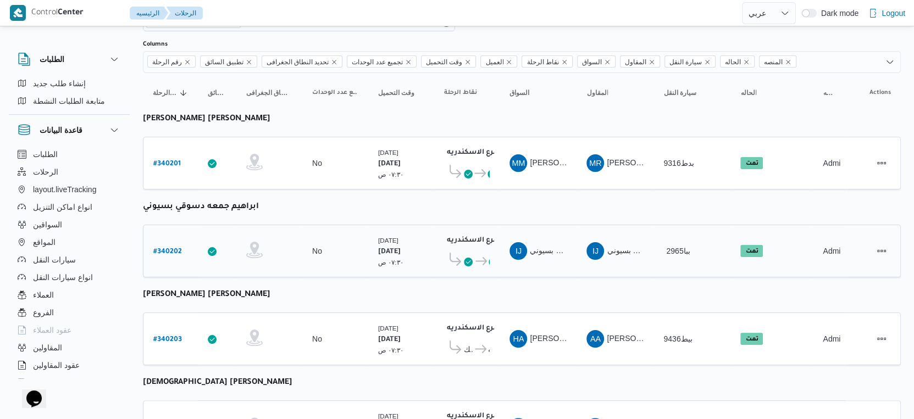
click at [173, 248] on b "# 340202" at bounding box center [167, 252] width 29 height 8
select select "ar"
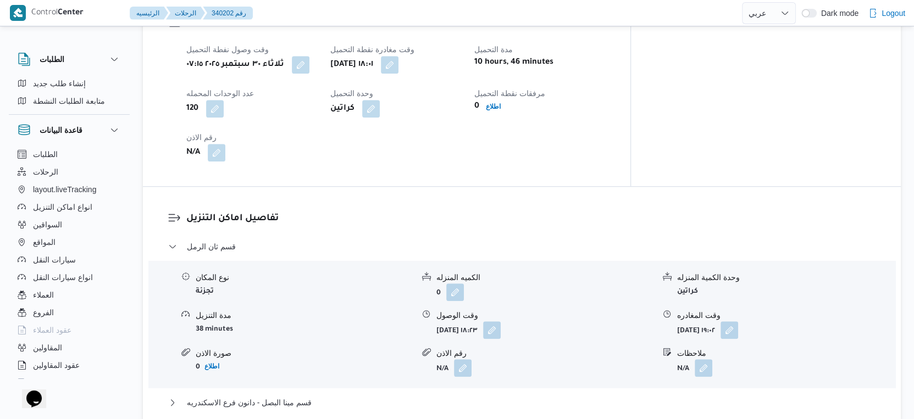
scroll to position [733, 0]
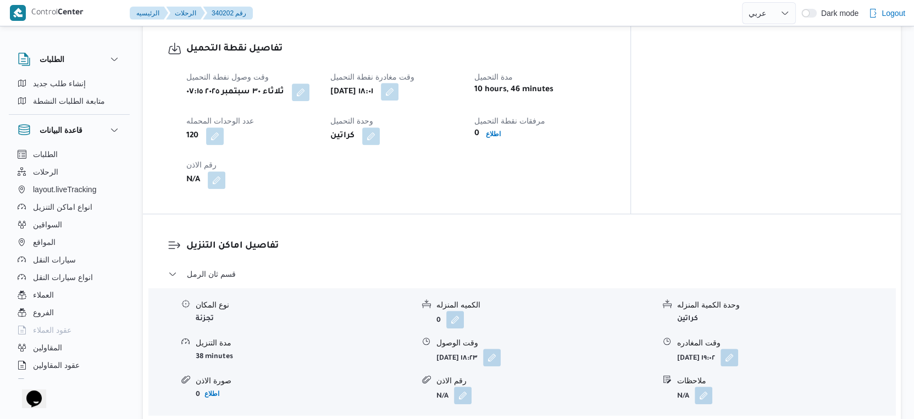
click at [399, 83] on button "button" at bounding box center [390, 92] width 18 height 18
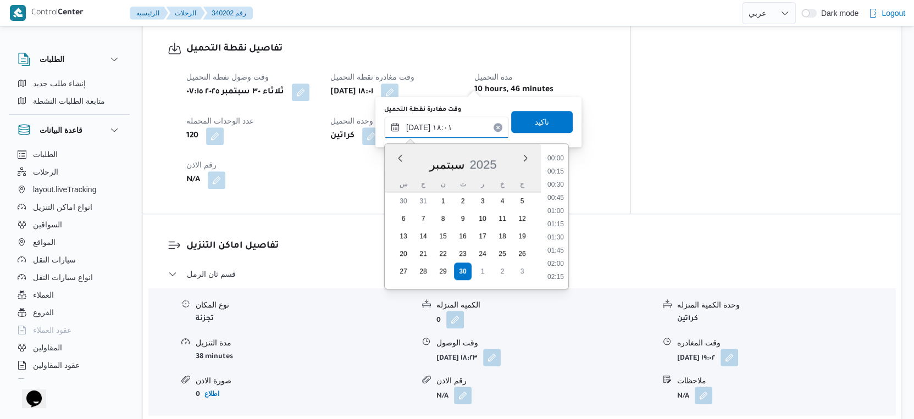
click at [450, 127] on input "٣٠/٠٩/٢٠٢٥ ١٨:٠١" at bounding box center [446, 128] width 125 height 22
click at [558, 189] on li "09:15" at bounding box center [555, 191] width 25 height 11
type input "٣٠/٠٩/٢٠٢٥ ٠٩:١٥"
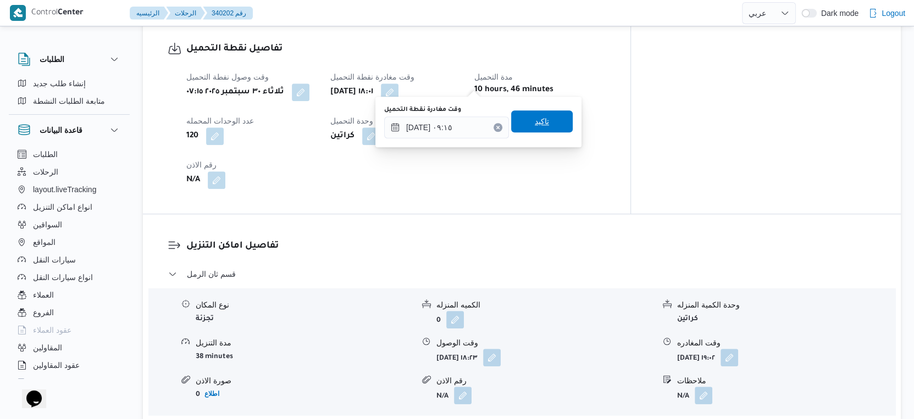
click at [550, 120] on span "تاكيد" at bounding box center [542, 121] width 62 height 22
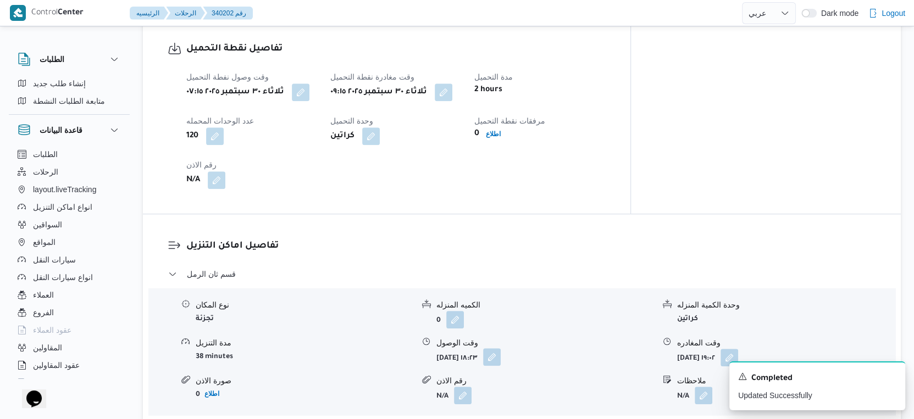
click at [501, 348] on button "button" at bounding box center [492, 357] width 18 height 18
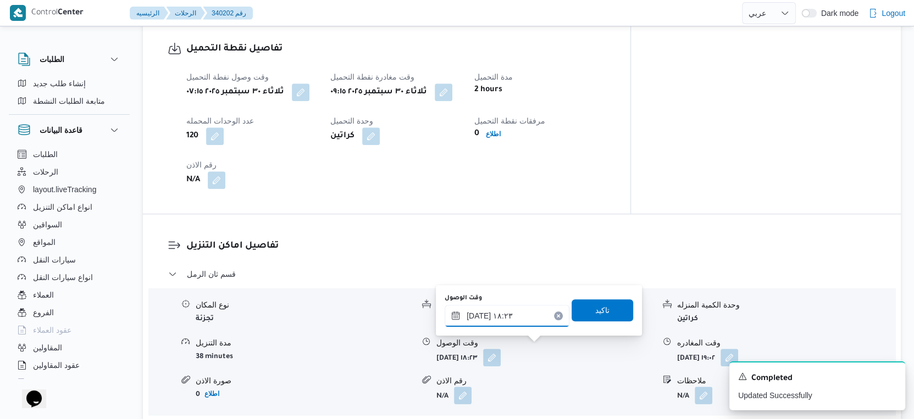
click at [510, 320] on input "٣٠/٠٩/٢٠٢٥ ١٨:٢٣" at bounding box center [507, 316] width 125 height 22
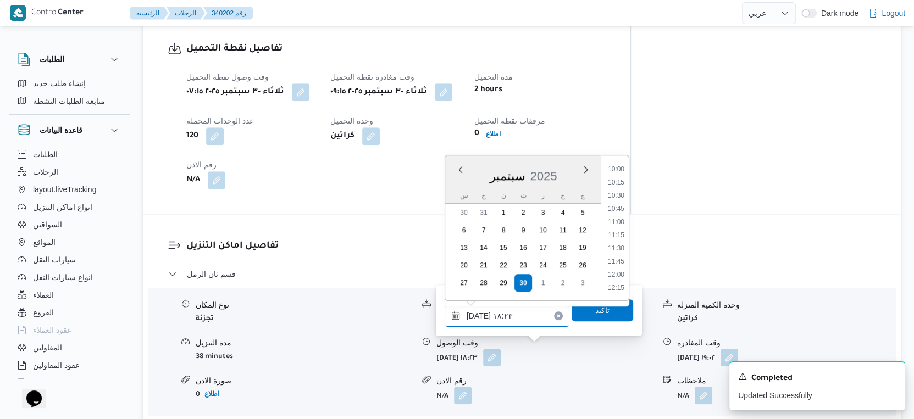
scroll to position [467, 0]
click at [618, 215] on li "09:45" at bounding box center [616, 217] width 25 height 11
type input "٣٠/٠٩/٢٠٢٥ ٠٩:٤٥"
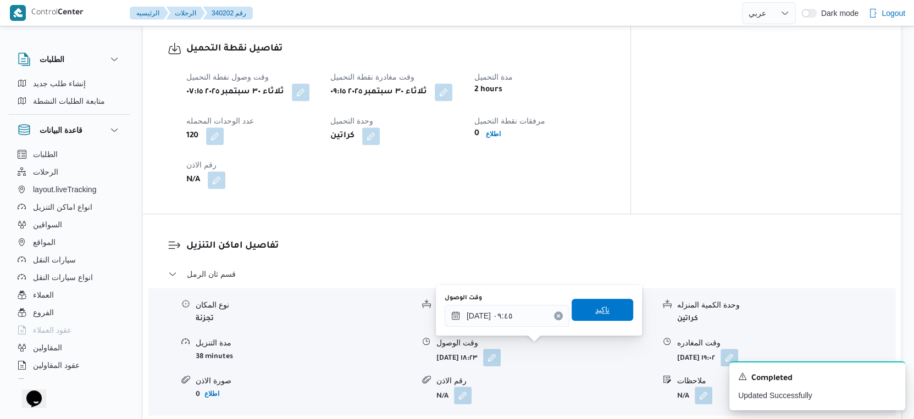
click at [608, 312] on span "تاكيد" at bounding box center [603, 310] width 62 height 22
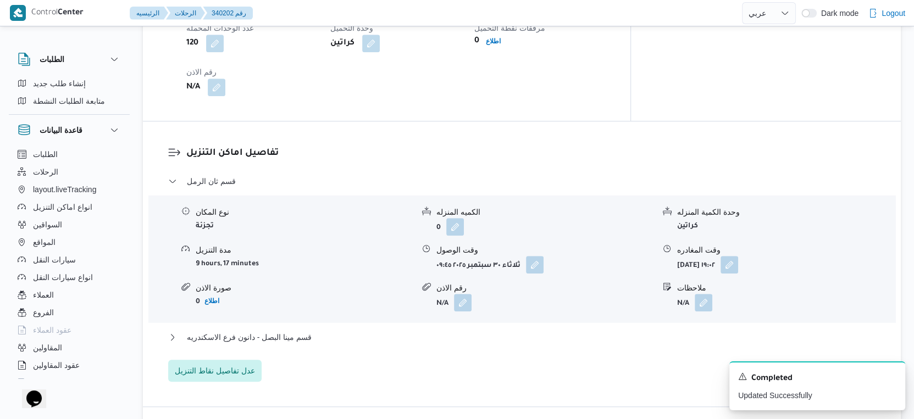
scroll to position [977, 0]
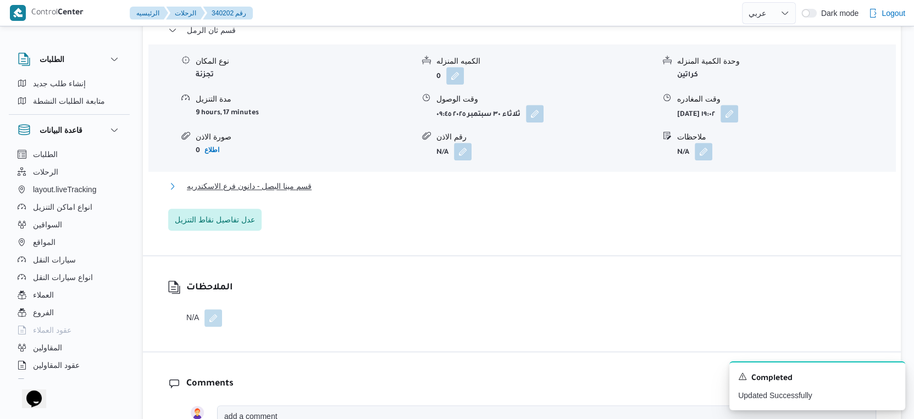
click at [295, 181] on span "قسم مينا البصل - دانون فرع الاسكندريه" at bounding box center [249, 186] width 125 height 13
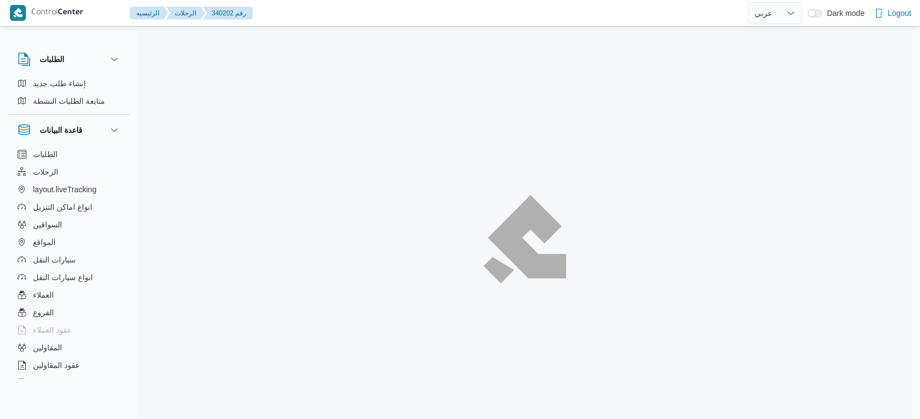
select select "ar"
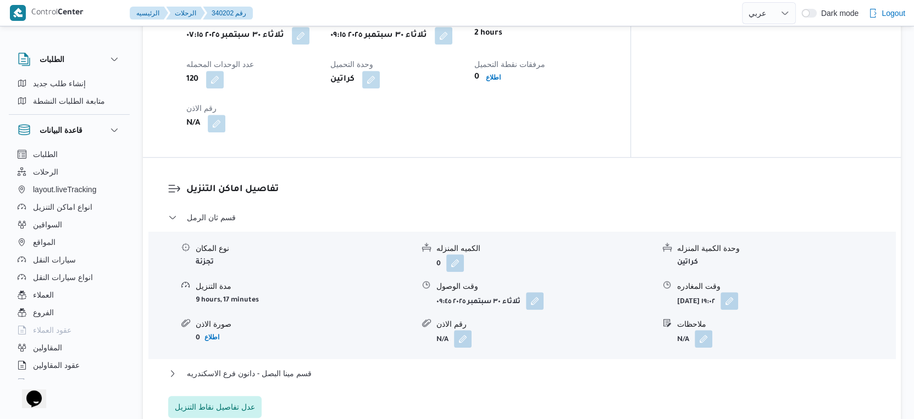
scroll to position [884, 0]
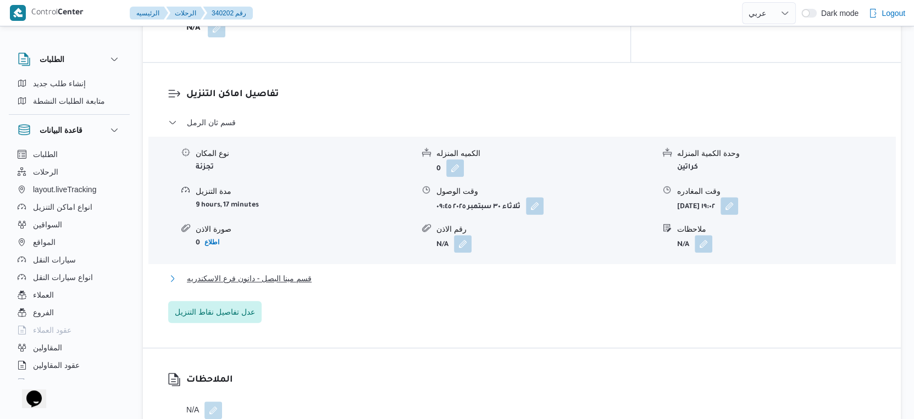
click at [321, 272] on button "قسم مينا البصل - دانون فرع الاسكندريه" at bounding box center [522, 278] width 708 height 13
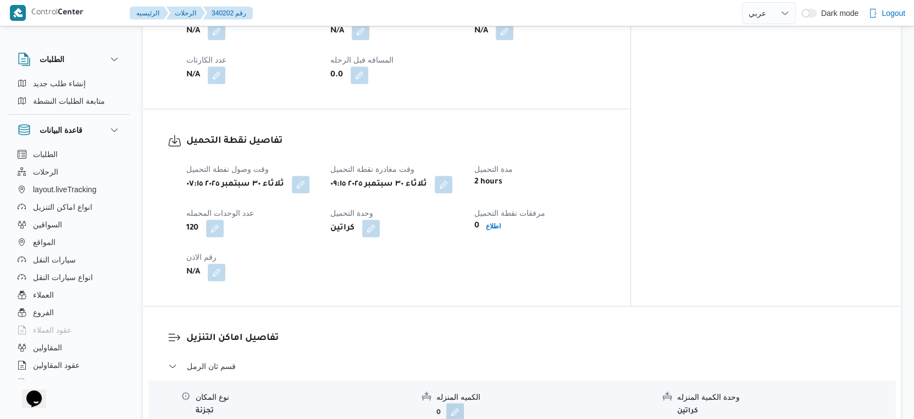
scroll to position [396, 0]
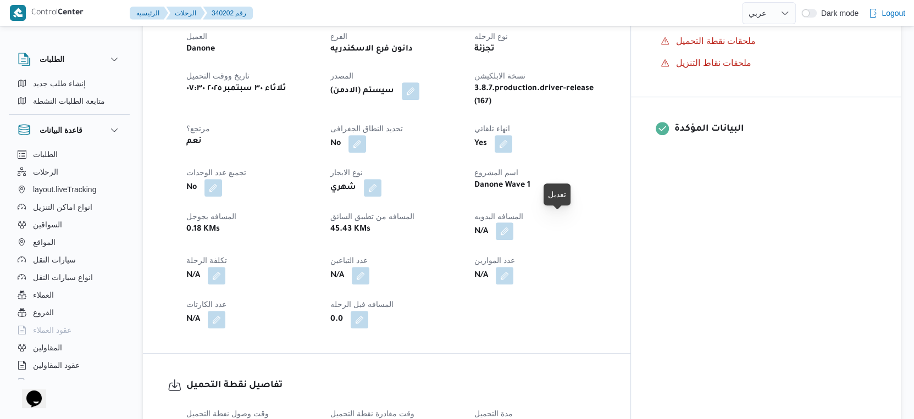
click at [513, 223] on button "button" at bounding box center [505, 232] width 18 height 18
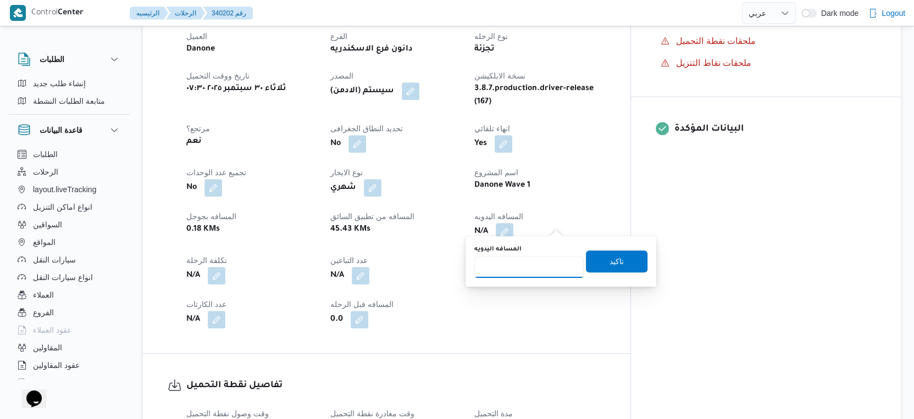
click at [524, 259] on input "المسافه اليدويه" at bounding box center [528, 267] width 109 height 22
type input "44"
click at [612, 259] on span "تاكيد" at bounding box center [617, 260] width 14 height 13
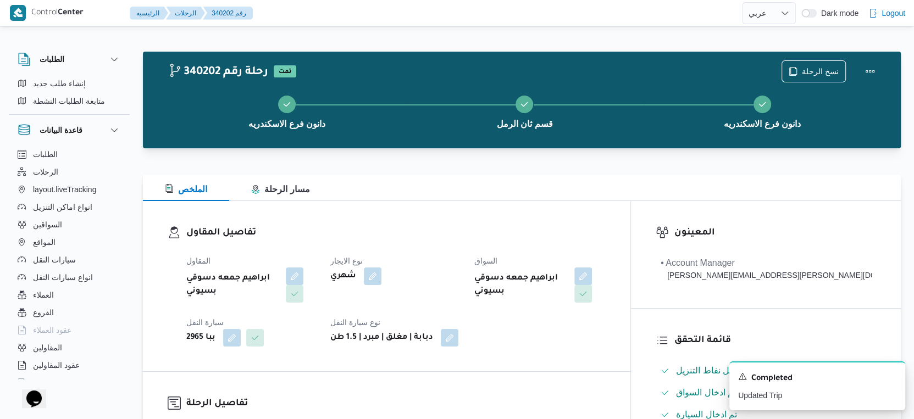
scroll to position [366, 0]
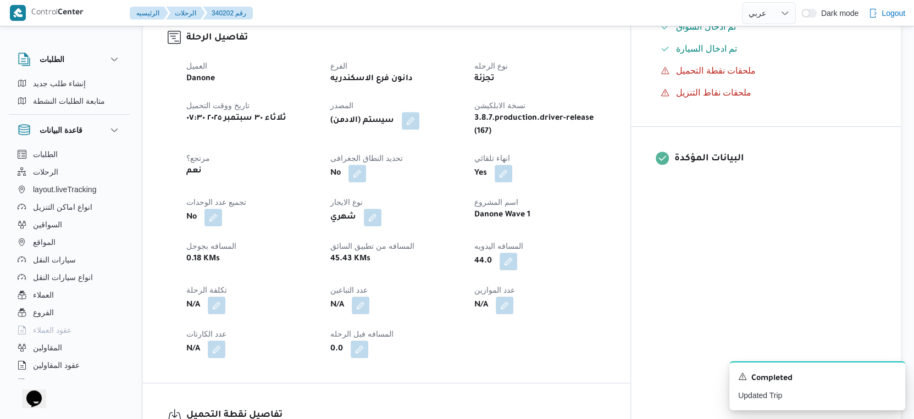
select select "ar"
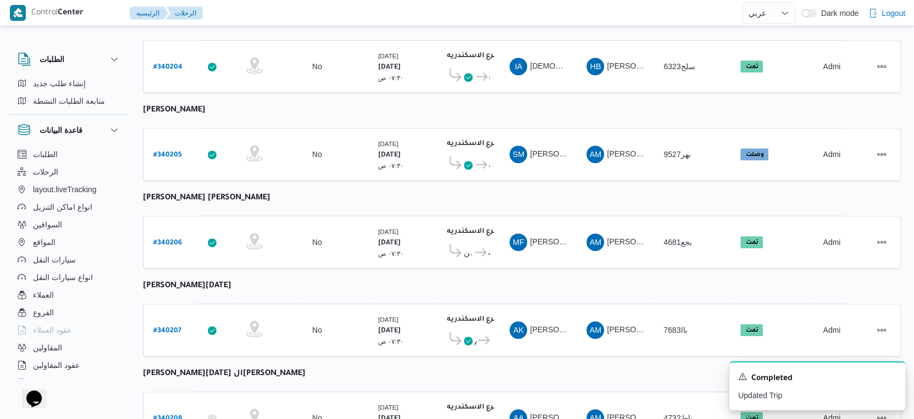
scroll to position [428, 0]
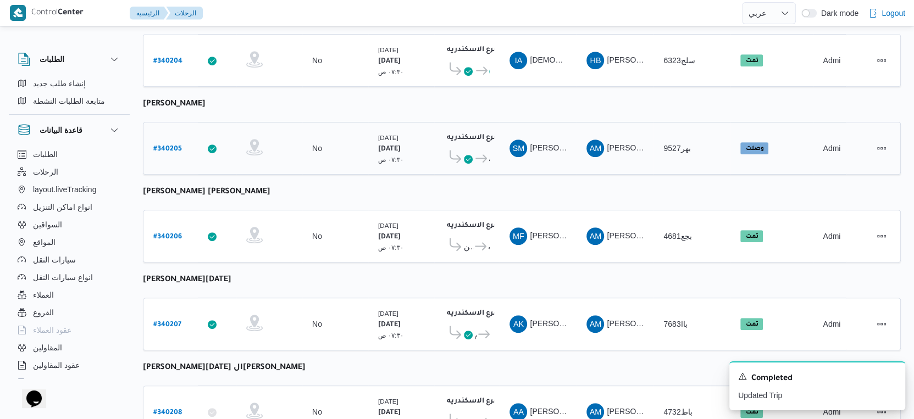
click at [171, 146] on b "# 340205" at bounding box center [167, 150] width 29 height 8
select select "ar"
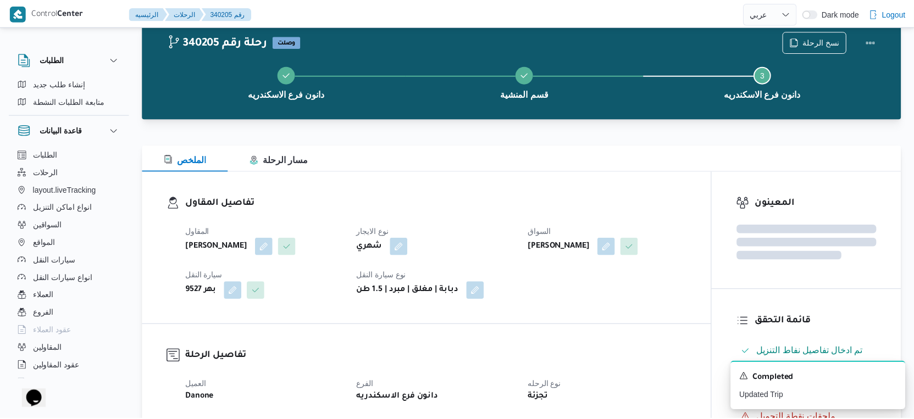
scroll to position [428, 0]
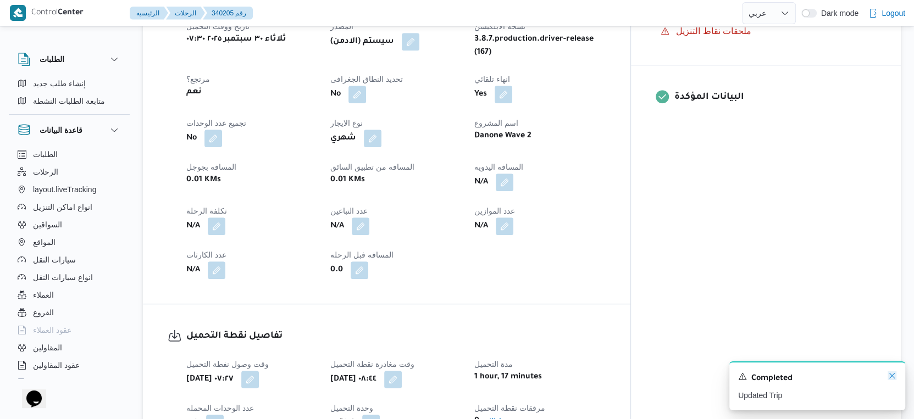
click at [894, 377] on icon "Dismiss toast" at bounding box center [892, 376] width 9 height 9
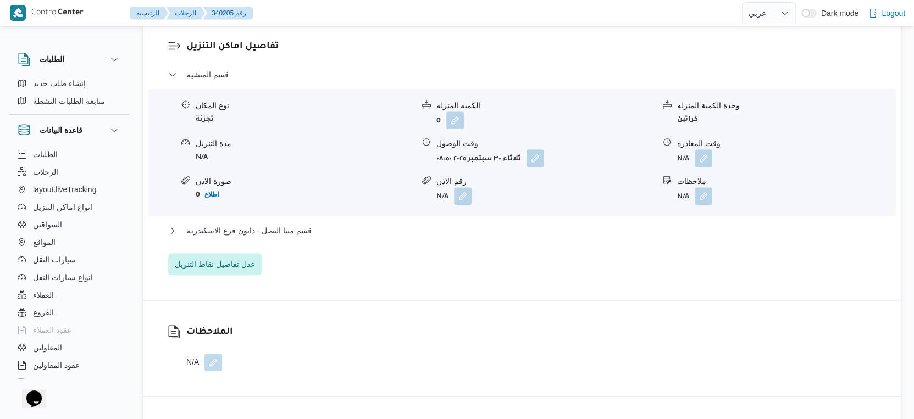
scroll to position [916, 0]
click at [298, 236] on span "قسم مينا البصل - دانون فرع الاسكندريه" at bounding box center [249, 229] width 125 height 13
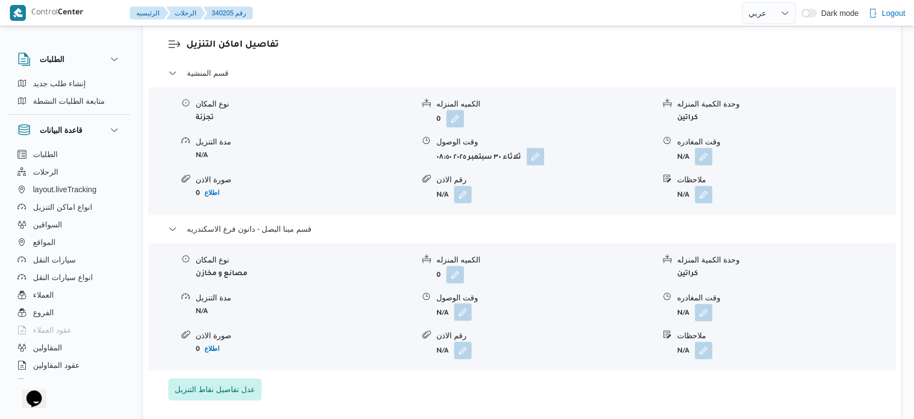
click at [458, 321] on button "button" at bounding box center [463, 312] width 18 height 18
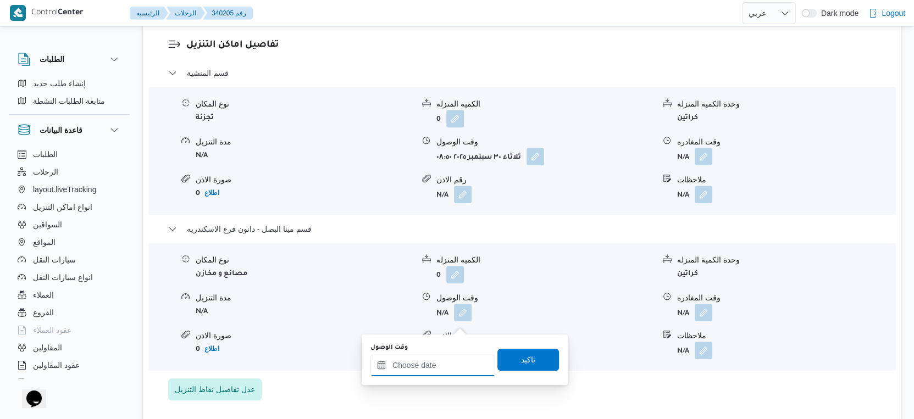
click at [443, 361] on input "وقت الوصول" at bounding box center [432, 366] width 125 height 22
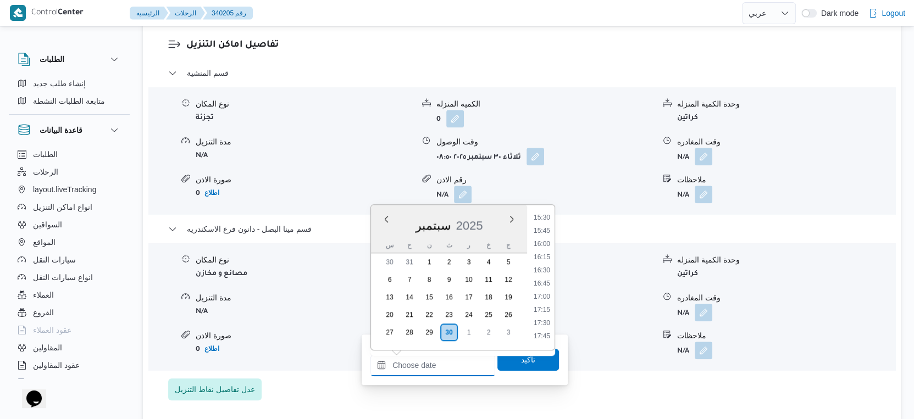
scroll to position [817, 0]
click at [544, 245] on li "16:00" at bounding box center [541, 246] width 25 height 11
type input "٣٠/٠٩/٢٠٢٥ ١٦:٠٠"
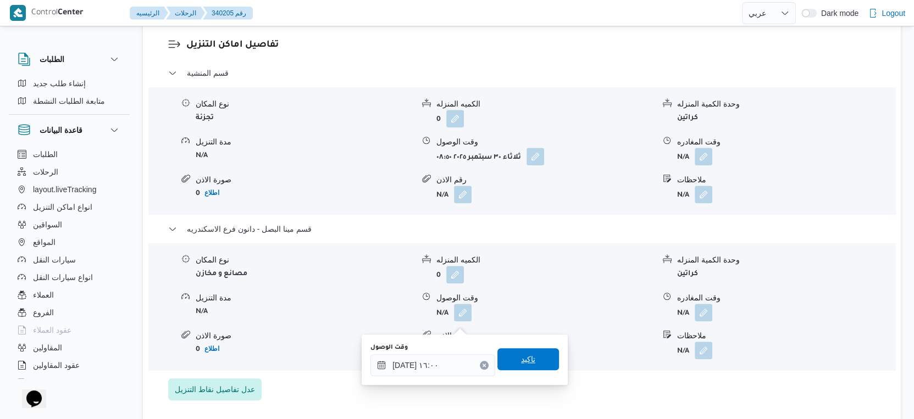
click at [523, 356] on span "تاكيد" at bounding box center [528, 359] width 14 height 13
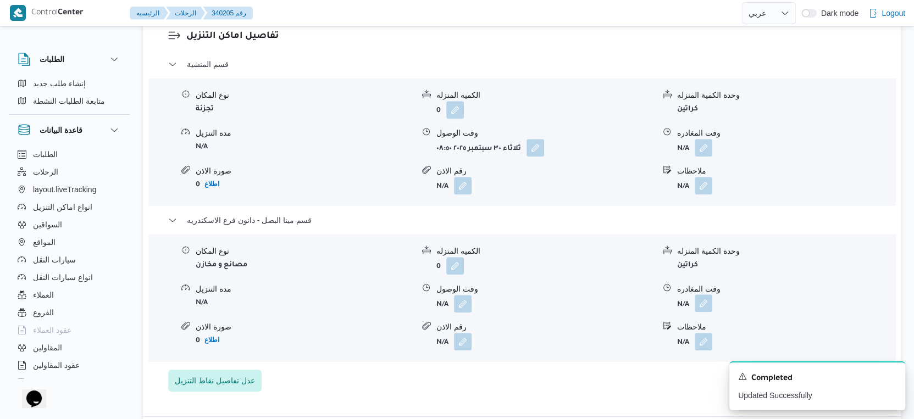
click at [711, 312] on button "button" at bounding box center [704, 304] width 18 height 18
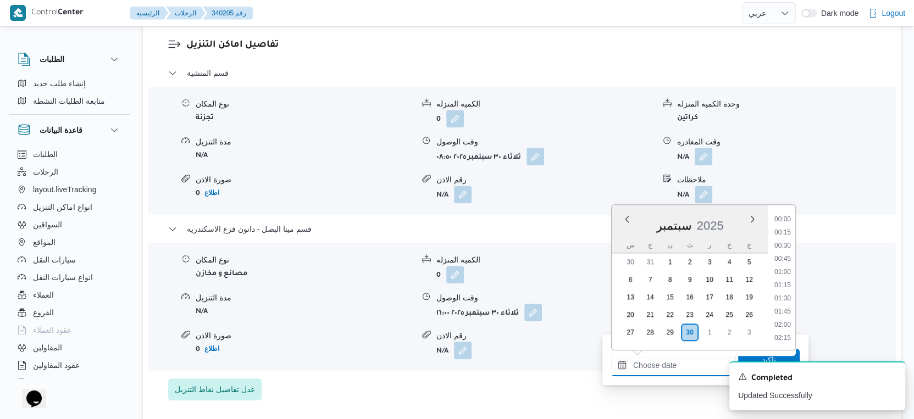
click at [685, 360] on input "وقت المغادره" at bounding box center [673, 366] width 125 height 22
click at [782, 271] on li "16:30" at bounding box center [782, 272] width 25 height 11
type input "٣٠/٠٩/٢٠٢٥ ١٦:٣٠"
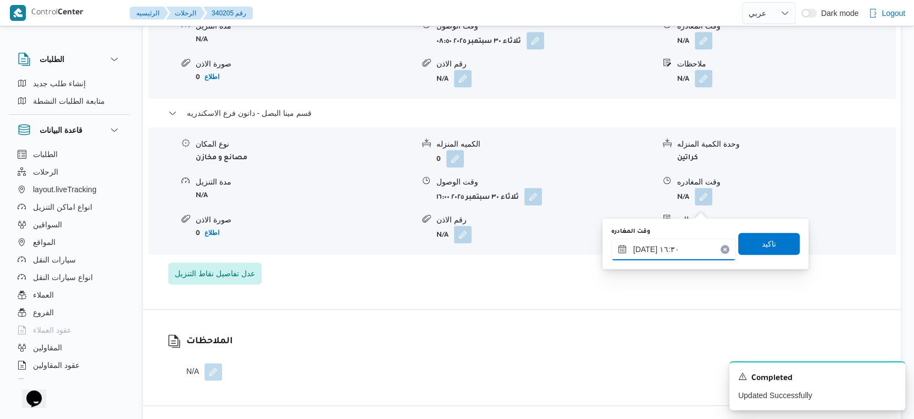
scroll to position [1038, 0]
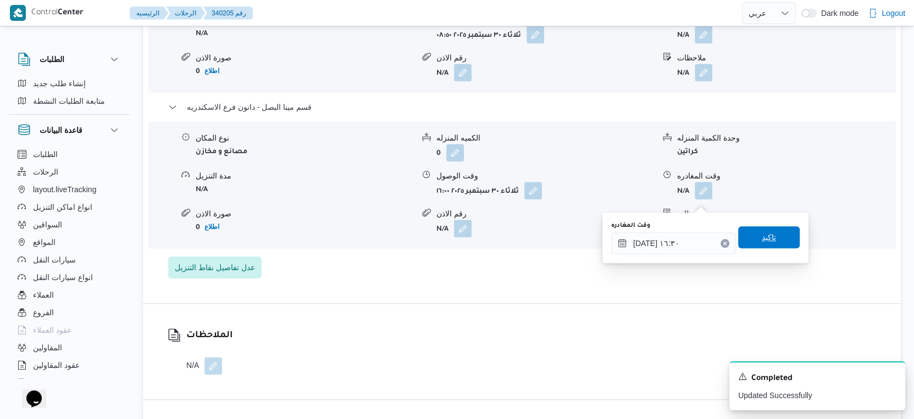
click at [767, 240] on span "تاكيد" at bounding box center [769, 237] width 62 height 22
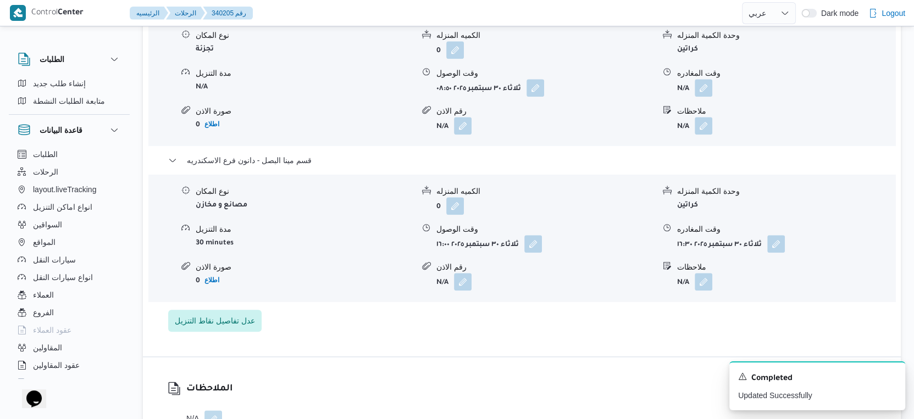
scroll to position [916, 0]
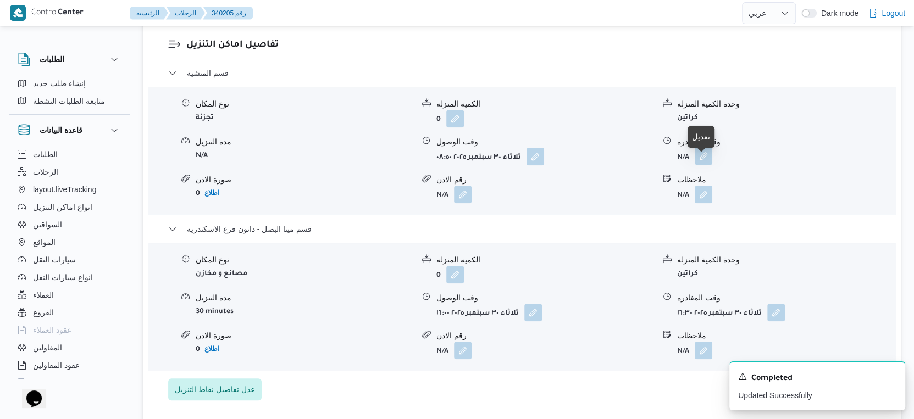
click at [708, 161] on button "button" at bounding box center [704, 156] width 18 height 18
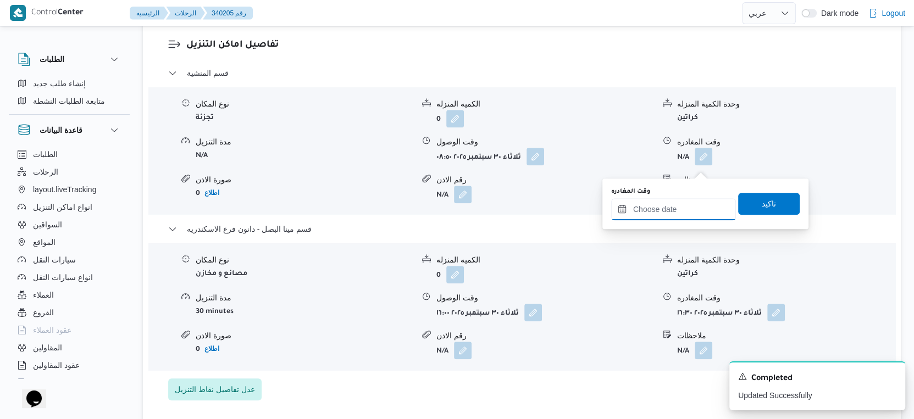
click at [694, 212] on input "وقت المغادره" at bounding box center [673, 209] width 125 height 22
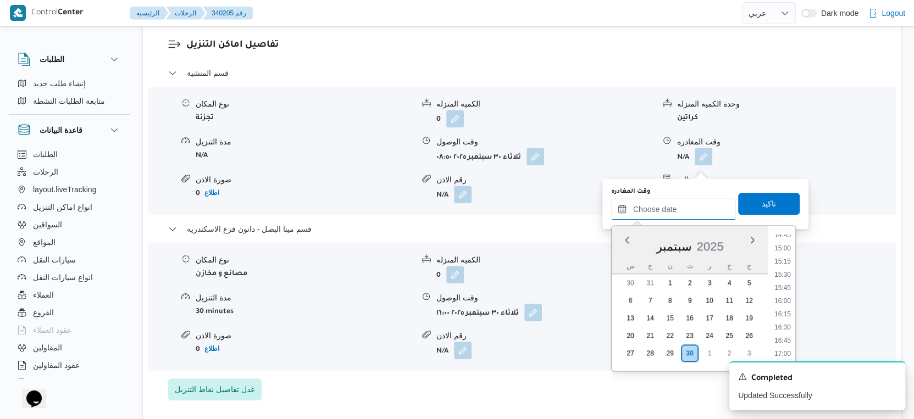
scroll to position [756, 0]
click at [782, 299] on li "15:30" at bounding box center [782, 301] width 25 height 11
type input "٣٠/٠٩/٢٠٢٥ ١٥:٣٠"
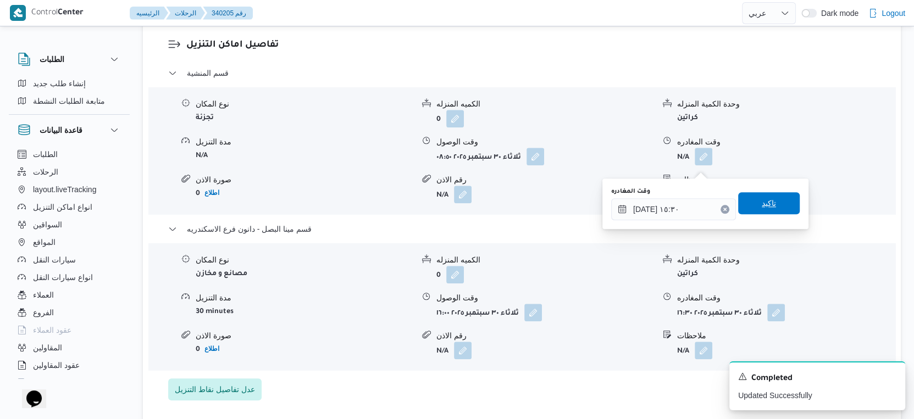
click at [765, 198] on span "تاكيد" at bounding box center [769, 203] width 14 height 13
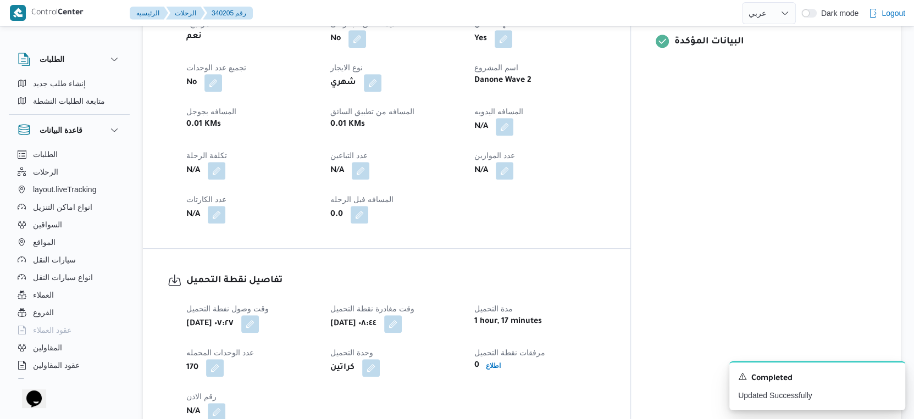
scroll to position [489, 0]
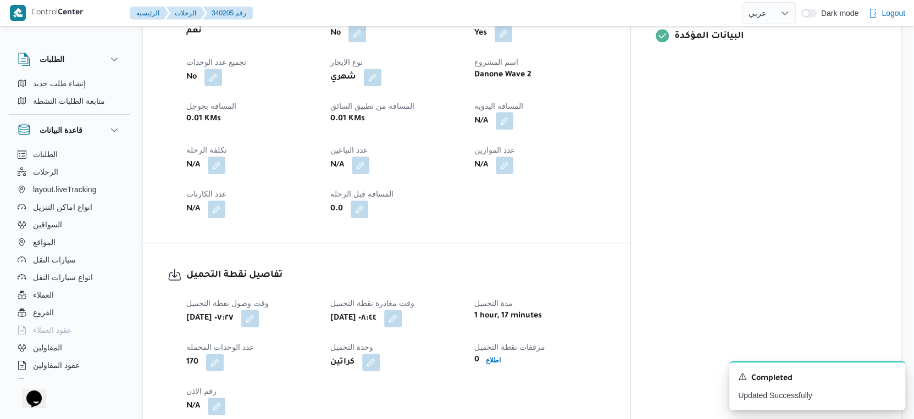
click at [513, 126] on button "button" at bounding box center [505, 121] width 18 height 18
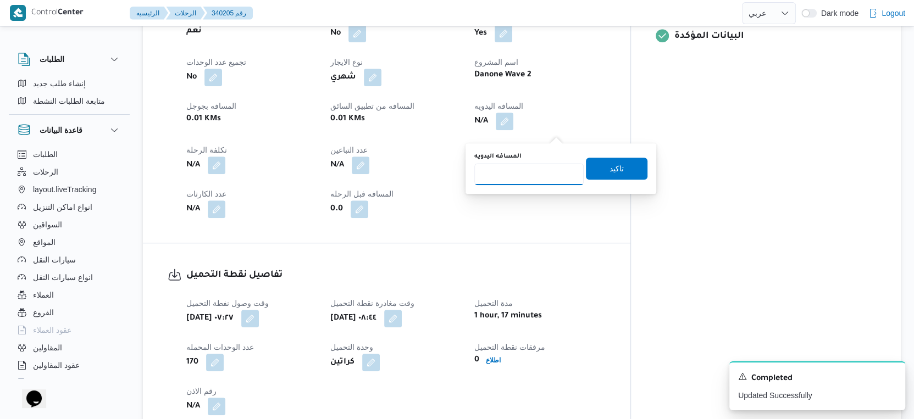
click at [533, 176] on input "المسافه اليدويه" at bounding box center [528, 174] width 109 height 22
type input "25"
click at [623, 167] on span "تاكيد" at bounding box center [617, 168] width 62 height 22
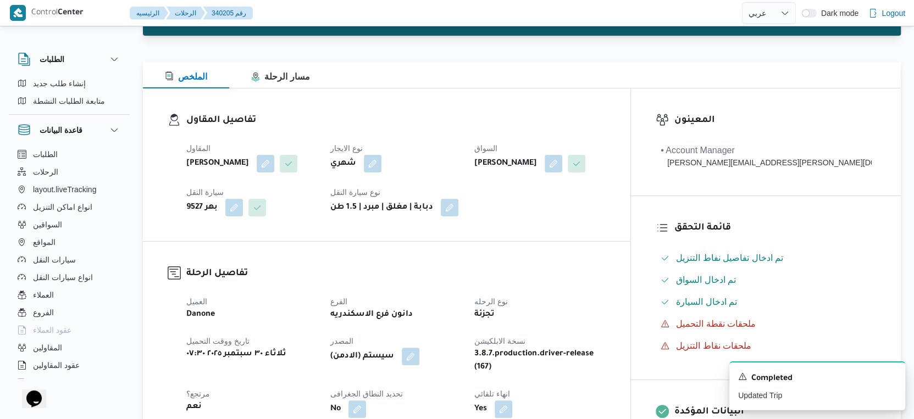
scroll to position [0, 0]
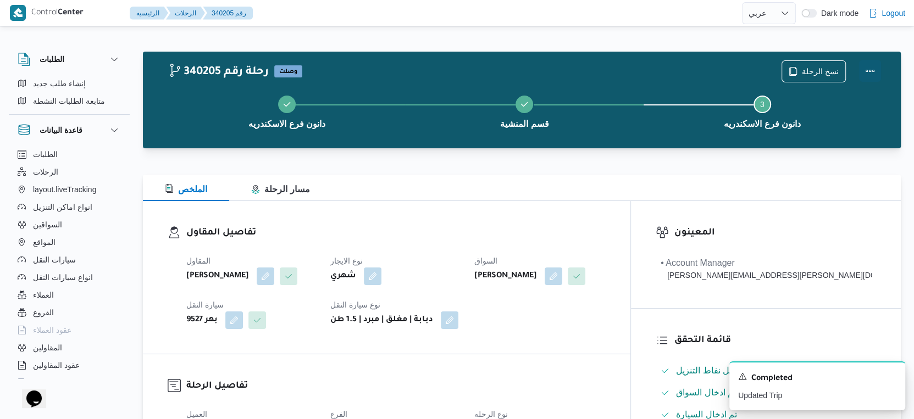
click at [872, 69] on button "Actions" at bounding box center [870, 71] width 22 height 22
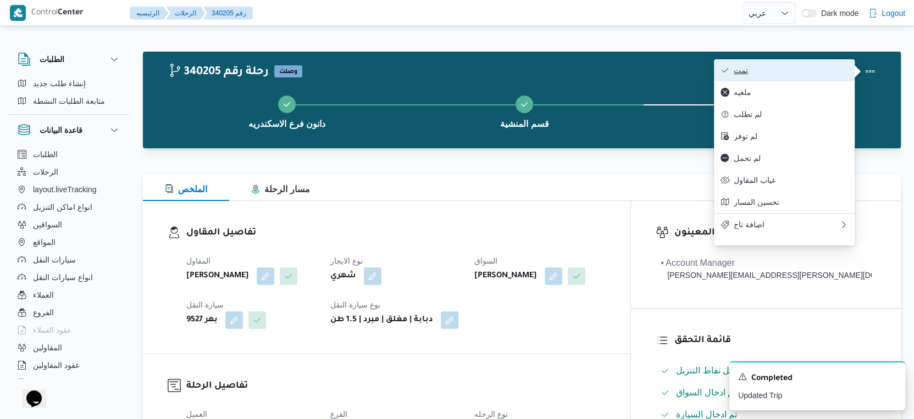
click at [817, 71] on span "تمت" at bounding box center [791, 70] width 114 height 9
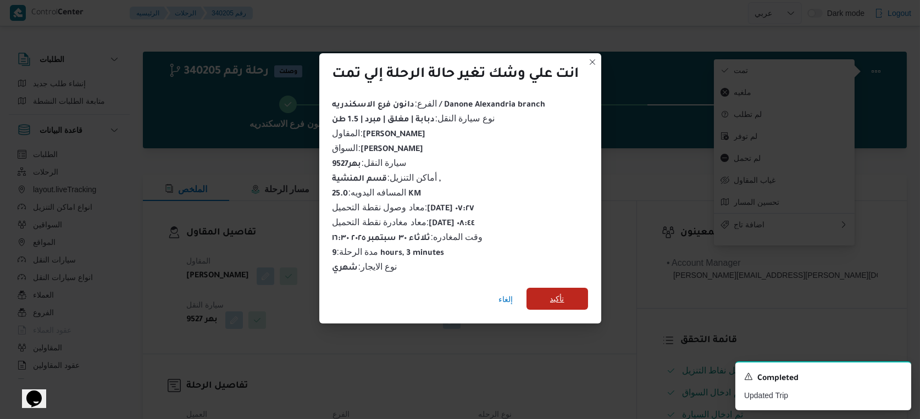
click at [563, 289] on span "تأكيد" at bounding box center [558, 299] width 62 height 22
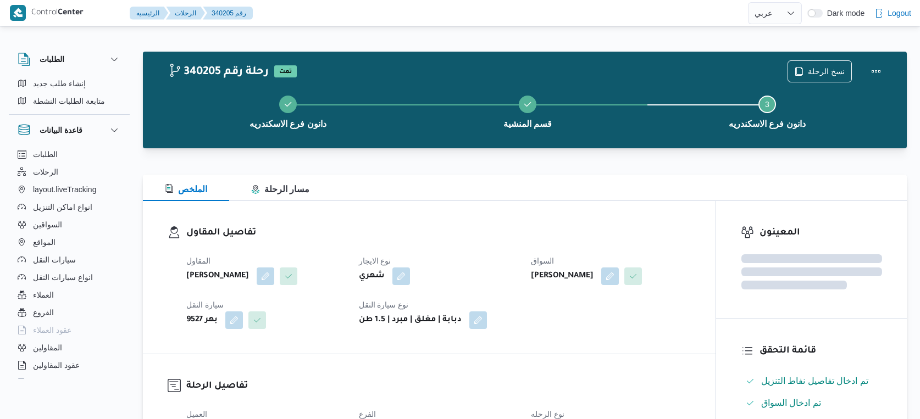
select select "ar"
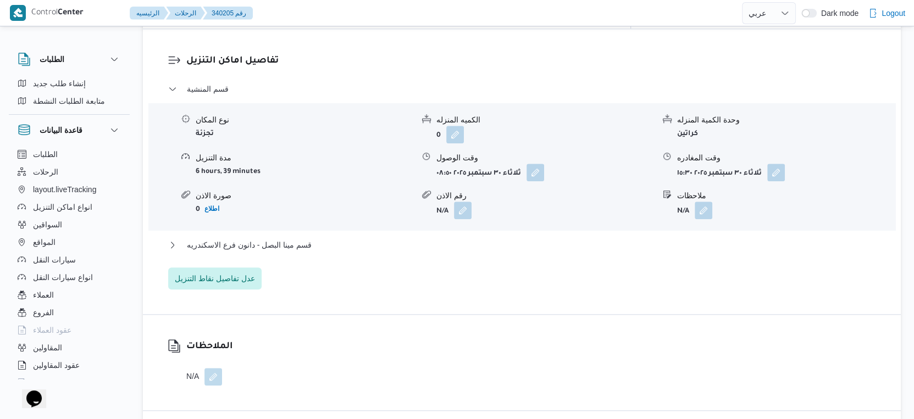
scroll to position [916, 0]
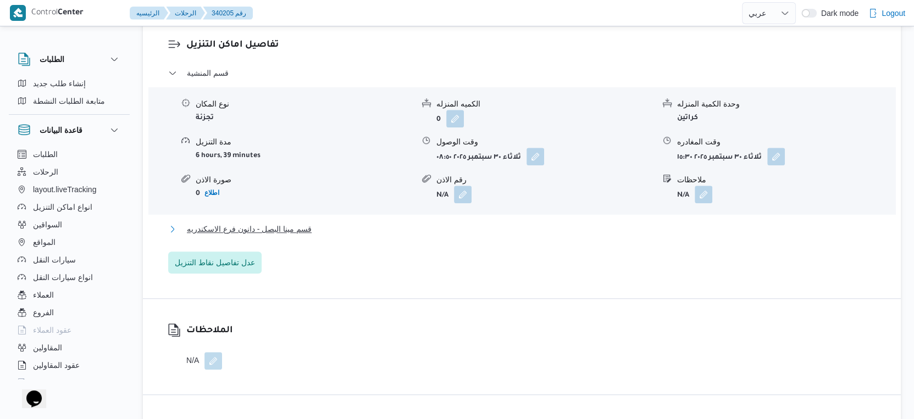
click at [320, 236] on button "قسم مينا البصل - دانون فرع الاسكندريه" at bounding box center [522, 229] width 708 height 13
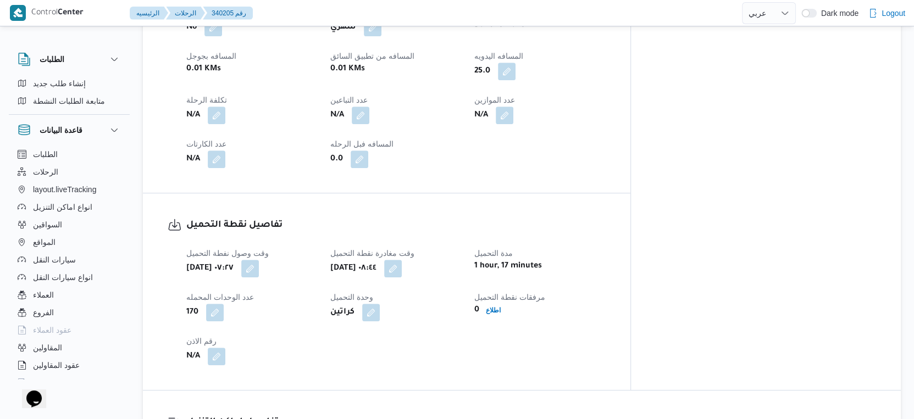
scroll to position [672, 0]
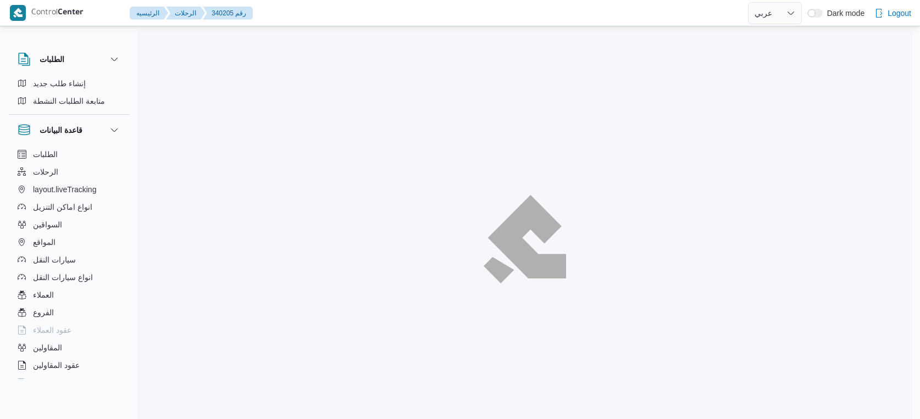
select select "ar"
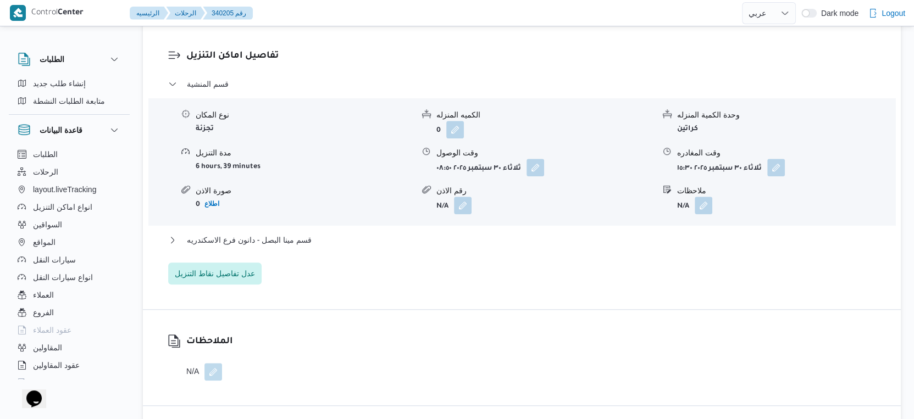
scroll to position [916, 0]
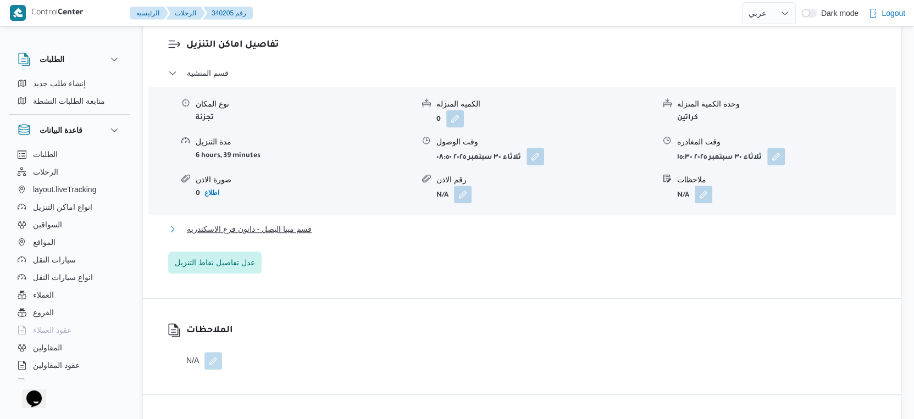
click at [307, 236] on span "قسم مينا البصل - دانون فرع الاسكندريه" at bounding box center [249, 229] width 125 height 13
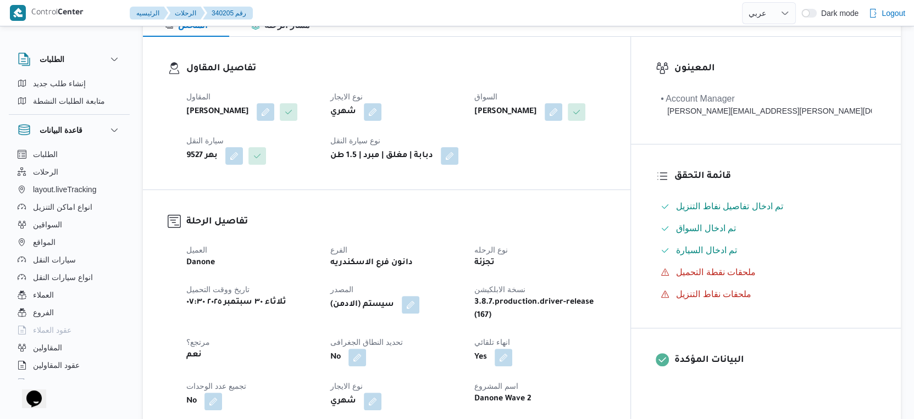
scroll to position [305, 0]
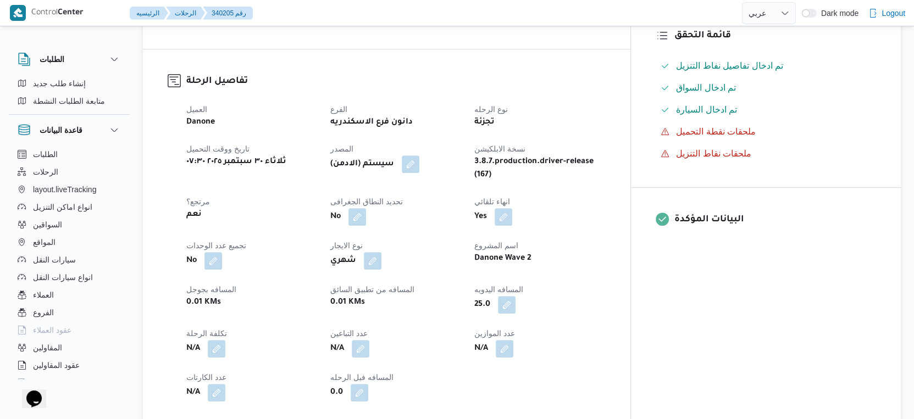
select select "ar"
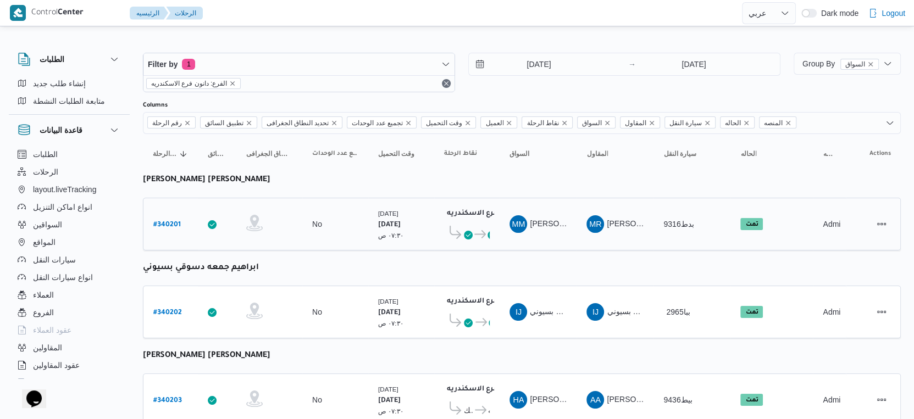
click at [159, 222] on b "# 340201" at bounding box center [166, 226] width 27 height 8
select select "ar"
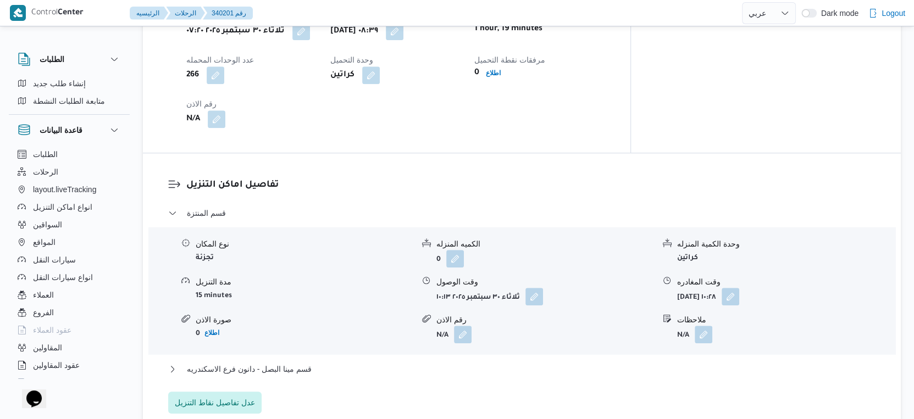
scroll to position [855, 0]
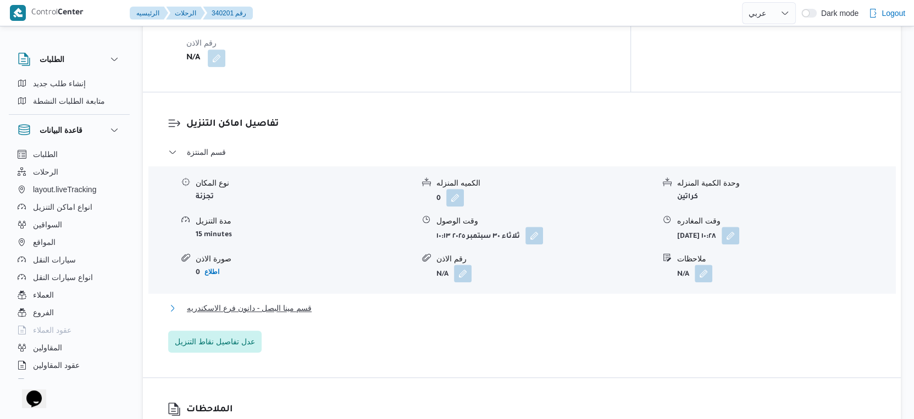
click at [312, 302] on button "قسم مينا البصل - دانون فرع الاسكندريه" at bounding box center [522, 308] width 708 height 13
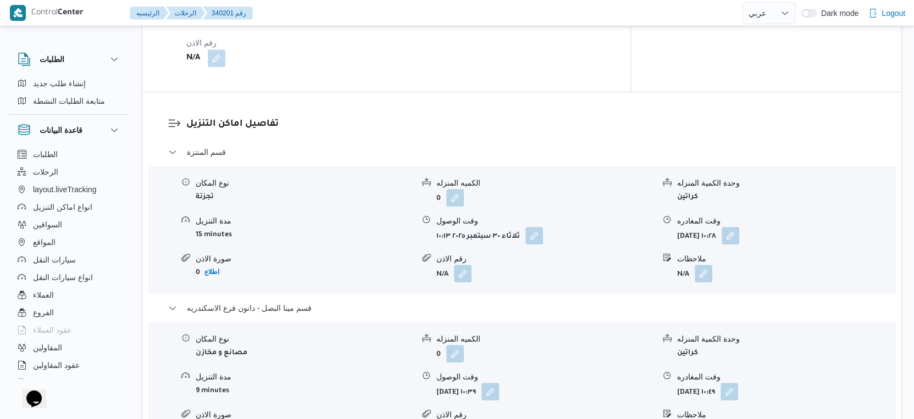
scroll to position [733, 0]
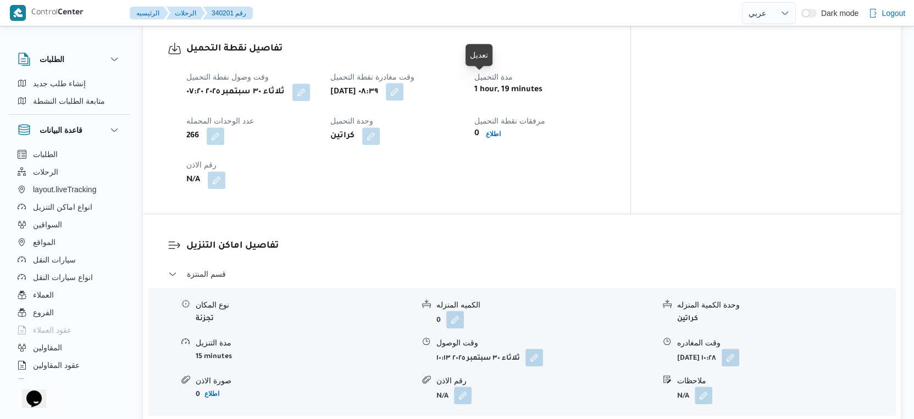
click at [403, 83] on button "button" at bounding box center [395, 92] width 18 height 18
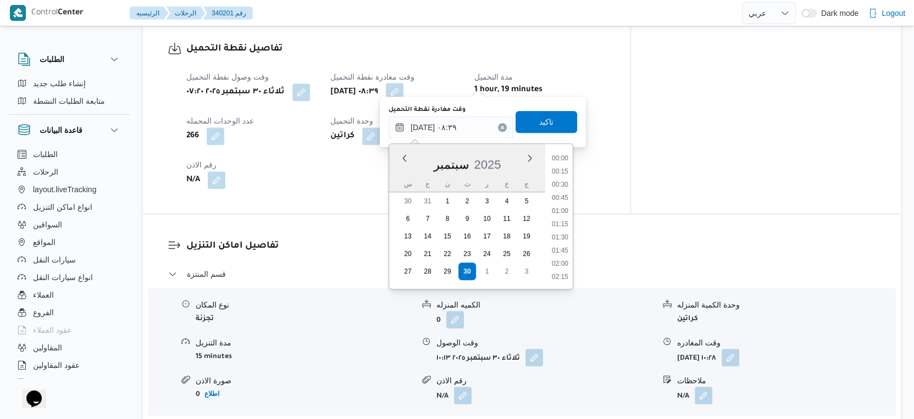
click at [466, 126] on input "٣٠/٠٩/٢٠٢٥ ٠٨:٣٩" at bounding box center [451, 128] width 125 height 22
click at [565, 262] on li "09:15" at bounding box center [559, 265] width 25 height 11
type input "٣٠/٠٩/٢٠٢٥ ٠٩:١٥"
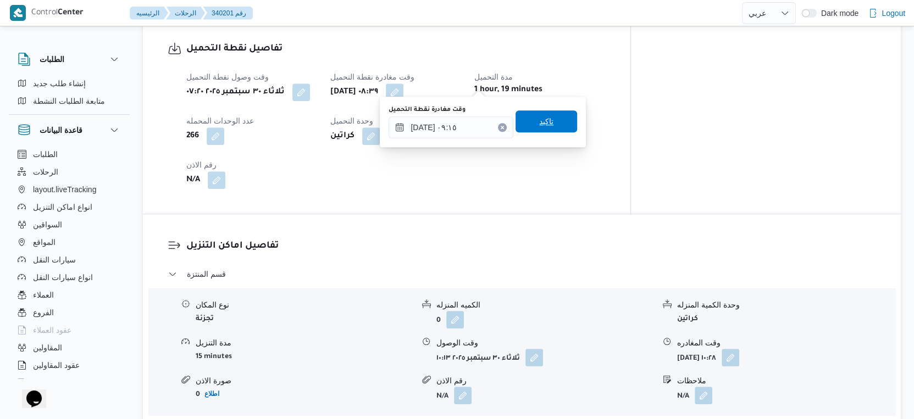
click at [552, 122] on span "تاكيد" at bounding box center [547, 121] width 62 height 22
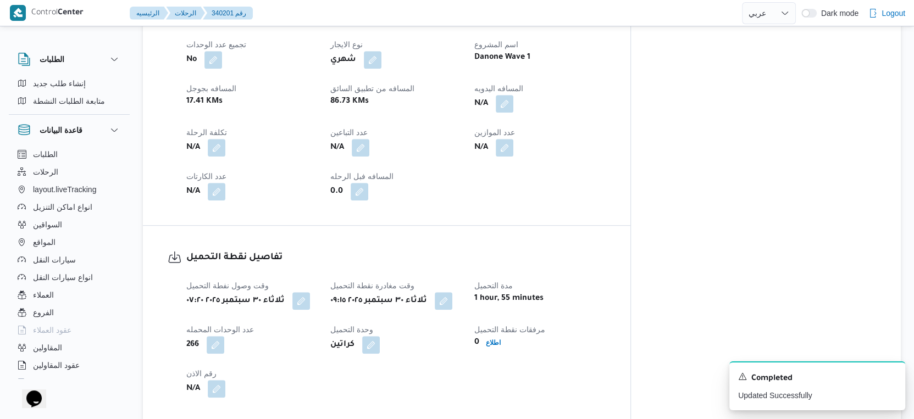
scroll to position [366, 0]
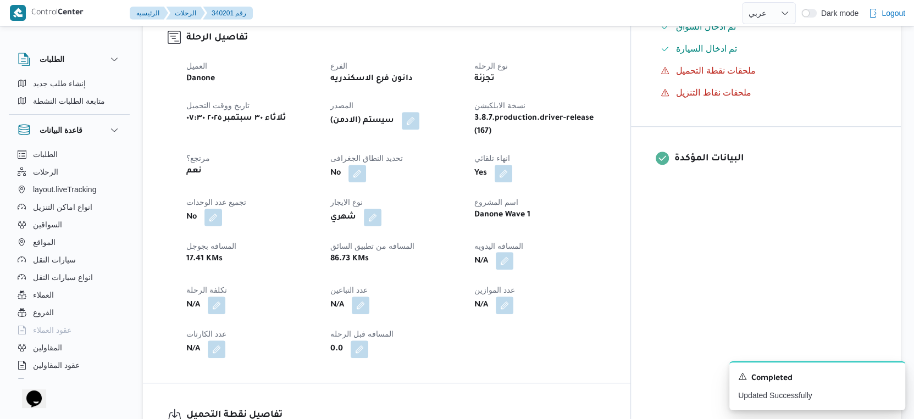
click at [513, 252] on button "button" at bounding box center [505, 261] width 18 height 18
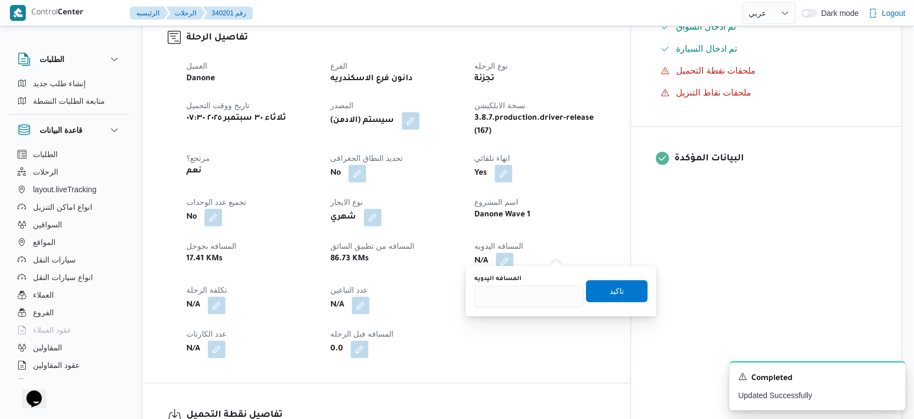
click at [529, 281] on div "المسافه اليدويه" at bounding box center [528, 279] width 109 height 9
click at [529, 294] on input "المسافه اليدويه" at bounding box center [528, 297] width 109 height 22
type input "39"
click at [618, 291] on span "تاكيد" at bounding box center [617, 291] width 62 height 22
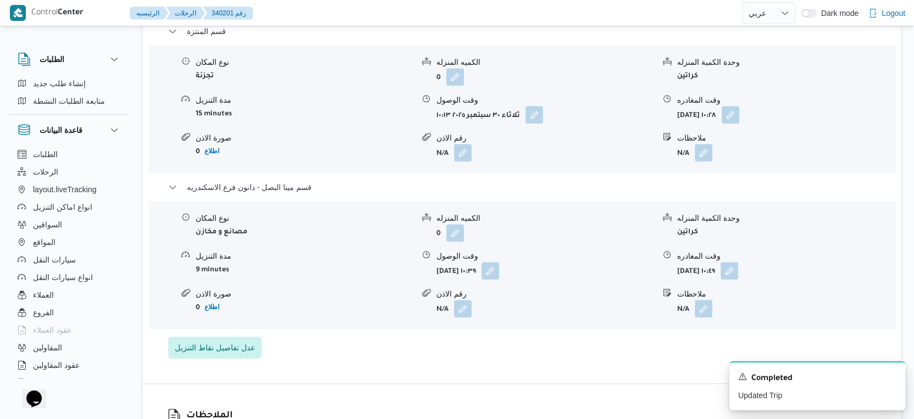
scroll to position [977, 0]
click at [738, 263] on button "button" at bounding box center [730, 270] width 18 height 18
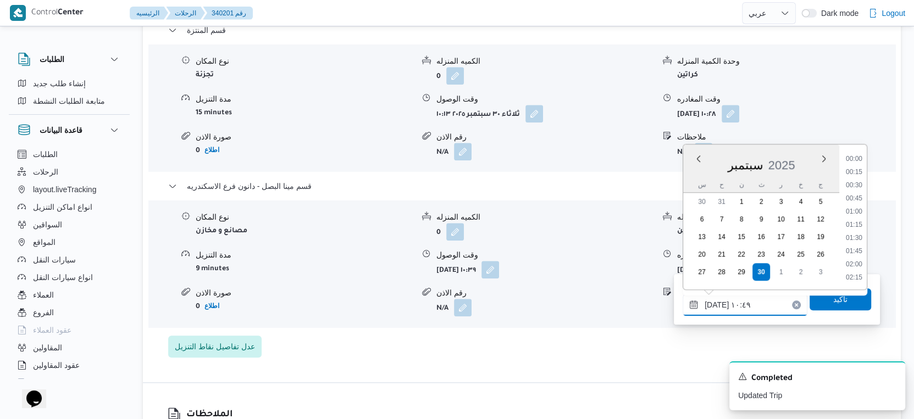
click at [759, 297] on input "٣٠/٠٩/٢٠٢٥ ١٠:٤٩" at bounding box center [745, 305] width 125 height 22
click at [856, 272] on li "19:45" at bounding box center [854, 273] width 25 height 11
type input "٣٠/٠٩/٢٠٢٥ ١٩:٤٥"
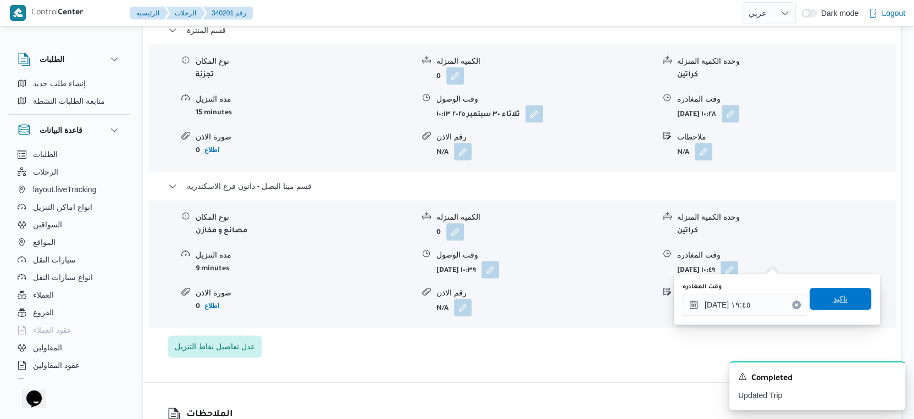
click at [842, 303] on span "تاكيد" at bounding box center [841, 299] width 62 height 22
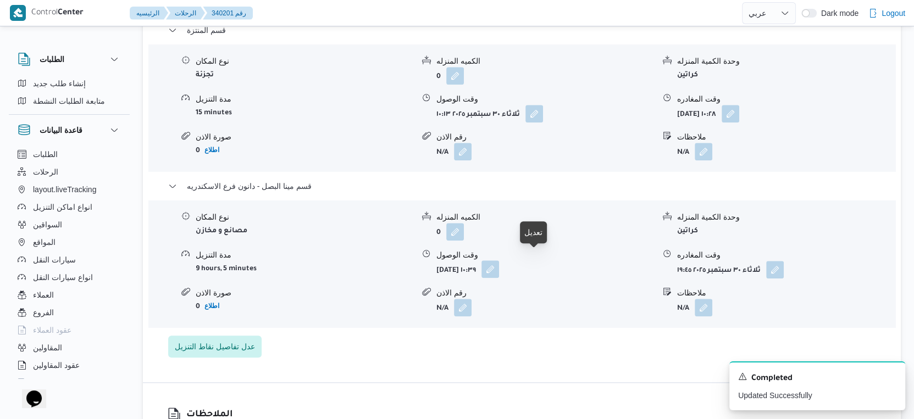
click at [499, 261] on button "button" at bounding box center [491, 270] width 18 height 18
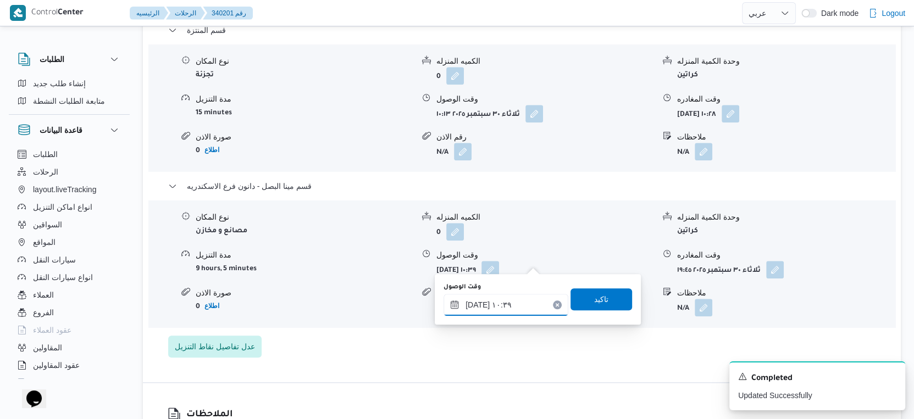
click at [514, 295] on input "٣٠/٠٩/٢٠٢٥ ١٠:٣٩" at bounding box center [506, 305] width 125 height 22
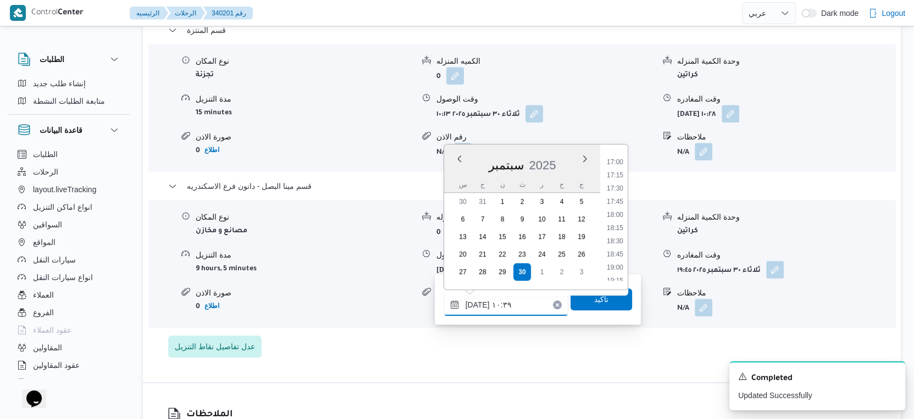
scroll to position [915, 0]
click at [617, 244] on li "19:00" at bounding box center [614, 246] width 25 height 11
type input "٣٠/٠٩/٢٠٢٥ ١٩:٠٠"
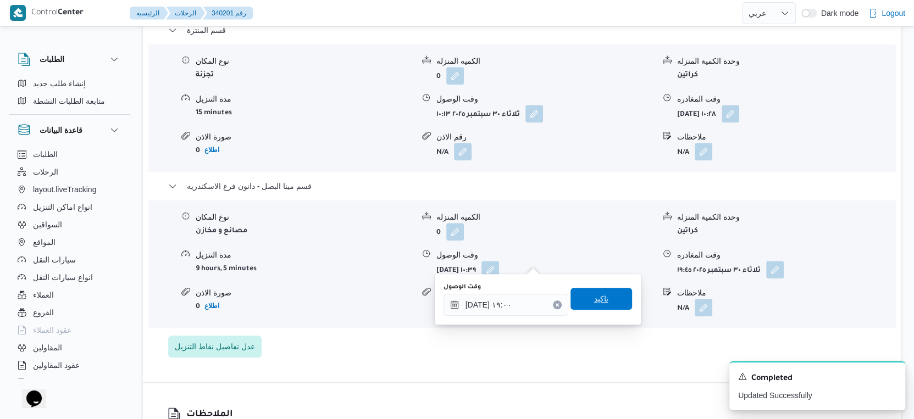
click at [605, 302] on span "تاكيد" at bounding box center [602, 299] width 62 height 22
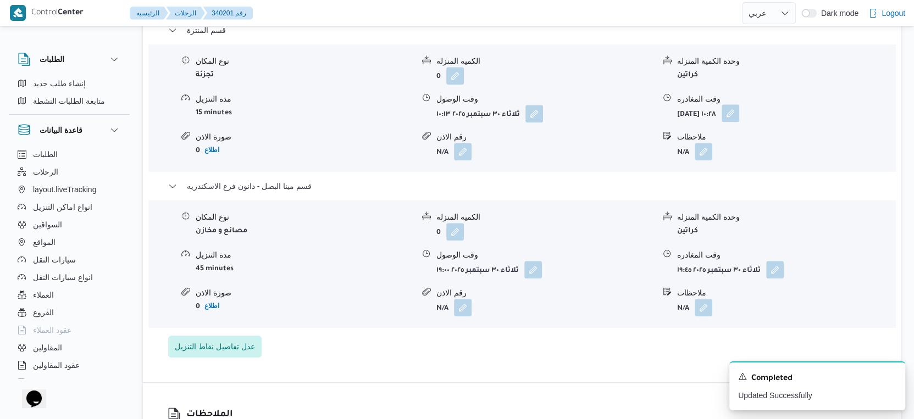
click at [739, 104] on button "button" at bounding box center [731, 113] width 18 height 18
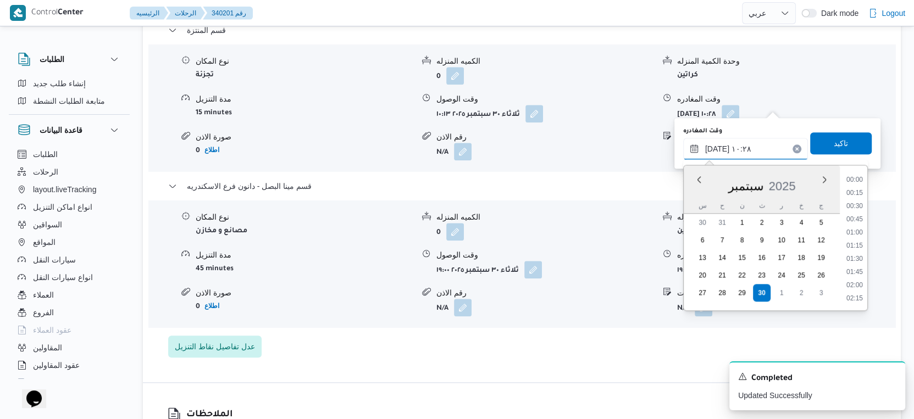
click at [748, 142] on input "٣٠/٠٩/٢٠٢٥ ١٠:٢٨" at bounding box center [745, 149] width 125 height 22
click at [857, 252] on li "18:30" at bounding box center [854, 254] width 25 height 11
type input "٣٠/٠٩/٢٠٢٥ ١٨:٣٠"
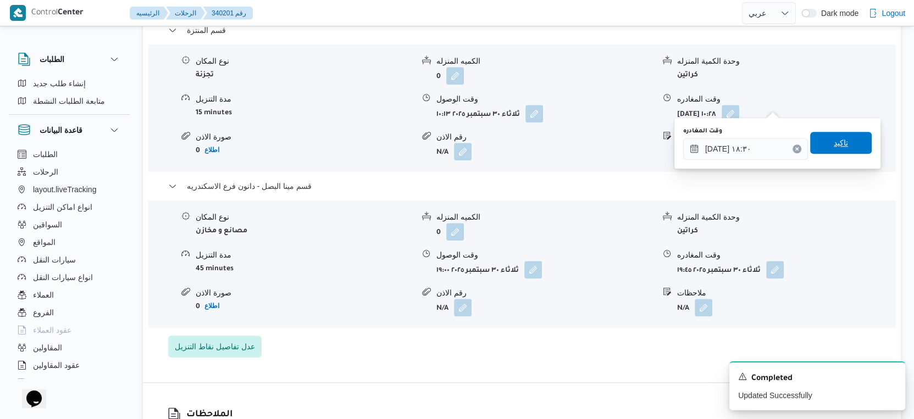
click at [842, 136] on span "تاكيد" at bounding box center [841, 143] width 62 height 22
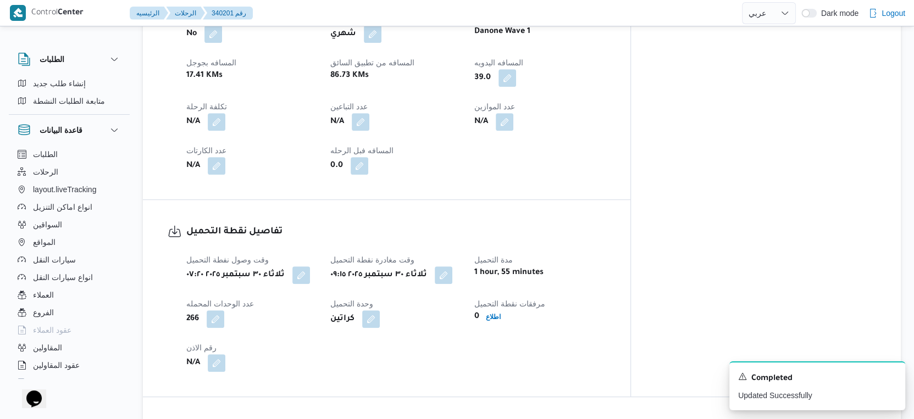
scroll to position [244, 0]
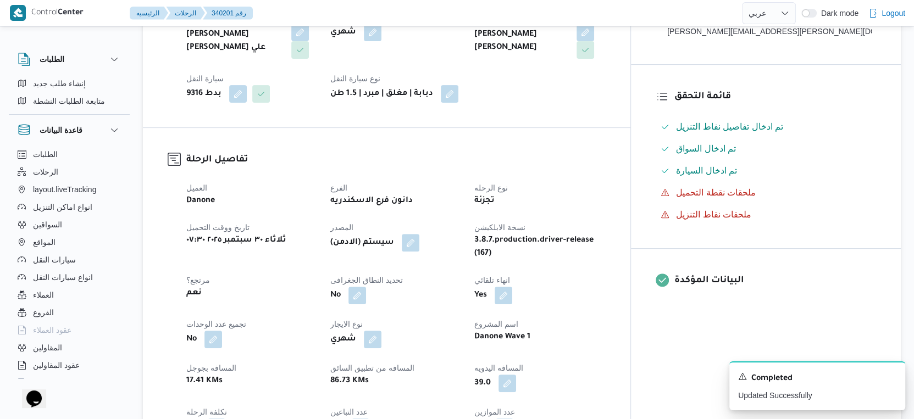
select select "ar"
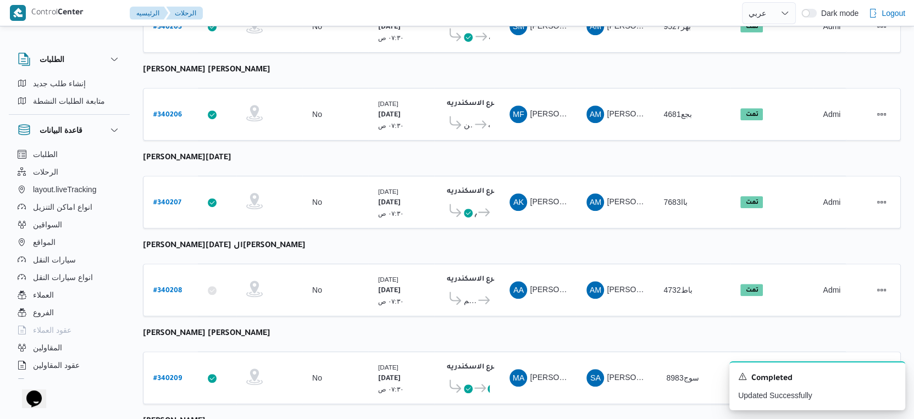
scroll to position [897, 0]
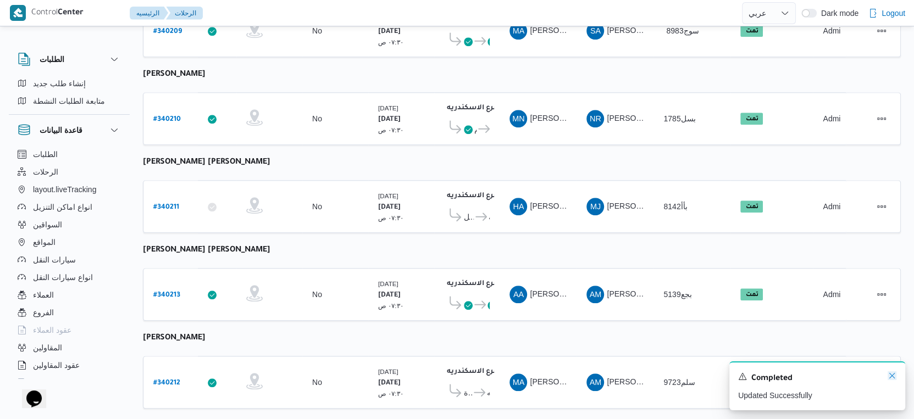
click at [892, 375] on icon "Dismiss toast" at bounding box center [892, 376] width 9 height 9
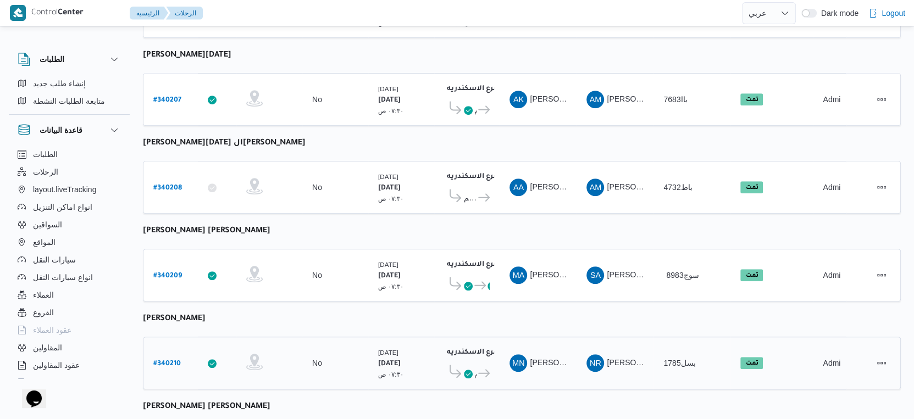
click at [168, 361] on b "# 340210" at bounding box center [166, 365] width 27 height 8
select select "ar"
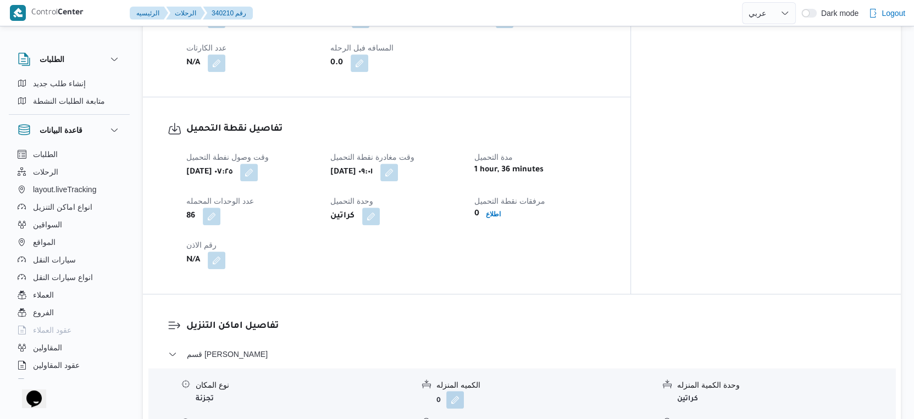
scroll to position [958, 0]
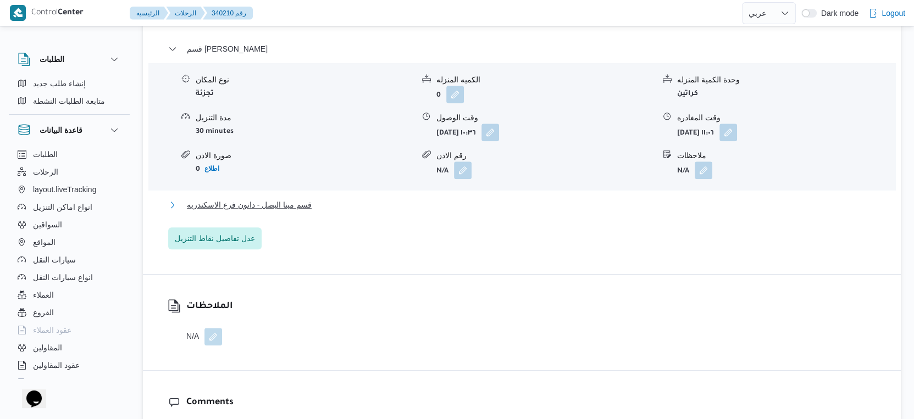
click at [306, 198] on span "قسم مينا البصل - دانون فرع الاسكندريه" at bounding box center [249, 204] width 125 height 13
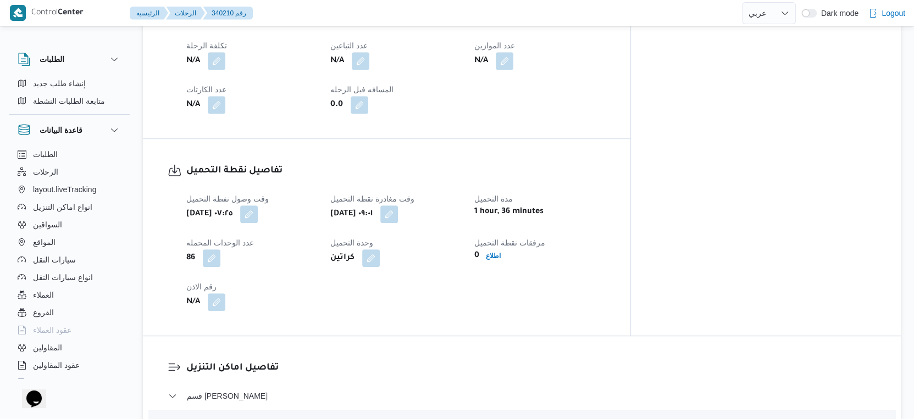
scroll to position [366, 0]
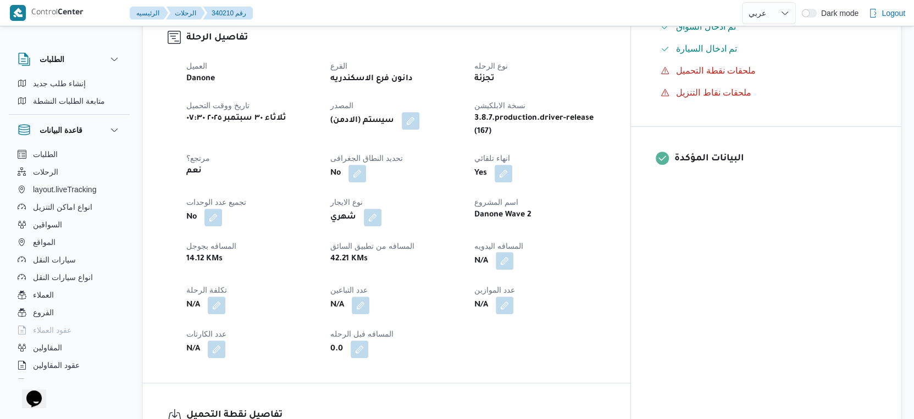
click at [513, 252] on button "button" at bounding box center [505, 261] width 18 height 18
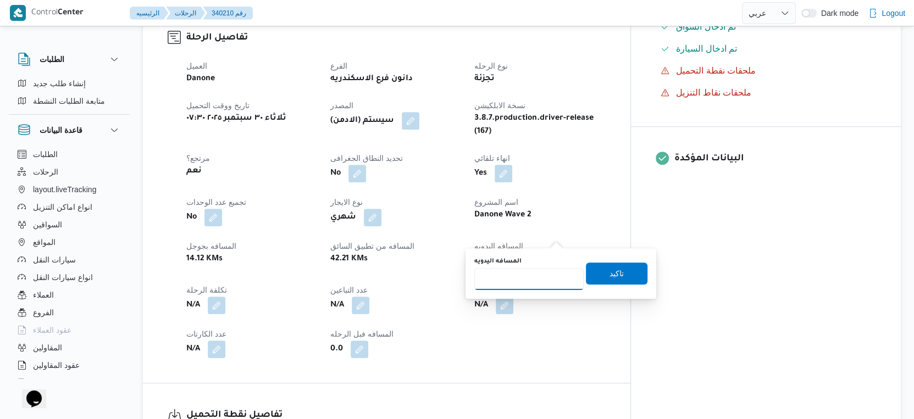
click at [509, 270] on input "المسافه اليدويه" at bounding box center [528, 279] width 109 height 22
type input "33"
click at [622, 273] on span "تاكيد" at bounding box center [617, 273] width 62 height 22
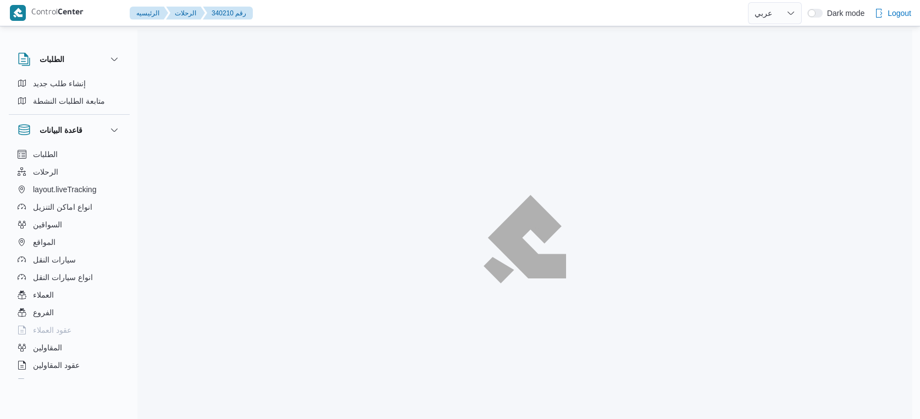
select select "ar"
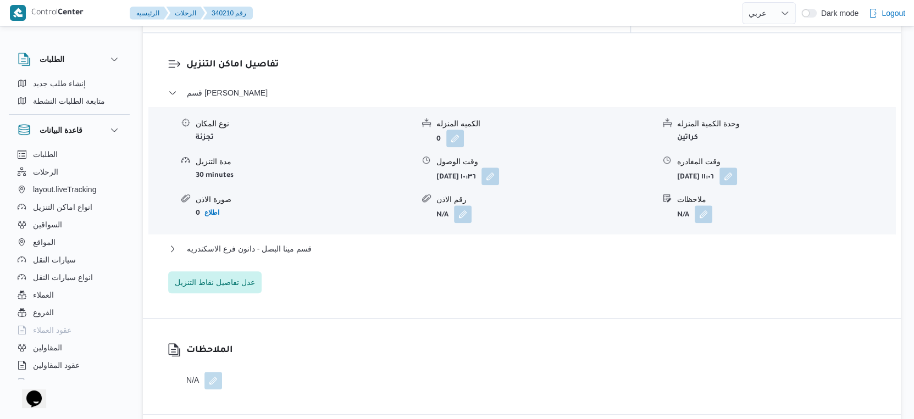
scroll to position [916, 0]
click at [302, 240] on span "قسم مينا البصل - دانون فرع الاسكندريه" at bounding box center [249, 246] width 125 height 13
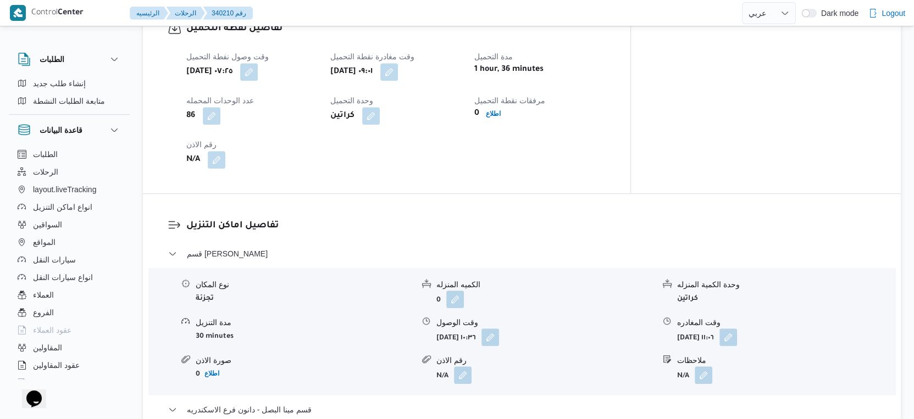
scroll to position [733, 0]
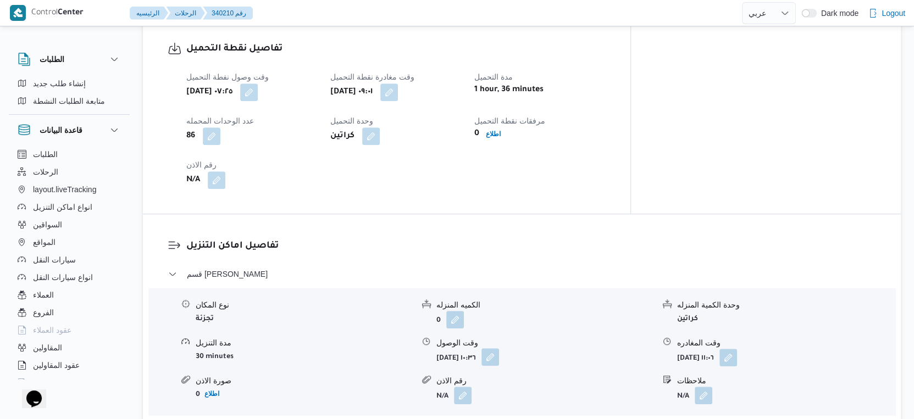
click at [499, 348] on button "button" at bounding box center [491, 357] width 18 height 18
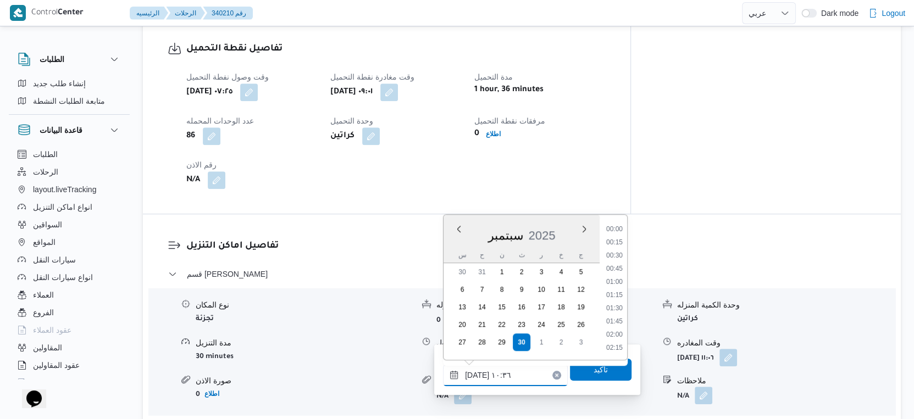
click at [514, 373] on input "[DATE] ١٠:٣٦" at bounding box center [505, 375] width 125 height 22
click at [618, 245] on li "09:30" at bounding box center [614, 243] width 25 height 11
type input "[DATE] ٠٩:٣٠"
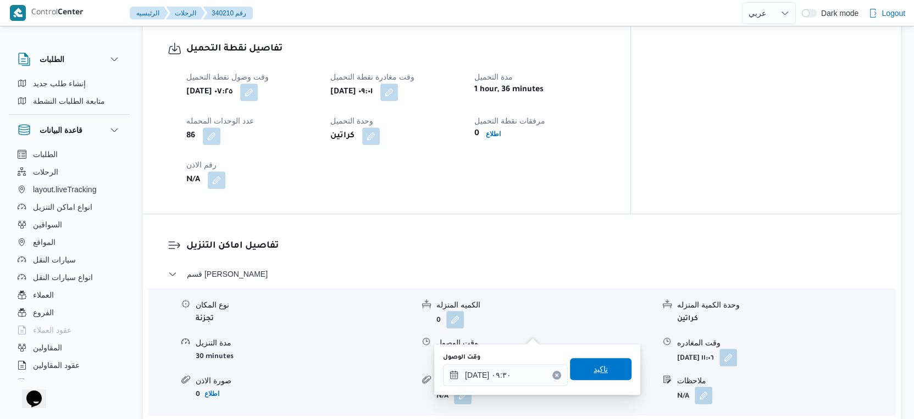
click at [604, 365] on span "تاكيد" at bounding box center [601, 369] width 62 height 22
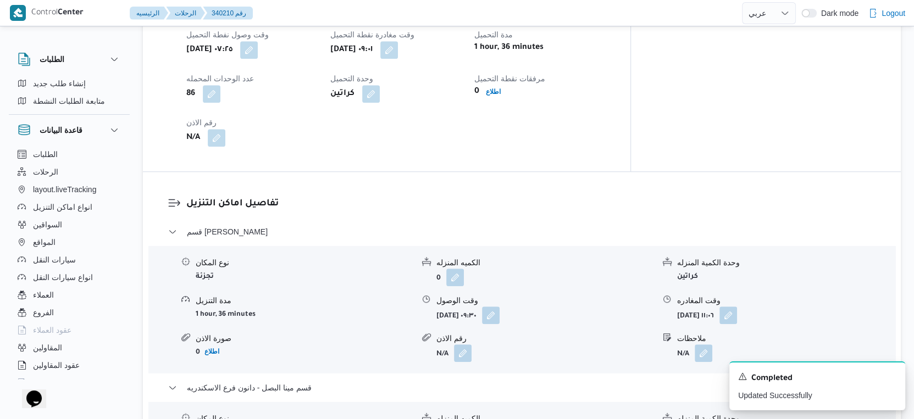
scroll to position [916, 0]
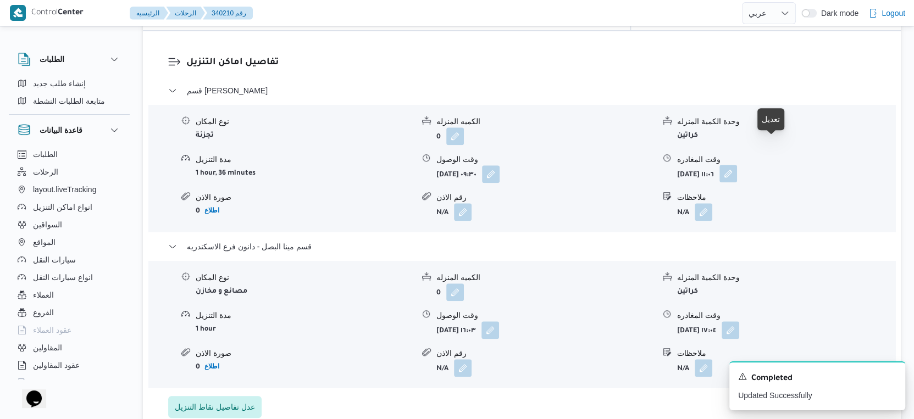
click at [737, 165] on button "button" at bounding box center [729, 174] width 18 height 18
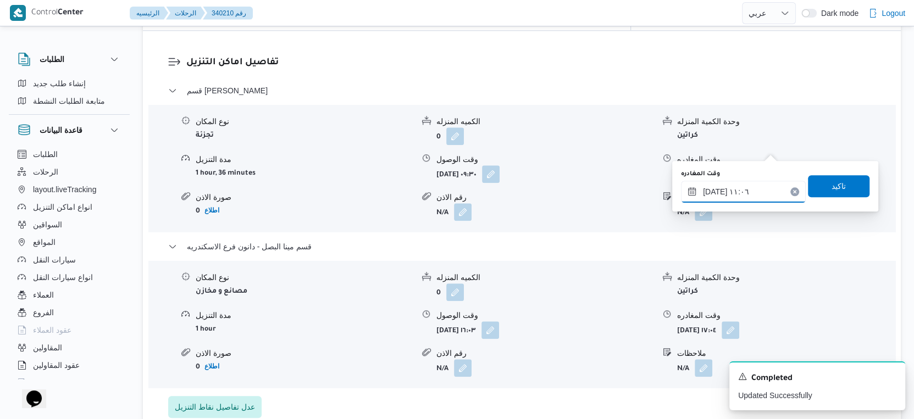
click at [753, 189] on input "٣٠/٠٩/٢٠٢٥ ١١:٠٦" at bounding box center [743, 192] width 125 height 22
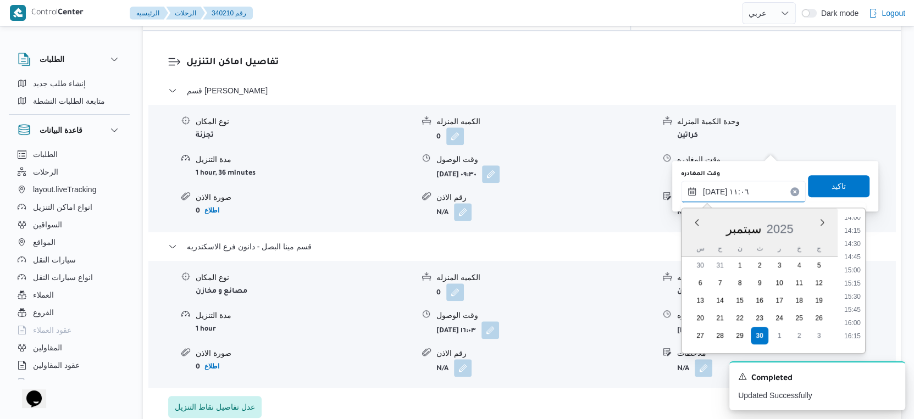
scroll to position [757, 0]
click at [854, 279] on li "15:30" at bounding box center [852, 283] width 25 height 11
type input "٣٠/٠٩/٢٠٢٥ ١٥:٣٠"
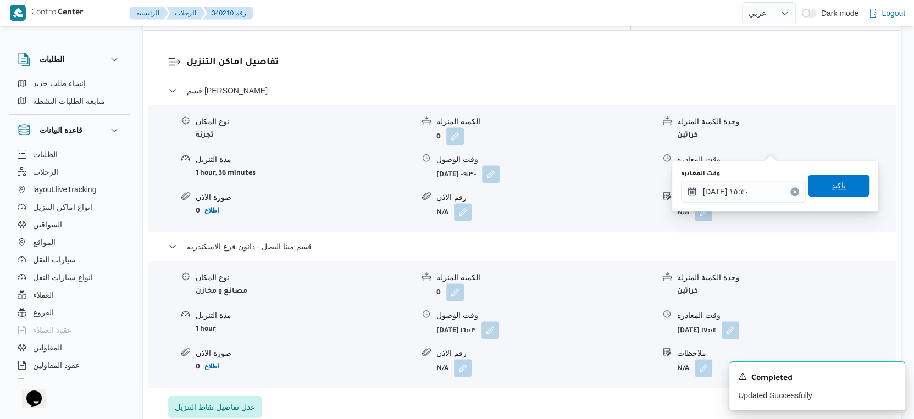
click at [835, 181] on span "تاكيد" at bounding box center [839, 185] width 14 height 13
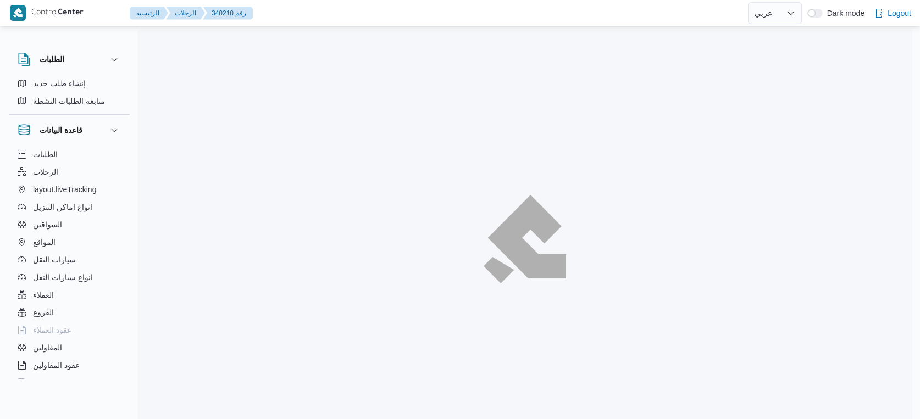
select select "ar"
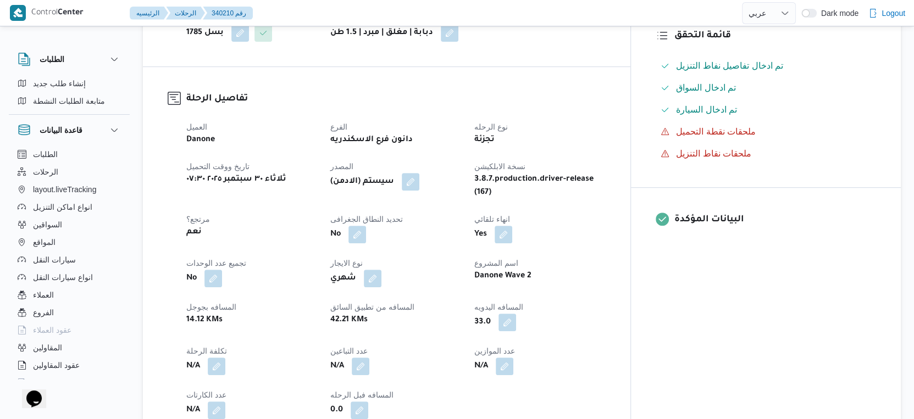
scroll to position [428, 0]
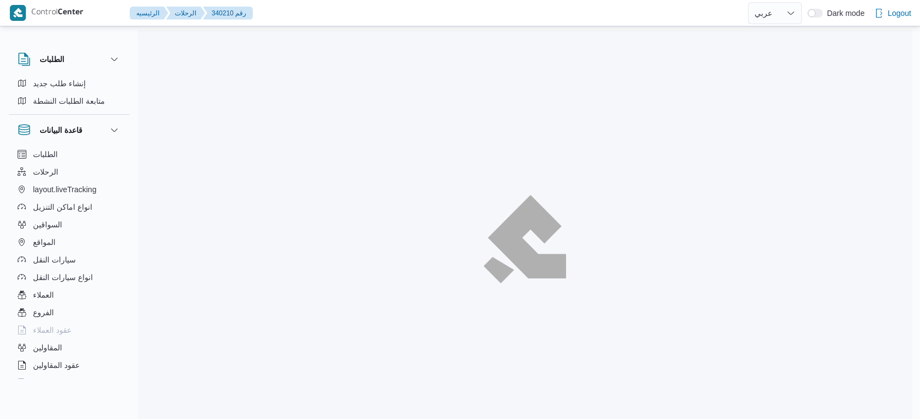
select select "ar"
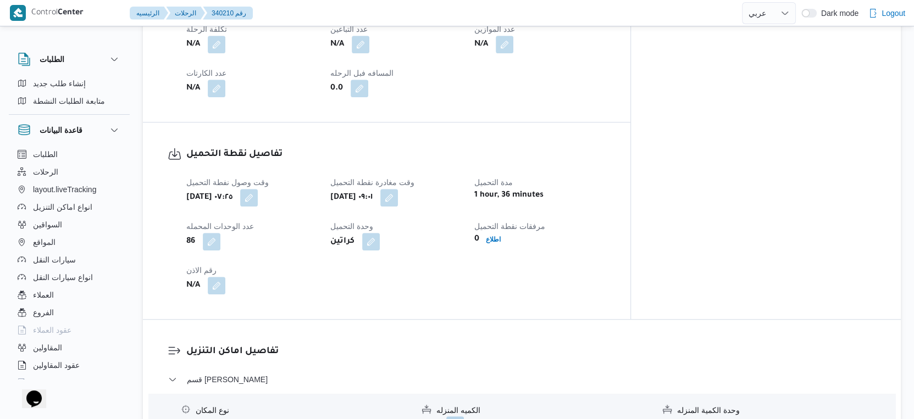
scroll to position [855, 0]
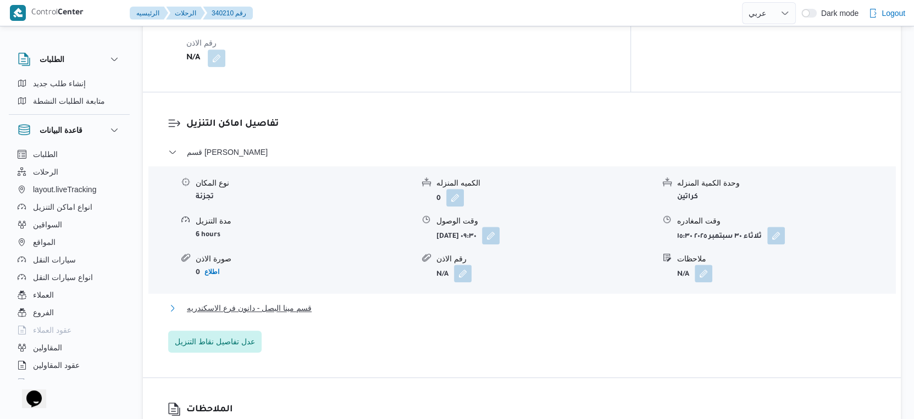
click at [339, 302] on button "قسم مينا البصل - دانون فرع الاسكندريه" at bounding box center [522, 308] width 708 height 13
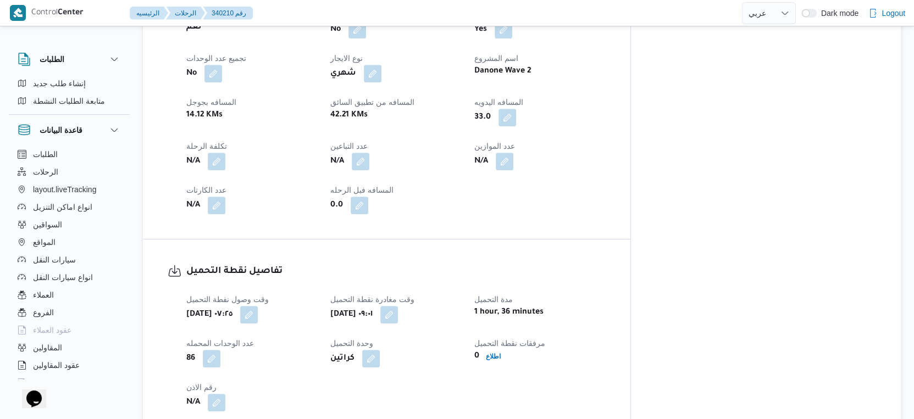
scroll to position [366, 0]
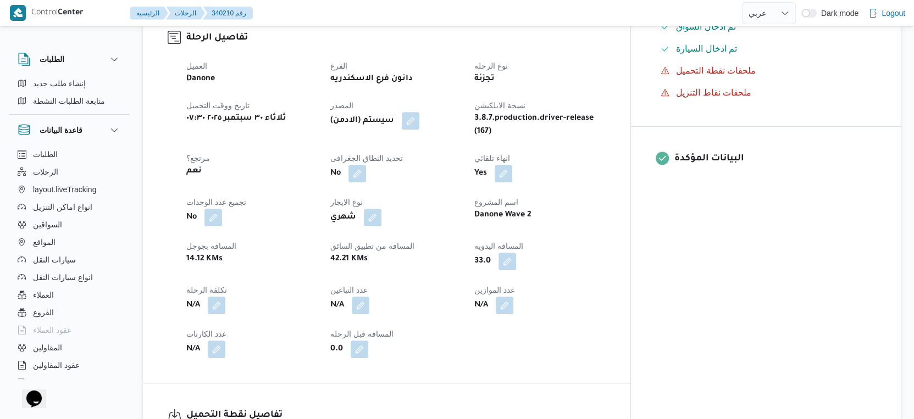
select select "ar"
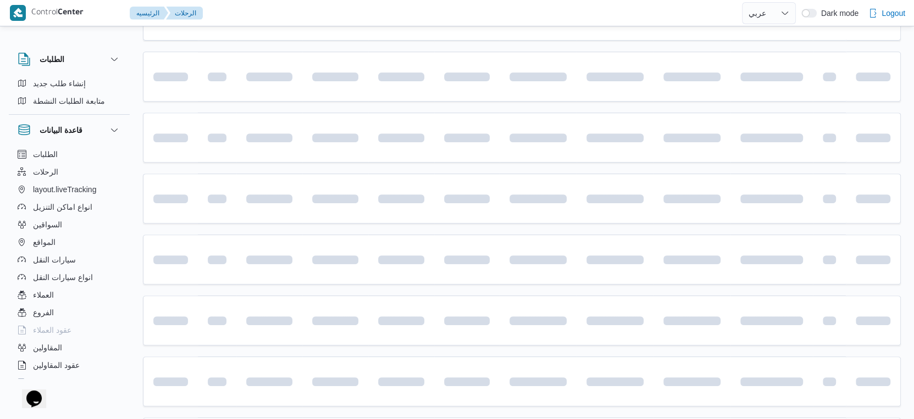
scroll to position [652, 0]
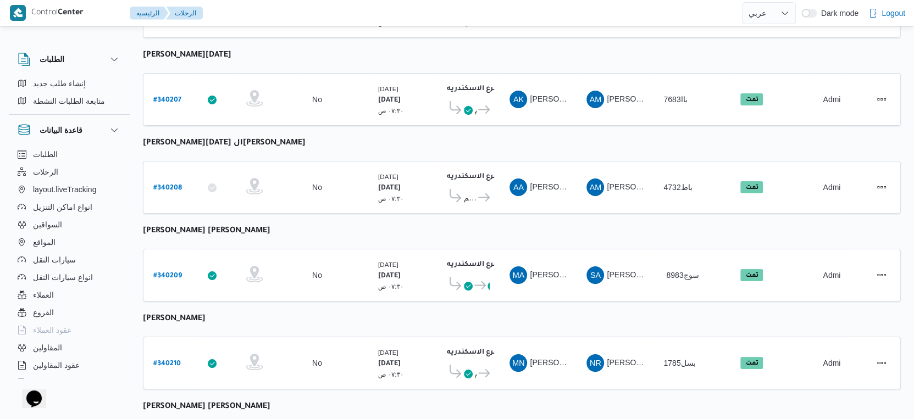
select select "ar"
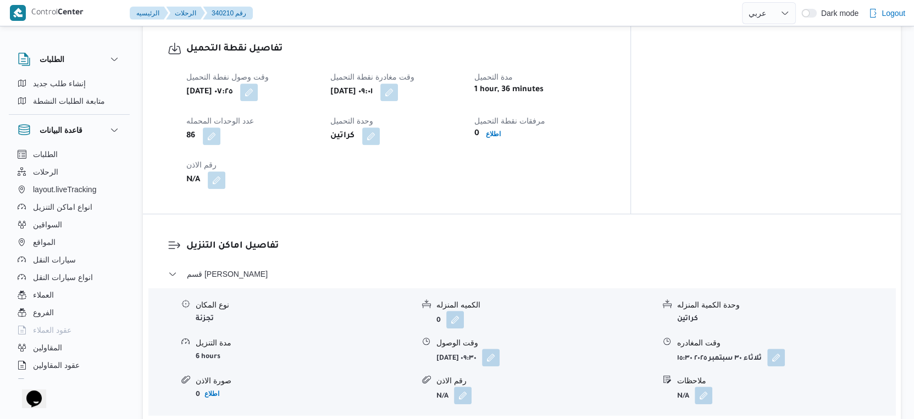
scroll to position [977, 0]
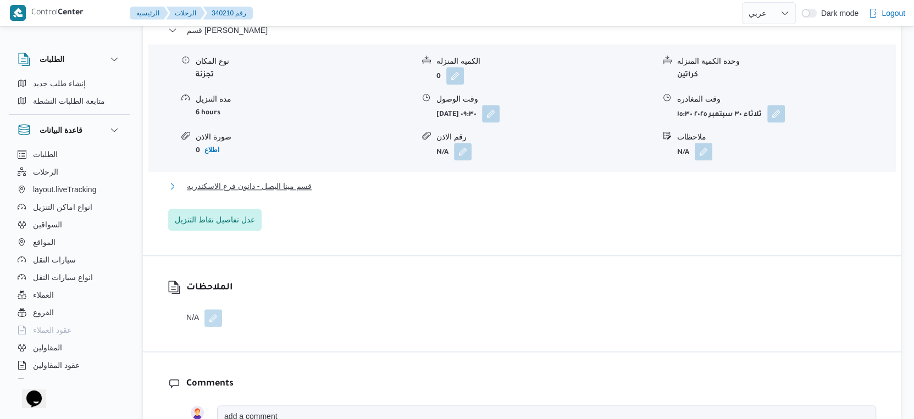
click at [309, 180] on span "قسم مينا البصل - دانون فرع الاسكندريه" at bounding box center [249, 186] width 125 height 13
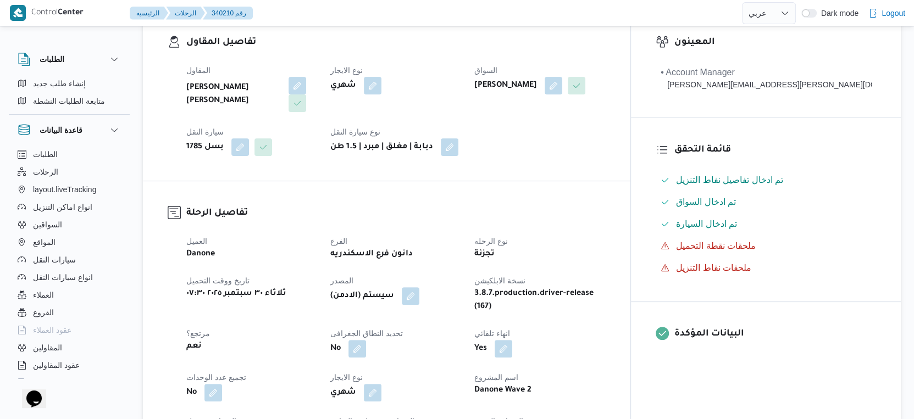
scroll to position [366, 0]
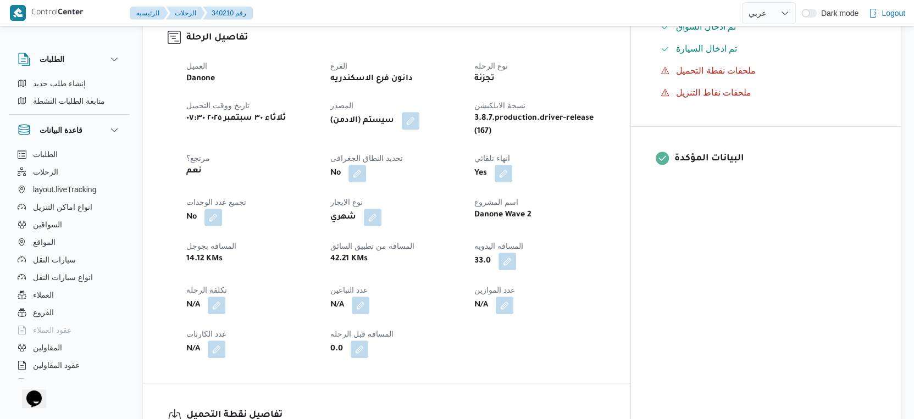
select select "ar"
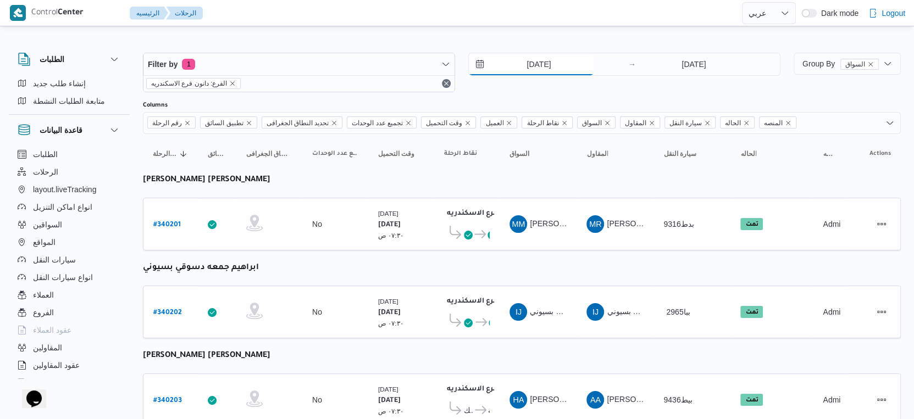
click at [556, 67] on input "30/9/2025" at bounding box center [531, 64] width 125 height 22
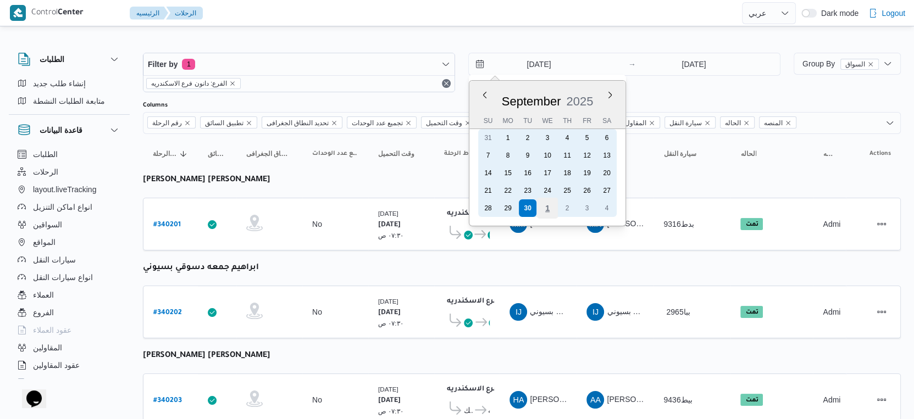
click at [548, 211] on div "1" at bounding box center [547, 208] width 21 height 21
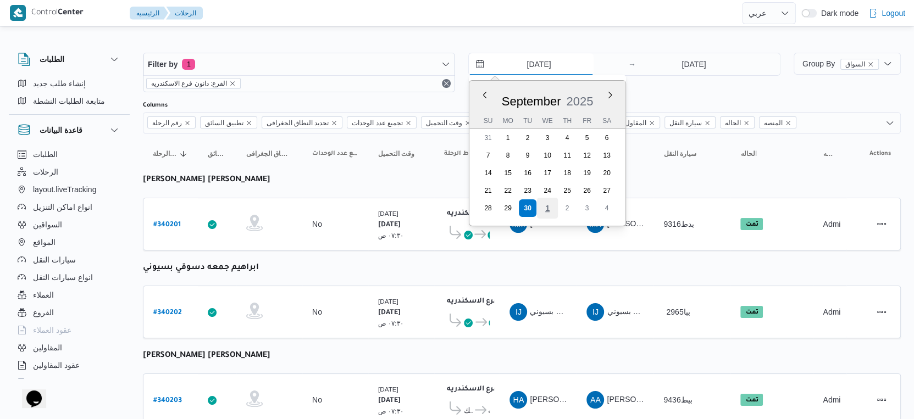
type input "[DATE]"
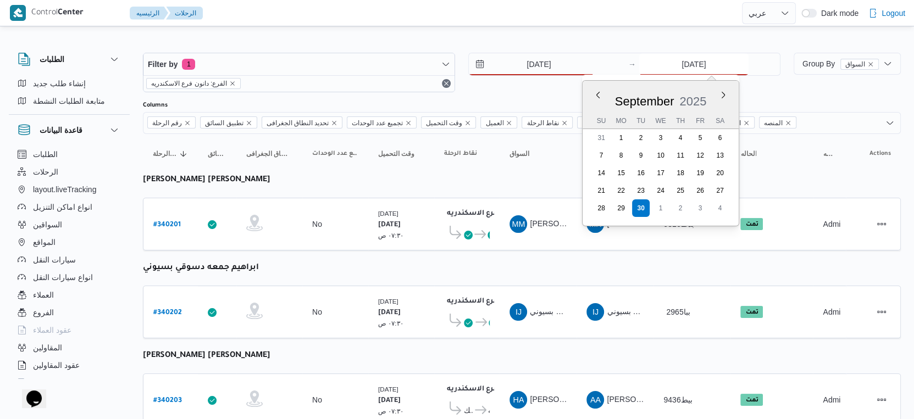
click at [688, 63] on input "30/9/2025" at bounding box center [693, 64] width 109 height 22
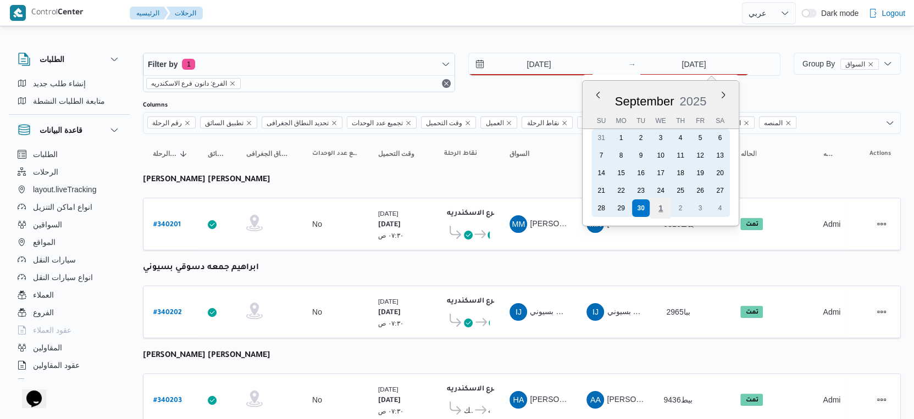
click at [660, 207] on div "1" at bounding box center [660, 208] width 21 height 21
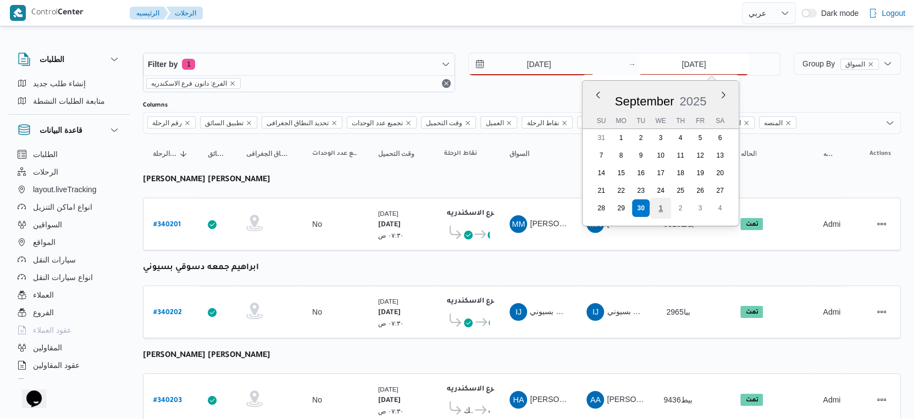
type input "[DATE]"
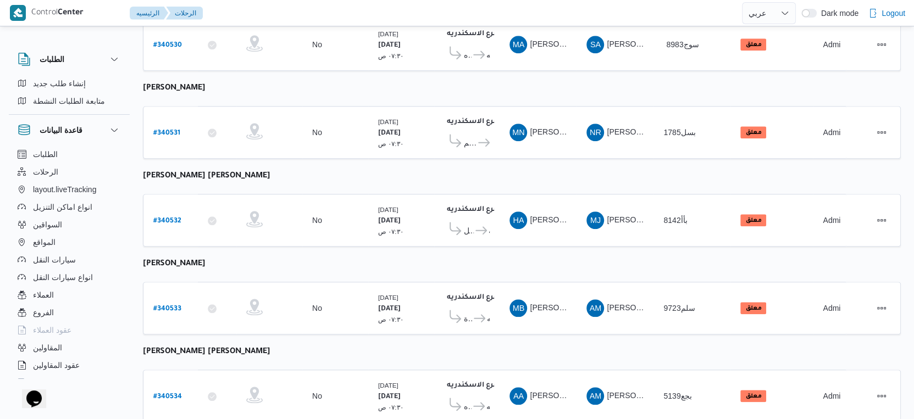
scroll to position [897, 0]
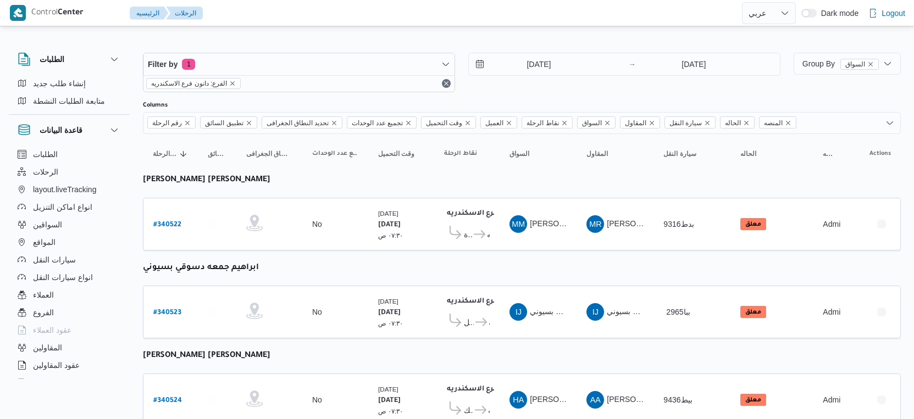
select select "ar"
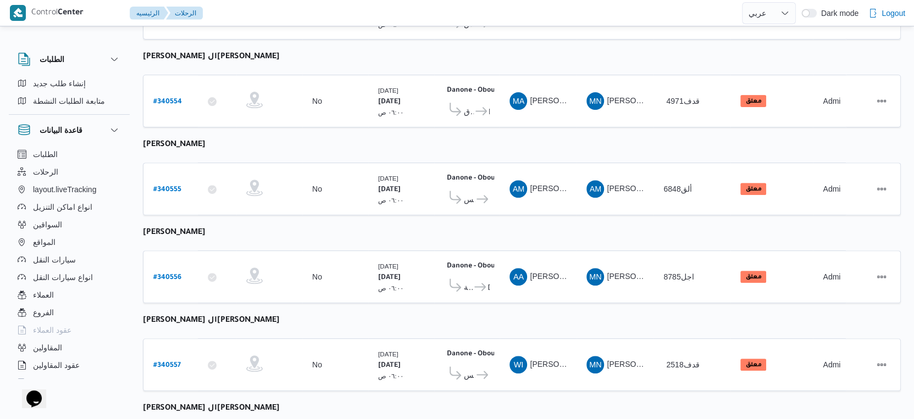
scroll to position [198, 0]
